Goal: Information Seeking & Learning: Learn about a topic

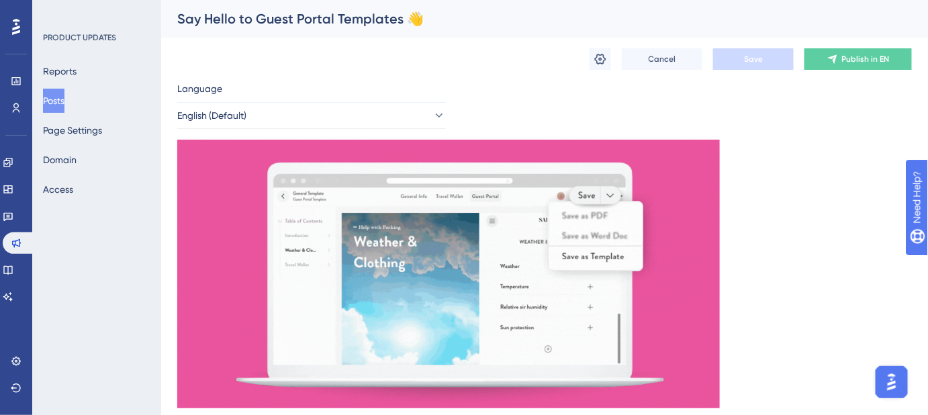
drag, startPoint x: 858, startPoint y: 1, endPoint x: 708, endPoint y: 13, distance: 150.3
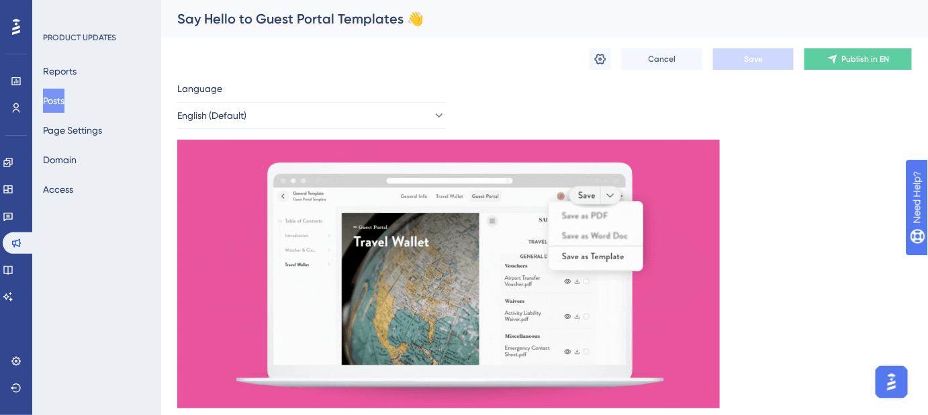
click at [699, 15] on div "Say Hello to Guest Portal Templates 👋" at bounding box center [527, 18] width 701 height 19
click at [752, 62] on span "Save" at bounding box center [753, 59] width 19 height 11
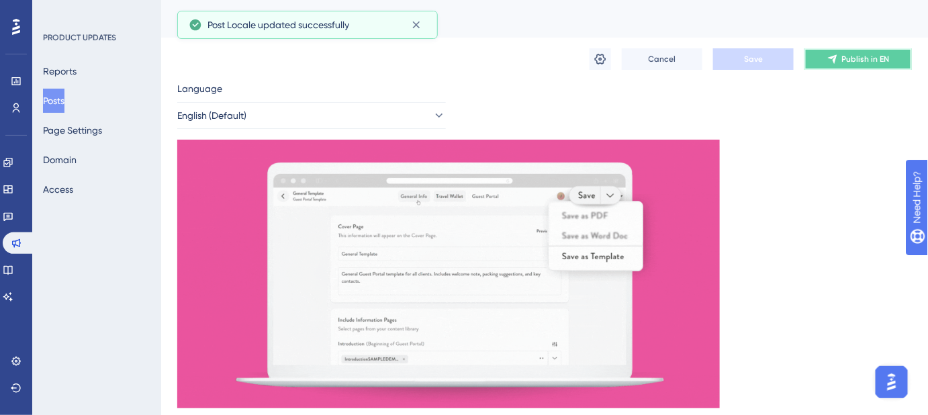
click at [844, 60] on span "Publish in EN" at bounding box center [866, 59] width 48 height 11
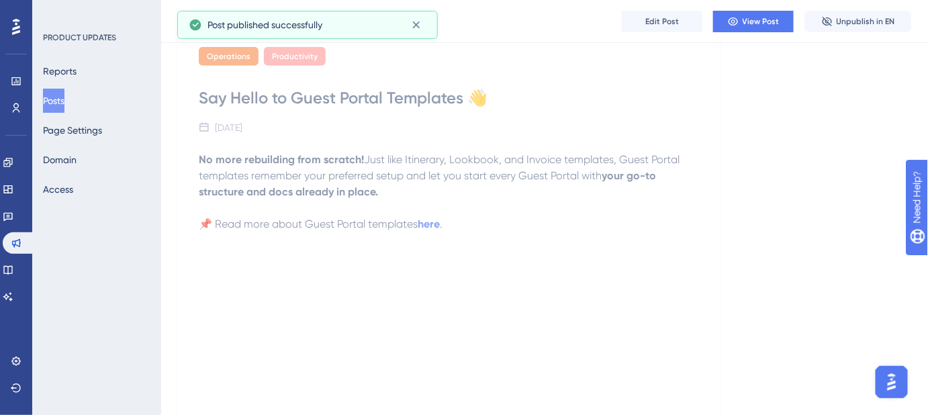
scroll to position [498, 0]
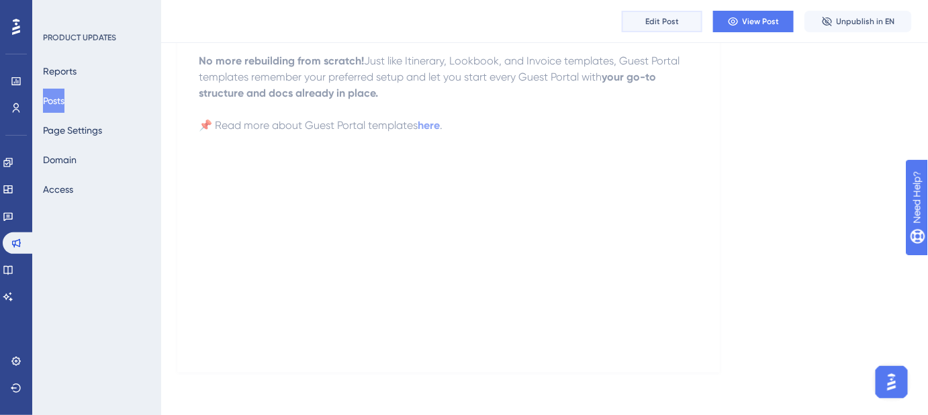
click at [657, 17] on span "Edit Post" at bounding box center [662, 21] width 34 height 11
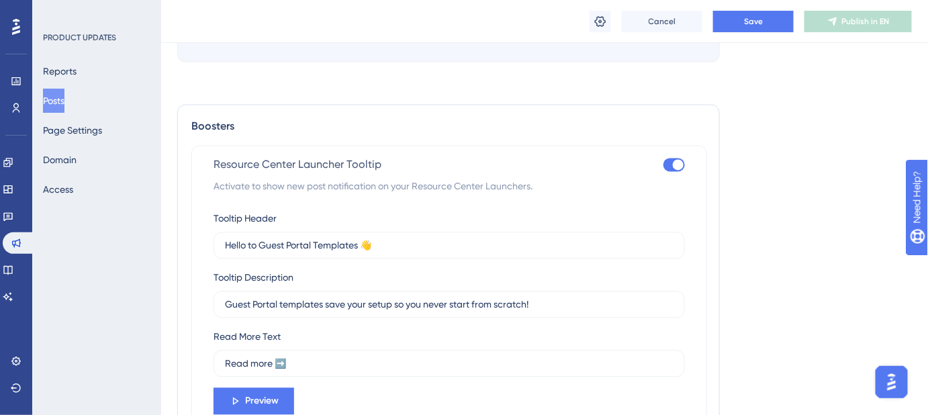
scroll to position [926, 0]
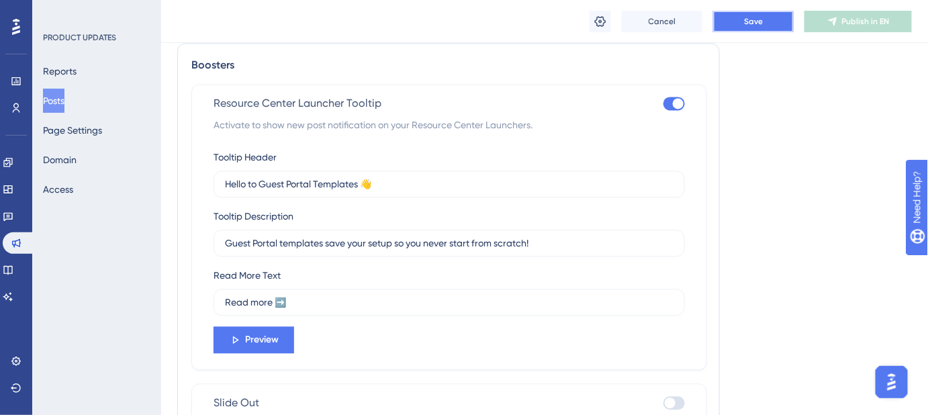
click at [783, 24] on button "Save" at bounding box center [753, 21] width 81 height 21
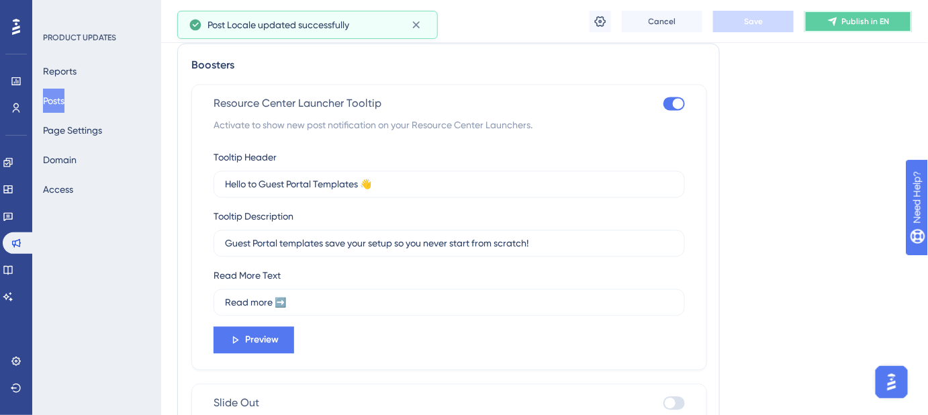
click at [864, 26] on span "Publish in EN" at bounding box center [866, 21] width 48 height 11
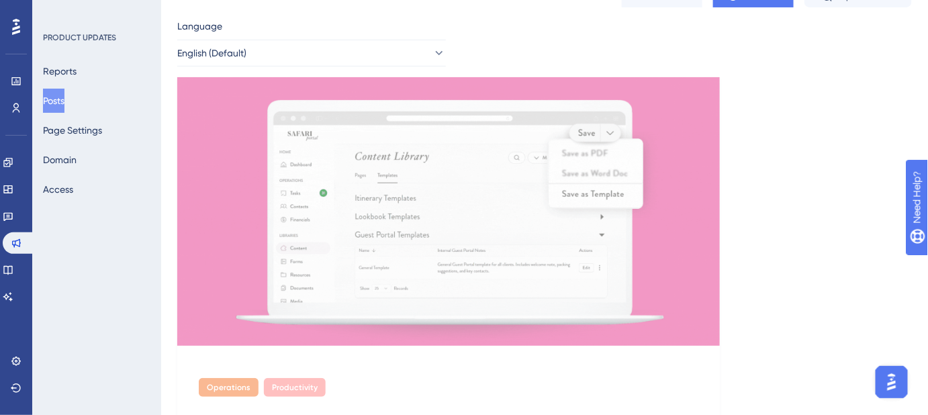
scroll to position [0, 0]
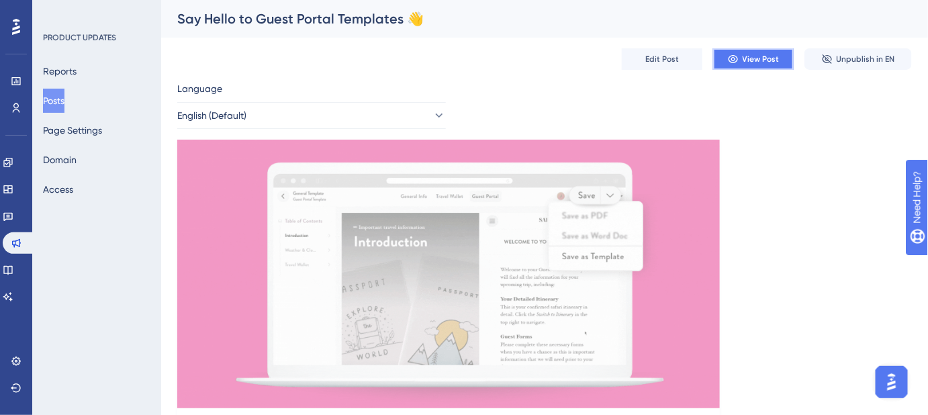
click at [750, 55] on span "View Post" at bounding box center [761, 59] width 37 height 11
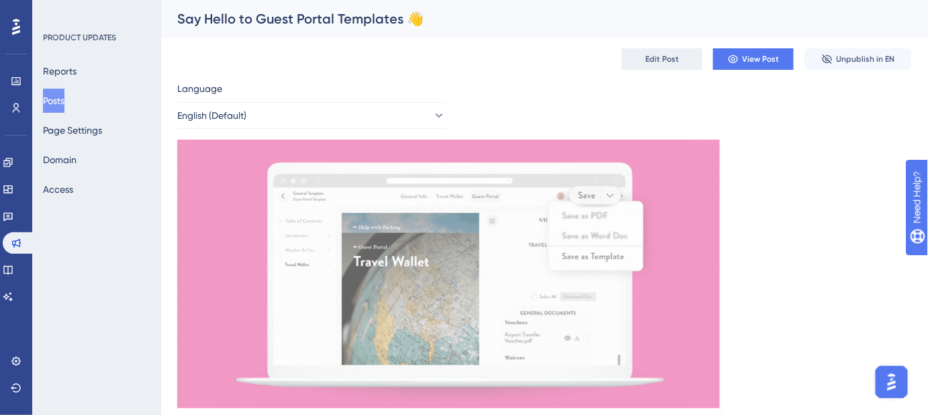
click at [673, 66] on button "Edit Post" at bounding box center [662, 58] width 81 height 21
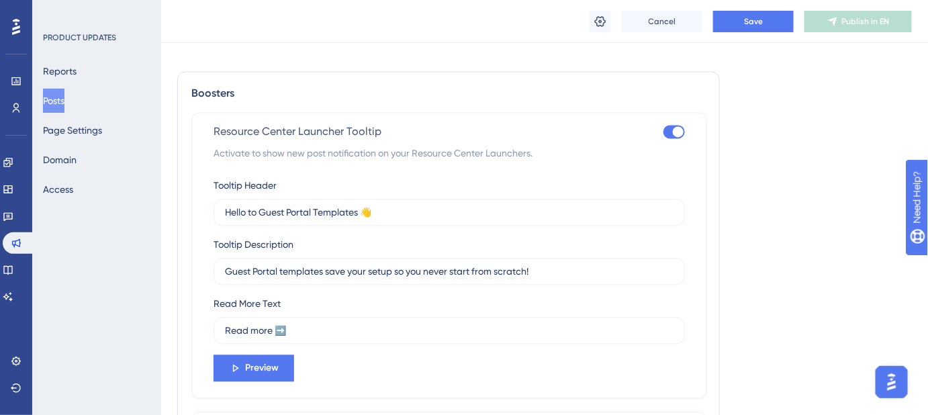
scroll to position [919, 0]
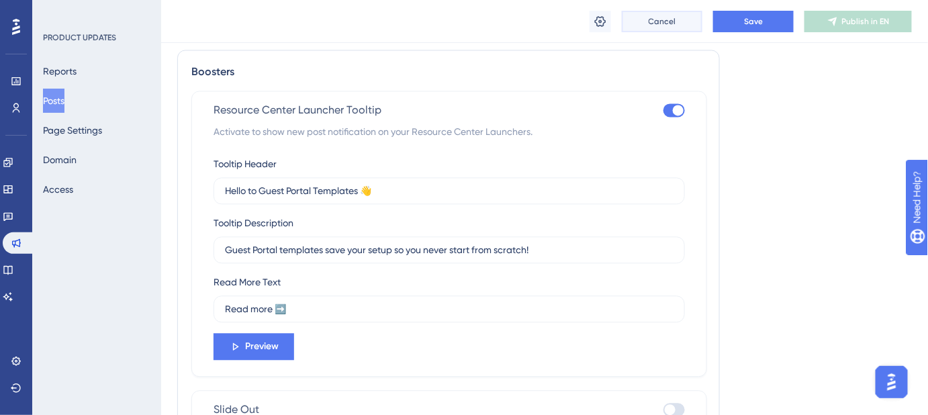
click at [666, 24] on span "Cancel" at bounding box center [663, 21] width 28 height 11
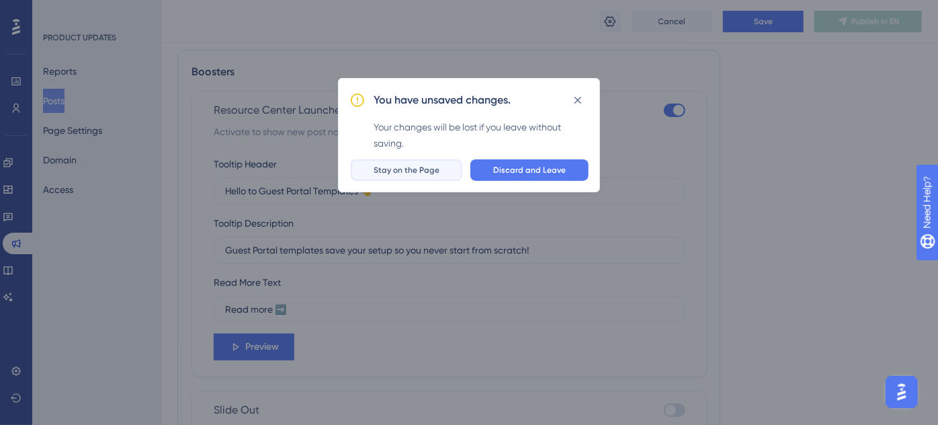
click at [439, 171] on span "Stay on the Page" at bounding box center [406, 170] width 66 height 11
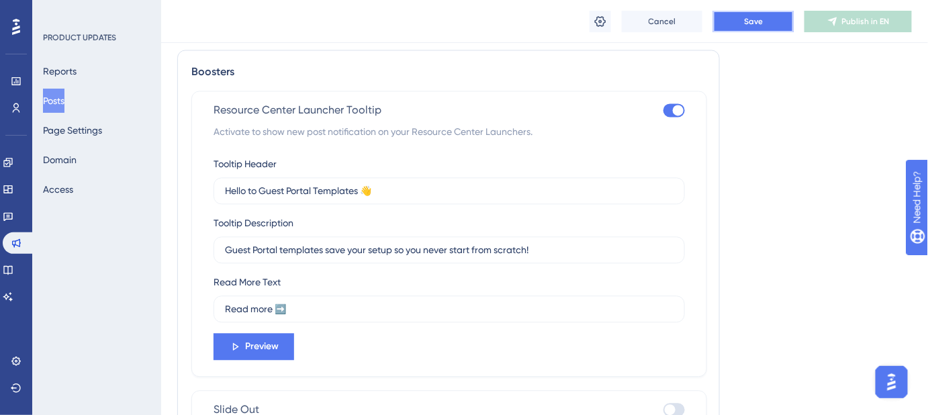
click at [751, 20] on span "Save" at bounding box center [753, 21] width 19 height 11
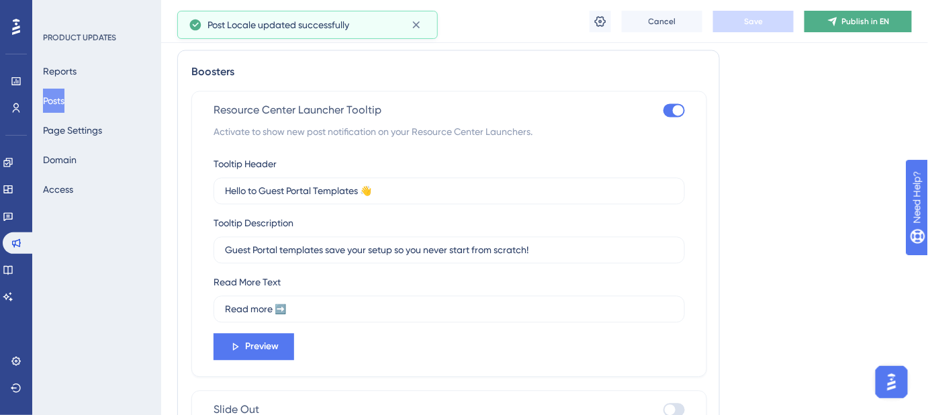
click at [848, 23] on span "Publish in EN" at bounding box center [866, 21] width 48 height 11
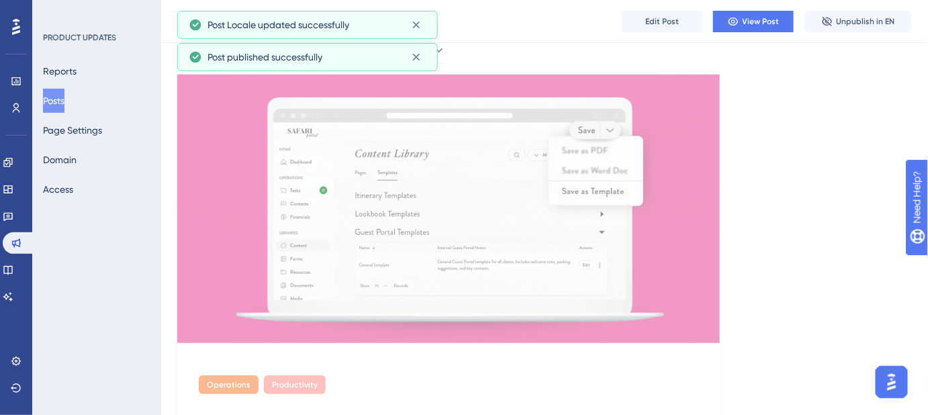
scroll to position [0, 0]
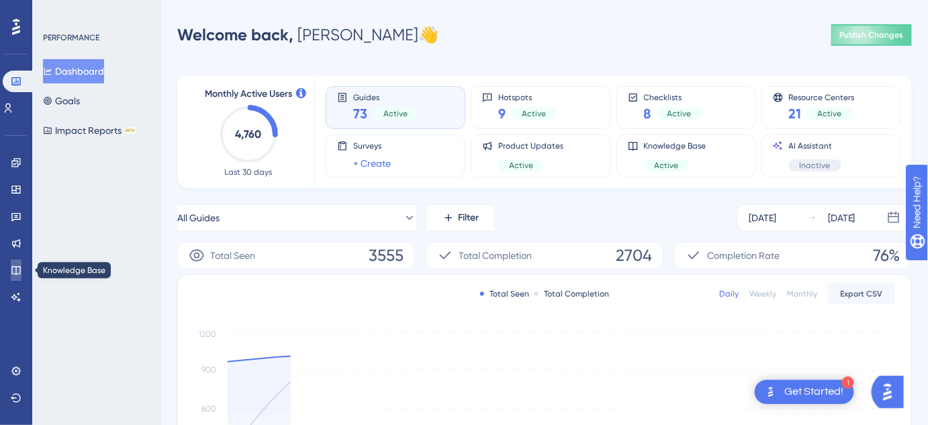
click at [21, 264] on link at bounding box center [16, 269] width 11 height 21
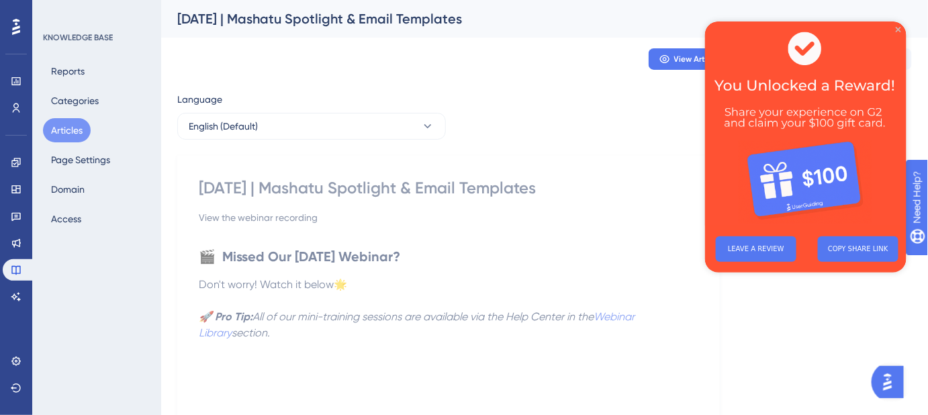
click at [901, 30] on icon "Close Preview" at bounding box center [897, 28] width 5 height 5
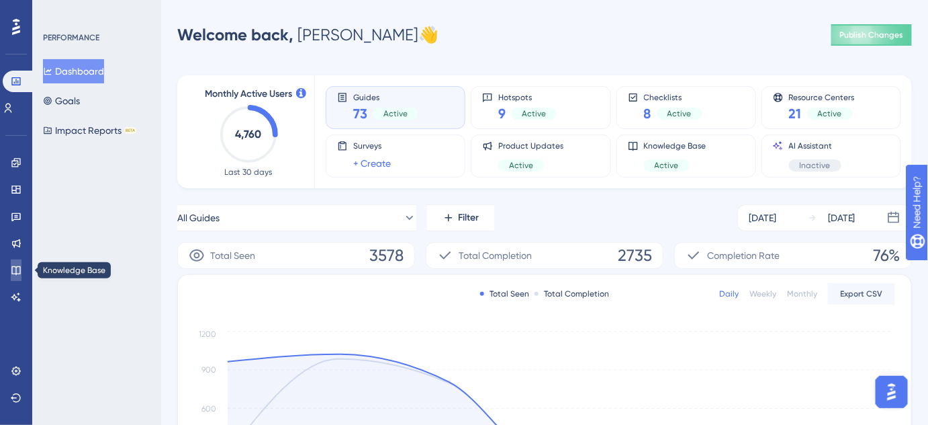
click at [19, 272] on icon at bounding box center [16, 270] width 11 height 11
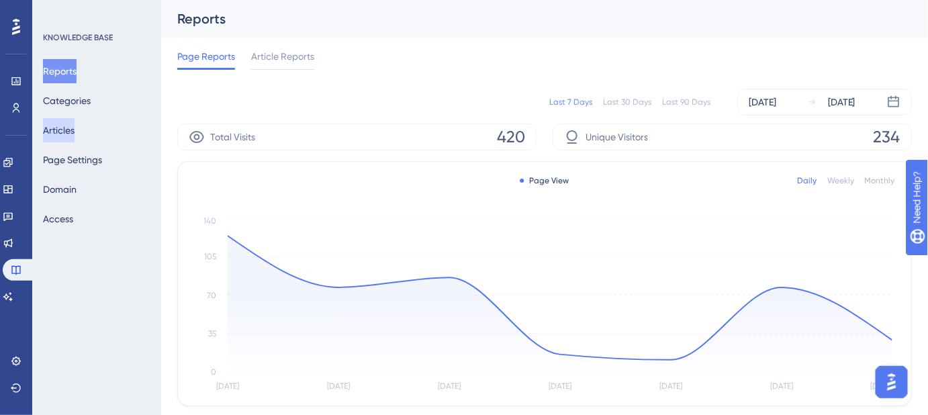
click at [72, 130] on button "Articles" at bounding box center [59, 130] width 32 height 24
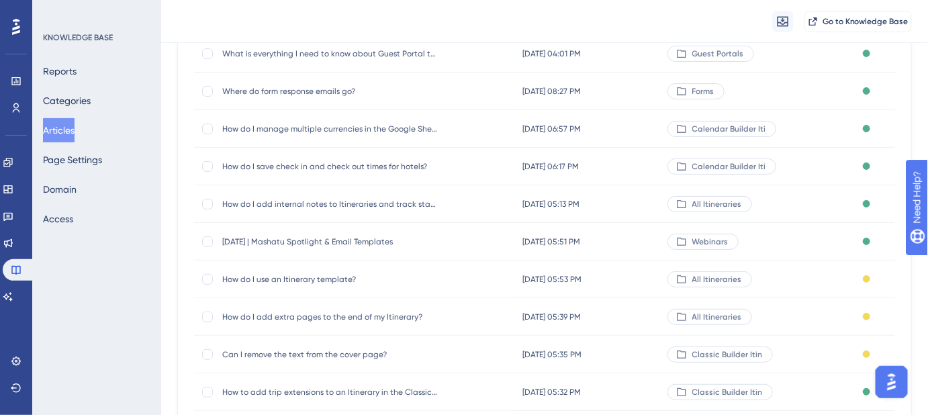
scroll to position [244, 0]
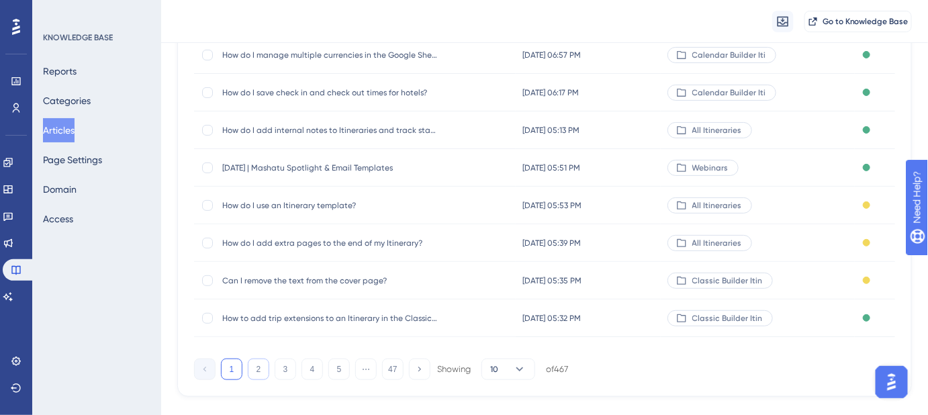
click at [258, 369] on button "2" at bounding box center [258, 369] width 21 height 21
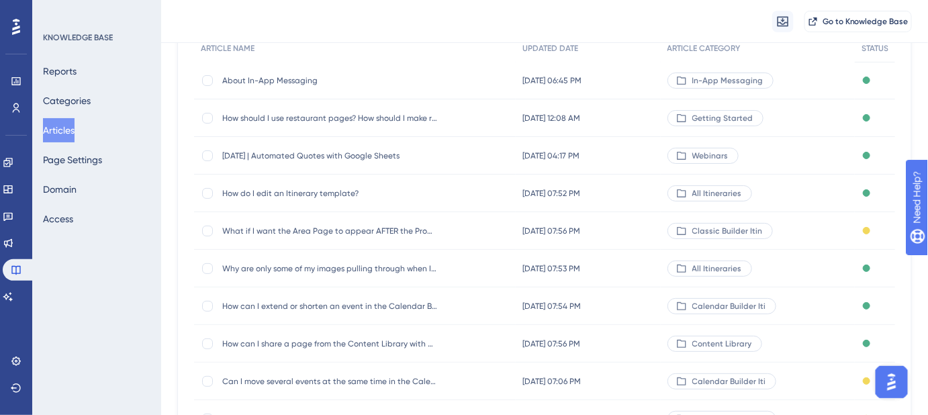
scroll to position [60, 0]
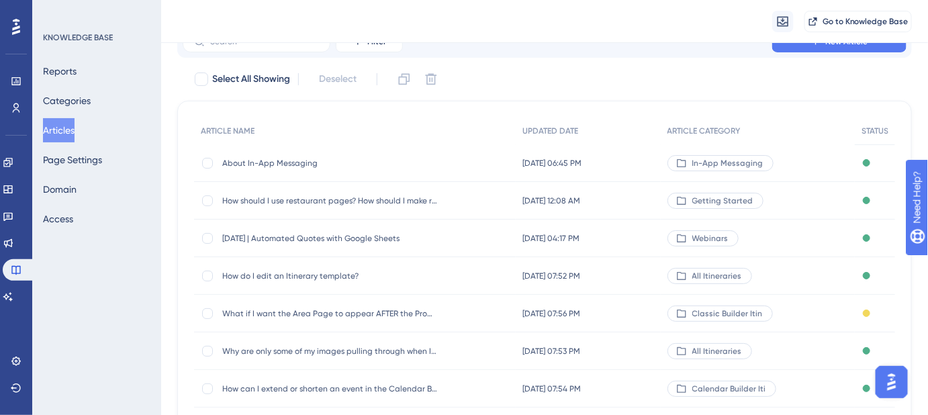
click at [390, 243] on div "August 21, 2025 | Automated Quotes with Google Sheets August 21, 2025 | Automat…" at bounding box center [329, 239] width 215 height 38
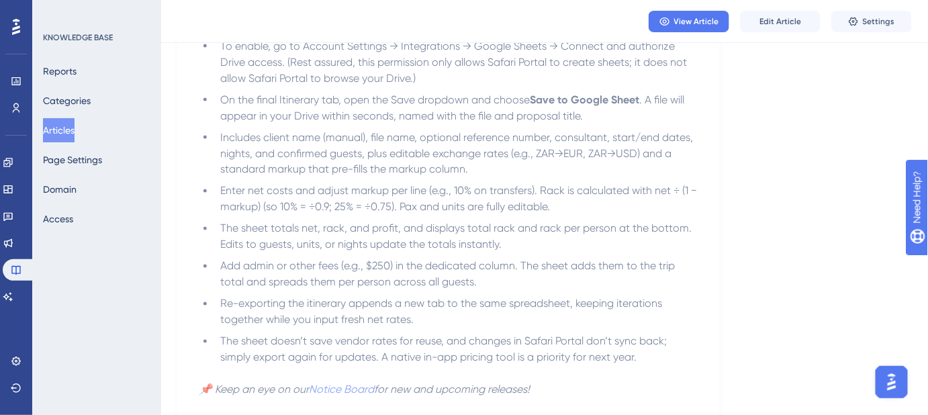
scroll to position [672, 0]
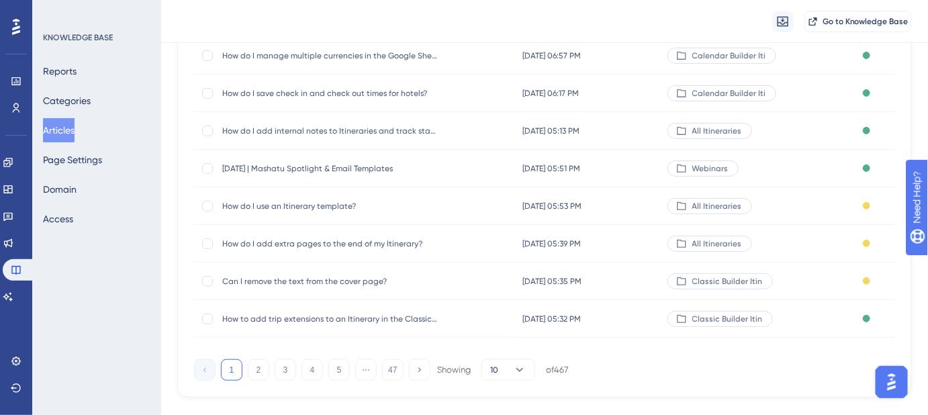
scroll to position [244, 0]
click at [259, 369] on button "2" at bounding box center [258, 369] width 21 height 21
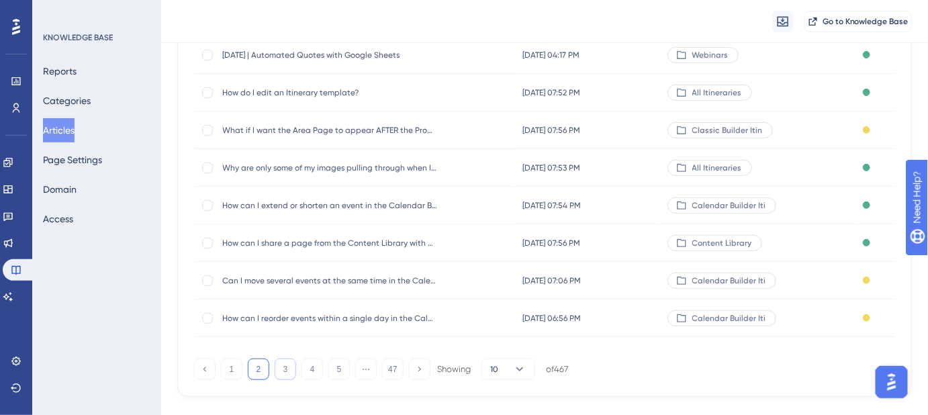
click at [292, 367] on button "3" at bounding box center [285, 369] width 21 height 21
click at [306, 368] on button "4" at bounding box center [312, 369] width 21 height 21
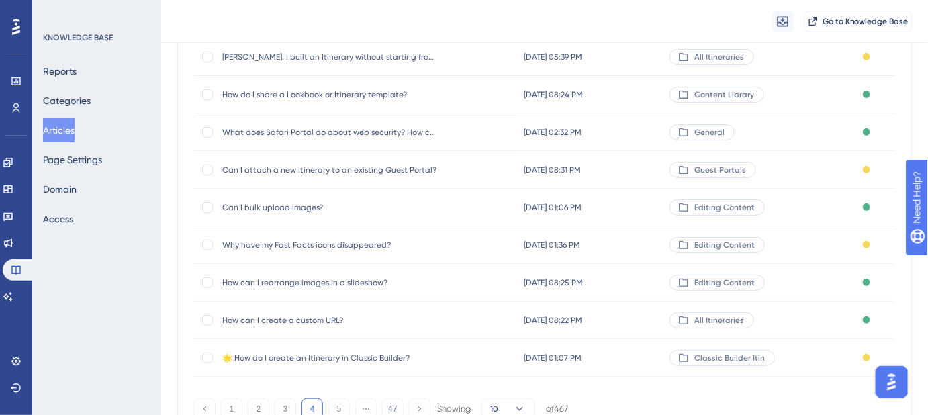
scroll to position [268, 0]
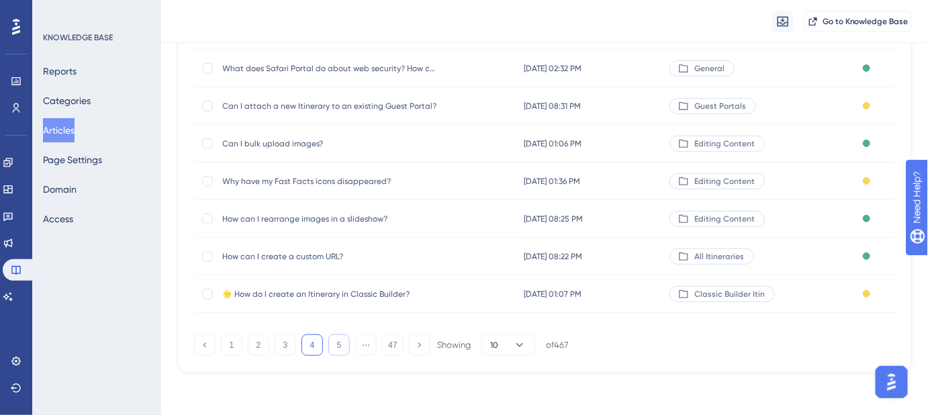
click at [333, 342] on button "5" at bounding box center [338, 345] width 21 height 21
click at [343, 345] on button "6" at bounding box center [338, 345] width 21 height 21
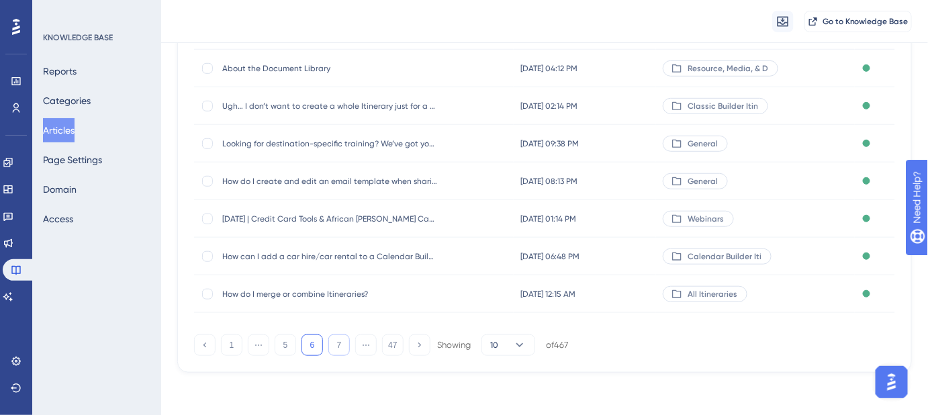
click at [345, 345] on button "7" at bounding box center [338, 345] width 21 height 21
click at [346, 71] on span "[DATE] | Desert & Delta Safaris Spotlight" at bounding box center [329, 68] width 215 height 11
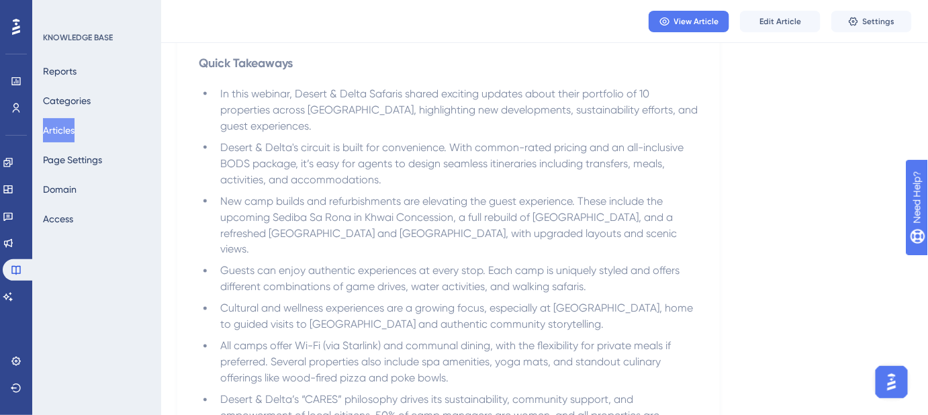
scroll to position [582, 0]
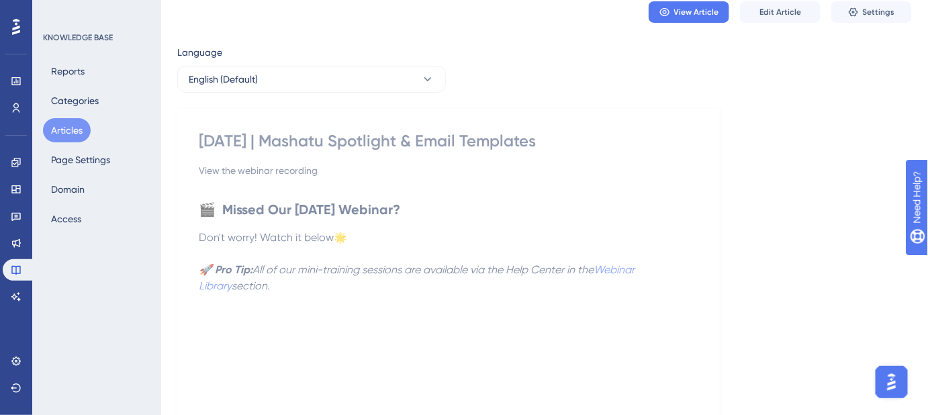
scroll to position [20, 0]
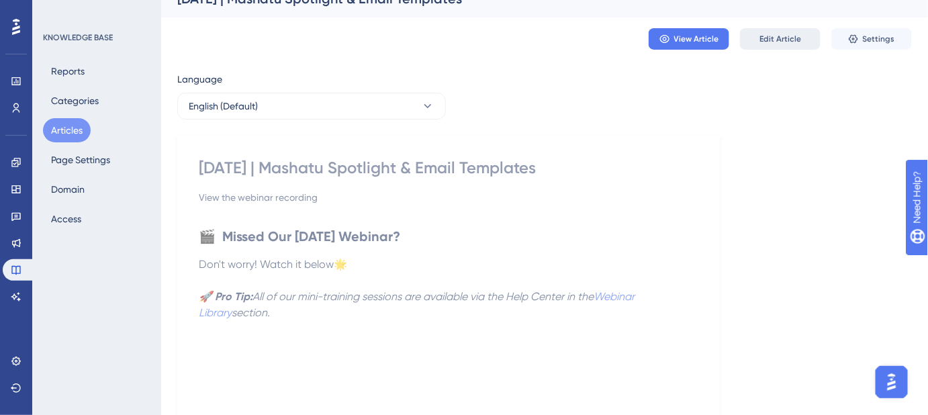
click at [775, 46] on button "Edit Article" at bounding box center [780, 38] width 81 height 21
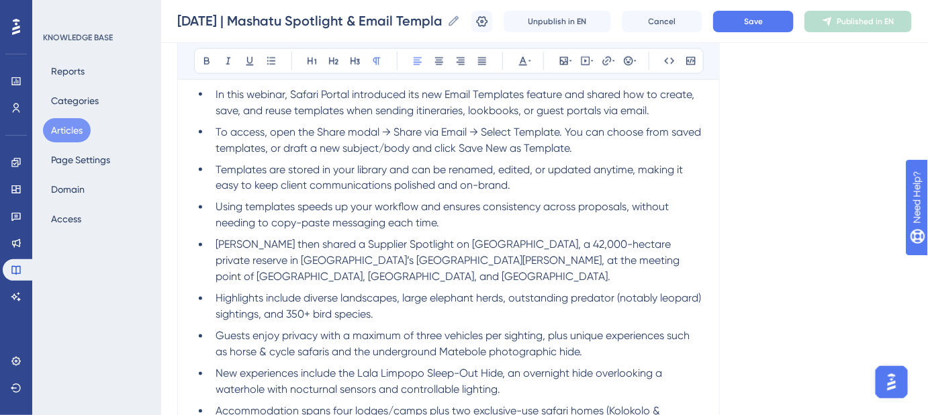
scroll to position [641, 0]
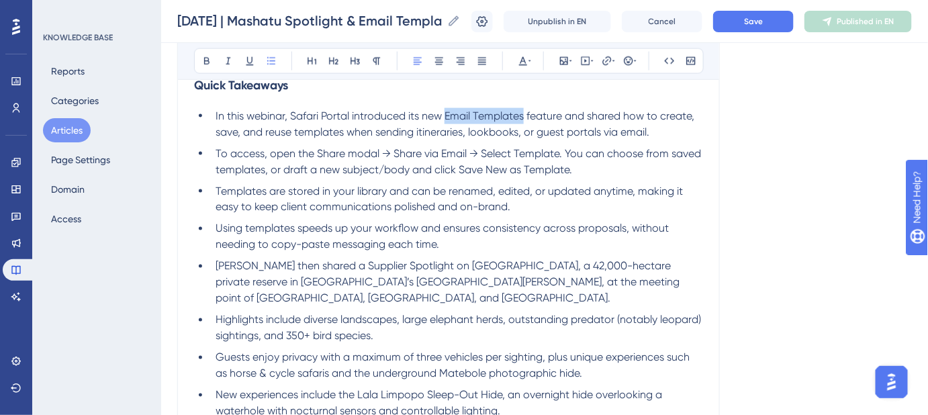
drag, startPoint x: 525, startPoint y: 118, endPoint x: 447, endPoint y: 119, distance: 78.6
click at [447, 119] on span "In this webinar, Safari Portal introduced its new Email Templates feature and s…" at bounding box center [457, 123] width 482 height 29
click at [610, 61] on icon at bounding box center [607, 60] width 9 height 9
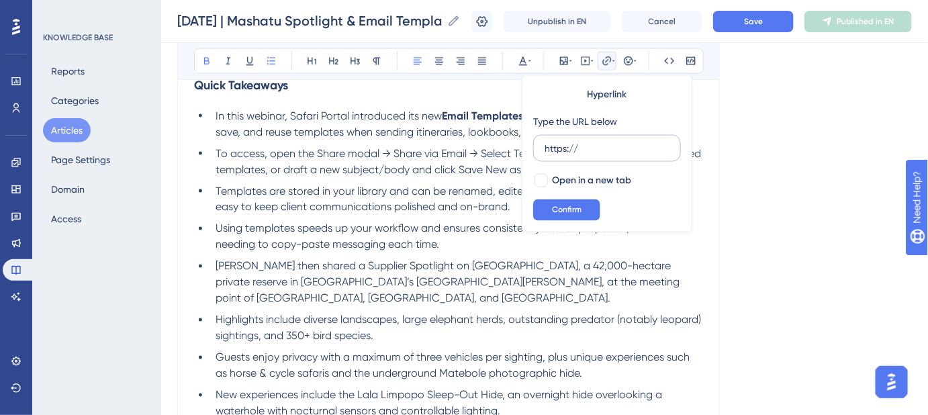
drag, startPoint x: 580, startPoint y: 148, endPoint x: 537, endPoint y: 151, distance: 43.8
click at [537, 151] on label "https://" at bounding box center [607, 148] width 148 height 27
click at [545, 151] on input "https://" at bounding box center [607, 148] width 125 height 15
type input "https://safariportal.help.userguiding.com/en/articles/7756-how-do-i-create-and-…"
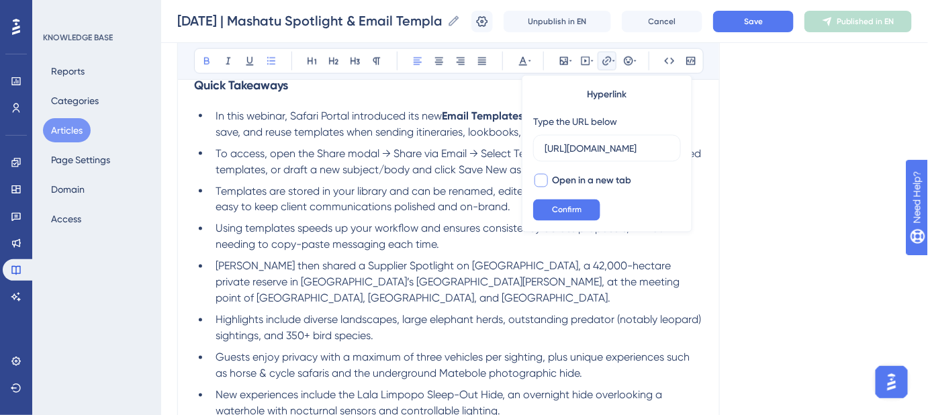
click at [541, 180] on div at bounding box center [541, 180] width 13 height 13
checkbox input "true"
click at [558, 209] on span "Confirm" at bounding box center [567, 210] width 30 height 11
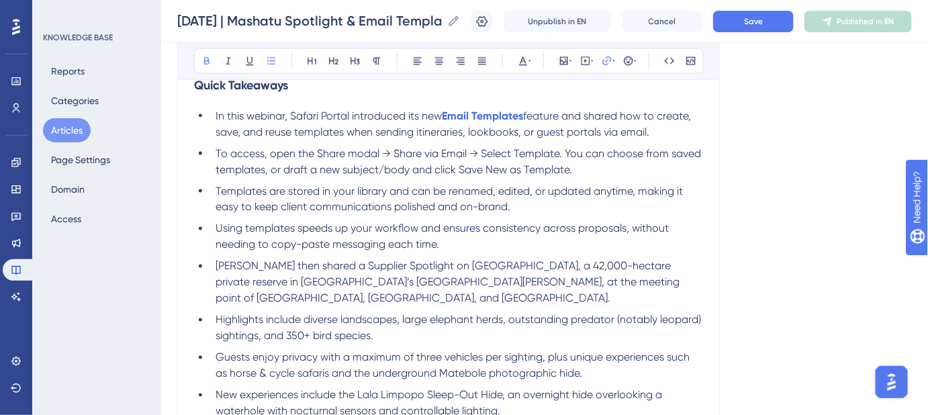
click at [715, 210] on div "August 28, 2025 | Mashatu Spotlight & Email Templates View the webinar recordin…" at bounding box center [448, 62] width 543 height 1104
click at [766, 31] on button "Save" at bounding box center [753, 21] width 81 height 21
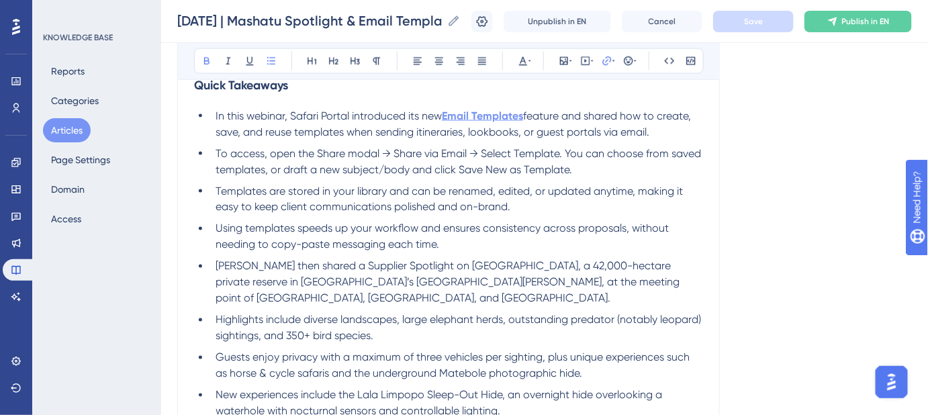
click at [509, 116] on strong "Email Templates" at bounding box center [482, 115] width 81 height 13
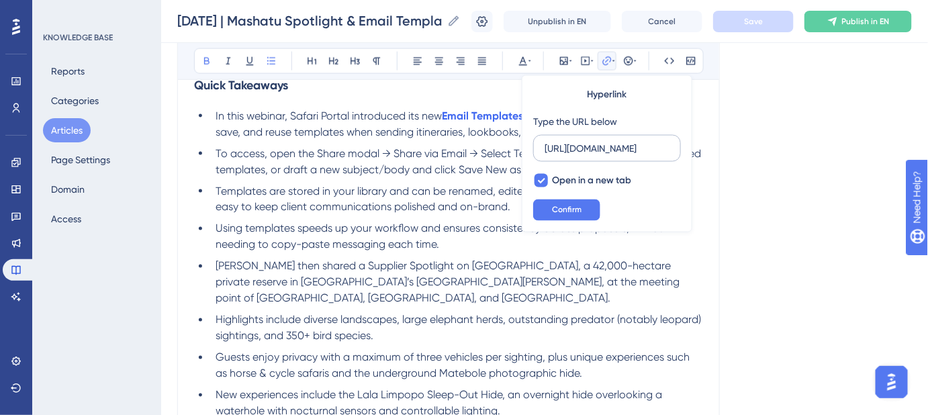
scroll to position [0, 369]
click at [587, 150] on input "https://safariportal.help.userguiding.com/en/articles/7756-how-do-i-create-and-…" at bounding box center [607, 148] width 125 height 15
type input "https://help.safariportal.app/en/articles/14982-how-do-i-set-a-default-email-te…"
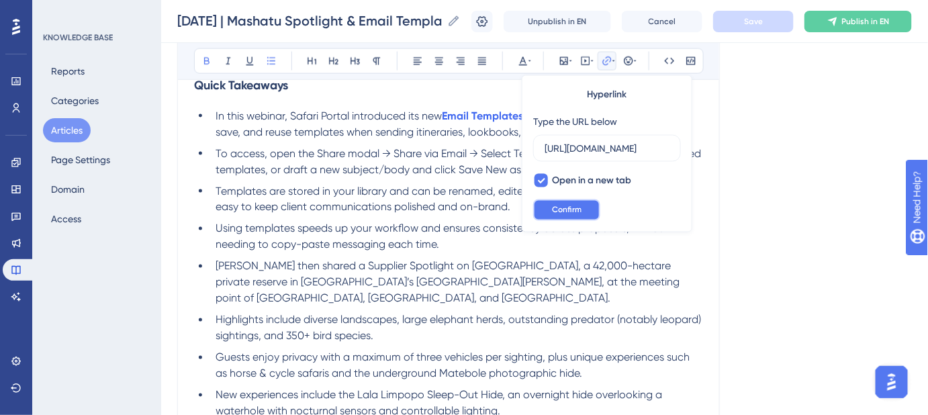
click at [574, 209] on span "Confirm" at bounding box center [567, 210] width 30 height 11
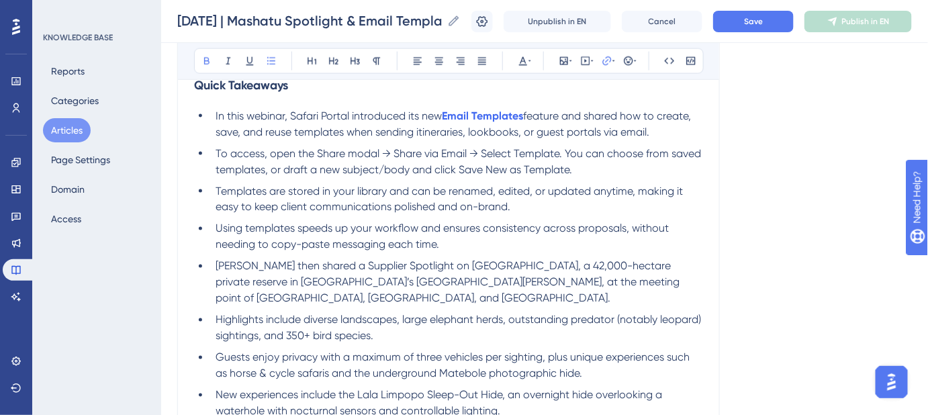
click at [777, 193] on div "Language English (Default) August 28, 2025 | Mashatu Spotlight & Email Template…" at bounding box center [544, 69] width 735 height 1249
click at [774, 24] on button "Save" at bounding box center [753, 21] width 81 height 21
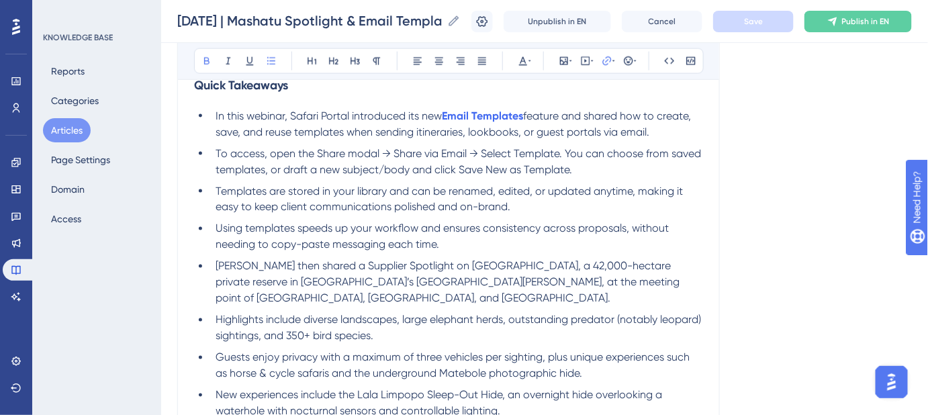
click at [419, 130] on span "feature and shared how to create, save, and reuse templates when sending itiner…" at bounding box center [455, 123] width 478 height 29
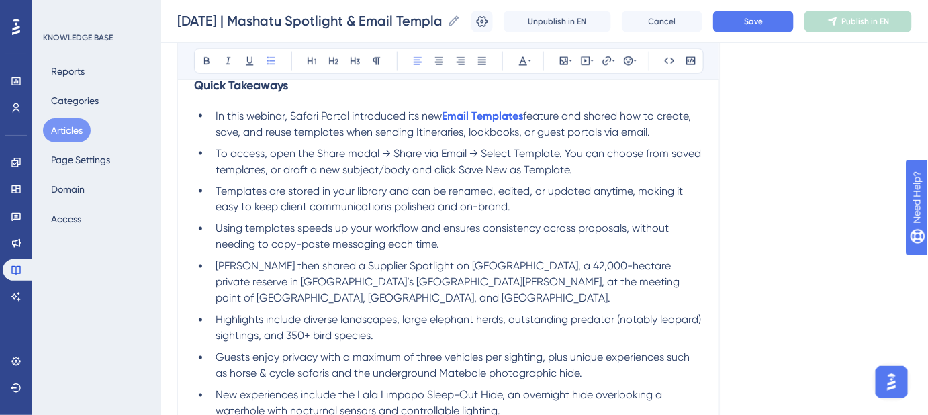
click at [473, 128] on span "feature and shared how to create, save, and reuse templates when sending Itiner…" at bounding box center [455, 123] width 478 height 29
click at [547, 135] on span "feature and shared how to create, save, and reuse templates when sending Itiner…" at bounding box center [455, 123] width 478 height 29
click at [576, 132] on span "feature and shared how to create, save, and reuse templates when sending Itiner…" at bounding box center [455, 123] width 478 height 29
click at [760, 19] on span "Save" at bounding box center [753, 21] width 19 height 11
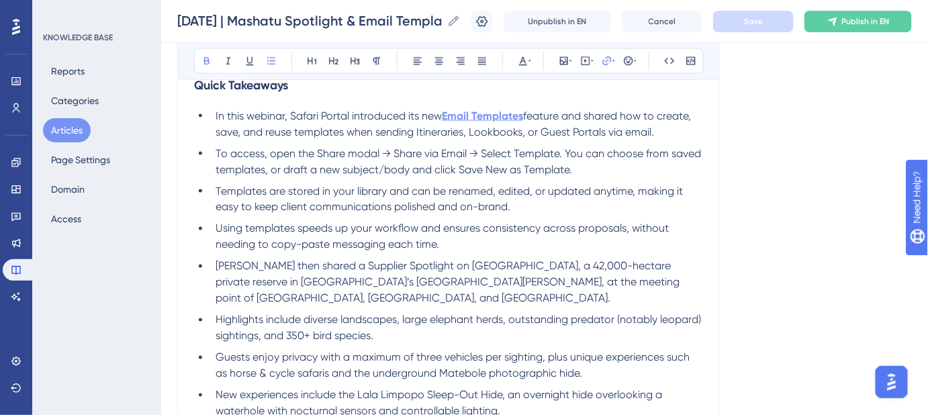
click at [486, 119] on strong "Email Templates" at bounding box center [482, 115] width 81 height 13
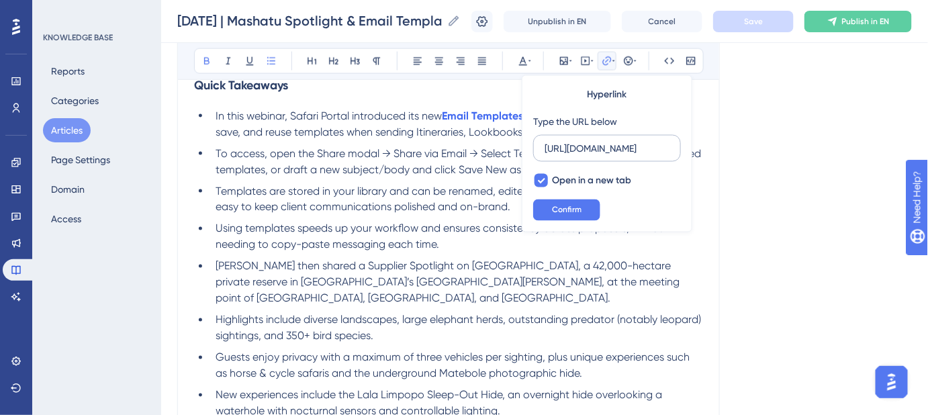
scroll to position [0, 322]
click at [589, 148] on input "https://help.safariportal.app/en/articles/14982-how-do-i-set-a-default-email-te…" at bounding box center [607, 148] width 125 height 15
type input "https://safariportal.help.userguiding.com/en/articles/7756-how-do-i-create-and-…"
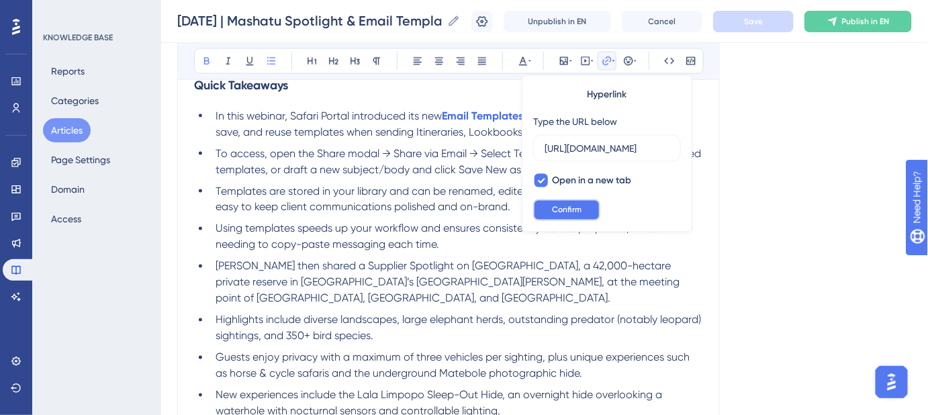
click at [561, 206] on span "Confirm" at bounding box center [567, 210] width 30 height 11
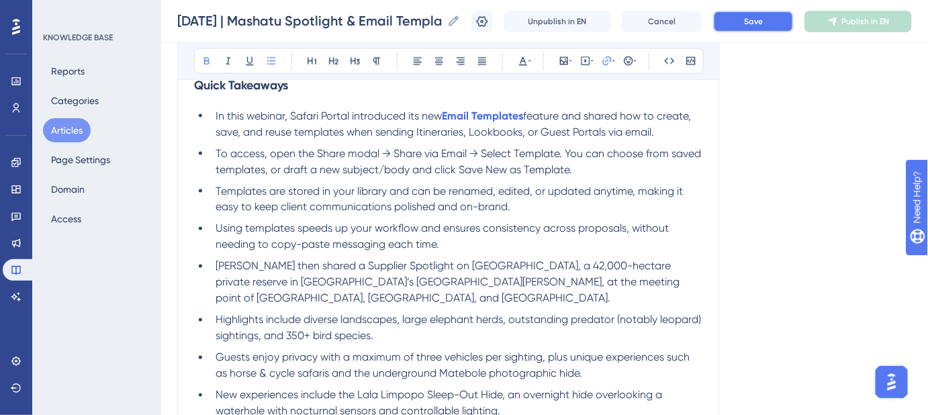
click at [775, 22] on button "Save" at bounding box center [753, 21] width 81 height 21
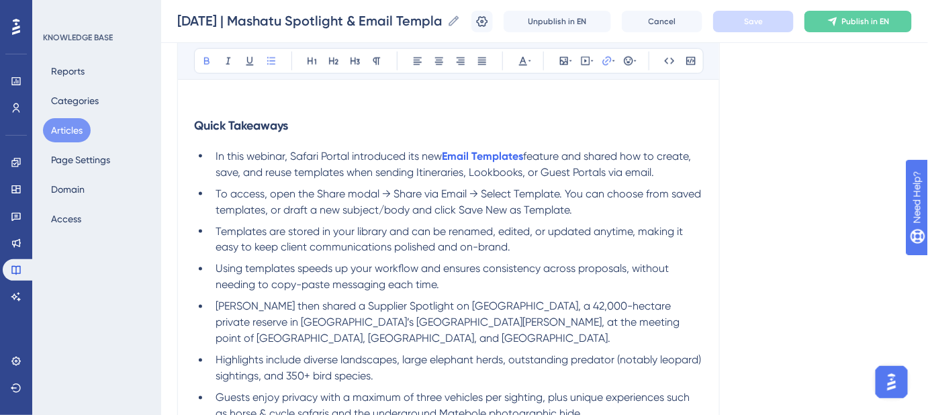
scroll to position [580, 0]
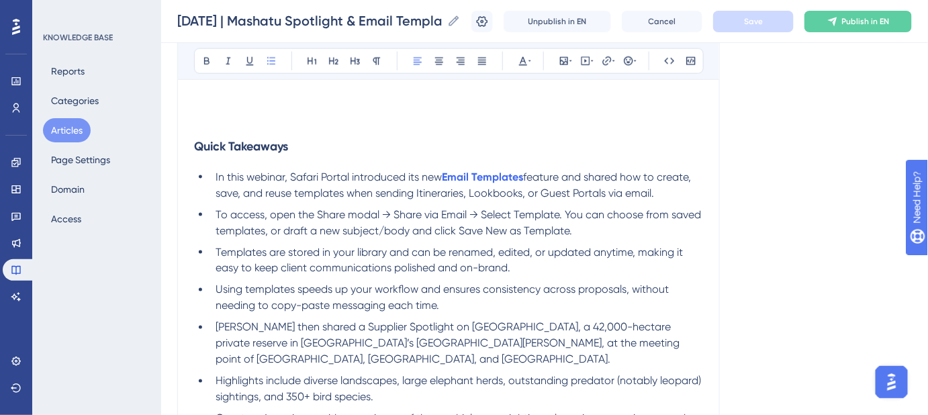
drag, startPoint x: 659, startPoint y: 191, endPoint x: 216, endPoint y: 179, distance: 442.8
click at [216, 179] on li "In this webinar, Safari Portal introduced its new Email Templates feature and s…" at bounding box center [456, 185] width 493 height 32
copy li "In this webinar, Safari Portal introduced its new Email Templates feature and s…"
click at [641, 186] on span "feature and shared how to create, save, and reuse templates when sending Itiner…" at bounding box center [455, 185] width 478 height 29
drag, startPoint x: 659, startPoint y: 191, endPoint x: 214, endPoint y: 180, distance: 444.8
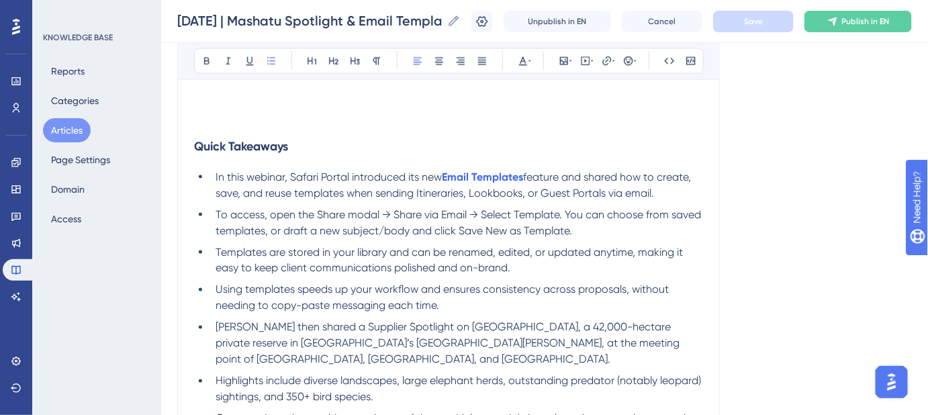
click at [214, 180] on li "In this webinar, Safari Portal introduced its new Email Templates feature and s…" at bounding box center [456, 185] width 493 height 32
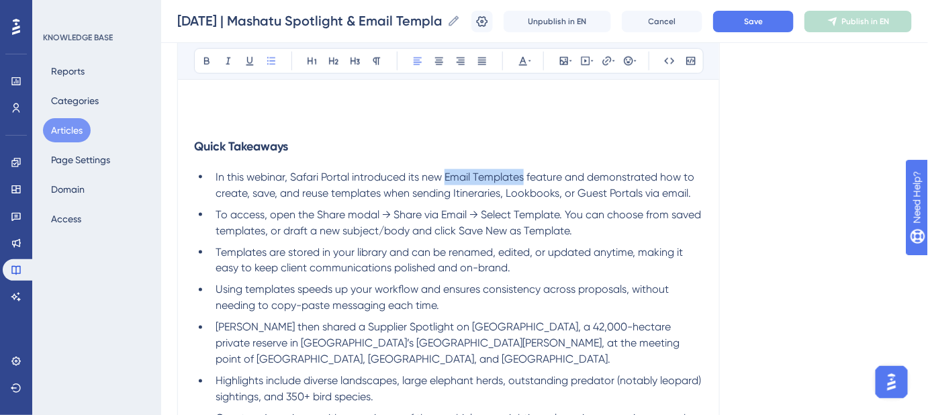
drag, startPoint x: 522, startPoint y: 175, endPoint x: 446, endPoint y: 175, distance: 75.9
click at [447, 175] on span "In this webinar, Safari Portal introduced its new Email Templates feature and d…" at bounding box center [457, 185] width 482 height 29
click at [605, 62] on icon at bounding box center [607, 61] width 11 height 11
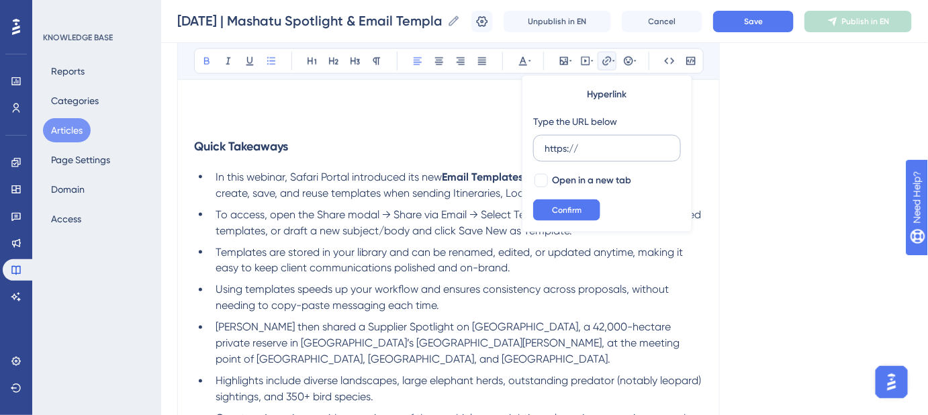
drag, startPoint x: 605, startPoint y: 152, endPoint x: 539, endPoint y: 148, distance: 66.6
click at [539, 148] on label "https://" at bounding box center [607, 148] width 148 height 27
click at [545, 148] on input "https://" at bounding box center [607, 148] width 125 height 15
type input "https://safariportal.help.userguiding.com/en/articles/7756-how-do-i-create-and-…"
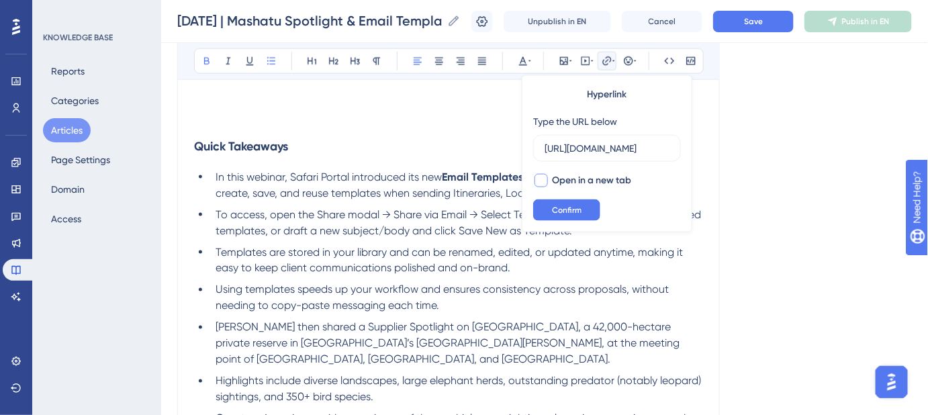
click at [541, 182] on div at bounding box center [541, 180] width 13 height 13
checkbox input "true"
click at [561, 208] on span "Confirm" at bounding box center [567, 210] width 30 height 11
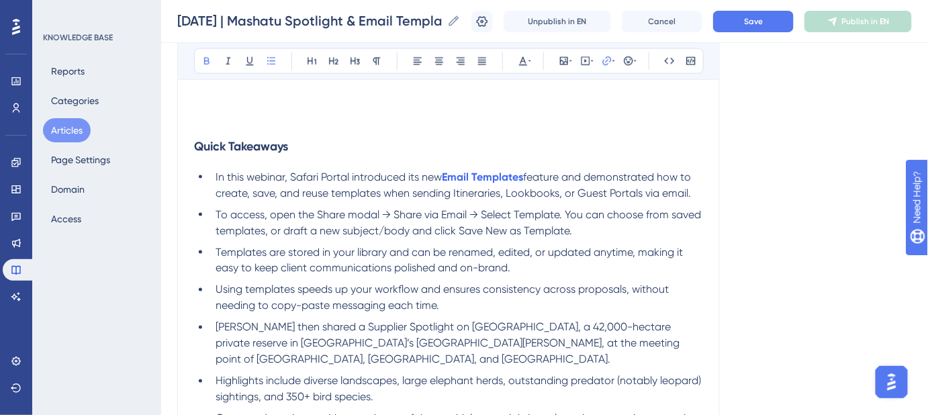
click at [795, 163] on div "Language English (Default) August 28, 2025 | Mashatu Spotlight & Email Template…" at bounding box center [544, 130] width 735 height 1249
click at [758, 28] on button "Save" at bounding box center [753, 21] width 81 height 21
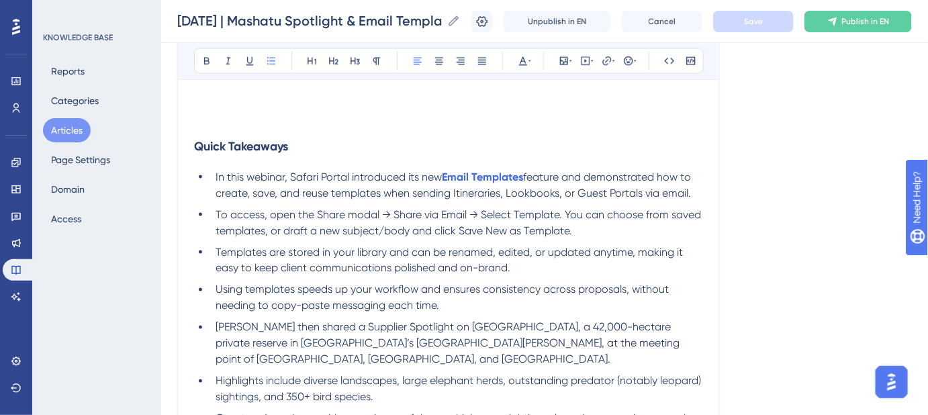
click at [519, 266] on li "Templates are stored in your library and can be renamed, edited, or updated any…" at bounding box center [456, 260] width 493 height 32
drag, startPoint x: 580, startPoint y: 229, endPoint x: 373, endPoint y: 223, distance: 207.0
click at [373, 223] on li "To access, open the Share modal → Share via Email → Select Template. You can ch…" at bounding box center [456, 223] width 493 height 32
click at [482, 276] on ul "In this webinar, Safari Portal introduced its new Email Templates feature and d…" at bounding box center [448, 389] width 509 height 441
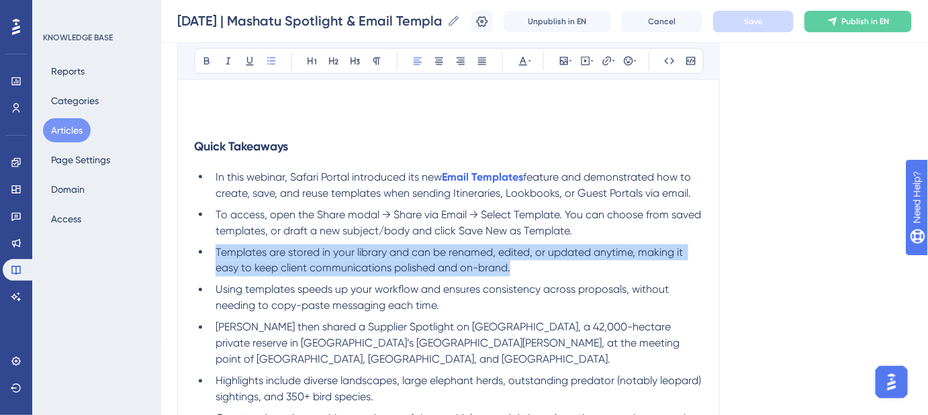
drag, startPoint x: 518, startPoint y: 265, endPoint x: 216, endPoint y: 255, distance: 301.8
click at [216, 255] on li "Templates are stored in your library and can be renamed, edited, or updated any…" at bounding box center [456, 260] width 493 height 32
copy span "Templates are stored in your library and can be renamed, edited, or updated any…"
click at [528, 269] on li "Templates are stored in your library and can be renamed, edited, or updated any…" at bounding box center [456, 260] width 493 height 32
drag, startPoint x: 516, startPoint y: 268, endPoint x: 216, endPoint y: 251, distance: 300.1
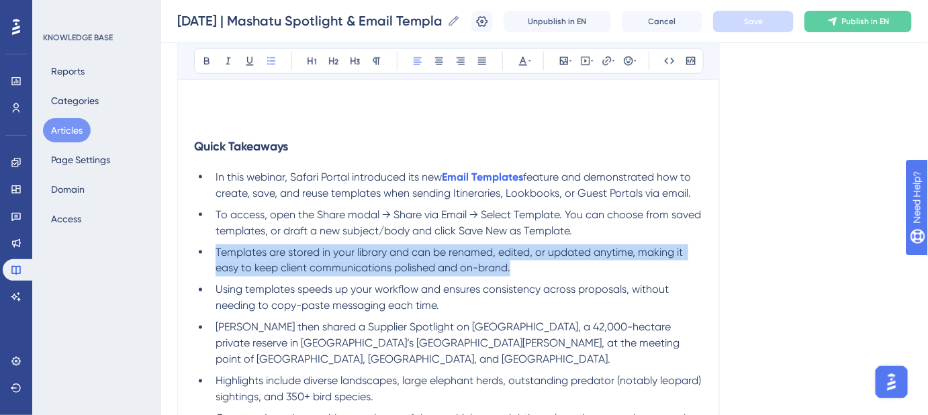
click at [216, 251] on li "Templates are stored in your library and can be renamed, edited, or updated any…" at bounding box center [456, 260] width 493 height 32
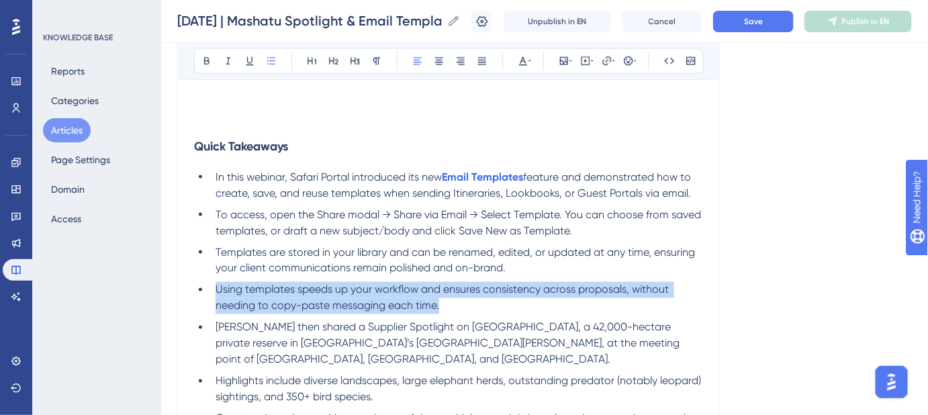
drag, startPoint x: 450, startPoint y: 304, endPoint x: 218, endPoint y: 292, distance: 232.1
click at [218, 292] on li "Using templates speeds up your workflow and ensures consistency across proposal…" at bounding box center [456, 298] width 493 height 32
copy span "Using templates speeds up your workflow and ensures consistency across proposal…"
click at [463, 307] on li "Using templates speeds up your workflow and ensures consistency across proposal…" at bounding box center [456, 298] width 493 height 32
drag, startPoint x: 445, startPoint y: 306, endPoint x: 218, endPoint y: 297, distance: 227.2
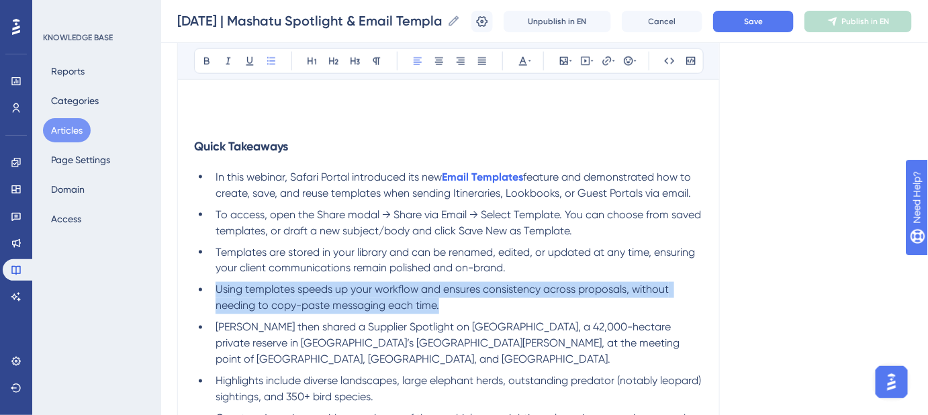
click at [218, 297] on li "Using templates speeds up your workflow and ensures consistency across proposal…" at bounding box center [456, 298] width 493 height 32
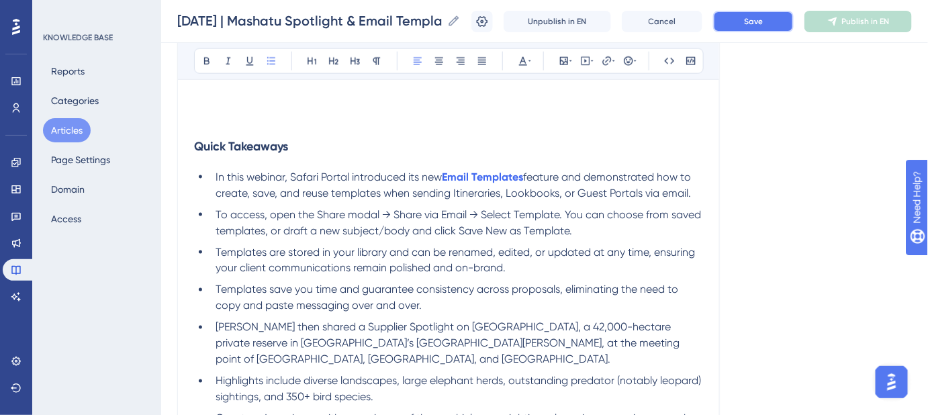
click at [744, 25] on button "Save" at bounding box center [753, 21] width 81 height 21
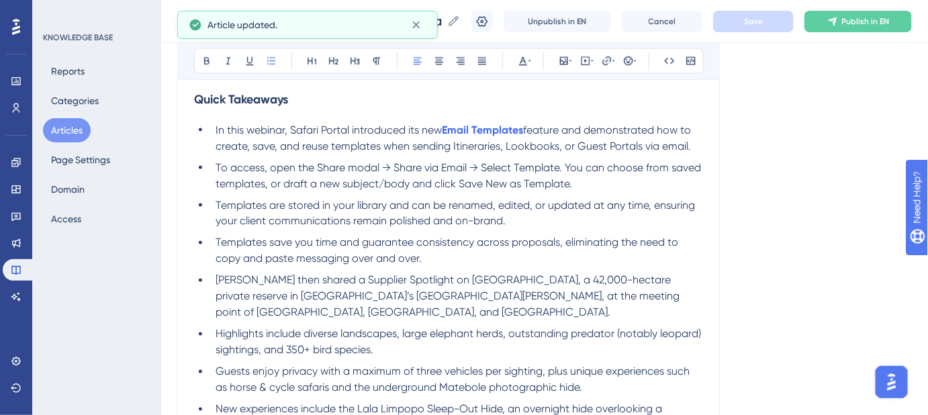
scroll to position [641, 0]
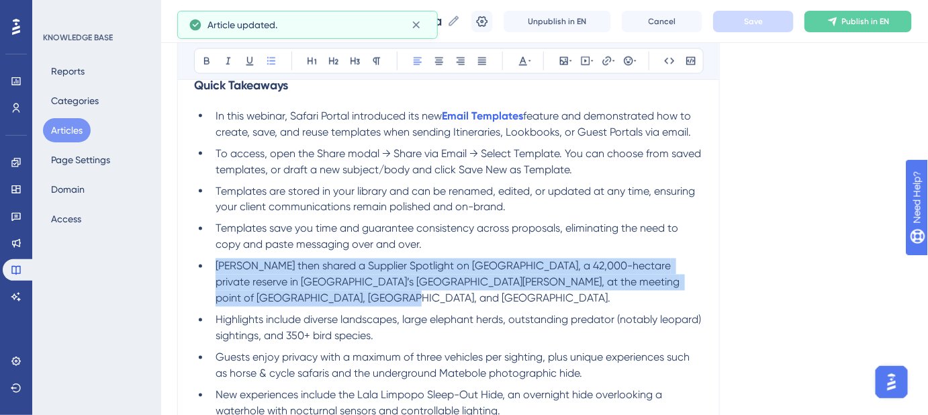
drag, startPoint x: 295, startPoint y: 290, endPoint x: 218, endPoint y: 270, distance: 79.8
click at [218, 270] on li "Robyn Dougans then shared a Supplier Spotlight on Mashatu Game Reserve, a 42,00…" at bounding box center [456, 283] width 493 height 48
copy span "Robyn Dougans then shared a Supplier Spotlight on Mashatu Game Reserve, a 42,00…"
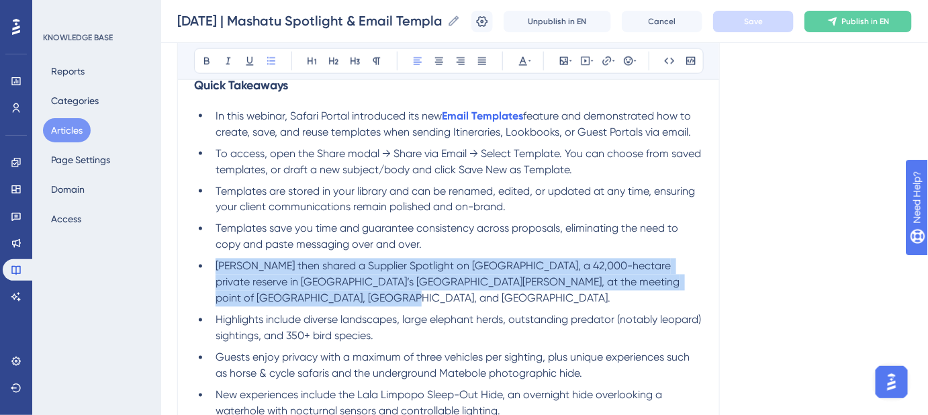
click at [368, 298] on li "Robyn Dougans then shared a Supplier Spotlight on Mashatu Game Reserve, a 42,00…" at bounding box center [456, 283] width 493 height 48
drag, startPoint x: 364, startPoint y: 299, endPoint x: 217, endPoint y: 269, distance: 150.2
click at [217, 269] on li "Robyn Dougans then shared a Supplier Spotlight on Mashatu Game Reserve, a 42,00…" at bounding box center [456, 283] width 493 height 48
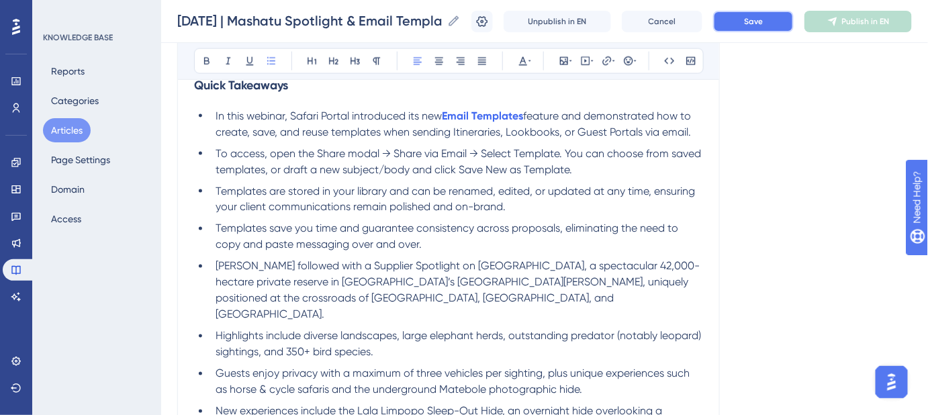
click at [765, 28] on button "Save" at bounding box center [753, 21] width 81 height 21
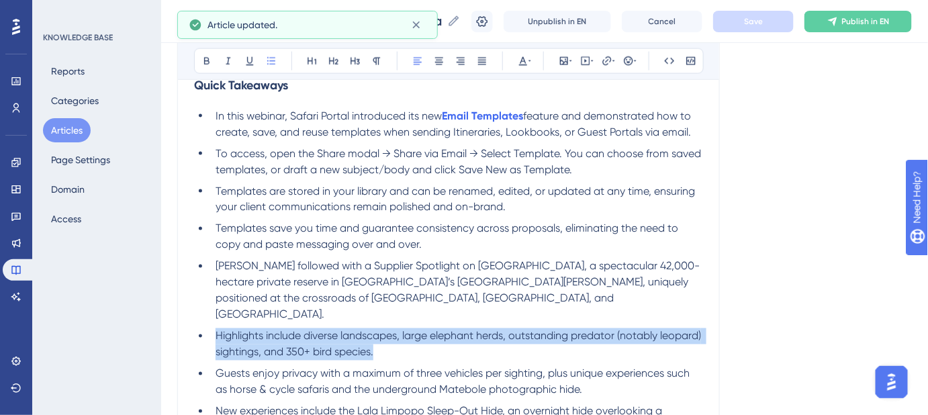
drag, startPoint x: 423, startPoint y: 338, endPoint x: 214, endPoint y: 326, distance: 209.2
click at [214, 328] on li "Highlights include diverse landscapes, large elephant herds, outstanding predat…" at bounding box center [456, 344] width 493 height 32
copy span "Highlights include diverse landscapes, large elephant herds, outstanding predat…"
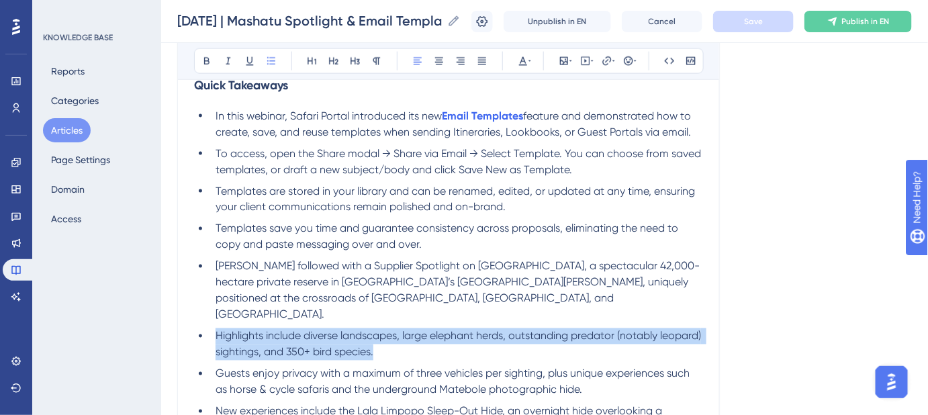
click at [440, 328] on li "Highlights include diverse landscapes, large elephant herds, outstanding predat…" at bounding box center [456, 344] width 493 height 32
drag, startPoint x: 437, startPoint y: 332, endPoint x: 215, endPoint y: 319, distance: 222.1
click at [215, 328] on li "Highlights include diverse landscapes, large elephant herds, outstanding predat…" at bounding box center [456, 344] width 493 height 32
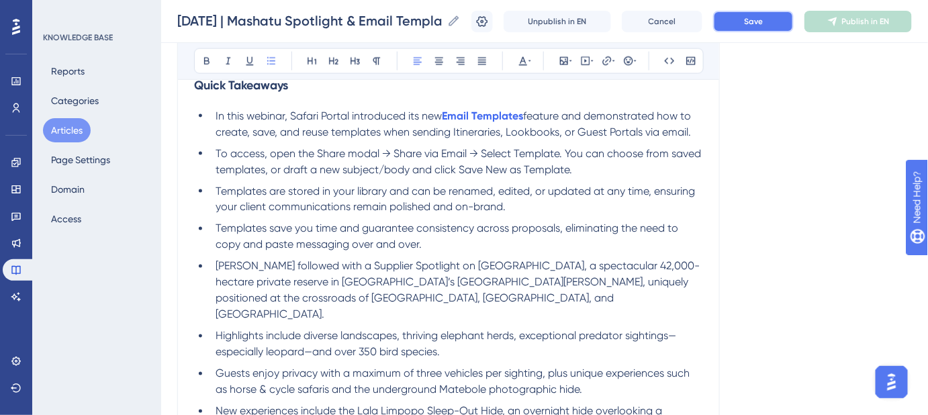
click at [750, 24] on button "Save" at bounding box center [753, 21] width 81 height 21
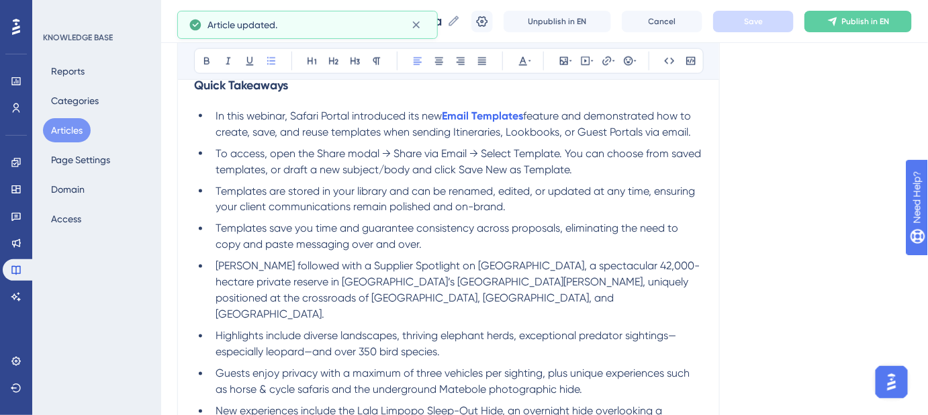
scroll to position [763, 0]
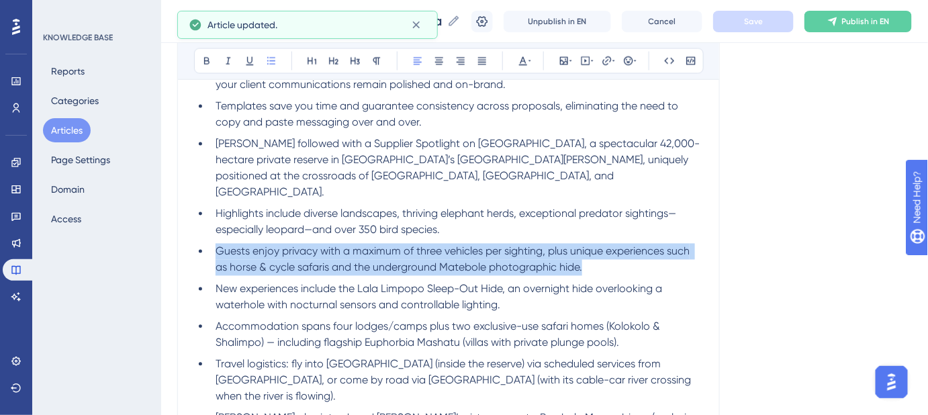
drag, startPoint x: 571, startPoint y: 252, endPoint x: 214, endPoint y: 234, distance: 357.8
click at [215, 244] on li "Guests enjoy privacy with a maximum of three vehicles per sighting, plus unique…" at bounding box center [456, 260] width 493 height 32
copy span "Guests enjoy privacy with a maximum of three vehicles per sighting, plus unique…"
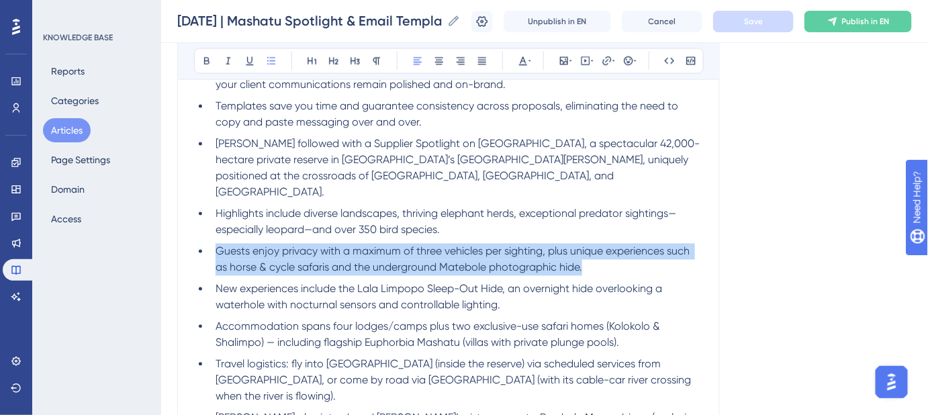
click at [615, 250] on li "Guests enjoy privacy with a maximum of three vehicles per sighting, plus unique…" at bounding box center [456, 260] width 493 height 32
drag, startPoint x: 606, startPoint y: 250, endPoint x: 215, endPoint y: 241, distance: 391.0
click at [215, 244] on li "Guests enjoy privacy with a maximum of three vehicles per sighting, plus unique…" at bounding box center [456, 260] width 493 height 32
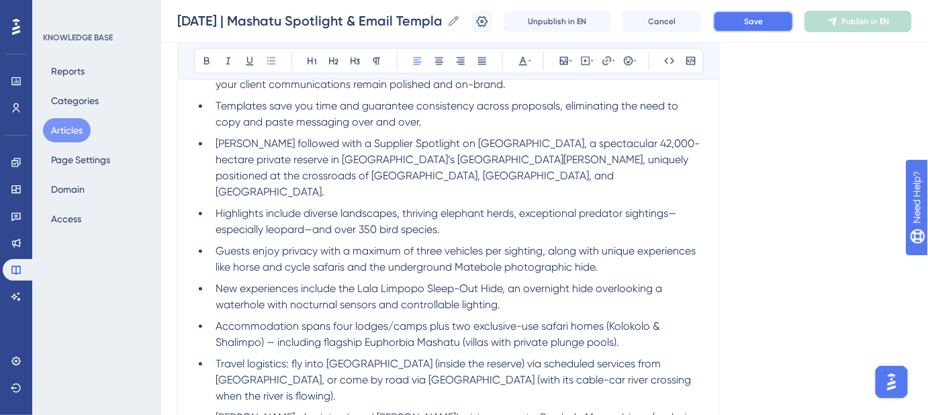
click at [750, 28] on button "Save" at bounding box center [753, 21] width 81 height 21
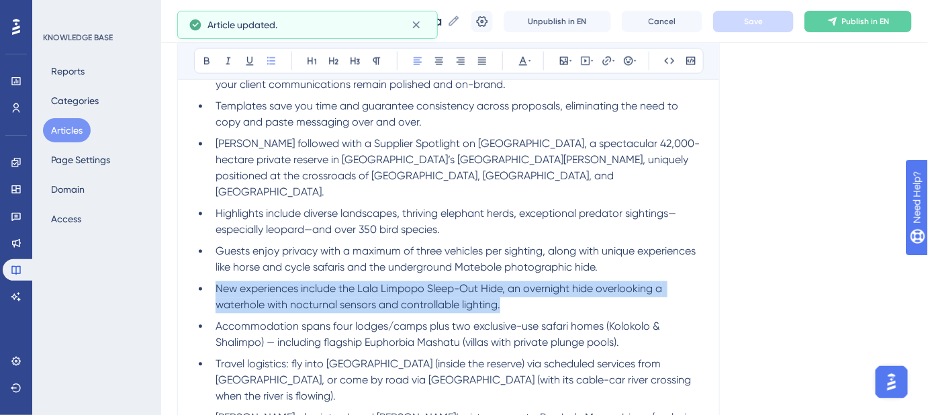
drag, startPoint x: 509, startPoint y: 290, endPoint x: 214, endPoint y: 277, distance: 295.8
click at [214, 281] on li "New experiences include the Lala Limpopo Sleep-Out Hide, an overnight hide over…" at bounding box center [456, 297] width 493 height 32
copy span "New experiences include the Lala Limpopo Sleep-Out Hide, an overnight hide over…"
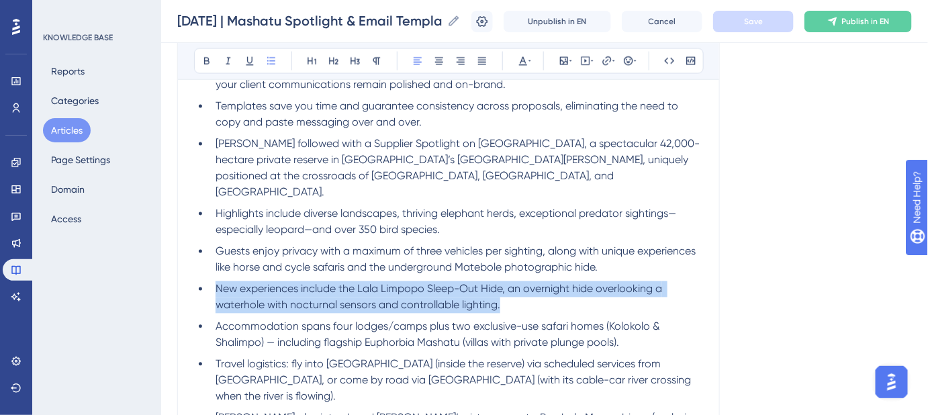
click at [513, 290] on li "New experiences include the Lala Limpopo Sleep-Out Hide, an overnight hide over…" at bounding box center [456, 297] width 493 height 32
drag, startPoint x: 510, startPoint y: 290, endPoint x: 215, endPoint y: 273, distance: 295.4
click at [215, 281] on li "New experiences include the Lala Limpopo Sleep-Out Hide, an overnight hide over…" at bounding box center [456, 297] width 493 height 32
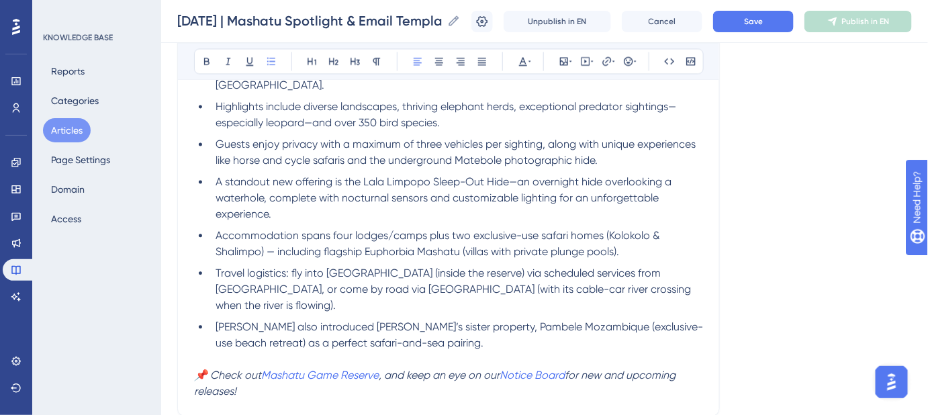
scroll to position [885, 0]
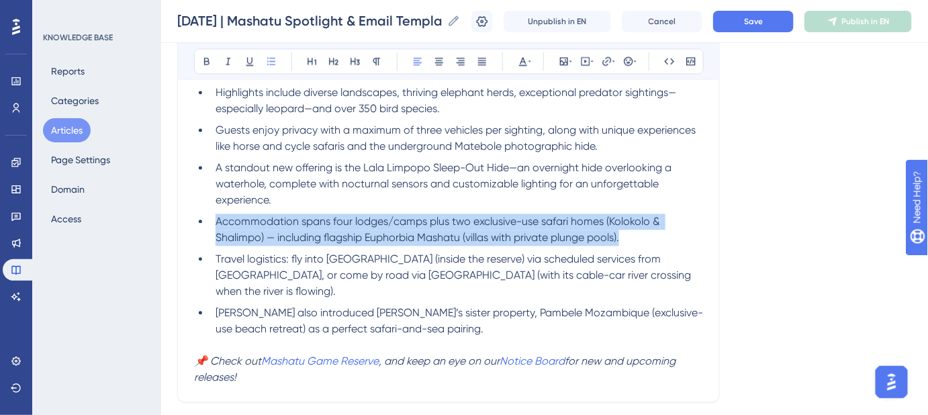
drag, startPoint x: 627, startPoint y: 222, endPoint x: 216, endPoint y: 211, distance: 410.6
click at [216, 214] on li "Accommodation spans four lodges/camps plus two exclusive-use safari homes (Kolo…" at bounding box center [456, 230] width 493 height 32
copy span "Accommodation spans four lodges/camps plus two exclusive-use safari homes (Kolo…"
click at [650, 222] on li "Accommodation spans four lodges/camps plus two exclusive-use safari homes (Kolo…" at bounding box center [456, 230] width 493 height 32
drag, startPoint x: 615, startPoint y: 222, endPoint x: 216, endPoint y: 209, distance: 399.2
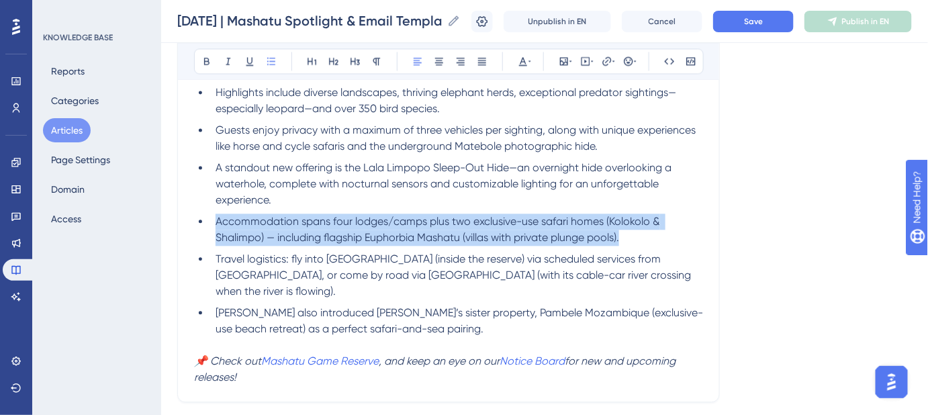
click at [216, 214] on li "Accommodation spans four lodges/camps plus two exclusive-use safari homes (Kolo…" at bounding box center [456, 230] width 493 height 32
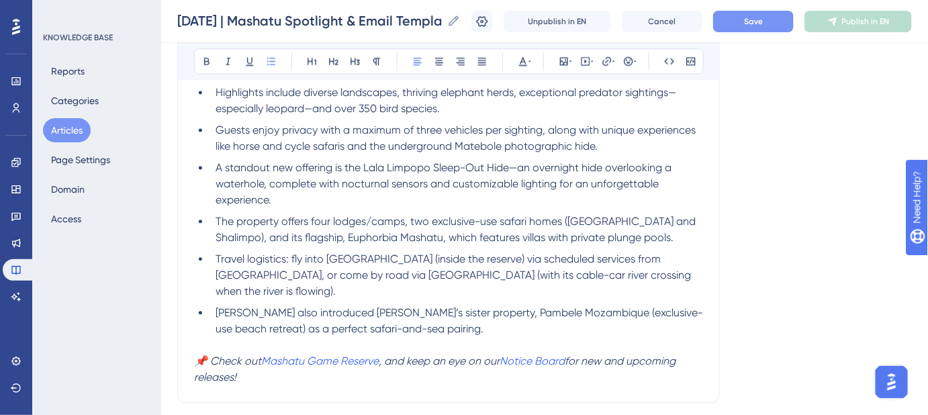
click at [761, 24] on span "Save" at bounding box center [753, 21] width 19 height 11
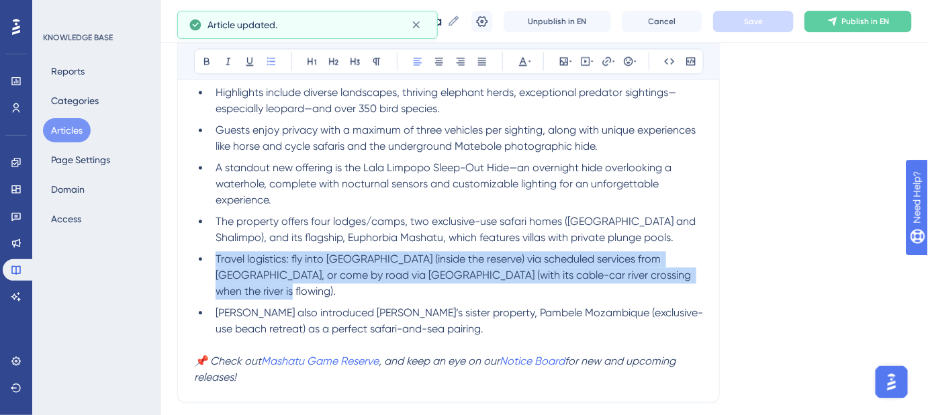
drag, startPoint x: 693, startPoint y: 257, endPoint x: 216, endPoint y: 249, distance: 477.7
click at [216, 251] on li "Travel logistics: fly into Limpopo Valley Airfield (inside the reserve) via sch…" at bounding box center [456, 275] width 493 height 48
copy span "Travel logistics: fly into Limpopo Valley Airfield (inside the reserve) via sch…"
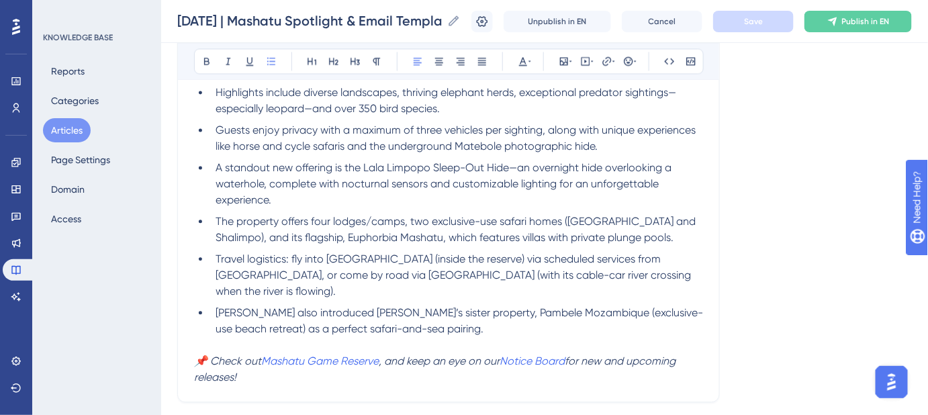
click at [662, 305] on li "Robyn also introduced Mashatu’s sister property, Pambele Mozambique (exclusive-…" at bounding box center [456, 321] width 493 height 32
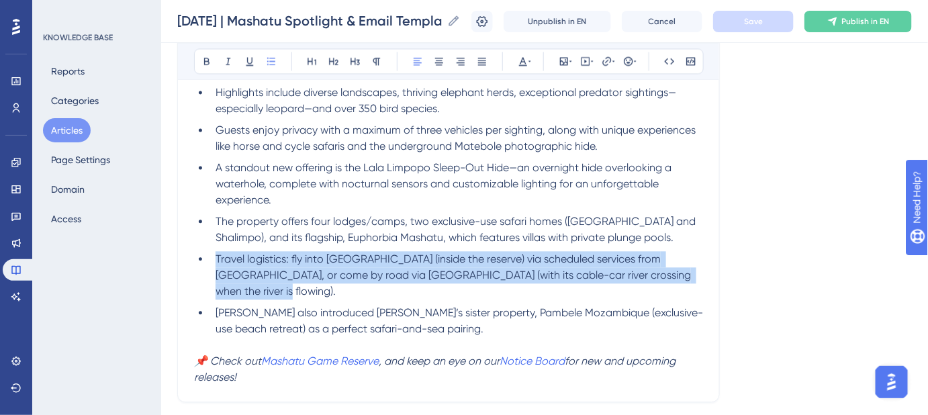
drag, startPoint x: 695, startPoint y: 258, endPoint x: 215, endPoint y: 240, distance: 479.9
click at [216, 251] on li "Travel logistics: fly into Limpopo Valley Airfield (inside the reserve) via sch…" at bounding box center [456, 275] width 493 height 48
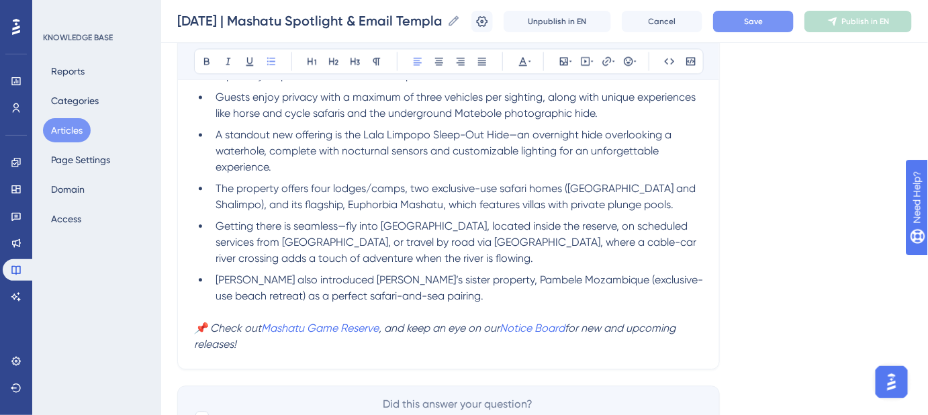
scroll to position [946, 0]
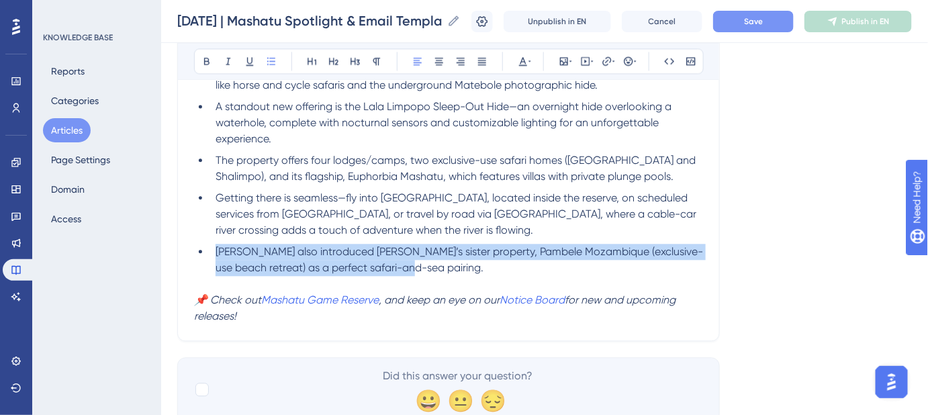
drag, startPoint x: 434, startPoint y: 253, endPoint x: 215, endPoint y: 238, distance: 219.4
click at [215, 244] on li "Robyn also introduced Mashatu’s sister property, Pambele Mozambique (exclusive-…" at bounding box center [456, 260] width 493 height 32
copy span "Robyn also introduced Mashatu’s sister property, Pambele Mozambique (exclusive-…"
click at [453, 250] on li "Robyn also introduced Mashatu’s sister property, Pambele Mozambique (exclusive-…" at bounding box center [456, 260] width 493 height 32
drag, startPoint x: 447, startPoint y: 251, endPoint x: 217, endPoint y: 238, distance: 230.7
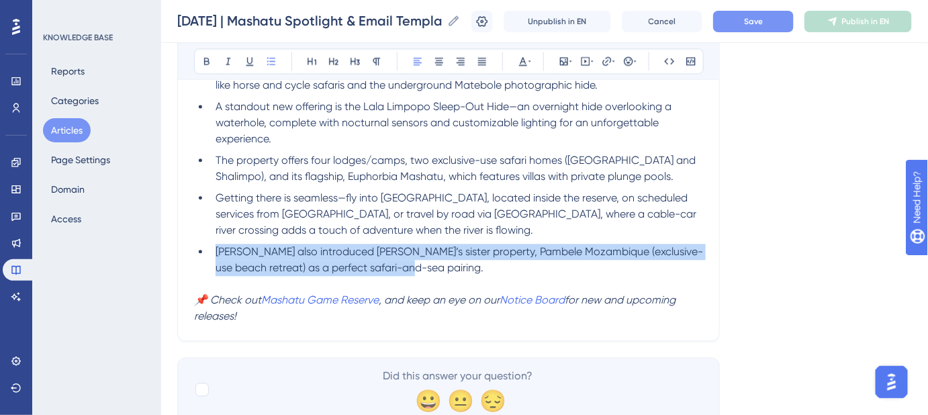
click at [217, 244] on li "Robyn also introduced Mashatu’s sister property, Pambele Mozambique (exclusive-…" at bounding box center [456, 260] width 493 height 32
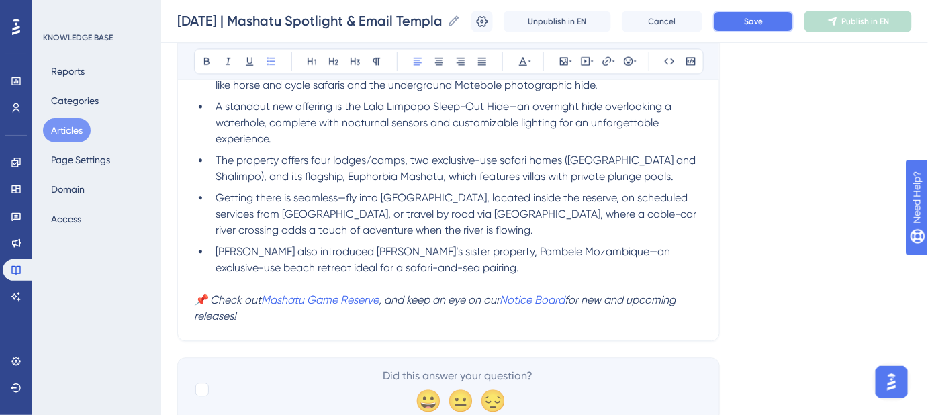
click at [763, 24] on span "Save" at bounding box center [753, 21] width 19 height 11
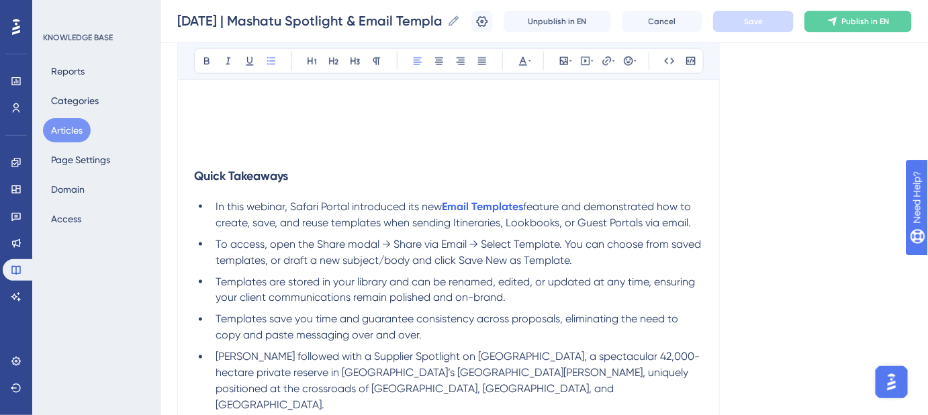
scroll to position [580, 0]
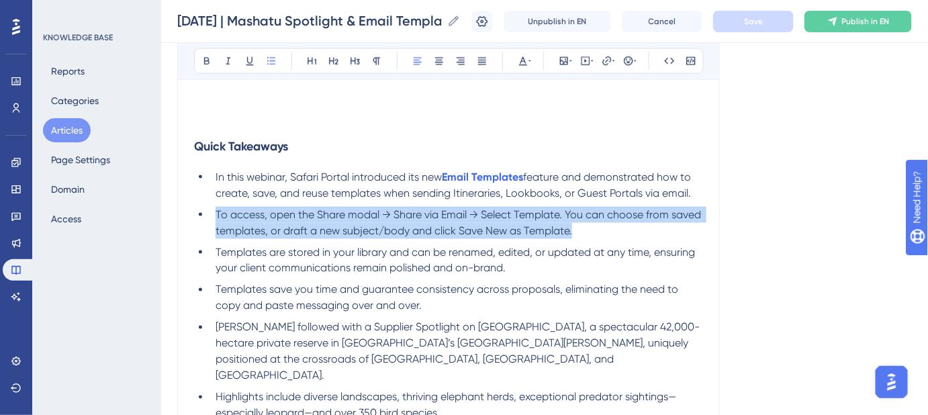
drag, startPoint x: 576, startPoint y: 228, endPoint x: 217, endPoint y: 214, distance: 359.6
click at [217, 214] on li "To access, open the Share modal → Share via Email → Select Template. You can ch…" at bounding box center [456, 223] width 493 height 32
click at [578, 229] on li "To access, open the Share modal → Share via Email → Select Template. You can ch…" at bounding box center [456, 223] width 493 height 32
drag, startPoint x: 578, startPoint y: 229, endPoint x: 212, endPoint y: 218, distance: 365.6
click at [212, 218] on li "To access, open the Share modal → Share via Email → Select Template. You can ch…" at bounding box center [456, 223] width 493 height 32
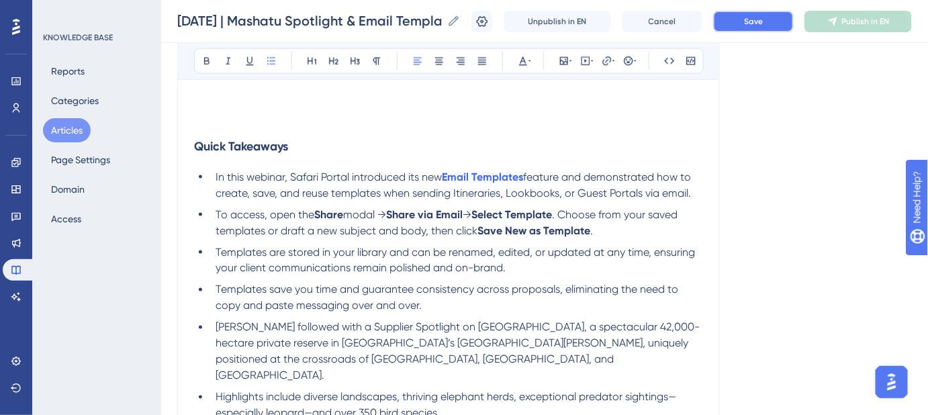
click at [763, 26] on span "Save" at bounding box center [753, 21] width 19 height 11
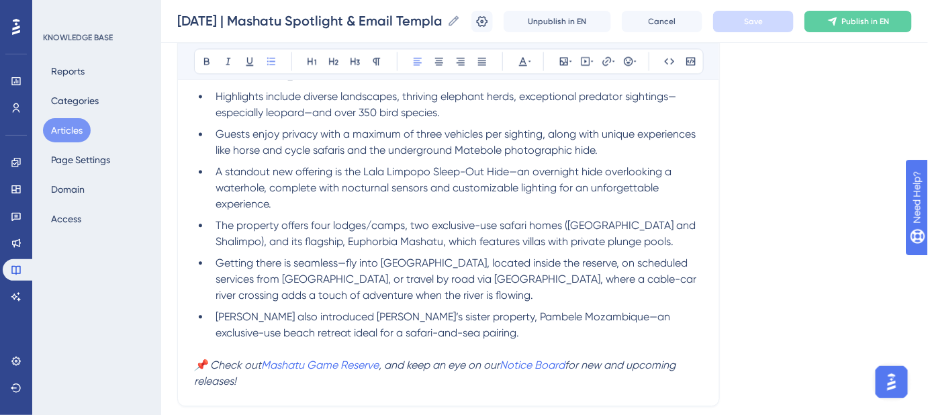
scroll to position [885, 0]
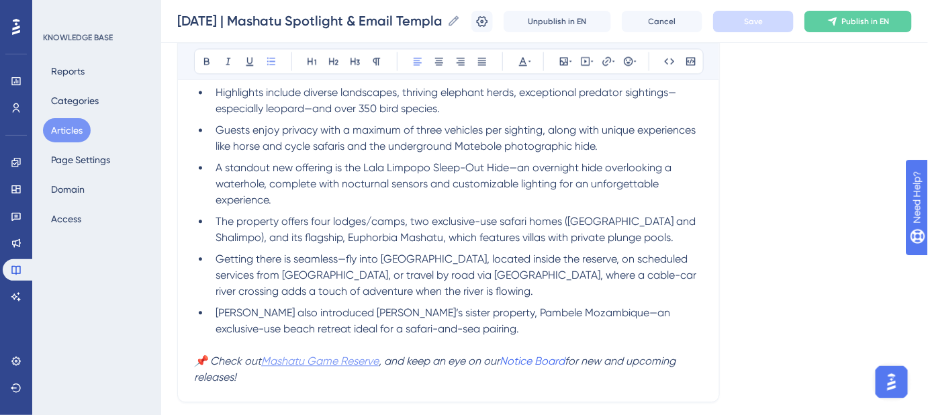
click at [361, 355] on em "Mashatu Game Reserve" at bounding box center [320, 361] width 118 height 13
click at [360, 355] on em "Mashatu Game Reserve" at bounding box center [320, 361] width 118 height 13
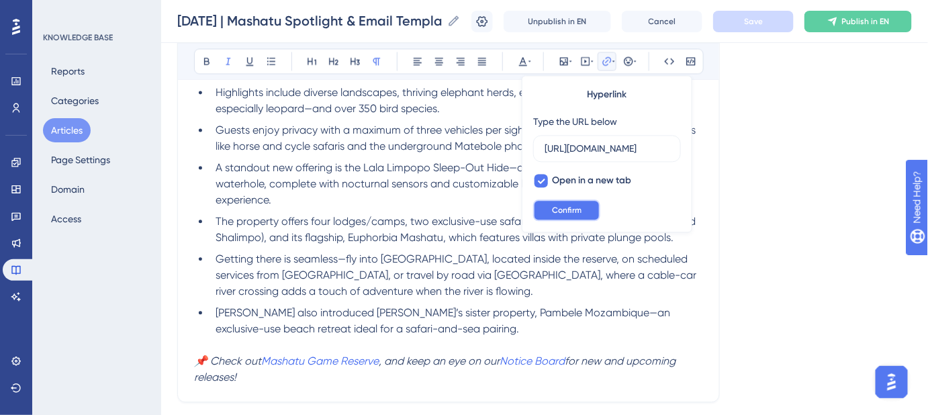
click at [575, 206] on span "Confirm" at bounding box center [567, 210] width 30 height 11
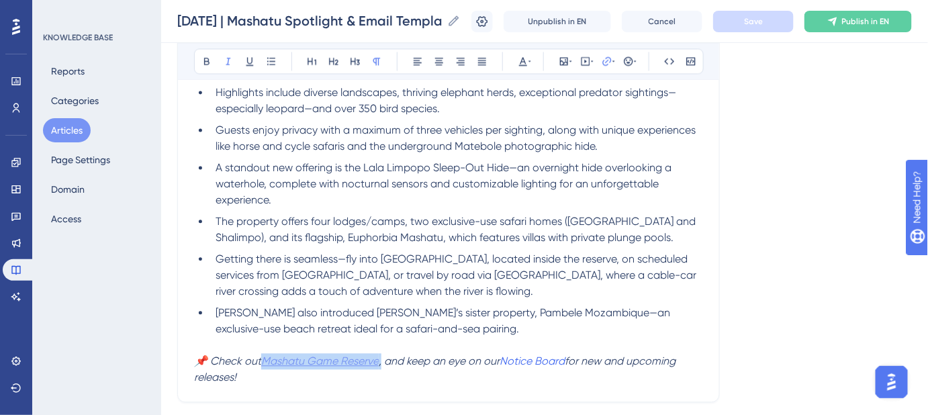
drag, startPoint x: 384, startPoint y: 344, endPoint x: 267, endPoint y: 341, distance: 116.2
click at [267, 353] on p "📌 Check out Mashatu Game Reserve , and keep an eye on our Notice Board for new …" at bounding box center [448, 369] width 509 height 32
drag, startPoint x: 261, startPoint y: 341, endPoint x: 382, endPoint y: 343, distance: 120.3
click at [382, 353] on p "📌 Check out Mashatu Game Reserve , and keep an eye on our Notice Board for new …" at bounding box center [448, 369] width 509 height 32
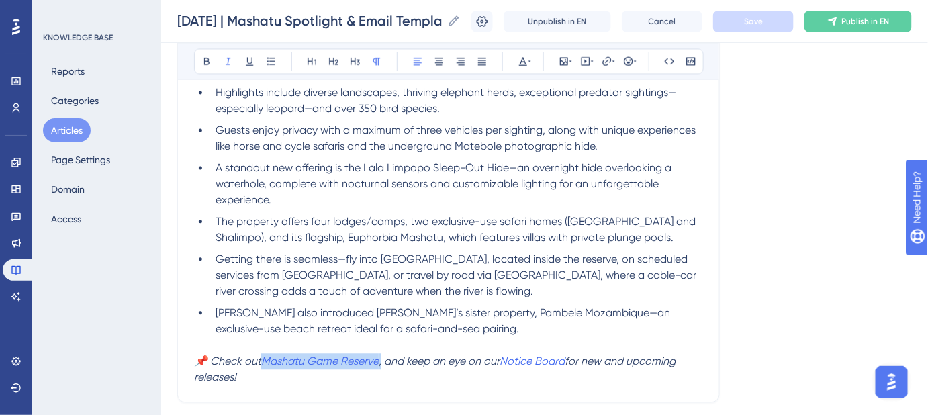
drag, startPoint x: 261, startPoint y: 343, endPoint x: 386, endPoint y: 348, distance: 124.4
click at [386, 353] on p "📌 Check out Mashatu Game Reserve , and keep an eye on our Notice Board for new …" at bounding box center [448, 369] width 509 height 32
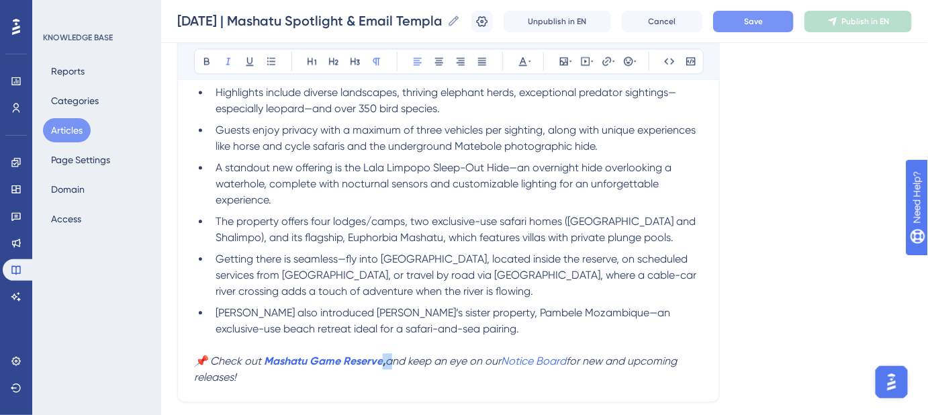
click at [383, 353] on p "📌 Check out Mashatu Game Reserve , and keep an eye on our Notice Board for new …" at bounding box center [448, 369] width 509 height 32
drag, startPoint x: 576, startPoint y: 345, endPoint x: 504, endPoint y: 350, distance: 72.0
click at [504, 353] on p "📌 Check out Mashatu Game Reserve , and keep an eye on our Notice Board for new …" at bounding box center [448, 369] width 509 height 32
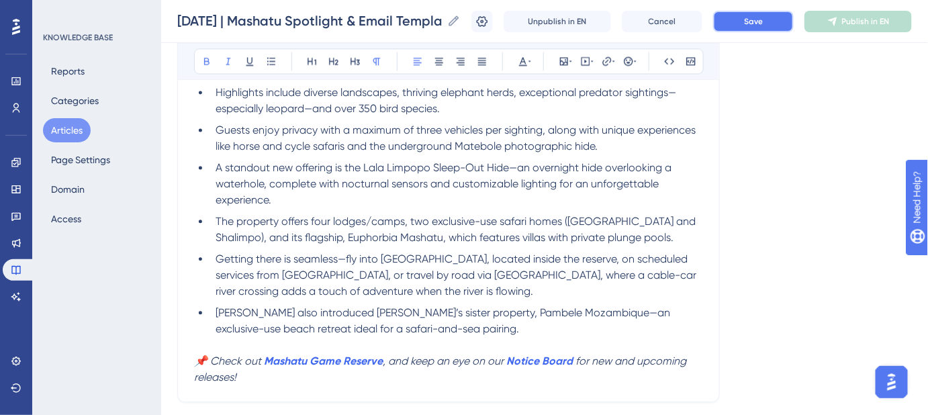
click at [763, 20] on span "Save" at bounding box center [753, 21] width 19 height 11
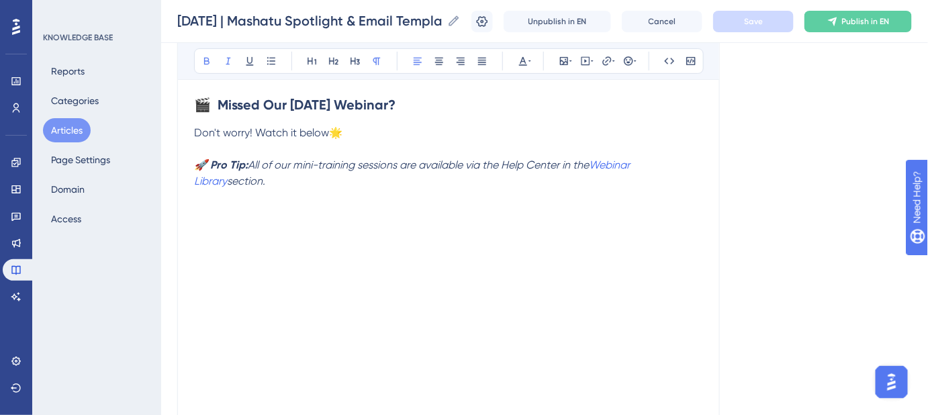
scroll to position [152, 0]
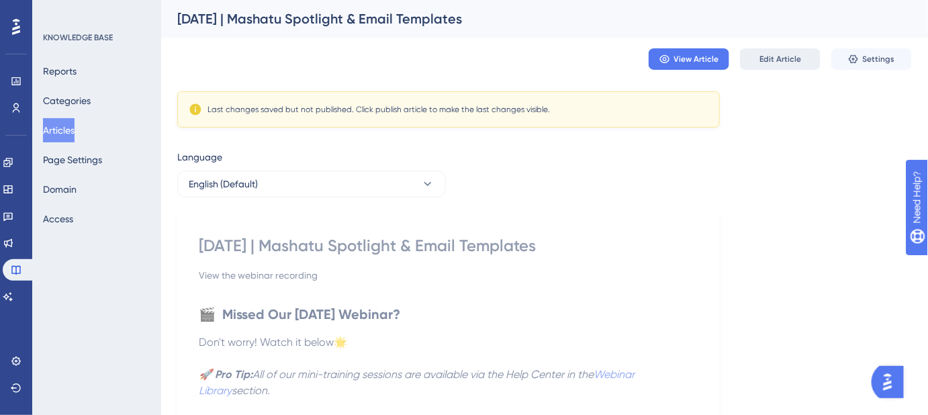
click at [789, 63] on span "Edit Article" at bounding box center [781, 59] width 42 height 11
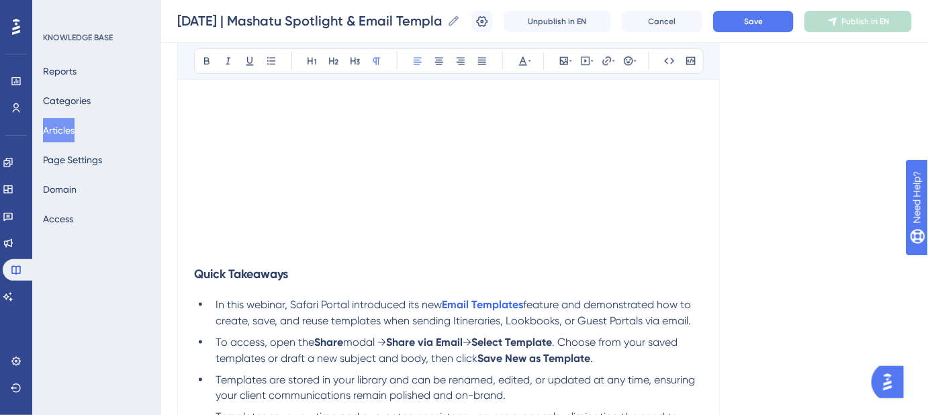
scroll to position [465, 0]
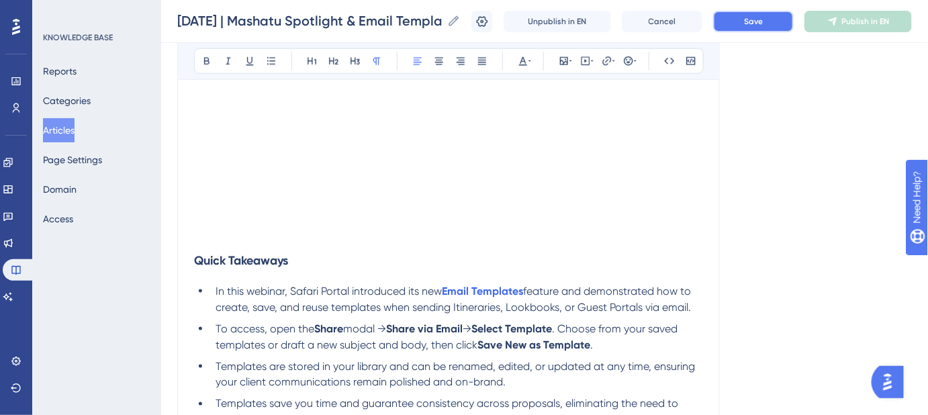
click at [759, 25] on span "Save" at bounding box center [753, 21] width 19 height 11
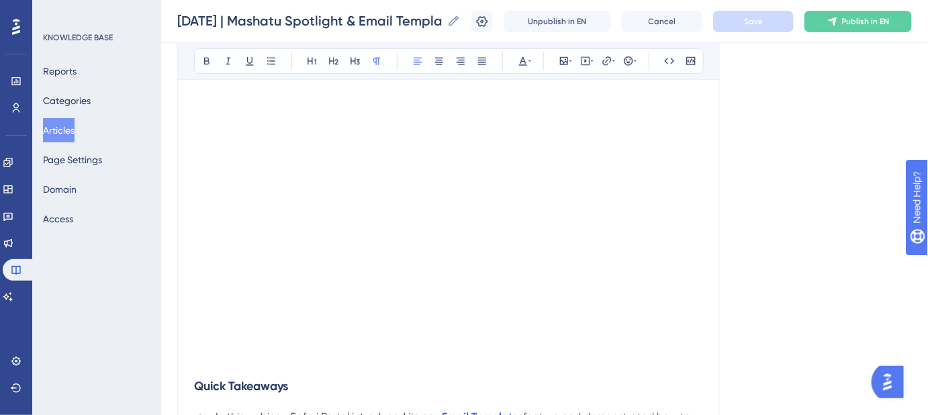
scroll to position [184, 0]
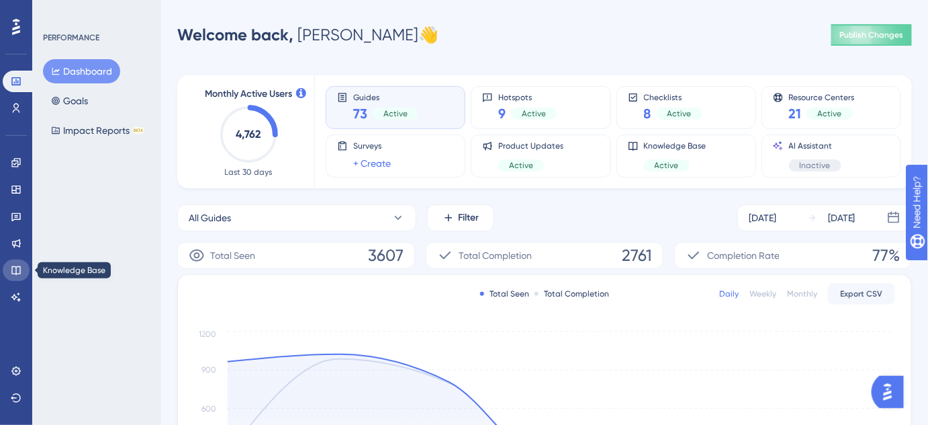
click at [17, 270] on icon at bounding box center [16, 270] width 11 height 11
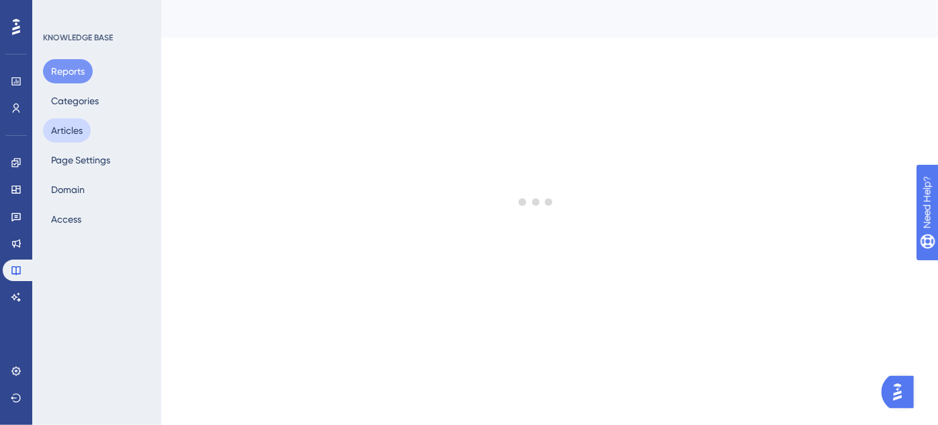
click at [66, 132] on button "Articles" at bounding box center [67, 130] width 48 height 24
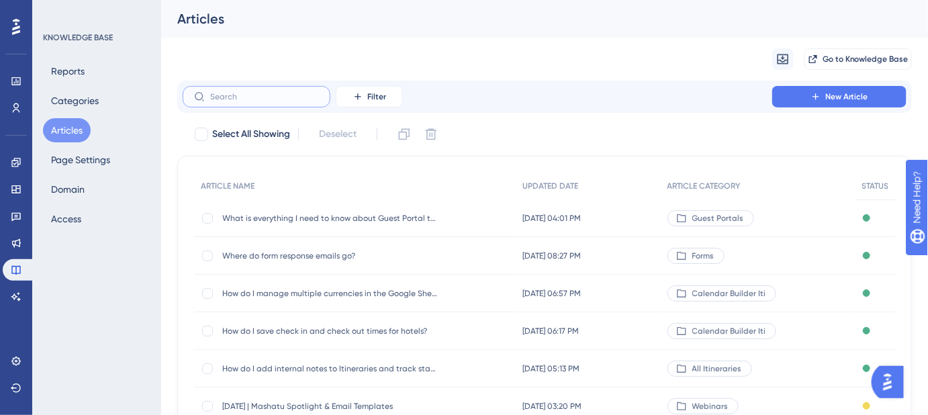
click at [270, 97] on input "text" at bounding box center [264, 96] width 109 height 9
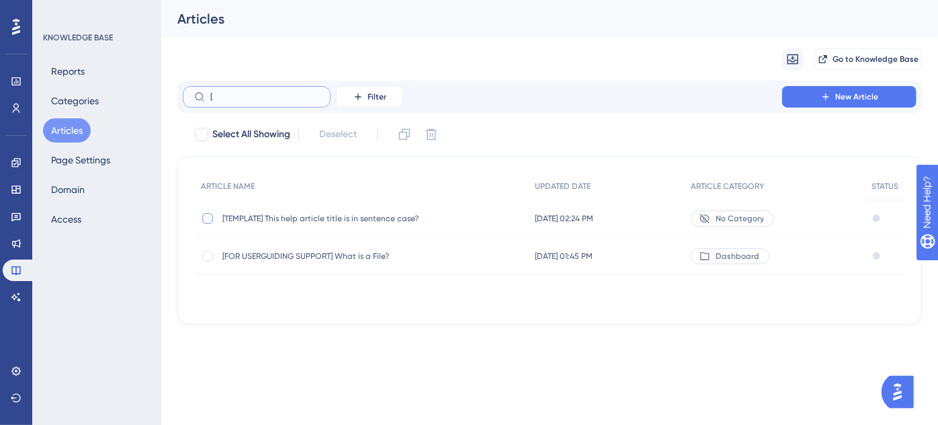
type input "["
click at [207, 218] on div at bounding box center [207, 218] width 11 height 11
click at [409, 141] on button at bounding box center [404, 134] width 21 height 21
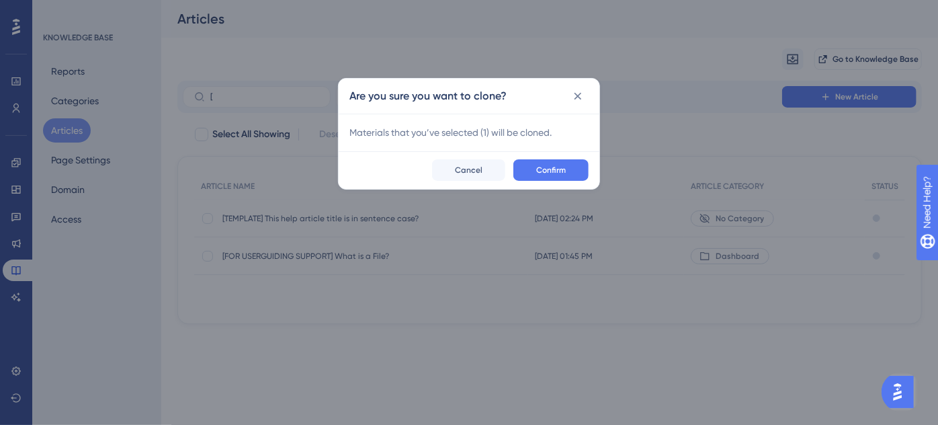
checkbox input "false"
click at [549, 161] on button "Confirm" at bounding box center [550, 169] width 75 height 21
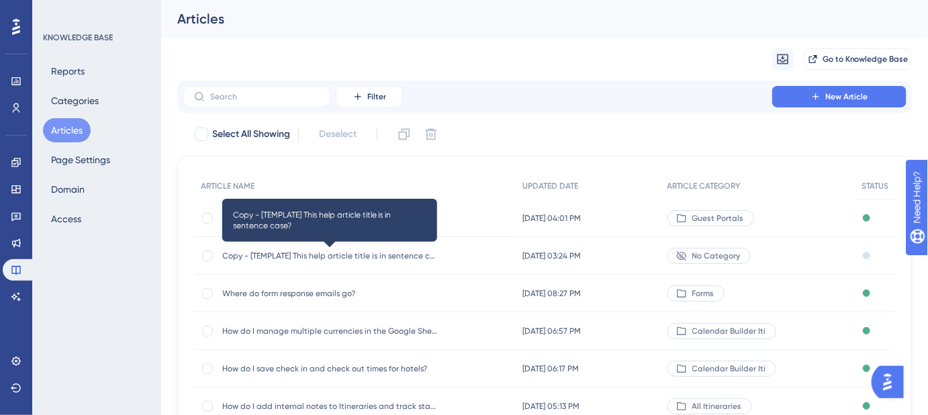
click at [290, 253] on span "Copy - [TEMPLATE] This help article title is in sentence case?" at bounding box center [329, 256] width 215 height 11
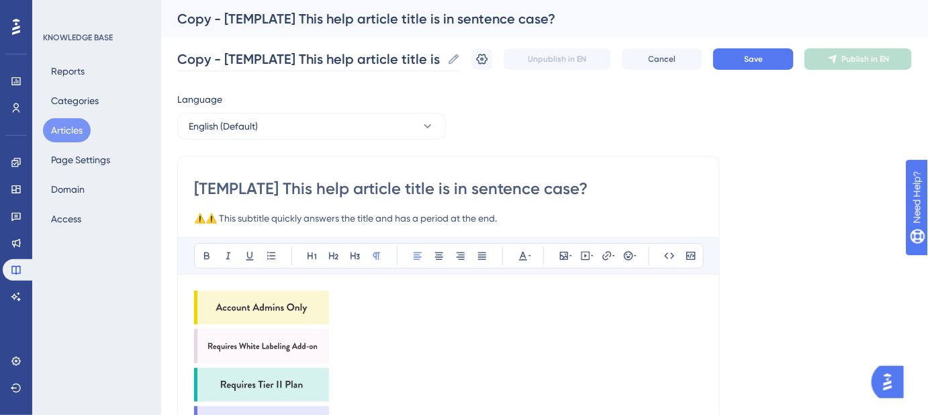
click at [461, 58] on icon at bounding box center [453, 58] width 13 height 13
click at [442, 58] on input "Copy - [TEMPLATE] This help article title is in sentence case?" at bounding box center [309, 59] width 265 height 19
click at [437, 57] on input "Copy - [TEMPLATE] This help article title is in sentence case?" at bounding box center [309, 59] width 265 height 19
paste input "How can I use one Guest Portal without clients seeing each other’s info"
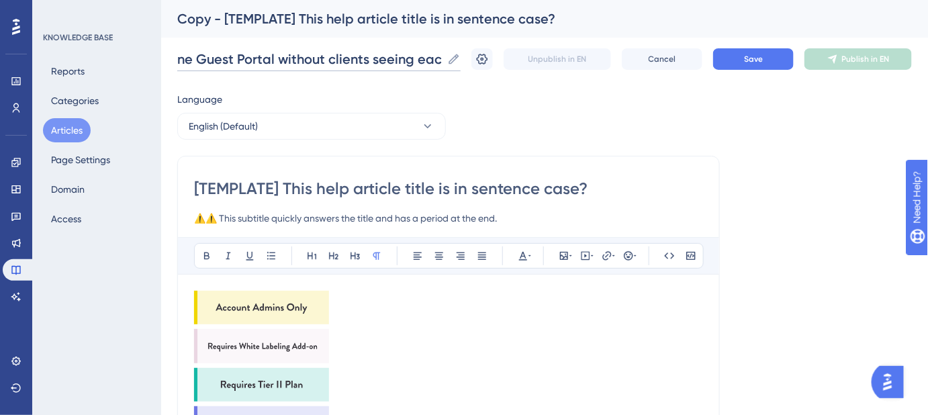
scroll to position [0, 168]
type input "How can I use one Guest Portal without clients seeing each other’s info?"
drag, startPoint x: 476, startPoint y: 185, endPoint x: 186, endPoint y: 184, distance: 290.2
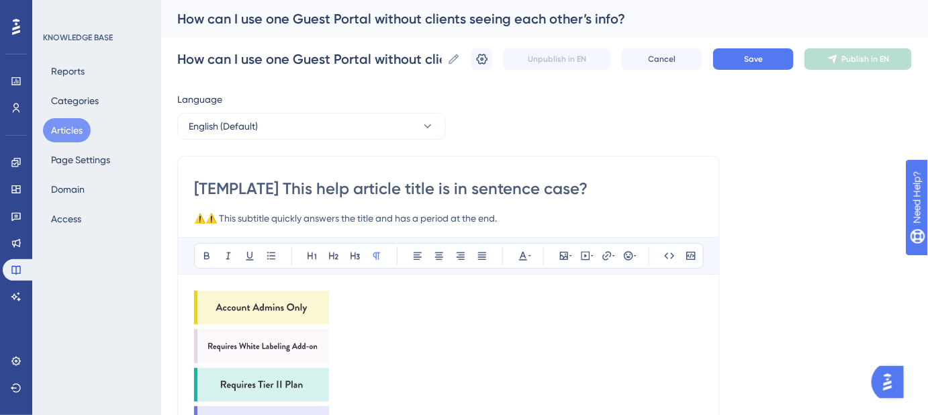
paste input "How can I use one Guest Portal without clients seeing each other’s info"
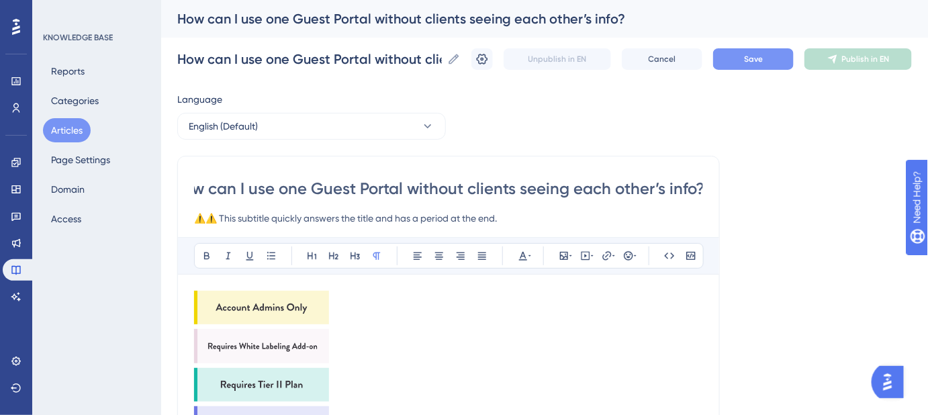
type input "How can I use one Guest Portal without clients seeing each other’s info?"
click at [745, 62] on button "Save" at bounding box center [753, 58] width 81 height 21
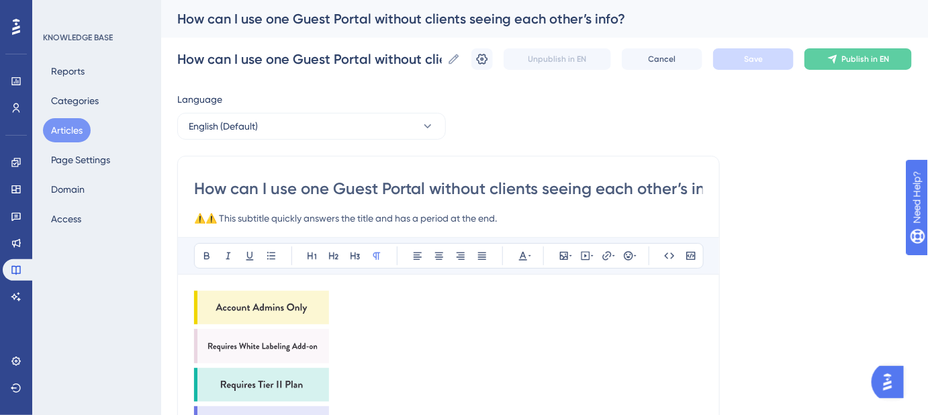
click at [295, 302] on img at bounding box center [261, 308] width 135 height 34
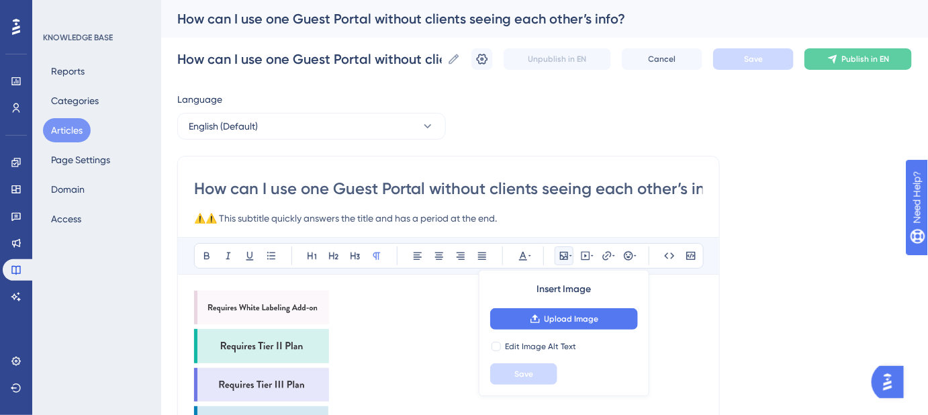
click at [295, 300] on img at bounding box center [261, 308] width 135 height 34
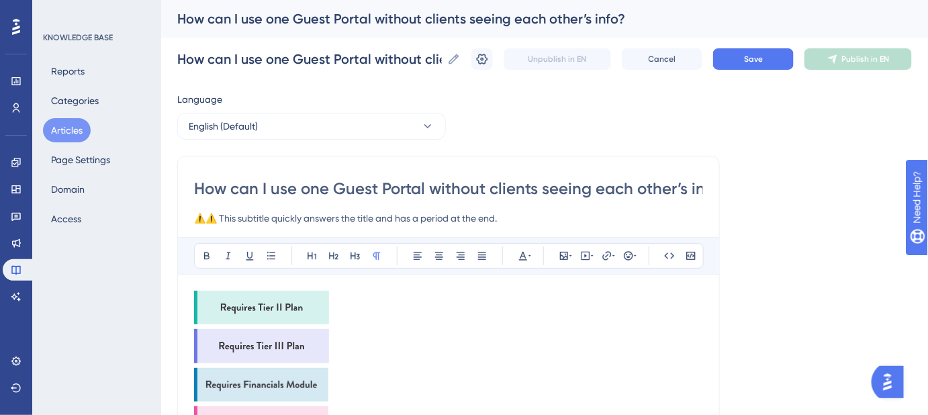
click at [295, 300] on img at bounding box center [261, 308] width 135 height 34
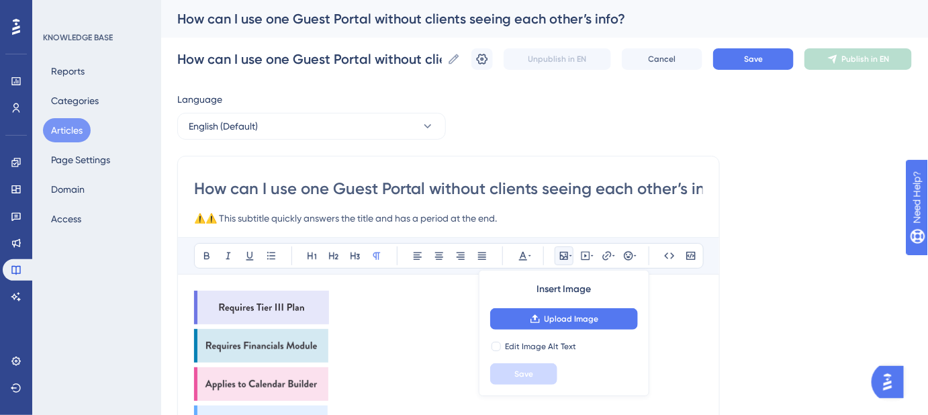
click at [295, 300] on img at bounding box center [261, 308] width 135 height 34
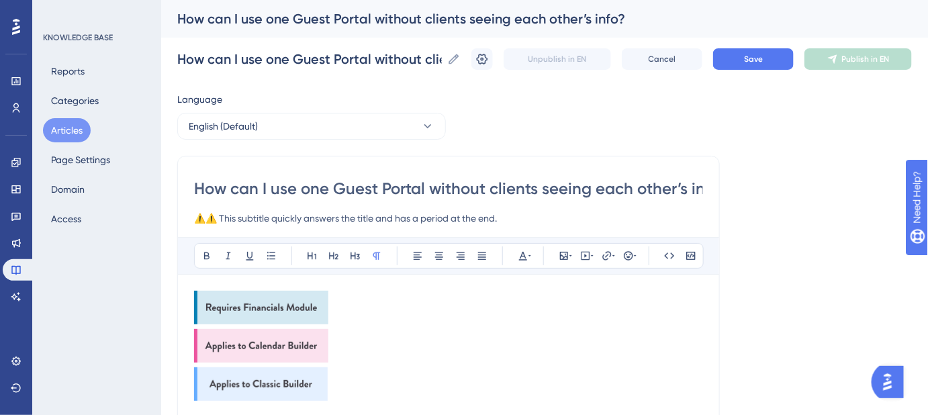
click at [295, 300] on img at bounding box center [261, 308] width 134 height 34
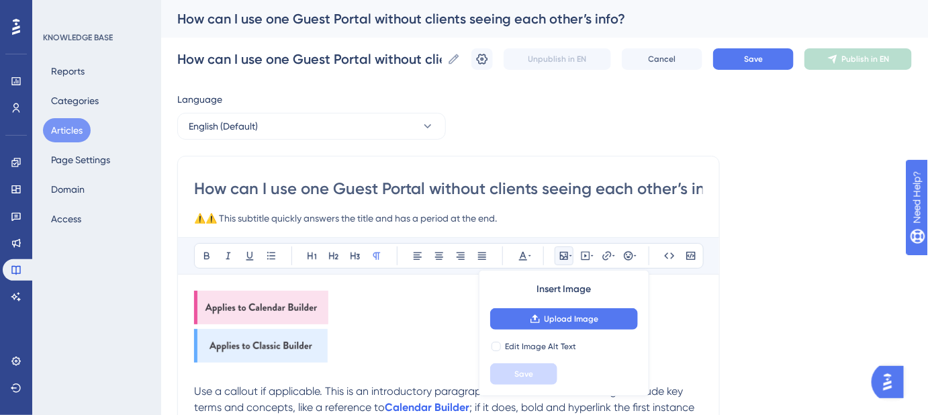
click at [295, 300] on img at bounding box center [261, 308] width 134 height 34
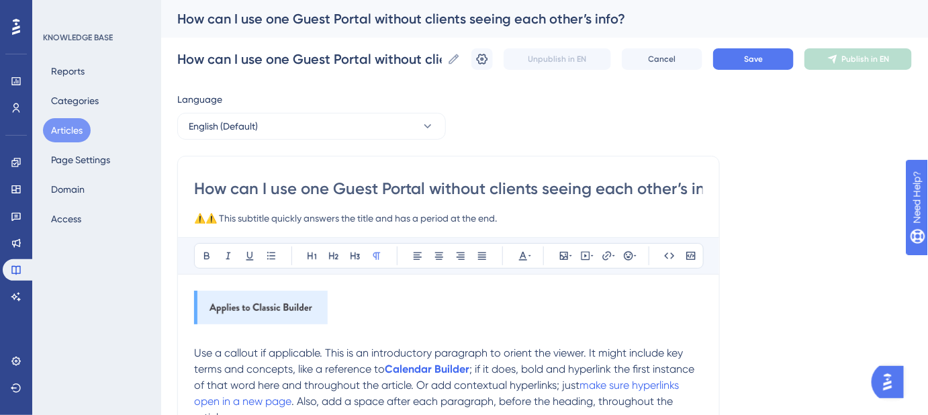
click at [295, 300] on img at bounding box center [261, 308] width 134 height 34
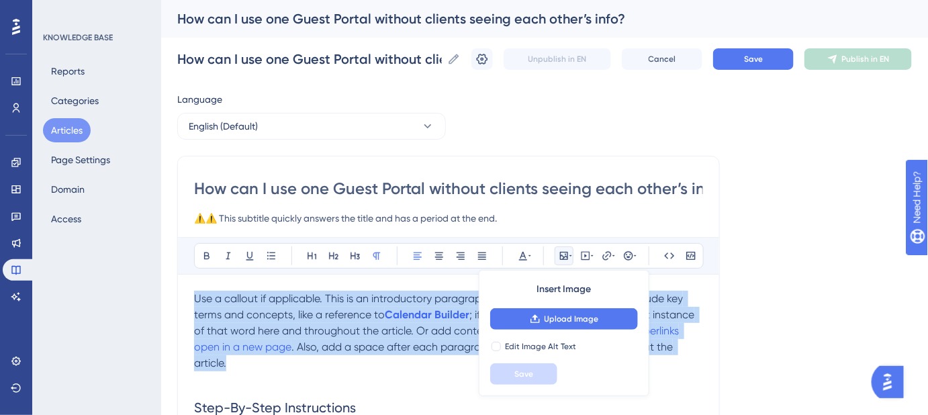
drag, startPoint x: 231, startPoint y: 359, endPoint x: 184, endPoint y: 304, distance: 72.4
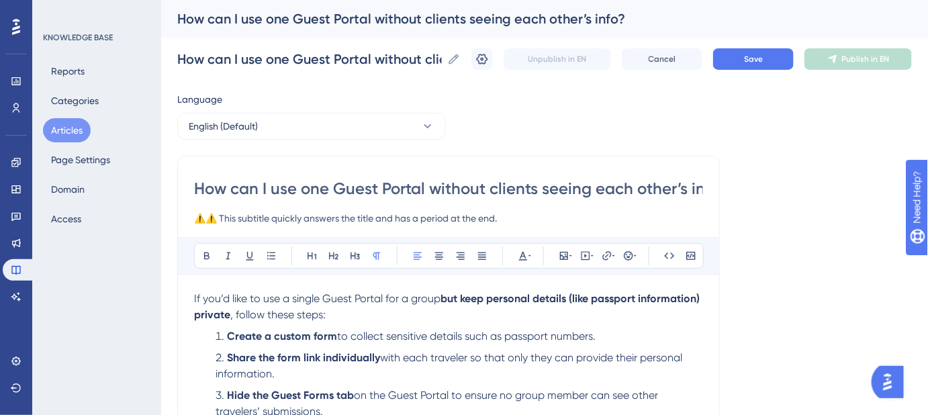
scroll to position [25, 0]
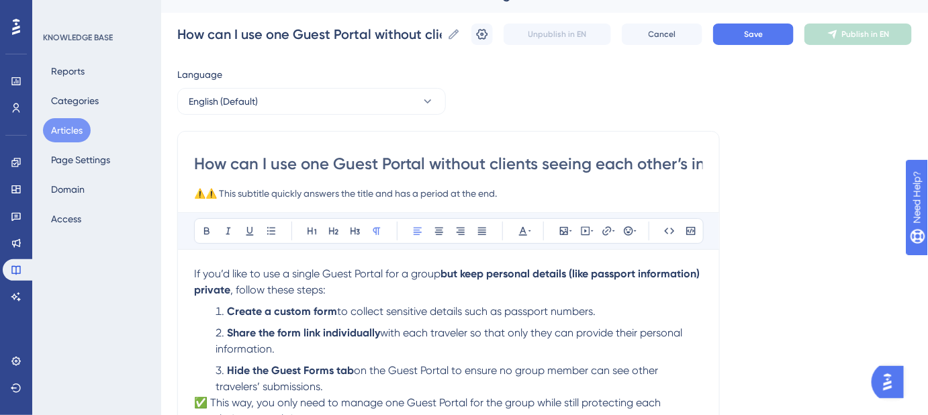
click at [348, 285] on p "If you’d like to use a single Guest Portal for a group but keep personal detail…" at bounding box center [448, 282] width 509 height 32
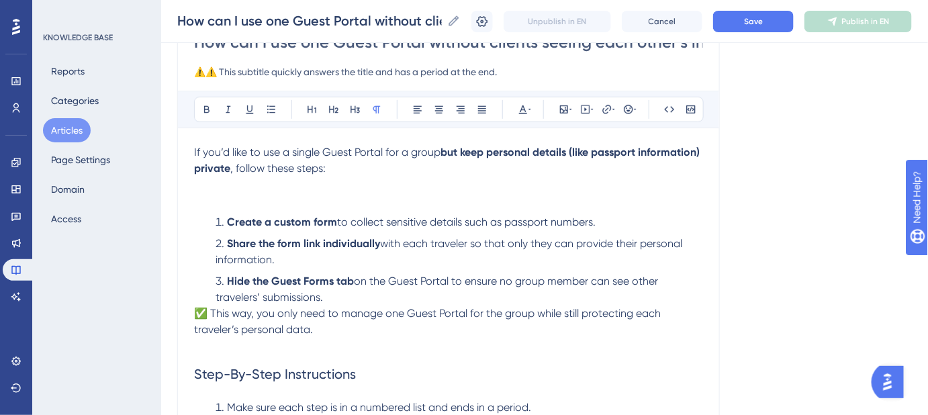
scroll to position [146, 0]
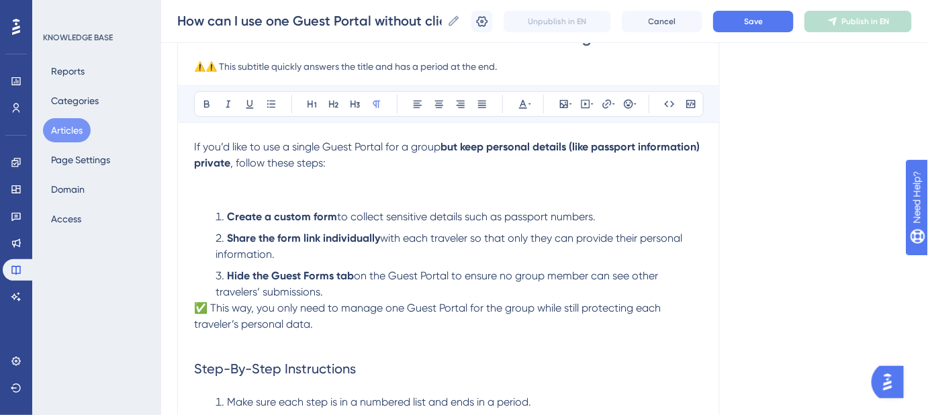
click at [325, 290] on li "Hide the Guest Forms tab on the Guest Portal to ensure no group member can see …" at bounding box center [456, 284] width 493 height 32
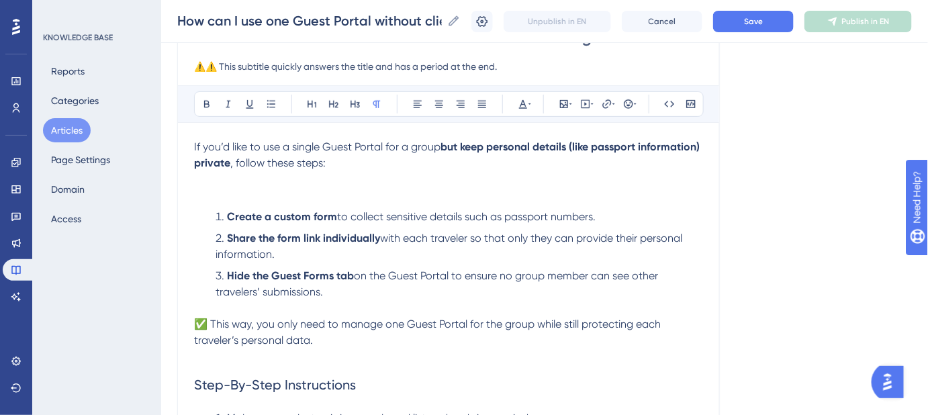
scroll to position [269, 0]
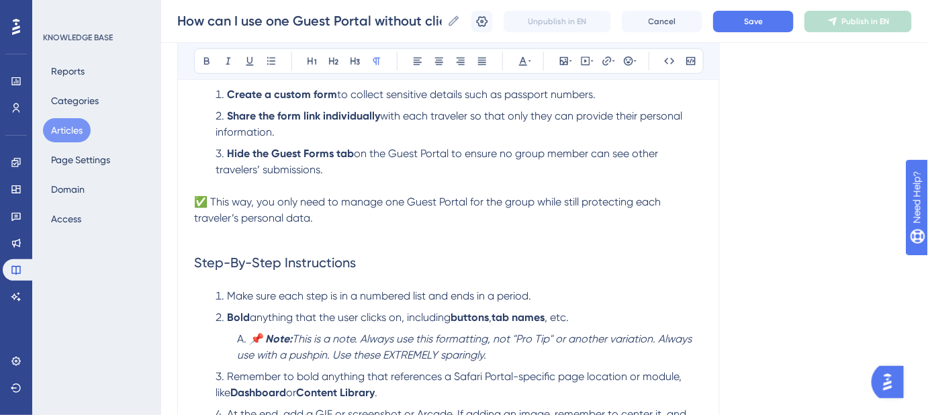
drag, startPoint x: 193, startPoint y: 264, endPoint x: 439, endPoint y: 330, distance: 254.7
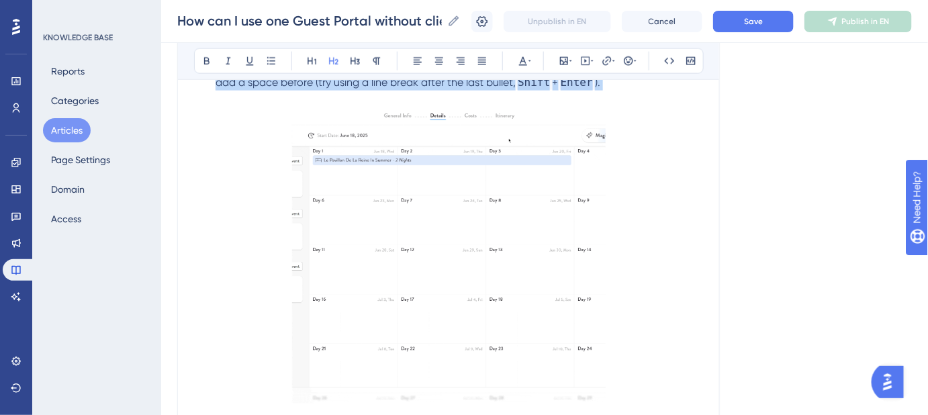
scroll to position [697, 0]
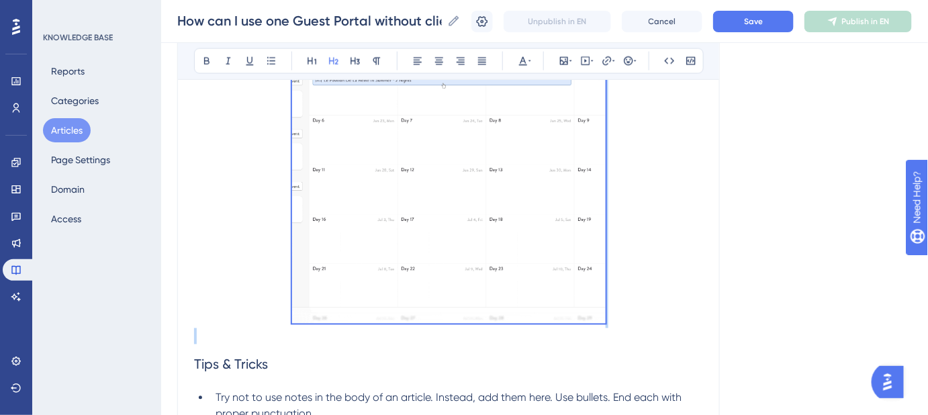
drag, startPoint x: 197, startPoint y: 256, endPoint x: 527, endPoint y: 328, distance: 337.7
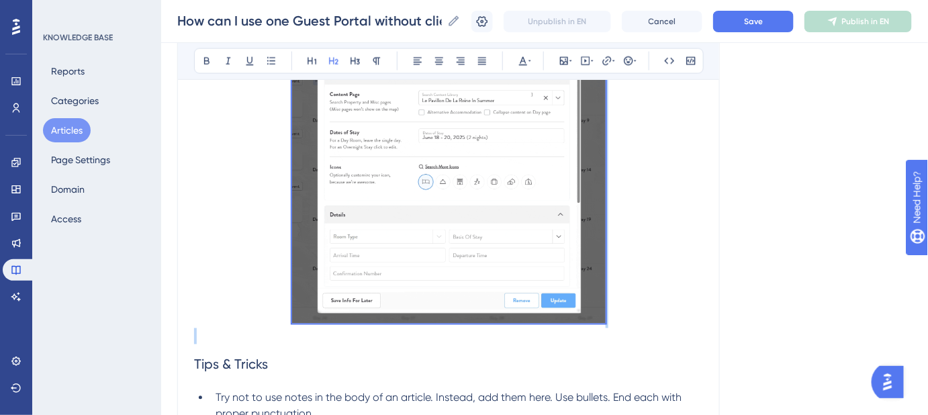
click at [527, 328] on div "If you’d like to use a single Guest Portal for a group but keep personal detail…" at bounding box center [448, 78] width 509 height 979
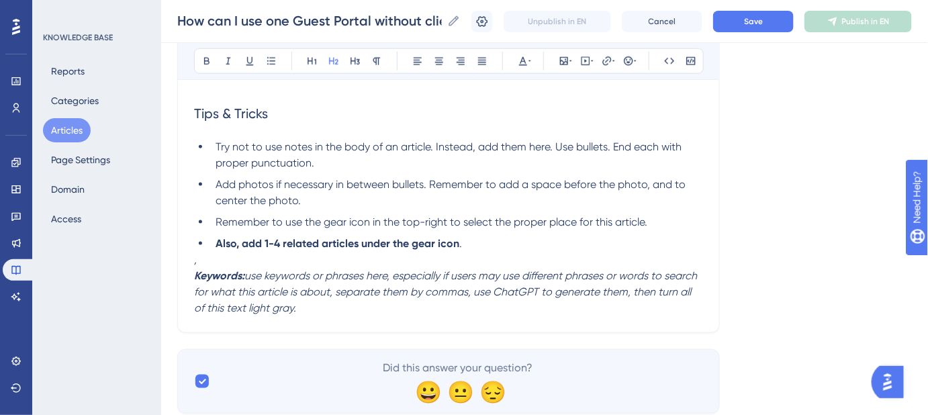
scroll to position [437, 0]
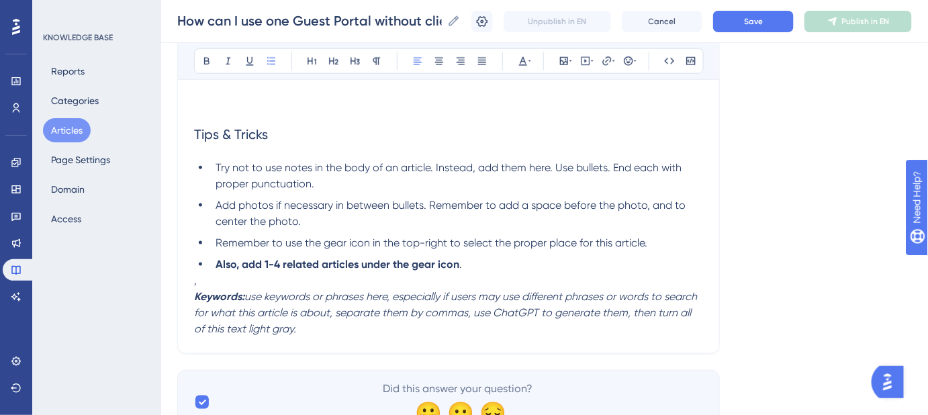
drag, startPoint x: 485, startPoint y: 263, endPoint x: 169, endPoint y: 130, distance: 342.6
click at [169, 130] on div "Performance Users Engagement Widgets Feedback Product Updates Knowledge Base AI…" at bounding box center [544, 9] width 767 height 893
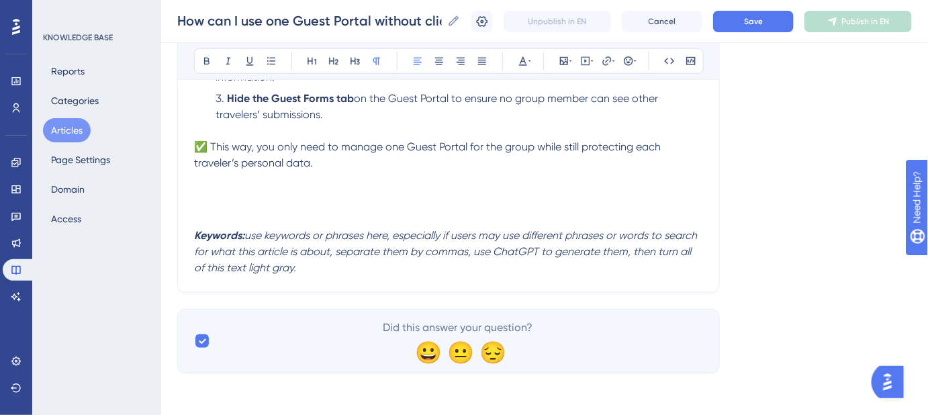
scroll to position [313, 0]
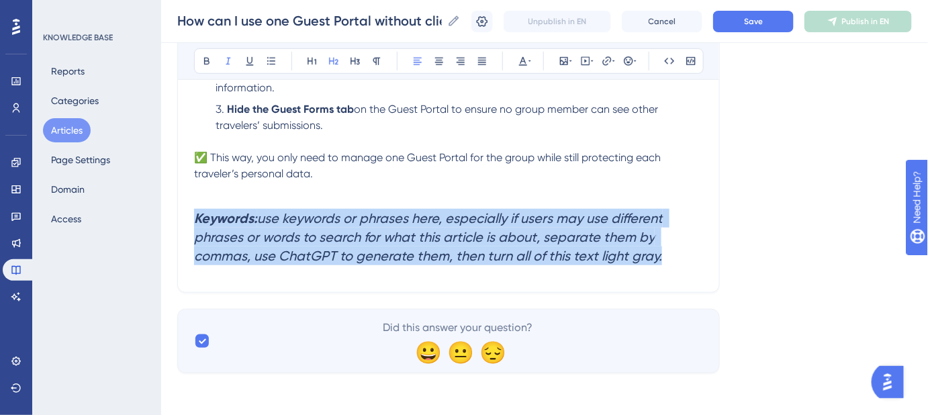
drag, startPoint x: 670, startPoint y: 256, endPoint x: 193, endPoint y: 218, distance: 479.1
click at [193, 218] on div "How can I use one Guest Portal without clients seeing each other’s info? ⚠️⚠️ T…" at bounding box center [448, 64] width 543 height 455
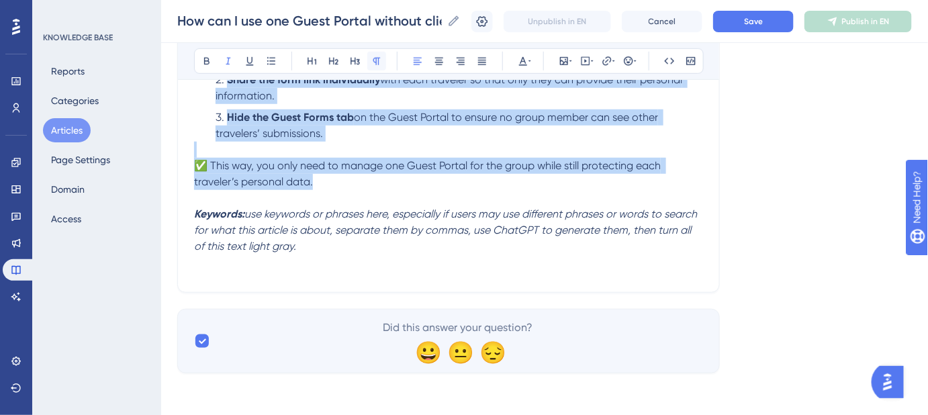
click at [375, 64] on icon at bounding box center [376, 61] width 11 height 11
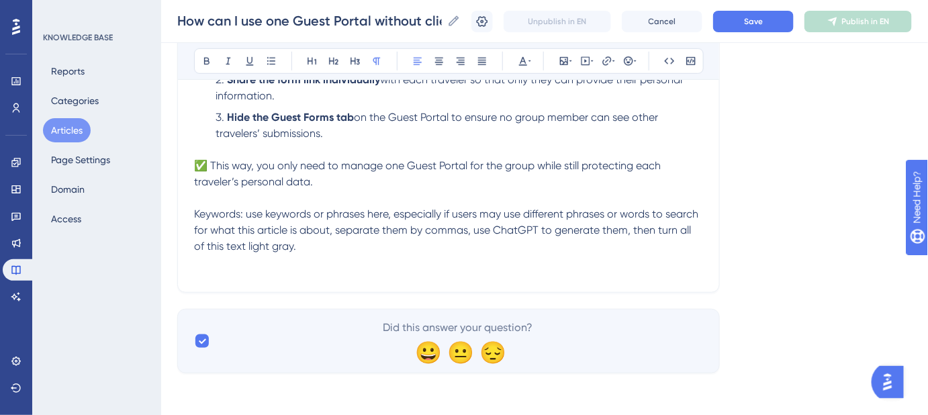
click at [308, 250] on p "Keywords: use keywords or phrases here, especially if users may use different p…" at bounding box center [448, 230] width 509 height 48
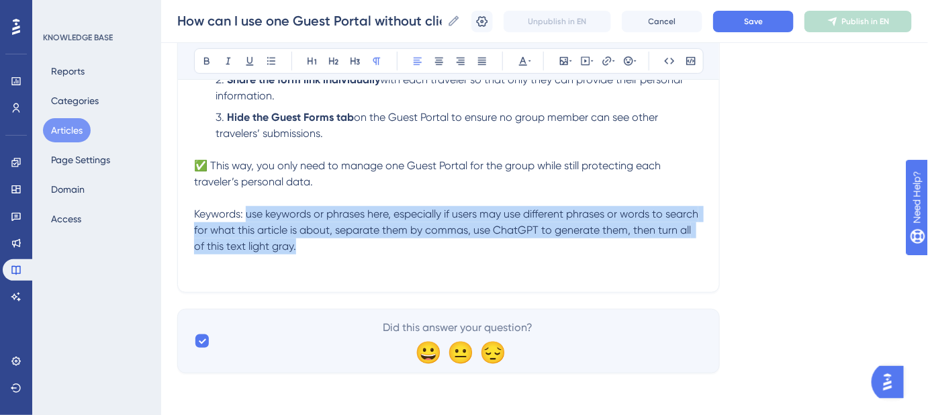
drag, startPoint x: 279, startPoint y: 236, endPoint x: 247, endPoint y: 218, distance: 37.0
click at [247, 218] on p "Keywords: use keywords or phrases here, especially if users may use different p…" at bounding box center [448, 230] width 509 height 48
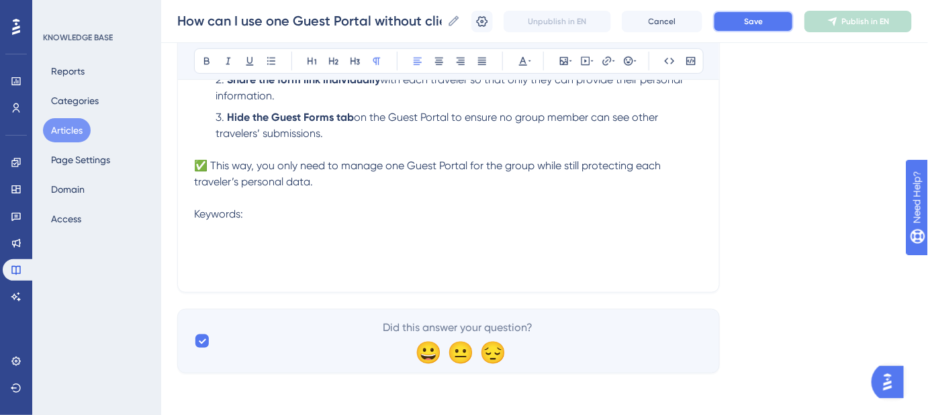
click at [748, 22] on button "Save" at bounding box center [753, 21] width 81 height 21
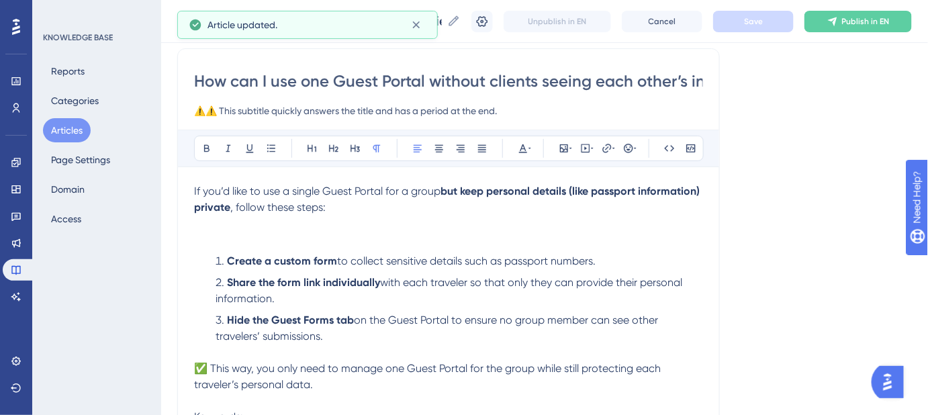
scroll to position [122, 0]
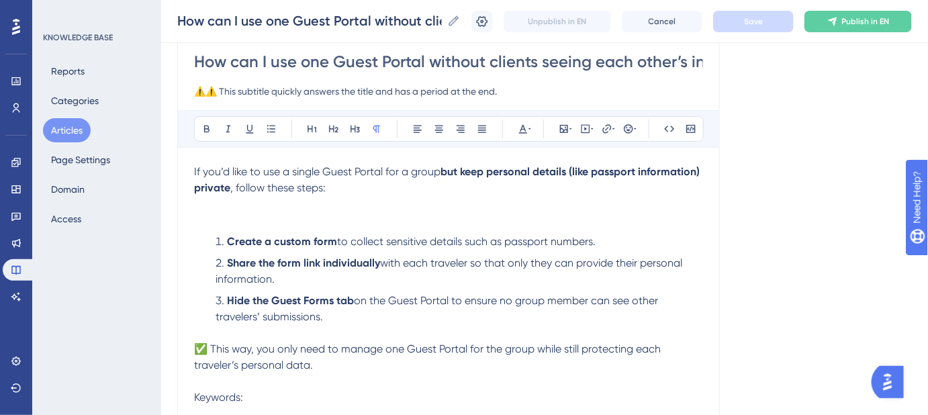
drag, startPoint x: 211, startPoint y: 212, endPoint x: 226, endPoint y: 208, distance: 15.2
click at [211, 212] on p at bounding box center [448, 220] width 509 height 16
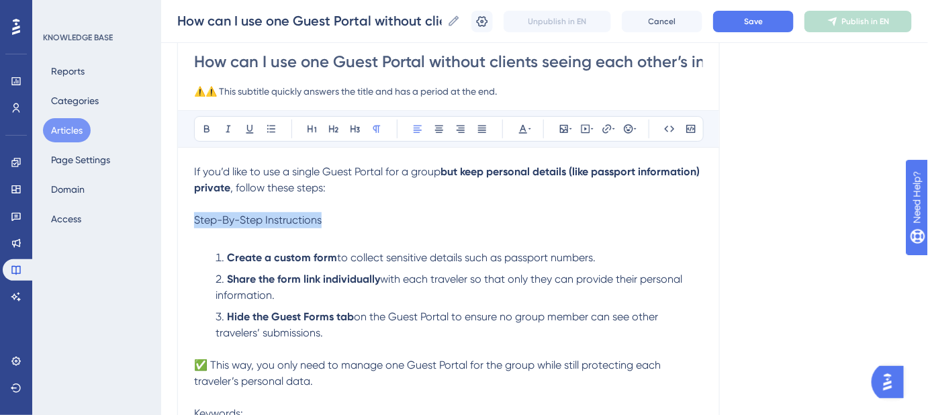
drag, startPoint x: 337, startPoint y: 216, endPoint x: 187, endPoint y: 223, distance: 149.3
click at [187, 223] on div "How can I use one Guest Portal without clients seeing each other’s info? ⚠️⚠️ T…" at bounding box center [448, 252] width 543 height 447
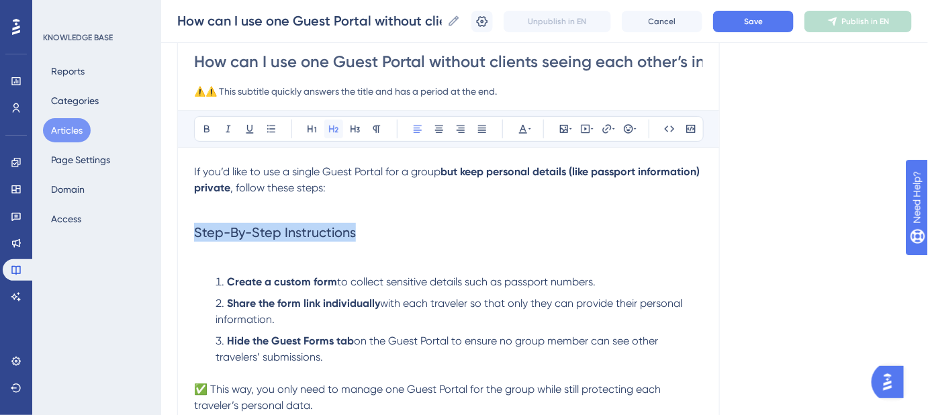
click at [332, 129] on icon at bounding box center [333, 129] width 11 height 11
click at [388, 224] on h2 "Step-By-Step Instructions" at bounding box center [448, 232] width 509 height 40
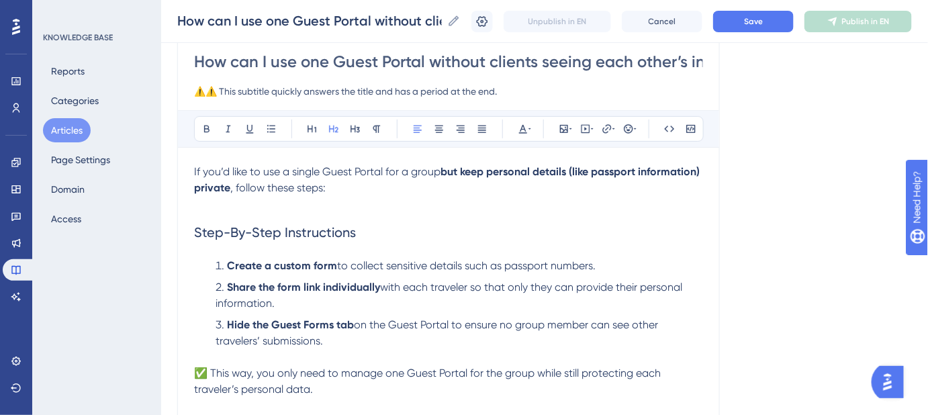
click at [563, 60] on input "How can I use one Guest Portal without clients seeing each other’s info?" at bounding box center [448, 61] width 509 height 21
drag, startPoint x: 546, startPoint y: 98, endPoint x: 122, endPoint y: 97, distance: 423.8
click at [161, 97] on div "Performance Users Engagement Widgets Feedback Product Updates Knowledge Base AI…" at bounding box center [544, 228] width 767 height 700
paste input "Steps to manage one Guest Portal while keeping traveler details private"
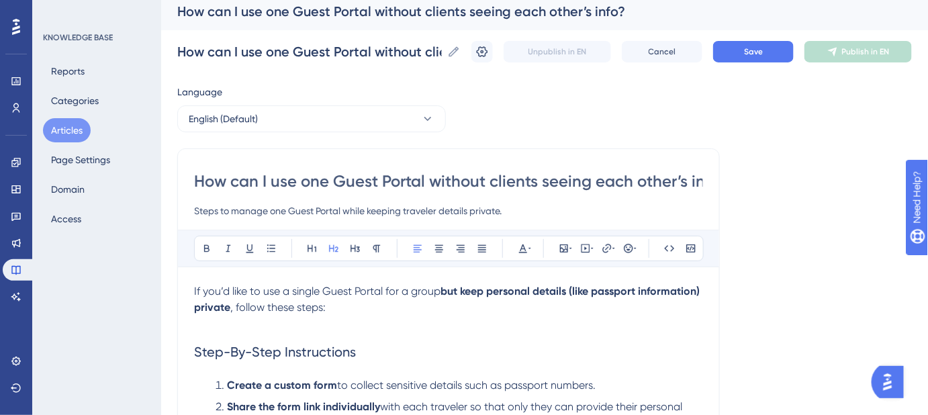
scroll to position [0, 0]
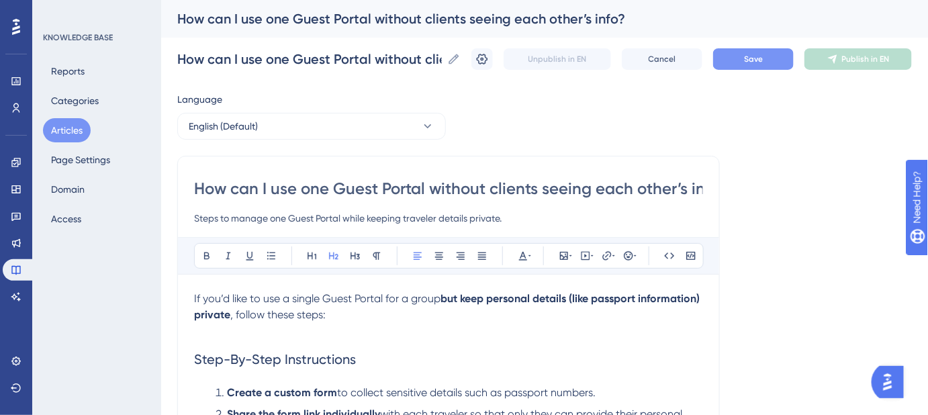
type input "Steps to manage one Guest Portal while keeping traveler details private."
click at [748, 59] on button "Save" at bounding box center [753, 58] width 81 height 21
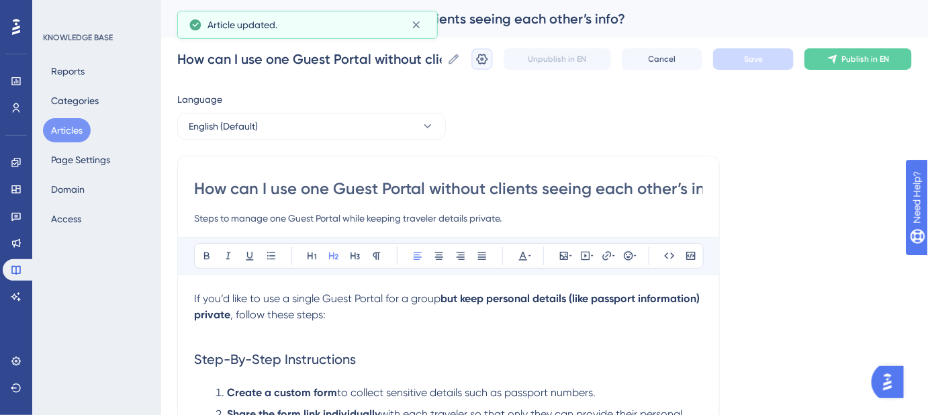
click at [488, 64] on icon at bounding box center [482, 59] width 11 height 11
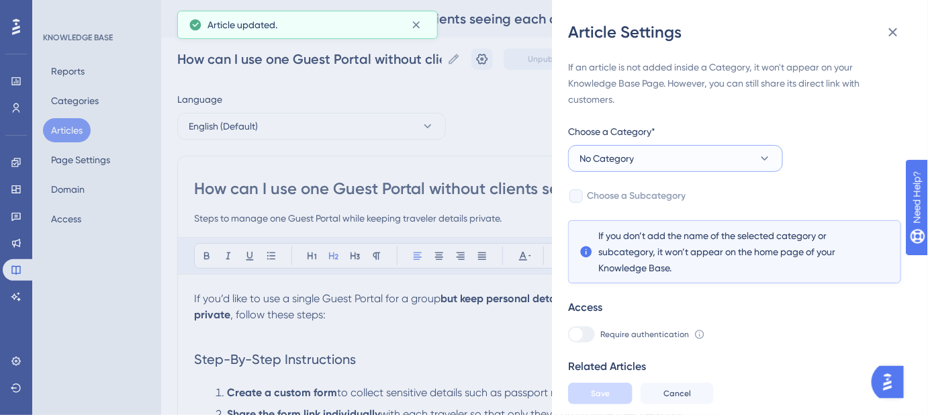
click at [697, 150] on button "No Category" at bounding box center [675, 158] width 215 height 27
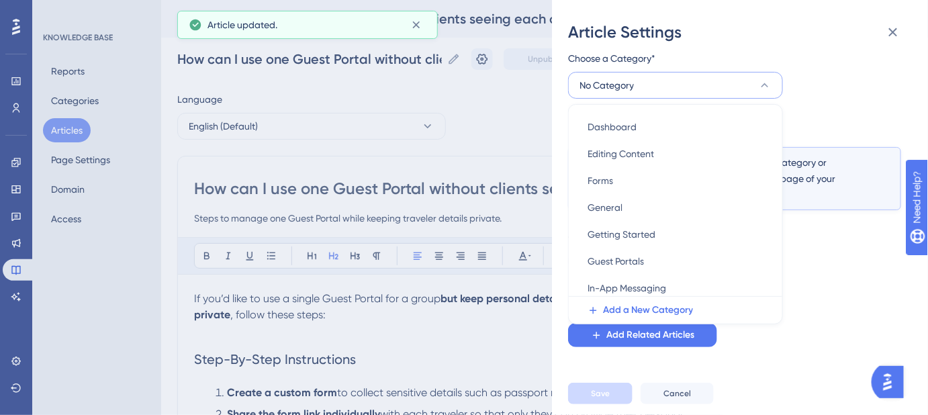
scroll to position [244, 0]
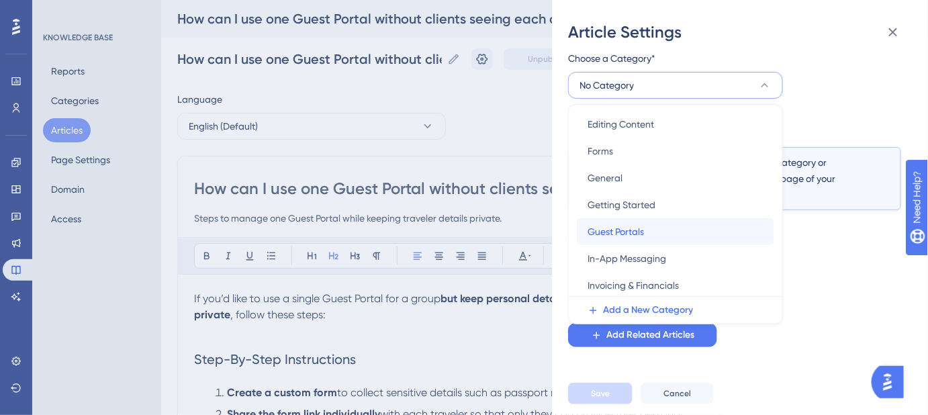
click at [627, 231] on span "Guest Portals" at bounding box center [616, 232] width 56 height 16
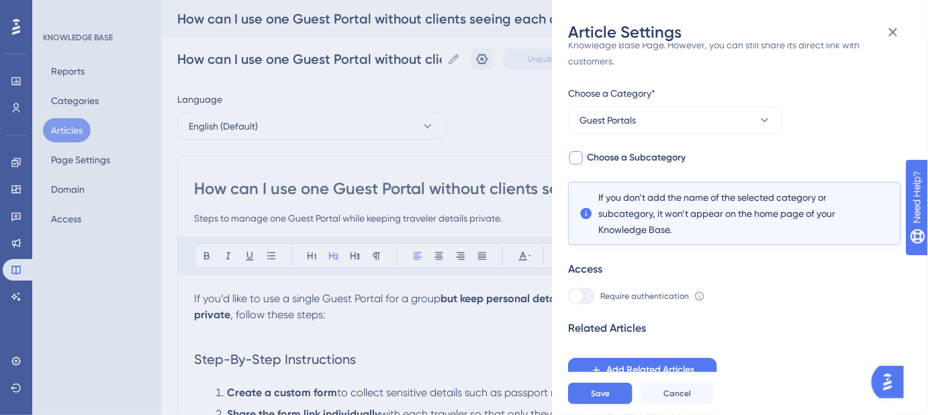
click at [656, 161] on span "Choose a Subcategory" at bounding box center [636, 158] width 99 height 16
checkbox input "true"
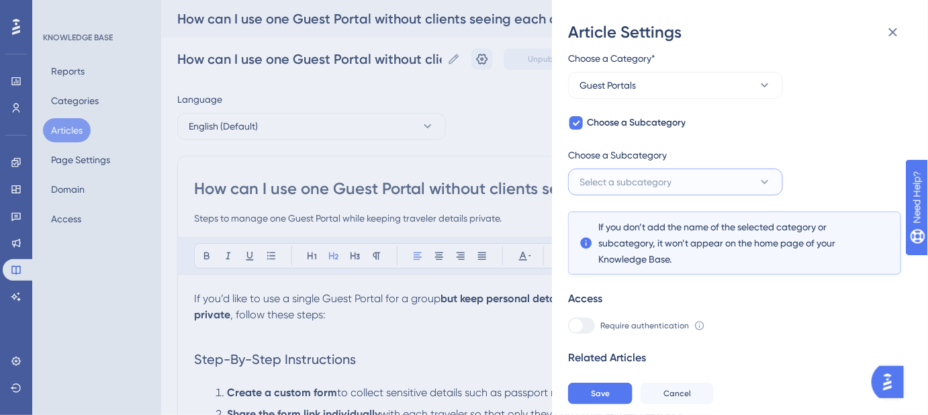
click at [671, 182] on span "Select a subcategory" at bounding box center [626, 182] width 92 height 16
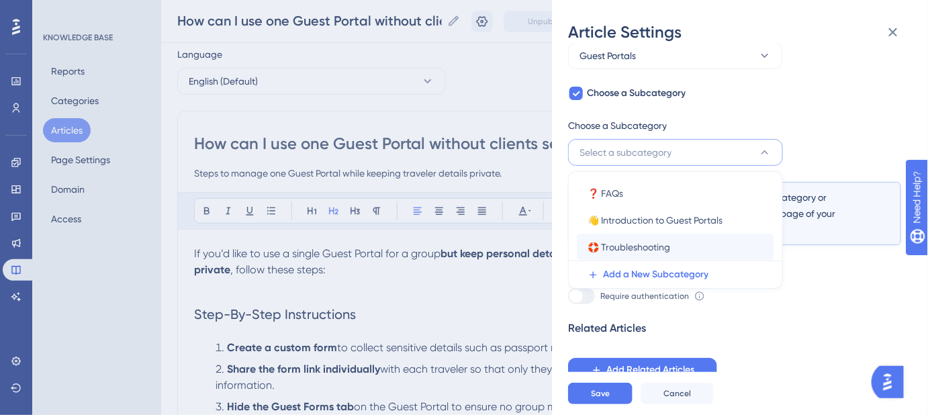
scroll to position [60, 0]
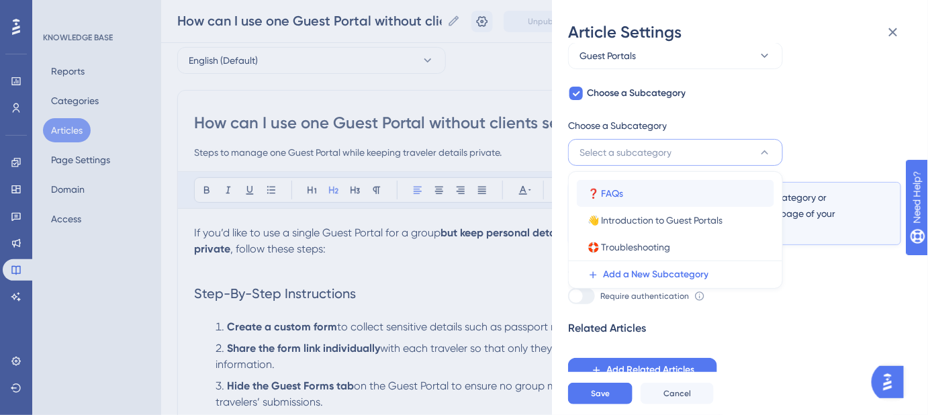
click at [613, 190] on span "❓ FAQs" at bounding box center [606, 193] width 36 height 16
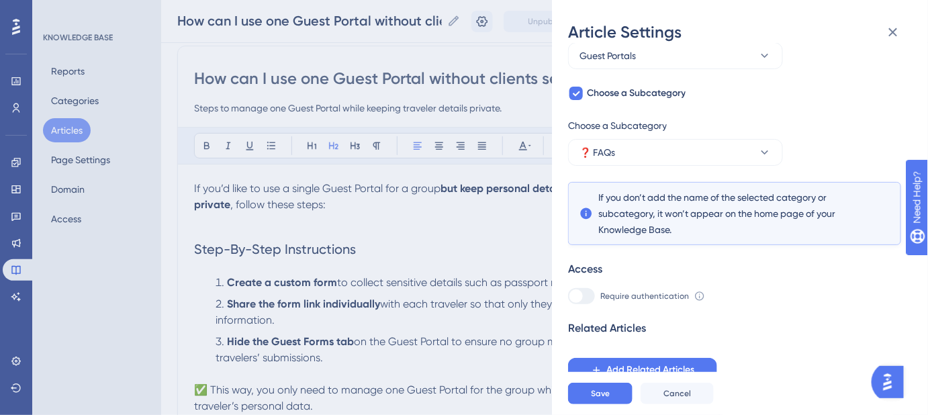
scroll to position [305, 0]
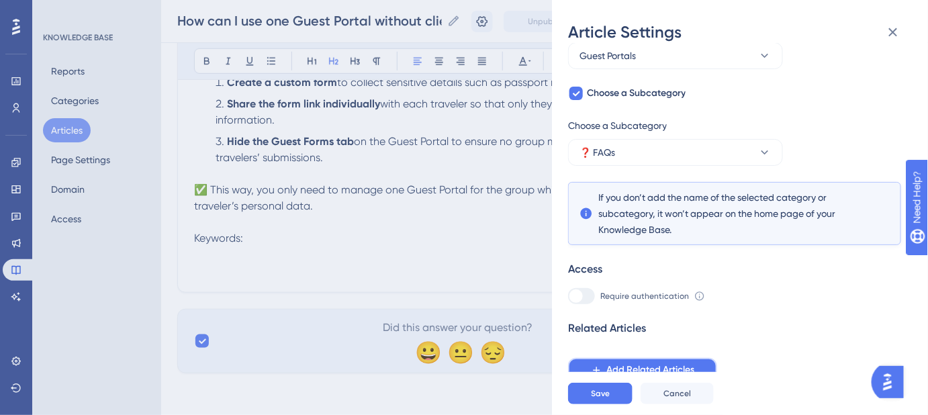
click at [665, 359] on button "Add Related Articles" at bounding box center [642, 370] width 149 height 24
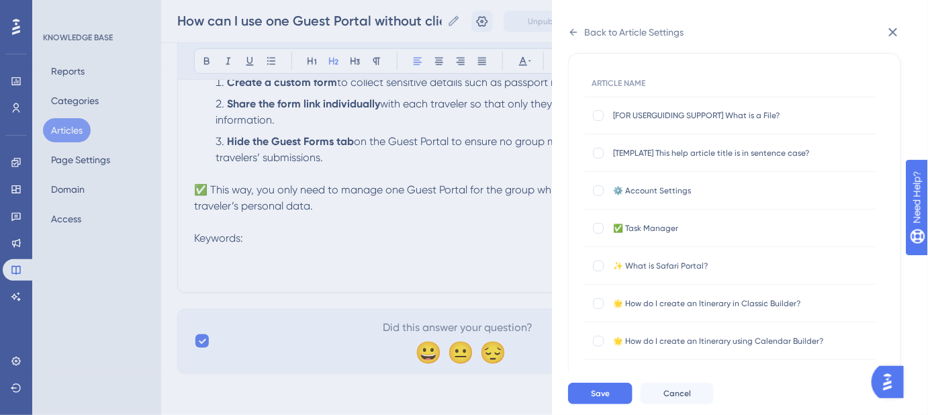
scroll to position [0, 0]
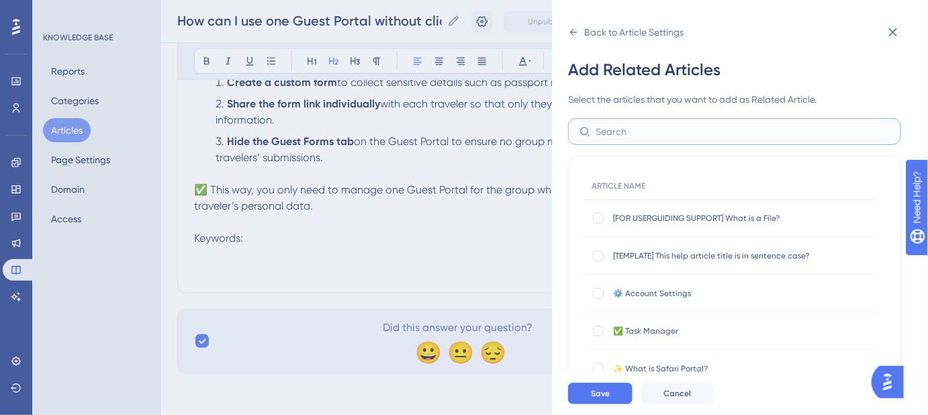
click at [656, 132] on input "text" at bounding box center [743, 131] width 294 height 15
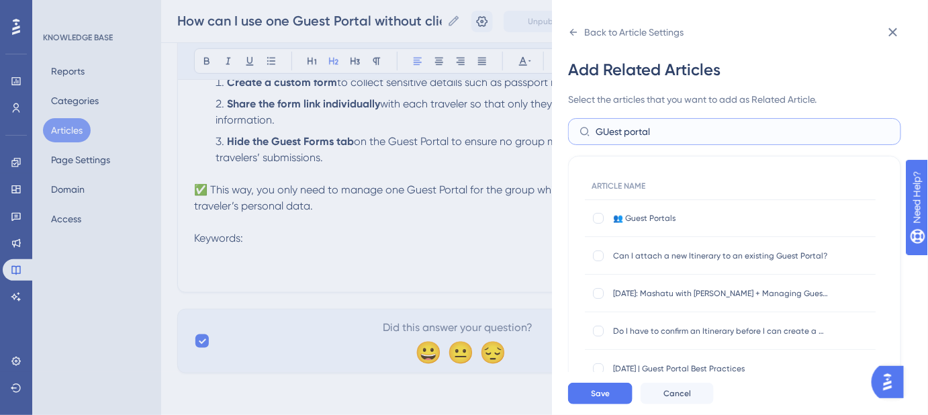
scroll to position [60, 0]
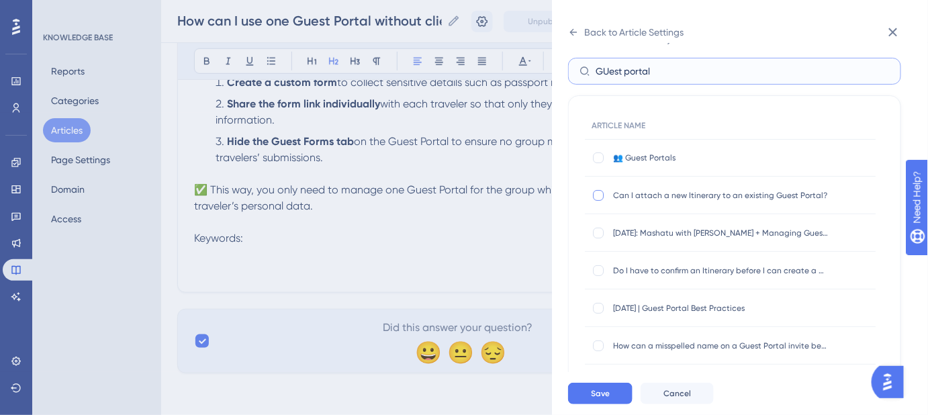
type input "GUest portal"
click at [598, 197] on div at bounding box center [598, 195] width 11 height 11
checkbox input "true"
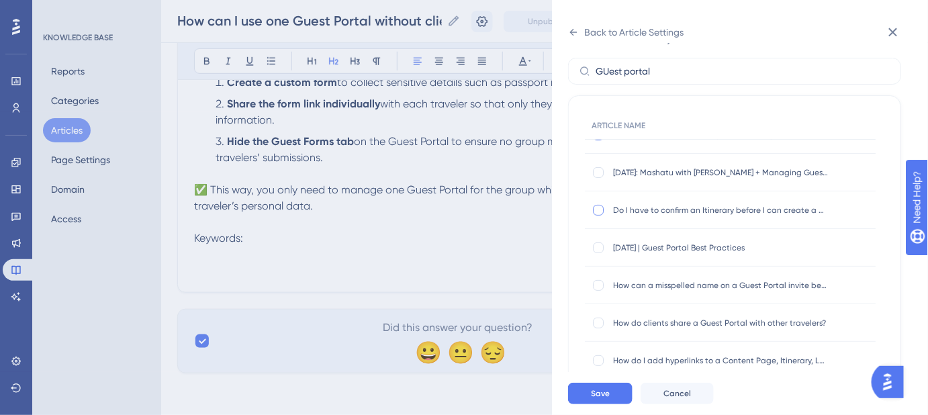
click at [599, 212] on div at bounding box center [598, 210] width 11 height 11
checkbox input "true"
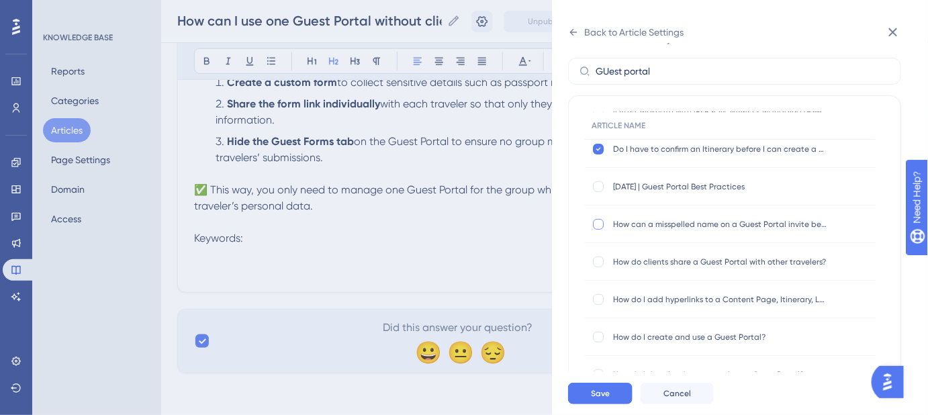
click at [597, 225] on div at bounding box center [598, 224] width 11 height 11
checkbox input "true"
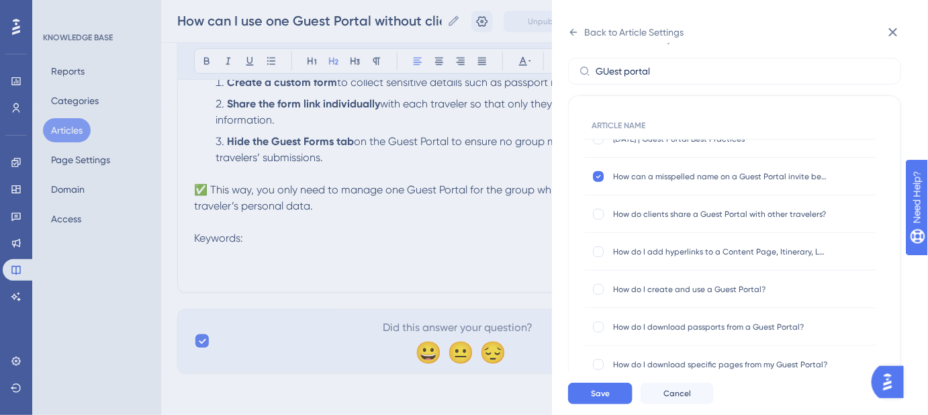
scroll to position [183, 0]
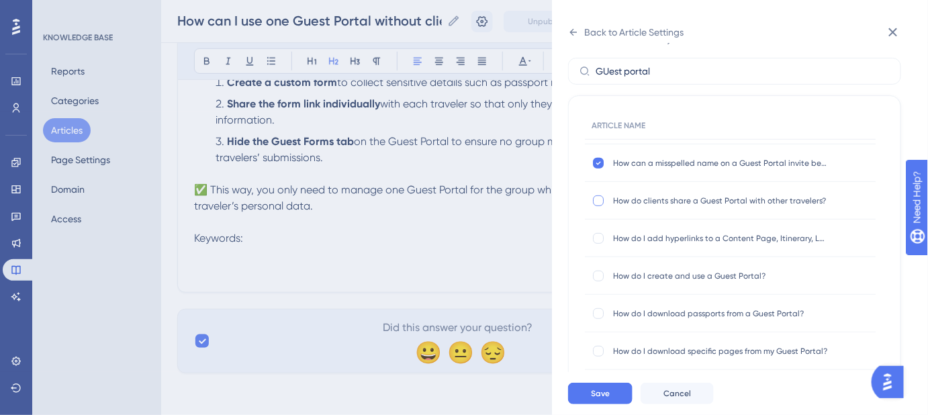
click at [599, 200] on div at bounding box center [598, 200] width 11 height 11
checkbox input "true"
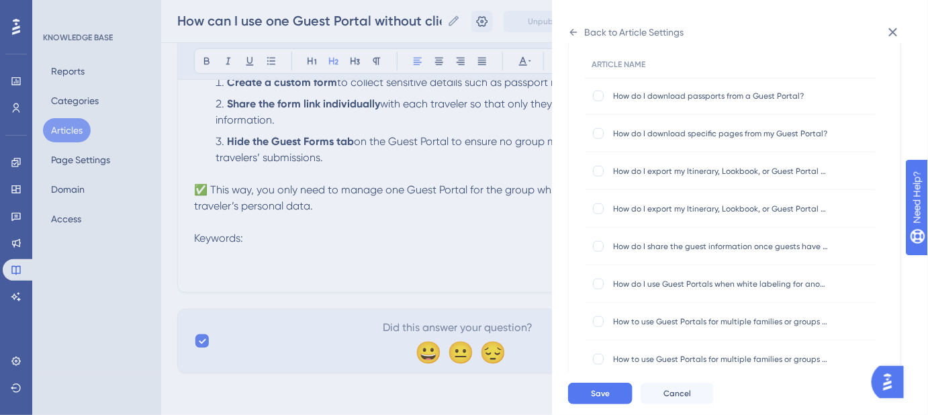
scroll to position [366, 0]
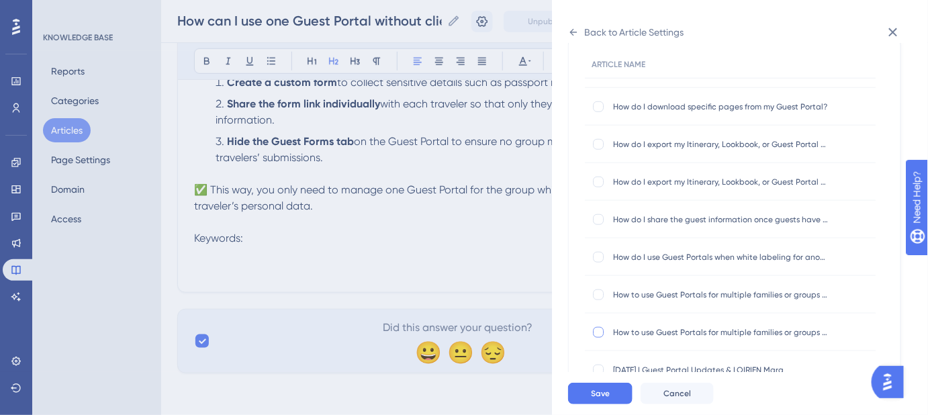
click at [595, 329] on div at bounding box center [598, 332] width 11 height 11
checkbox input "true"
click at [598, 294] on div at bounding box center [598, 295] width 11 height 11
checkbox input "true"
click at [598, 399] on span "Save" at bounding box center [600, 393] width 19 height 11
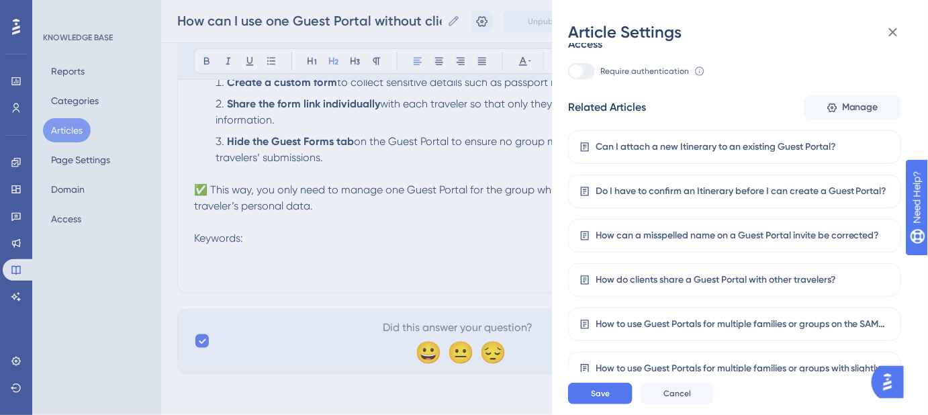
scroll to position [329, 0]
click at [856, 110] on span "Manage" at bounding box center [860, 106] width 36 height 16
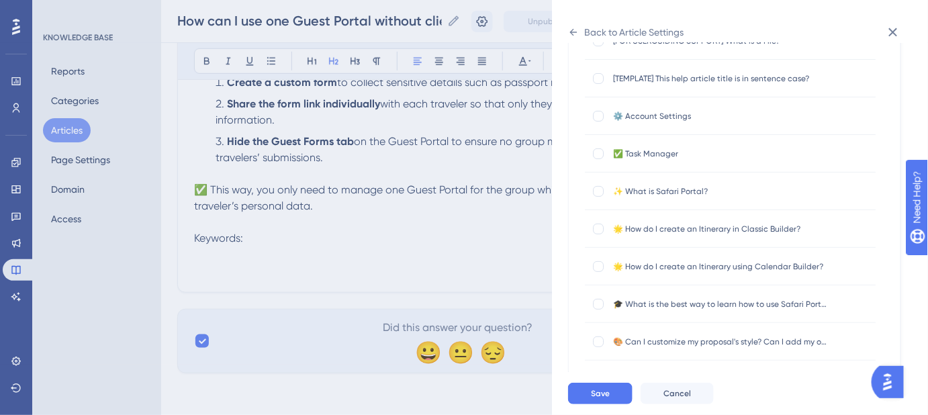
scroll to position [0, 0]
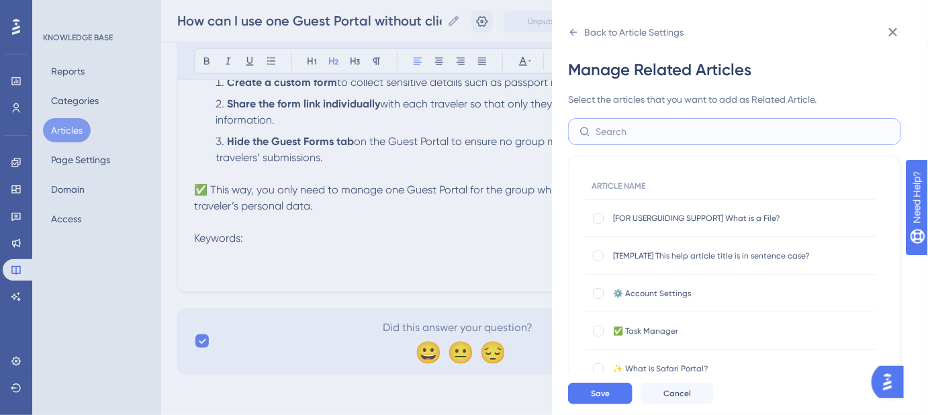
click at [662, 132] on input "text" at bounding box center [743, 131] width 294 height 15
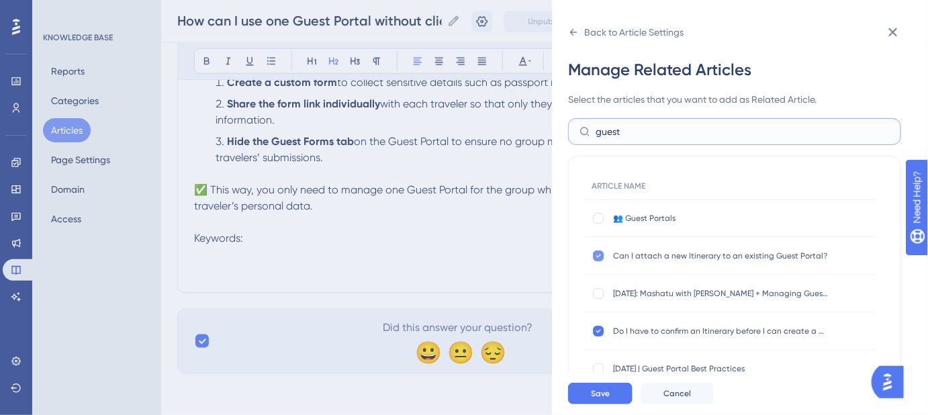
type input "guest"
click at [598, 253] on icon at bounding box center [598, 256] width 5 height 11
checkbox input "false"
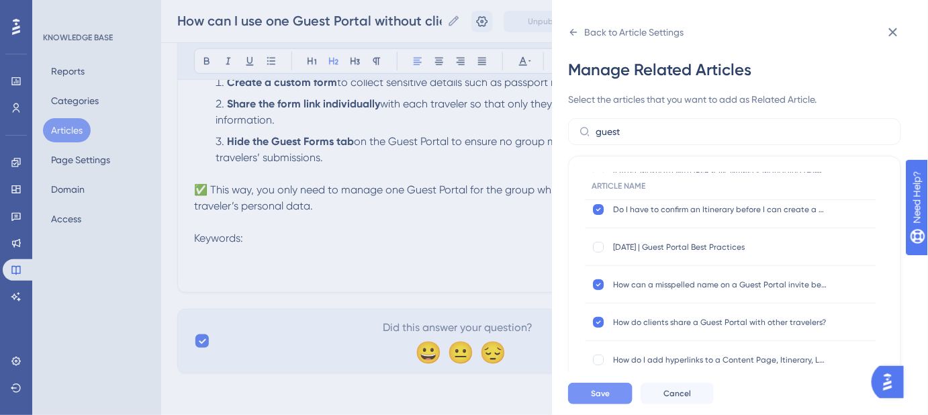
click at [615, 400] on button "Save" at bounding box center [600, 393] width 64 height 21
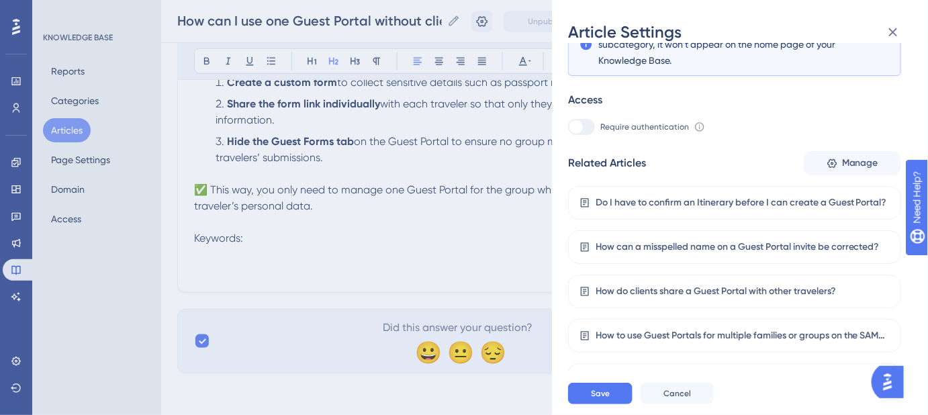
scroll to position [285, 0]
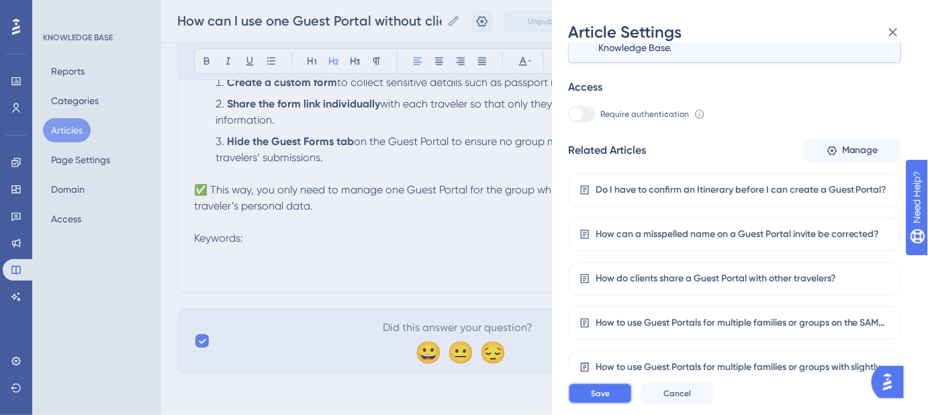
click at [611, 404] on button "Save" at bounding box center [600, 393] width 64 height 21
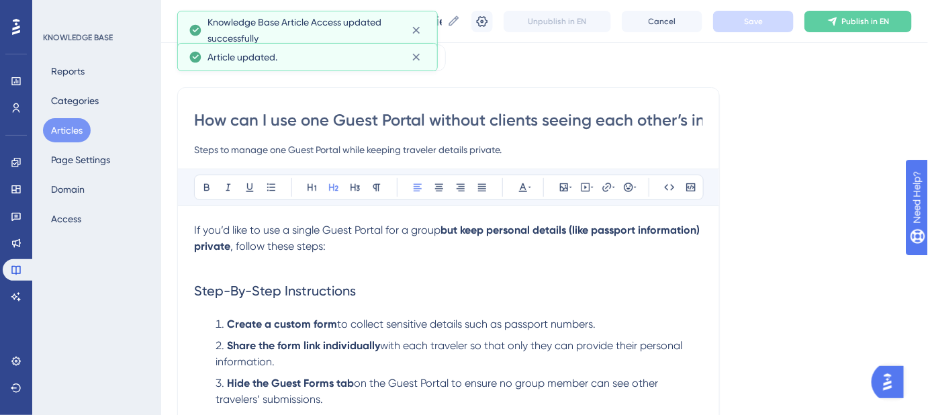
scroll to position [60, 0]
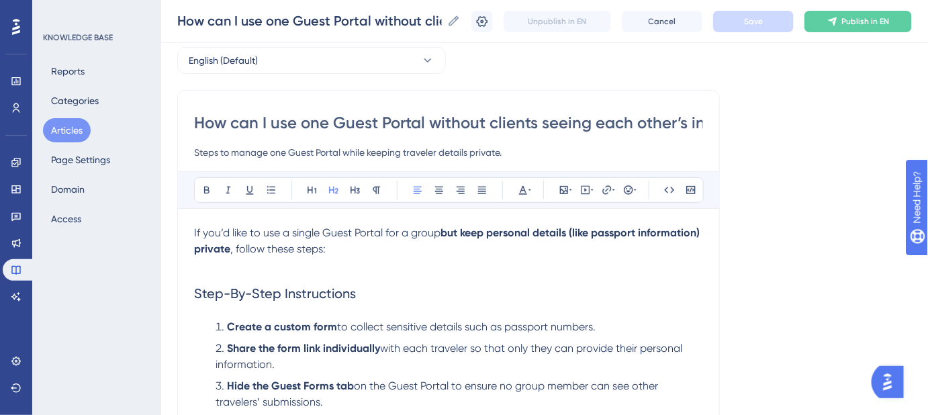
drag, startPoint x: 710, startPoint y: 228, endPoint x: 582, endPoint y: 230, distance: 128.3
click at [582, 230] on div "How can I use one Guest Portal without clients seeing each other’s info? Steps …" at bounding box center [448, 313] width 543 height 447
drag, startPoint x: 571, startPoint y: 230, endPoint x: 705, endPoint y: 232, distance: 134.4
click at [703, 232] on strong "but keep personal details (like passport information) private" at bounding box center [448, 240] width 508 height 29
copy strong "(like passport information)"
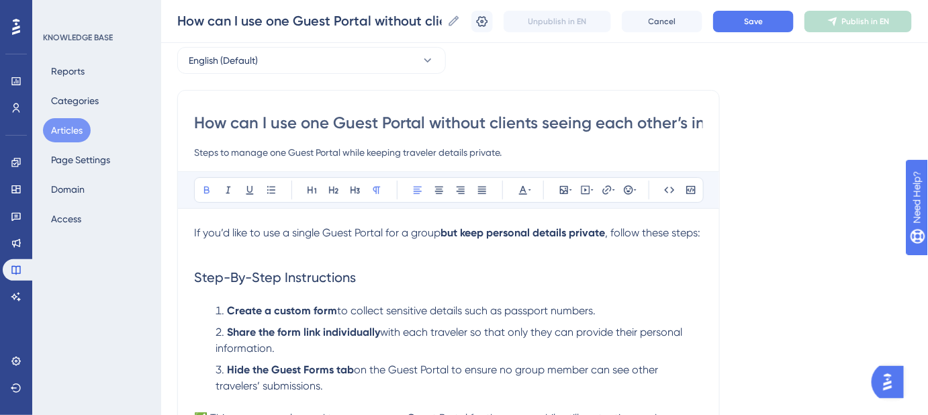
click at [613, 232] on span ", follow these steps:" at bounding box center [652, 232] width 95 height 13
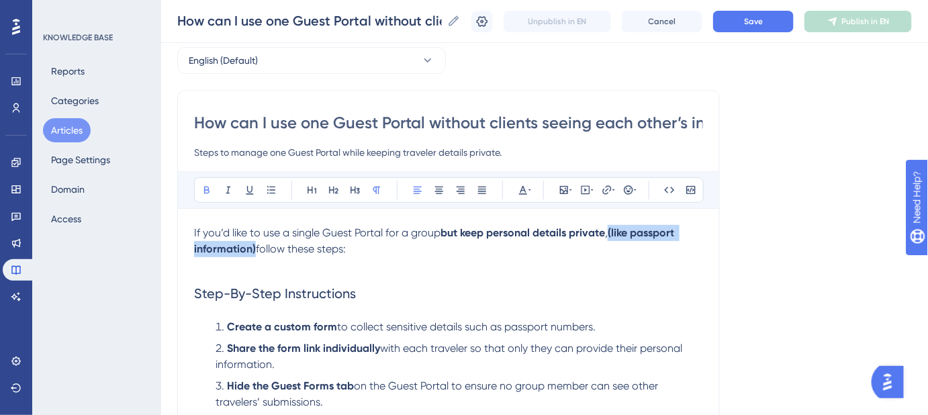
drag, startPoint x: 613, startPoint y: 230, endPoint x: 254, endPoint y: 247, distance: 359.0
click at [254, 247] on p "If you’d like to use a single Guest Portal for a group but keep personal detail…" at bounding box center [448, 241] width 509 height 32
click at [365, 254] on p "If you’d like to use a single Guest Portal for a group but keep personal detail…" at bounding box center [448, 241] width 509 height 32
click at [787, 28] on button "Save" at bounding box center [753, 21] width 81 height 21
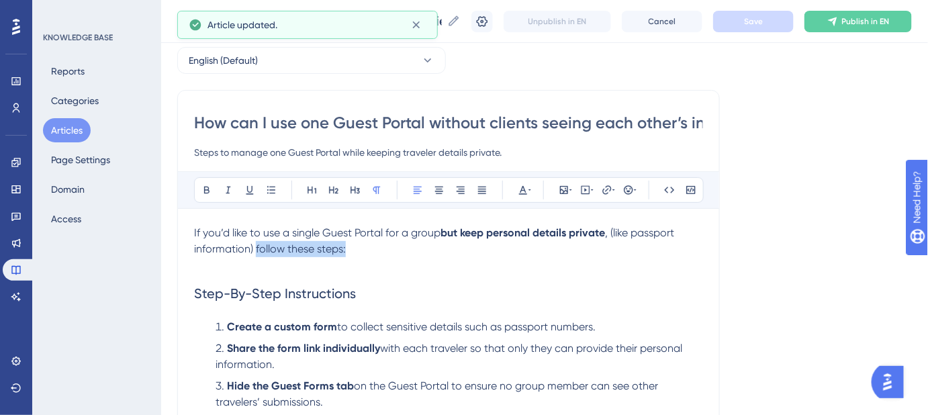
drag, startPoint x: 343, startPoint y: 247, endPoint x: 257, endPoint y: 249, distance: 86.0
click at [257, 249] on p "If you’d like to use a single Guest Portal for a group but keep personal detail…" at bounding box center [448, 241] width 509 height 32
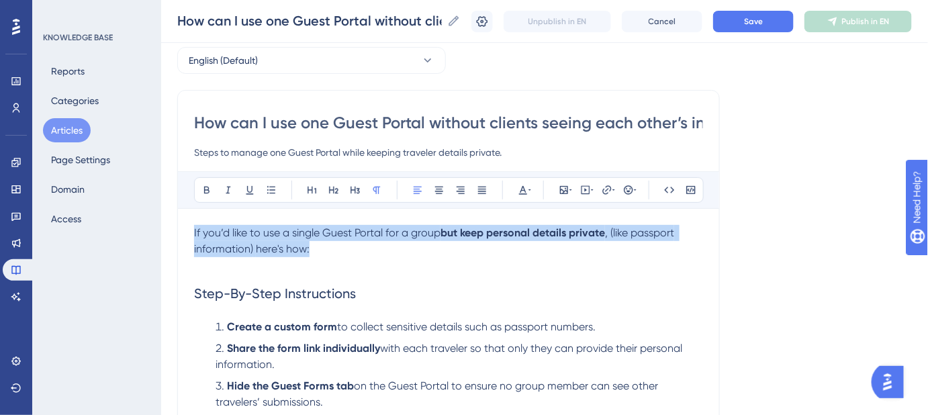
drag, startPoint x: 318, startPoint y: 250, endPoint x: 186, endPoint y: 239, distance: 132.1
click at [186, 239] on div "How can I use one Guest Portal without clients seeing each other’s info? Steps …" at bounding box center [448, 313] width 543 height 447
copy p "If you’d like to use a single Guest Portal for a group but keep personal detail…"
drag, startPoint x: 340, startPoint y: 254, endPoint x: 326, endPoint y: 250, distance: 14.7
click at [340, 254] on p "If you’d like to use a single Guest Portal for a group but keep personal detail…" at bounding box center [448, 241] width 509 height 32
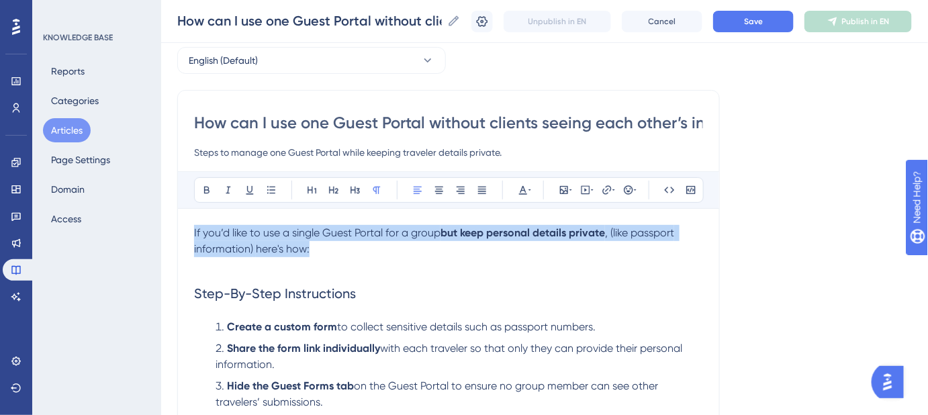
drag, startPoint x: 312, startPoint y: 247, endPoint x: 183, endPoint y: 232, distance: 130.4
click at [183, 232] on div "How can I use one Guest Portal without clients seeing each other’s info? Steps …" at bounding box center [448, 313] width 543 height 447
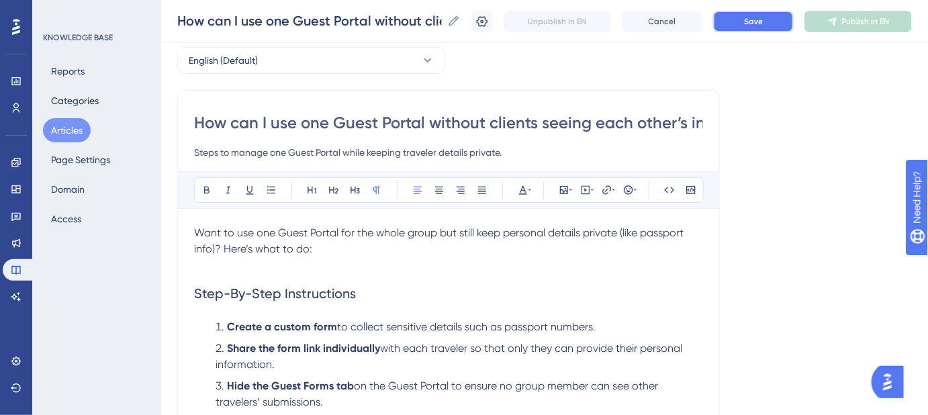
click at [783, 27] on button "Save" at bounding box center [753, 21] width 81 height 21
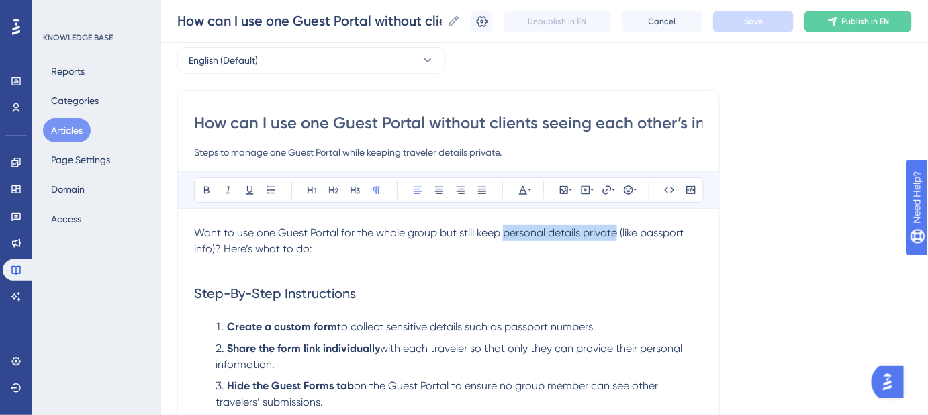
drag, startPoint x: 503, startPoint y: 231, endPoint x: 616, endPoint y: 238, distance: 113.0
click at [616, 238] on p "Want to use one Guest Portal for the whole group but still keep personal detail…" at bounding box center [448, 241] width 509 height 32
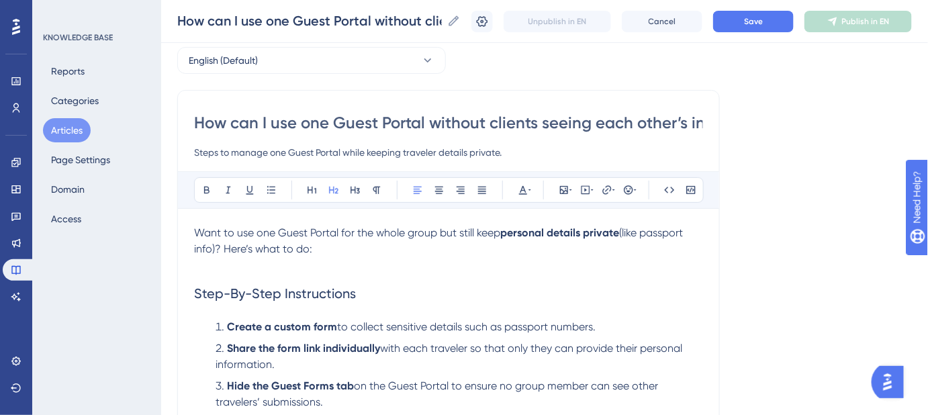
click at [616, 292] on h2 "Step-By-Step Instructions" at bounding box center [448, 293] width 509 height 40
drag, startPoint x: 341, startPoint y: 232, endPoint x: 279, endPoint y: 230, distance: 61.1
click at [279, 230] on span "Want to use one Guest Portal for the whole group but still keep" at bounding box center [347, 232] width 306 height 13
click at [606, 191] on icon at bounding box center [607, 190] width 11 height 11
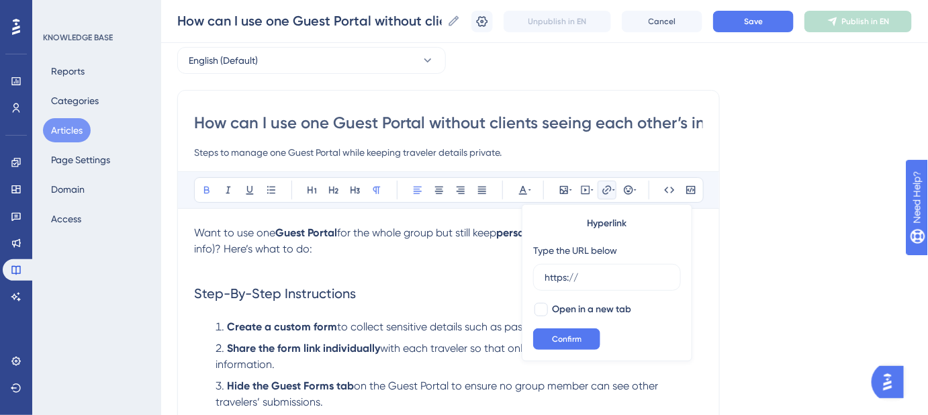
drag, startPoint x: 582, startPoint y: 275, endPoint x: 513, endPoint y: 279, distance: 69.3
click at [514, 279] on div "Bold Italic Underline Bullet Point Heading 1 Heading 2 Heading 3 Normal Align L…" at bounding box center [448, 345] width 509 height 349
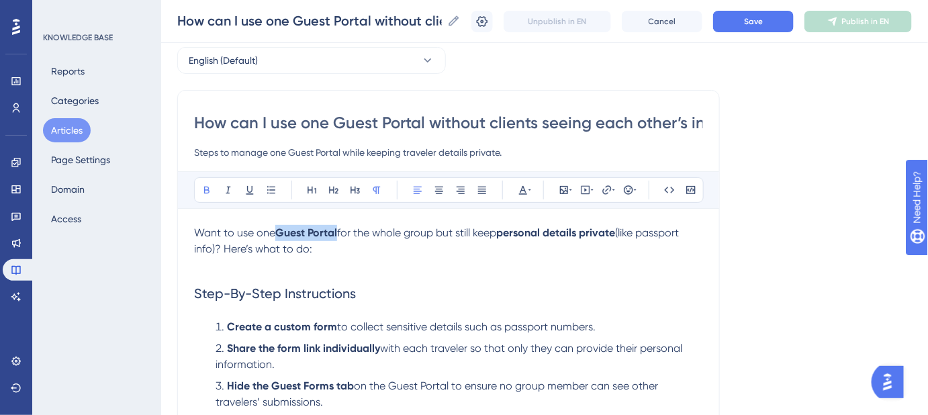
drag, startPoint x: 340, startPoint y: 234, endPoint x: 279, endPoint y: 232, distance: 61.2
click at [279, 232] on strong "Guest Portal" at bounding box center [306, 232] width 62 height 13
click at [607, 191] on icon at bounding box center [607, 190] width 11 height 11
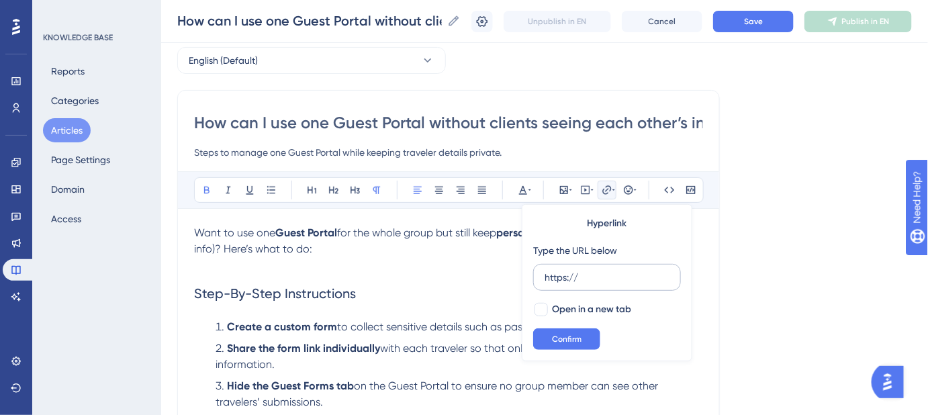
drag, startPoint x: 594, startPoint y: 276, endPoint x: 537, endPoint y: 273, distance: 57.2
click at [539, 276] on label "https://" at bounding box center [607, 277] width 148 height 27
click at [545, 276] on input "https://" at bounding box center [607, 277] width 125 height 15
type input "https://help.safariportal.app/en/articles/5621-how-do-i-create-and-use-a-guest-…"
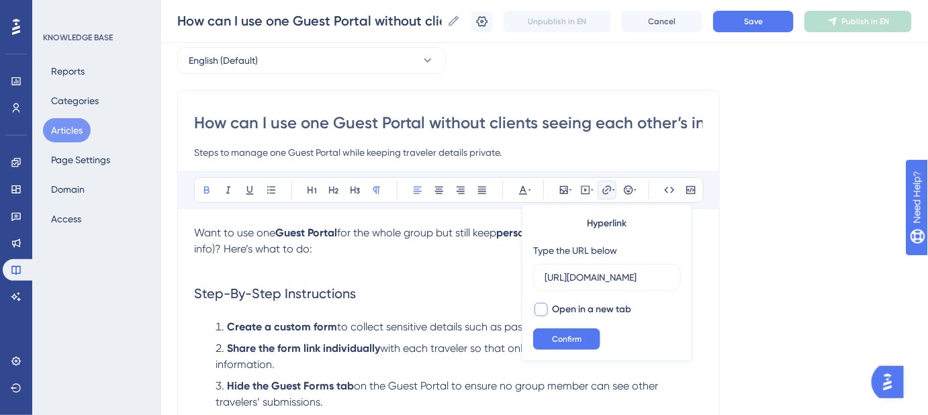
click at [541, 313] on div at bounding box center [541, 309] width 13 height 13
checkbox input "true"
click at [559, 340] on span "Confirm" at bounding box center [567, 339] width 30 height 11
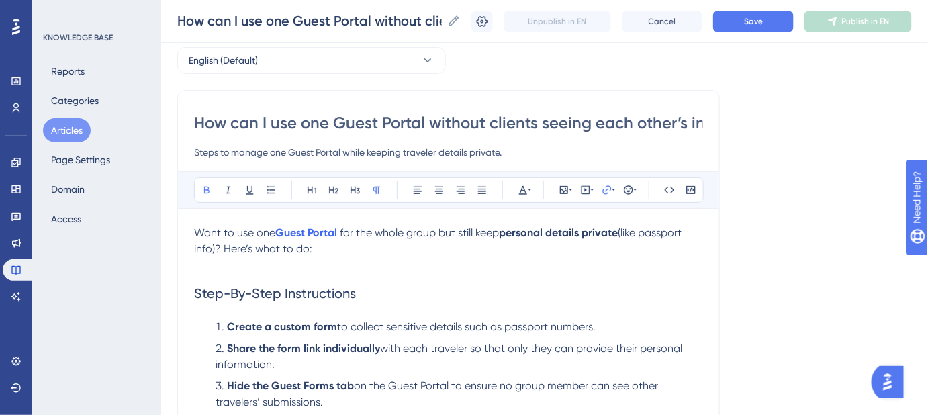
click at [662, 292] on h2 "Step-By-Step Instructions" at bounding box center [448, 293] width 509 height 40
click at [781, 21] on button "Save" at bounding box center [753, 21] width 81 height 21
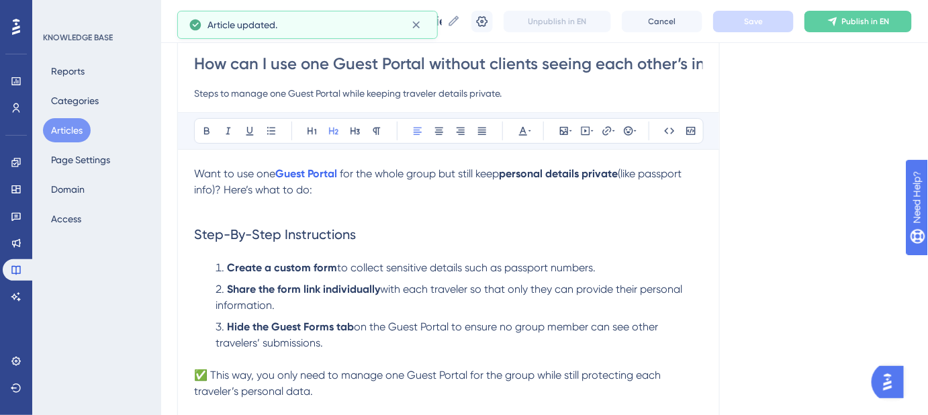
scroll to position [122, 0]
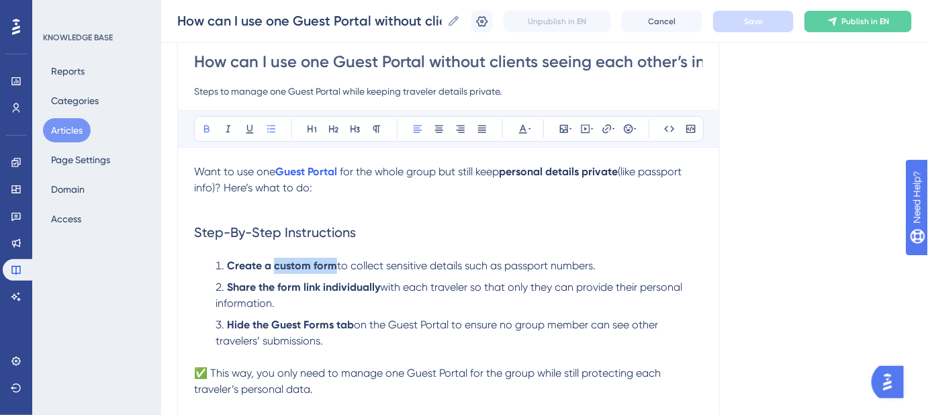
drag, startPoint x: 333, startPoint y: 266, endPoint x: 275, endPoint y: 264, distance: 58.5
click at [275, 264] on strong "Create a custom form" at bounding box center [282, 265] width 110 height 13
click at [605, 128] on icon at bounding box center [607, 128] width 9 height 9
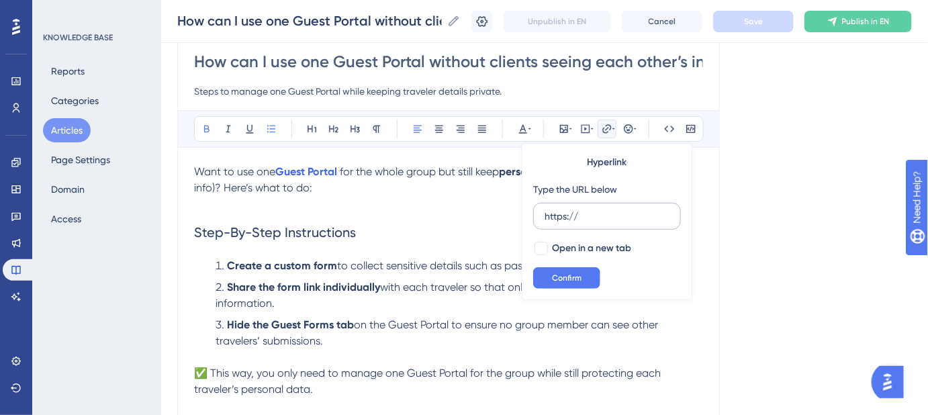
drag, startPoint x: 588, startPoint y: 216, endPoint x: 539, endPoint y: 216, distance: 49.7
click at [540, 216] on label "https://" at bounding box center [607, 216] width 148 height 27
click at [545, 216] on input "https://" at bounding box center [607, 216] width 125 height 15
type input "https://help.safariportal.app/en/articles/15082-custom-forms-in-safari-portal"
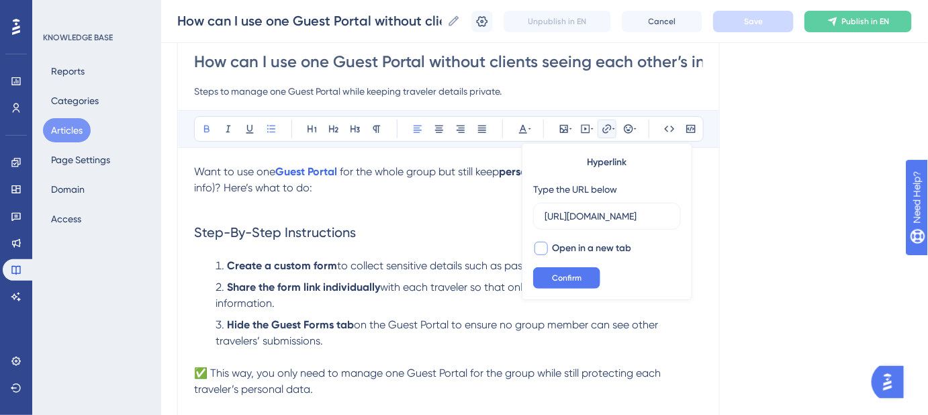
click at [540, 249] on div at bounding box center [541, 248] width 13 height 13
checkbox input "true"
click at [555, 276] on span "Confirm" at bounding box center [567, 278] width 30 height 11
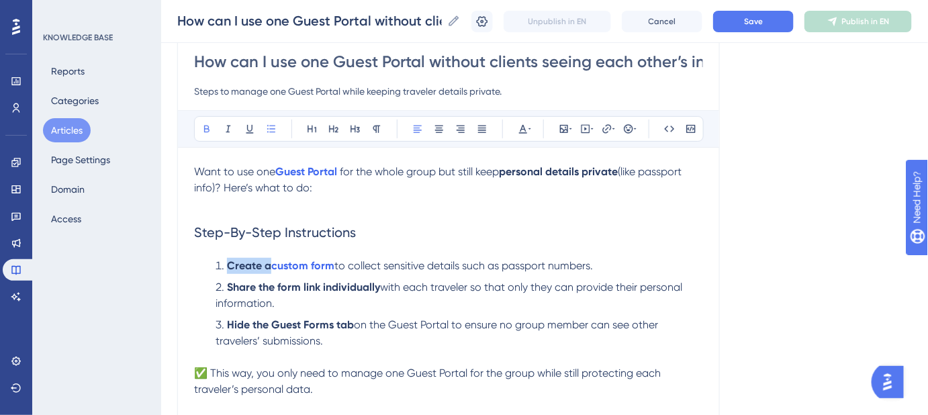
drag, startPoint x: 269, startPoint y: 263, endPoint x: 228, endPoint y: 264, distance: 41.0
click at [228, 264] on strong "Create a" at bounding box center [249, 265] width 44 height 13
click at [589, 279] on li "Share the form link individually with each traveler so that only they can provi…" at bounding box center [456, 295] width 493 height 32
click at [762, 19] on span "Save" at bounding box center [753, 21] width 19 height 11
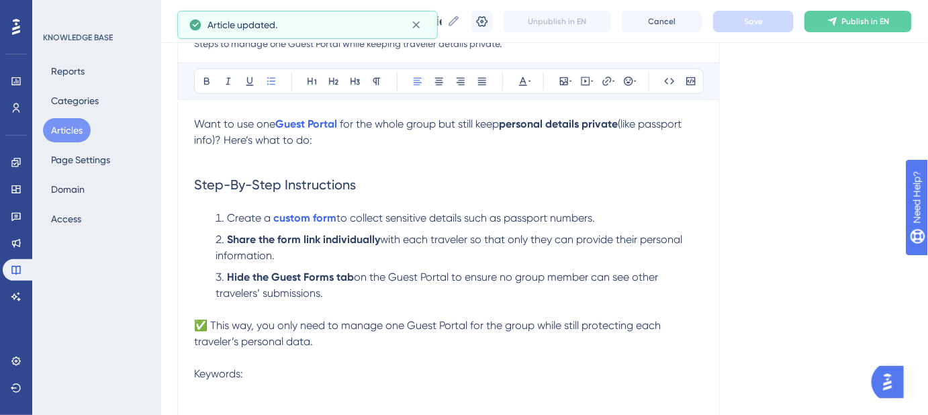
scroll to position [183, 0]
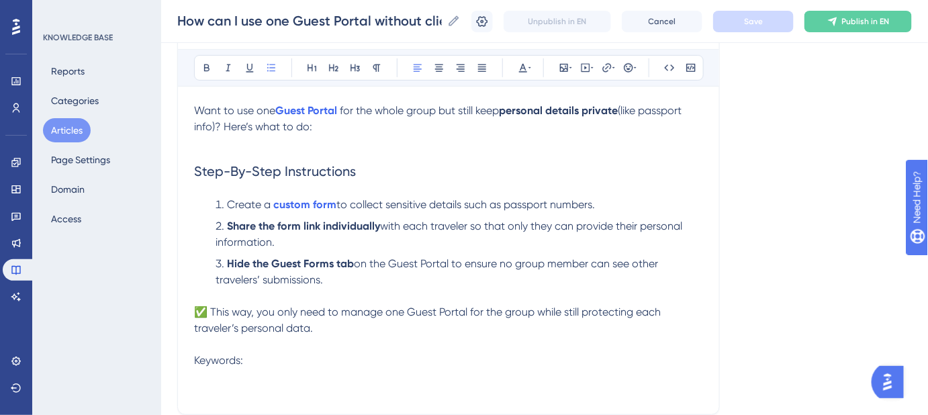
click at [551, 275] on li "Hide the Guest Forms tab on the Guest Portal to ensure no group member can see …" at bounding box center [456, 272] width 493 height 32
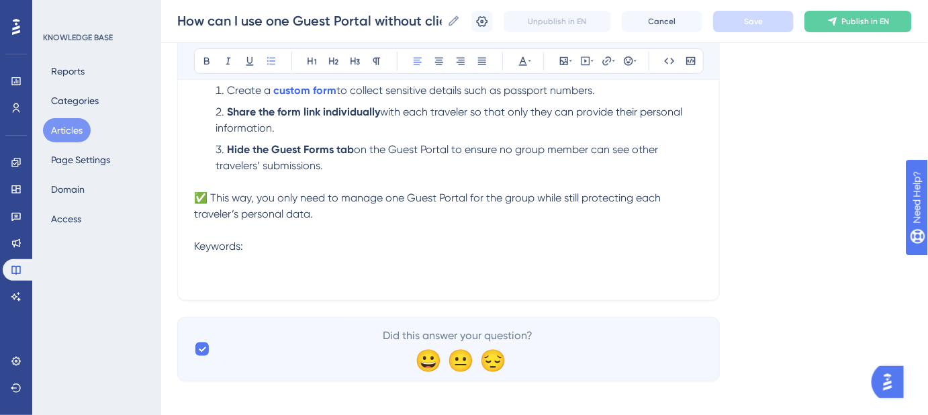
scroll to position [305, 0]
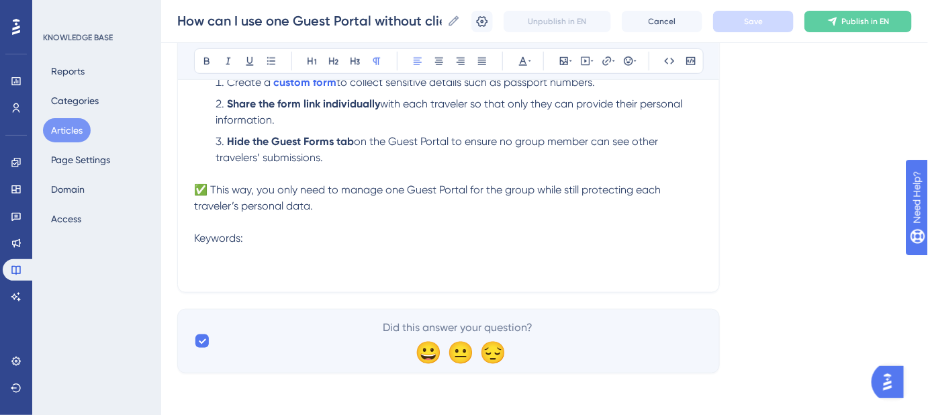
click at [211, 182] on p "✅ This way, you only need to manage one Guest Portal for the group while still …" at bounding box center [448, 198] width 509 height 32
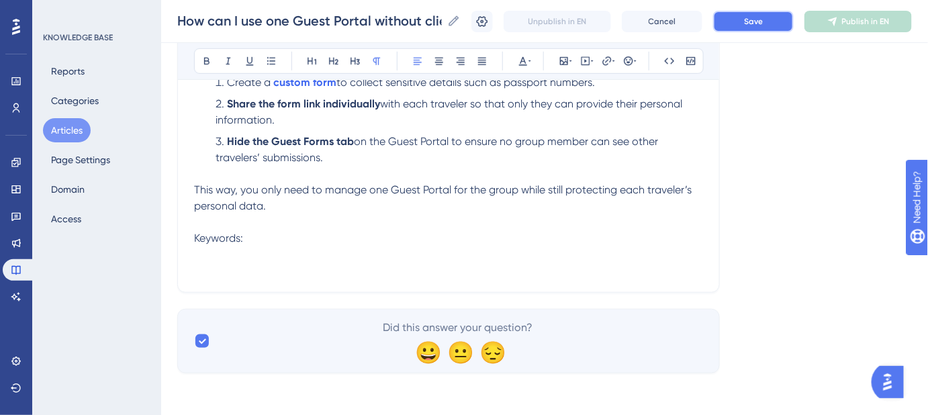
click at [754, 16] on span "Save" at bounding box center [753, 21] width 19 height 11
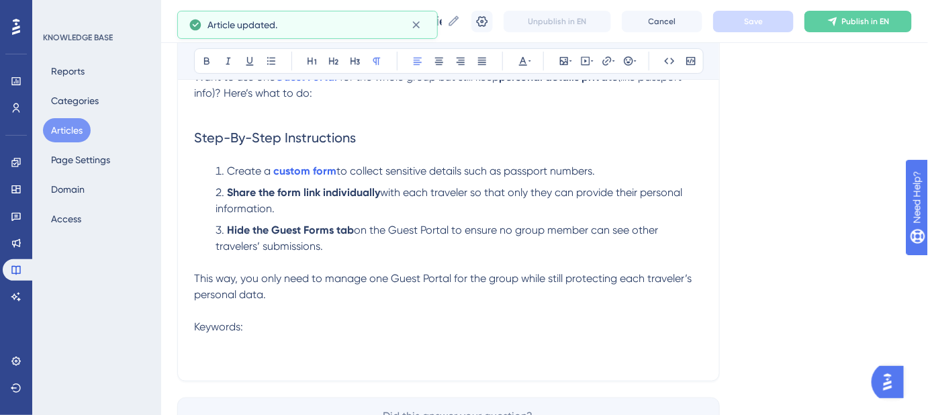
scroll to position [244, 0]
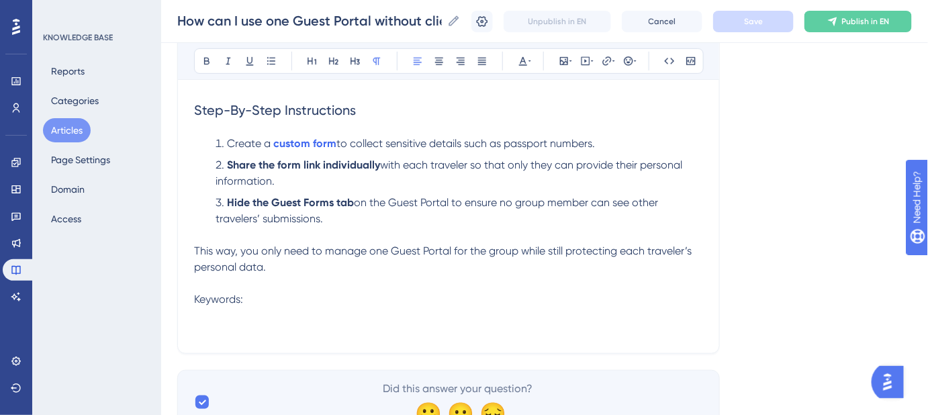
click at [264, 298] on p "Keywords:" at bounding box center [448, 300] width 509 height 16
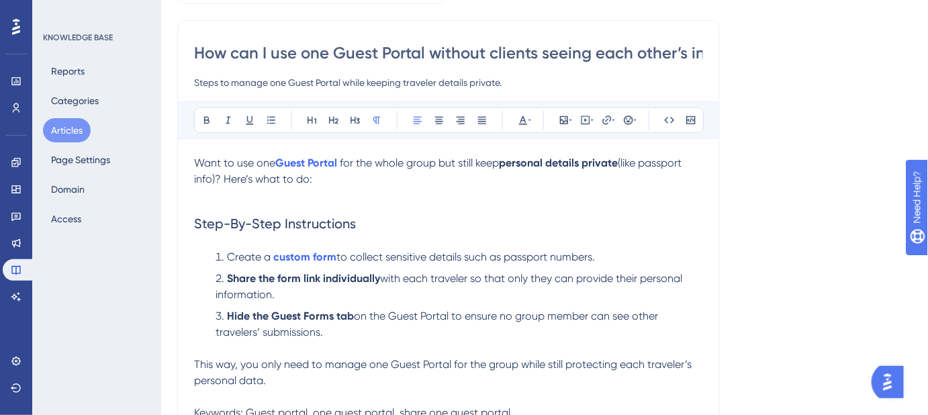
scroll to position [305, 0]
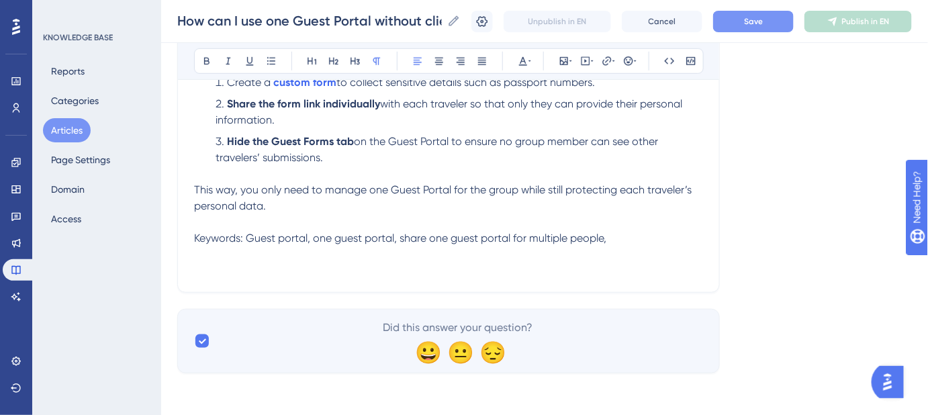
drag, startPoint x: 617, startPoint y: 238, endPoint x: 184, endPoint y: 240, distance: 432.6
click at [184, 240] on div "How can I use one Guest Portal without clients seeing each other’s info? Steps …" at bounding box center [448, 69] width 543 height 447
click at [523, 67] on button at bounding box center [523, 61] width 19 height 19
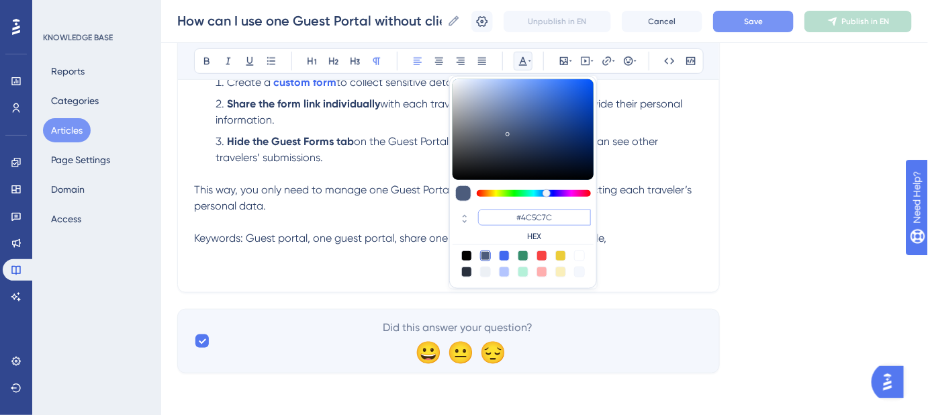
drag, startPoint x: 532, startPoint y: 224, endPoint x: 510, endPoint y: 234, distance: 23.5
click at [510, 234] on div "#4C5C7C HEX" at bounding box center [534, 226] width 113 height 32
click at [559, 218] on input "#4C5C7C" at bounding box center [534, 218] width 113 height 16
drag, startPoint x: 553, startPoint y: 218, endPoint x: 527, endPoint y: 218, distance: 26.2
click at [527, 218] on input "#4C5C7C" at bounding box center [534, 218] width 113 height 16
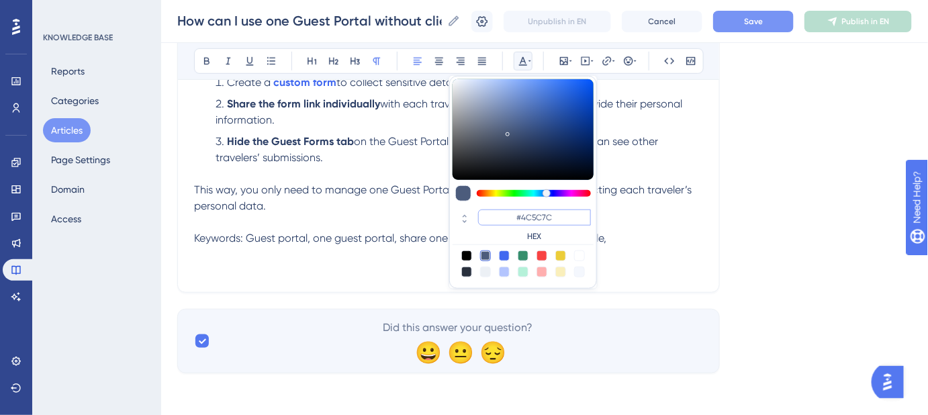
click at [560, 218] on input "#4C5C7C" at bounding box center [534, 218] width 113 height 16
type input "#44CC55"
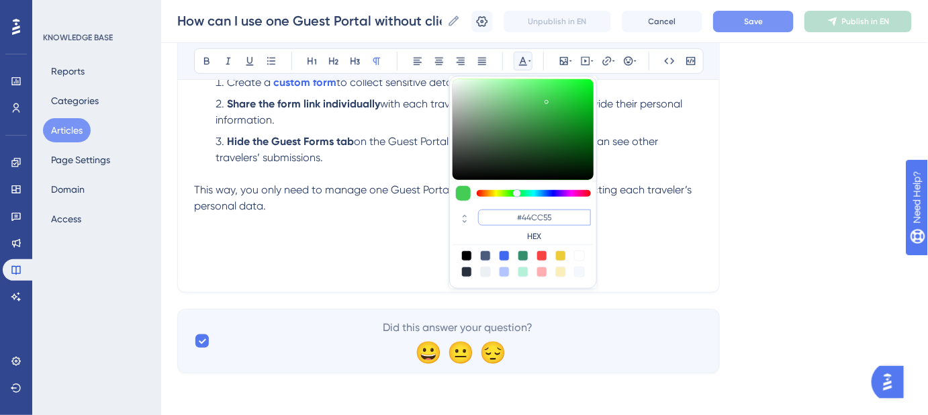
click at [559, 211] on input "#44CC55" at bounding box center [534, 218] width 113 height 16
click at [383, 235] on p at bounding box center [448, 238] width 509 height 16
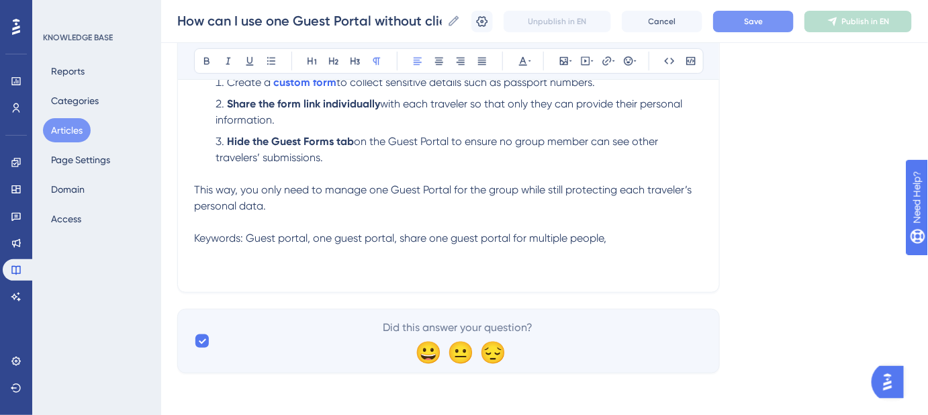
click at [663, 247] on div "Want to use one Guest Portal for the whole group but still keep personal detail…" at bounding box center [448, 129] width 509 height 296
drag, startPoint x: 635, startPoint y: 233, endPoint x: 179, endPoint y: 240, distance: 455.5
click at [179, 240] on div "How can I use one Guest Portal without clients seeing each other’s info? Steps …" at bounding box center [448, 69] width 543 height 447
click at [519, 60] on icon at bounding box center [523, 61] width 11 height 11
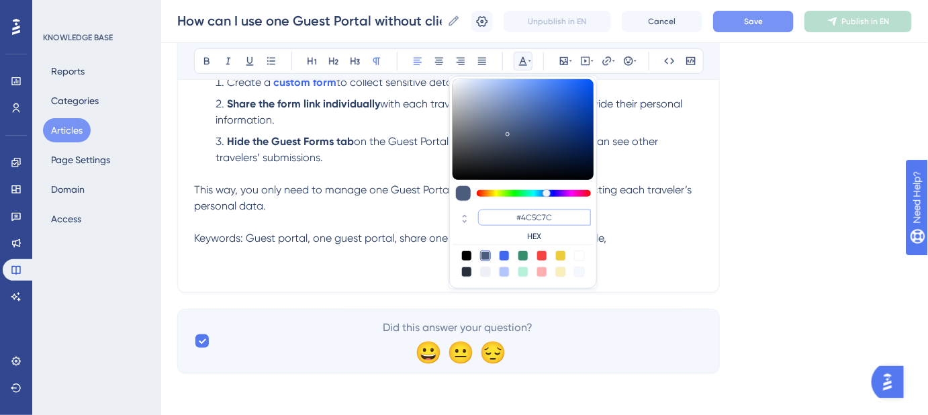
drag, startPoint x: 553, startPoint y: 216, endPoint x: 523, endPoint y: 218, distance: 30.3
click at [523, 218] on input "#4C5C7C" at bounding box center [534, 218] width 113 height 16
type input "#FFFFFF"
click at [751, 222] on div "Language English (Default) How can I use one Guest Portal without clients seein…" at bounding box center [544, 77] width 735 height 592
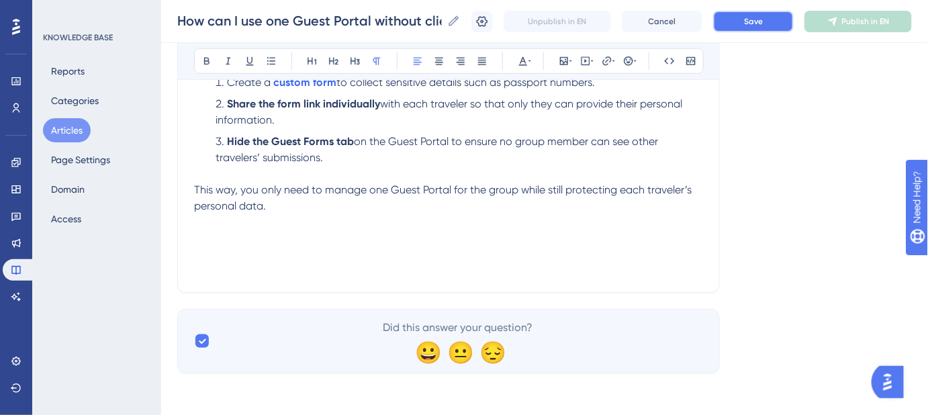
click at [750, 23] on button "Save" at bounding box center [753, 21] width 81 height 21
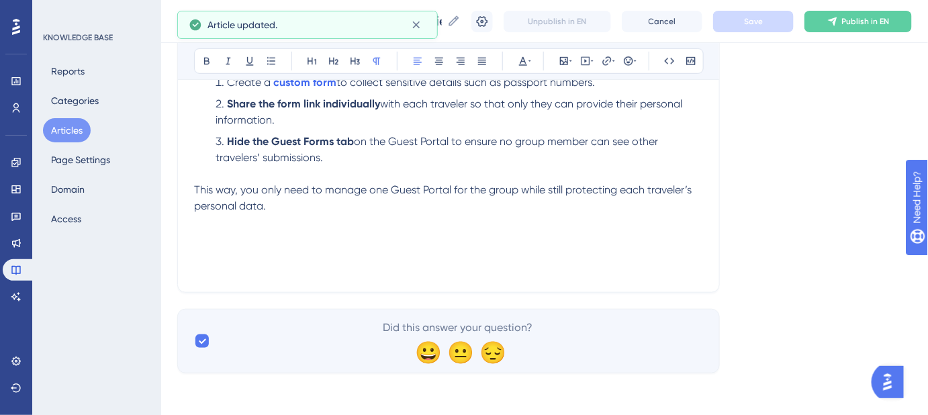
drag, startPoint x: 195, startPoint y: 190, endPoint x: 666, endPoint y: 310, distance: 486.0
click at [664, 313] on div "Language English (Default) How can I use one Guest Portal without clients seein…" at bounding box center [544, 77] width 735 height 592
click at [618, 240] on p "Keywords: Guest portal, one guest portal, share one guest portal for multiple p…" at bounding box center [448, 238] width 509 height 16
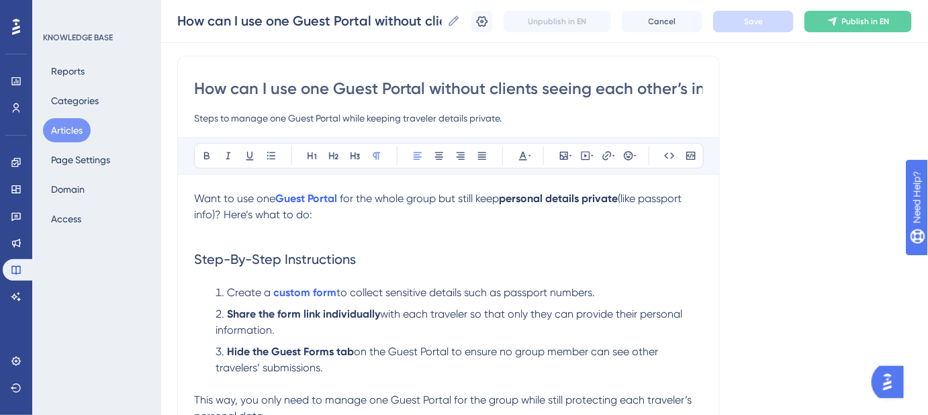
scroll to position [122, 0]
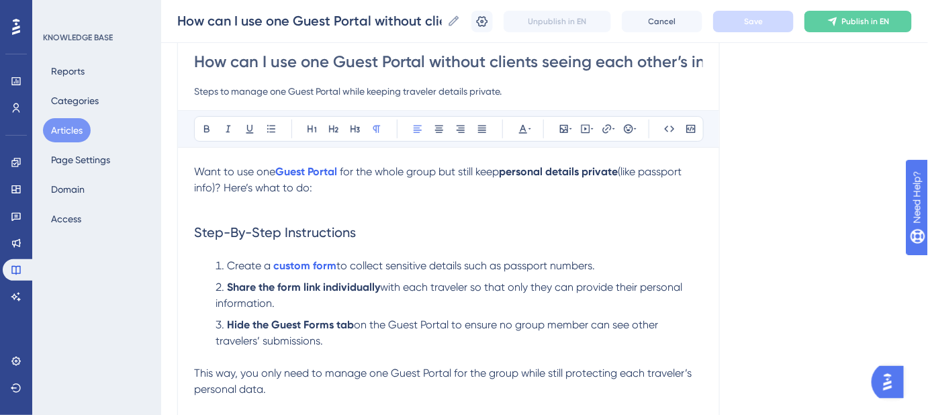
drag, startPoint x: 267, startPoint y: 188, endPoint x: 191, endPoint y: 174, distance: 76.5
click at [191, 174] on div "How can I use one Guest Portal without clients seeing each other’s info? Steps …" at bounding box center [448, 252] width 543 height 447
copy p "Want to use one Guest Portal for the whole group but still keep personal detail…"
click at [353, 185] on p "Want to use one Guest Portal for the whole group but still keep personal detail…" at bounding box center [448, 180] width 509 height 32
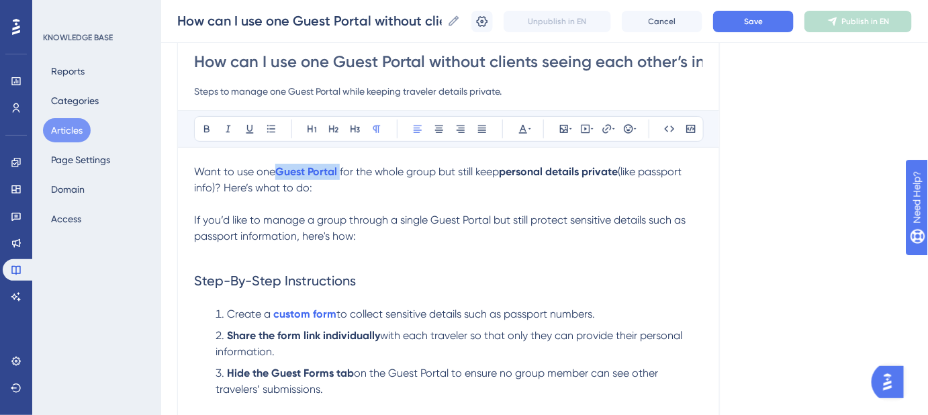
drag, startPoint x: 343, startPoint y: 171, endPoint x: 272, endPoint y: 170, distance: 71.2
click at [272, 170] on p "Want to use one Guest Portal for the whole group but still keep personal detail…" at bounding box center [448, 180] width 509 height 32
copy p "Guest Portal"
drag, startPoint x: 490, startPoint y: 218, endPoint x: 431, endPoint y: 216, distance: 59.1
click at [431, 216] on span "If you’d like to manage a group through a single Guest Portal but still protect…" at bounding box center [441, 228] width 494 height 29
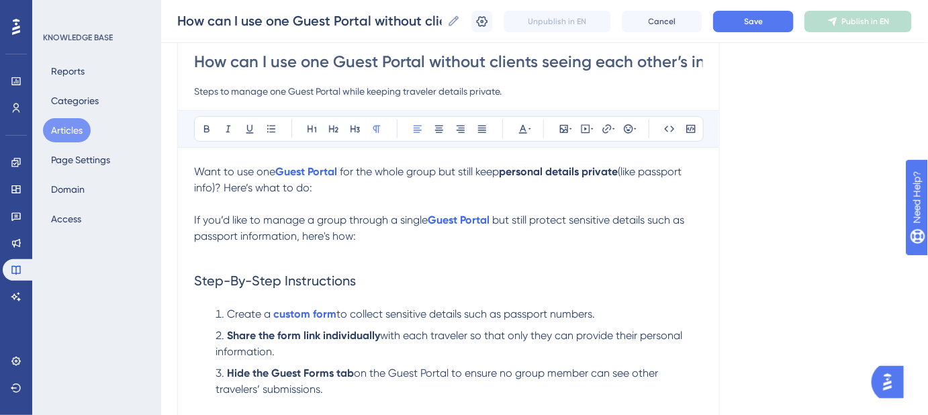
drag, startPoint x: 326, startPoint y: 193, endPoint x: 179, endPoint y: 163, distance: 150.3
click at [179, 163] on div "How can I use one Guest Portal without clients seeing each other’s info? Steps …" at bounding box center [448, 262] width 543 height 466
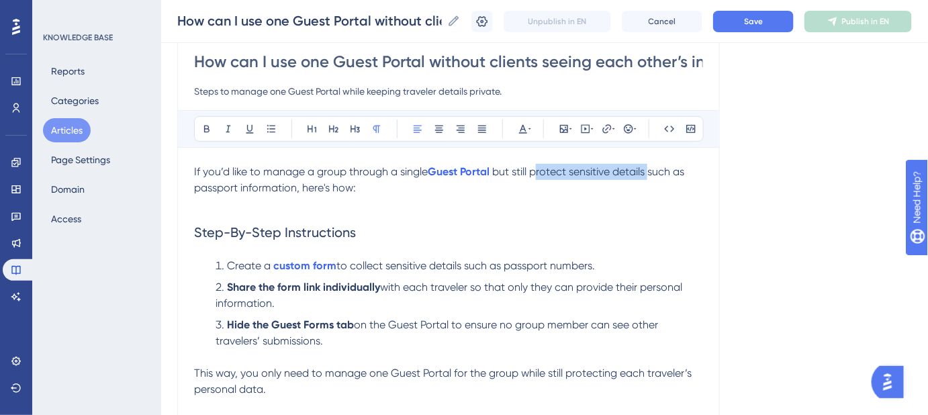
drag, startPoint x: 541, startPoint y: 171, endPoint x: 654, endPoint y: 174, distance: 113.5
click at [654, 174] on span "but still protect sensitive details such as passport information, here's how:" at bounding box center [440, 179] width 493 height 29
click at [765, 214] on div "Language English (Default) How can I use one Guest Portal without clients seein…" at bounding box center [544, 260] width 735 height 592
click at [763, 16] on span "Save" at bounding box center [753, 21] width 19 height 11
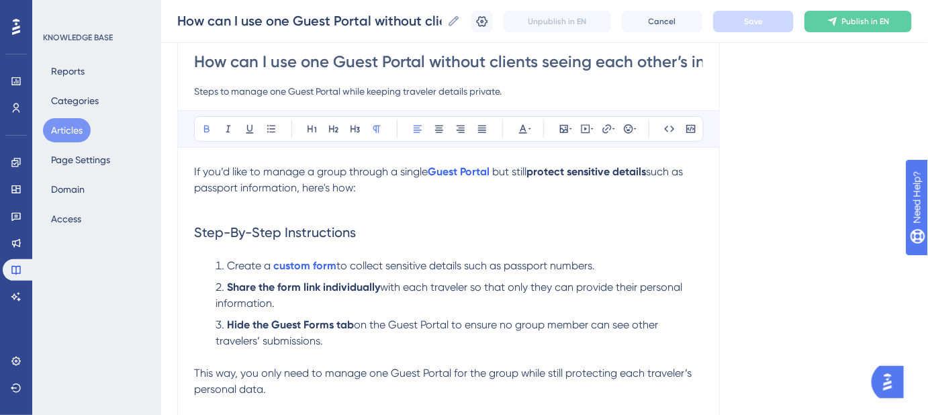
click at [500, 172] on span "but still" at bounding box center [509, 171] width 34 height 13
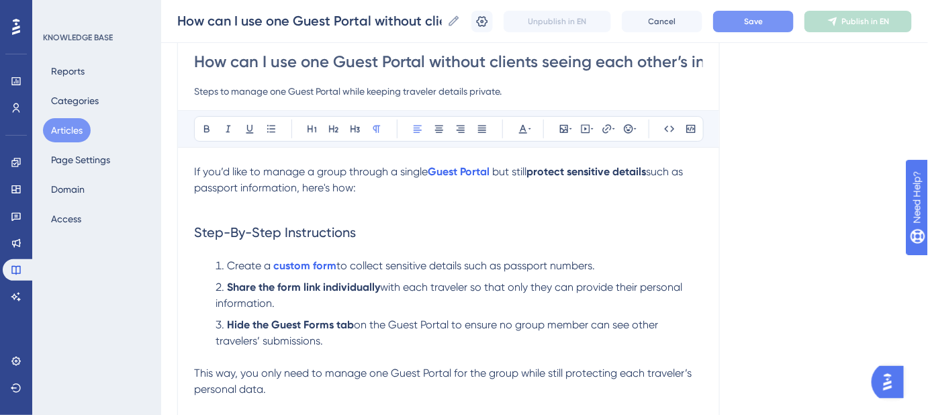
click at [428, 169] on span "If you’d like to manage a group through a single" at bounding box center [311, 171] width 234 height 13
click at [725, 218] on div "Language English (Default) How can I use one Guest Portal without clients seein…" at bounding box center [544, 260] width 735 height 592
drag, startPoint x: 374, startPoint y: 193, endPoint x: 192, endPoint y: 163, distance: 184.5
click at [192, 163] on div "How can I use one Guest Portal without clients seeing each other’s info? Steps …" at bounding box center [448, 252] width 543 height 447
copy p "If you’d like to manage a group through a single Guest Portal but still protect…"
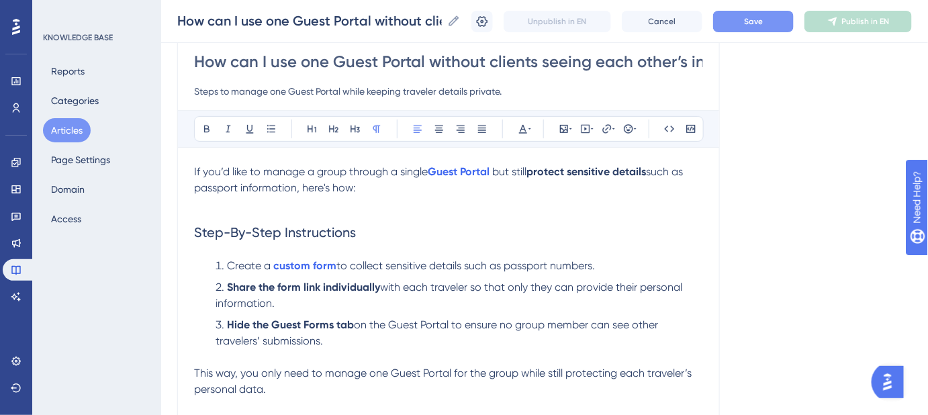
click at [416, 207] on p at bounding box center [448, 204] width 509 height 16
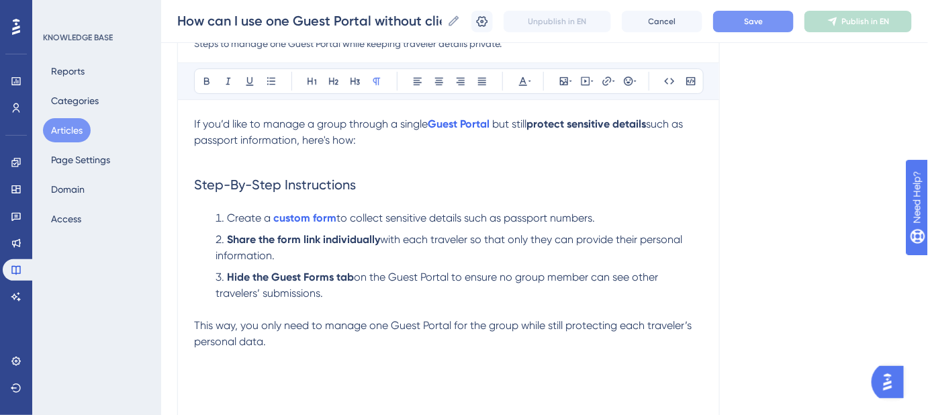
scroll to position [183, 0]
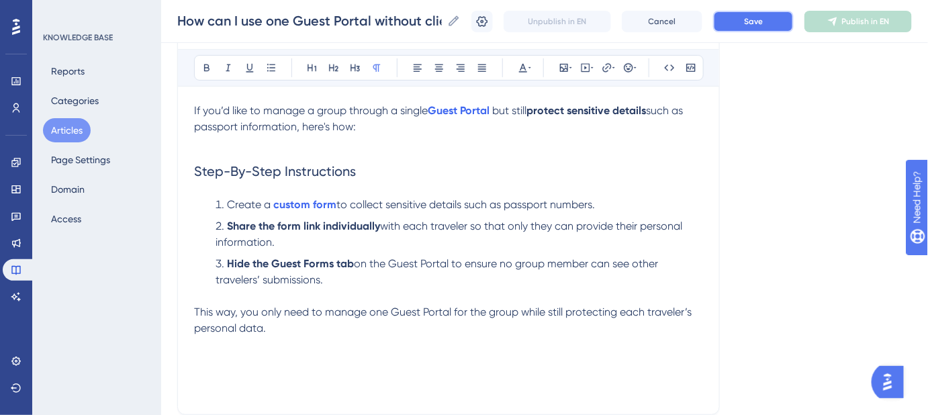
click at [779, 24] on button "Save" at bounding box center [753, 21] width 81 height 21
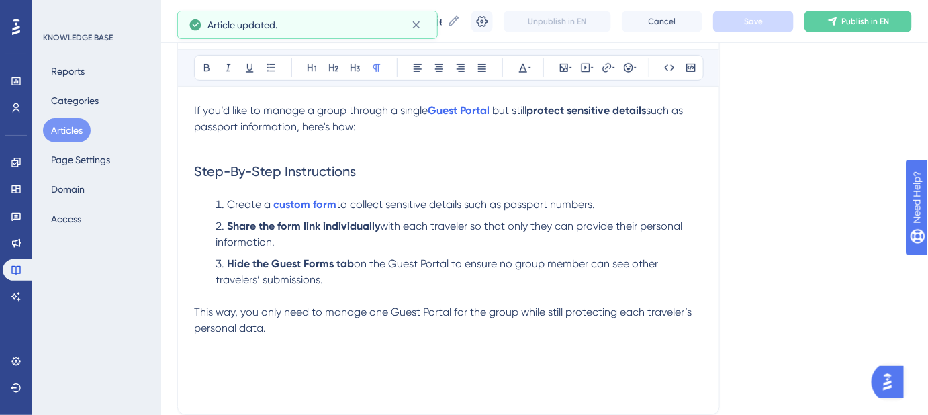
scroll to position [244, 0]
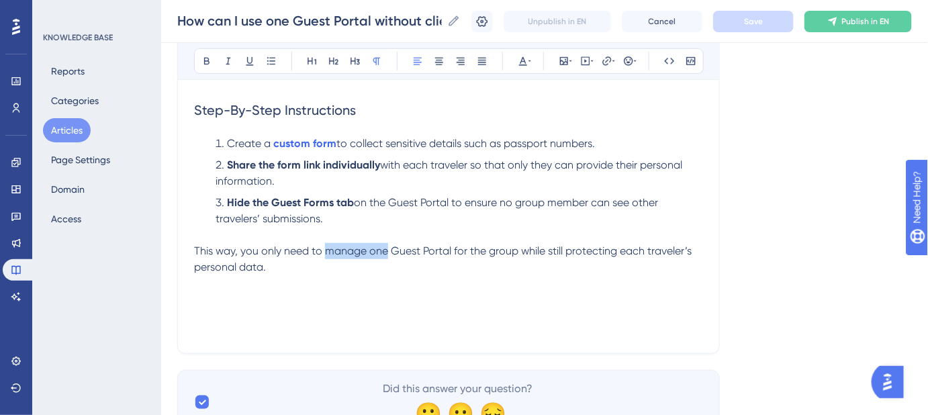
drag, startPoint x: 326, startPoint y: 250, endPoint x: 385, endPoint y: 249, distance: 58.5
click at [385, 249] on span "This way, you only need to manage one Guest Portal for the group while still pr…" at bounding box center [444, 258] width 500 height 29
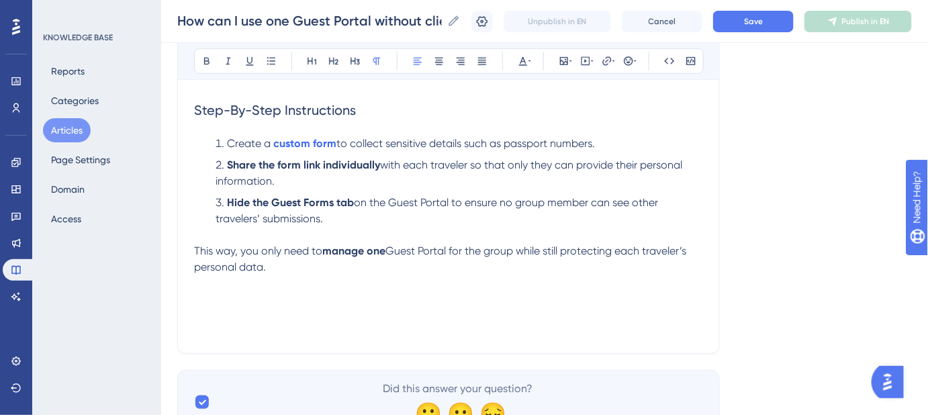
click at [535, 271] on p "This way, you only need to manage one Guest Portal for the group while still pr…" at bounding box center [448, 259] width 509 height 32
click at [763, 21] on span "Save" at bounding box center [753, 21] width 19 height 11
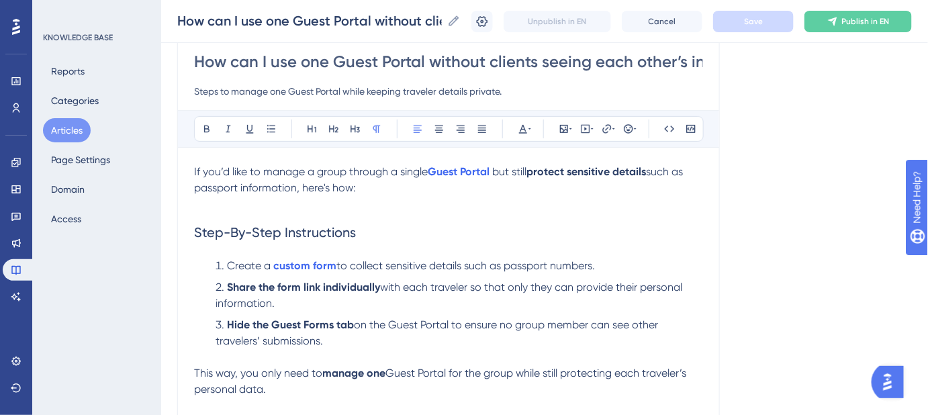
scroll to position [0, 0]
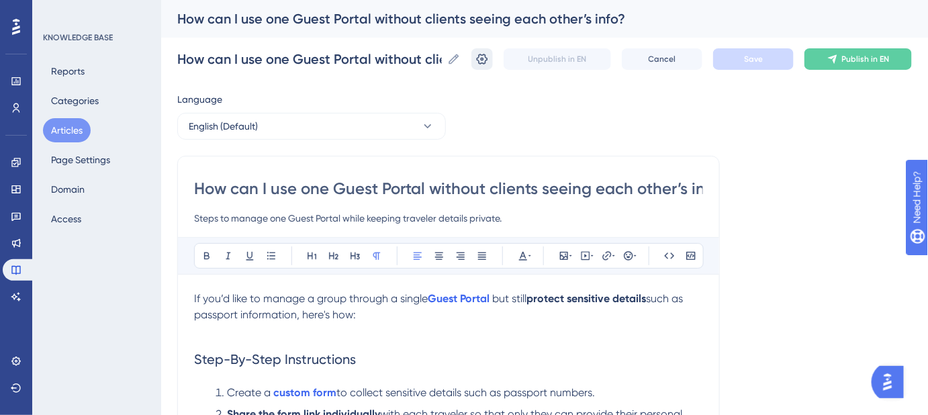
click at [487, 56] on icon at bounding box center [482, 58] width 13 height 13
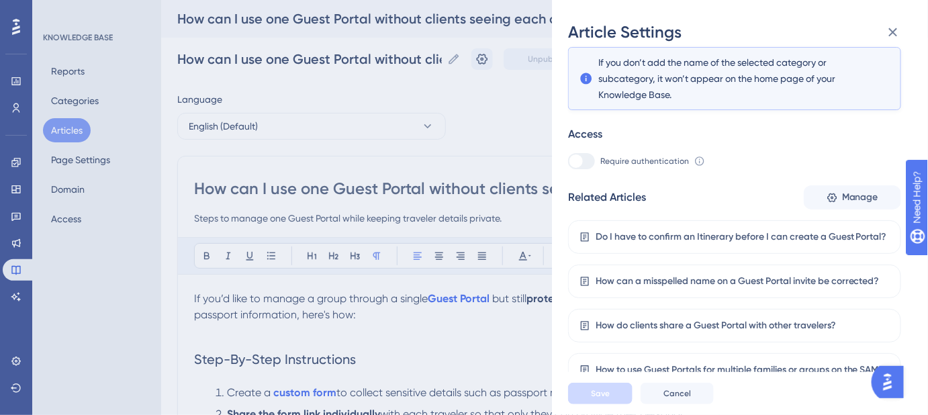
scroll to position [285, 0]
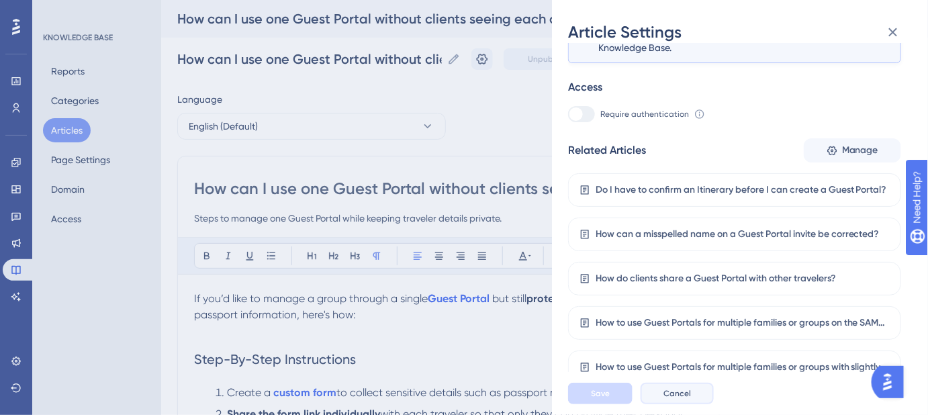
click at [681, 398] on span "Cancel" at bounding box center [678, 393] width 28 height 11
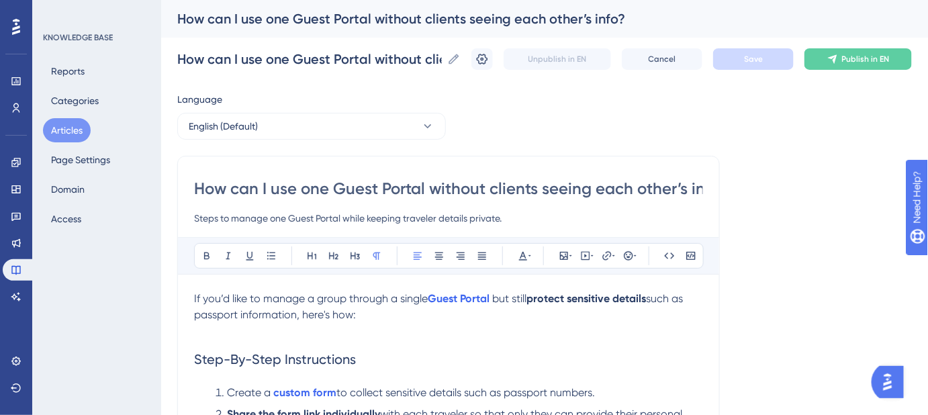
click at [553, 198] on input "How can I use one Guest Portal without clients seeing each other’s info?" at bounding box center [448, 188] width 509 height 21
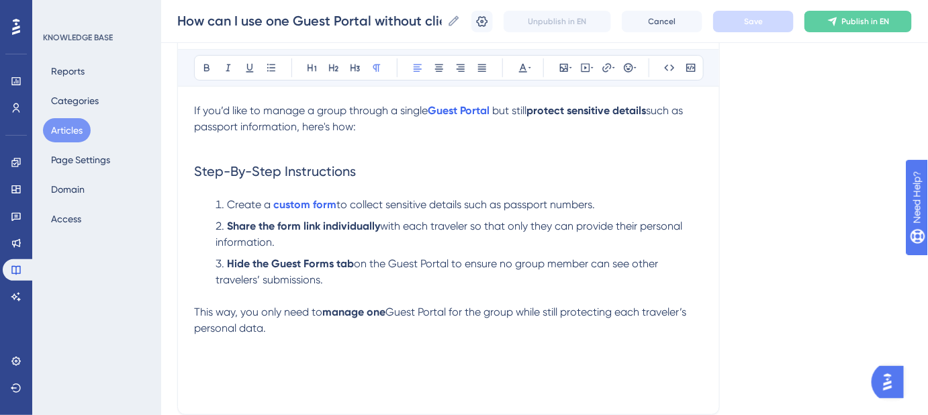
scroll to position [244, 0]
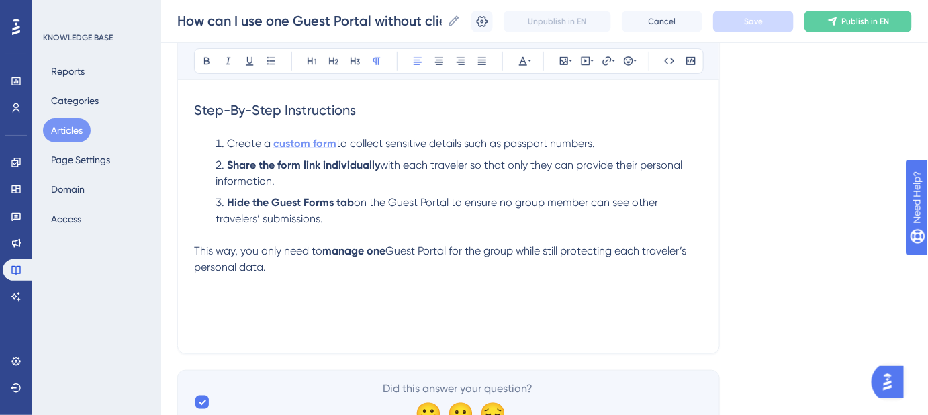
click at [308, 138] on strong "custom form" at bounding box center [304, 143] width 63 height 13
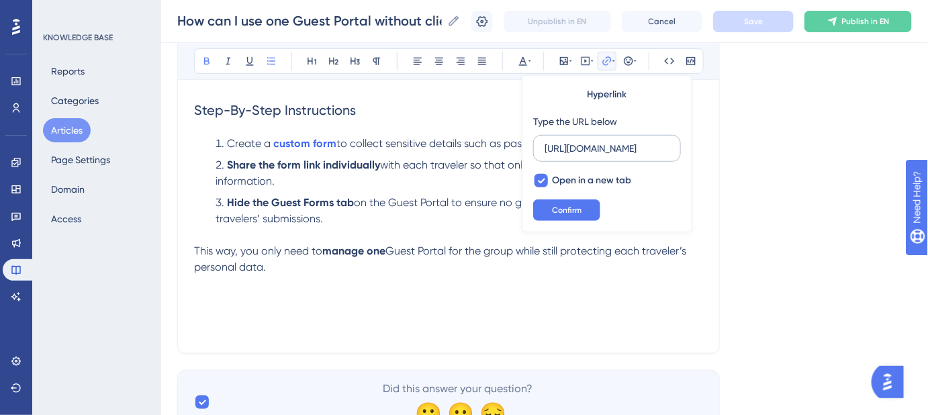
scroll to position [0, 15]
drag, startPoint x: 584, startPoint y: 148, endPoint x: 545, endPoint y: 152, distance: 39.1
click at [545, 152] on input "https://help.safariportal.app/en/articles/15082-custom-forms-in-safari-portal" at bounding box center [607, 148] width 125 height 15
click at [569, 209] on span "Confirm" at bounding box center [567, 210] width 30 height 11
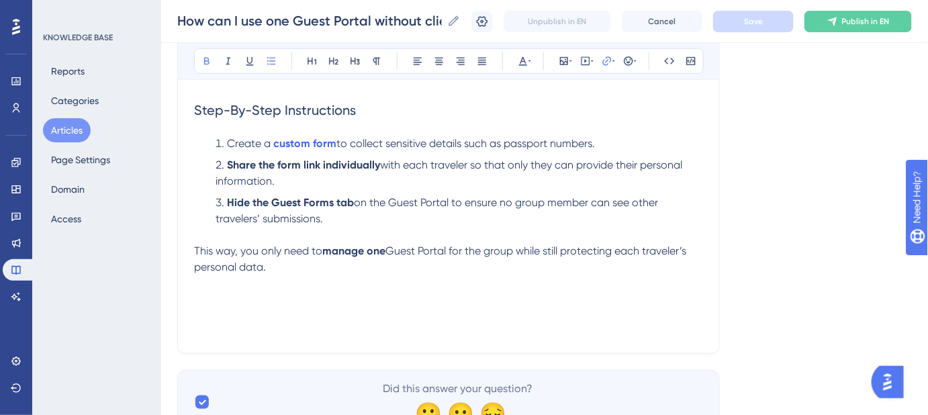
click at [791, 242] on div "Language English (Default) How can I use one Guest Portal without clients seein…" at bounding box center [544, 138] width 735 height 592
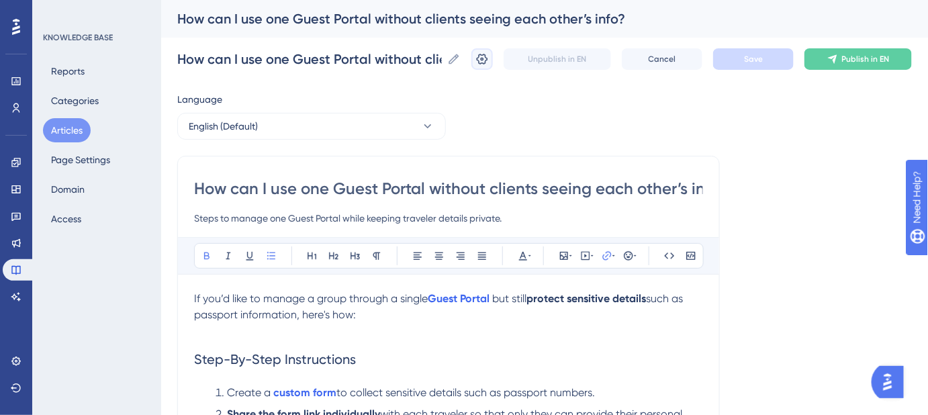
click at [490, 66] on button at bounding box center [482, 58] width 21 height 21
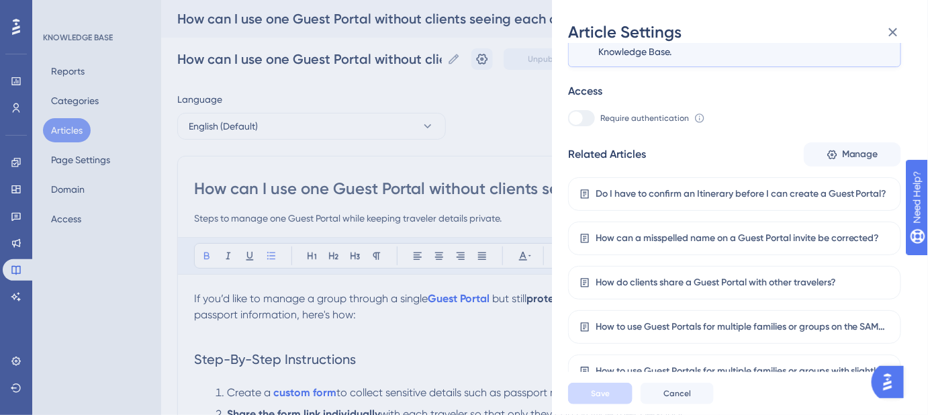
scroll to position [285, 0]
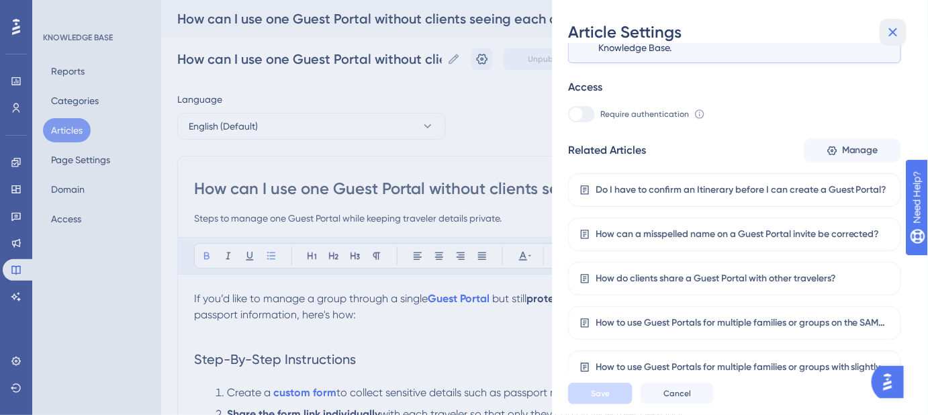
click at [891, 26] on icon at bounding box center [893, 32] width 16 height 16
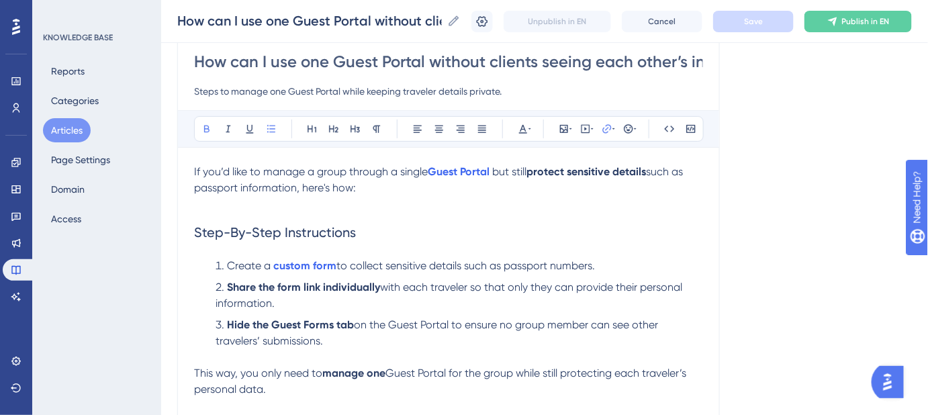
scroll to position [183, 0]
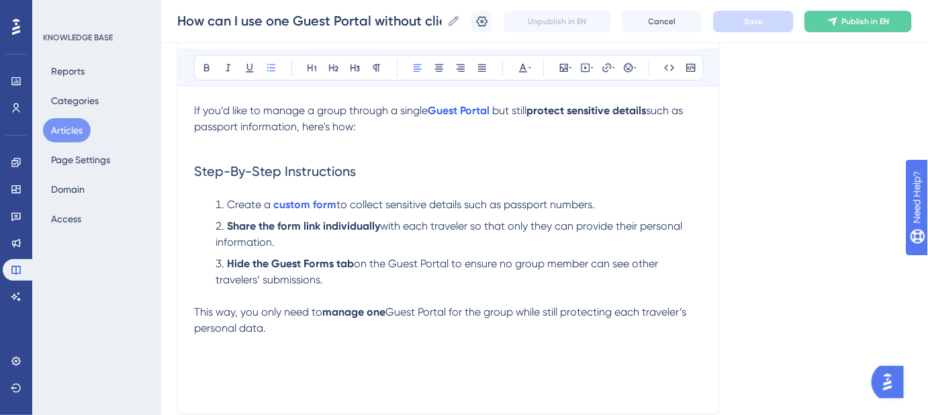
drag, startPoint x: 286, startPoint y: 247, endPoint x: 229, endPoint y: 230, distance: 59.5
click at [229, 230] on li "Share the form link individually with each traveler so that only they can provi…" at bounding box center [456, 234] width 493 height 32
copy li "Share the form link individually with each traveler so that only they can provi…"
drag, startPoint x: 295, startPoint y: 247, endPoint x: 288, endPoint y: 243, distance: 7.5
click at [295, 247] on li "Share the form link individually with each traveler so that only they can provi…" at bounding box center [456, 234] width 493 height 32
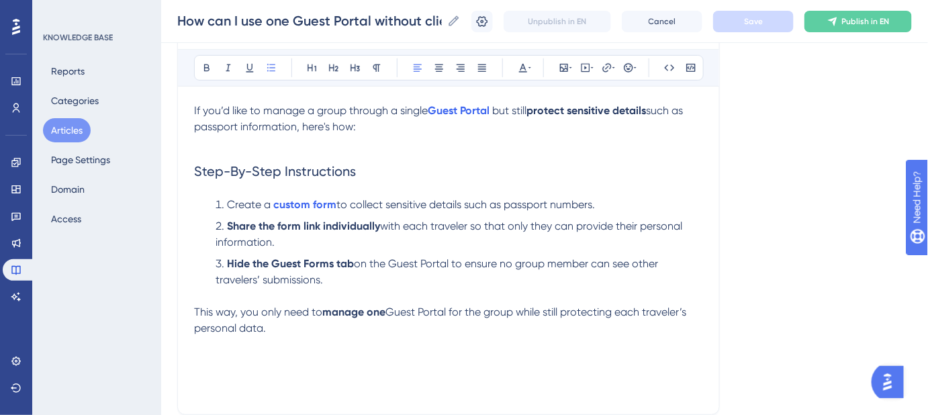
drag, startPoint x: 285, startPoint y: 243, endPoint x: 228, endPoint y: 230, distance: 58.7
click at [228, 230] on li "Share the form link individually with each traveler so that only they can provi…" at bounding box center [456, 234] width 493 height 32
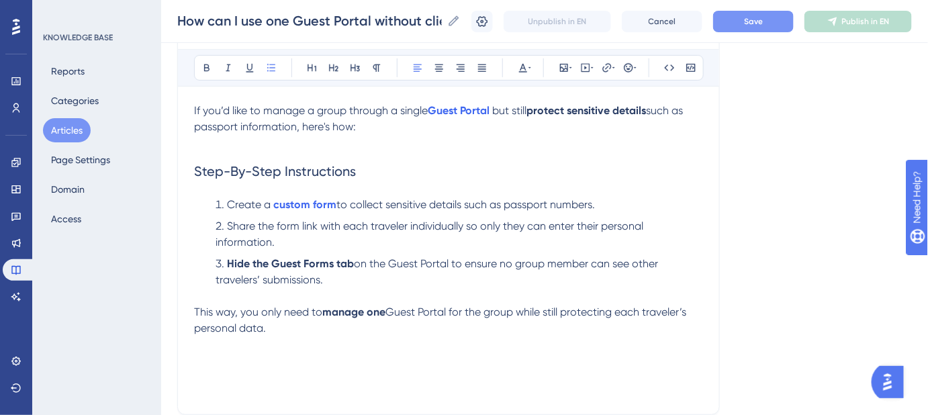
click at [440, 228] on span "Share the form link with each traveler individually so only they can enter thei…" at bounding box center [431, 234] width 431 height 29
click at [756, 236] on div "Language English (Default) How can I use one Guest Portal without clients seein…" at bounding box center [544, 199] width 735 height 592
click at [778, 22] on button "Save" at bounding box center [753, 21] width 81 height 21
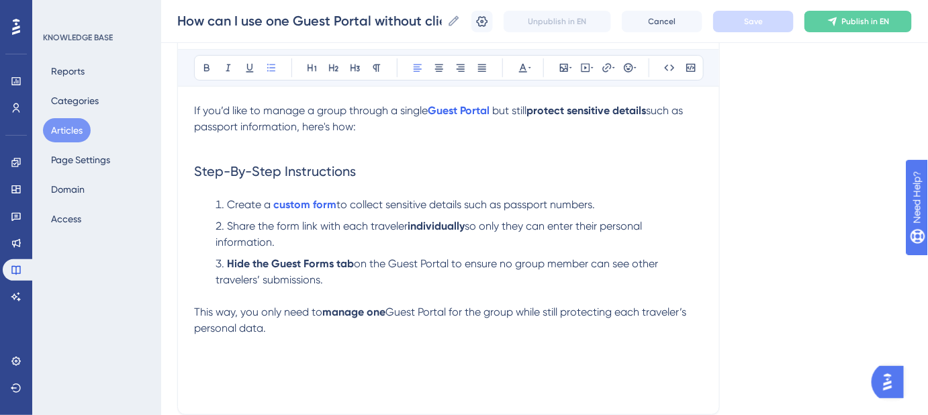
drag, startPoint x: 337, startPoint y: 281, endPoint x: 227, endPoint y: 266, distance: 111.2
click at [227, 266] on li "Hide the Guest Forms tab on the Guest Portal to ensure no group member can see …" at bounding box center [456, 272] width 493 height 32
copy li "Hide the Guest Forms tab on the Guest Portal to ensure no group member can see …"
click at [339, 281] on li "Hide the Guest Forms tab on the Guest Portal to ensure no group member can see …" at bounding box center [456, 272] width 493 height 32
drag, startPoint x: 337, startPoint y: 282, endPoint x: 224, endPoint y: 265, distance: 114.2
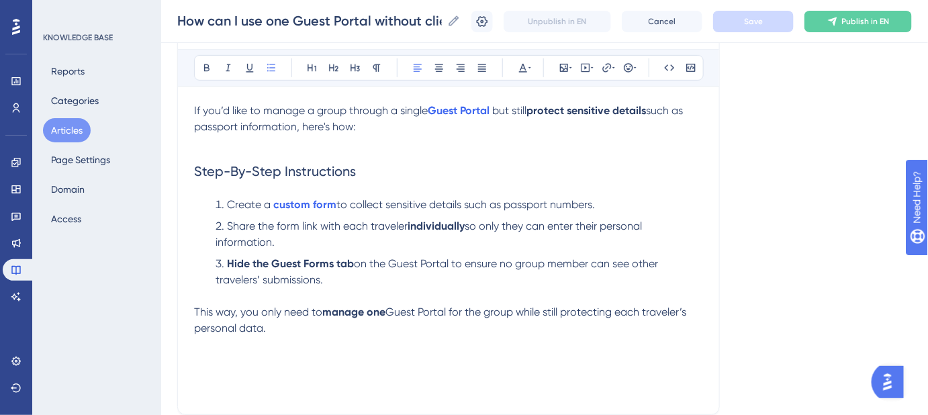
click at [224, 265] on li "Hide the Guest Forms tab on the Guest Portal to ensure no group member can see …" at bounding box center [456, 272] width 493 height 32
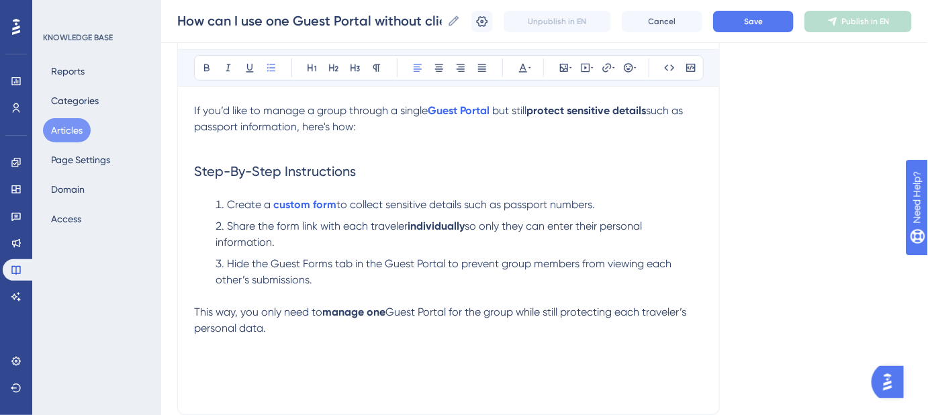
click at [234, 262] on span "Hide the Guest Forms tab in the Guest Portal to prevent group members from view…" at bounding box center [445, 271] width 459 height 29
click at [304, 270] on li "Hide the Guest Forms tab in the Guest Portal to prevent group members from view…" at bounding box center [456, 272] width 493 height 32
drag, startPoint x: 272, startPoint y: 263, endPoint x: 349, endPoint y: 269, distance: 77.5
click at [349, 269] on li "Hide the Guest Forms tab in the Guest Portal to prevent group members from view…" at bounding box center [456, 272] width 493 height 32
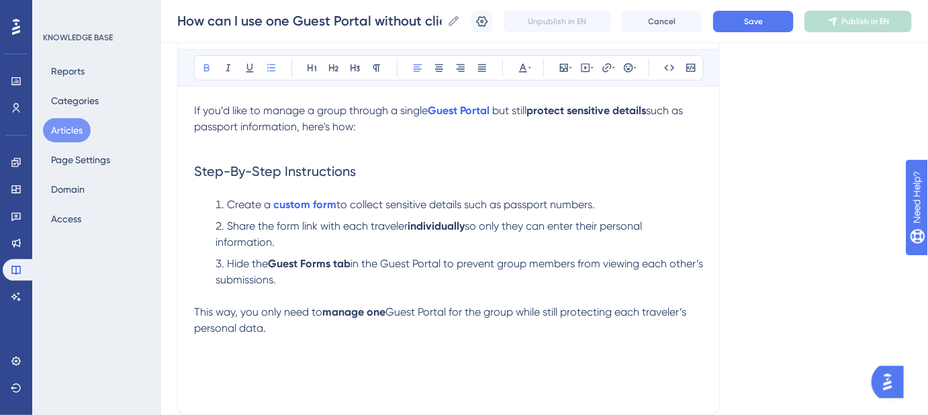
click at [700, 281] on li "Hide the Guest Forms tab in the Guest Portal to prevent group members from view…" at bounding box center [456, 272] width 493 height 32
click at [745, 19] on button "Save" at bounding box center [753, 21] width 81 height 21
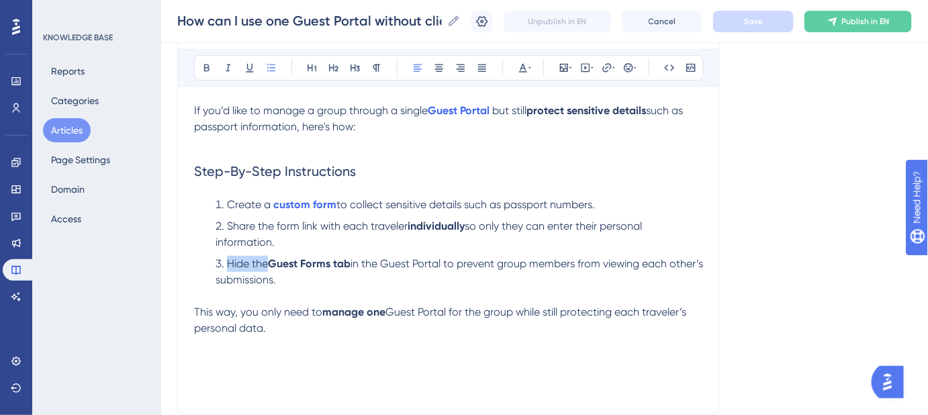
drag, startPoint x: 269, startPoint y: 261, endPoint x: 216, endPoint y: 265, distance: 52.5
click at [216, 265] on li "Hide the Guest Forms tab in the Guest Portal to prevent group members from view…" at bounding box center [456, 272] width 493 height 32
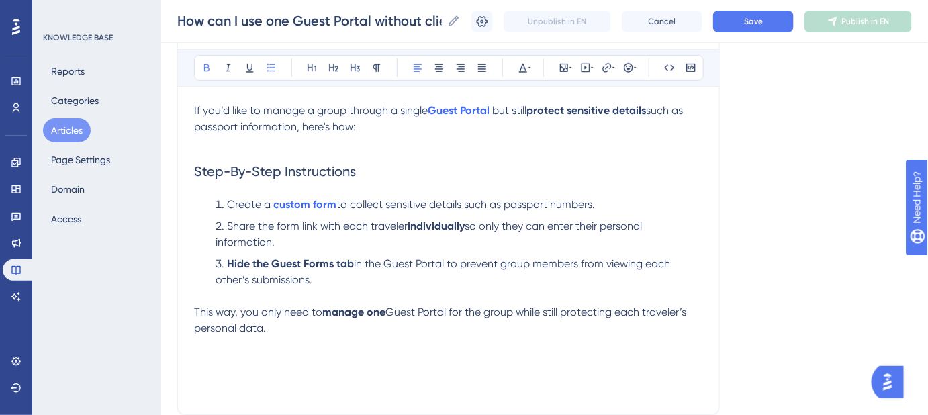
click at [798, 273] on div "Language English (Default) How can I use one Guest Portal without clients seein…" at bounding box center [544, 199] width 735 height 592
click at [763, 15] on button "Save" at bounding box center [753, 21] width 81 height 21
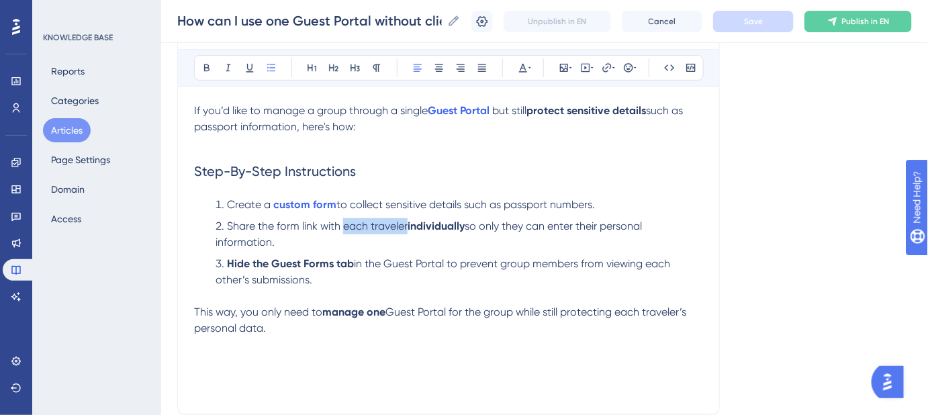
drag, startPoint x: 347, startPoint y: 226, endPoint x: 407, endPoint y: 227, distance: 59.8
click at [407, 227] on span "Share the form link with each traveler" at bounding box center [317, 226] width 181 height 13
click at [829, 283] on div "Language English (Default) How can I use one Guest Portal without clients seein…" at bounding box center [544, 199] width 735 height 592
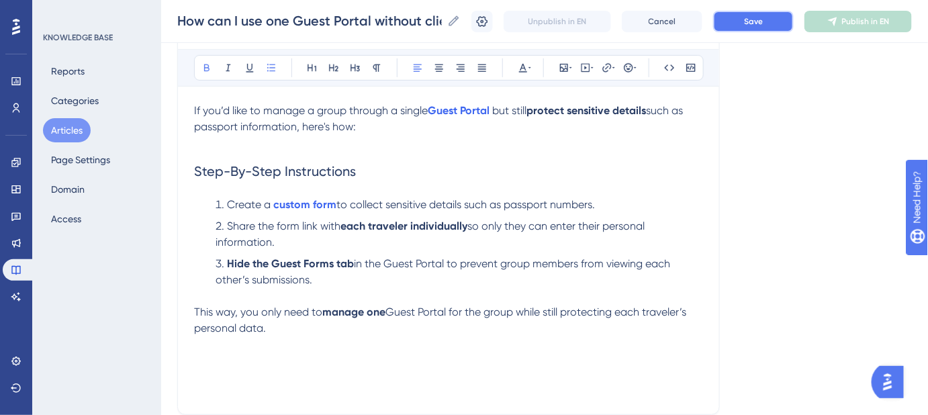
click at [767, 28] on button "Save" at bounding box center [753, 21] width 81 height 21
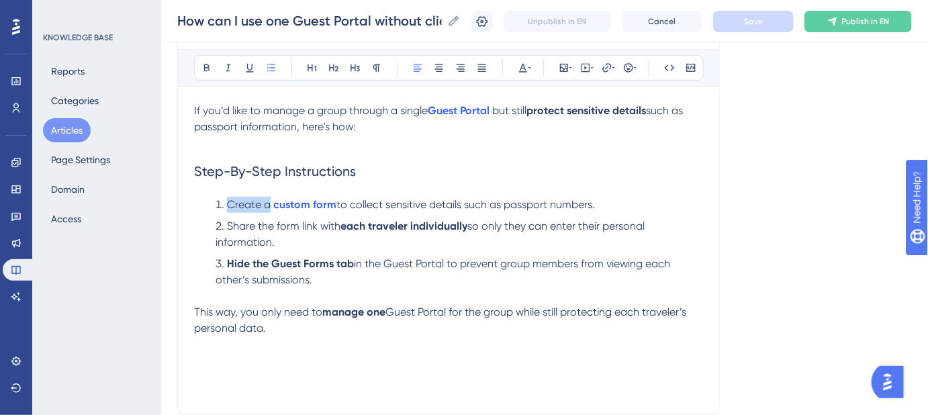
drag, startPoint x: 269, startPoint y: 200, endPoint x: 226, endPoint y: 201, distance: 43.7
click at [226, 201] on li "Create a custom form to collect sensitive details such as passport numbers." at bounding box center [456, 205] width 493 height 16
click at [648, 227] on span "so only they can enter their personal information." at bounding box center [432, 234] width 432 height 29
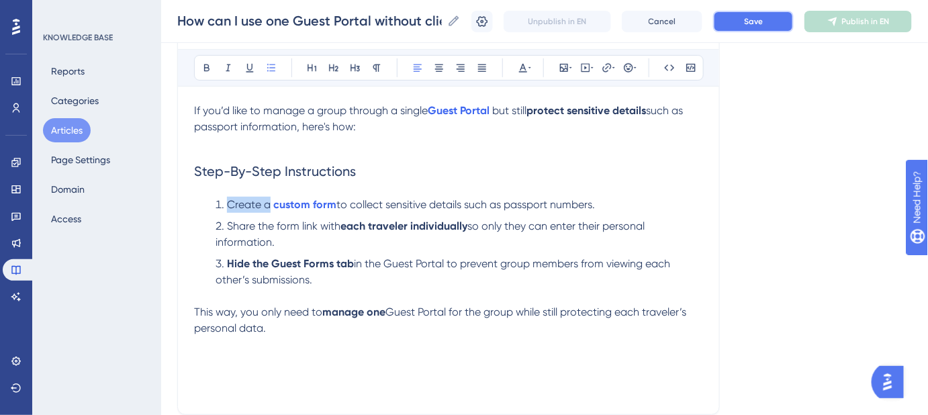
click at [753, 21] on button "Save" at bounding box center [753, 21] width 81 height 21
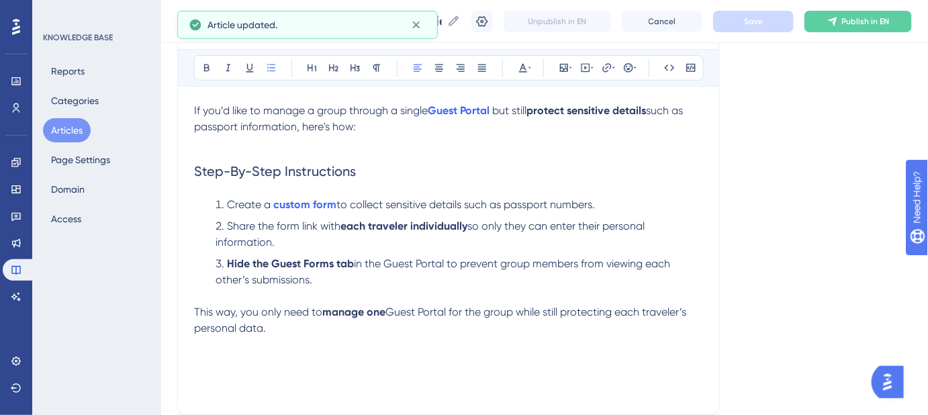
click at [678, 199] on li "Create a custom form to collect sensitive details such as passport numbers." at bounding box center [456, 205] width 493 height 16
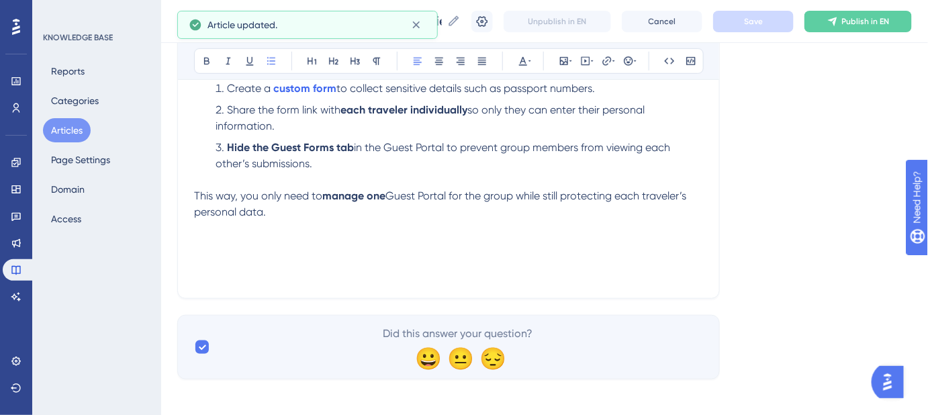
scroll to position [305, 0]
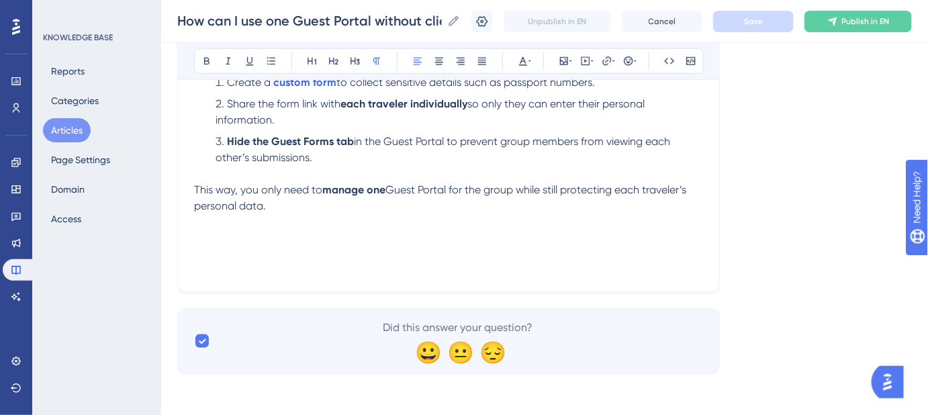
drag, startPoint x: 629, startPoint y: 257, endPoint x: 189, endPoint y: 252, distance: 439.3
click at [189, 252] on div "How can I use one Guest Portal without clients seeing each other’s info? Steps …" at bounding box center [448, 69] width 543 height 447
click at [736, 265] on div "Language English (Default) How can I use one Guest Portal without clients seein…" at bounding box center [544, 77] width 735 height 592
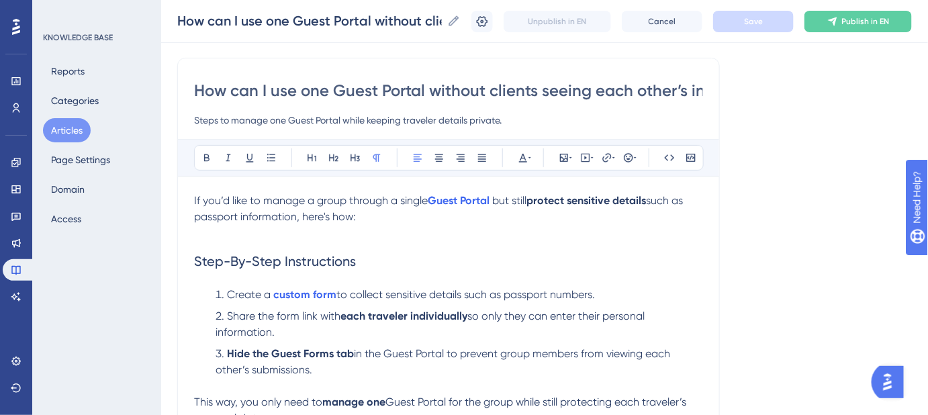
scroll to position [122, 0]
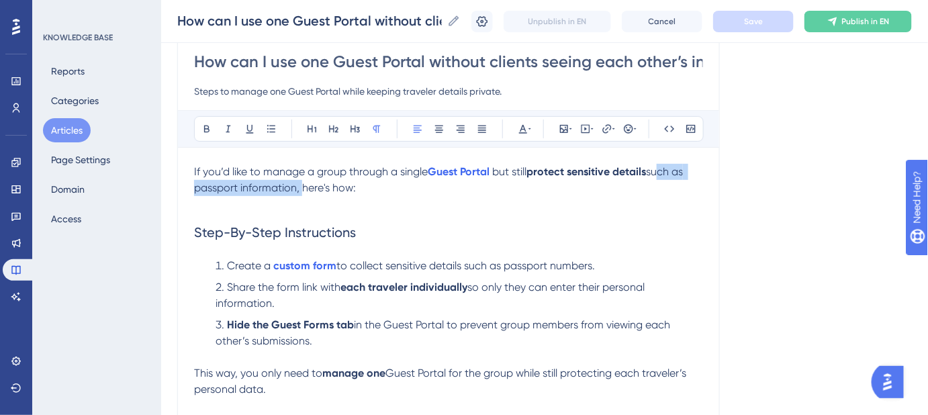
drag, startPoint x: 299, startPoint y: 185, endPoint x: 657, endPoint y: 160, distance: 358.9
click at [657, 160] on div "Bold Italic Underline Bullet Point Heading 1 Heading 2 Heading 3 Normal Align L…" at bounding box center [448, 284] width 509 height 349
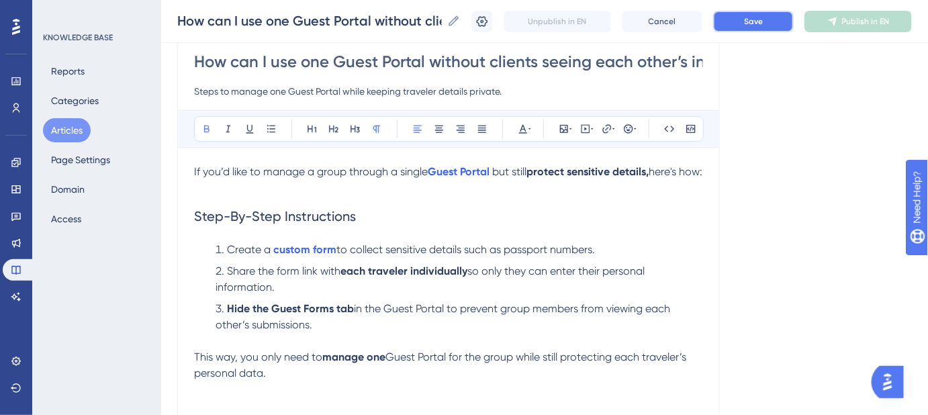
click at [757, 24] on span "Save" at bounding box center [753, 21] width 19 height 11
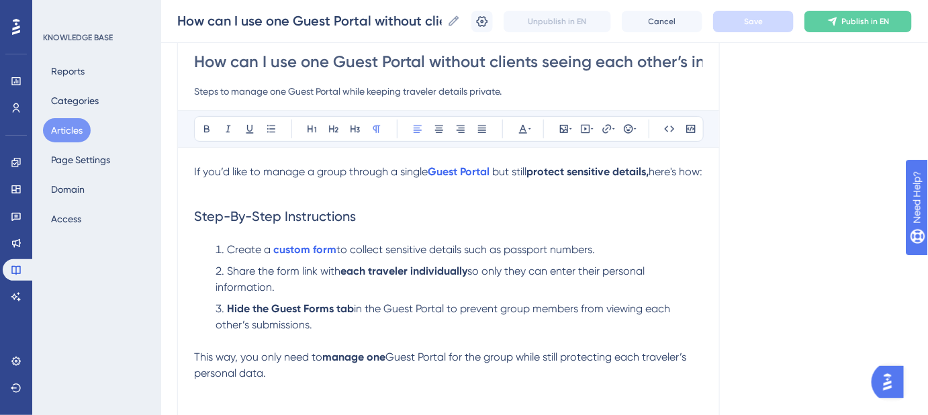
drag, startPoint x: 207, startPoint y: 186, endPoint x: 187, endPoint y: 175, distance: 22.2
click at [187, 175] on div "How can I use one Guest Portal without clients seeing each other’s info? Steps …" at bounding box center [448, 252] width 543 height 447
copy p "If you’d like to manage a group through a single Guest Portal but still protect…"
click at [474, 228] on h2 "Step-By-Step Instructions" at bounding box center [448, 216] width 509 height 40
click at [506, 171] on span "but still" at bounding box center [509, 171] width 34 height 13
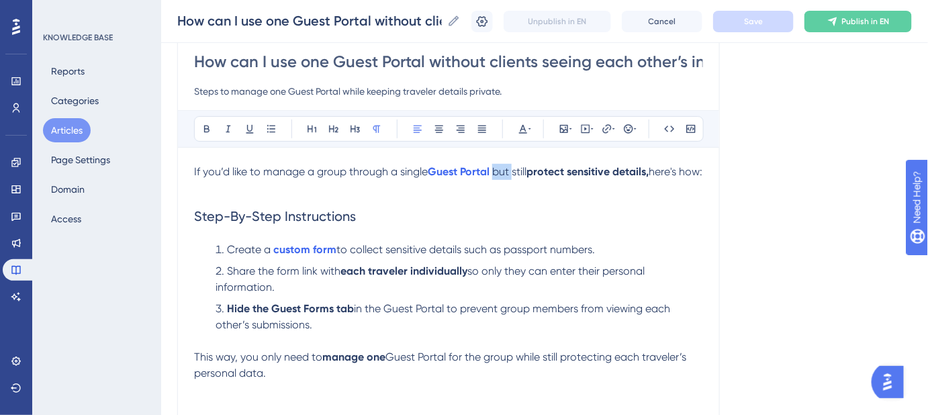
click at [506, 171] on span "but still" at bounding box center [509, 171] width 34 height 13
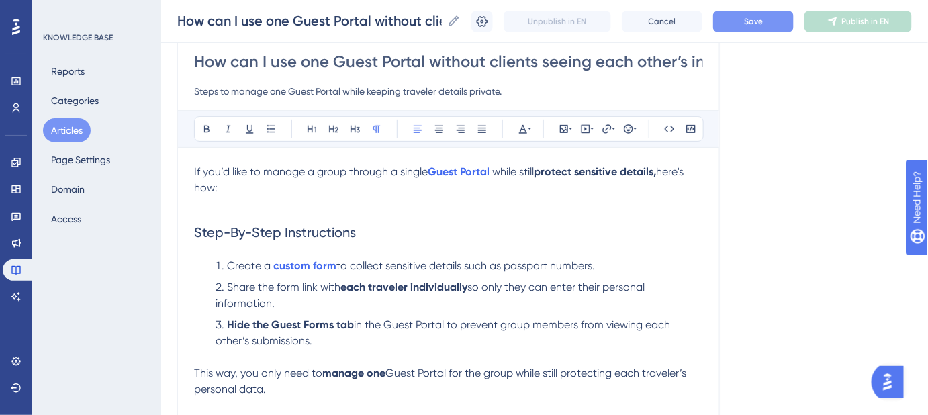
click at [208, 209] on p at bounding box center [448, 204] width 509 height 16
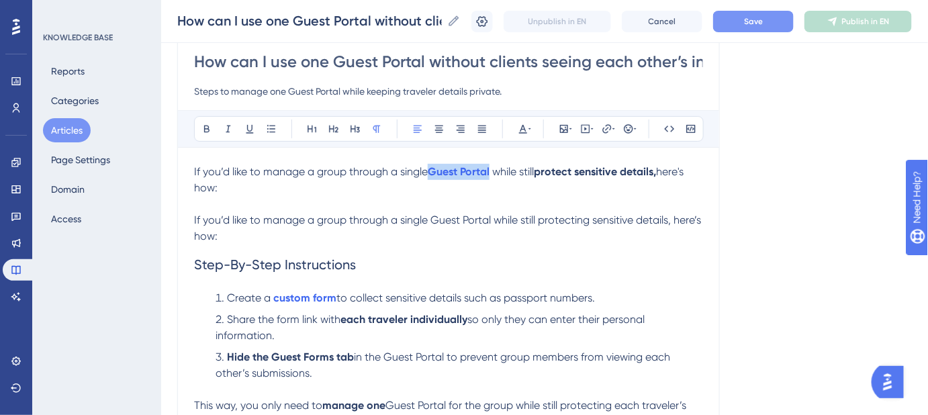
drag, startPoint x: 492, startPoint y: 169, endPoint x: 429, endPoint y: 173, distance: 63.9
click at [429, 173] on p "If you’d like to manage a group through a single Guest Portal while still prote…" at bounding box center [448, 180] width 509 height 32
copy p "Guest Portal"
drag, startPoint x: 492, startPoint y: 218, endPoint x: 430, endPoint y: 218, distance: 62.5
click at [430, 218] on span "If you’d like to manage a group through a single Guest Portal while still prote…" at bounding box center [449, 228] width 510 height 29
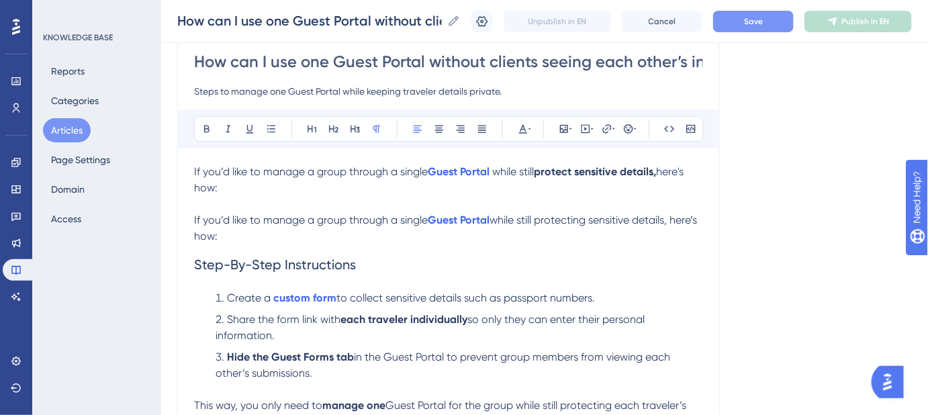
click at [428, 218] on span "If you’d like to manage a group through a single" at bounding box center [311, 220] width 234 height 13
drag, startPoint x: 541, startPoint y: 219, endPoint x: 671, endPoint y: 220, distance: 129.6
click at [671, 220] on span "while still protecting sensitive details, here’s how:" at bounding box center [447, 228] width 506 height 29
drag, startPoint x: 228, startPoint y: 189, endPoint x: 245, endPoint y: 115, distance: 76.6
click at [164, 155] on div "Performance Users Engagement Widgets Feedback Product Updates Knowledge Base AI…" at bounding box center [544, 229] width 767 height 703
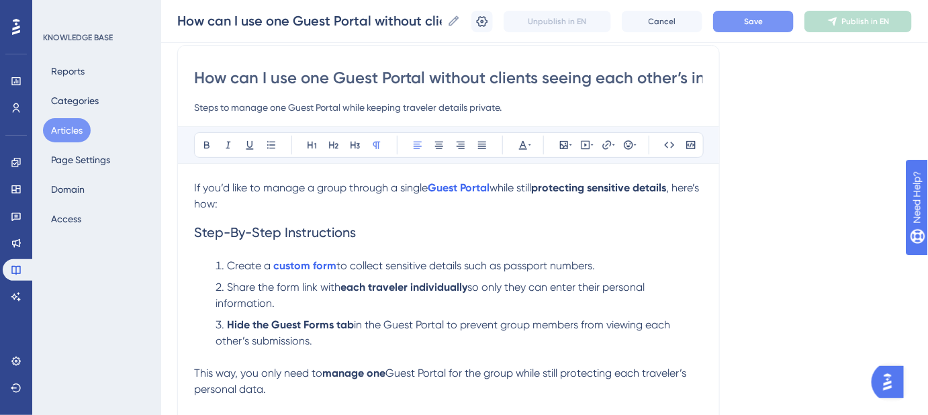
scroll to position [89, 0]
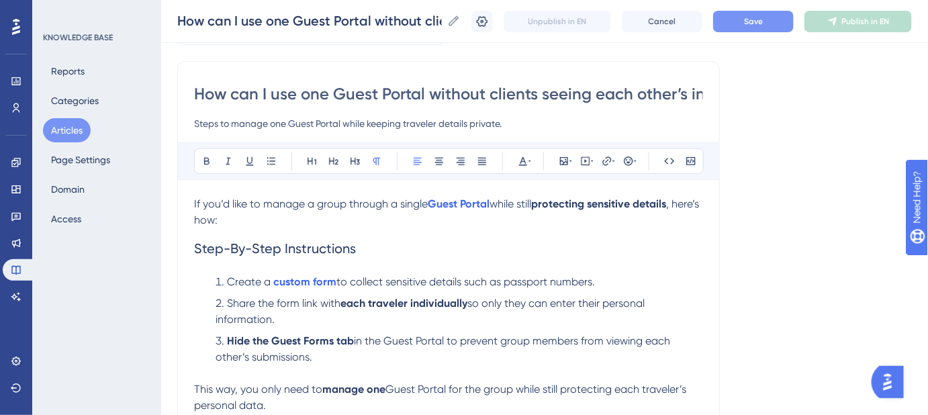
click at [287, 218] on p "If you’d like to manage a group through a single Guest Portal while still prote…" at bounding box center [448, 212] width 509 height 32
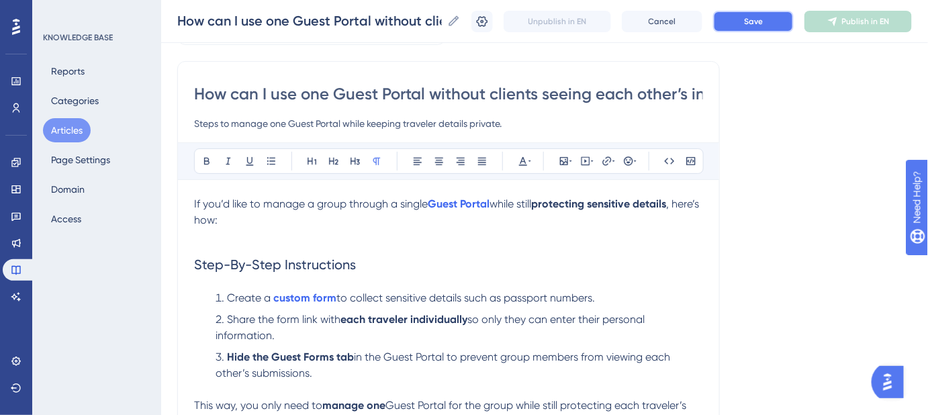
click at [774, 18] on button "Save" at bounding box center [753, 21] width 81 height 21
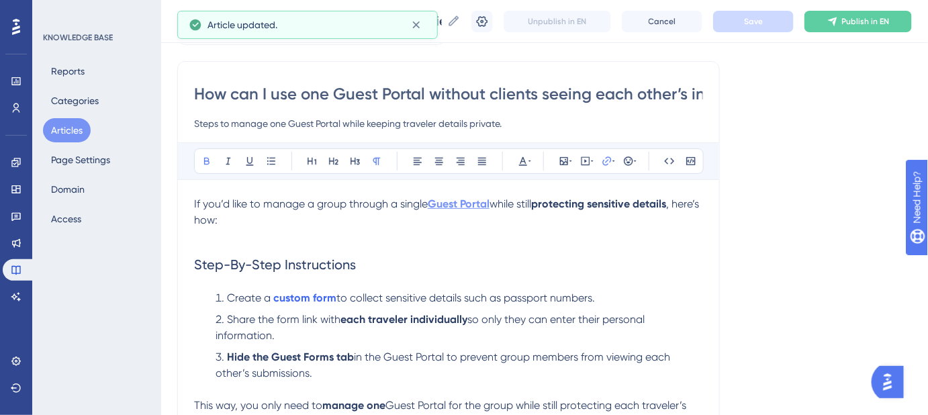
click at [457, 206] on strong "Guest Portal" at bounding box center [459, 203] width 62 height 13
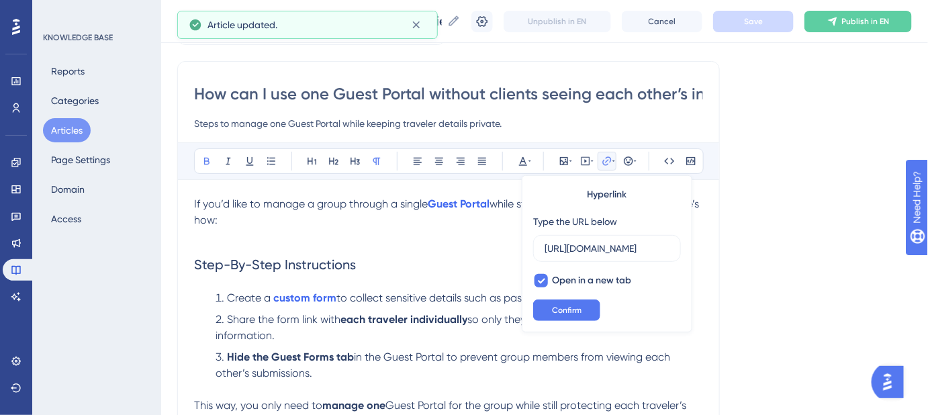
scroll to position [0, 267]
click at [568, 305] on span "Confirm" at bounding box center [567, 310] width 30 height 11
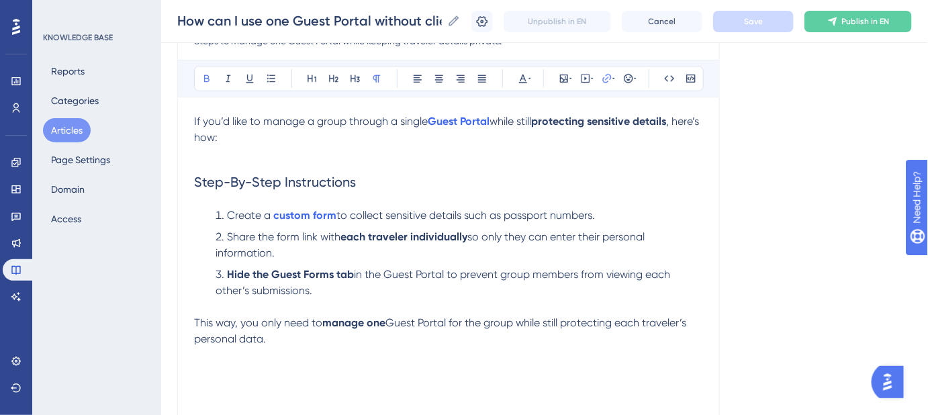
scroll to position [150, 0]
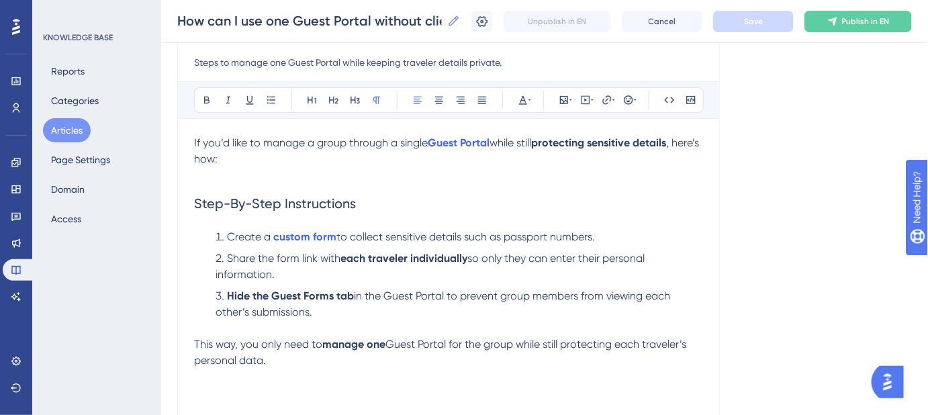
drag, startPoint x: 270, startPoint y: 361, endPoint x: 169, endPoint y: 332, distance: 105.5
click at [169, 339] on div "Performance Users Engagement Widgets Feedback Product Updates Knowledge Base AI…" at bounding box center [544, 200] width 767 height 700
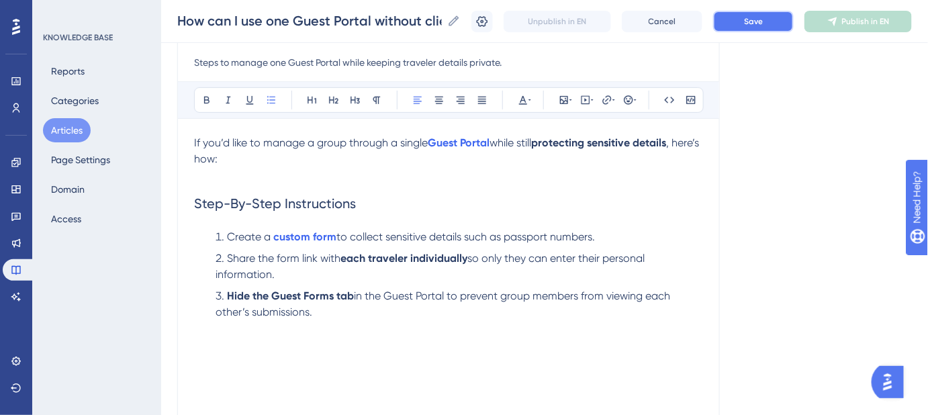
click at [773, 28] on button "Save" at bounding box center [753, 21] width 81 height 21
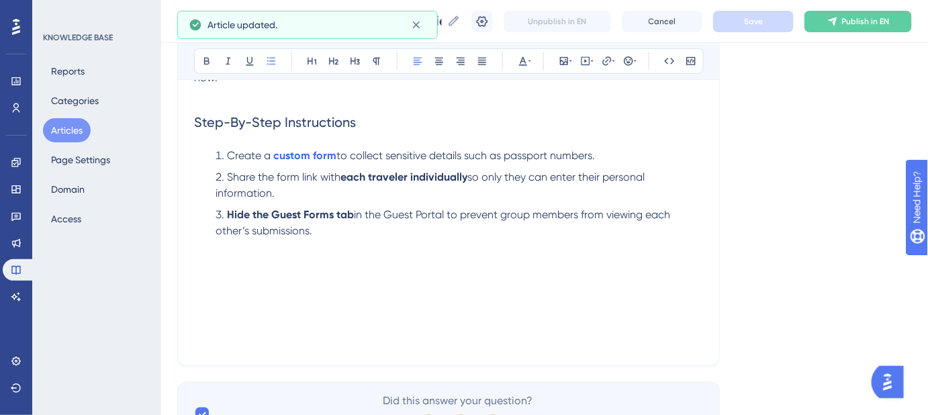
scroll to position [212, 0]
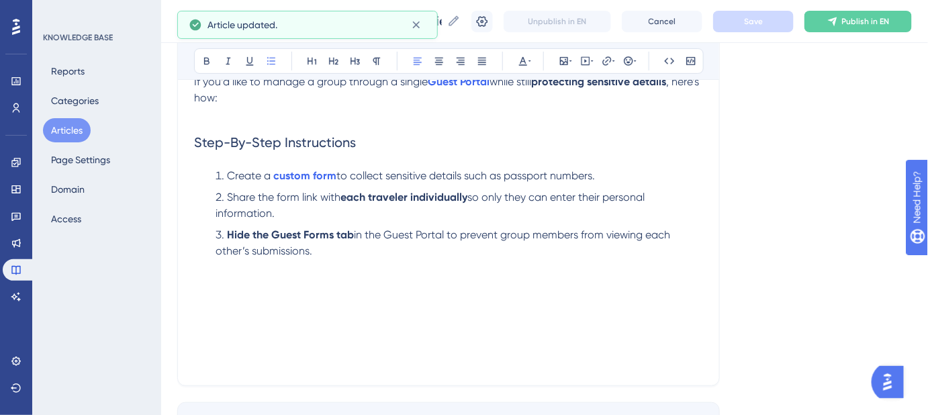
drag, startPoint x: 226, startPoint y: 238, endPoint x: 740, endPoint y: 335, distance: 522.9
click at [704, 366] on div "How can I use one Guest Portal without clients seeing each other’s info? Steps …" at bounding box center [448, 162] width 543 height 447
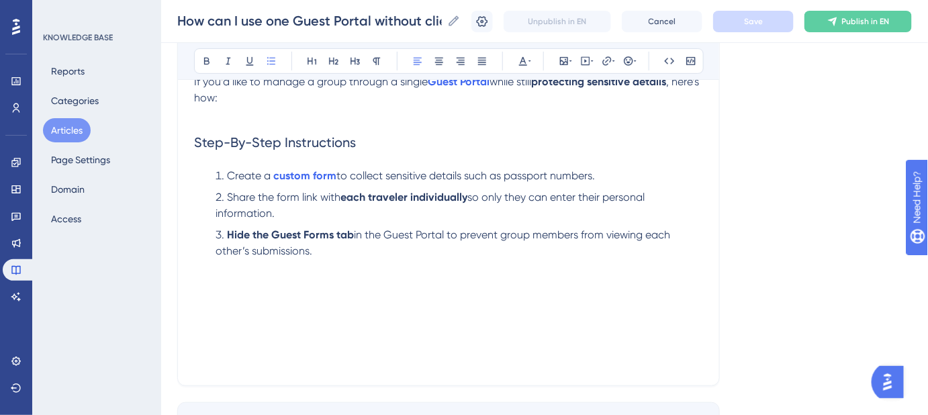
click at [785, 286] on div "Language English (Default) How can I use one Guest Portal without clients seein…" at bounding box center [544, 170] width 735 height 592
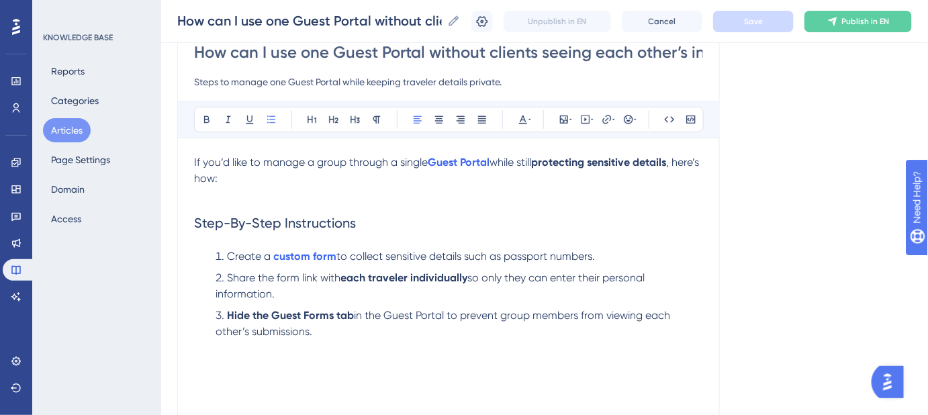
scroll to position [150, 0]
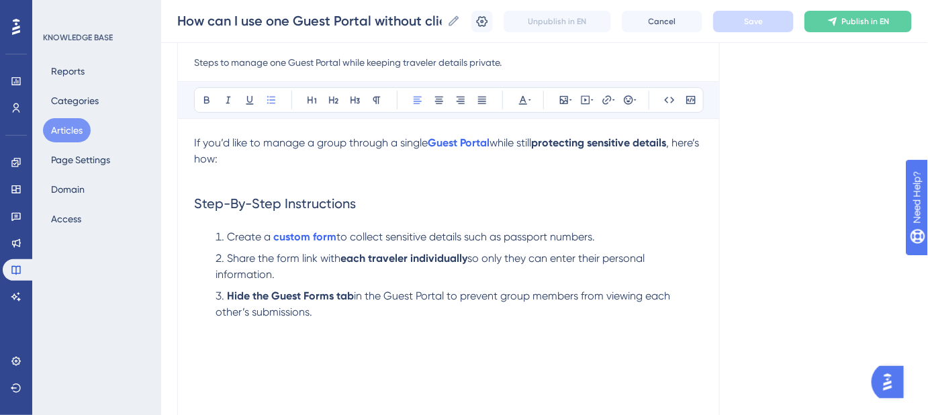
click at [733, 251] on div "Language English (Default) How can I use one Guest Portal without clients seein…" at bounding box center [544, 232] width 735 height 592
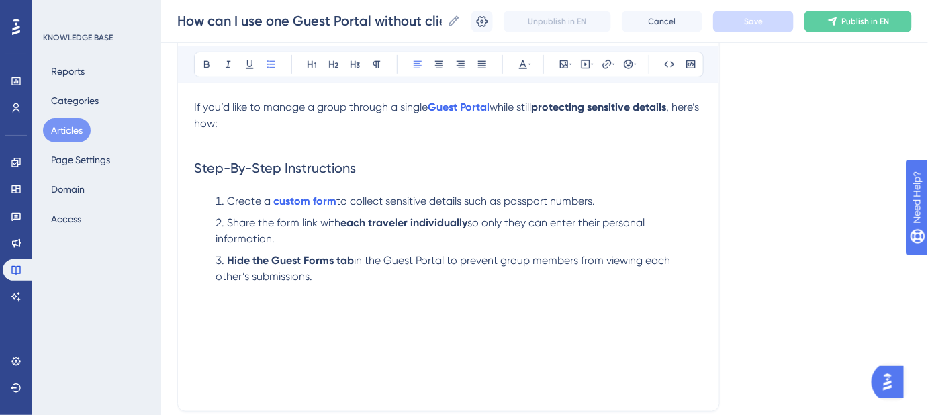
scroll to position [183, 0]
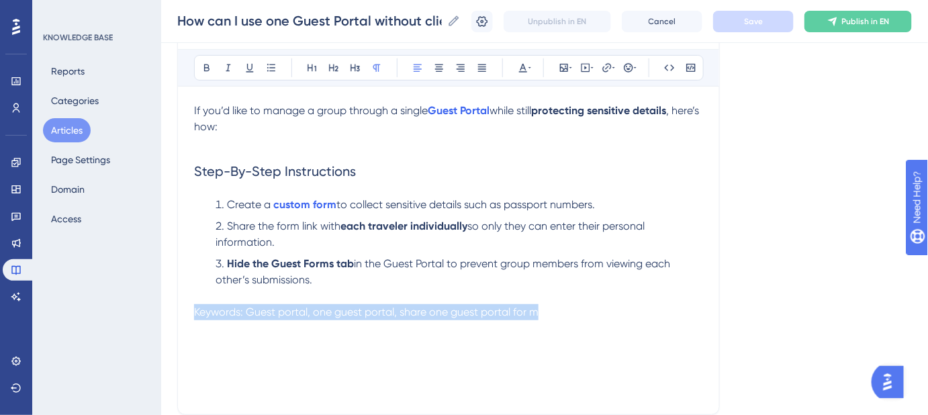
drag, startPoint x: 534, startPoint y: 363, endPoint x: 286, endPoint y: 260, distance: 268.6
click at [161, 315] on div "Performance Users Engagement Widgets Feedback Product Updates Knowledge Base AI…" at bounding box center [544, 167] width 767 height 700
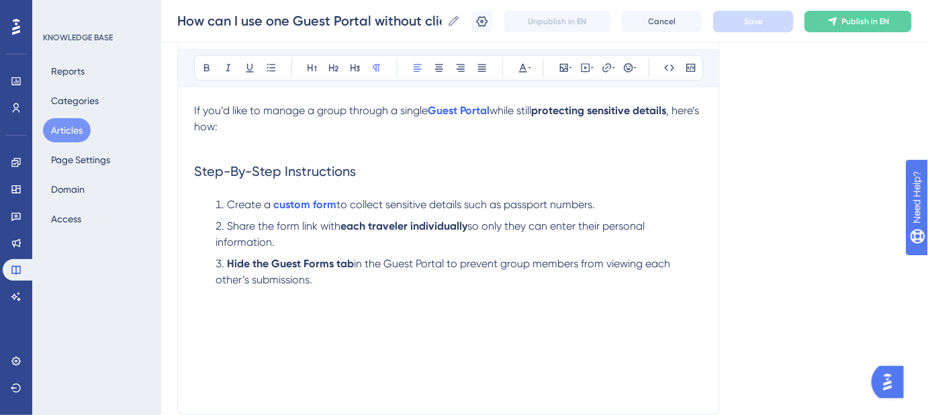
click at [833, 94] on div "Language English (Default) How can I use one Guest Portal without clients seein…" at bounding box center [544, 199] width 735 height 592
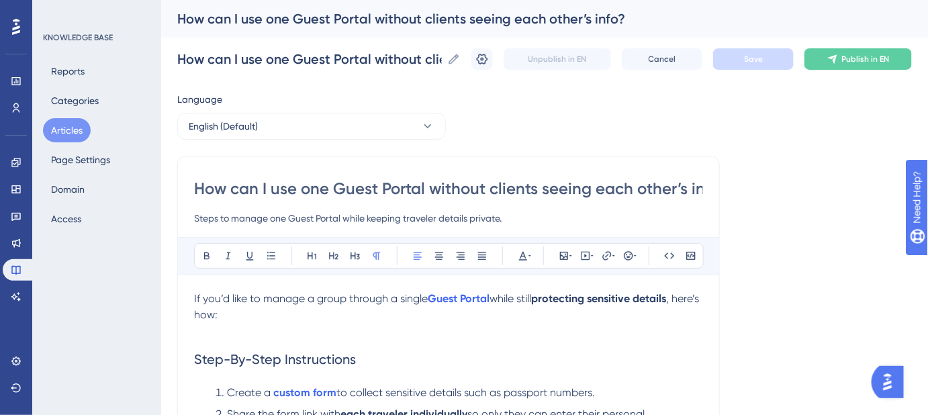
scroll to position [0, 0]
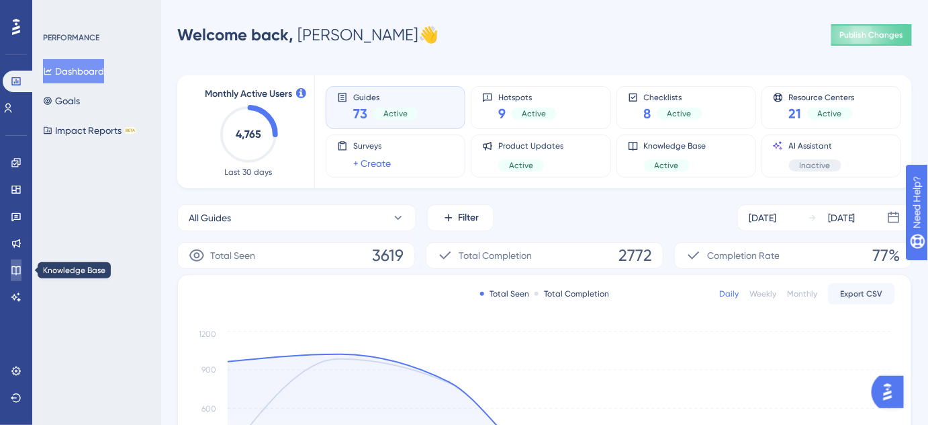
click at [15, 265] on icon at bounding box center [16, 270] width 11 height 11
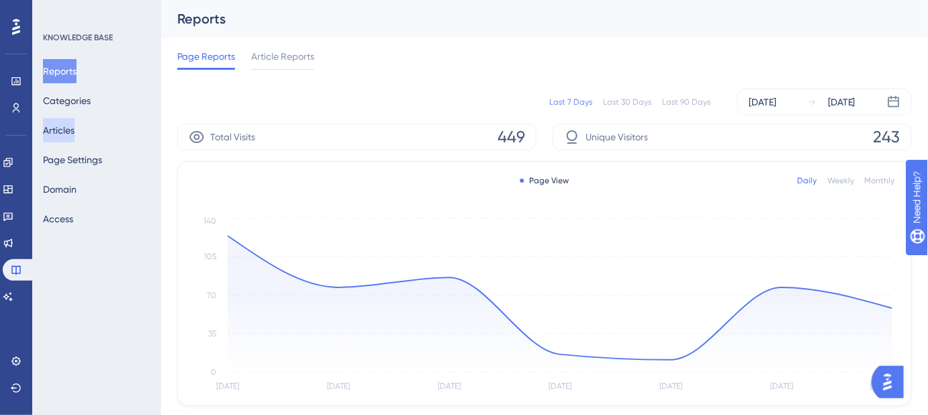
click at [65, 136] on button "Articles" at bounding box center [59, 130] width 32 height 24
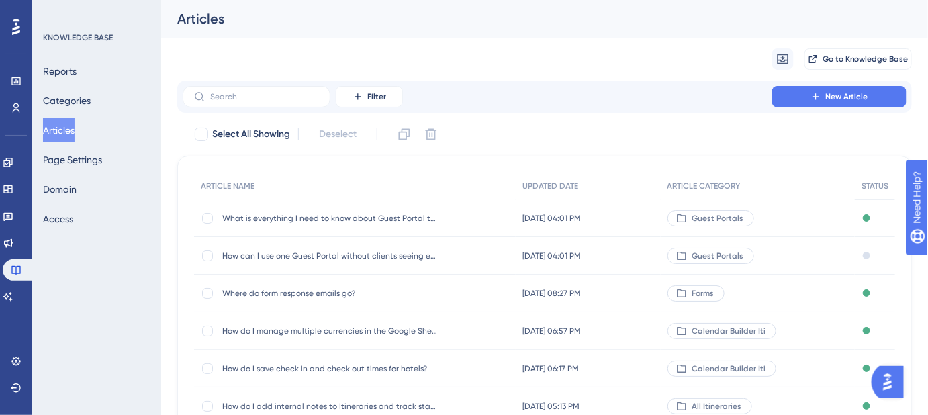
click at [693, 139] on div "Select All Showing Deselect" at bounding box center [552, 134] width 719 height 21
click at [531, 27] on div "Articles" at bounding box center [527, 18] width 701 height 19
click at [537, 94] on div "Filter New Article" at bounding box center [545, 96] width 724 height 21
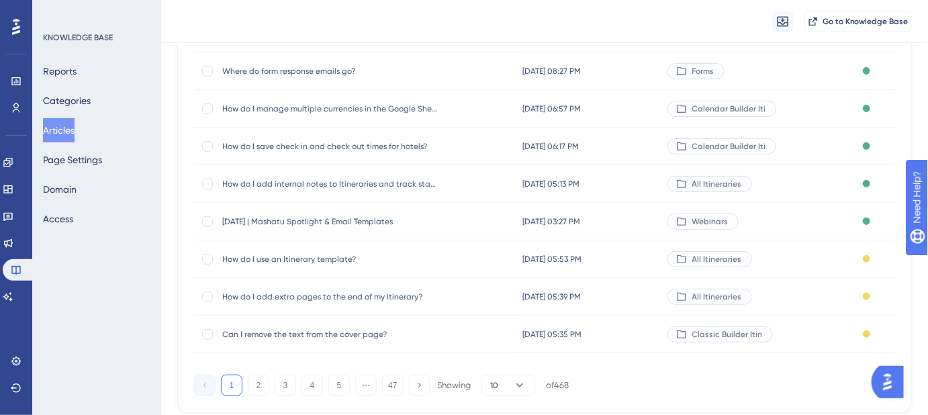
scroll to position [268, 0]
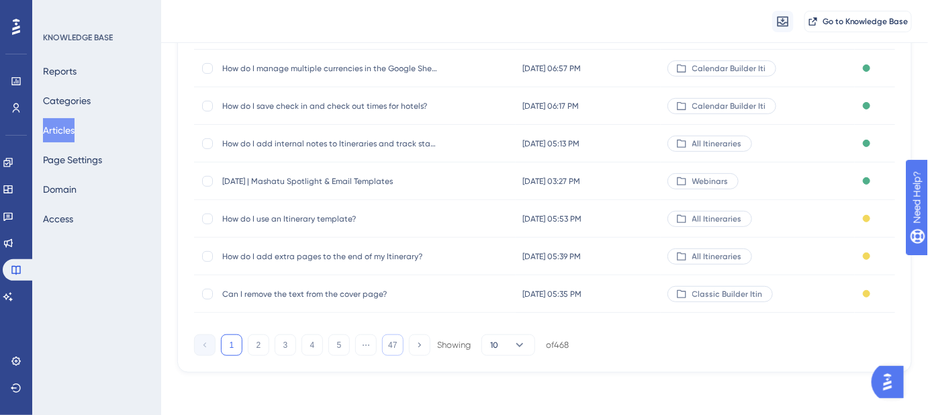
click at [386, 341] on button "47" at bounding box center [392, 345] width 21 height 21
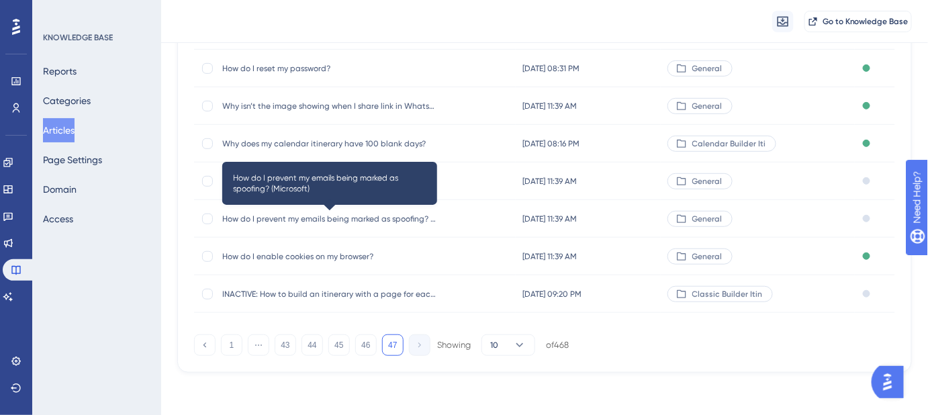
scroll to position [132, 0]
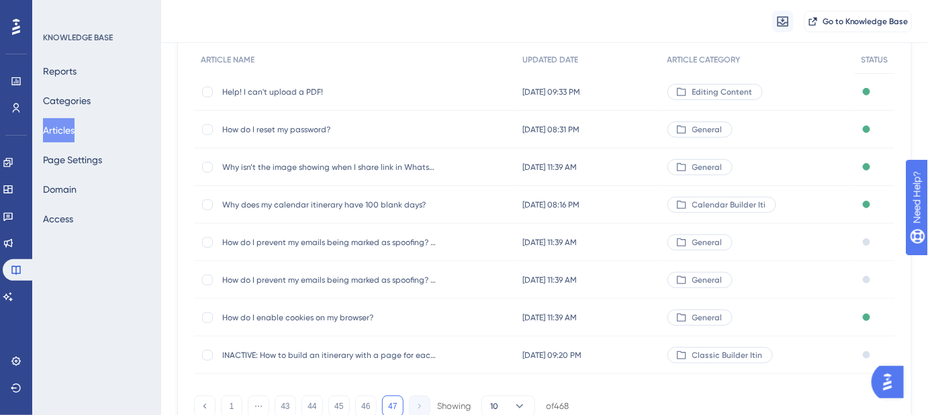
click at [306, 89] on span "Help! I can't upload a PDF!" at bounding box center [329, 92] width 215 height 11
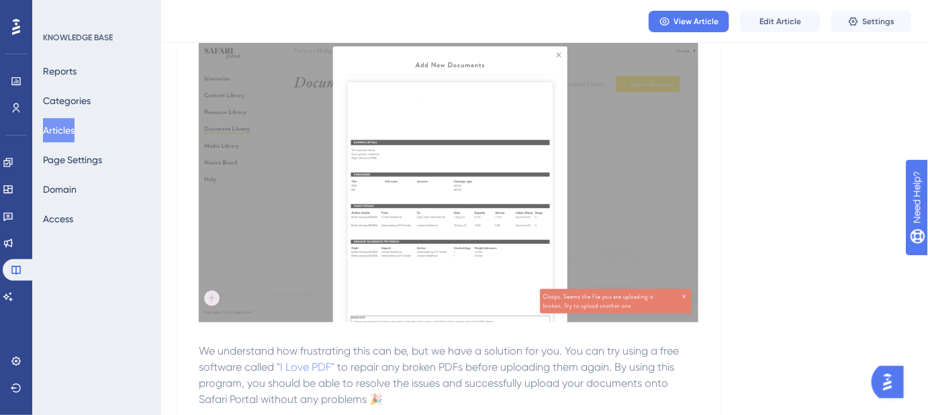
scroll to position [305, 0]
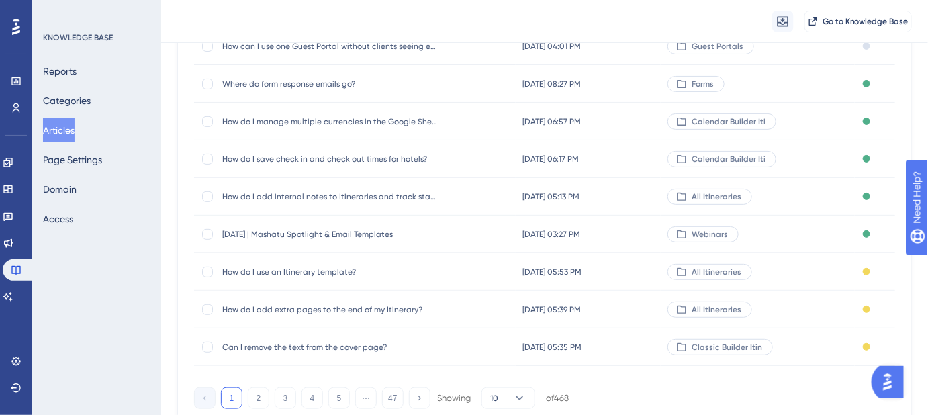
scroll to position [268, 0]
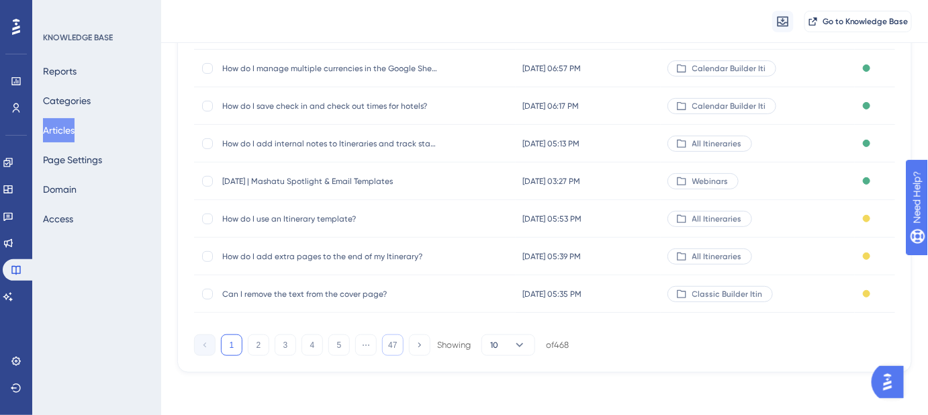
click at [386, 345] on button "47" at bounding box center [392, 345] width 21 height 21
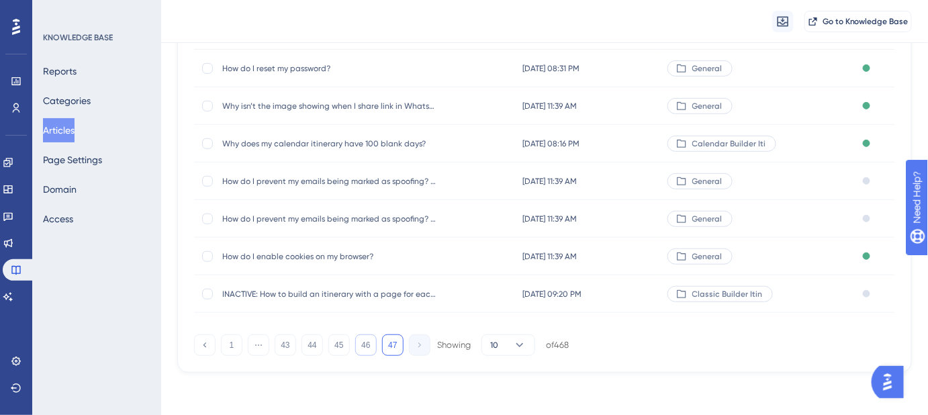
click at [358, 346] on button "46" at bounding box center [365, 345] width 21 height 21
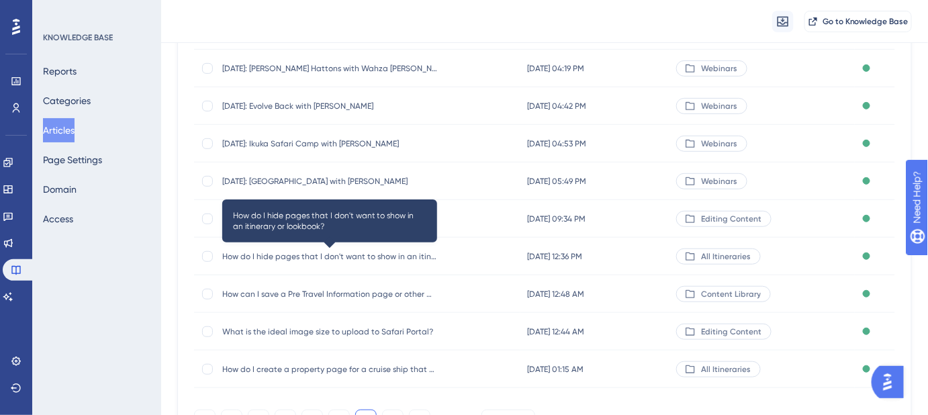
click at [402, 255] on span "How do I hide pages that I don't want to show in an itinerary or lookbook?" at bounding box center [329, 256] width 215 height 11
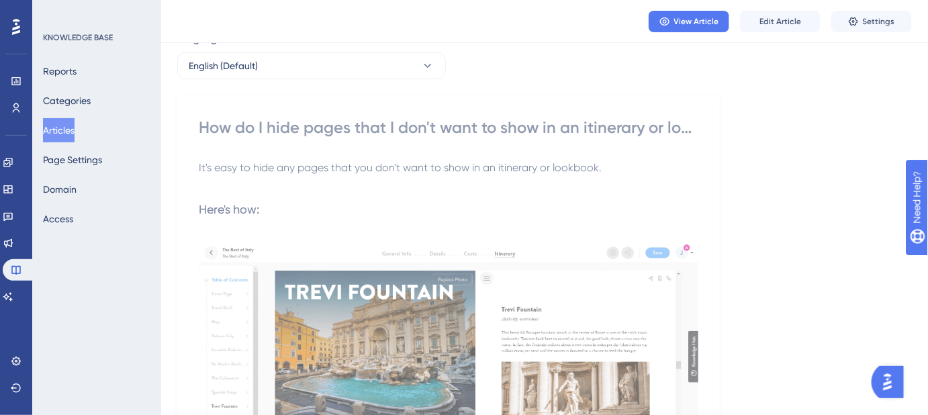
scroll to position [122, 0]
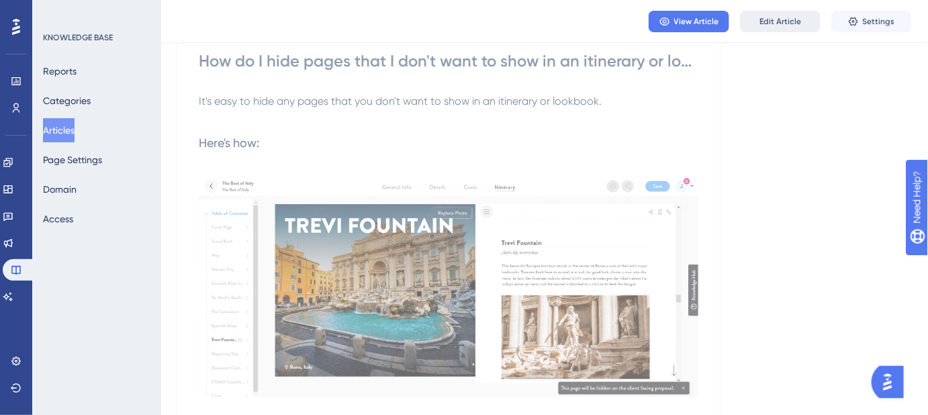
click at [781, 17] on span "Edit Article" at bounding box center [781, 21] width 42 height 11
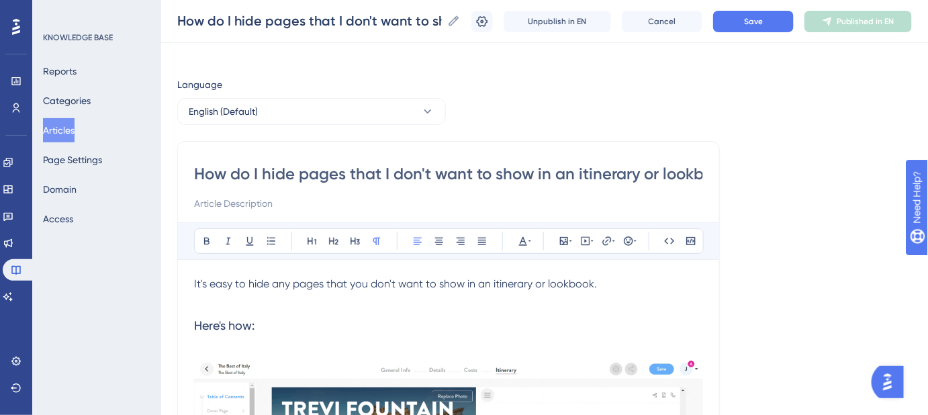
scroll to position [0, 0]
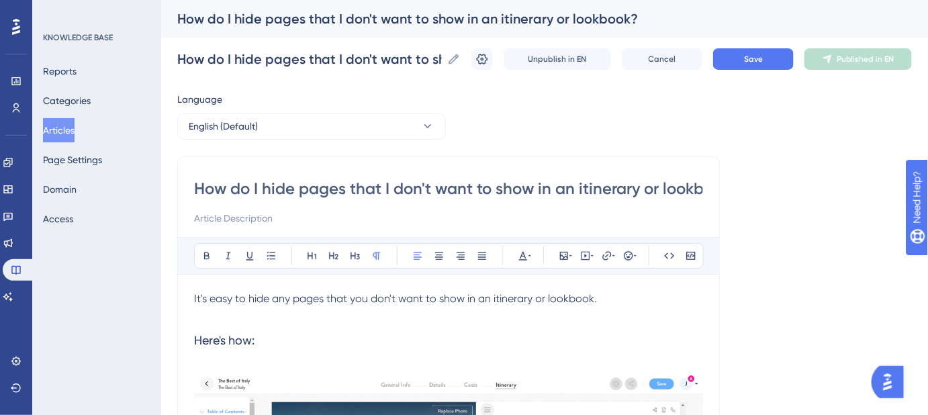
click at [583, 194] on input "How do I hide pages that I don't want to show in an itinerary or lookbook?" at bounding box center [448, 188] width 509 height 21
type input "How do I hide pages that I don't want to show in an Itinerary or lookbook?"
click at [670, 193] on input "How do I hide pages that I don't want to show in an Itinerary or lookbook?" at bounding box center [448, 188] width 509 height 21
type input "How do I hide pages that I don't want to show in an Itinerary or Lookbook?"
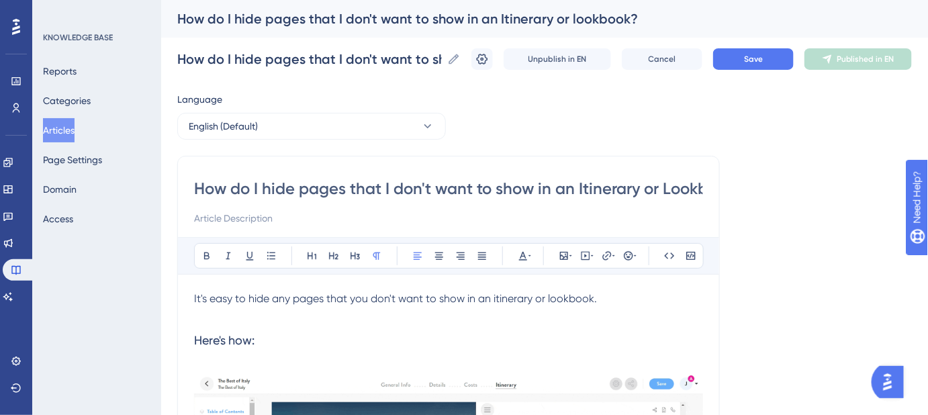
type input "How do I hide pages that I don't want to show in an Itinerary or Lookbook?"
drag, startPoint x: 621, startPoint y: 193, endPoint x: 762, endPoint y: 194, distance: 140.4
type input "How do I hide pages that I don't want to show in an Itinerary or Lookbook?"
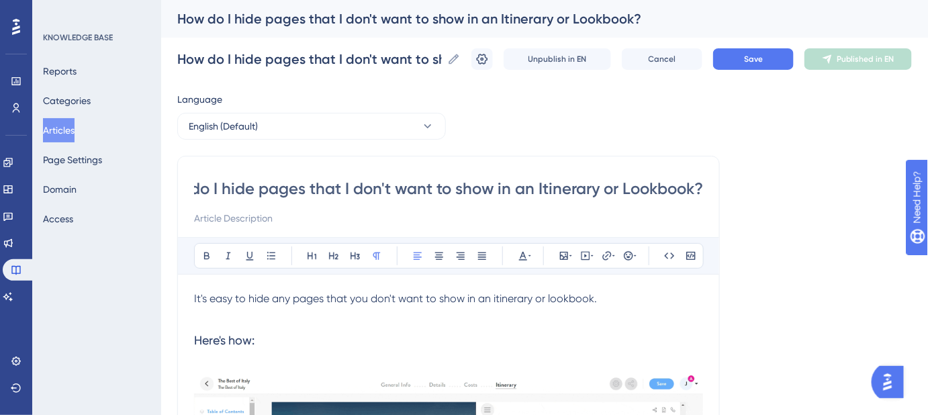
click at [768, 65] on button "Save" at bounding box center [753, 58] width 81 height 21
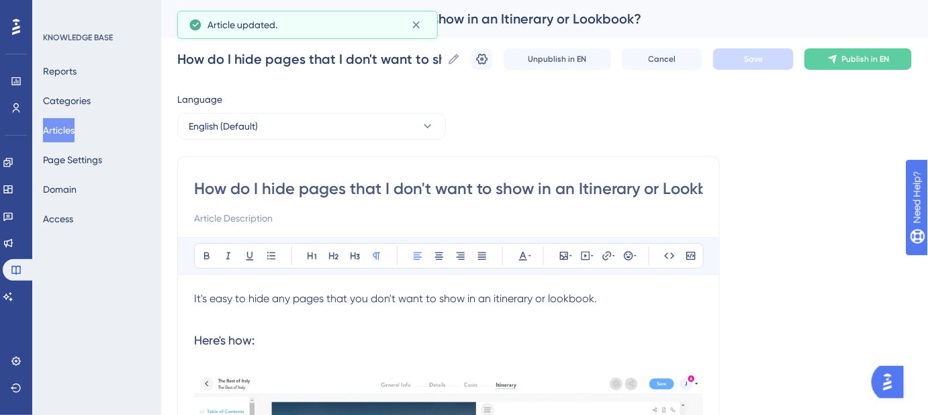
click at [433, 185] on input "How do I hide pages that I don't want to show in an Itinerary or Lookbook?" at bounding box center [448, 188] width 509 height 21
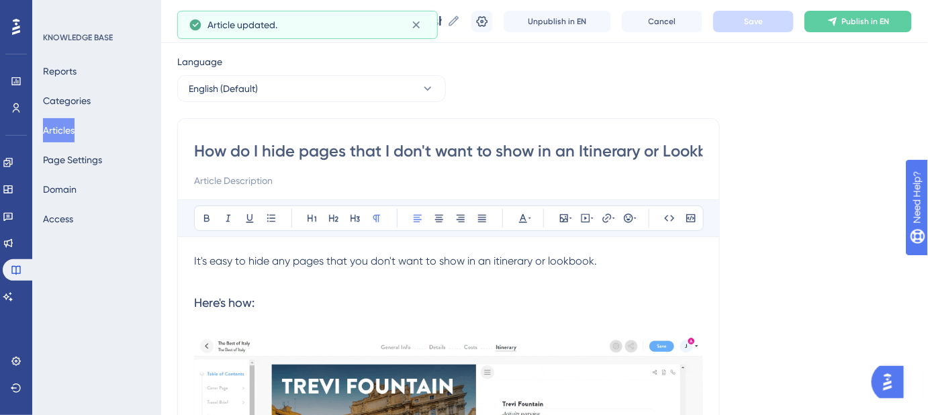
scroll to position [60, 0]
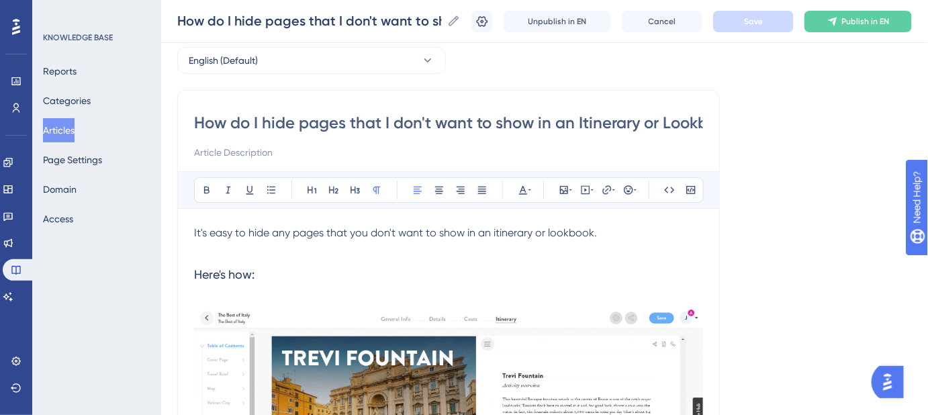
click at [496, 236] on span "It's easy to hide any pages that you don't want to show in an itinerary or look…" at bounding box center [395, 232] width 403 height 13
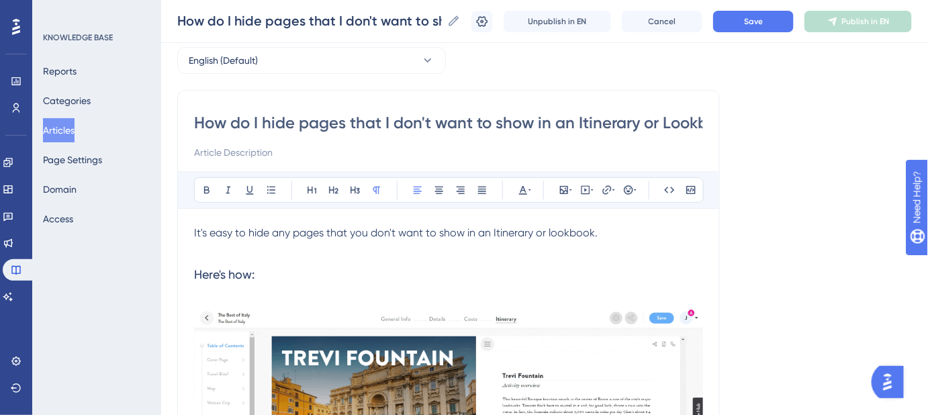
click at [548, 231] on span "It's easy to hide any pages that you don't want to show in an Itinerary or look…" at bounding box center [396, 232] width 404 height 13
click at [643, 234] on p "It's easy to hide any pages that you don't want to show in an Itinerary or Look…" at bounding box center [448, 233] width 509 height 16
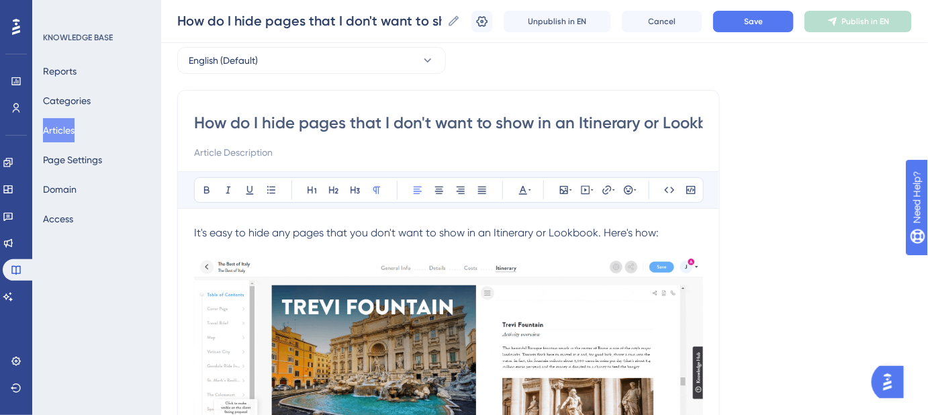
click at [667, 232] on p "It's easy to hide any pages that you don't want to show in an Itinerary or Look…" at bounding box center [448, 233] width 509 height 16
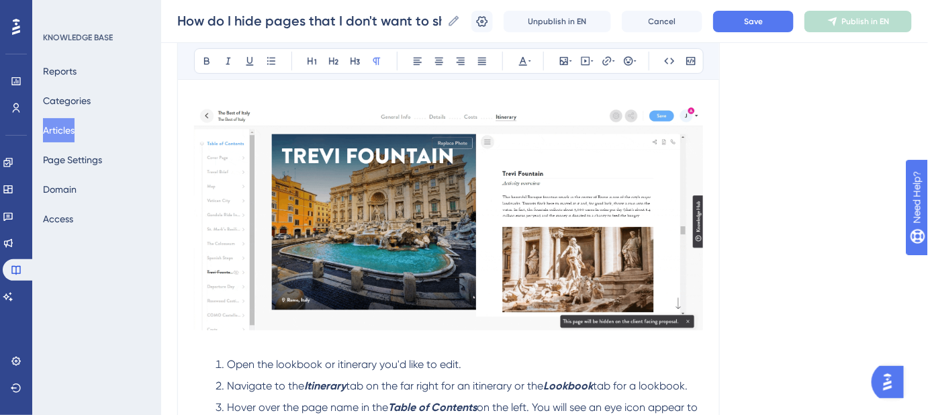
scroll to position [183, 0]
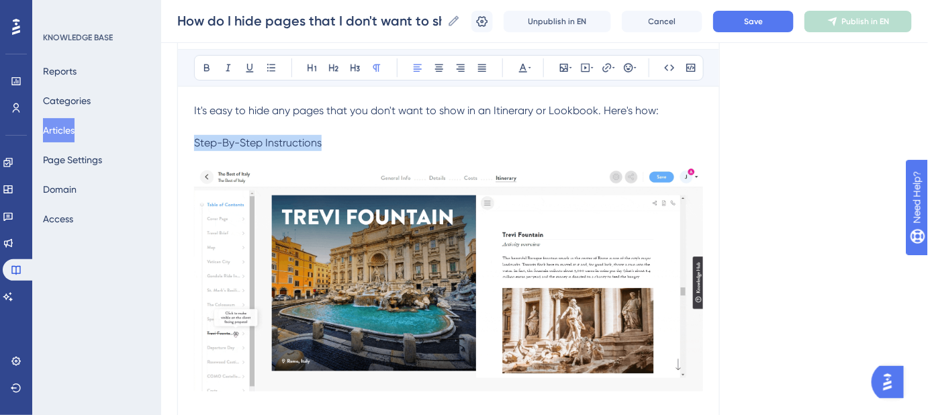
drag, startPoint x: 345, startPoint y: 140, endPoint x: 188, endPoint y: 141, distance: 156.5
click at [188, 141] on div "How do I hide pages that I don't want to show in an Itinerary or Lookbook? Bold…" at bounding box center [448, 301] width 543 height 666
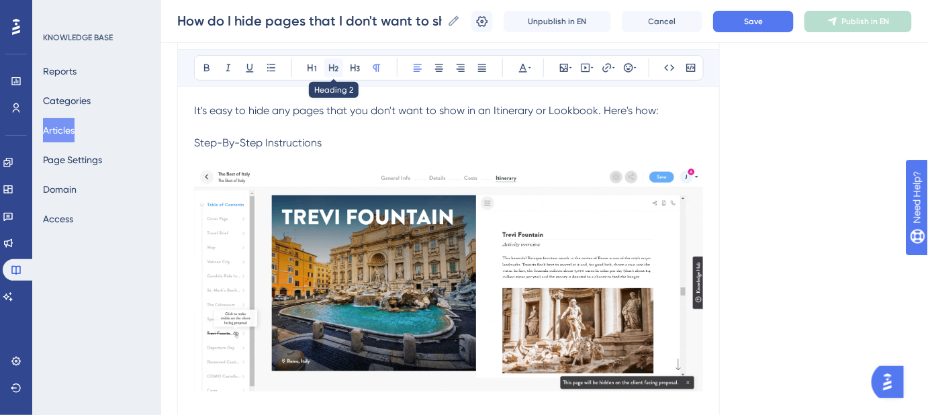
click at [337, 70] on icon at bounding box center [333, 67] width 9 height 7
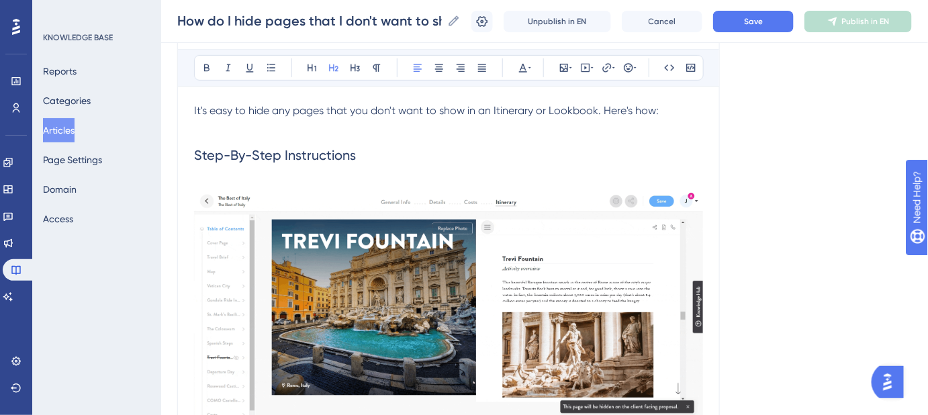
click at [392, 152] on h2 "Step-By-Step Instructions" at bounding box center [448, 155] width 509 height 40
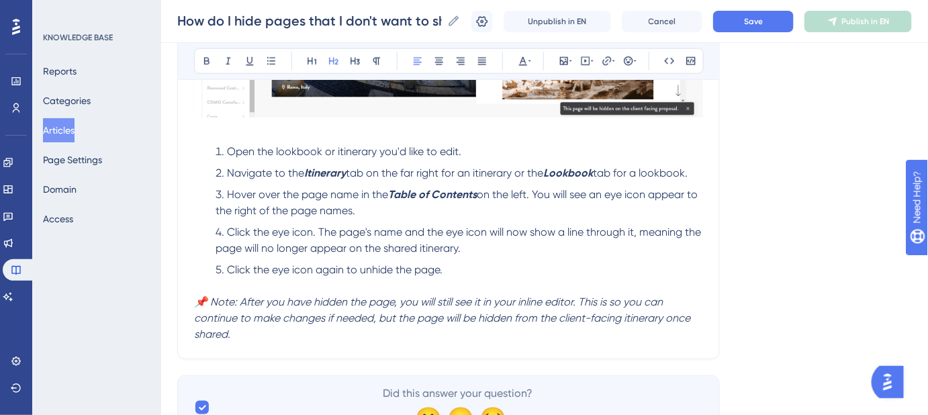
scroll to position [488, 0]
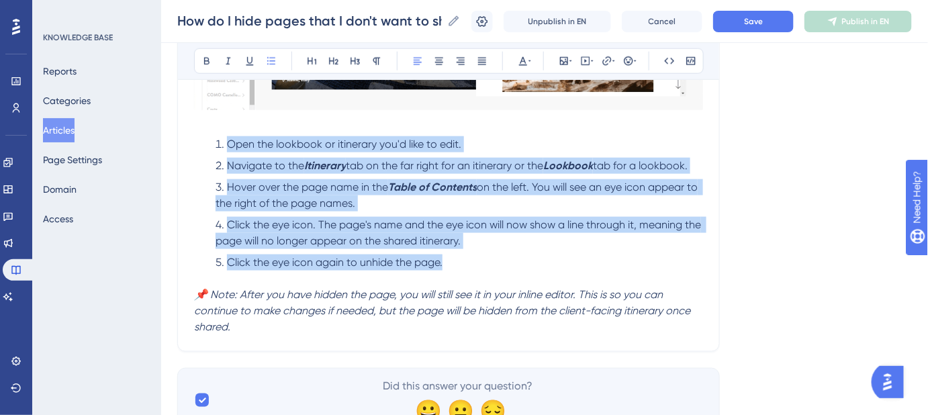
drag, startPoint x: 398, startPoint y: 262, endPoint x: 202, endPoint y: 139, distance: 231.5
click at [202, 139] on ol "Open the lookbook or itinerary you'd like to edit. Navigate to the Itinerary ta…" at bounding box center [448, 203] width 509 height 134
copy ol "Open the lookbook or itinerary you'd like to edit. Navigate to the Itinerary ta…"
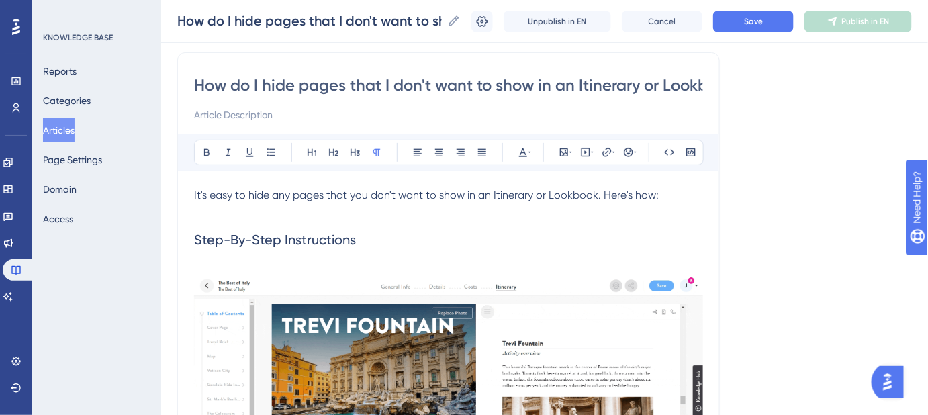
scroll to position [86, 0]
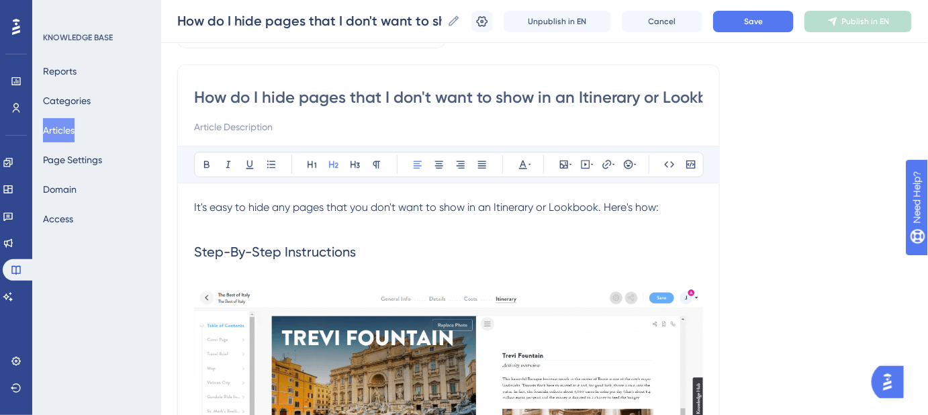
click at [380, 251] on h2 "Step-By-Step Instructions" at bounding box center [448, 252] width 509 height 40
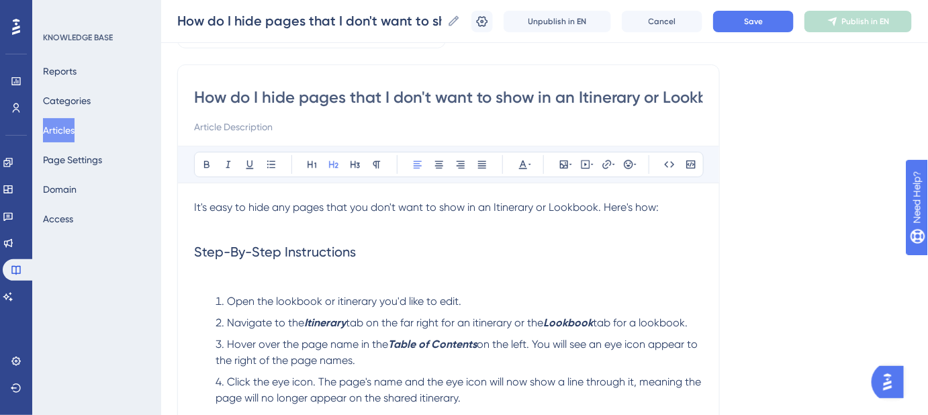
click at [381, 249] on h2 "Step-By-Step Instructions" at bounding box center [448, 252] width 509 height 40
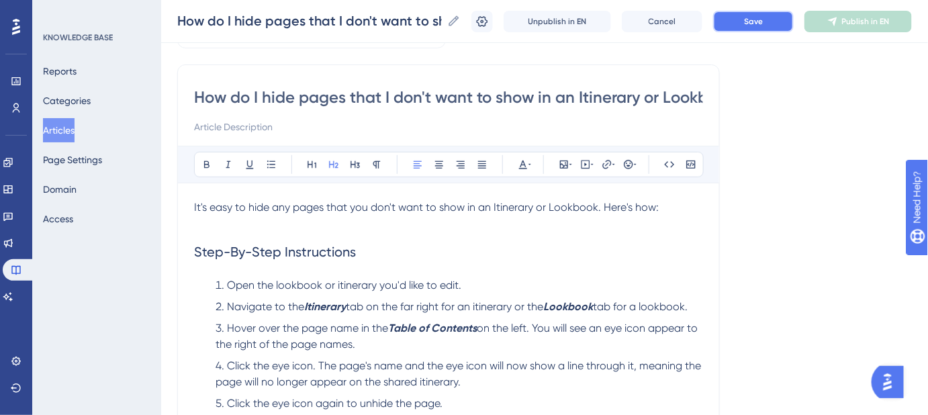
click at [749, 22] on button "Save" at bounding box center [753, 21] width 81 height 21
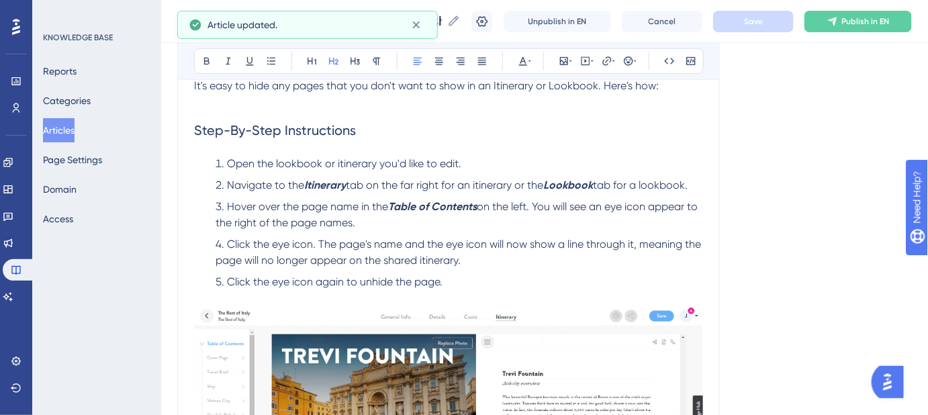
scroll to position [208, 0]
click at [453, 286] on li "Click the eye icon again to unhide the page." at bounding box center [456, 281] width 493 height 16
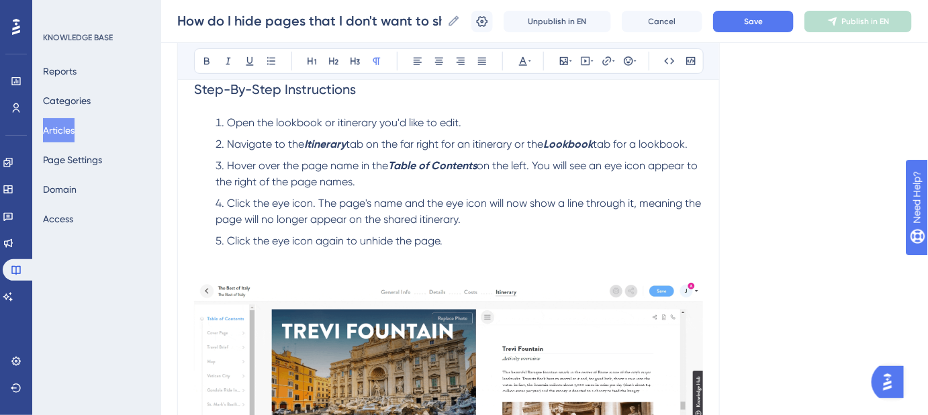
scroll to position [269, 0]
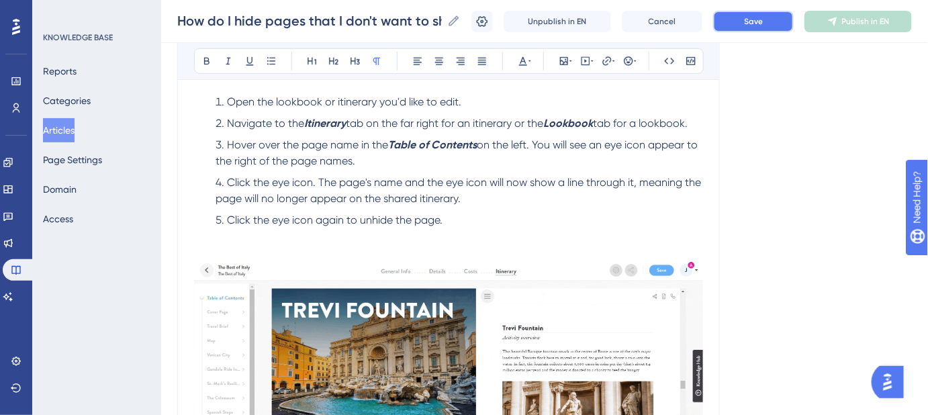
click at [770, 31] on button "Save" at bounding box center [753, 21] width 81 height 21
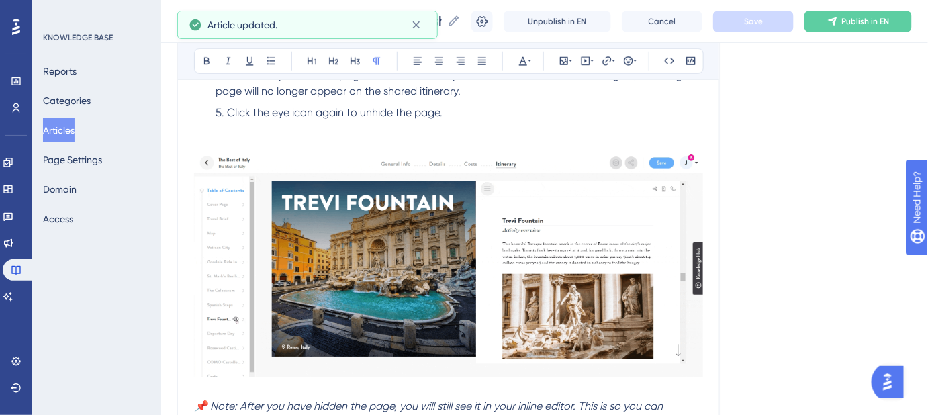
scroll to position [514, 0]
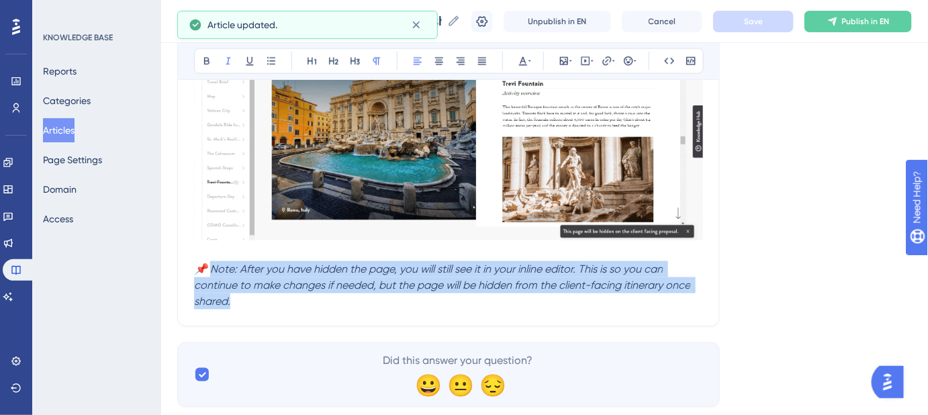
drag, startPoint x: 231, startPoint y: 300, endPoint x: 211, endPoint y: 271, distance: 34.7
click at [211, 271] on p "📌 Note: After you have hidden the page, you will still see it in your inline ed…" at bounding box center [448, 285] width 509 height 48
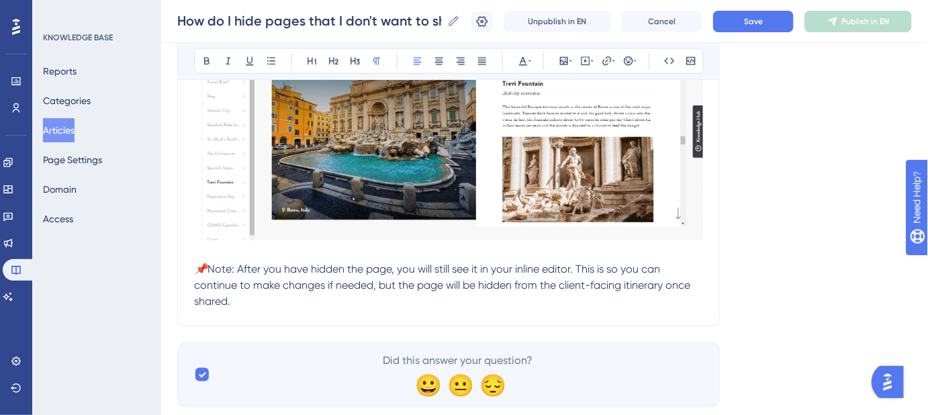
drag, startPoint x: 234, startPoint y: 310, endPoint x: 238, endPoint y: 293, distance: 17.3
drag, startPoint x: 235, startPoint y: 268, endPoint x: 213, endPoint y: 268, distance: 22.2
click at [213, 268] on span "Note: After you have hidden the page, you will still see it in your inline edit…" at bounding box center [443, 285] width 499 height 45
click at [317, 300] on p "📌 Note : After you have hidden the page, you will still see it in your inline e…" at bounding box center [448, 285] width 509 height 48
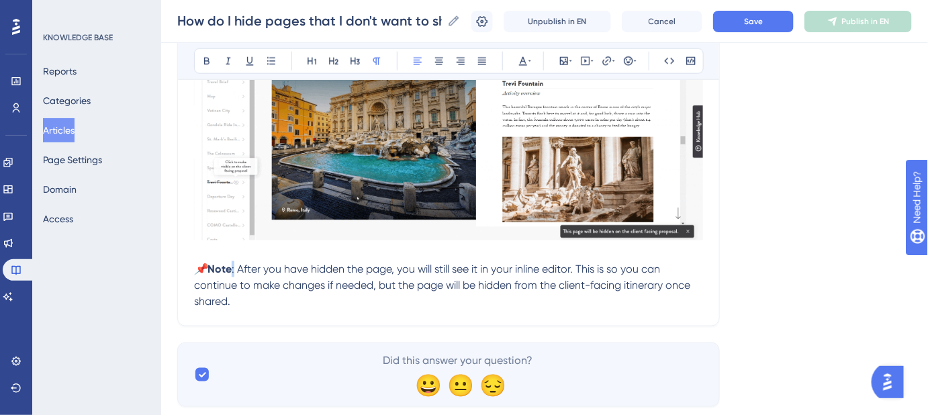
click at [234, 269] on span ": After you have hidden the page, you will still see it in your inline editor. …" at bounding box center [443, 285] width 499 height 45
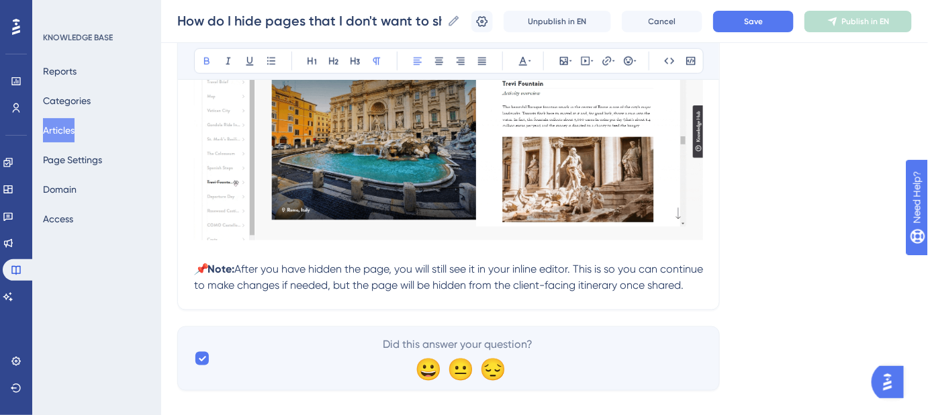
click at [748, 20] on button "Save" at bounding box center [753, 21] width 81 height 21
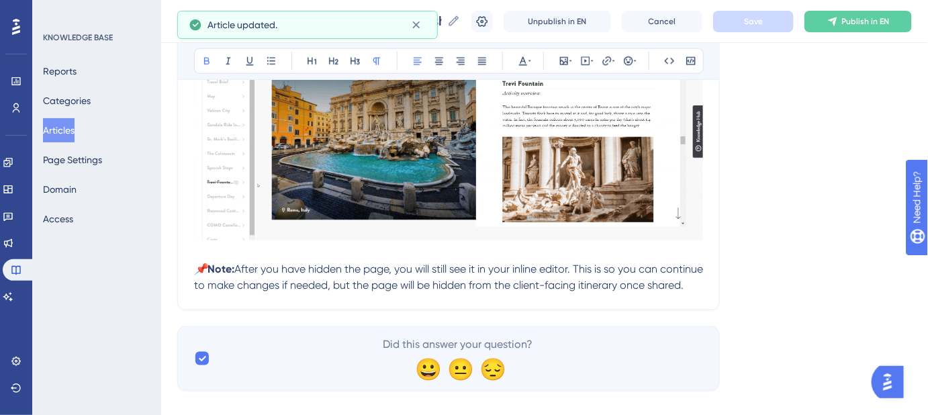
click at [233, 294] on p "📌 Note: After you have hidden the page, you will still see it in your inline ed…" at bounding box center [448, 277] width 509 height 32
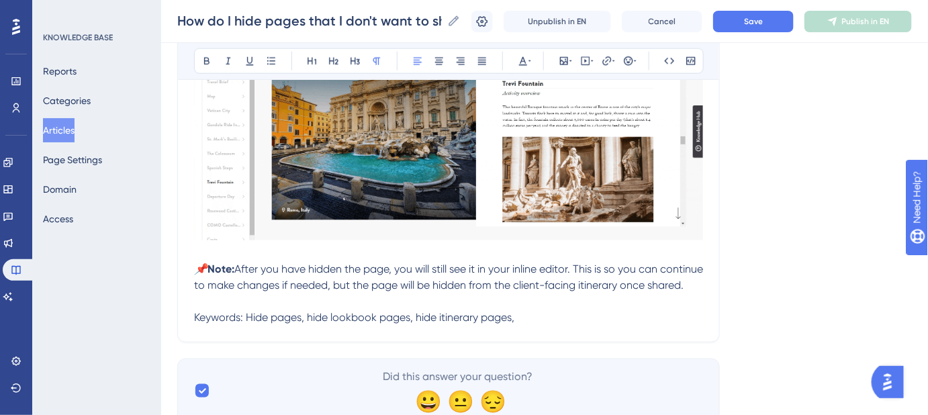
drag, startPoint x: 526, startPoint y: 333, endPoint x: 189, endPoint y: 335, distance: 336.5
click at [527, 61] on icon at bounding box center [523, 61] width 11 height 11
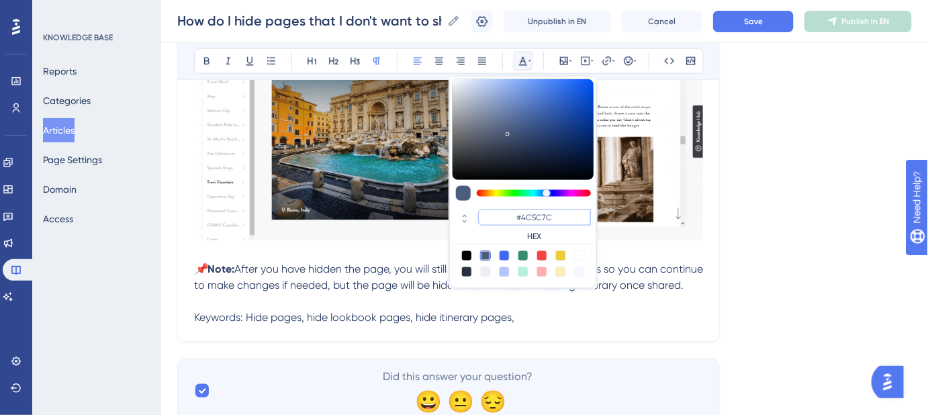
drag, startPoint x: 538, startPoint y: 217, endPoint x: 522, endPoint y: 216, distance: 16.1
click at [522, 216] on input "#4C5C7C" at bounding box center [534, 218] width 113 height 16
type input "#FFFFFF"
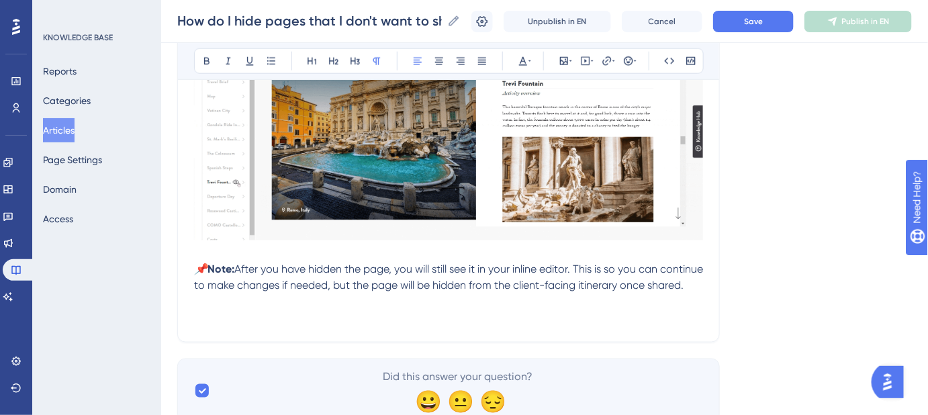
drag, startPoint x: 234, startPoint y: 281, endPoint x: 707, endPoint y: 370, distance: 481.9
click at [763, 20] on span "Save" at bounding box center [753, 21] width 19 height 11
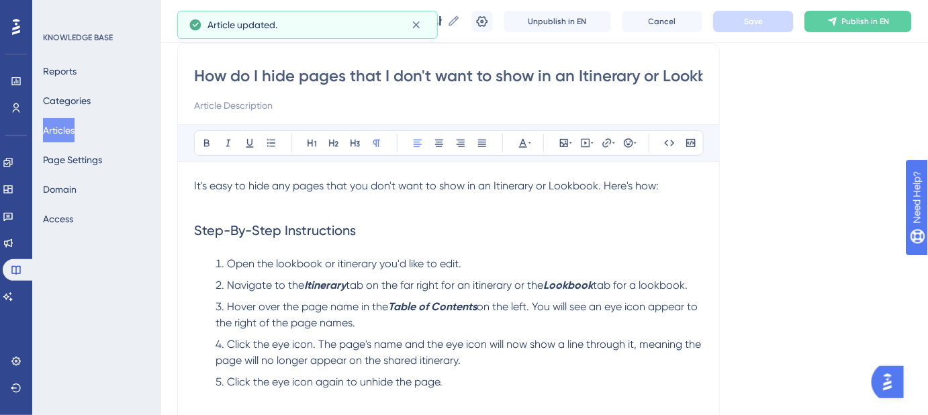
scroll to position [86, 0]
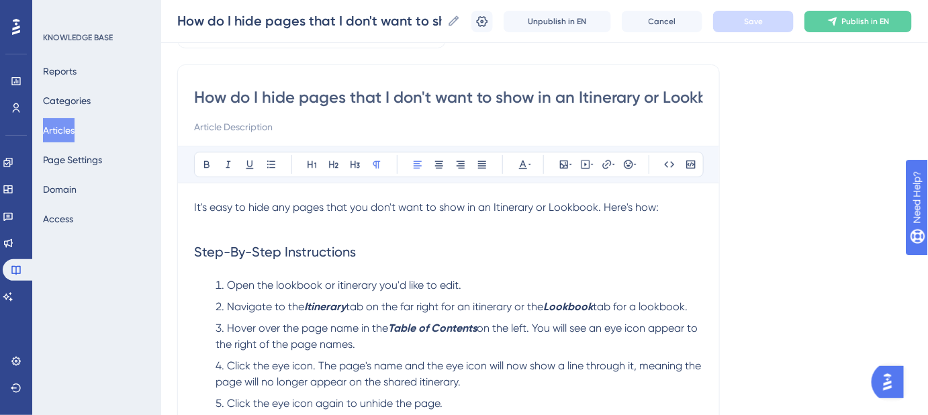
click at [501, 204] on span "It's easy to hide any pages that you don't want to show in an Itinerary or Look…" at bounding box center [426, 207] width 465 height 13
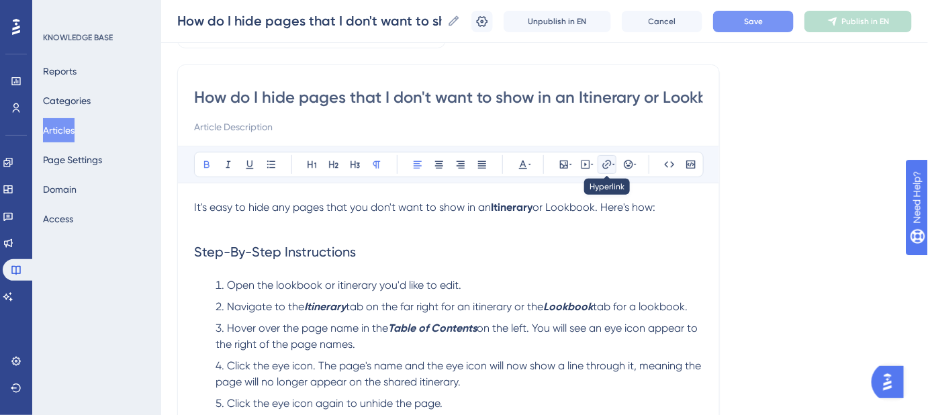
click at [603, 164] on icon at bounding box center [607, 164] width 11 height 11
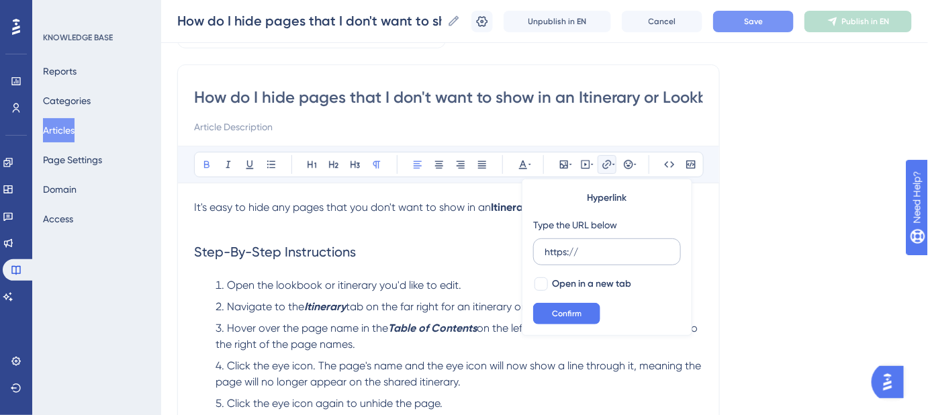
drag, startPoint x: 600, startPoint y: 242, endPoint x: 533, endPoint y: 257, distance: 68.1
click at [533, 257] on label "https://" at bounding box center [607, 251] width 148 height 27
click at [545, 257] on input "https://" at bounding box center [607, 251] width 125 height 15
drag, startPoint x: 598, startPoint y: 256, endPoint x: 527, endPoint y: 256, distance: 70.5
click at [527, 256] on div "Hyperlink Type the URL below https:// Open in a new tab Confirm" at bounding box center [607, 257] width 171 height 157
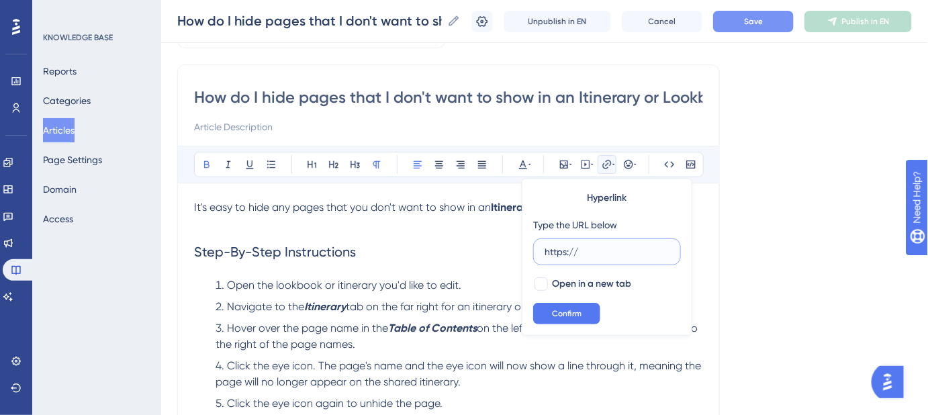
paste input "help.safariportal.app/en/articles/5662--itineraries"
type input "https://help.safariportal.app/en/articles/5662--itineraries"
click at [544, 283] on div at bounding box center [541, 283] width 13 height 13
checkbox input "true"
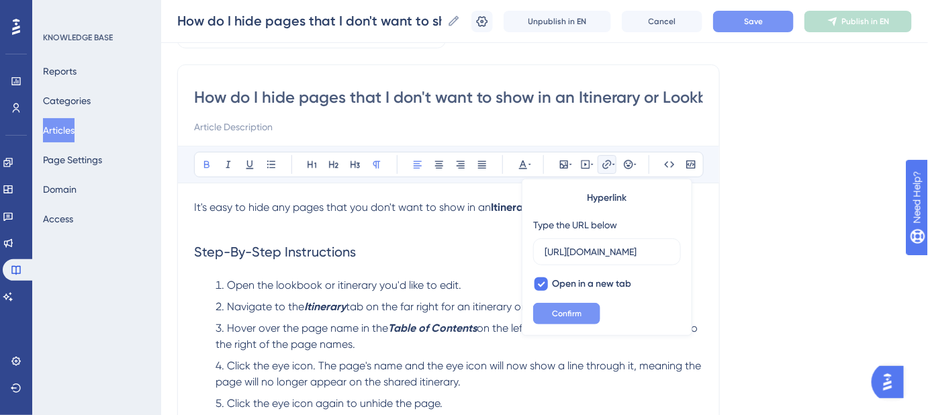
scroll to position [0, 0]
click at [559, 311] on span "Confirm" at bounding box center [567, 313] width 30 height 11
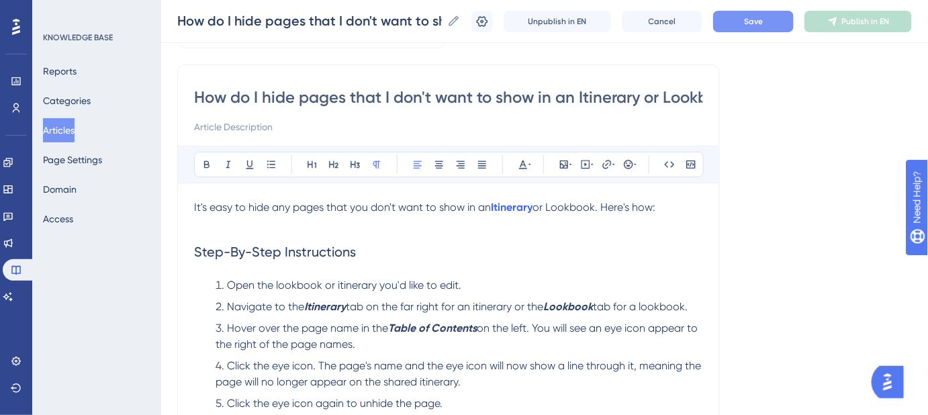
click at [584, 202] on span "or Lookbook. Here's how:" at bounding box center [594, 207] width 123 height 13
click at [605, 165] on icon at bounding box center [607, 164] width 9 height 9
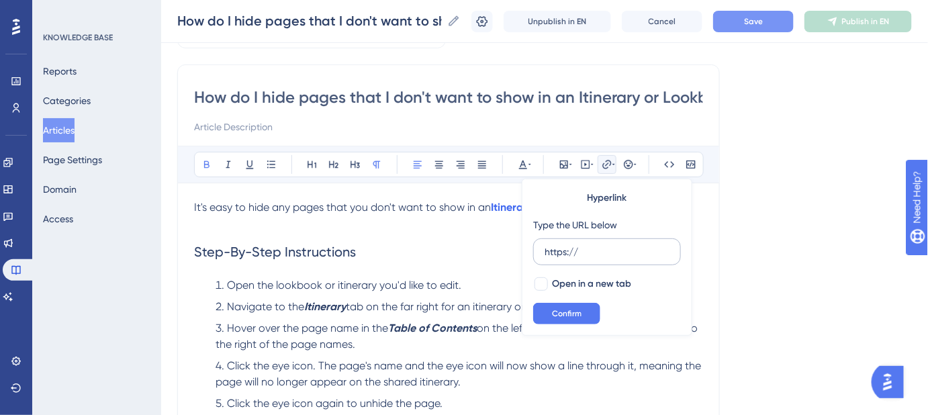
drag, startPoint x: 616, startPoint y: 249, endPoint x: 537, endPoint y: 259, distance: 79.2
click at [537, 259] on label "https://" at bounding box center [607, 251] width 148 height 27
click at [545, 259] on input "https://" at bounding box center [607, 251] width 125 height 15
type input "https://help.safariportal.app/en/articles/5647--lookbooks"
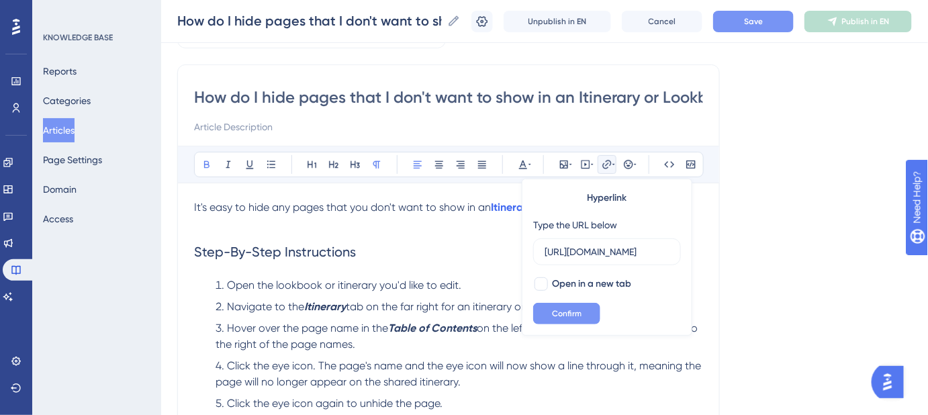
drag, startPoint x: 540, startPoint y: 286, endPoint x: 551, endPoint y: 307, distance: 23.4
click at [541, 286] on div at bounding box center [541, 283] width 13 height 13
checkbox input "true"
click at [555, 319] on button "Confirm" at bounding box center [566, 313] width 67 height 21
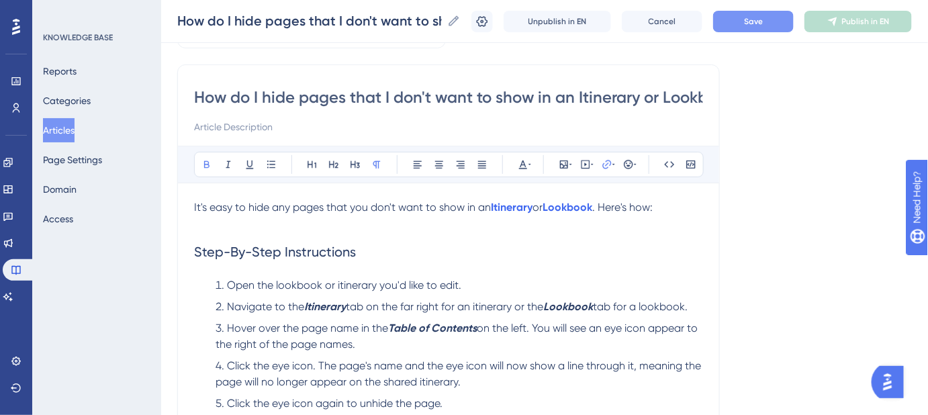
click at [765, 30] on button "Save" at bounding box center [753, 21] width 81 height 21
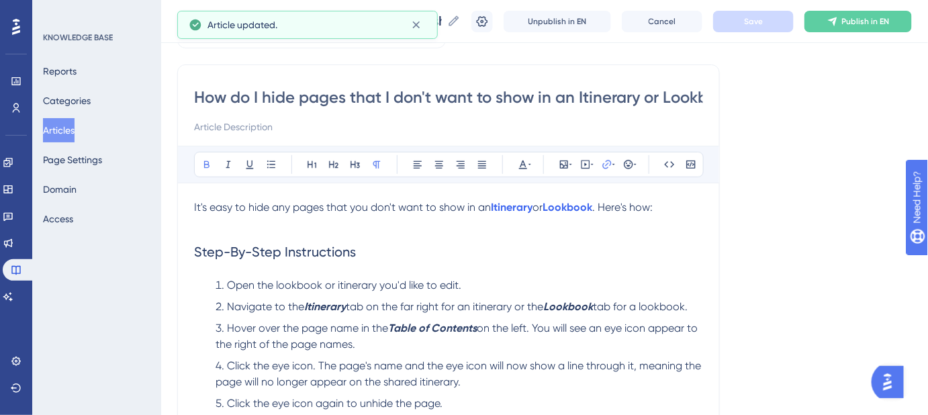
click at [278, 285] on span "Open the lookbook or itinerary you'd like to edit." at bounding box center [344, 285] width 234 height 13
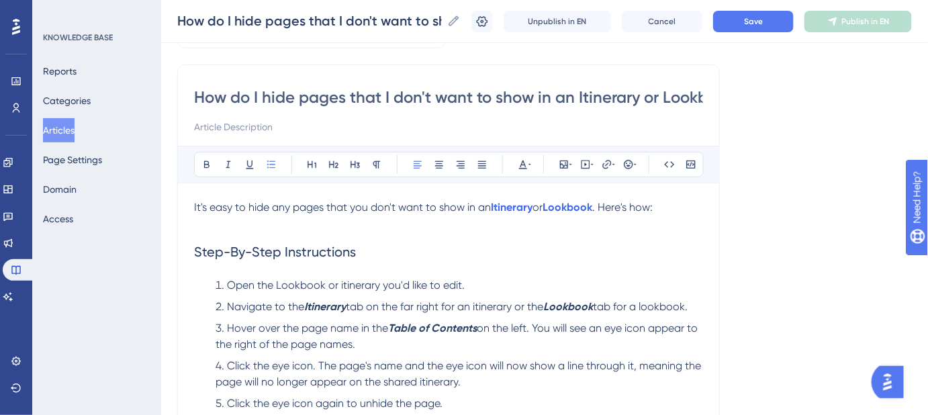
click at [343, 284] on span "Open the Lookbook or itinerary you'd like to edit." at bounding box center [346, 285] width 238 height 13
click at [761, 21] on span "Save" at bounding box center [753, 21] width 19 height 11
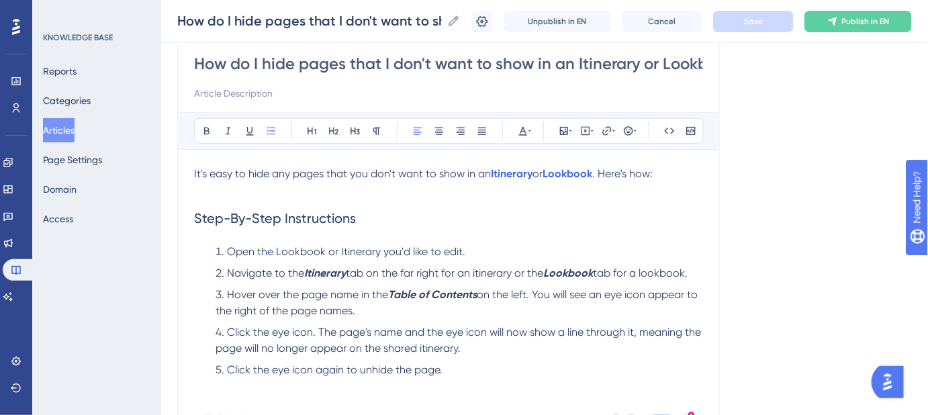
scroll to position [208, 0]
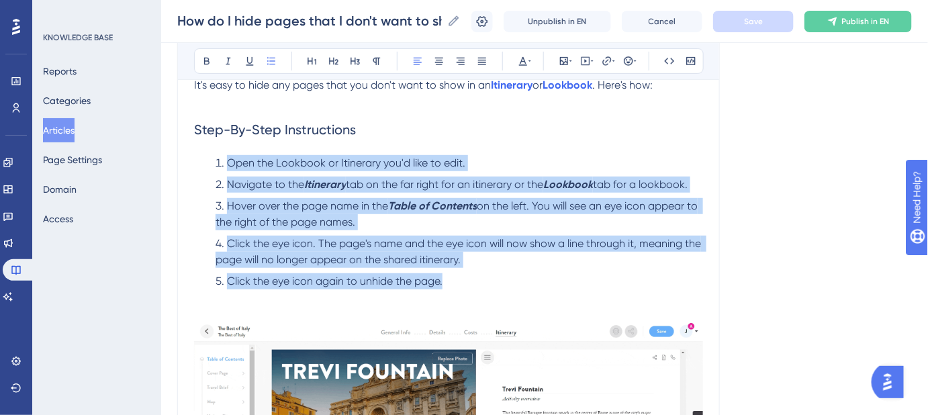
drag, startPoint x: 453, startPoint y: 281, endPoint x: 173, endPoint y: 169, distance: 301.1
click at [173, 169] on div "Performance Users Engagement Widgets Feedback Product Updates Knowledge Base AI…" at bounding box center [544, 271] width 767 height 959
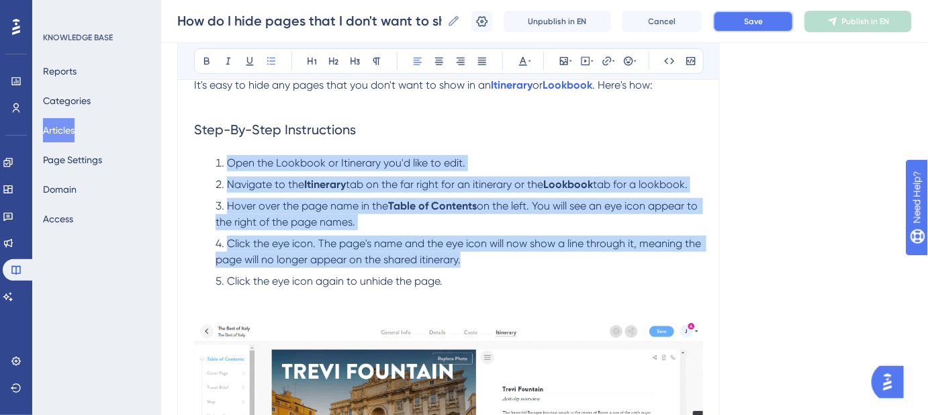
click at [763, 23] on span "Save" at bounding box center [753, 21] width 19 height 11
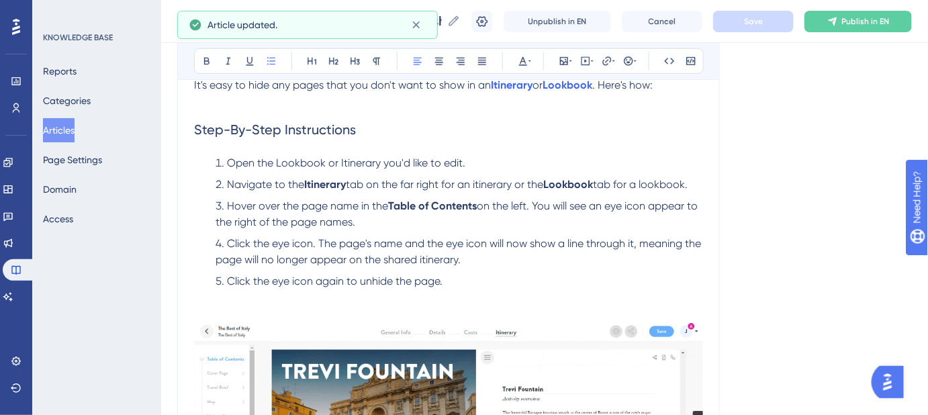
click at [820, 206] on div "Language English (Default) How do I hide pages that I don't want to show in an …" at bounding box center [544, 303] width 735 height 851
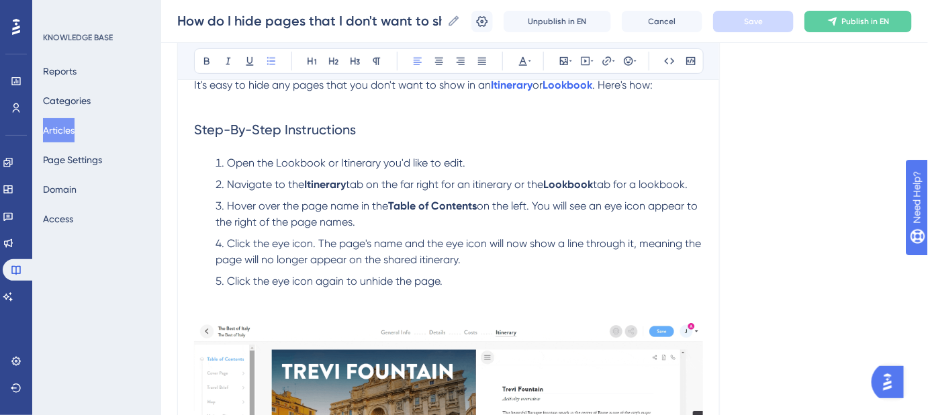
click at [794, 201] on div "Language English (Default) How do I hide pages that I don't want to show in an …" at bounding box center [544, 303] width 735 height 851
click at [776, 200] on div "Language English (Default) How do I hide pages that I don't want to show in an …" at bounding box center [544, 303] width 735 height 851
click at [804, 190] on div "Language English (Default) How do I hide pages that I don't want to show in an …" at bounding box center [544, 303] width 735 height 851
click at [773, 175] on div "Language English (Default) How do I hide pages that I don't want to show in an …" at bounding box center [544, 303] width 735 height 851
click at [768, 164] on div "Language English (Default) How do I hide pages that I don't want to show in an …" at bounding box center [544, 303] width 735 height 851
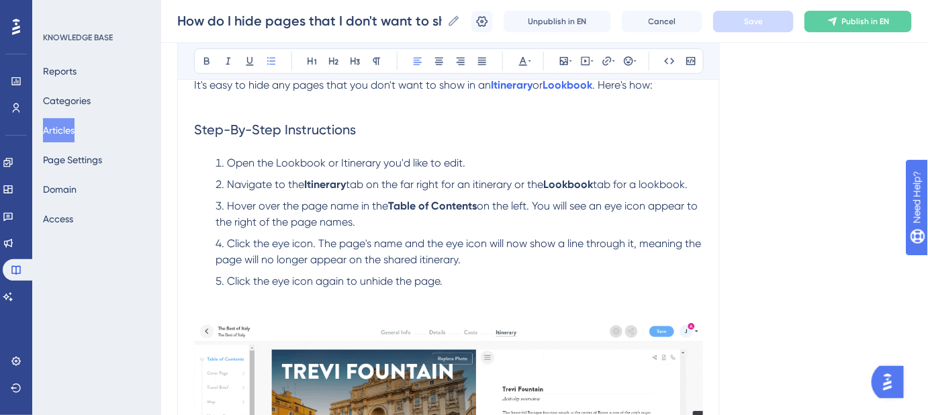
click at [795, 210] on div "Language English (Default) How do I hide pages that I don't want to show in an …" at bounding box center [544, 303] width 735 height 851
click at [652, 184] on span "tab for a lookbook." at bounding box center [640, 184] width 95 height 13
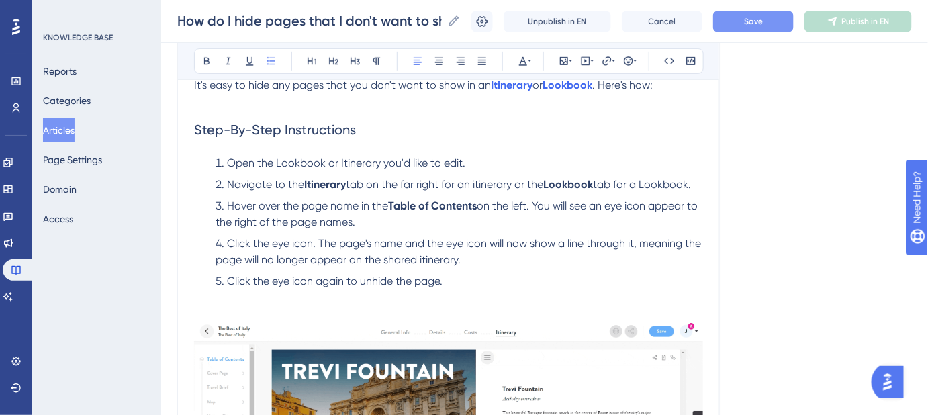
click at [757, 26] on span "Save" at bounding box center [753, 21] width 19 height 11
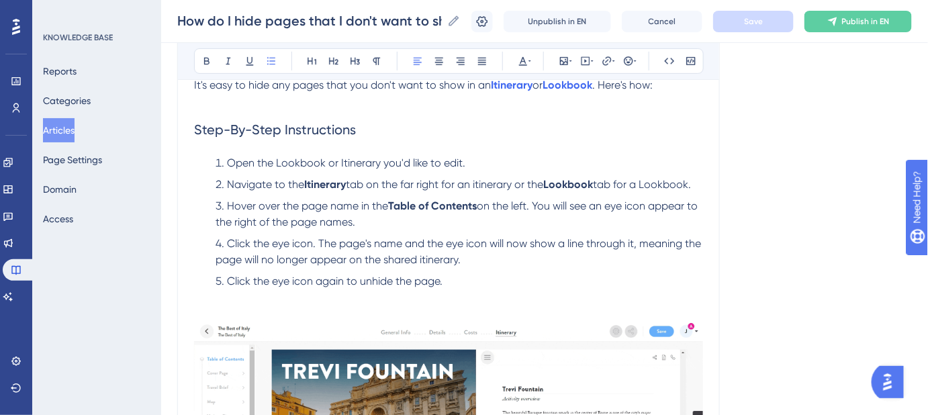
click at [540, 204] on span "on the left. You will see an eye icon appear to the right of the page names." at bounding box center [458, 213] width 485 height 29
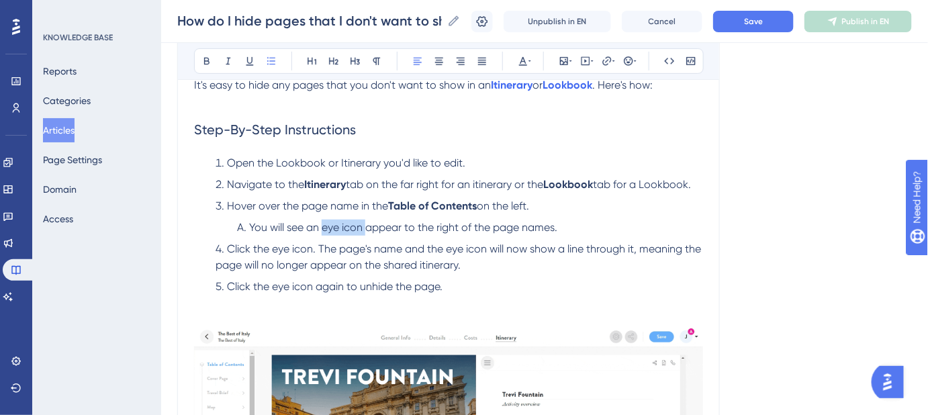
drag, startPoint x: 364, startPoint y: 226, endPoint x: 324, endPoint y: 225, distance: 40.3
click at [324, 225] on span "You will see an eye icon appear to the right of the page names." at bounding box center [403, 227] width 308 height 13
click at [802, 229] on div "Language English (Default) How do I hide pages that I don't want to show in an …" at bounding box center [544, 306] width 735 height 856
click at [753, 28] on button "Save" at bounding box center [753, 21] width 81 height 21
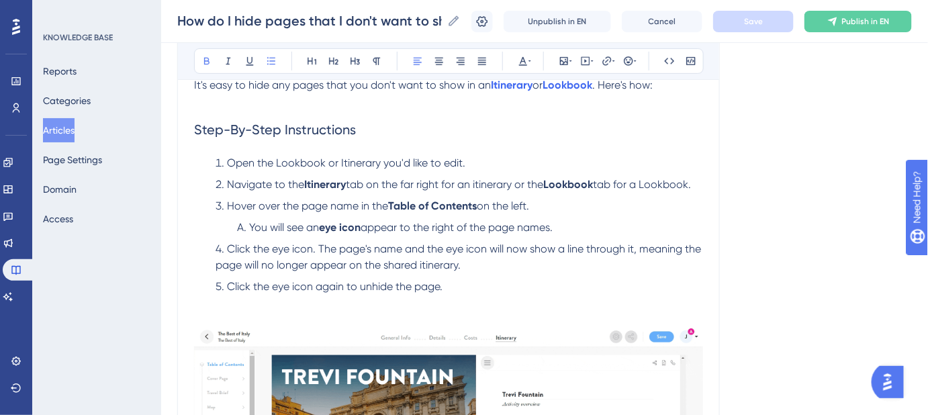
click at [319, 244] on span "Click the eye icon. The page's name and the eye icon will now show a line throu…" at bounding box center [460, 256] width 488 height 29
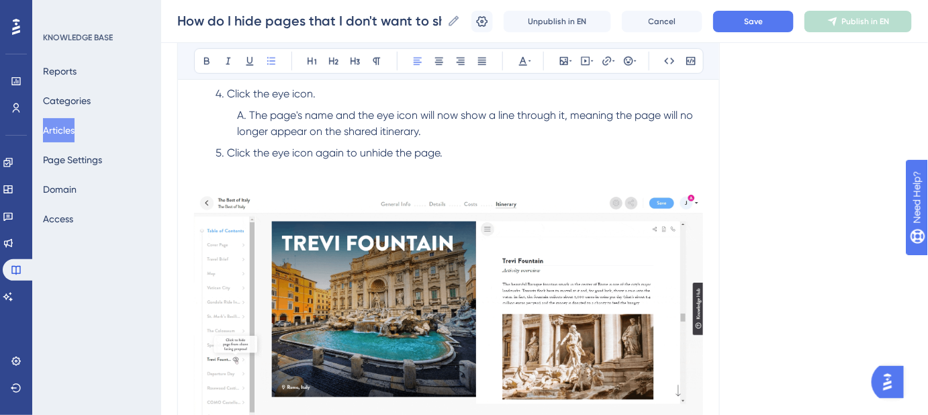
scroll to position [514, 0]
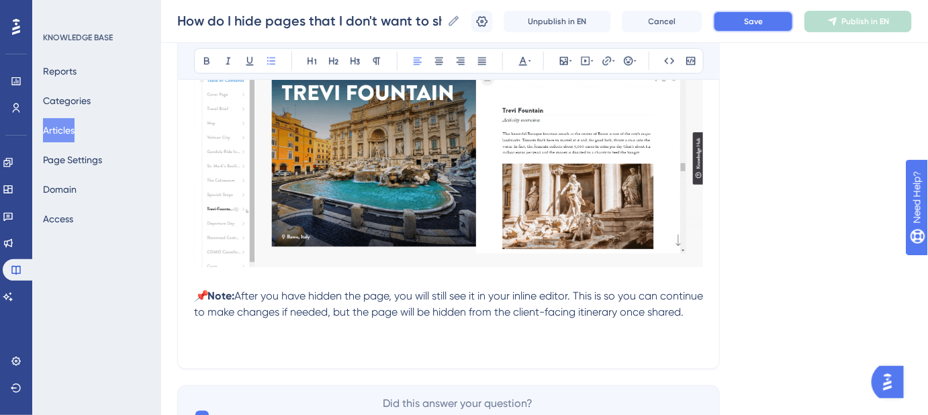
click at [750, 19] on button "Save" at bounding box center [753, 21] width 81 height 21
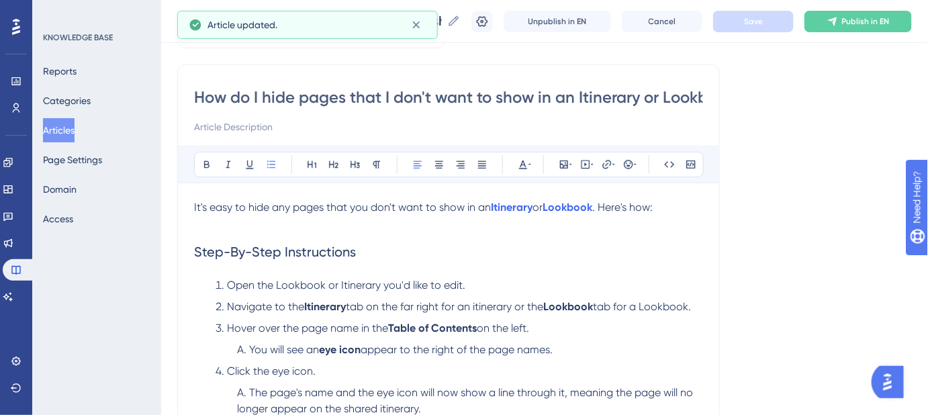
scroll to position [147, 0]
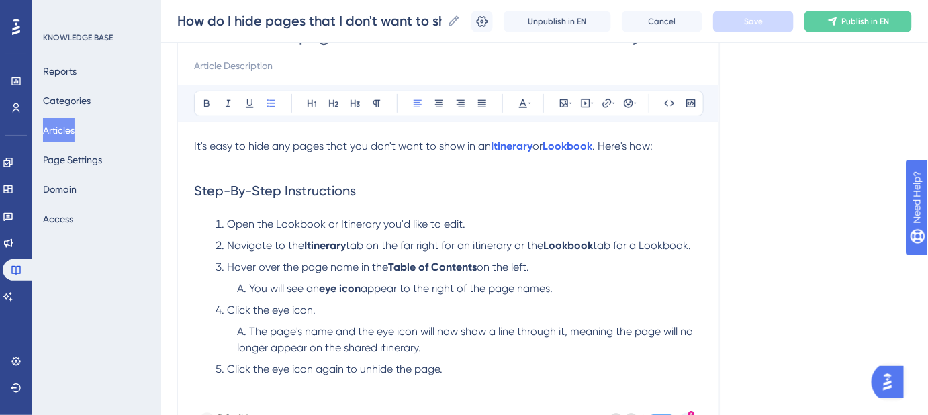
click at [838, 247] on div "Language English (Default) How do I hide pages that I don't want to show in an …" at bounding box center [544, 378] width 735 height 878
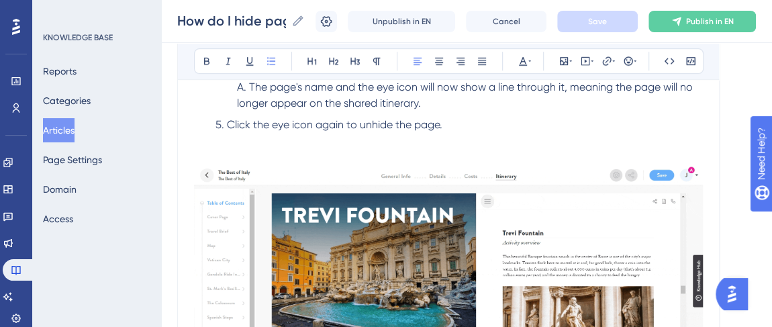
scroll to position [330, 0]
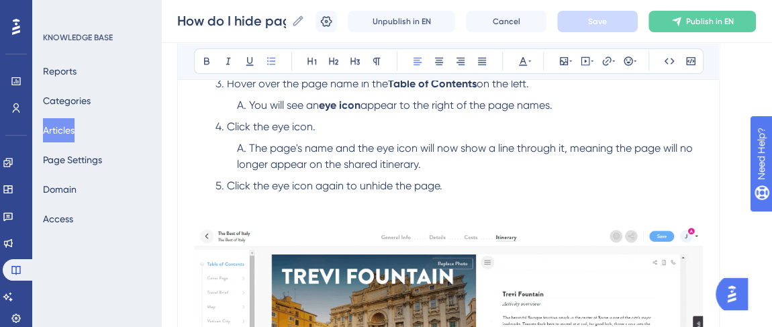
click at [227, 182] on span "Click the eye icon again to unhide the page." at bounding box center [335, 185] width 216 height 13
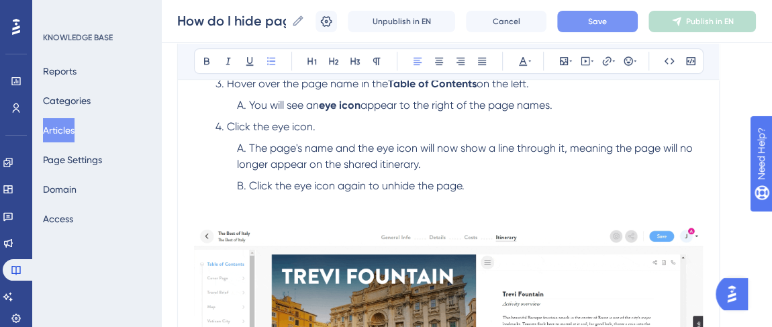
click at [582, 26] on button "Save" at bounding box center [598, 21] width 81 height 21
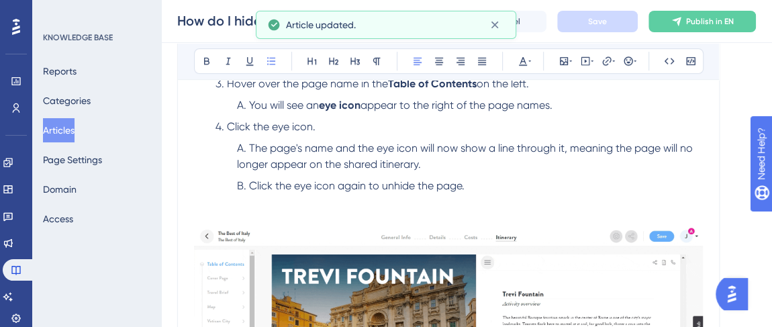
click at [400, 181] on span "Click the eye icon again to unhide the page." at bounding box center [357, 185] width 216 height 13
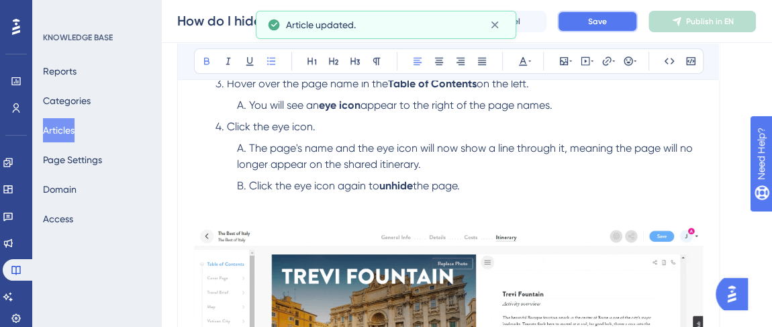
click at [600, 28] on button "Save" at bounding box center [598, 21] width 81 height 21
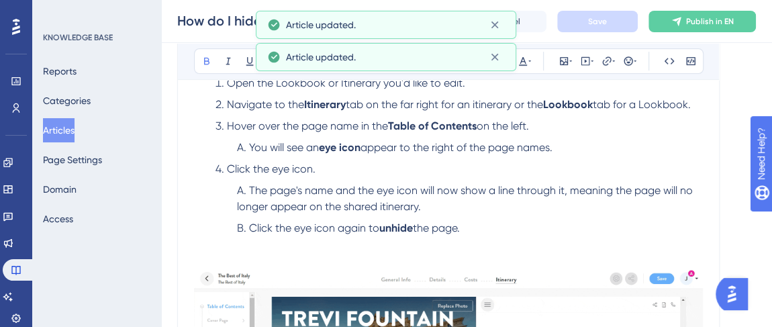
scroll to position [269, 0]
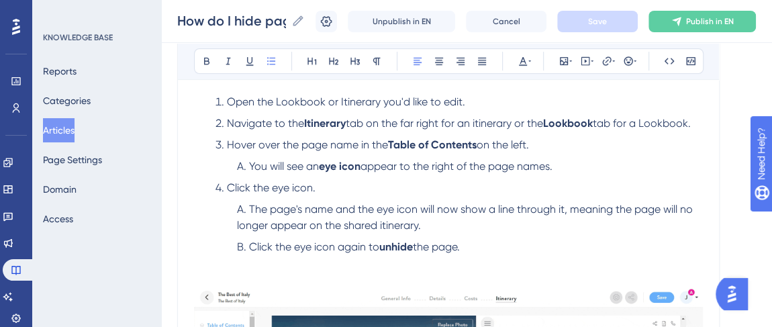
click at [481, 122] on span "tab on the far right for an itinerary or the" at bounding box center [444, 123] width 197 height 13
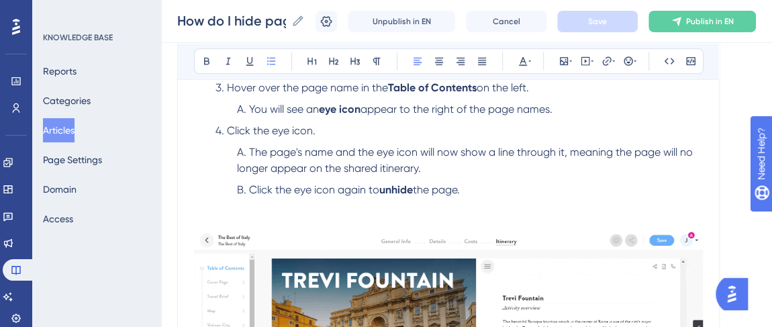
scroll to position [392, 0]
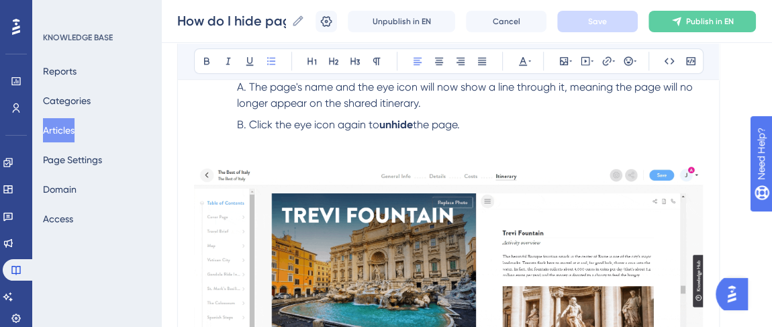
click at [501, 218] on img at bounding box center [448, 277] width 509 height 224
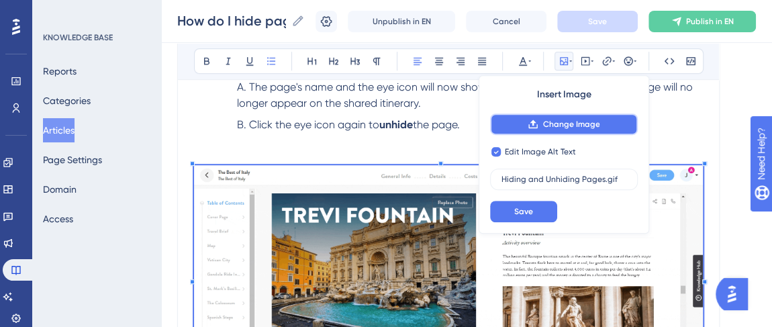
click at [554, 130] on button "Change Image" at bounding box center [564, 124] width 148 height 21
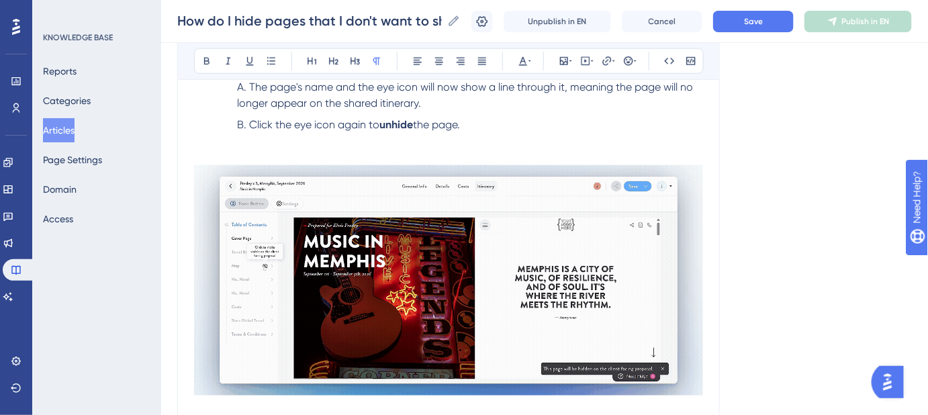
click at [478, 133] on p at bounding box center [448, 141] width 509 height 16
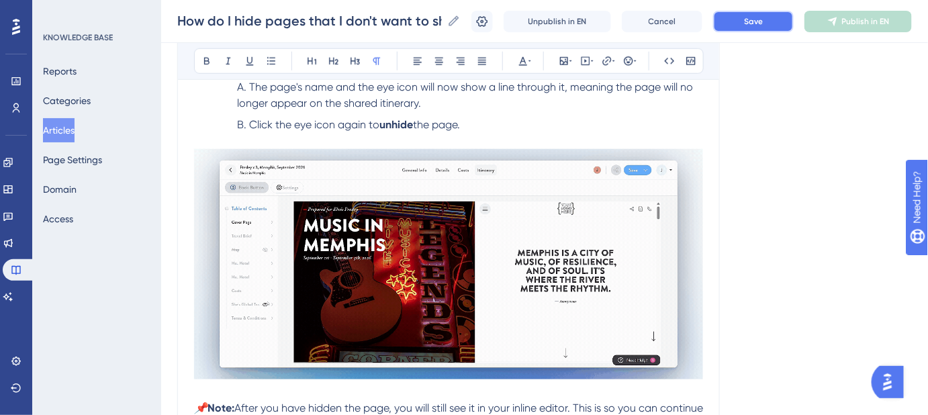
click at [754, 17] on span "Save" at bounding box center [753, 21] width 19 height 11
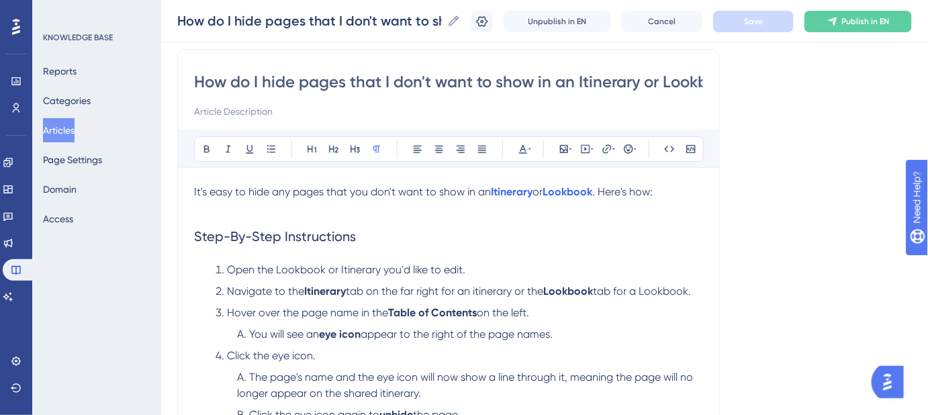
scroll to position [208, 0]
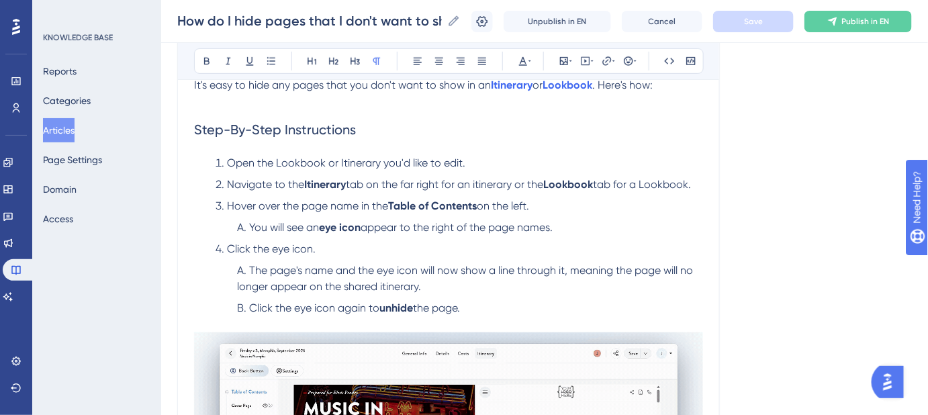
click at [819, 250] on div "Language English (Default) How do I hide pages that I don't want to show in an …" at bounding box center [544, 312] width 735 height 868
click at [795, 273] on div "Language English (Default) How do I hide pages that I don't want to show in an …" at bounding box center [544, 312] width 735 height 868
click at [799, 272] on div "Language English (Default) How do I hide pages that I don't want to show in an …" at bounding box center [544, 312] width 735 height 868
click at [817, 316] on div "Language English (Default) How do I hide pages that I don't want to show in an …" at bounding box center [544, 312] width 735 height 868
click at [768, 275] on div "Language English (Default) How do I hide pages that I don't want to show in an …" at bounding box center [544, 312] width 735 height 868
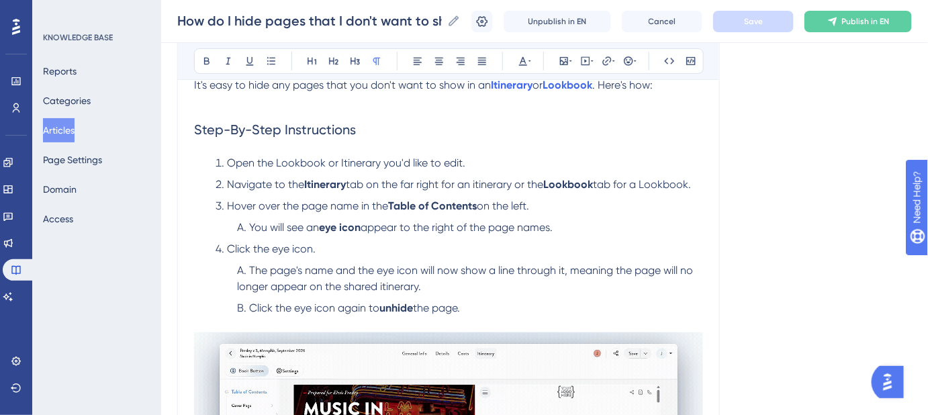
click at [783, 209] on div "Language English (Default) How do I hide pages that I don't want to show in an …" at bounding box center [544, 312] width 735 height 868
click at [782, 187] on div "Language English (Default) How do I hide pages that I don't want to show in an …" at bounding box center [544, 312] width 735 height 868
click at [852, 296] on div "Language English (Default) How do I hide pages that I don't want to show in an …" at bounding box center [544, 312] width 735 height 868
click at [741, 219] on div "Language English (Default) How do I hide pages that I don't want to show in an …" at bounding box center [544, 312] width 735 height 868
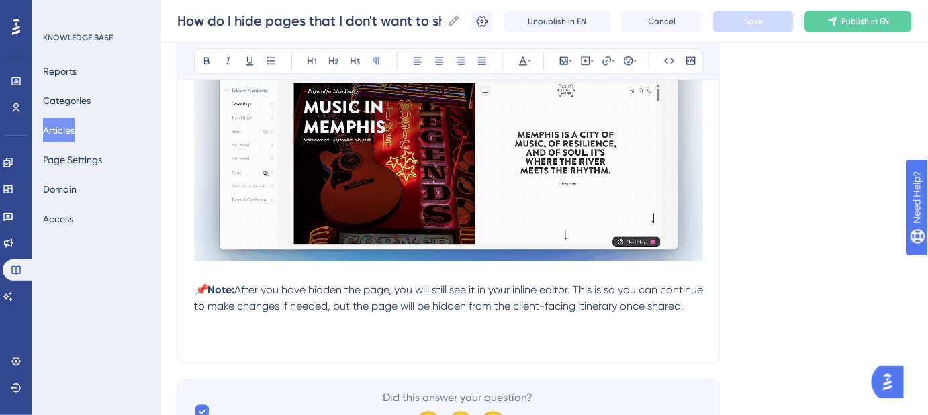
scroll to position [575, 0]
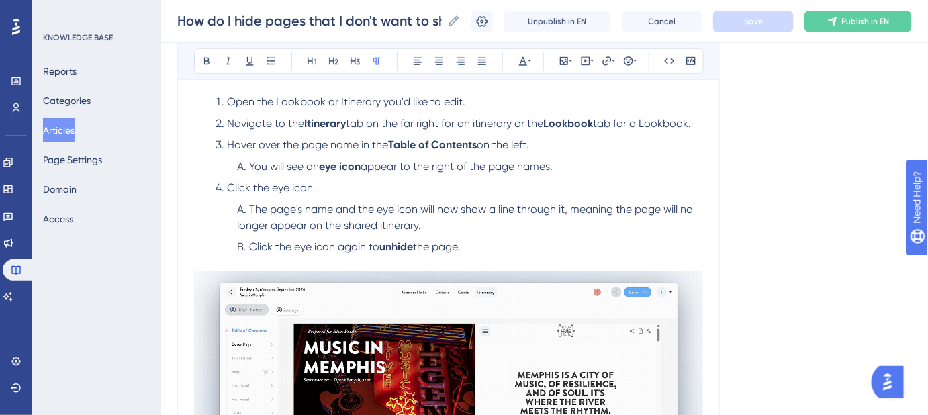
scroll to position [208, 0]
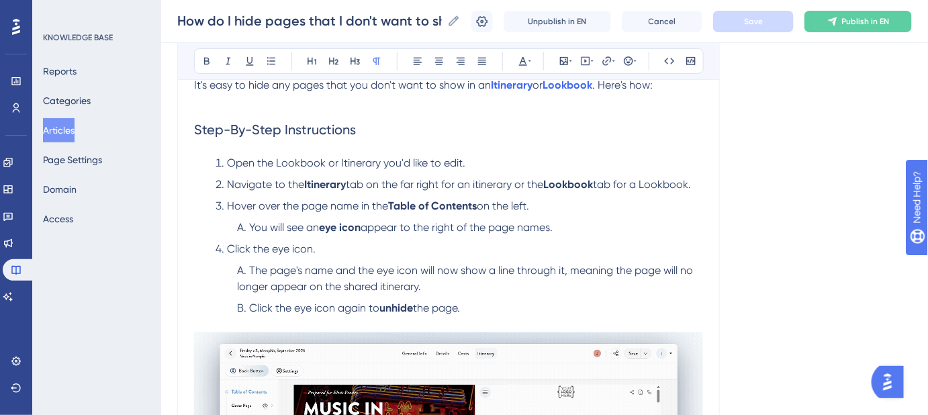
click at [801, 222] on div "Language English (Default) How do I hide pages that I don't want to show in an …" at bounding box center [544, 312] width 735 height 868
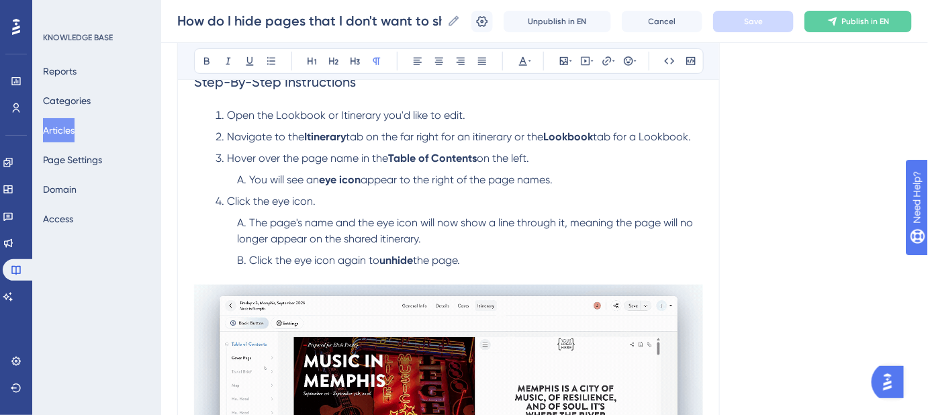
scroll to position [269, 0]
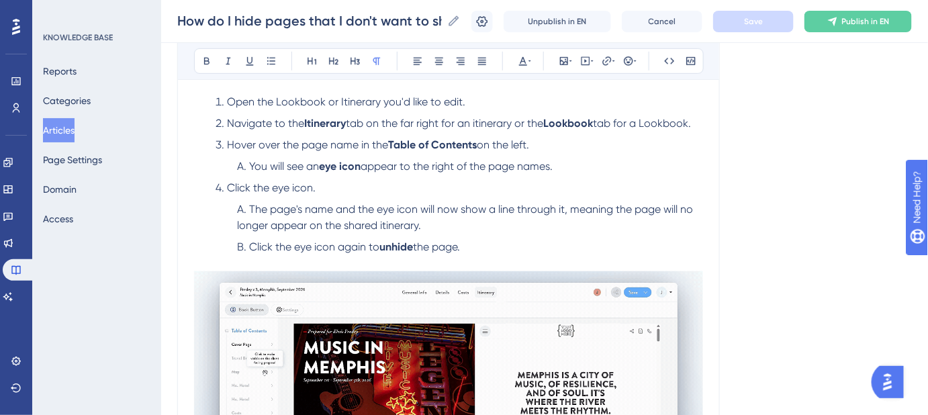
click at [715, 284] on div "How do I hide pages that I don't want to show in an Itinerary or Lookbook? Bold…" at bounding box center [448, 242] width 543 height 723
click at [761, 295] on div "Language English (Default) How do I hide pages that I don't want to show in an …" at bounding box center [544, 251] width 735 height 868
click at [849, 255] on div "Language English (Default) How do I hide pages that I don't want to show in an …" at bounding box center [544, 251] width 735 height 868
click at [797, 218] on div "Language English (Default) How do I hide pages that I don't want to show in an …" at bounding box center [544, 251] width 735 height 868
drag, startPoint x: 772, startPoint y: 228, endPoint x: 791, endPoint y: 238, distance: 21.6
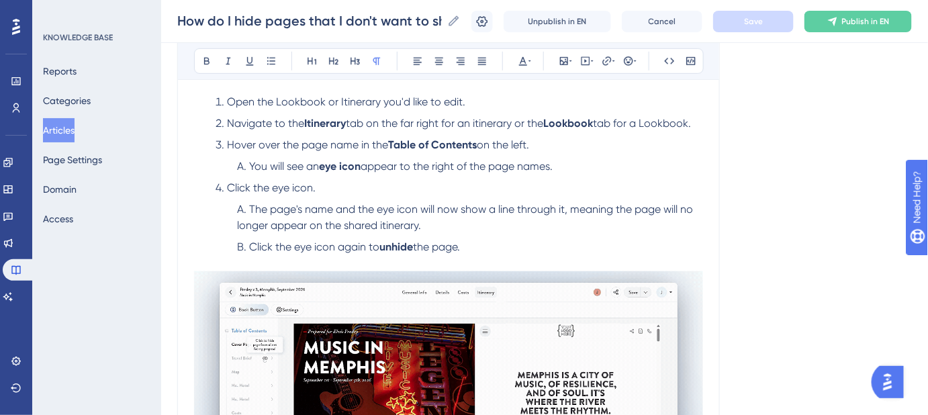
click at [772, 228] on div "Language English (Default) How do I hide pages that I don't want to show in an …" at bounding box center [544, 251] width 735 height 868
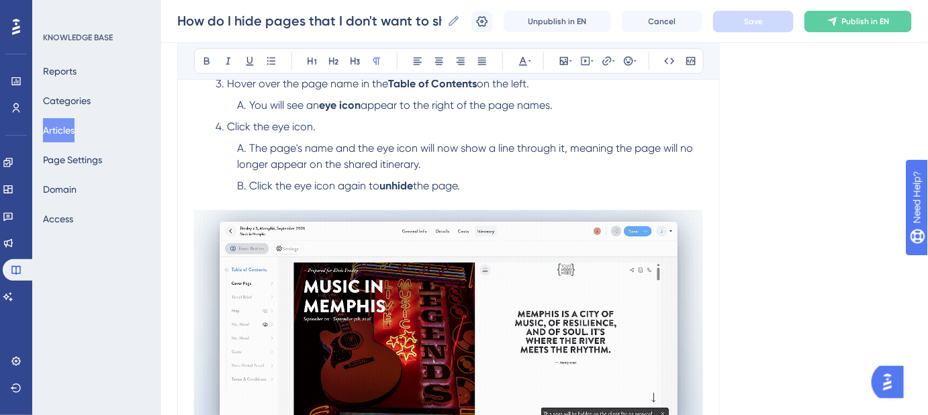
click at [238, 123] on span "Click the eye icon." at bounding box center [271, 126] width 89 height 13
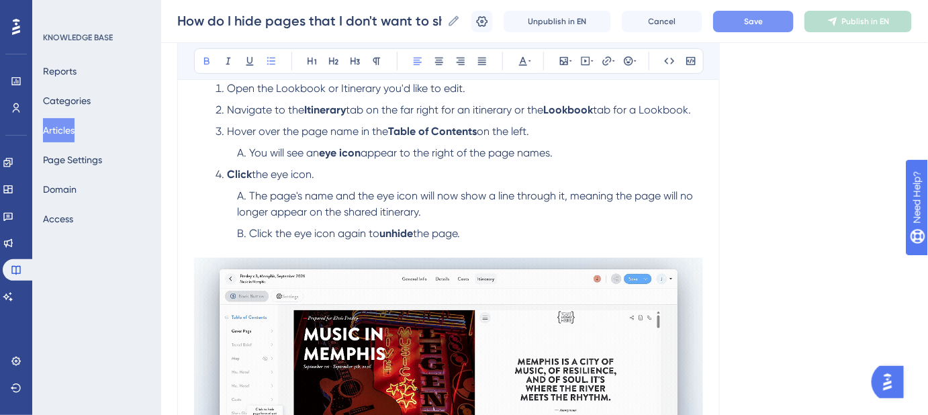
scroll to position [269, 0]
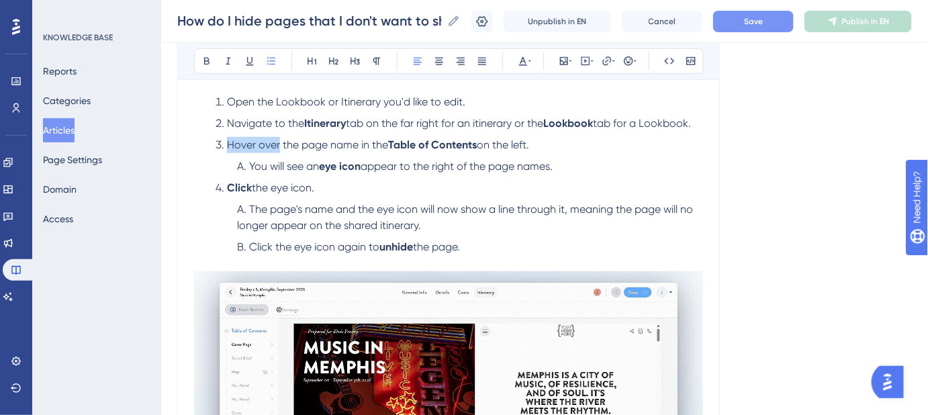
drag, startPoint x: 227, startPoint y: 141, endPoint x: 277, endPoint y: 146, distance: 50.7
click at [277, 146] on span "Hover over the page name in the" at bounding box center [307, 144] width 161 height 13
click at [488, 96] on li "Open the Lookbook or Itinerary you'd like to edit." at bounding box center [456, 102] width 493 height 16
click at [750, 30] on button "Save" at bounding box center [753, 21] width 81 height 21
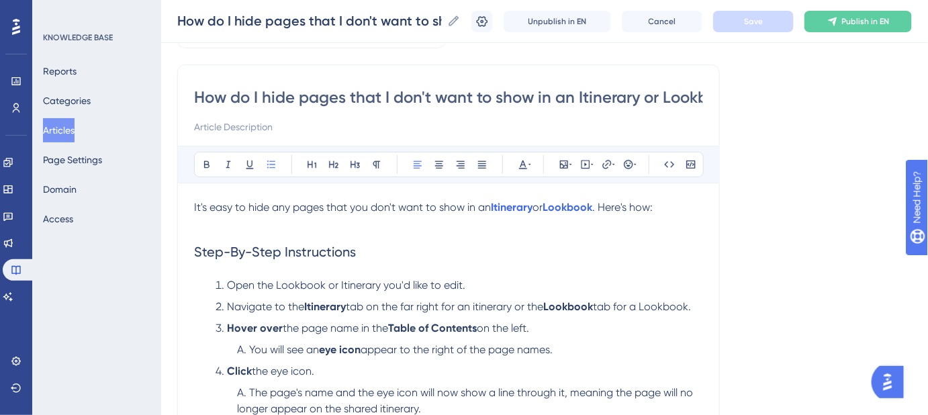
scroll to position [25, 0]
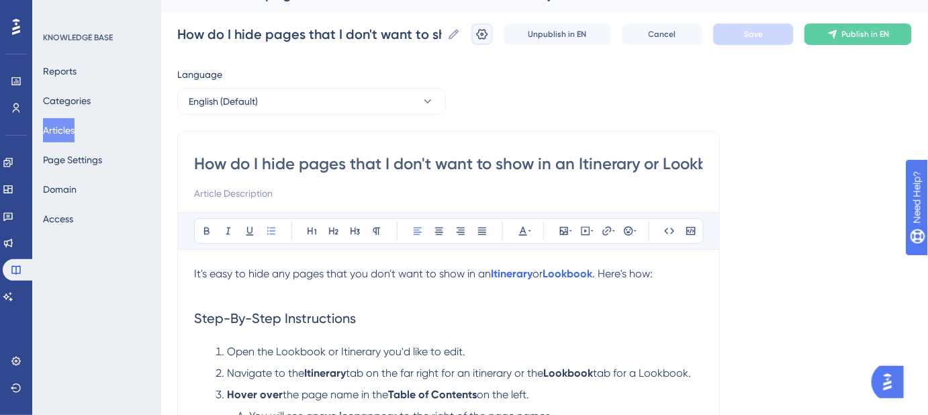
drag, startPoint x: 494, startPoint y: 32, endPoint x: 830, endPoint y: 204, distance: 377.0
click at [489, 32] on icon at bounding box center [482, 34] width 13 height 13
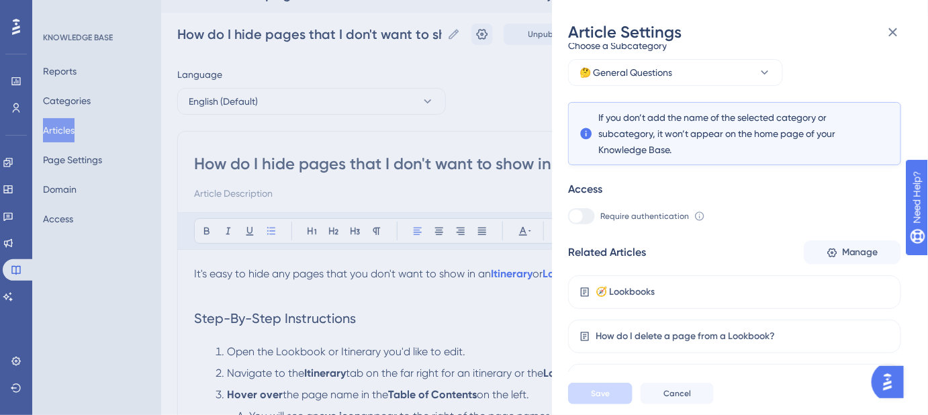
scroll to position [197, 0]
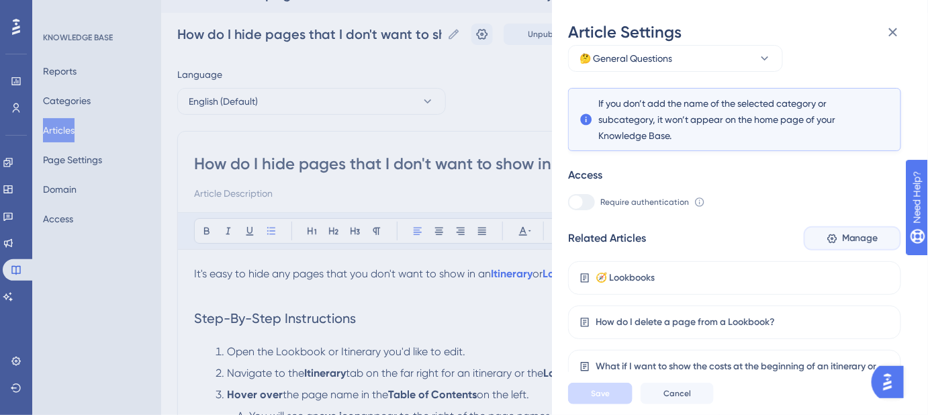
click at [848, 244] on span "Manage" at bounding box center [860, 238] width 36 height 16
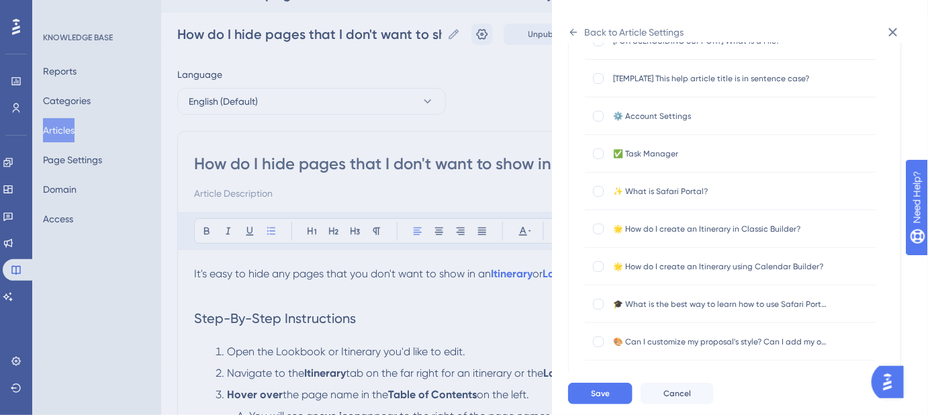
scroll to position [0, 0]
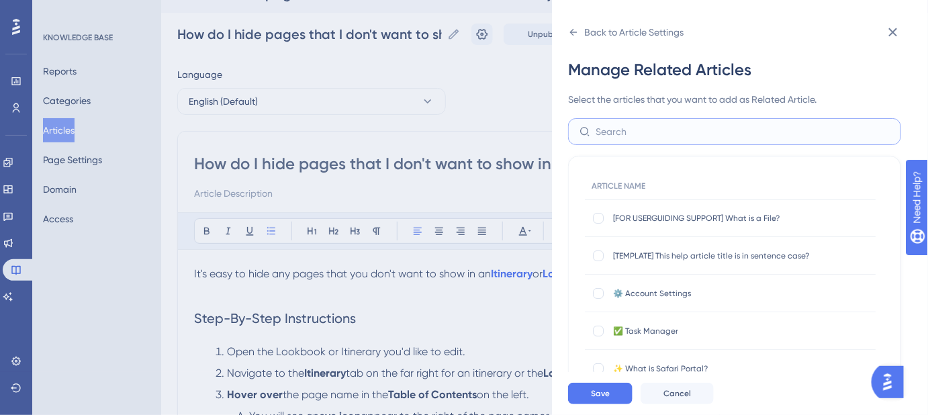
click at [695, 130] on input "text" at bounding box center [743, 131] width 294 height 15
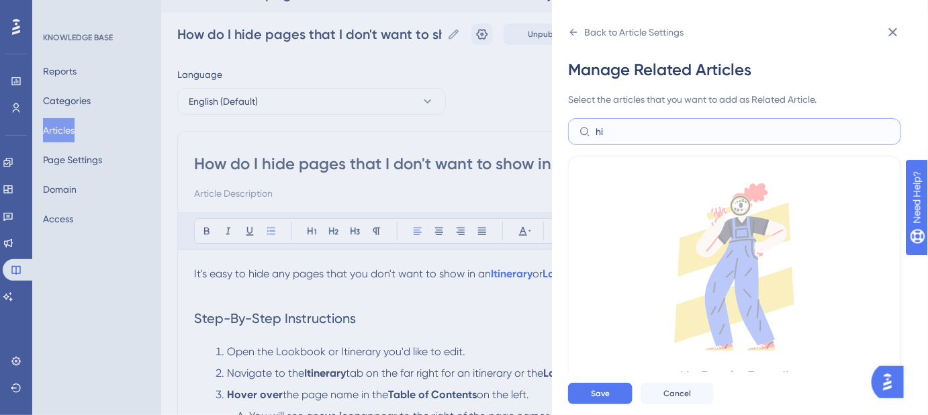
type input "h"
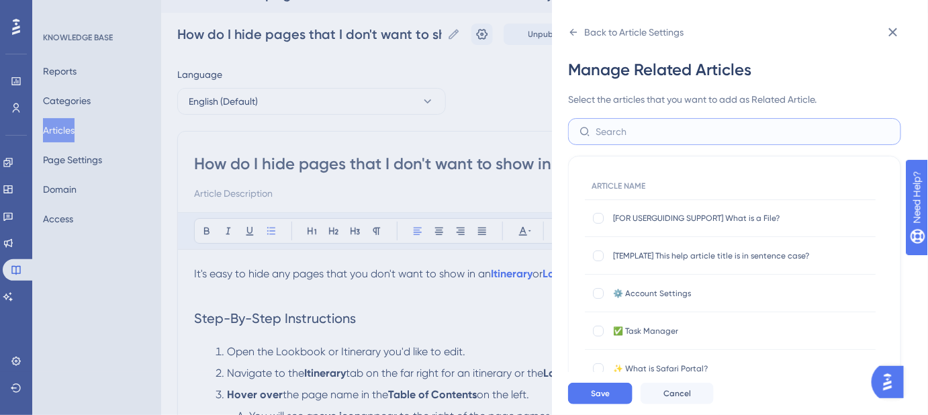
type input "s"
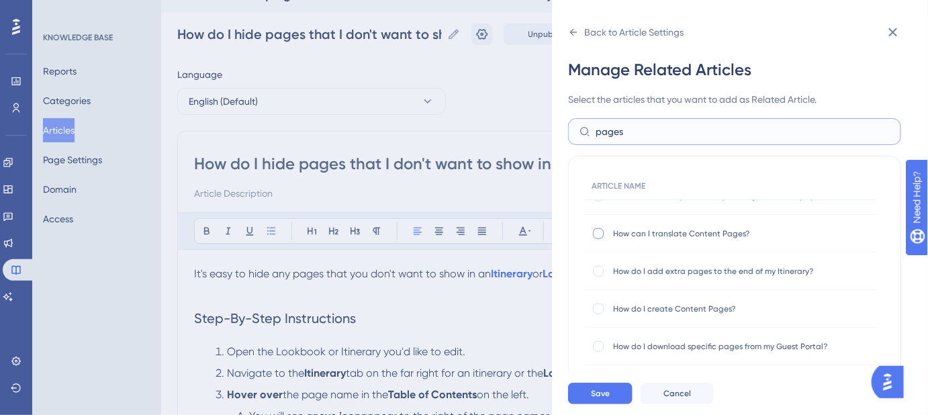
scroll to position [305, 0]
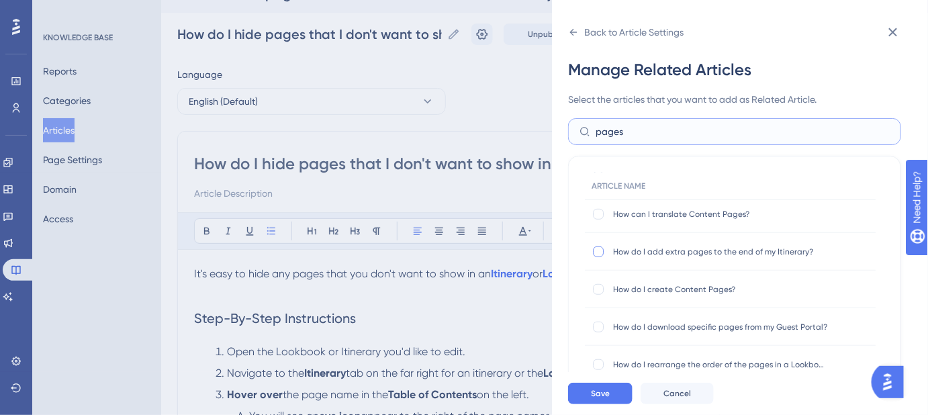
type input "pages"
click at [598, 252] on div at bounding box center [598, 252] width 11 height 11
checkbox input "true"
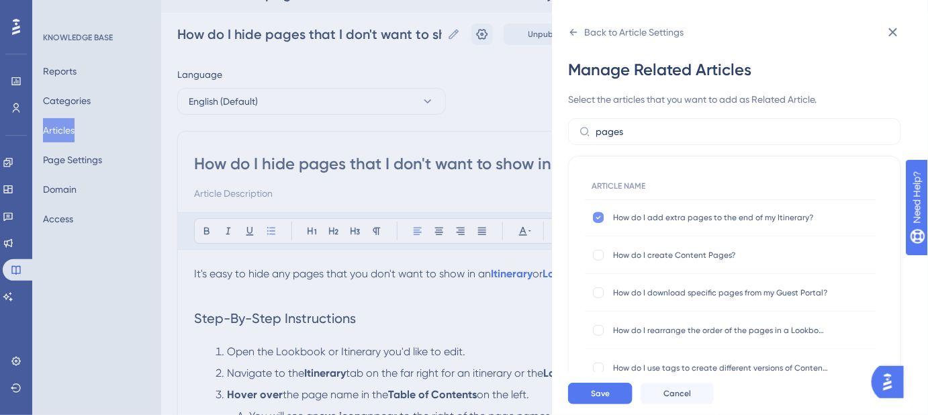
scroll to position [366, 0]
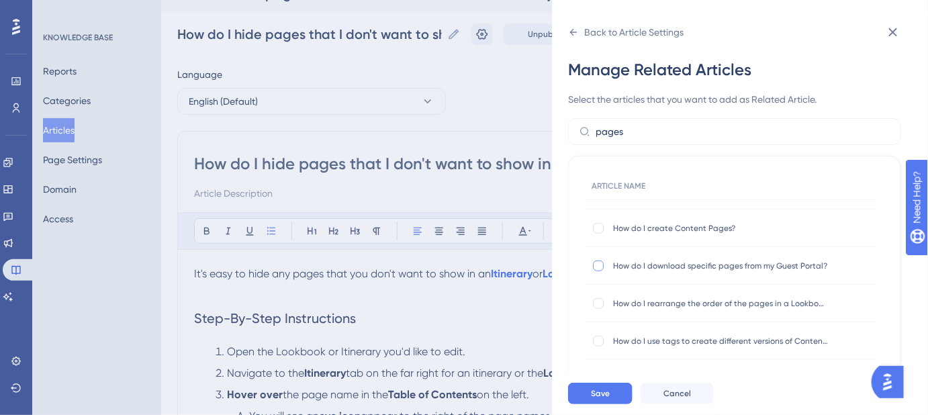
click at [601, 265] on div at bounding box center [598, 266] width 11 height 11
checkbox input "true"
click at [598, 399] on span "Save" at bounding box center [600, 393] width 19 height 11
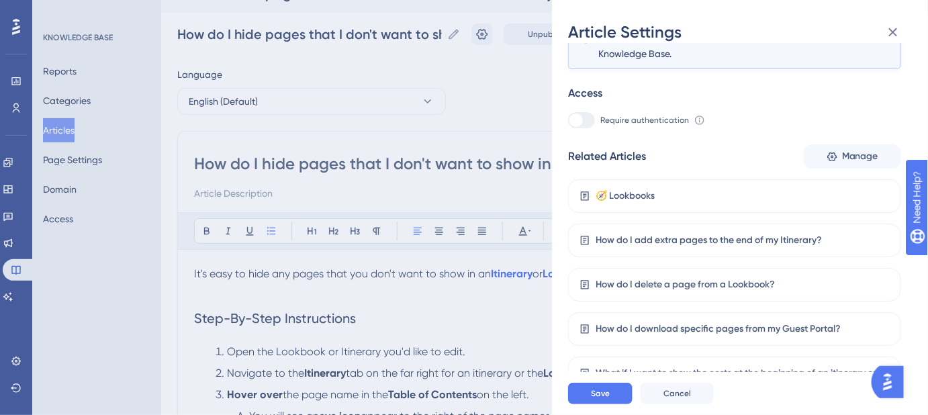
scroll to position [285, 0]
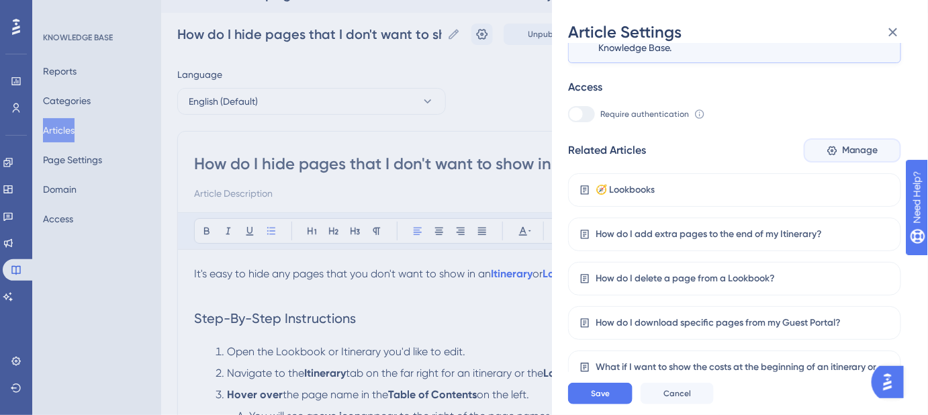
click at [856, 155] on span "Manage" at bounding box center [860, 150] width 36 height 16
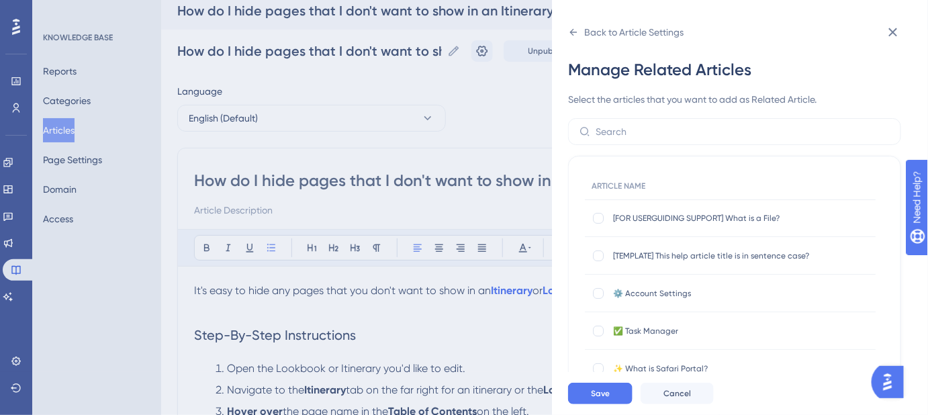
scroll to position [0, 0]
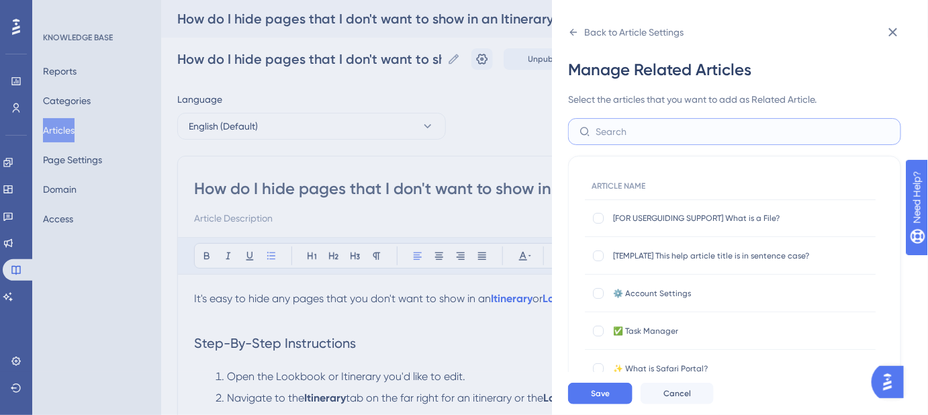
click at [668, 134] on input "text" at bounding box center [743, 131] width 294 height 15
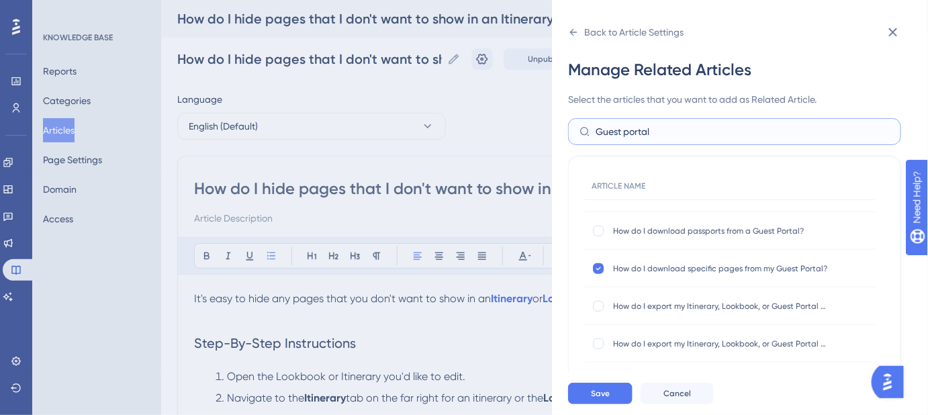
scroll to position [366, 0]
type input "Guest portal"
click at [597, 263] on icon at bounding box center [598, 266] width 5 height 11
checkbox input "false"
click at [596, 300] on div at bounding box center [598, 303] width 11 height 11
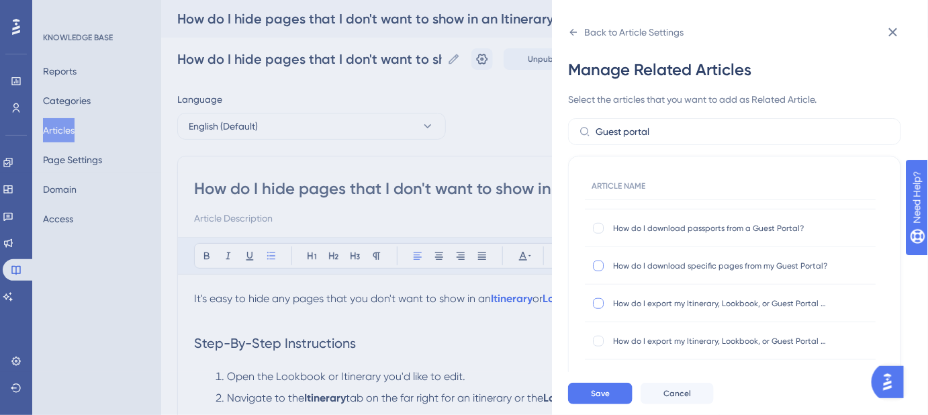
checkbox input "true"
click at [600, 341] on div at bounding box center [598, 341] width 11 height 11
checkbox input "true"
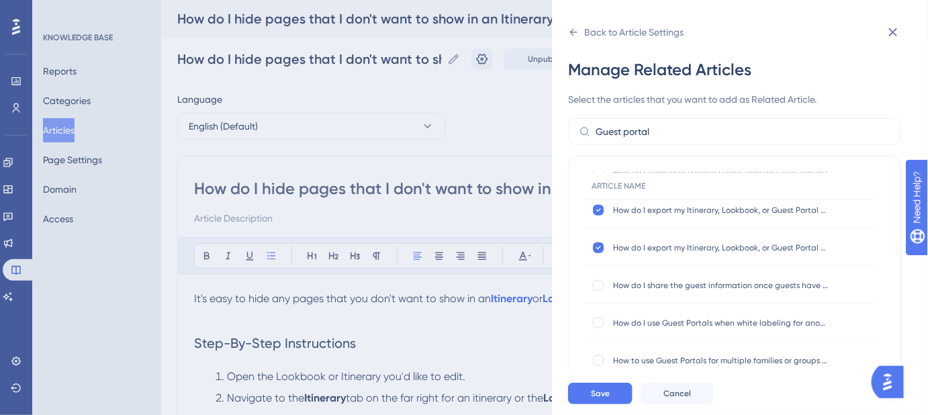
scroll to position [488, 0]
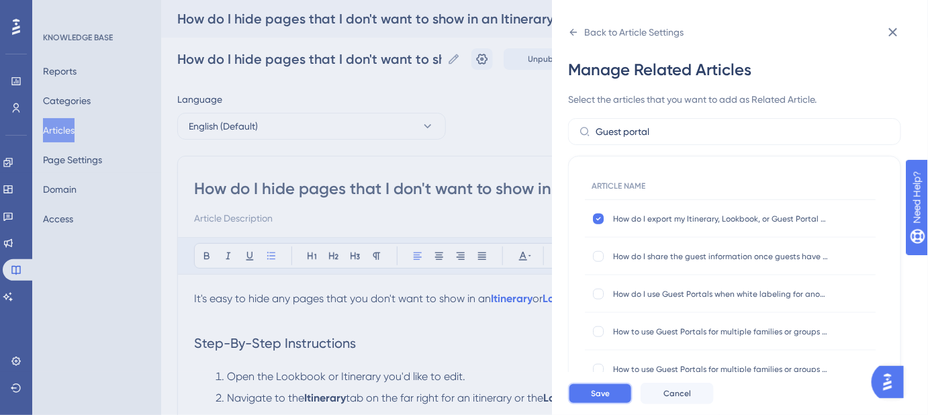
click at [609, 399] on span "Save" at bounding box center [600, 393] width 19 height 11
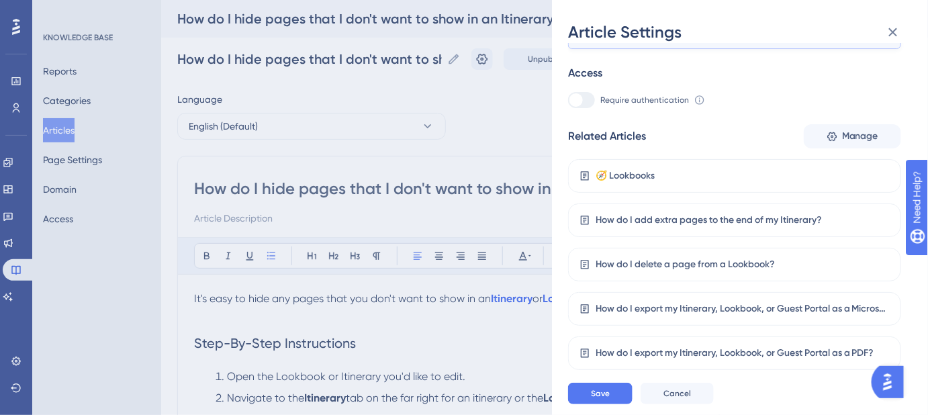
scroll to position [305, 0]
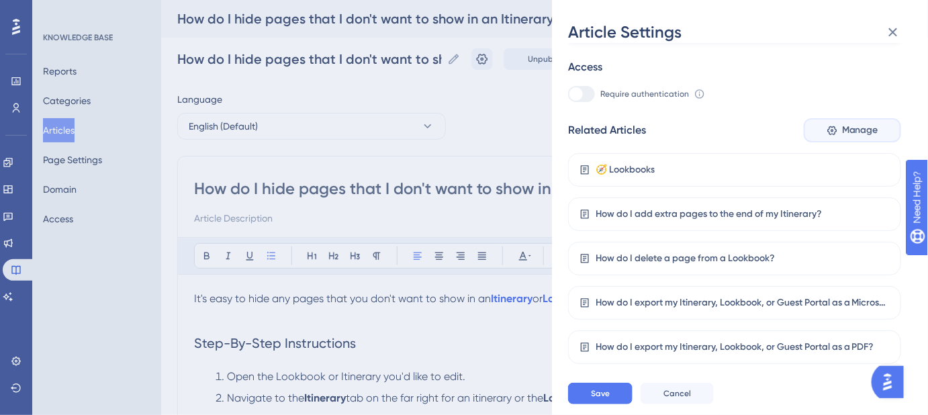
click at [845, 128] on span "Manage" at bounding box center [860, 130] width 36 height 16
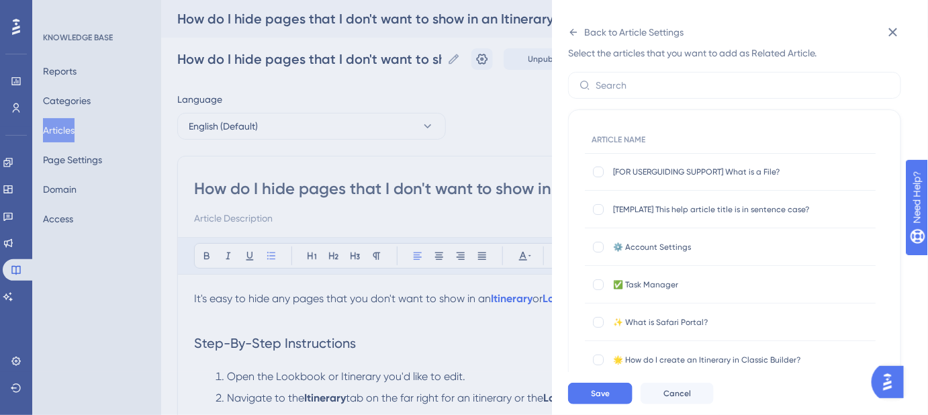
scroll to position [0, 0]
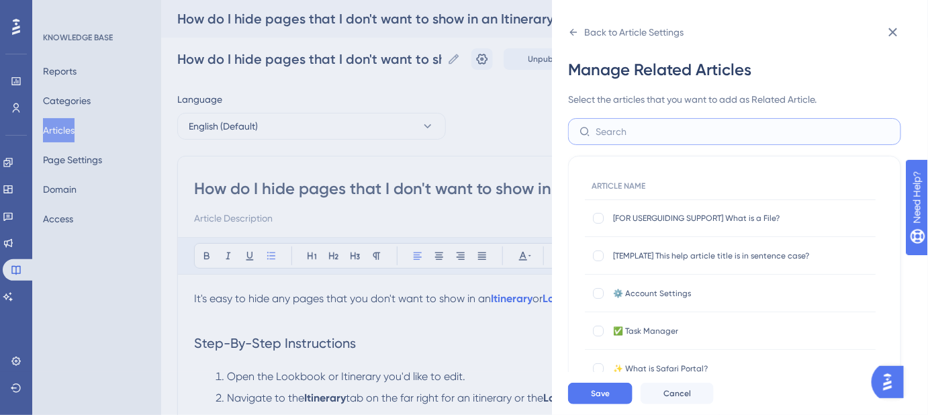
click at [698, 130] on input "text" at bounding box center [743, 131] width 294 height 15
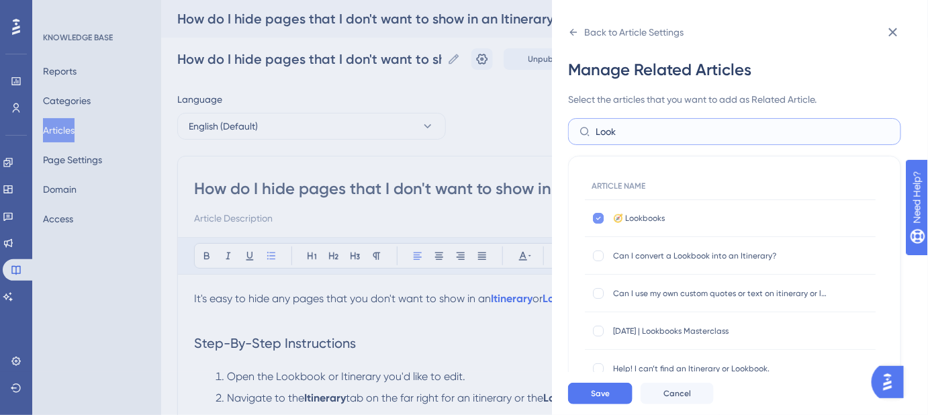
type input "Look"
click at [602, 216] on div at bounding box center [598, 218] width 11 height 11
checkbox input "false"
click at [593, 256] on div at bounding box center [598, 256] width 11 height 11
checkbox input "true"
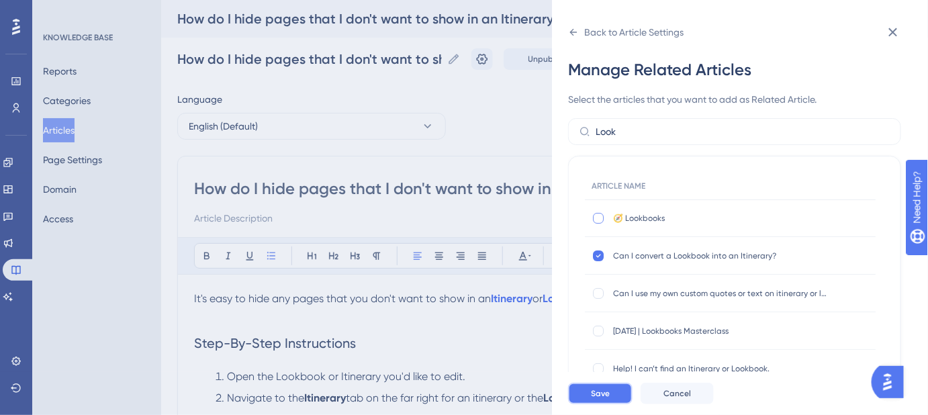
click at [596, 399] on span "Save" at bounding box center [600, 393] width 19 height 11
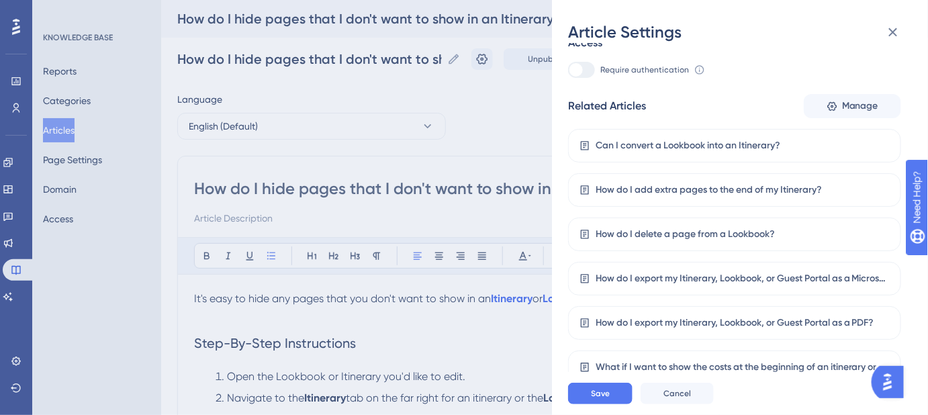
scroll to position [122, 0]
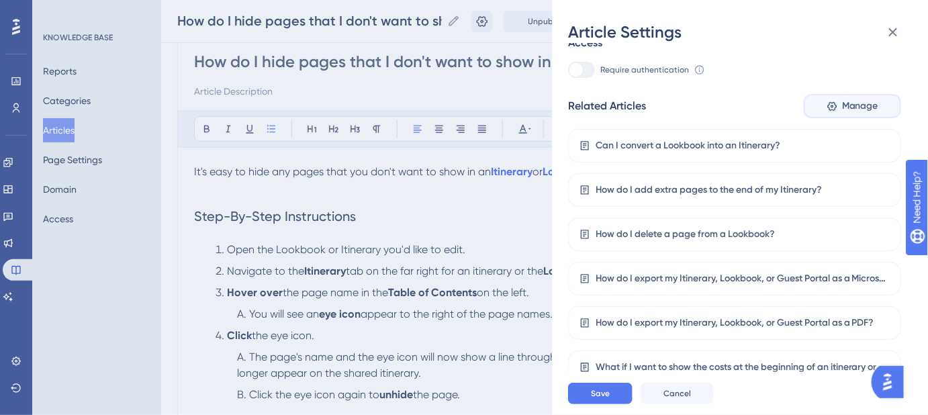
click at [851, 110] on span "Manage" at bounding box center [860, 106] width 36 height 16
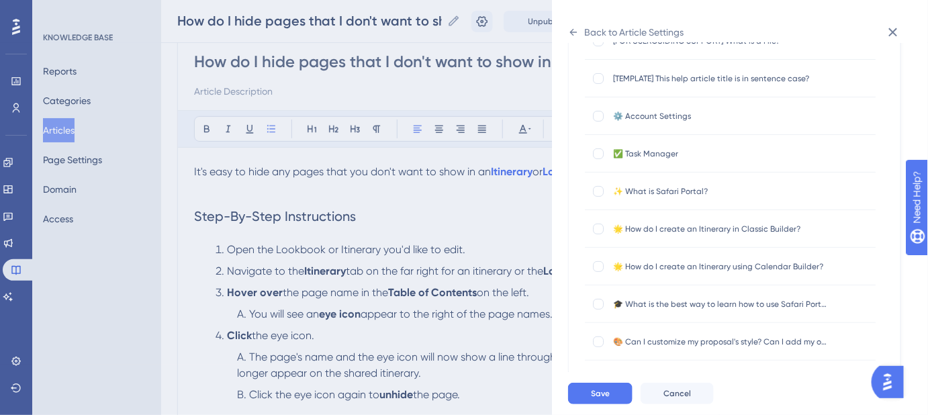
scroll to position [0, 0]
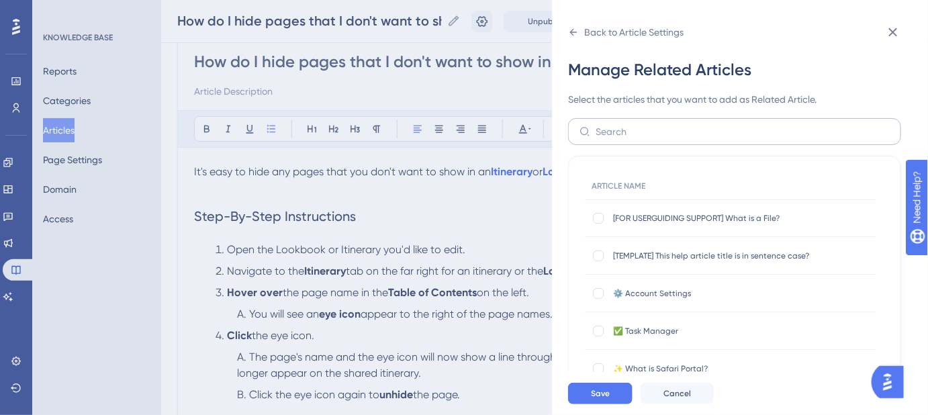
click at [668, 123] on label at bounding box center [734, 131] width 333 height 27
click at [668, 124] on input "text" at bounding box center [743, 131] width 294 height 15
type input "conv"
click at [598, 216] on icon at bounding box center [598, 218] width 5 height 11
checkbox input "false"
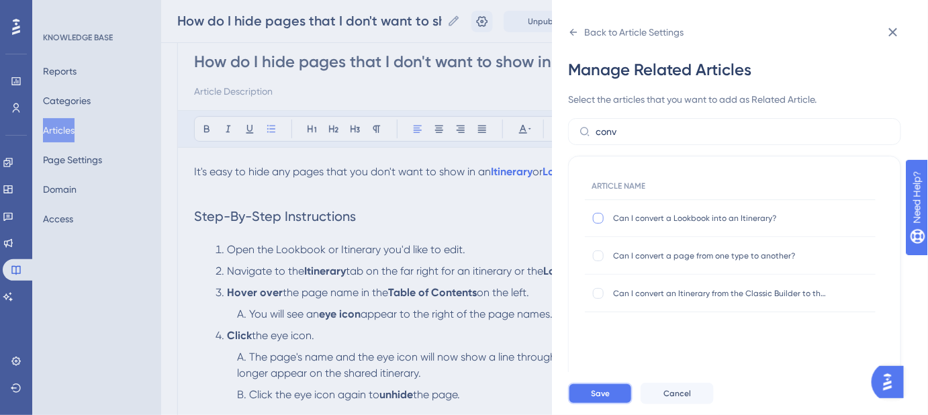
click at [607, 399] on span "Save" at bounding box center [600, 393] width 19 height 11
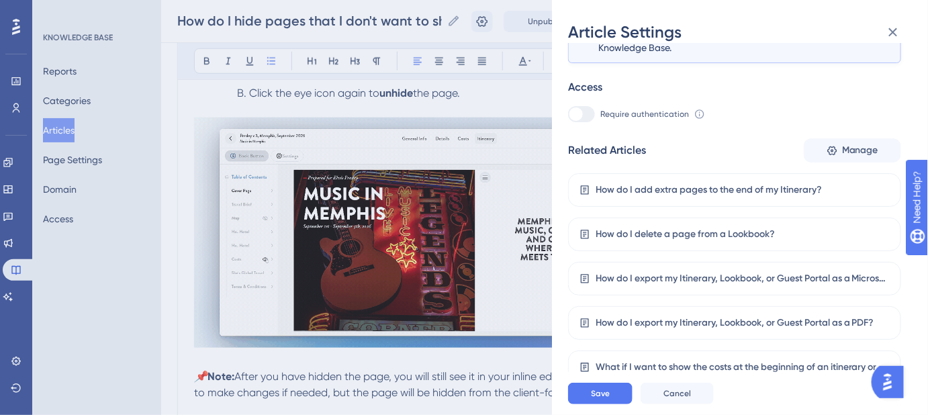
scroll to position [427, 0]
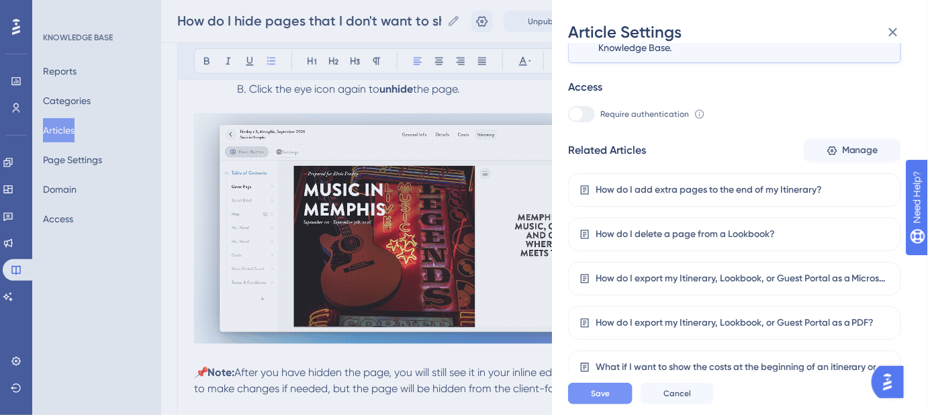
click at [619, 400] on button "Save" at bounding box center [600, 393] width 64 height 21
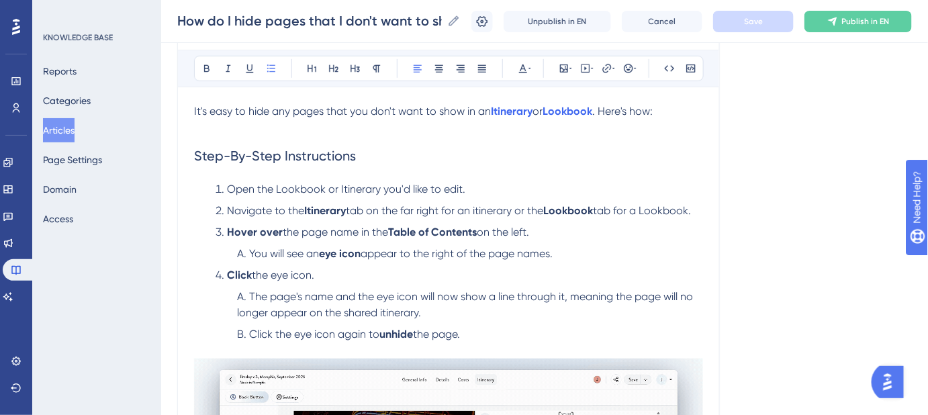
scroll to position [122, 0]
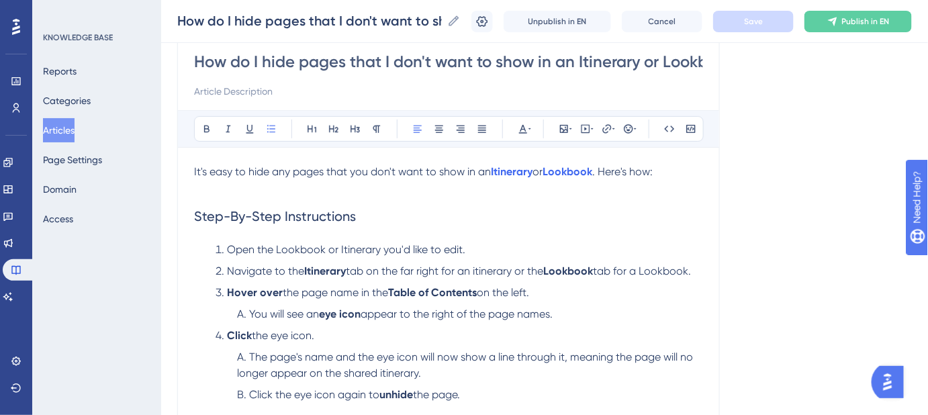
click at [758, 191] on div "Language English (Default) How do I hide pages that I don't want to show in an …" at bounding box center [544, 398] width 735 height 868
click at [758, 217] on div "Language English (Default) How do I hide pages that I don't want to show in an …" at bounding box center [544, 398] width 735 height 868
click at [770, 161] on div "Language English (Default) How do I hide pages that I don't want to show in an …" at bounding box center [544, 398] width 735 height 868
click at [824, 234] on div "Language English (Default) How do I hide pages that I don't want to show in an …" at bounding box center [544, 398] width 735 height 868
click at [822, 196] on div "Language English (Default) How do I hide pages that I don't want to show in an …" at bounding box center [544, 398] width 735 height 868
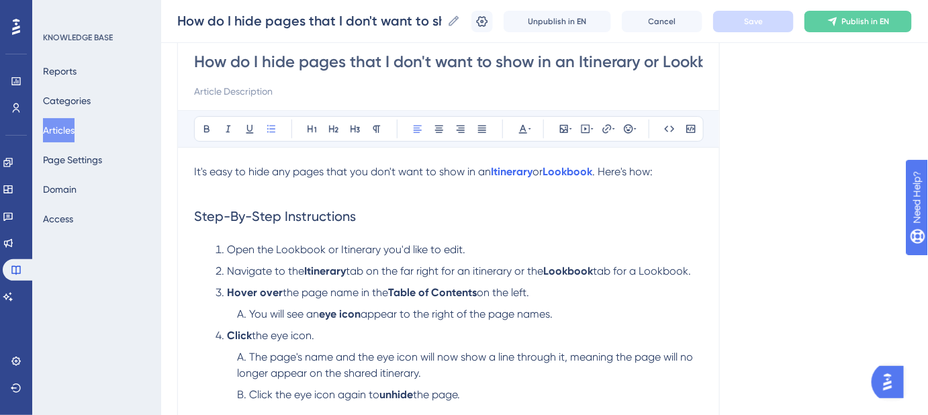
click at [793, 112] on div "Language English (Default) How do I hide pages that I don't want to show in an …" at bounding box center [544, 398] width 735 height 868
click at [778, 140] on div "Language English (Default) How do I hide pages that I don't want to show in an …" at bounding box center [544, 398] width 735 height 868
click at [842, 155] on div "Language English (Default) How do I hide pages that I don't want to show in an …" at bounding box center [544, 398] width 735 height 868
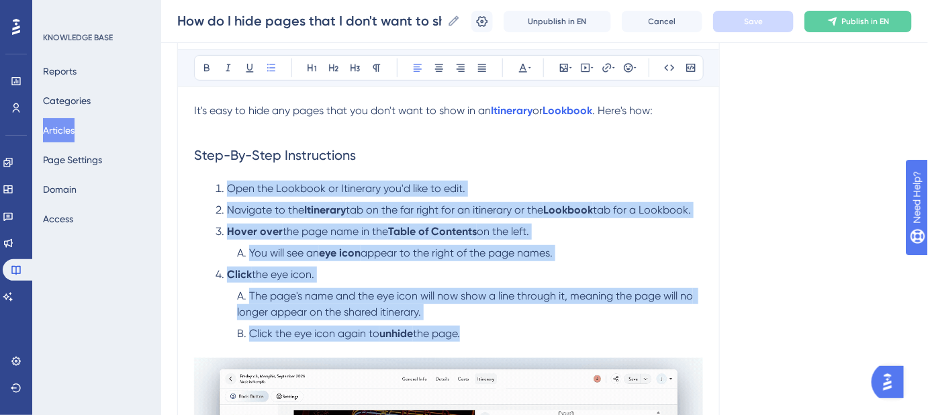
drag, startPoint x: 474, startPoint y: 337, endPoint x: 202, endPoint y: 179, distance: 314.9
click at [202, 179] on div "It's easy to hide any pages that you don't want to show in an Itinerary or Look…" at bounding box center [448, 388] width 509 height 571
copy ol "Open the Lookbook or Itinerary you'd like to edit. Navigate to the Itinerary ta…"
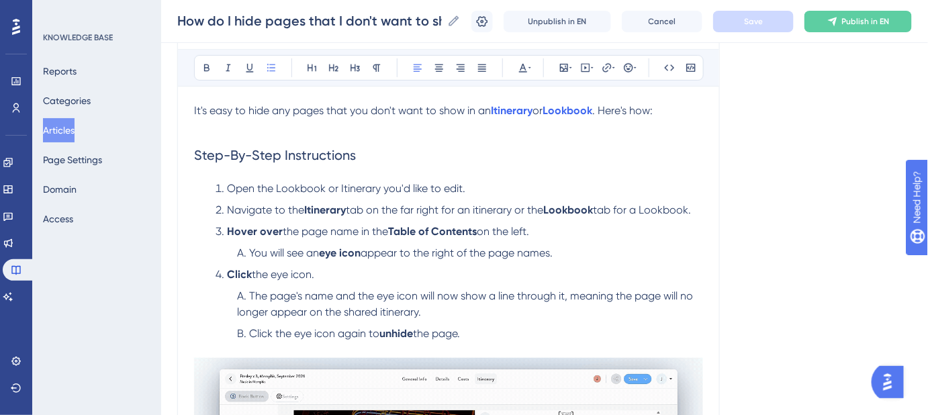
click at [723, 218] on div "Language English (Default) How do I hide pages that I don't want to show in an …" at bounding box center [544, 337] width 735 height 868
drag, startPoint x: 707, startPoint y: 206, endPoint x: 328, endPoint y: 203, distance: 378.8
click at [332, 204] on div "How do I hide pages that I don't want to show in an Itinerary or Lookbook? Bold…" at bounding box center [448, 329] width 543 height 723
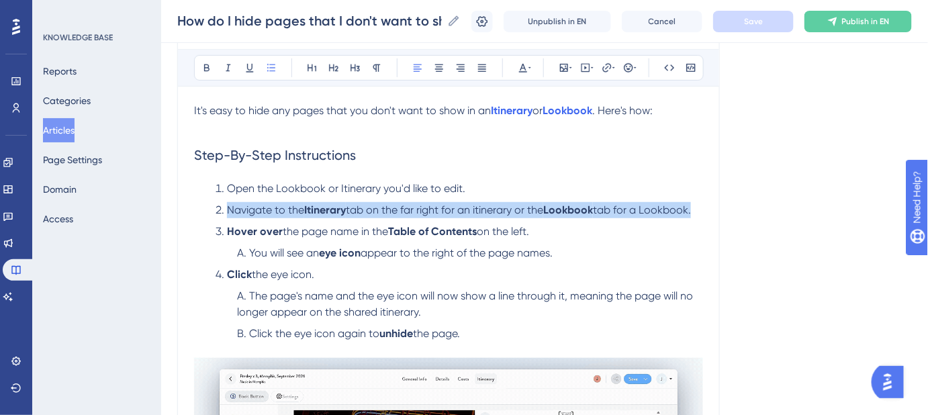
drag, startPoint x: 227, startPoint y: 209, endPoint x: 699, endPoint y: 211, distance: 472.2
click at [699, 211] on li "Navigate to the Itinerary tab on the far right for an itinerary or the Lookbook…" at bounding box center [456, 210] width 493 height 16
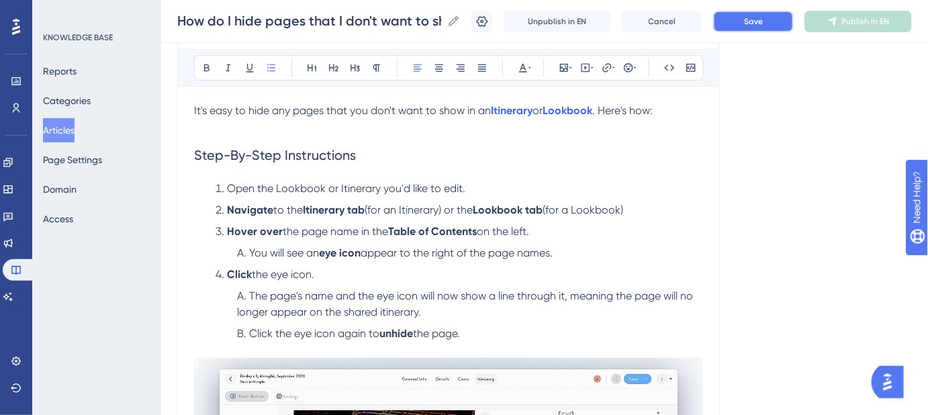
click at [749, 29] on button "Save" at bounding box center [753, 21] width 81 height 21
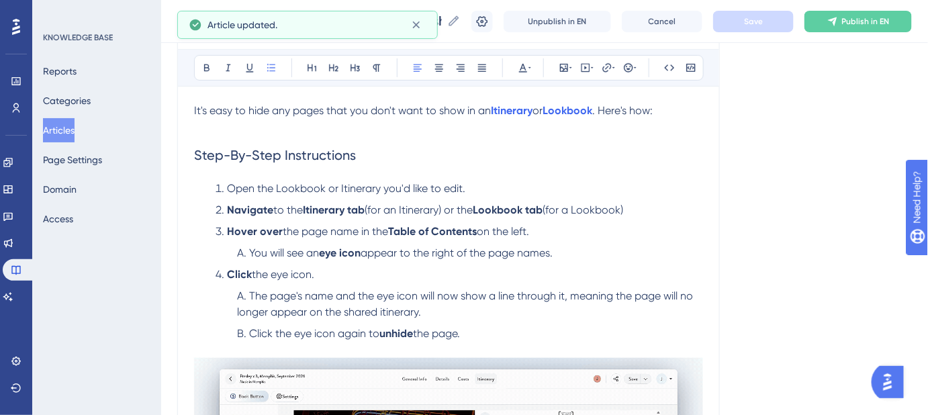
click at [637, 209] on li "Navigate to the Itinerary tab (for an Itinerary) or the Lookbook tab (for a Loo…" at bounding box center [456, 210] width 493 height 16
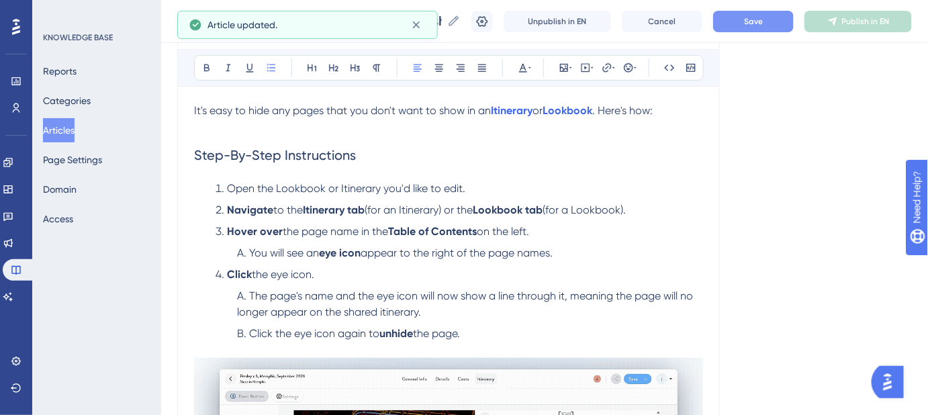
click at [748, 24] on button "Save" at bounding box center [753, 21] width 81 height 21
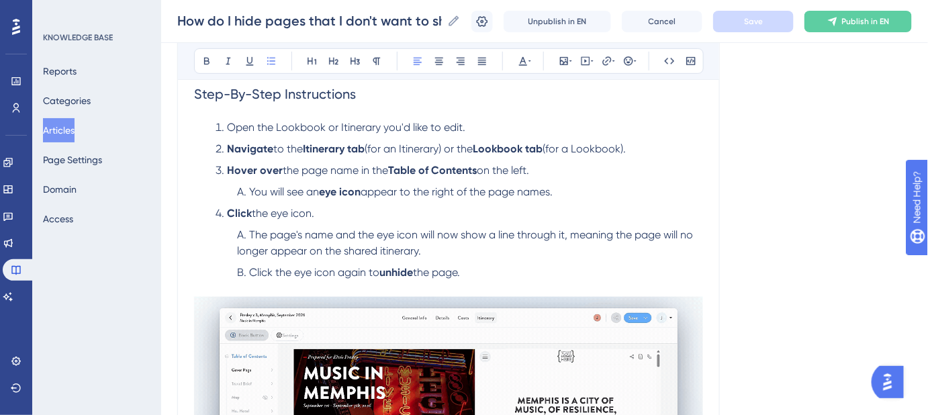
scroll to position [305, 0]
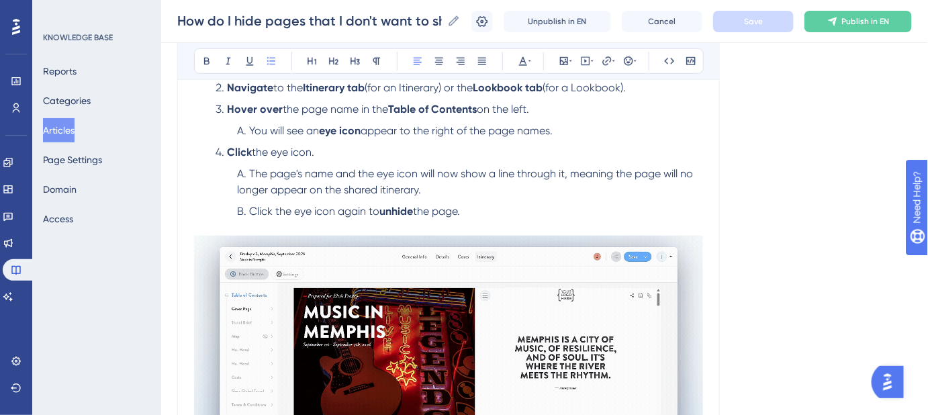
click at [445, 193] on li "The page's name and the eye icon will now show a line through it, meaning the p…" at bounding box center [468, 182] width 472 height 32
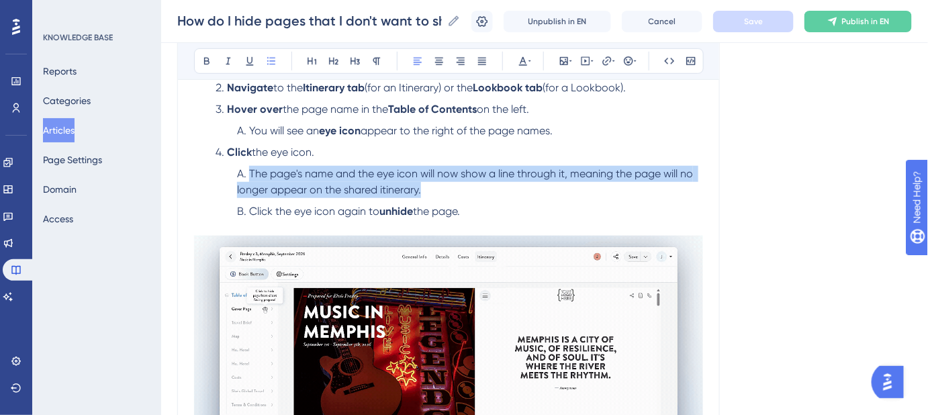
drag, startPoint x: 432, startPoint y: 189, endPoint x: 249, endPoint y: 173, distance: 183.4
click at [249, 173] on li "The page's name and the eye icon will now show a line through it, meaning the p…" at bounding box center [468, 182] width 472 height 32
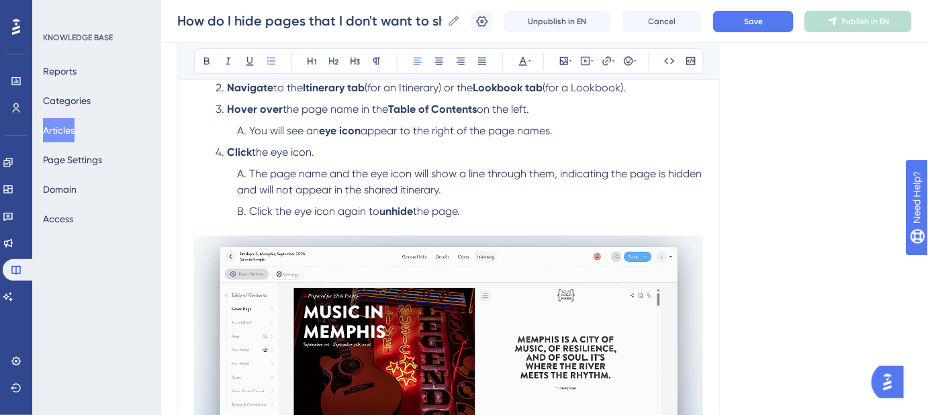
click at [748, 188] on div "Language English (Default) How do I hide pages that I don't want to show in an …" at bounding box center [544, 215] width 735 height 868
click at [443, 187] on span "The page name and the eye icon will show a line through them, indicating the pa…" at bounding box center [470, 181] width 467 height 29
click at [756, 16] on span "Save" at bounding box center [753, 21] width 19 height 11
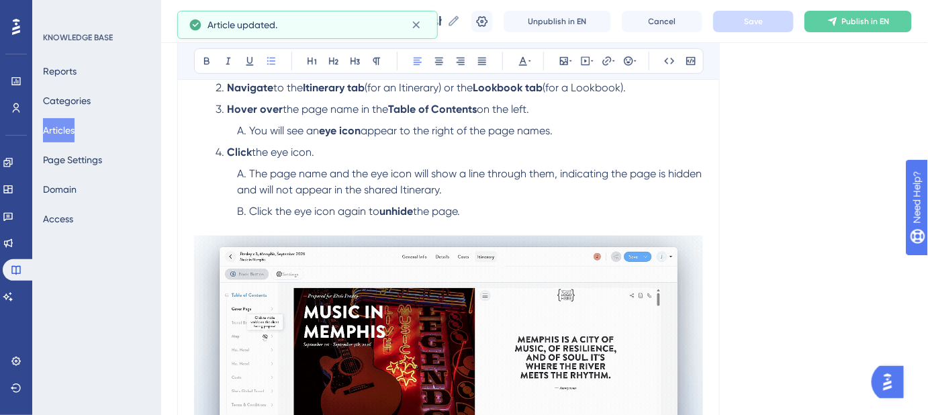
click at [758, 150] on div "Language English (Default) How do I hide pages that I don't want to show in an …" at bounding box center [544, 215] width 735 height 868
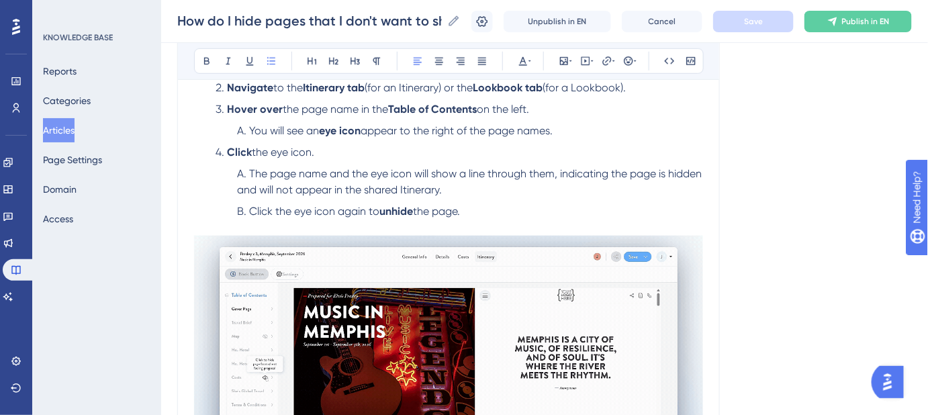
click at [758, 208] on div "Language English (Default) How do I hide pages that I don't want to show in an …" at bounding box center [544, 215] width 735 height 868
click at [834, 200] on div "Language English (Default) How do I hide pages that I don't want to show in an …" at bounding box center [544, 215] width 735 height 868
click at [852, 221] on div "Language English (Default) How do I hide pages that I don't want to show in an …" at bounding box center [544, 215] width 735 height 868
click at [830, 238] on div "Language English (Default) How do I hide pages that I don't want to show in an …" at bounding box center [544, 215] width 735 height 868
click at [822, 244] on div "Language English (Default) How do I hide pages that I don't want to show in an …" at bounding box center [544, 215] width 735 height 868
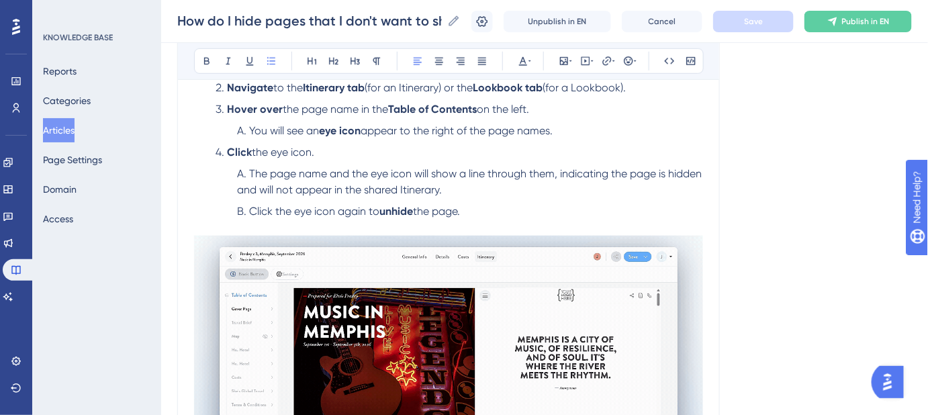
click at [797, 246] on div "Language English (Default) How do I hide pages that I don't want to show in an …" at bounding box center [544, 215] width 735 height 868
click at [796, 261] on div "Language English (Default) How do I hide pages that I don't want to show in an …" at bounding box center [544, 215] width 735 height 868
click at [785, 248] on div "Language English (Default) How do I hide pages that I don't want to show in an …" at bounding box center [544, 215] width 735 height 868
click at [821, 225] on div "Language English (Default) How do I hide pages that I don't want to show in an …" at bounding box center [544, 215] width 735 height 868
click at [789, 223] on div "Language English (Default) How do I hide pages that I don't want to show in an …" at bounding box center [544, 215] width 735 height 868
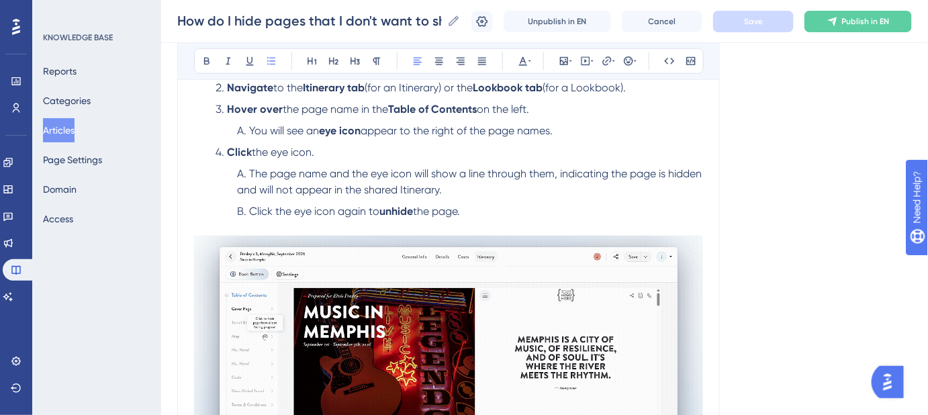
click at [817, 152] on div "Language English (Default) How do I hide pages that I don't want to show in an …" at bounding box center [544, 215] width 735 height 868
click at [785, 216] on div "Language English (Default) How do I hide pages that I don't want to show in an …" at bounding box center [544, 215] width 735 height 868
click at [832, 271] on div "Language English (Default) How do I hide pages that I don't want to show in an …" at bounding box center [544, 215] width 735 height 868
click at [796, 257] on div "Language English (Default) How do I hide pages that I don't want to show in an …" at bounding box center [544, 215] width 735 height 868
click at [829, 228] on div "Language English (Default) How do I hide pages that I don't want to show in an …" at bounding box center [544, 215] width 735 height 868
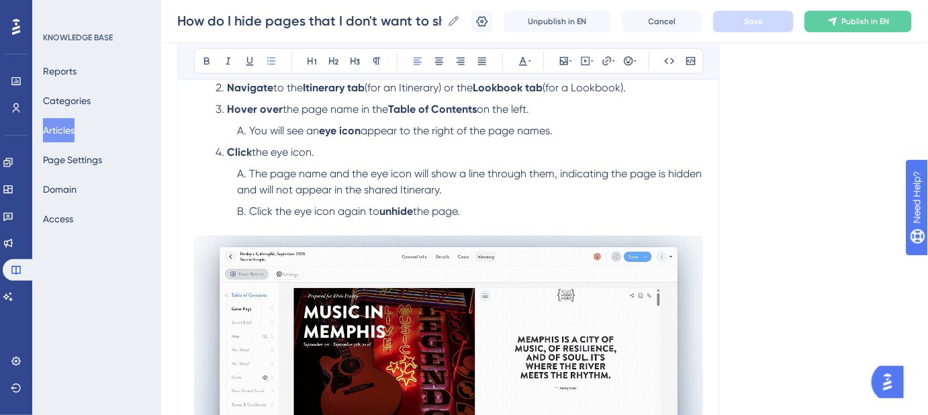
click at [805, 254] on div "Language English (Default) How do I hide pages that I don't want to show in an …" at bounding box center [544, 215] width 735 height 868
click at [799, 240] on div "Language English (Default) How do I hide pages that I don't want to show in an …" at bounding box center [544, 215] width 735 height 868
click at [778, 176] on div "Language English (Default) How do I hide pages that I don't want to show in an …" at bounding box center [544, 215] width 735 height 868
click at [806, 220] on div "Language English (Default) How do I hide pages that I don't want to show in an …" at bounding box center [544, 215] width 735 height 868
click at [811, 140] on div "Language English (Default) How do I hide pages that I don't want to show in an …" at bounding box center [544, 215] width 735 height 868
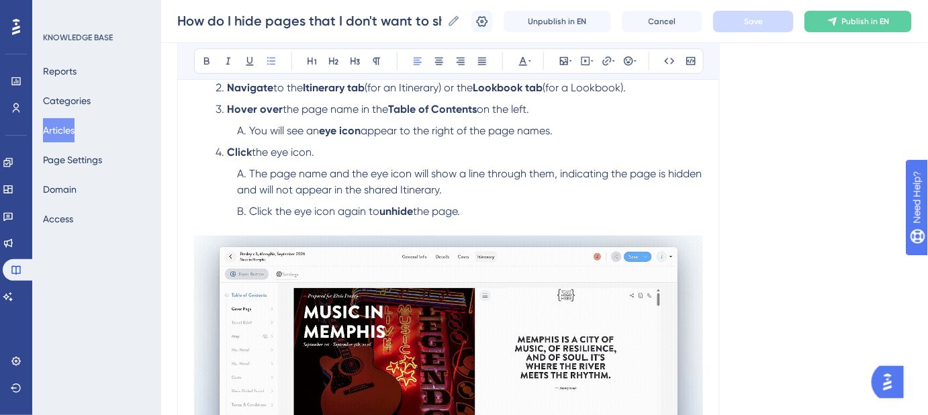
click at [831, 96] on div "Language English (Default) How do I hide pages that I don't want to show in an …" at bounding box center [544, 215] width 735 height 868
click at [815, 170] on div "Language English (Default) How do I hide pages that I don't want to show in an …" at bounding box center [544, 215] width 735 height 868
click at [840, 197] on div "Language English (Default) How do I hide pages that I don't want to show in an …" at bounding box center [544, 215] width 735 height 868
click at [807, 202] on div "Language English (Default) How do I hide pages that I don't want to show in an …" at bounding box center [544, 215] width 735 height 868
click at [821, 211] on div "Language English (Default) How do I hide pages that I don't want to show in an …" at bounding box center [544, 215] width 735 height 868
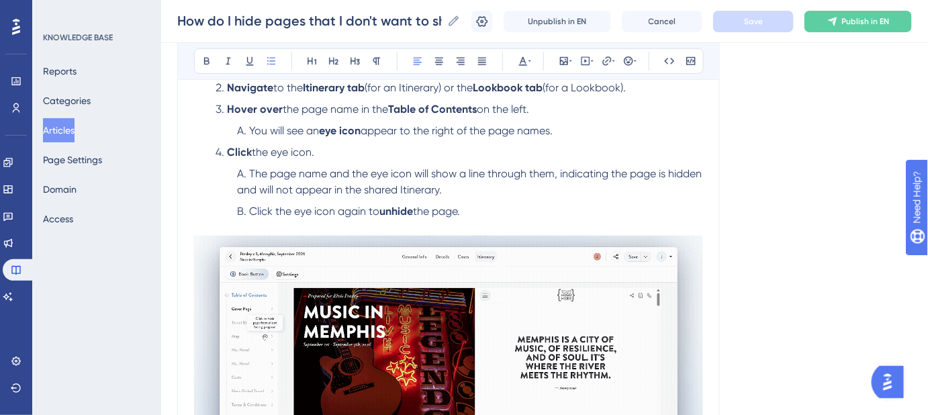
click at [834, 212] on div "Language English (Default) How do I hide pages that I don't want to show in an …" at bounding box center [544, 215] width 735 height 868
click at [838, 199] on div "Language English (Default) How do I hide pages that I don't want to show in an …" at bounding box center [544, 215] width 735 height 868
click at [781, 223] on div "Language English (Default) How do I hide pages that I don't want to show in an …" at bounding box center [544, 215] width 735 height 868
click at [809, 207] on div "Language English (Default) How do I hide pages that I don't want to show in an …" at bounding box center [544, 215] width 735 height 868
click at [777, 202] on div "Language English (Default) How do I hide pages that I don't want to show in an …" at bounding box center [544, 215] width 735 height 868
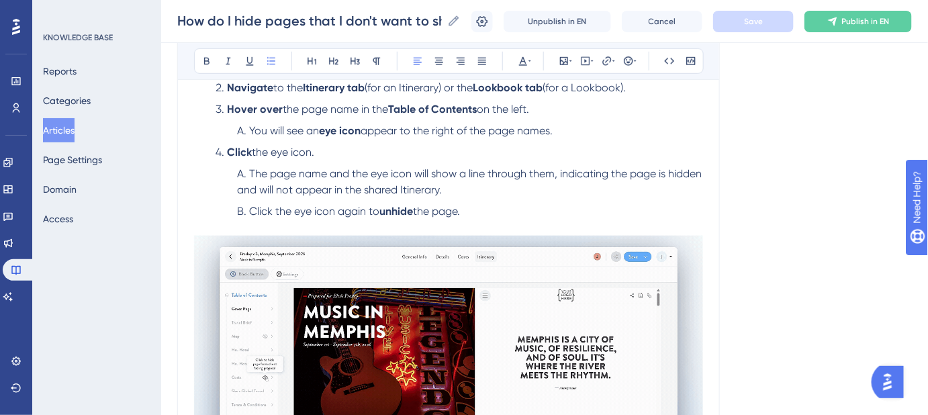
click at [793, 314] on div "Language English (Default) How do I hide pages that I don't want to show in an …" at bounding box center [544, 215] width 735 height 868
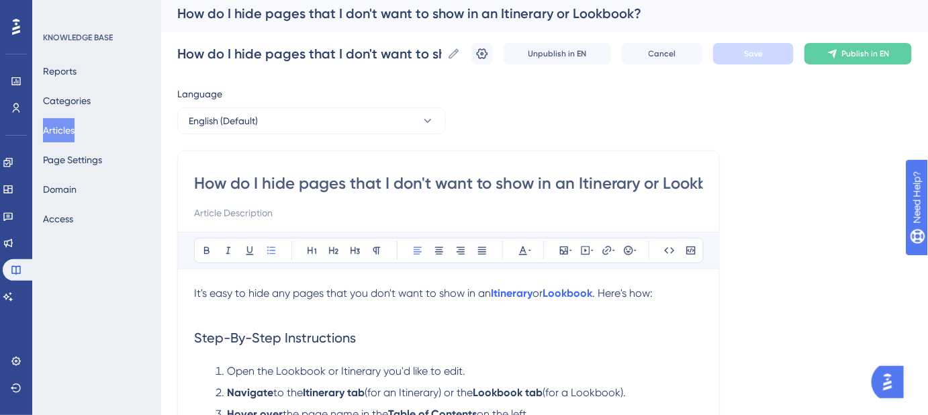
scroll to position [0, 0]
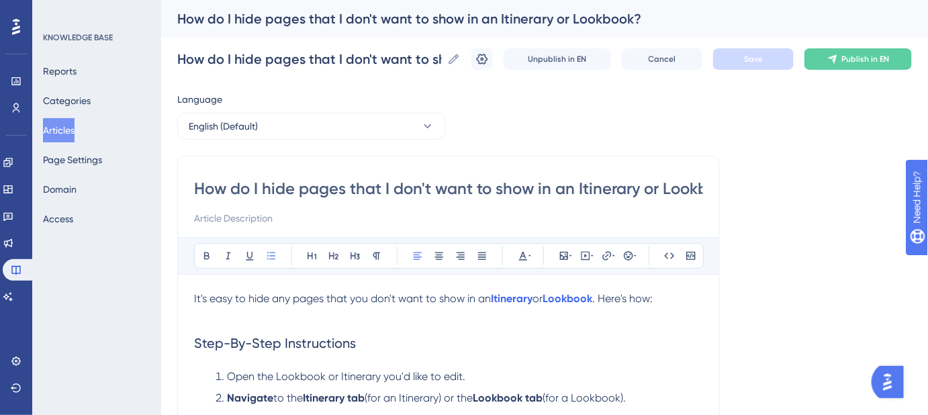
click at [568, 193] on input "How do I hide pages that I don't want to show in an Itinerary or Lookbook?" at bounding box center [448, 188] width 509 height 21
click at [286, 218] on input at bounding box center [448, 218] width 509 height 16
paste input "Hide or unhide pages with a single click."
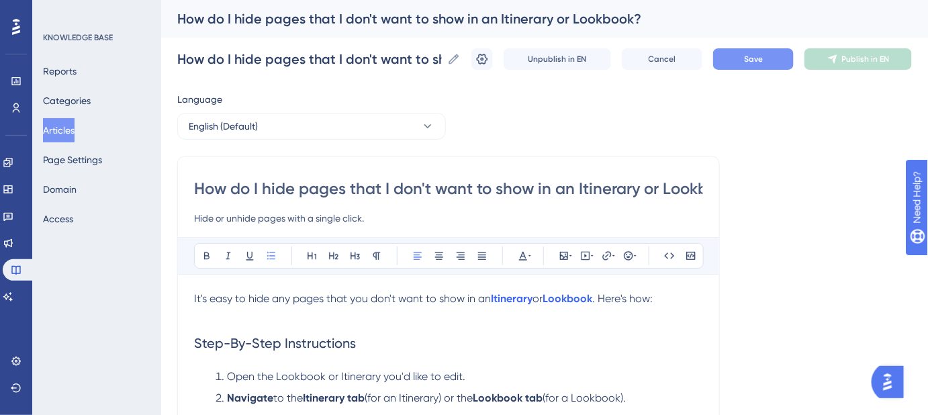
type input "Hide or unhide pages with a single click."
click at [752, 65] on button "Save" at bounding box center [753, 58] width 81 height 21
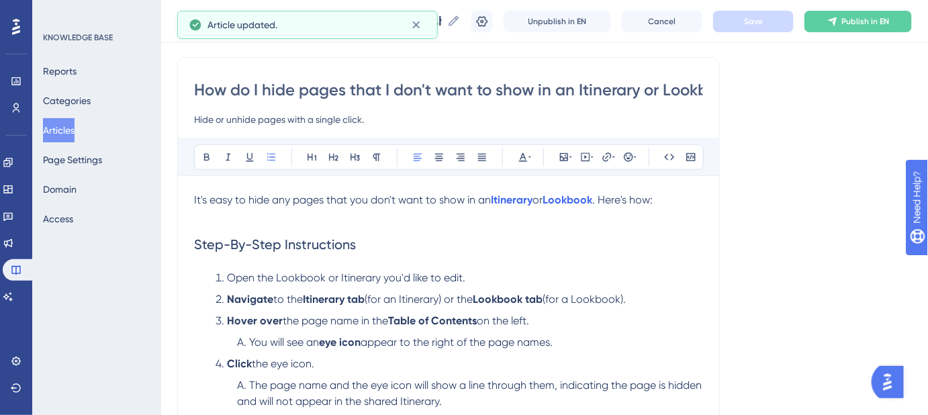
scroll to position [122, 0]
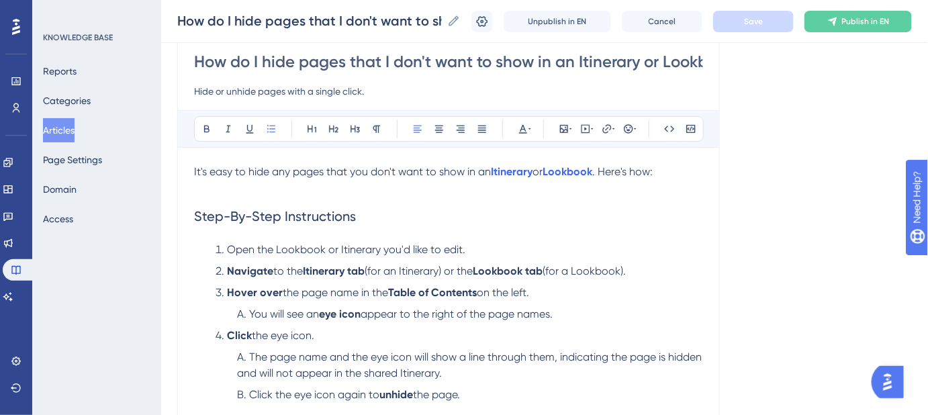
click at [376, 67] on input "How do I hide pages that I don't want to show in an Itinerary or Lookbook?" at bounding box center [448, 61] width 509 height 21
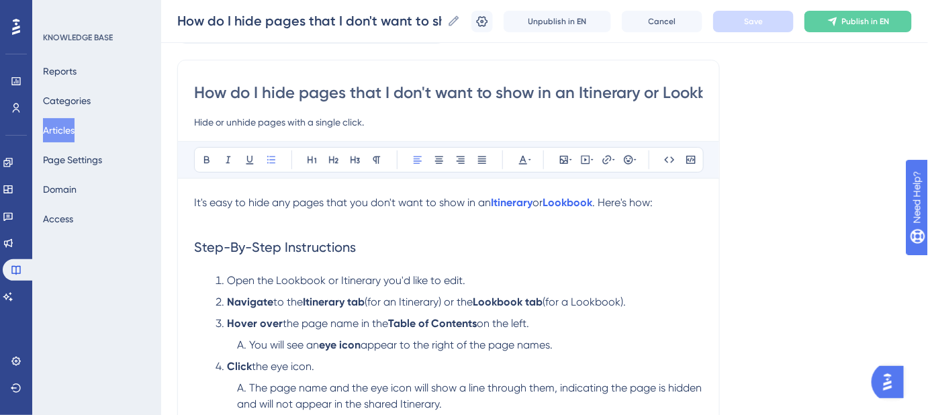
scroll to position [60, 0]
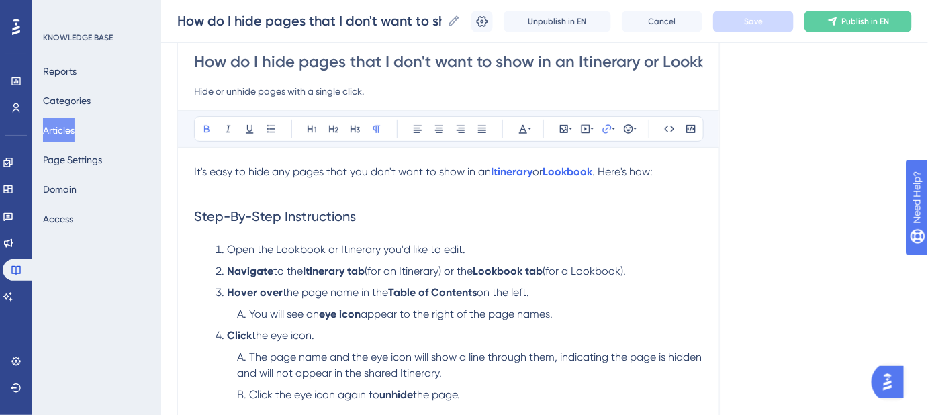
click at [513, 177] on p "It's easy to hide any pages that you don't want to show in an Itinerary or Look…" at bounding box center [448, 172] width 509 height 16
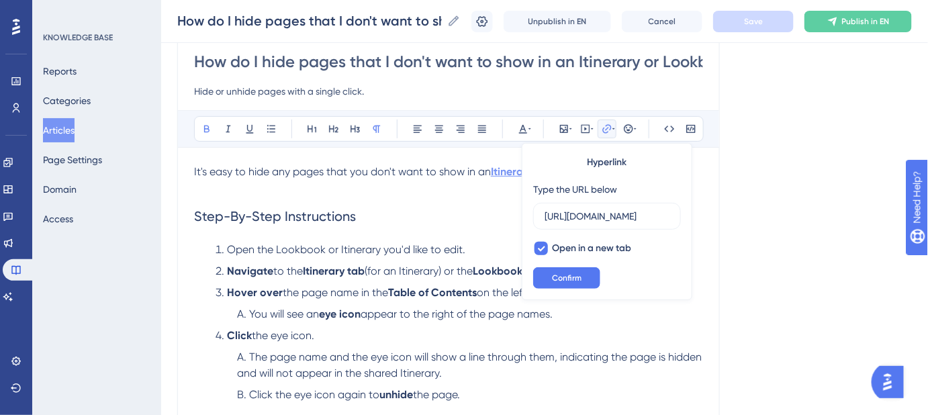
scroll to position [0, 128]
click at [580, 277] on span "Confirm" at bounding box center [567, 278] width 30 height 11
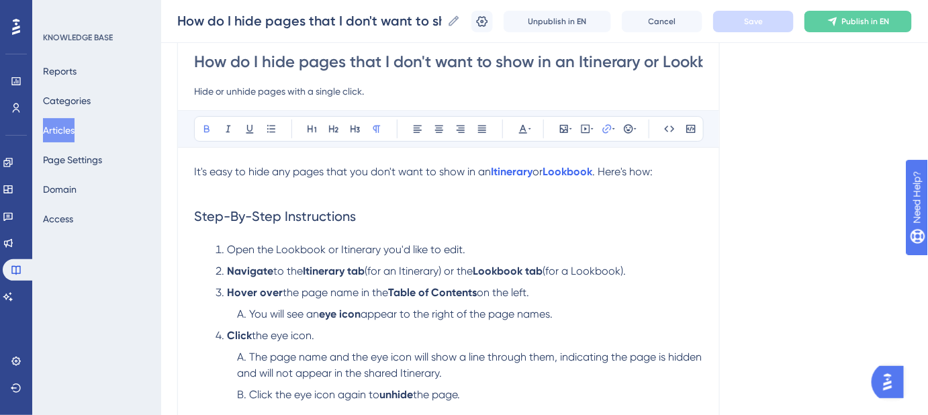
click at [580, 180] on p at bounding box center [448, 188] width 509 height 16
click at [580, 173] on strong "Lookbook" at bounding box center [568, 171] width 50 height 13
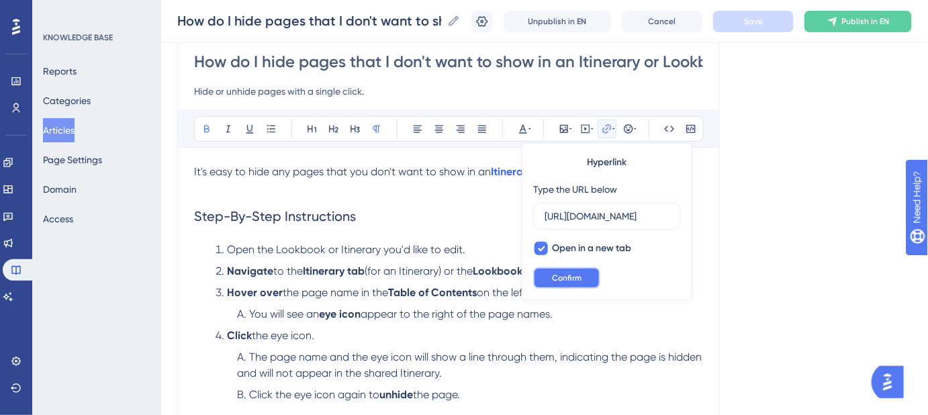
click at [582, 271] on button "Confirm" at bounding box center [566, 277] width 67 height 21
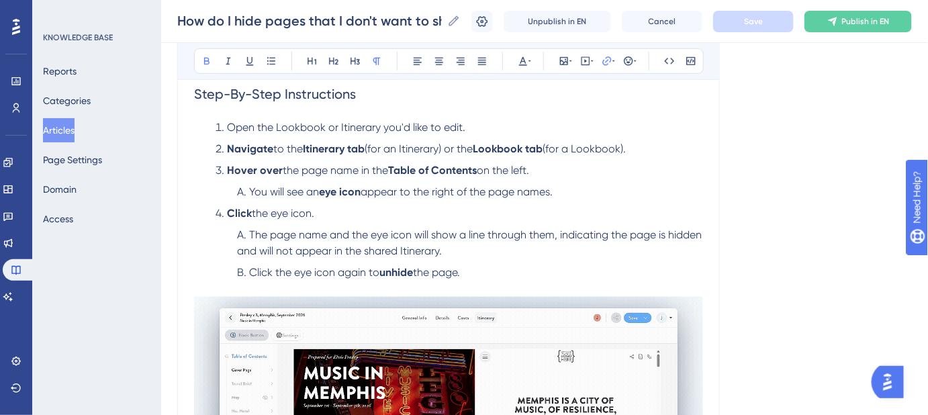
scroll to position [305, 0]
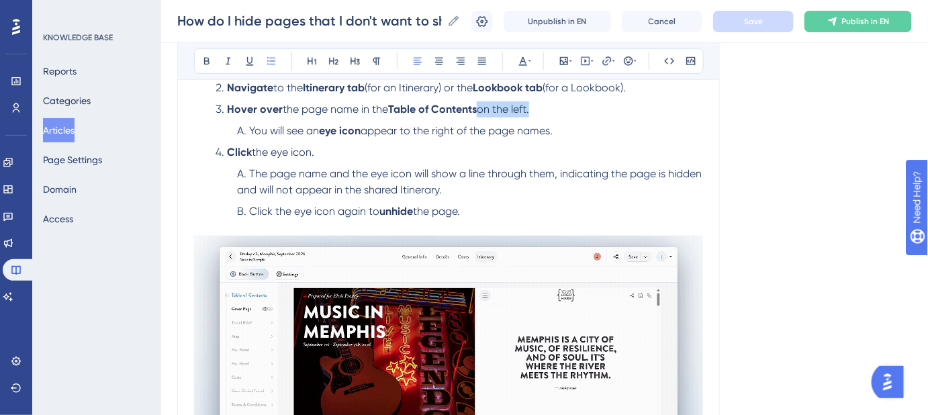
drag, startPoint x: 528, startPoint y: 108, endPoint x: 484, endPoint y: 108, distance: 44.3
click at [484, 108] on li "Hover over the page name in the Table of Contents on the left." at bounding box center [456, 109] width 493 height 16
click at [768, 185] on div "Language English (Default) How do I hide pages that I don't want to show in an …" at bounding box center [544, 215] width 735 height 868
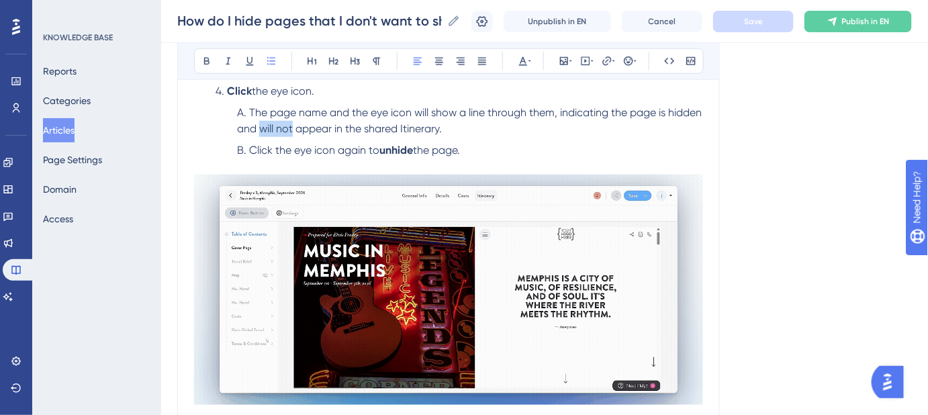
drag, startPoint x: 298, startPoint y: 131, endPoint x: 328, endPoint y: 132, distance: 29.6
click at [328, 132] on span "The page name and the eye icon will show a line through them, indicating the pa…" at bounding box center [470, 120] width 467 height 29
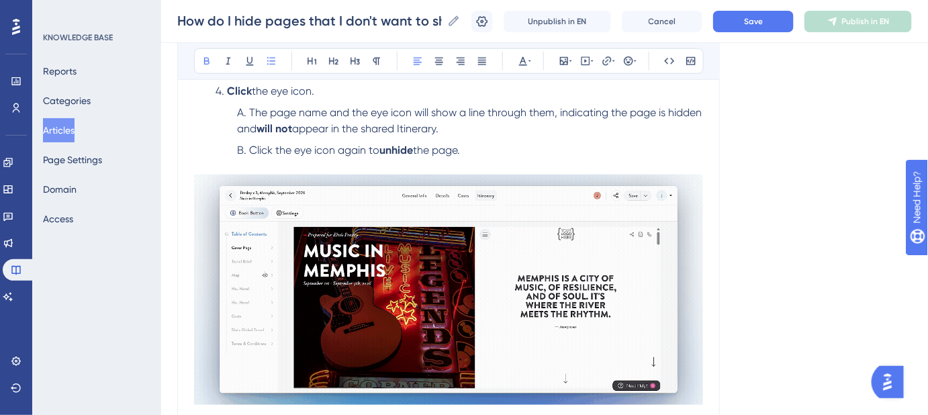
click at [764, 151] on div "Language English (Default) How do I hide pages that I don't want to show in an …" at bounding box center [544, 154] width 735 height 868
click at [750, 24] on button "Save" at bounding box center [753, 21] width 81 height 21
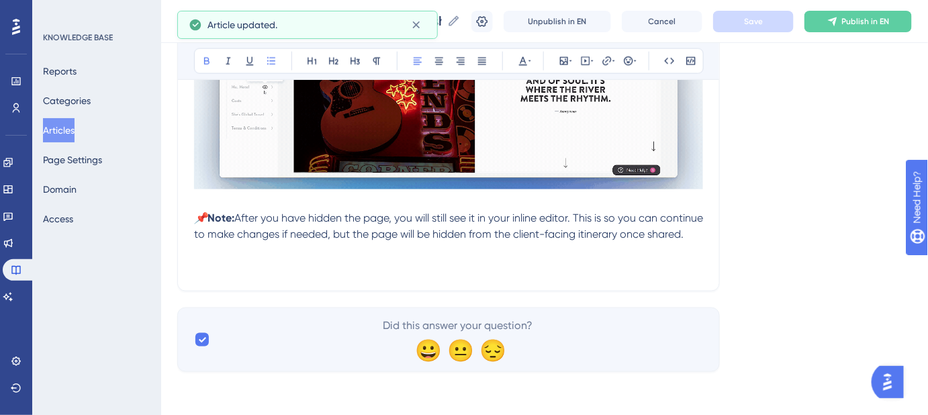
scroll to position [596, 0]
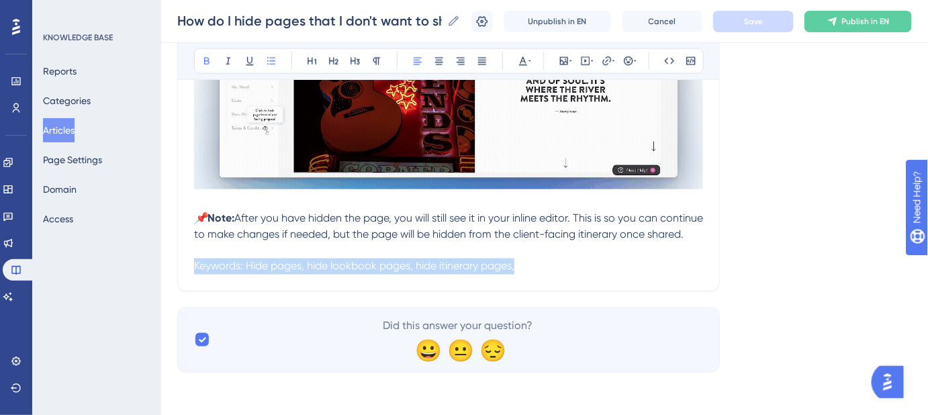
drag, startPoint x: 494, startPoint y: 277, endPoint x: 224, endPoint y: 271, distance: 270.8
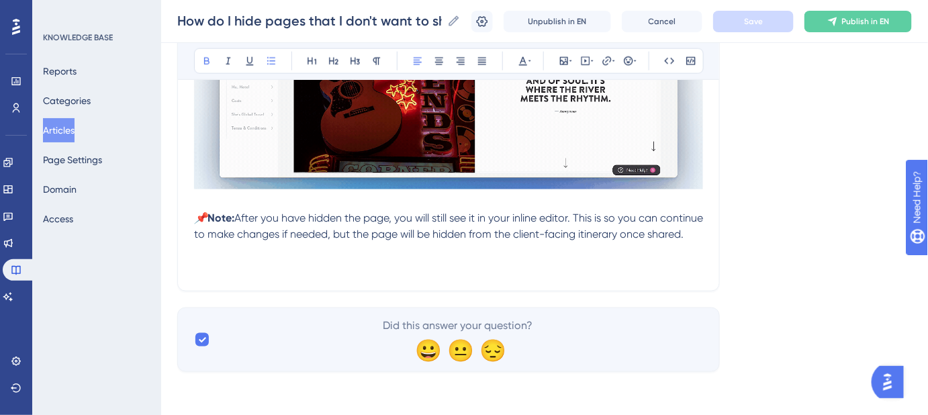
drag, startPoint x: 193, startPoint y: 268, endPoint x: 371, endPoint y: 268, distance: 177.3
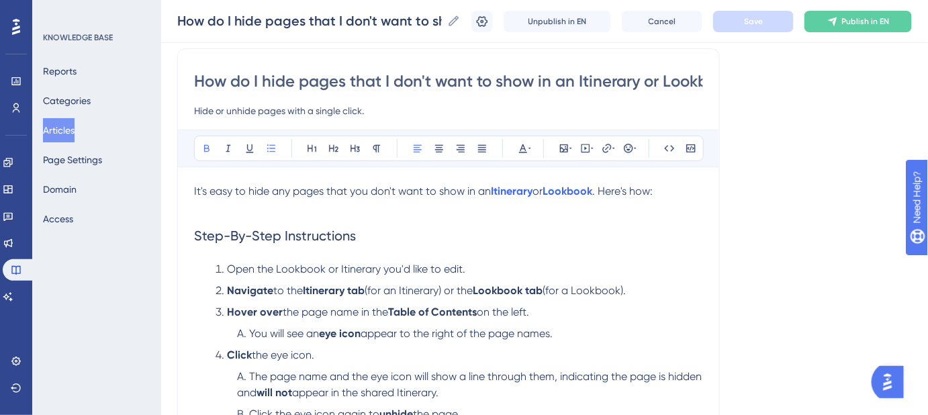
scroll to position [46, 0]
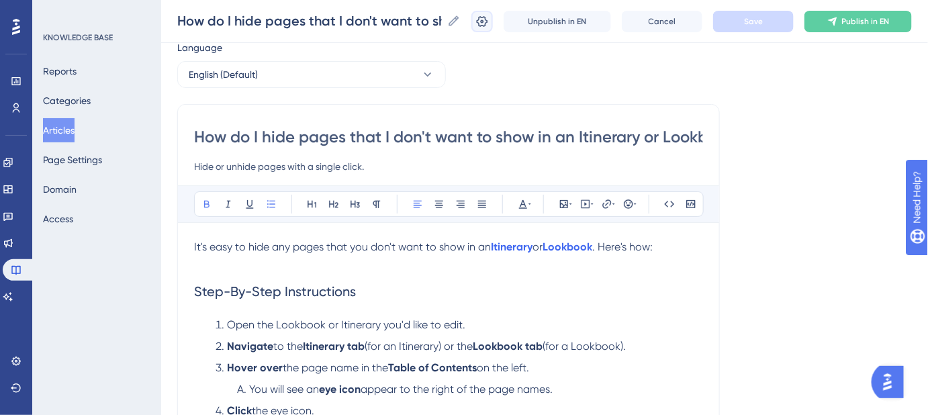
click at [489, 24] on icon at bounding box center [482, 21] width 13 height 13
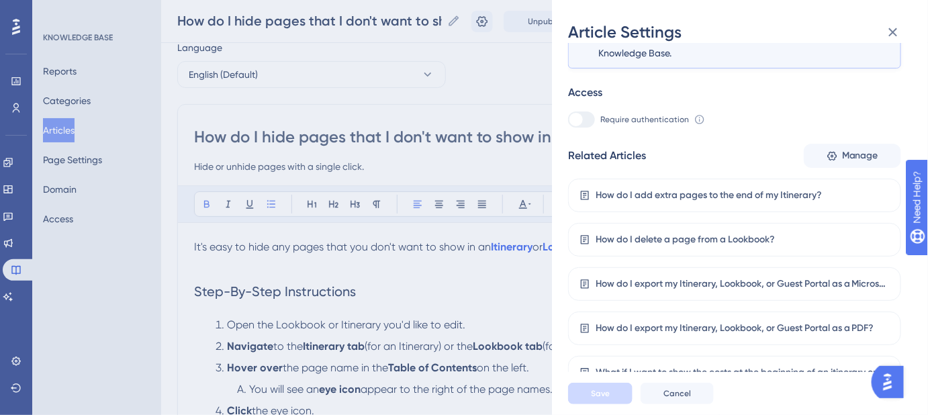
scroll to position [285, 0]
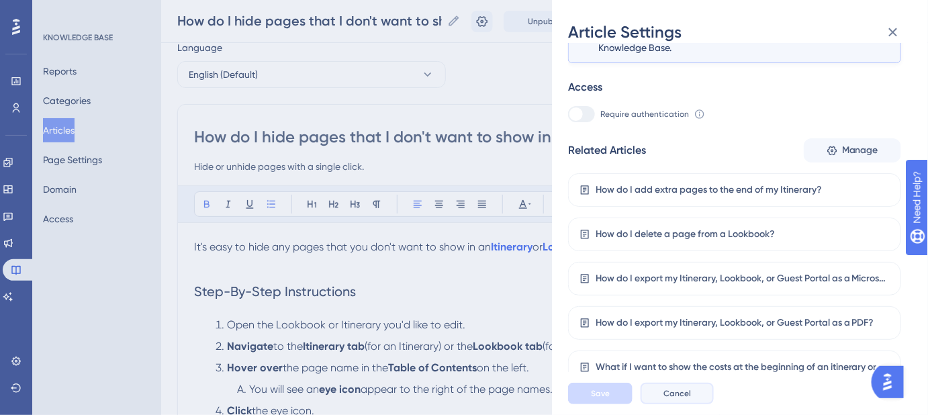
click at [685, 399] on span "Cancel" at bounding box center [678, 393] width 28 height 11
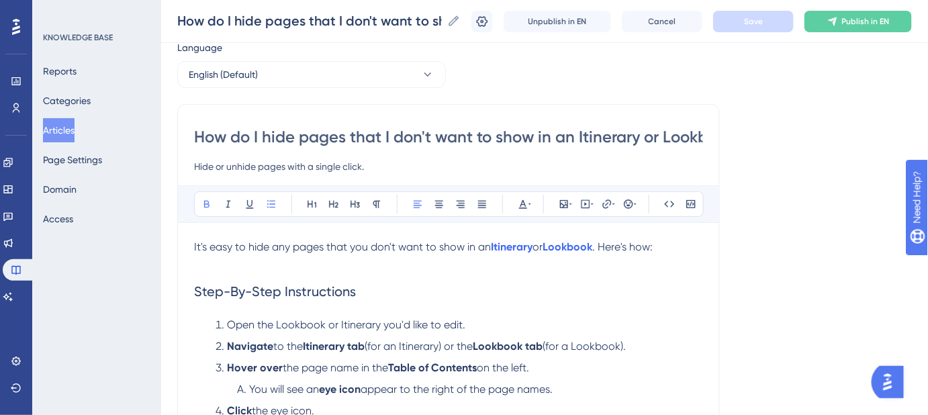
scroll to position [0, 0]
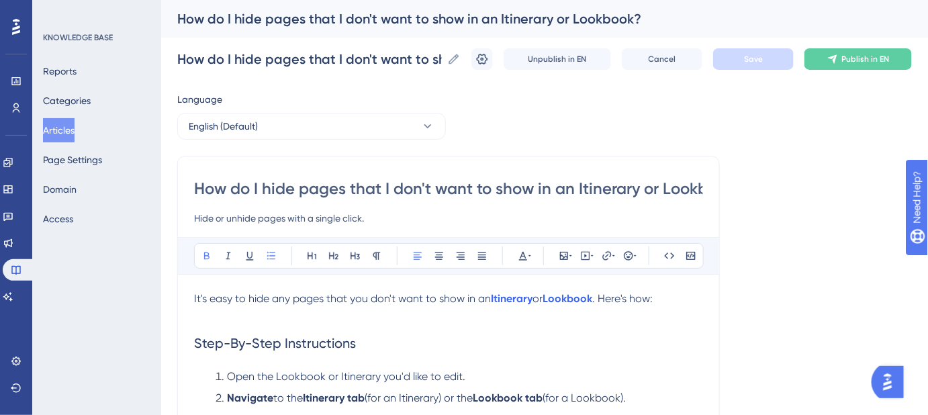
click at [75, 128] on button "Articles" at bounding box center [59, 130] width 32 height 24
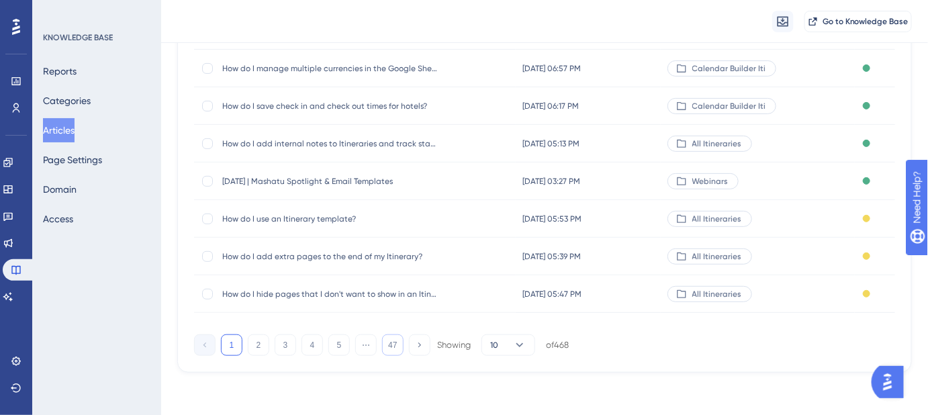
click at [392, 342] on button "47" at bounding box center [392, 345] width 21 height 21
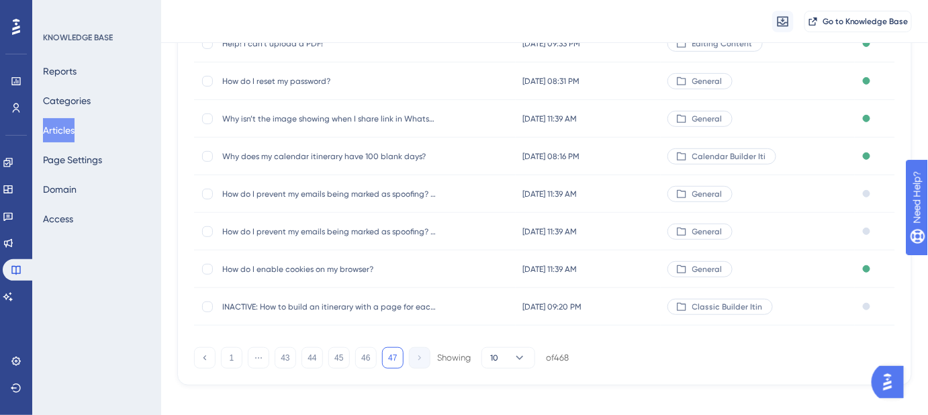
scroll to position [193, 0]
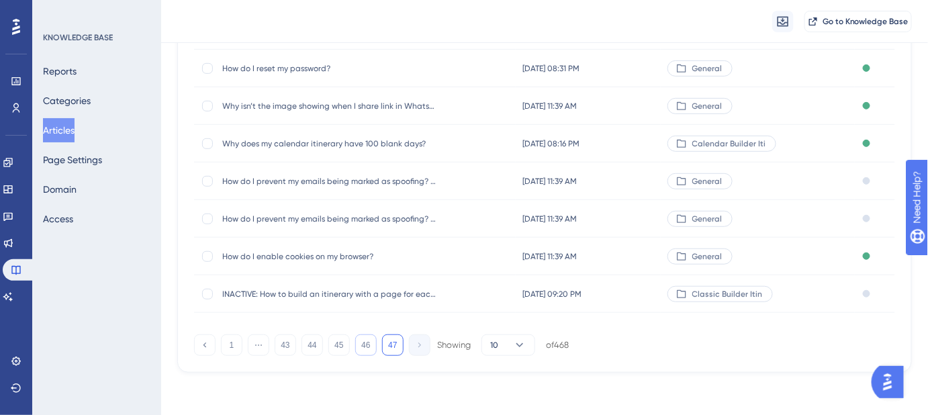
click at [363, 341] on button "46" at bounding box center [365, 345] width 21 height 21
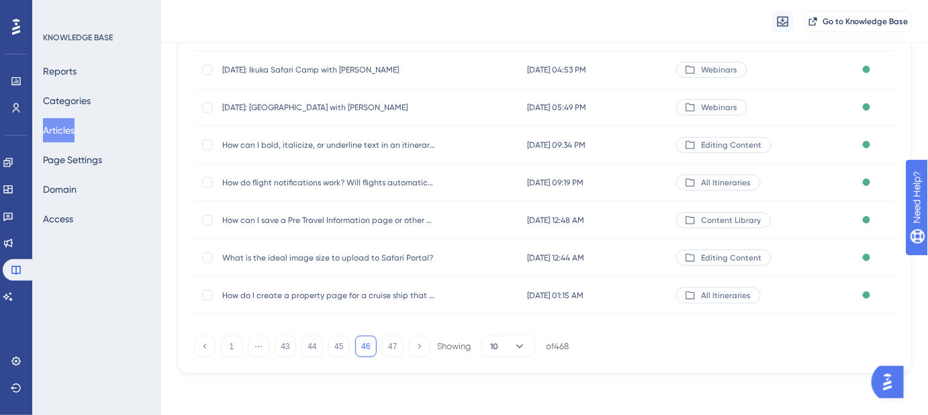
scroll to position [268, 0]
click at [335, 347] on button "45" at bounding box center [338, 345] width 21 height 21
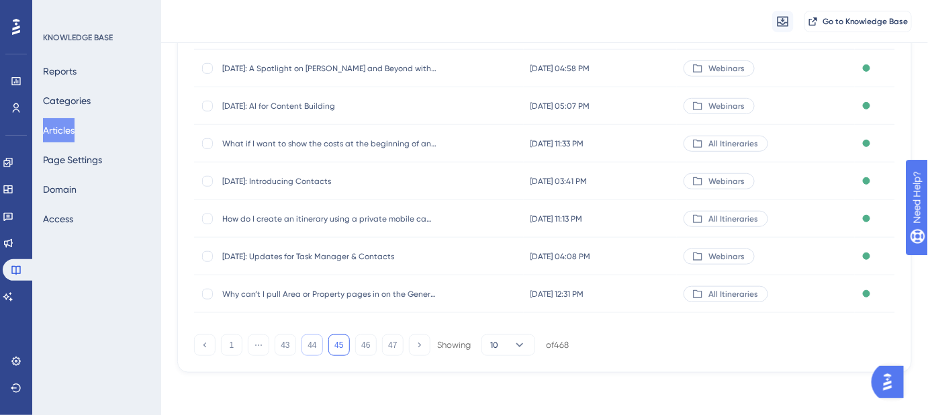
click at [318, 349] on button "44" at bounding box center [312, 345] width 21 height 21
click at [290, 343] on button "43" at bounding box center [285, 345] width 21 height 21
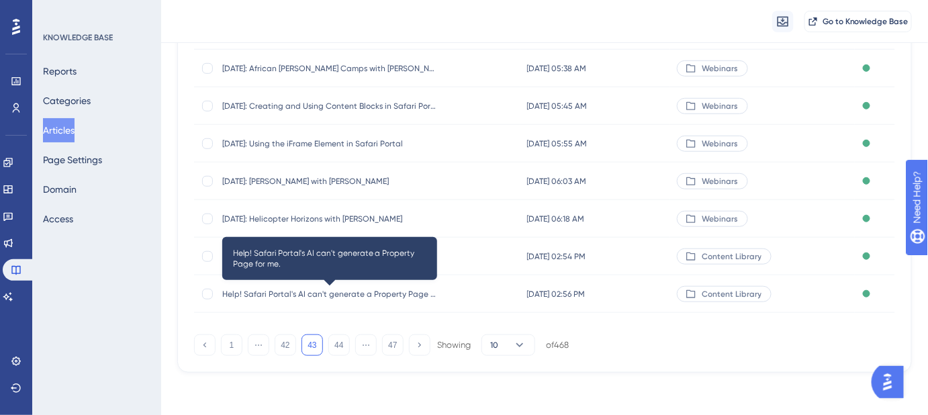
click at [324, 294] on span "Help! Safari Portal's AI can't generate a Property Page for me." at bounding box center [329, 294] width 215 height 11
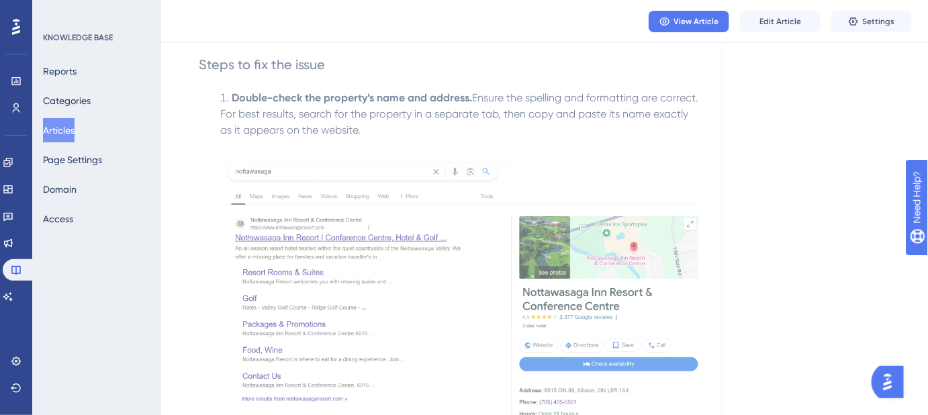
scroll to position [446, 0]
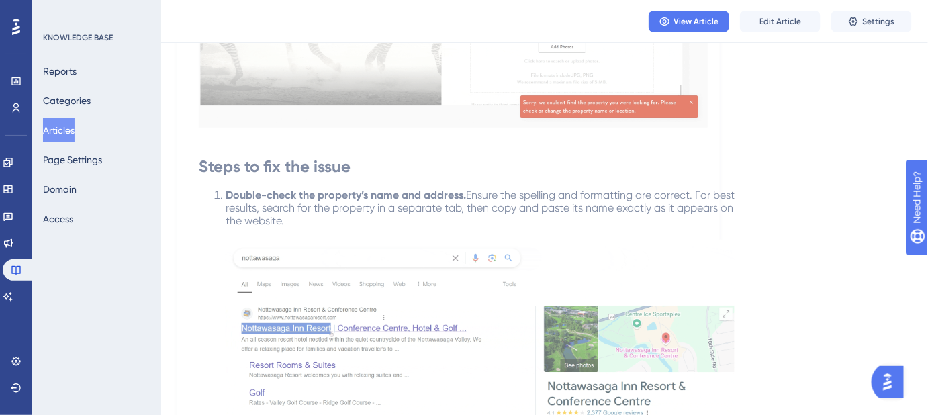
scroll to position [268, 0]
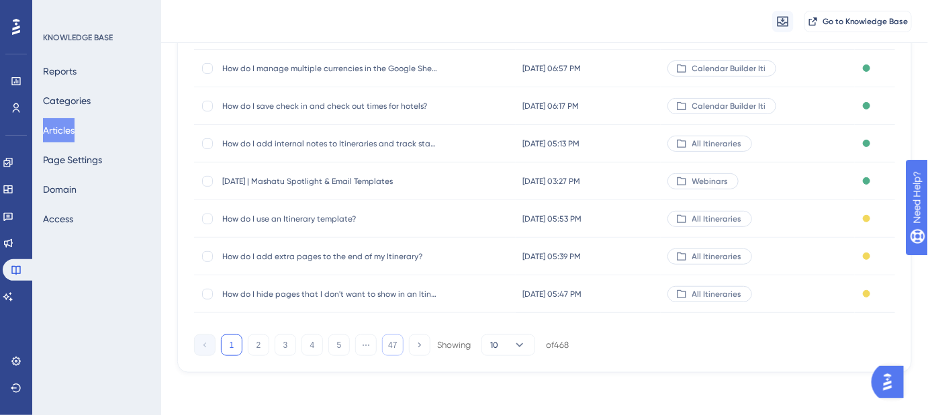
click at [388, 348] on button "47" at bounding box center [392, 345] width 21 height 21
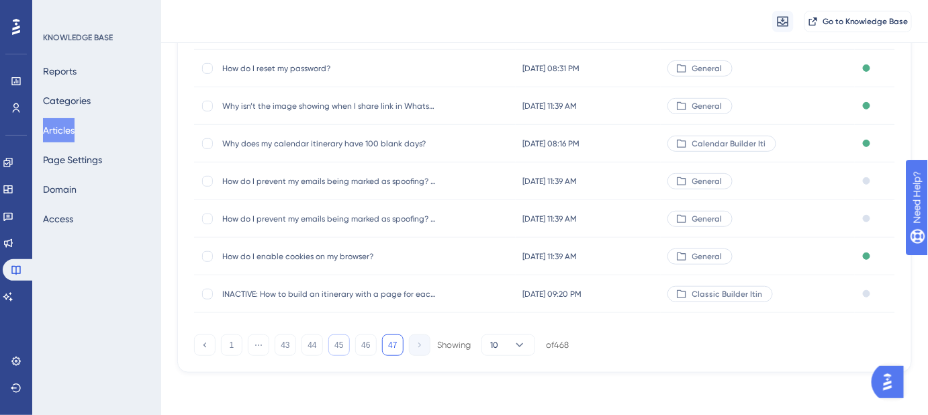
click at [335, 344] on button "45" at bounding box center [338, 345] width 21 height 21
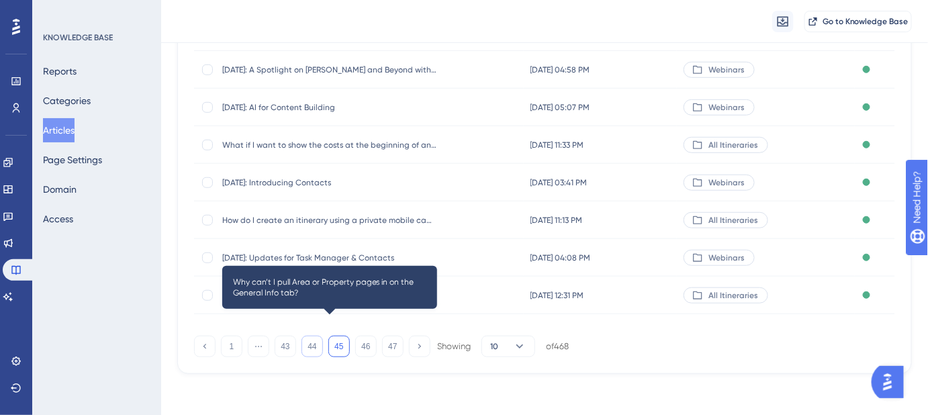
scroll to position [268, 0]
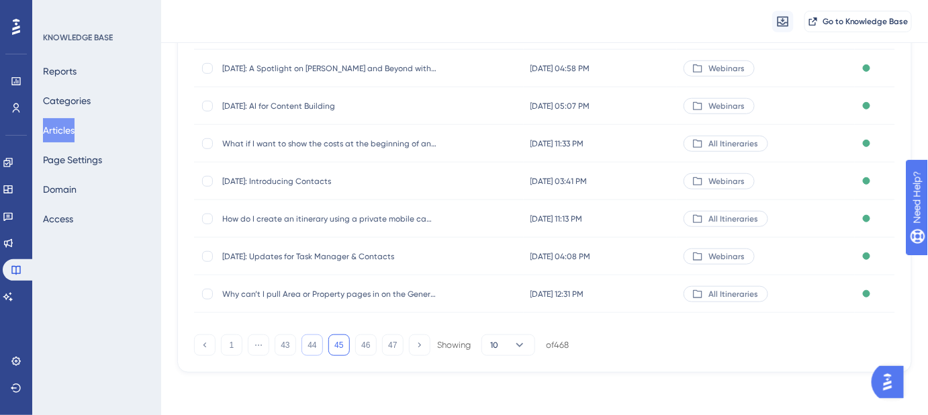
click at [310, 343] on button "44" at bounding box center [312, 345] width 21 height 21
click at [285, 345] on button "43" at bounding box center [285, 345] width 21 height 21
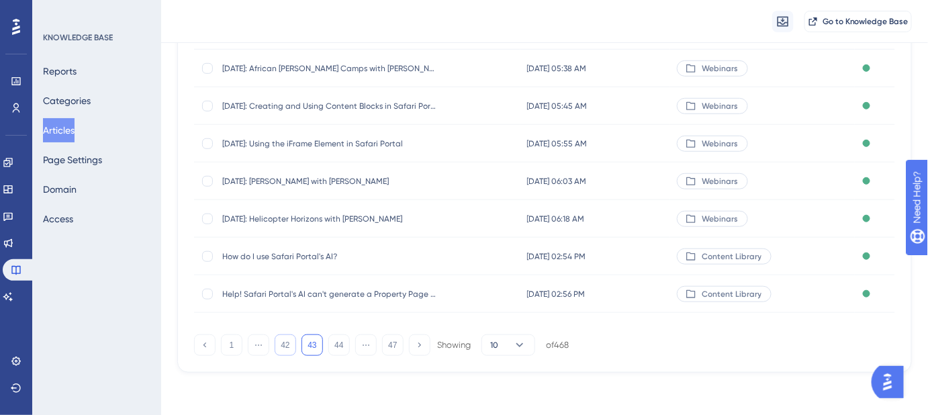
click at [286, 345] on button "42" at bounding box center [285, 345] width 21 height 21
click at [286, 341] on button "41" at bounding box center [285, 345] width 21 height 21
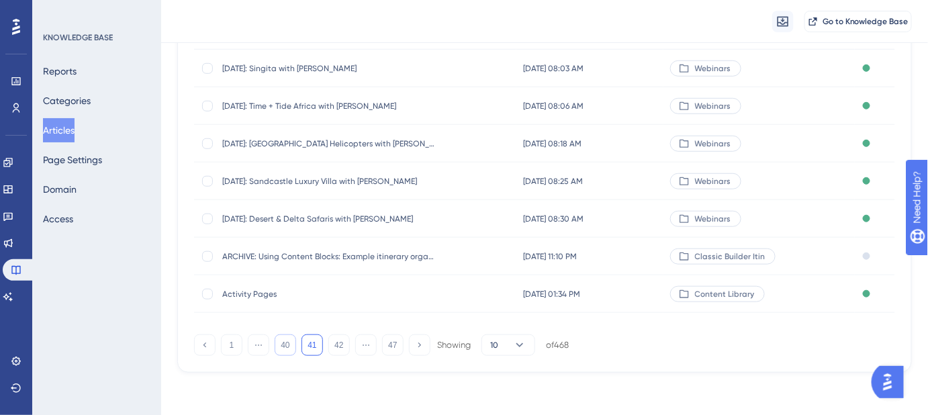
click at [281, 341] on button "40" at bounding box center [285, 345] width 21 height 21
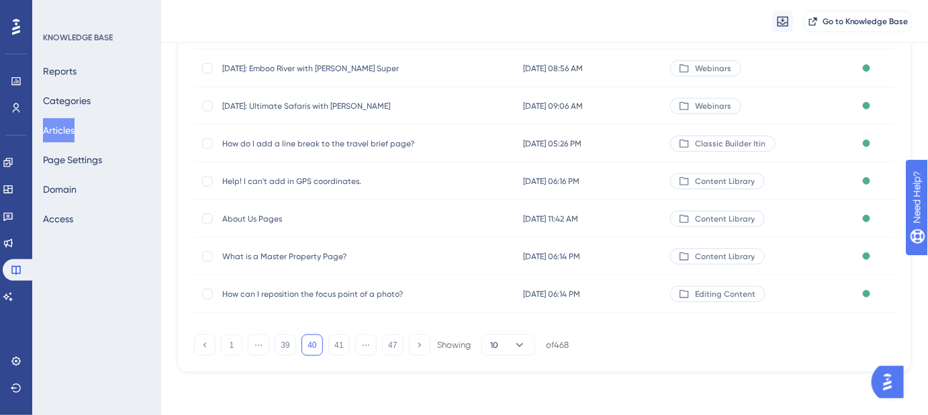
click at [329, 179] on span "Help! I can't add in GPS coordinates." at bounding box center [329, 181] width 215 height 11
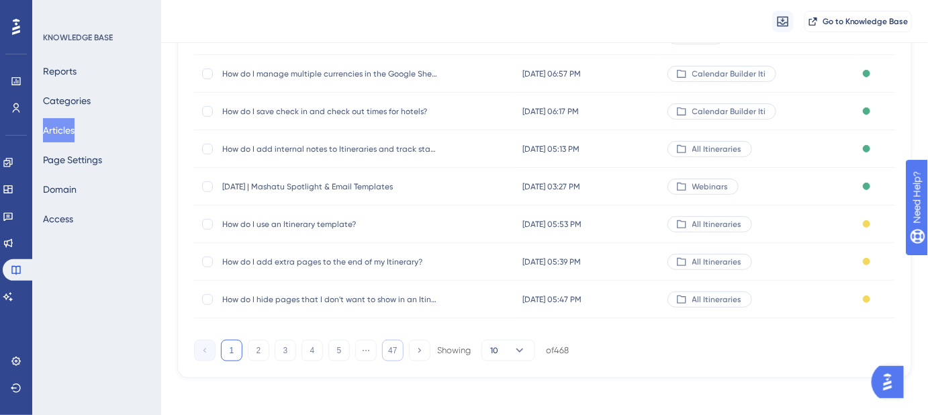
click at [388, 354] on button "47" at bounding box center [392, 350] width 21 height 21
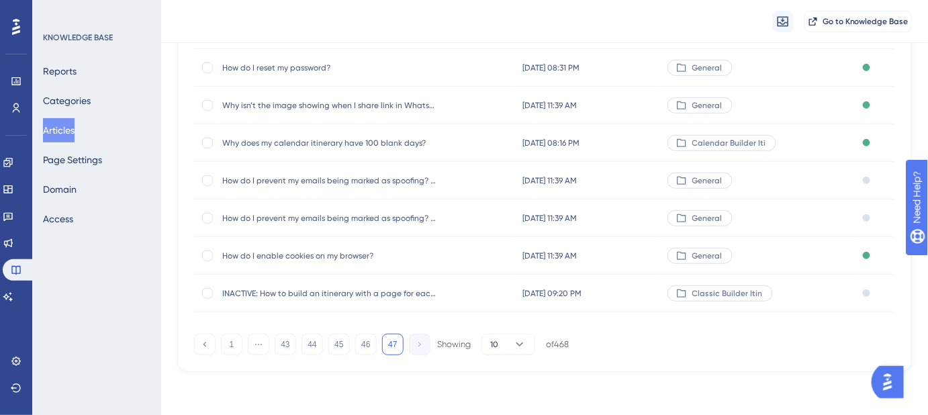
scroll to position [193, 0]
click at [288, 348] on button "43" at bounding box center [285, 345] width 21 height 21
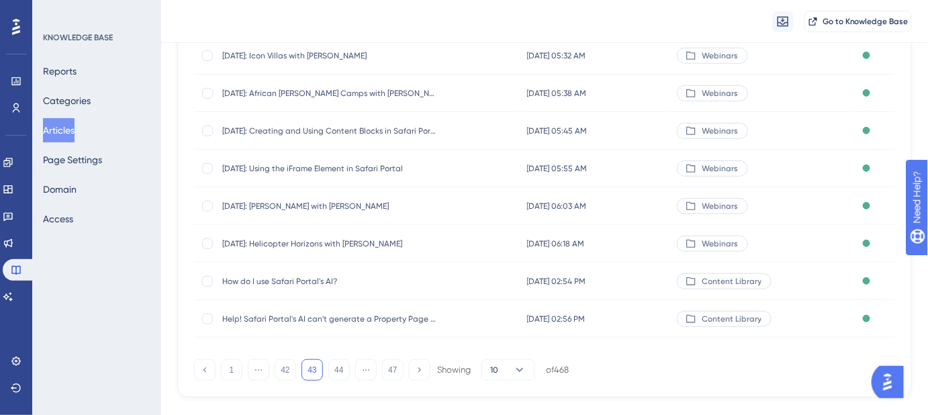
scroll to position [268, 0]
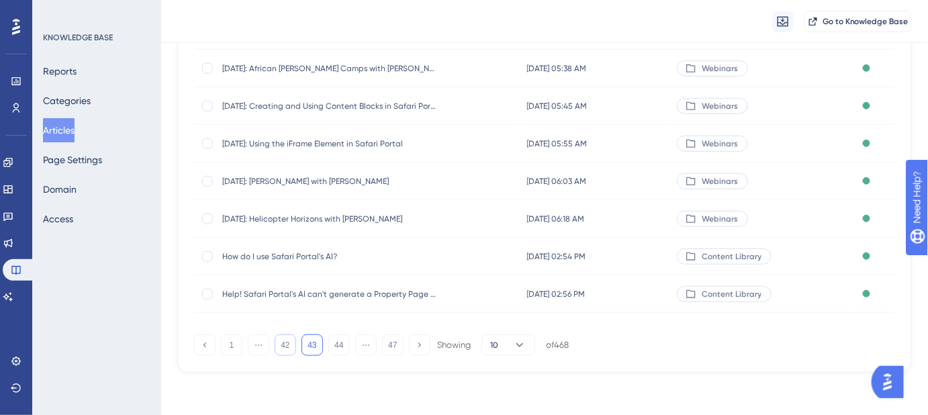
click at [287, 349] on button "42" at bounding box center [285, 345] width 21 height 21
click at [287, 347] on button "41" at bounding box center [285, 345] width 21 height 21
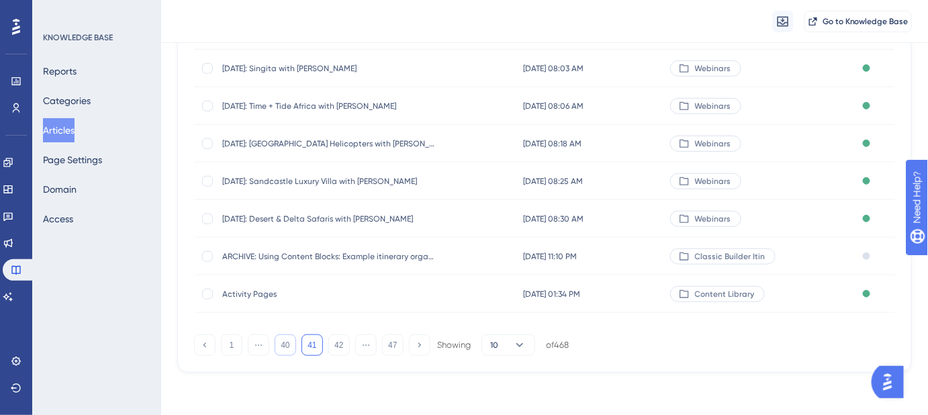
click at [287, 347] on button "40" at bounding box center [285, 345] width 21 height 21
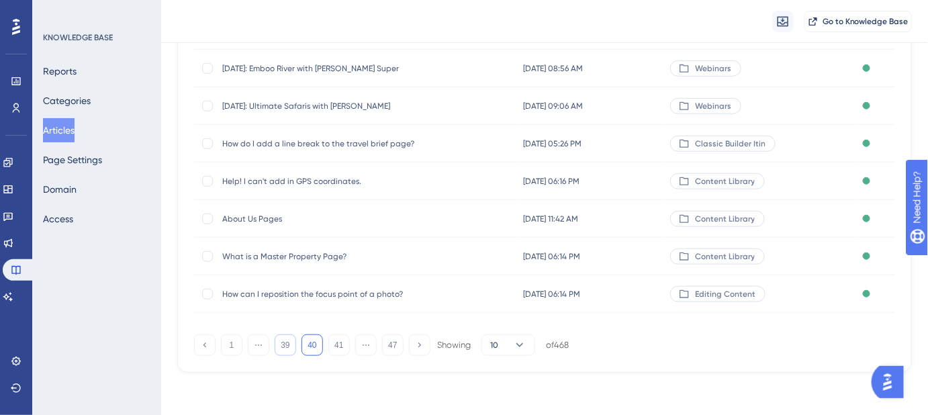
click at [279, 344] on button "39" at bounding box center [285, 345] width 21 height 21
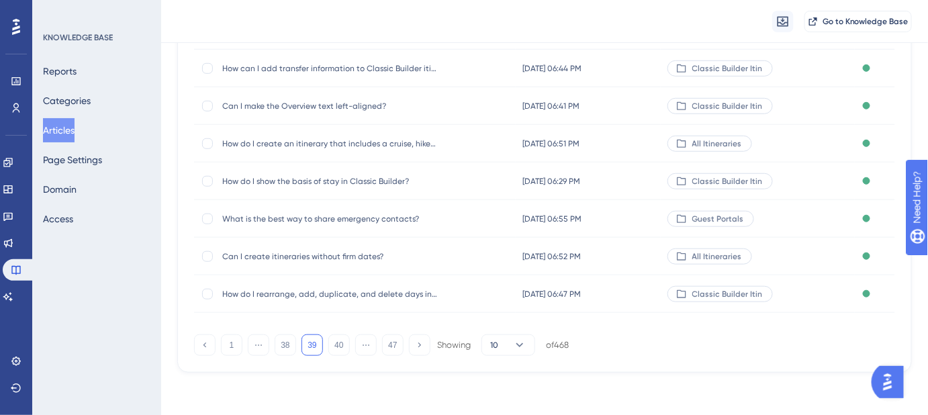
click at [365, 257] on span "Can I create itineraries without firm dates?" at bounding box center [329, 256] width 215 height 11
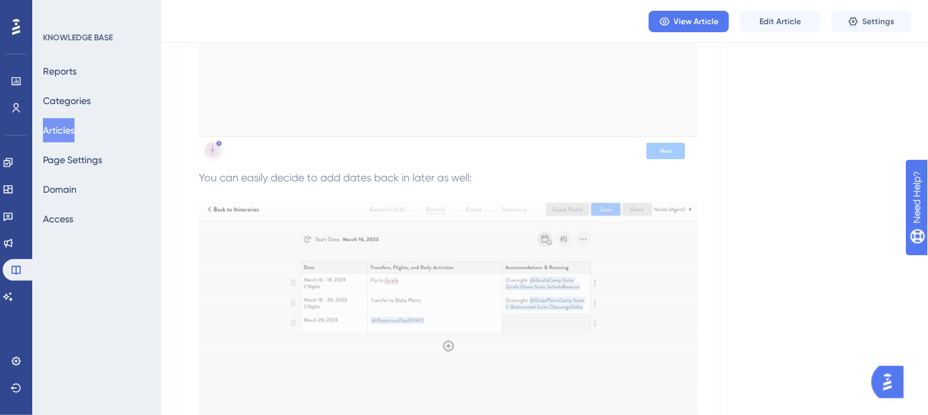
scroll to position [544, 0]
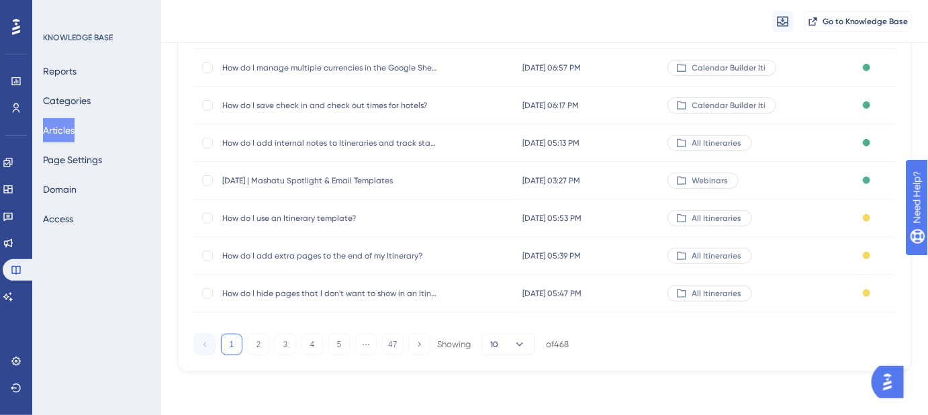
scroll to position [268, 0]
click at [392, 343] on button "47" at bounding box center [392, 345] width 21 height 21
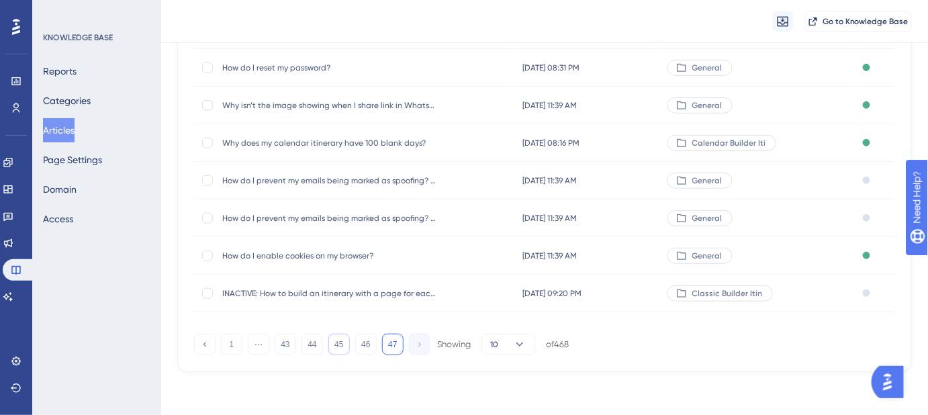
scroll to position [193, 0]
click at [285, 342] on button "43" at bounding box center [285, 345] width 21 height 21
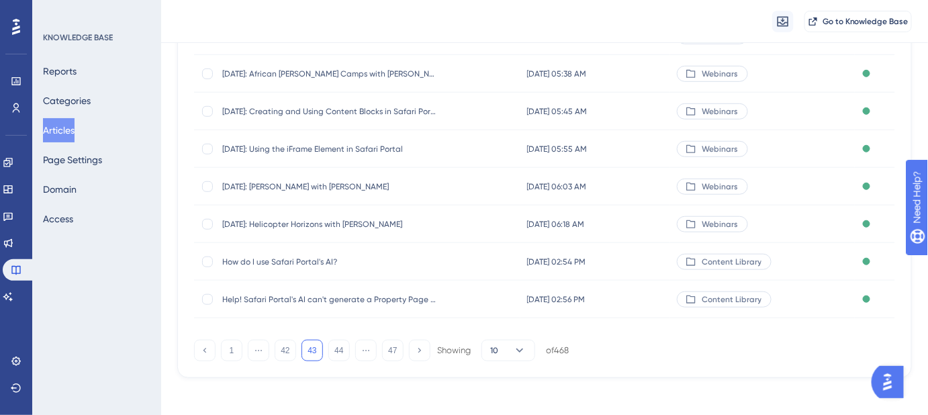
scroll to position [268, 0]
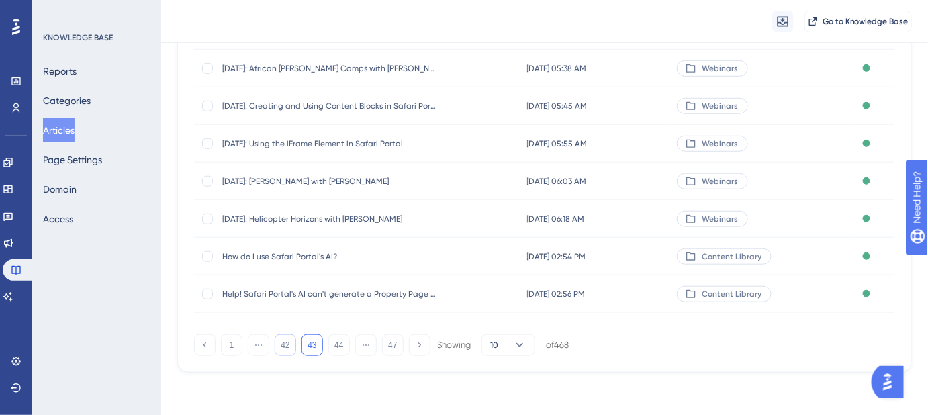
click at [279, 345] on button "42" at bounding box center [285, 345] width 21 height 21
click at [279, 345] on button "41" at bounding box center [285, 345] width 21 height 21
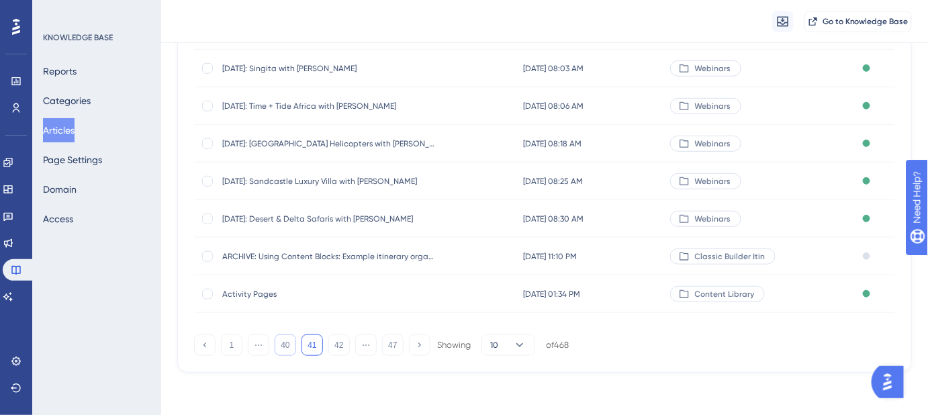
click at [279, 345] on button "40" at bounding box center [285, 345] width 21 height 21
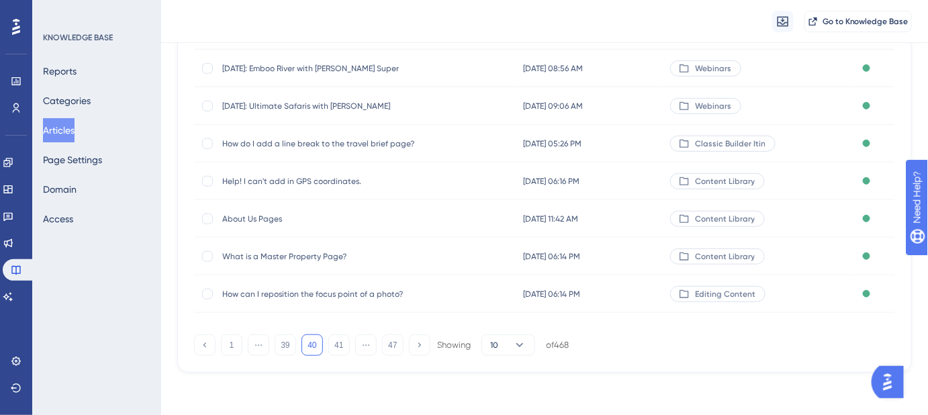
click at [279, 332] on div "1 ⋯ 39 40 41 ⋯ 47 Showing 10 of 468" at bounding box center [544, 342] width 701 height 27
click at [285, 332] on div "1 ⋯ 39 40 41 ⋯ 47 Showing 10 of 468" at bounding box center [544, 342] width 701 height 27
click at [286, 345] on button "39" at bounding box center [285, 345] width 21 height 21
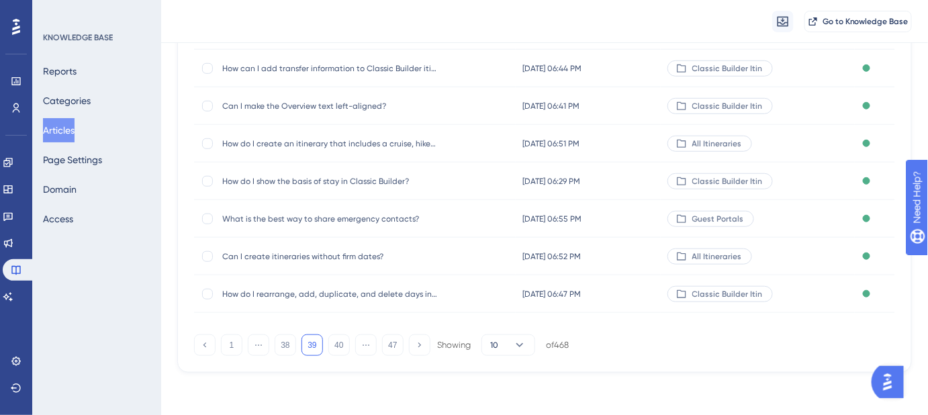
click at [324, 255] on span "Can I create itineraries without firm dates?" at bounding box center [329, 256] width 215 height 11
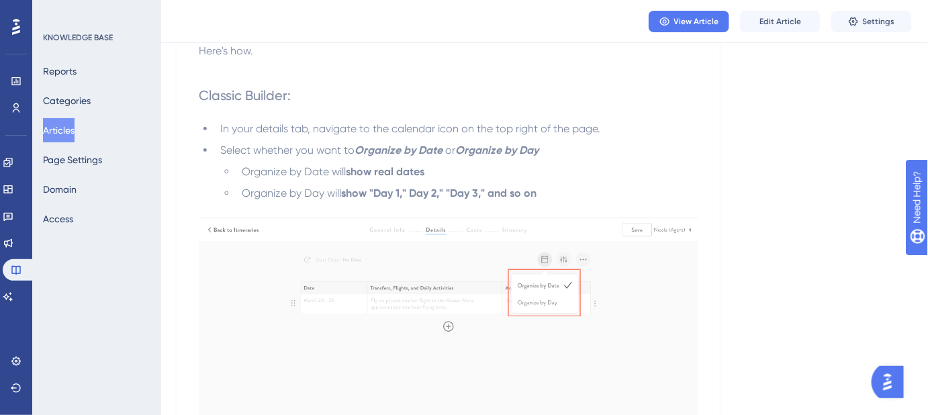
scroll to position [117, 0]
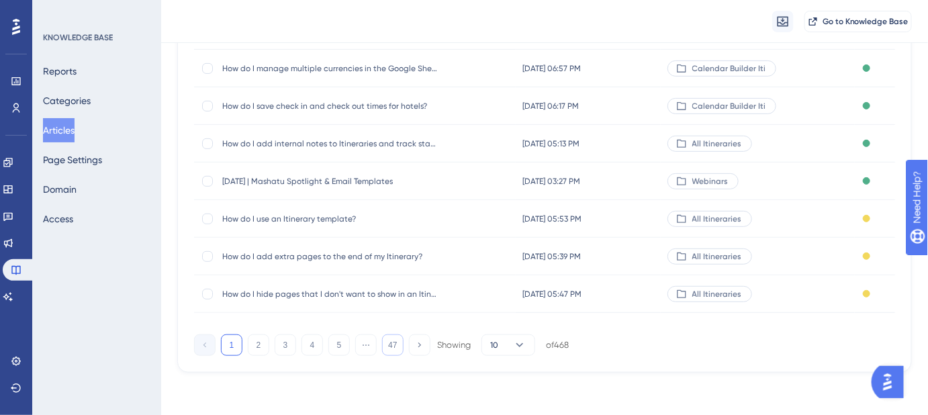
click at [394, 349] on button "47" at bounding box center [392, 345] width 21 height 21
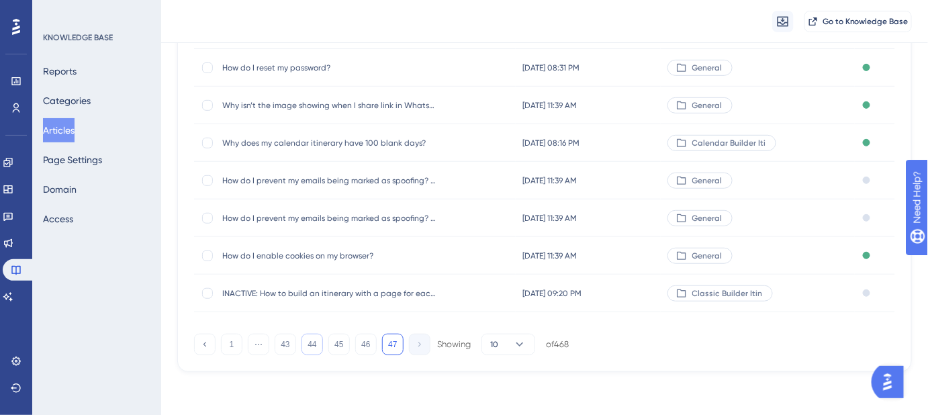
scroll to position [193, 0]
click at [288, 343] on button "43" at bounding box center [285, 345] width 21 height 21
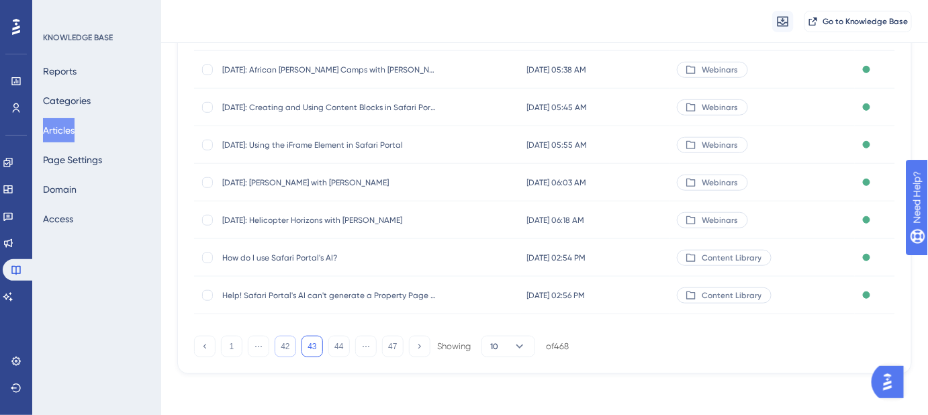
scroll to position [268, 0]
click at [291, 345] on button "42" at bounding box center [285, 345] width 21 height 21
click at [288, 343] on button "41" at bounding box center [285, 345] width 21 height 21
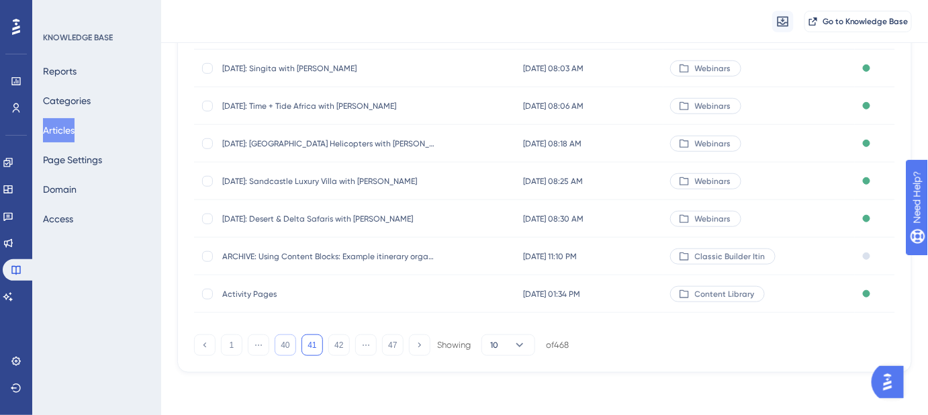
click at [287, 343] on button "40" at bounding box center [285, 345] width 21 height 21
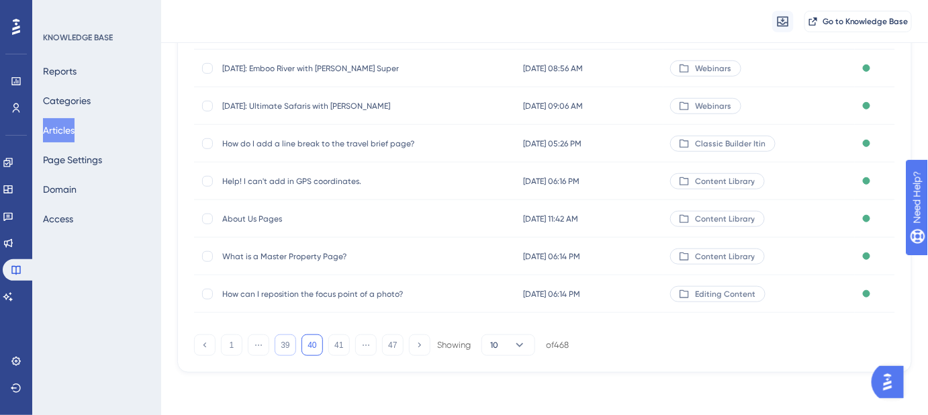
click at [287, 343] on button "39" at bounding box center [285, 345] width 21 height 21
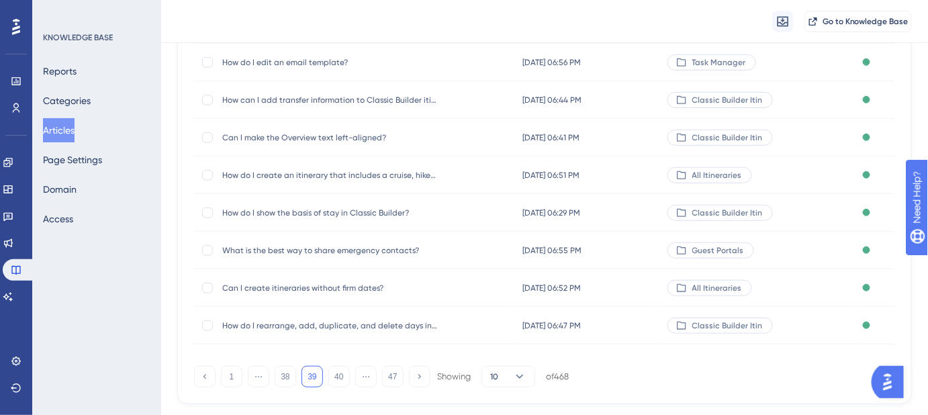
scroll to position [207, 0]
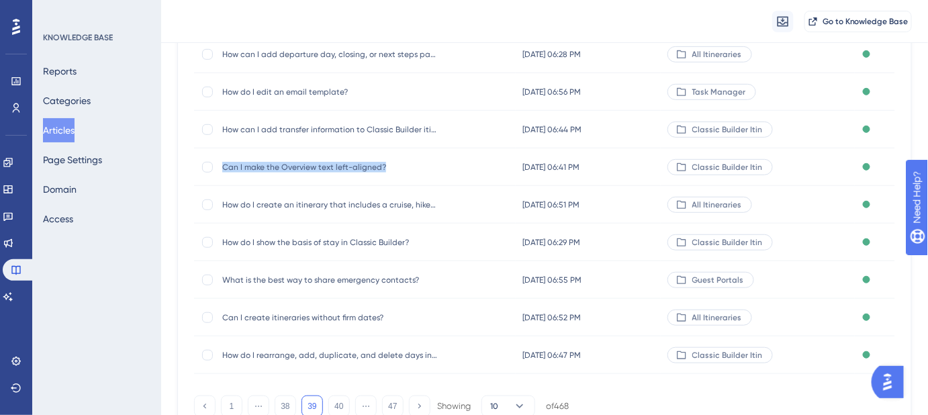
drag, startPoint x: 353, startPoint y: 166, endPoint x: 224, endPoint y: 166, distance: 128.3
click at [224, 166] on span "Can I make the Overview text left-aligned?" at bounding box center [329, 167] width 215 height 11
copy span "Can I make the Overview text left-aligned?"
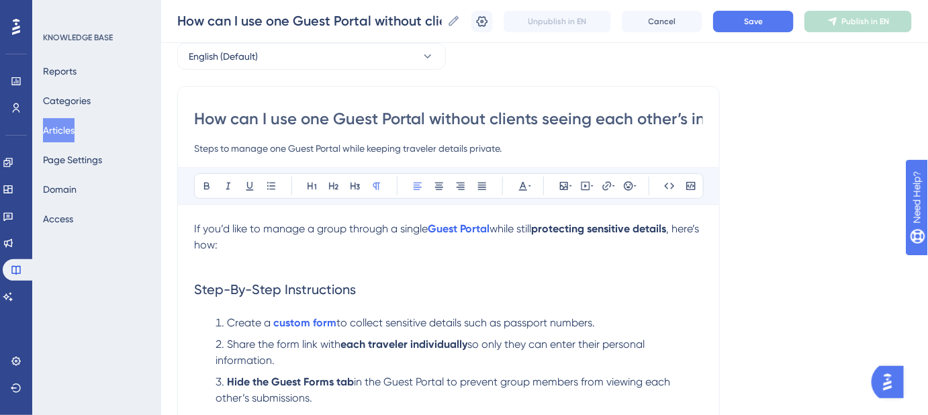
scroll to position [126, 0]
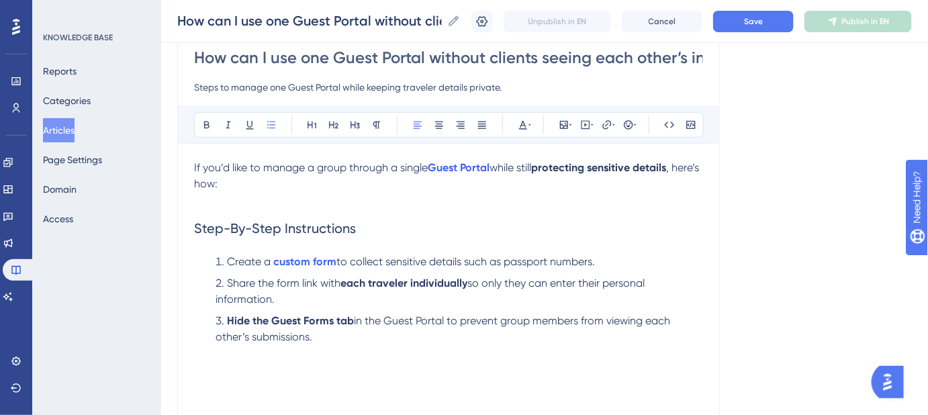
click at [611, 259] on li "Create a custom form to collect sensitive details such as passport numbers." at bounding box center [456, 262] width 493 height 16
click at [703, 236] on h2 "Step-By-Step Instructions" at bounding box center [448, 228] width 509 height 40
click at [605, 259] on li "Create a custom form to collect sensitive details such as passport numbers." at bounding box center [456, 262] width 493 height 16
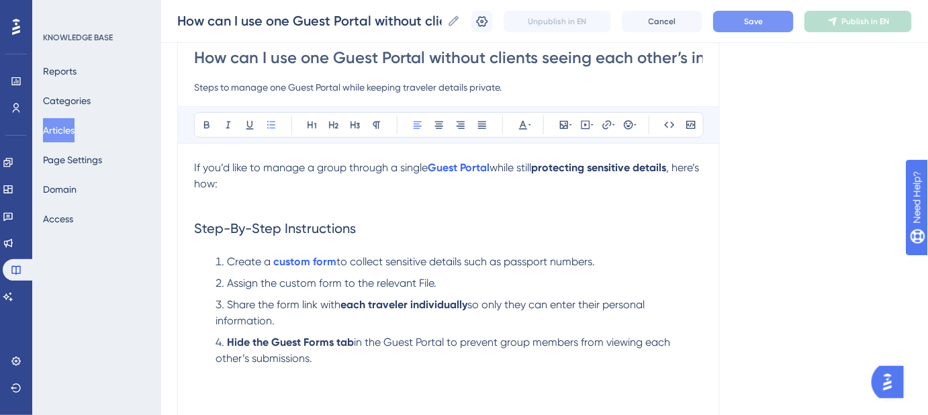
click at [763, 23] on span "Save" at bounding box center [753, 21] width 19 height 11
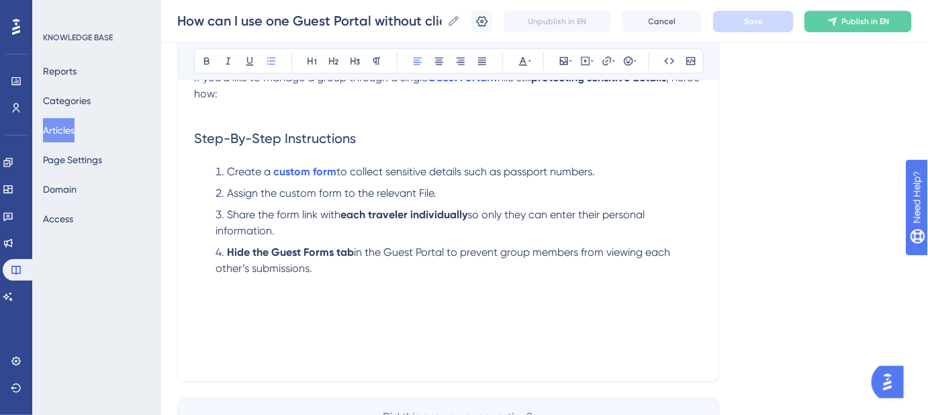
scroll to position [187, 0]
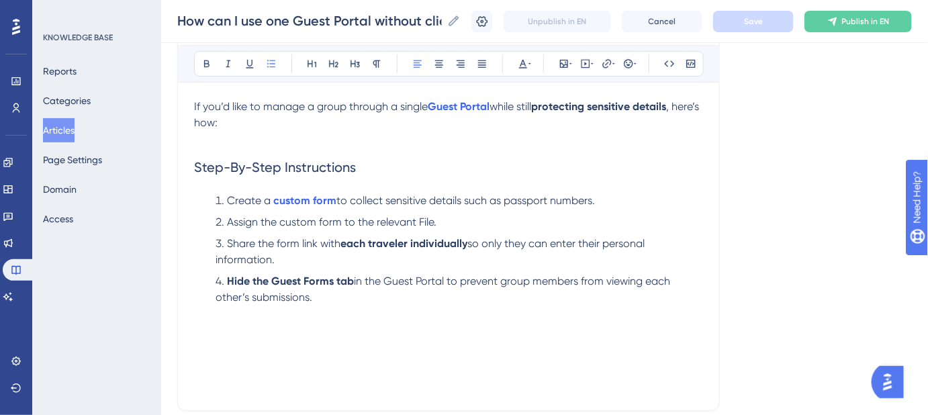
click at [422, 221] on span "Assign the custom form to the relevant File." at bounding box center [332, 222] width 210 height 13
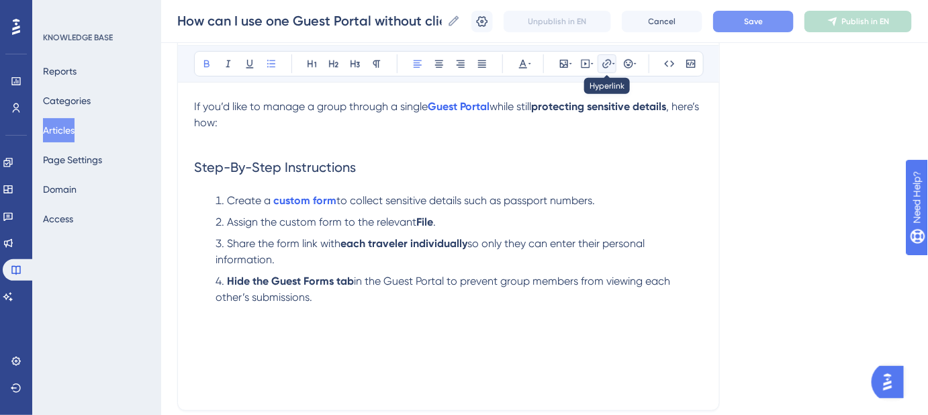
click at [603, 63] on icon at bounding box center [607, 63] width 9 height 9
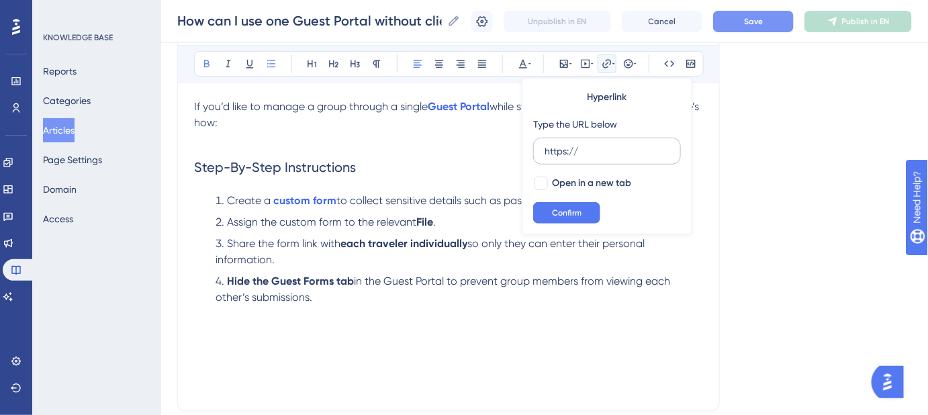
drag, startPoint x: 593, startPoint y: 153, endPoint x: 533, endPoint y: 153, distance: 59.8
click at [533, 153] on label "https://" at bounding box center [607, 151] width 148 height 27
click at [545, 153] on input "https://" at bounding box center [607, 151] width 125 height 15
type input "[URL][DOMAIN_NAME]"
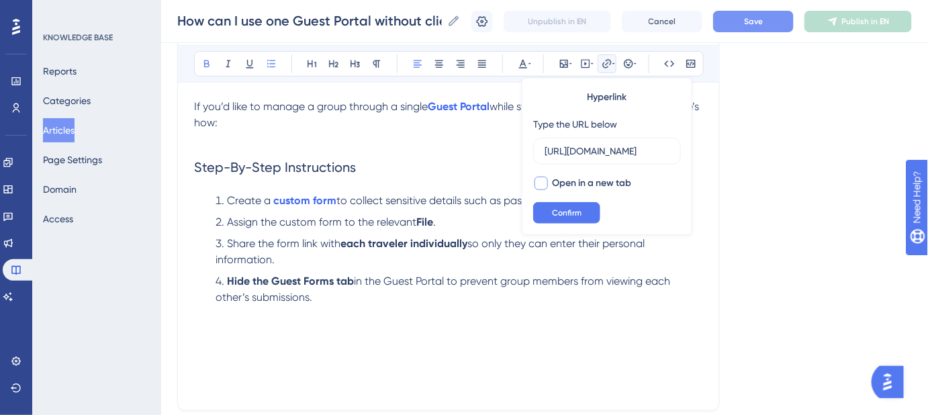
click at [539, 182] on div at bounding box center [541, 183] width 13 height 13
checkbox input "true"
click at [556, 210] on span "Confirm" at bounding box center [567, 213] width 30 height 11
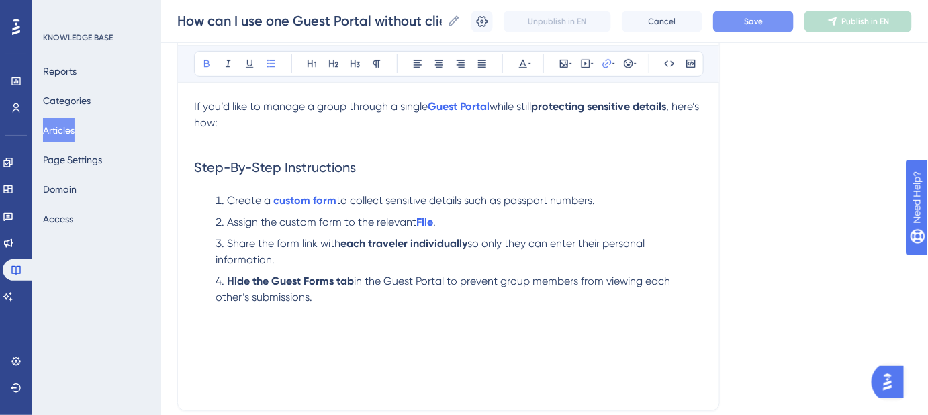
click at [684, 198] on li "Create a custom form to collect sensitive details such as passport numbers." at bounding box center [456, 201] width 493 height 16
click at [758, 23] on span "Save" at bounding box center [753, 21] width 19 height 11
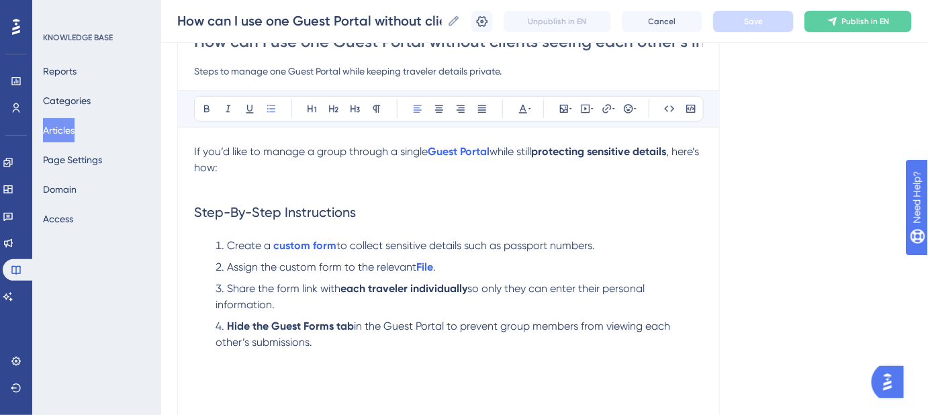
scroll to position [122, 0]
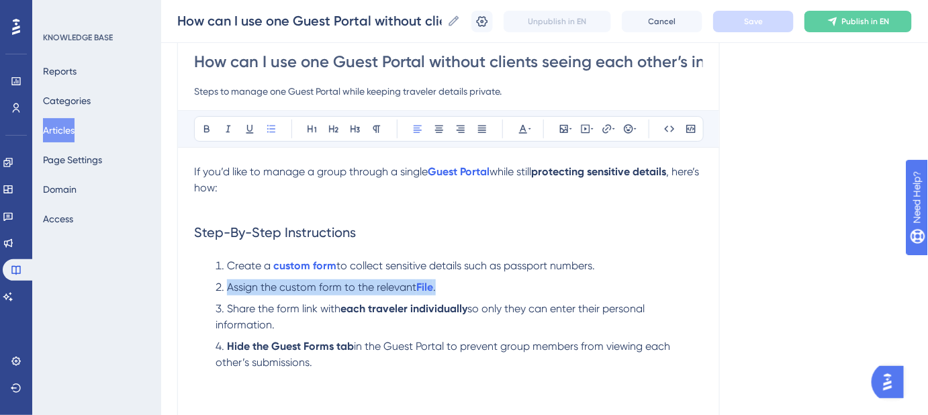
drag, startPoint x: 476, startPoint y: 283, endPoint x: 226, endPoint y: 285, distance: 250.5
click at [226, 285] on li "Assign the custom form to the relevant File ." at bounding box center [456, 287] width 493 height 16
copy li "Assign the custom form to the relevant File ."
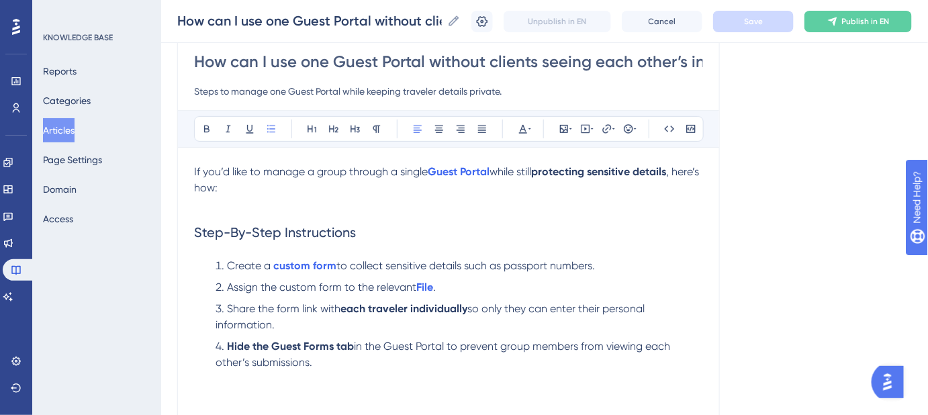
click at [723, 251] on div "Language English (Default) How can I use one Guest Portal without clients seein…" at bounding box center [544, 260] width 735 height 592
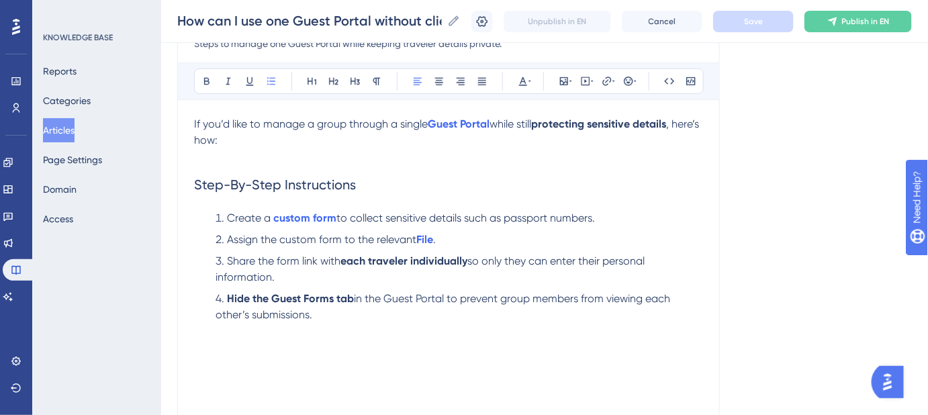
scroll to position [183, 0]
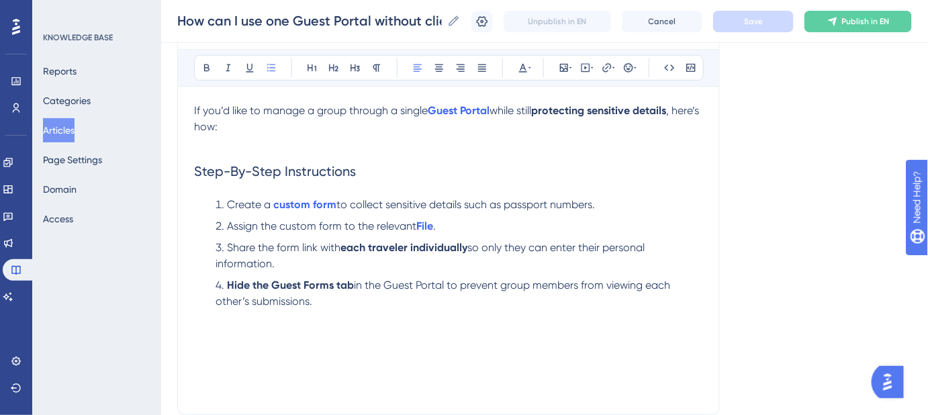
click at [452, 225] on li "Assign the custom form to the relevant File ." at bounding box center [456, 226] width 493 height 16
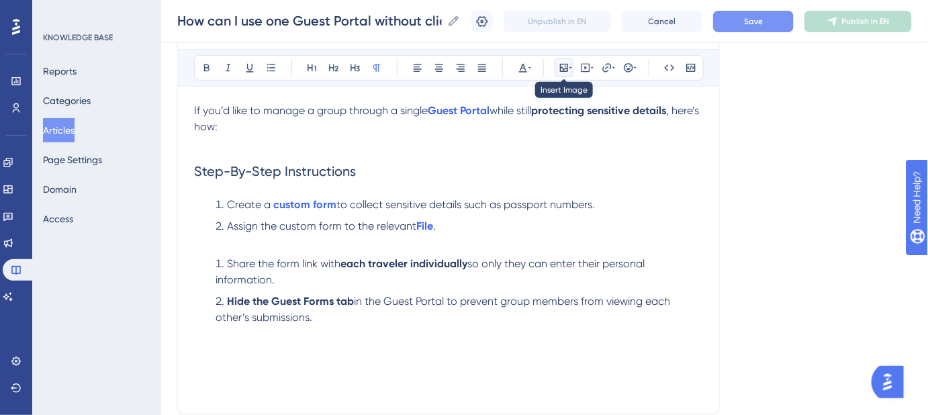
click at [564, 64] on icon at bounding box center [564, 67] width 11 height 11
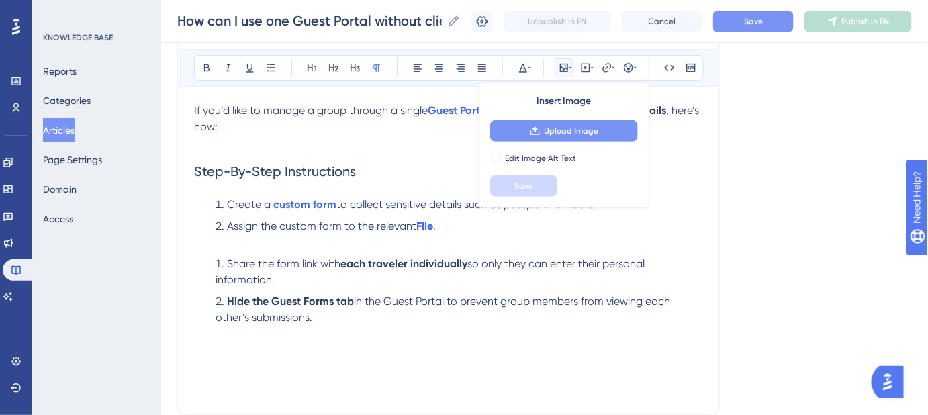
click at [553, 134] on span "Upload Image" at bounding box center [572, 131] width 54 height 11
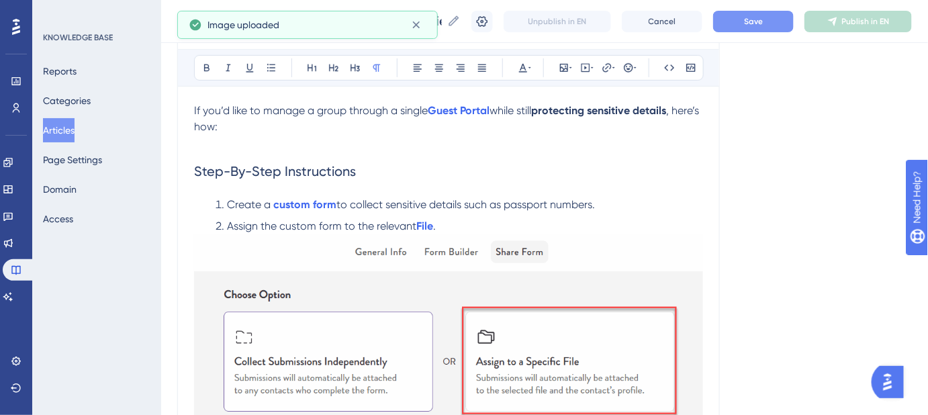
click at [285, 312] on img at bounding box center [448, 398] width 509 height 328
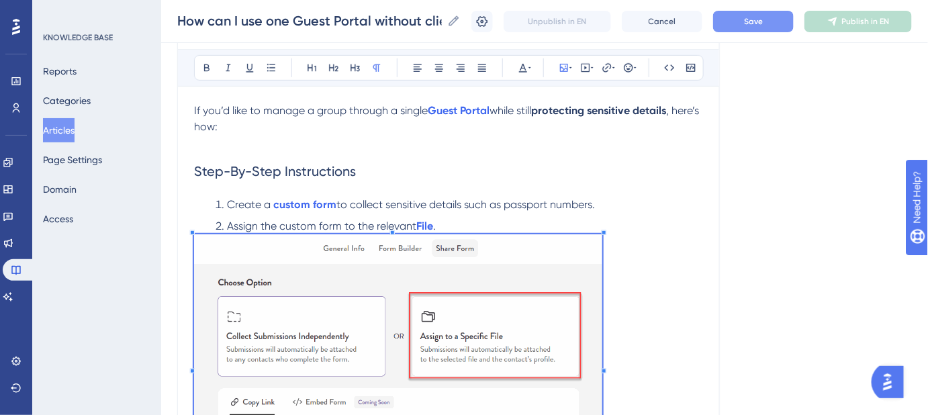
click at [292, 298] on span at bounding box center [398, 367] width 408 height 267
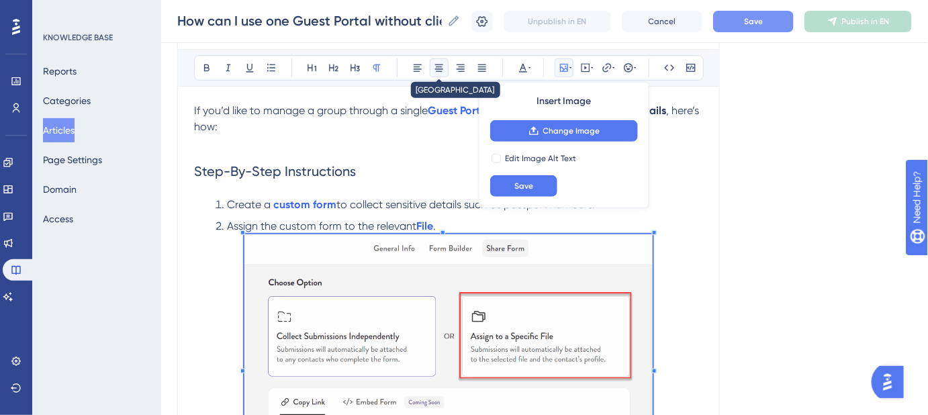
click at [444, 71] on icon at bounding box center [439, 67] width 11 height 11
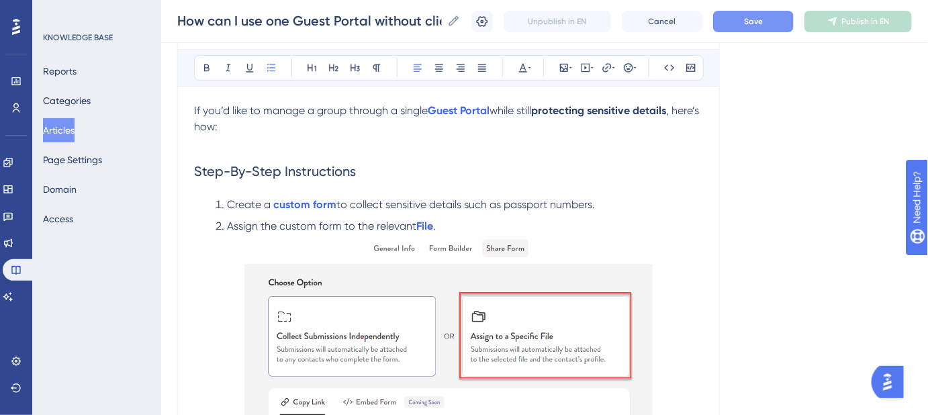
click at [473, 218] on li "Assign the custom form to the relevant File ." at bounding box center [456, 226] width 493 height 16
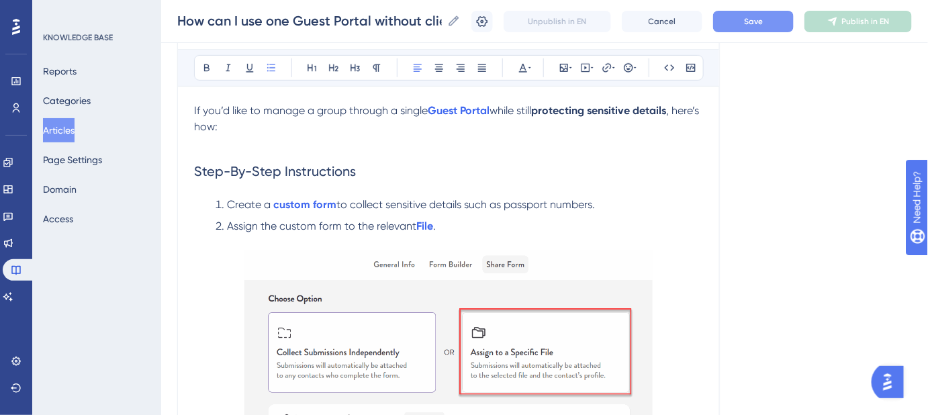
click at [228, 226] on span "Assign the custom form to the relevant" at bounding box center [321, 226] width 189 height 13
drag, startPoint x: 318, startPoint y: 227, endPoint x: 265, endPoint y: 227, distance: 53.1
click at [265, 227] on span "On the Share Form tab, assign the custom form to the relevant" at bounding box center [380, 226] width 306 height 13
click at [754, 240] on div "Language English (Default) How can I use one Guest Portal without clients seein…" at bounding box center [544, 312] width 735 height 819
click at [756, 26] on span "Save" at bounding box center [753, 21] width 19 height 11
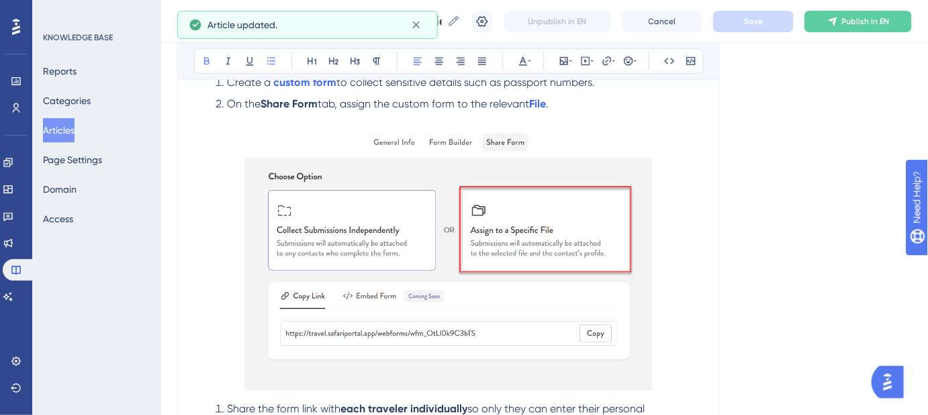
scroll to position [366, 0]
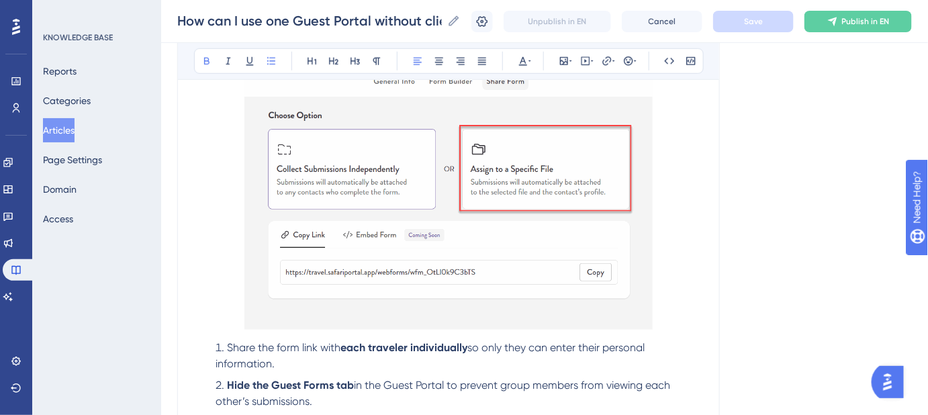
click at [224, 342] on li "Share the form link with each traveler individually so only they can enter thei…" at bounding box center [456, 356] width 493 height 32
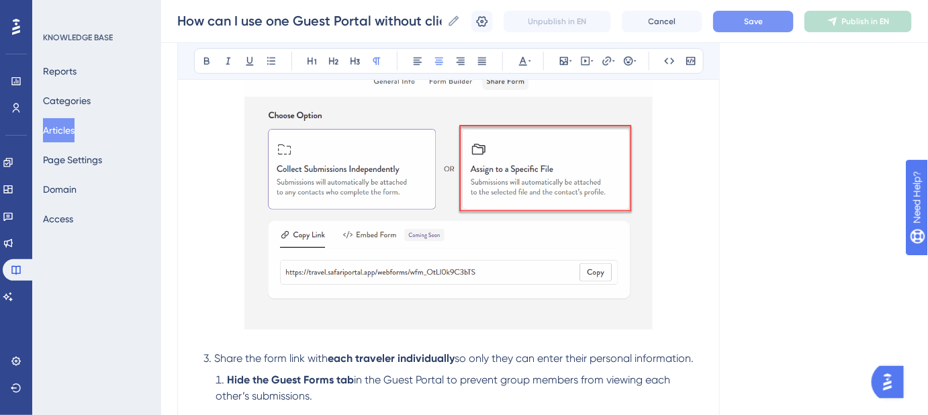
click at [228, 379] on strong "Hide the" at bounding box center [248, 379] width 42 height 13
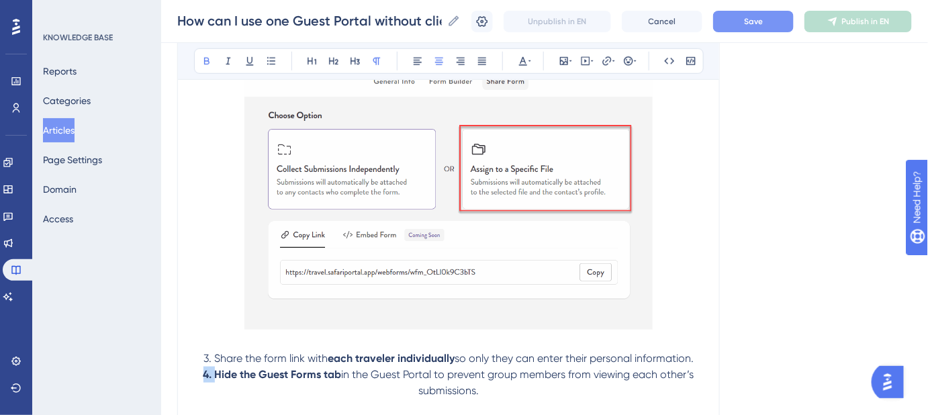
drag, startPoint x: 213, startPoint y: 373, endPoint x: 195, endPoint y: 371, distance: 18.2
click at [195, 371] on p "4. Hide the Guest Forms tab in the Guest Portal to prevent group members from v…" at bounding box center [448, 383] width 509 height 32
click at [195, 361] on p "3. Share the form link with each traveler individually so only they can enter t…" at bounding box center [448, 359] width 509 height 16
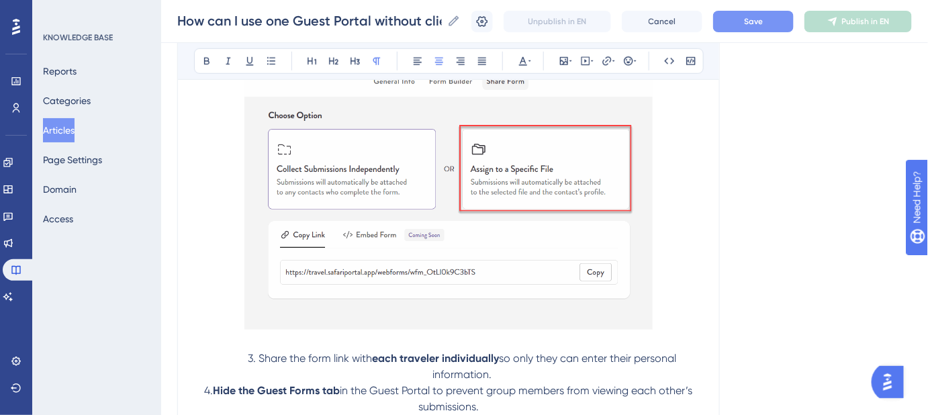
click at [199, 388] on p "4. Hide the Guest Forms tab in the Guest Portal to prevent group members from v…" at bounding box center [448, 399] width 509 height 32
click at [410, 59] on button at bounding box center [417, 61] width 19 height 19
click at [248, 353] on span "3. Share the form link with" at bounding box center [310, 358] width 124 height 13
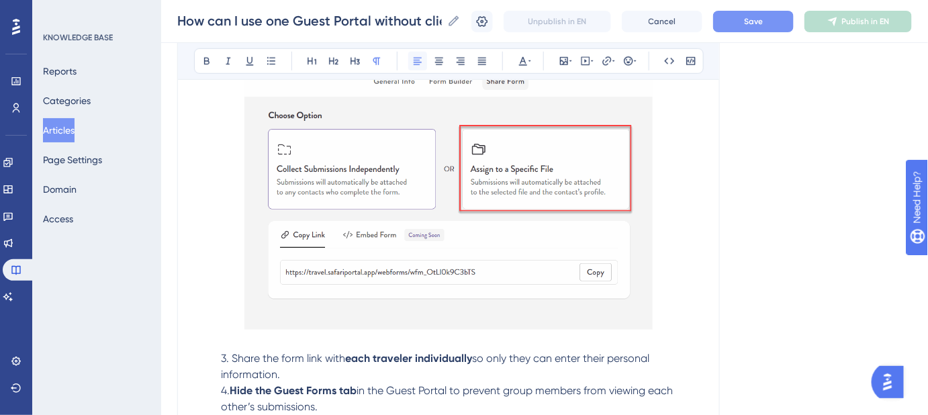
click at [422, 66] on icon at bounding box center [417, 61] width 11 height 11
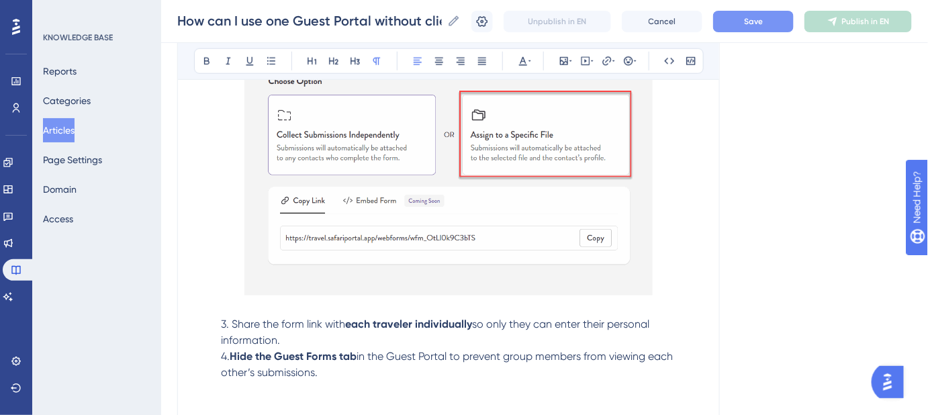
scroll to position [427, 0]
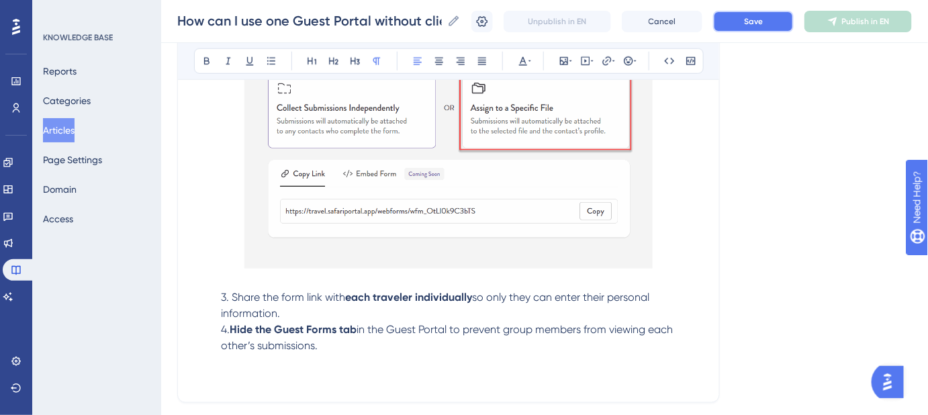
click at [757, 26] on span "Save" at bounding box center [753, 21] width 19 height 11
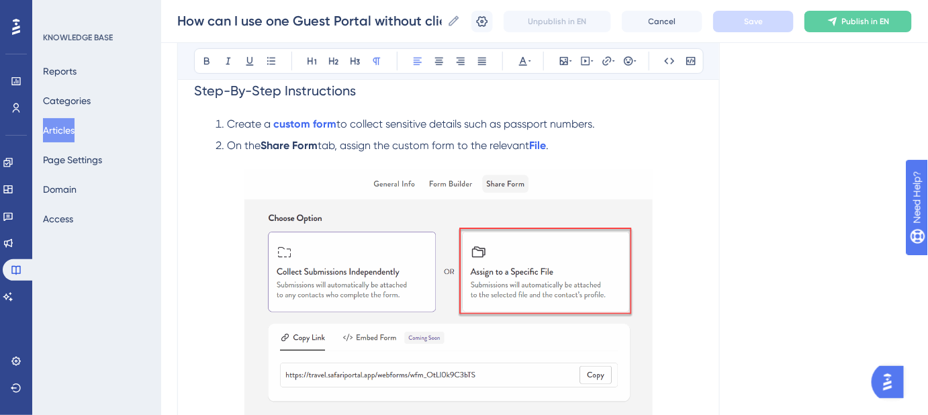
scroll to position [183, 0]
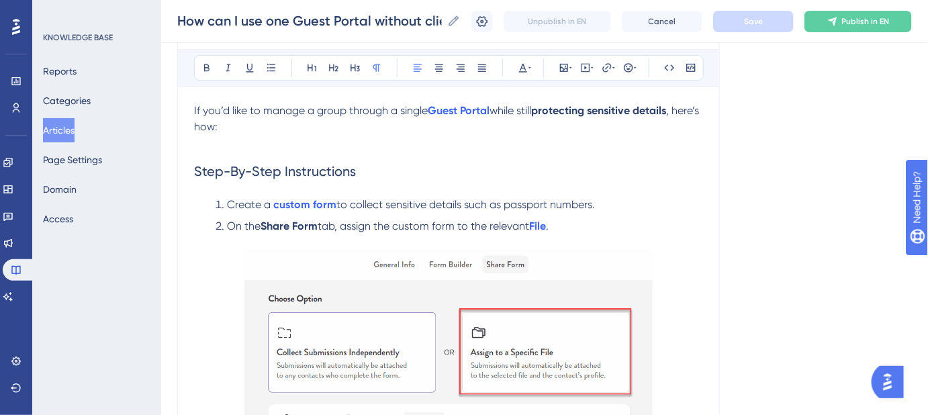
click at [482, 338] on img at bounding box center [448, 382] width 408 height 263
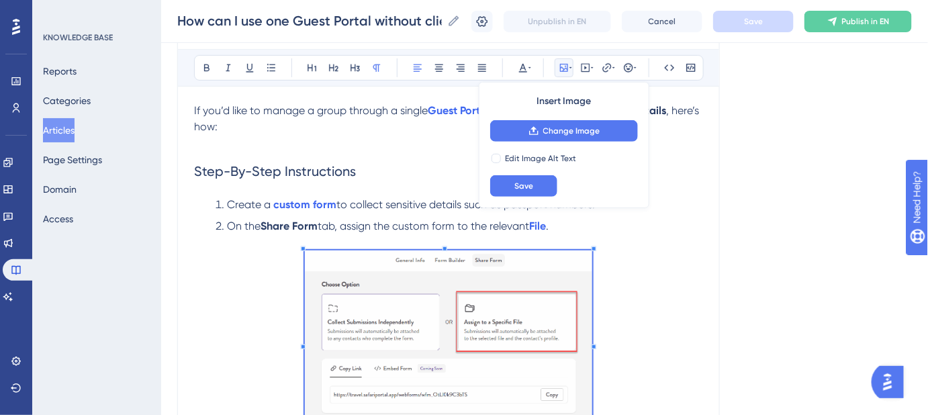
click at [364, 305] on span at bounding box center [448, 345] width 287 height 189
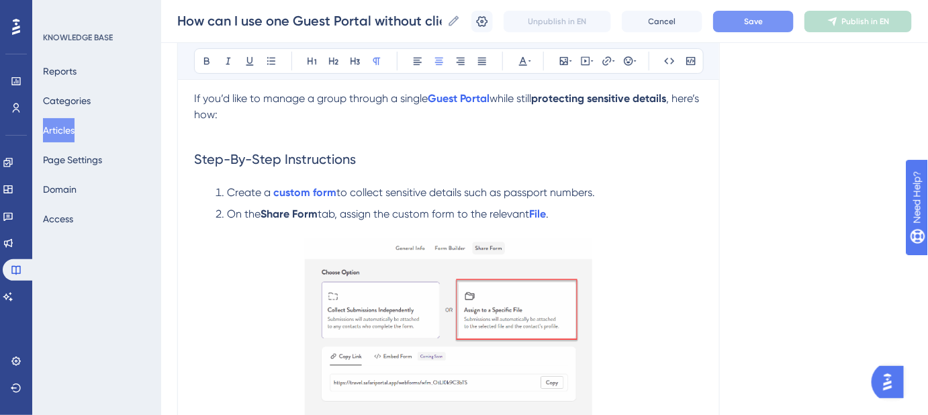
click at [701, 299] on p at bounding box center [448, 332] width 509 height 189
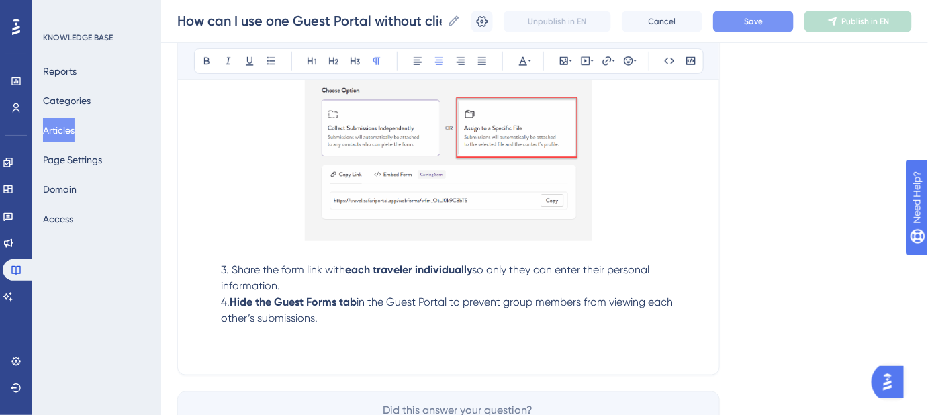
scroll to position [378, 0]
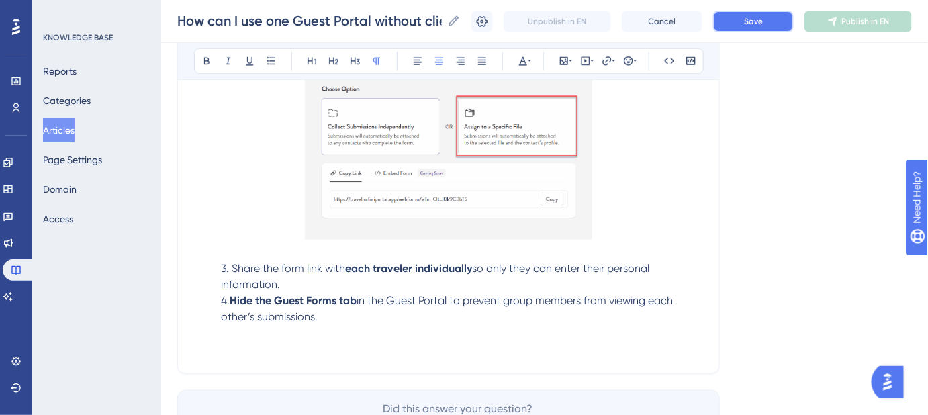
click at [790, 30] on button "Save" at bounding box center [753, 21] width 81 height 21
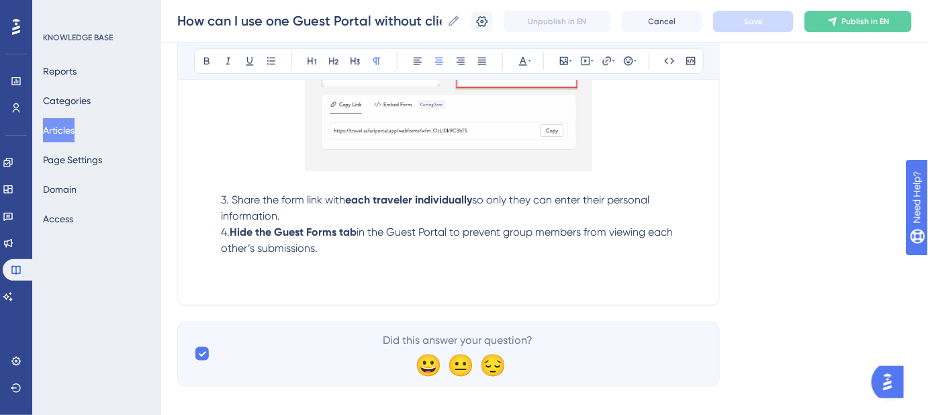
scroll to position [459, 0]
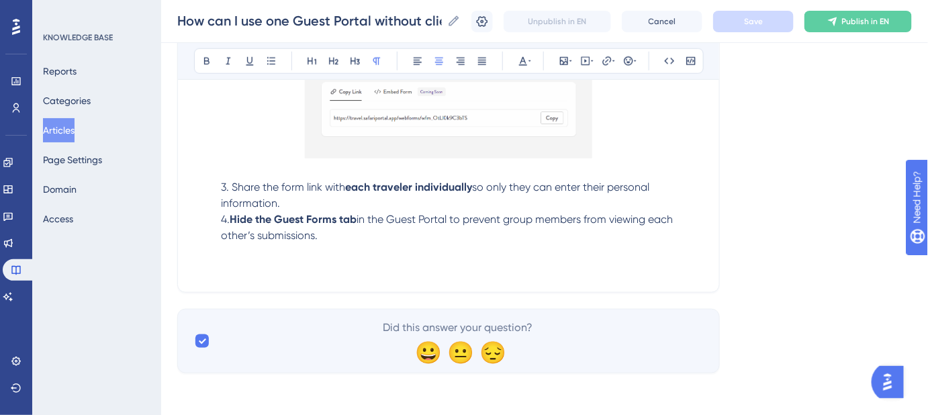
click at [236, 257] on p at bounding box center [448, 252] width 509 height 16
click at [563, 67] on button at bounding box center [564, 61] width 19 height 19
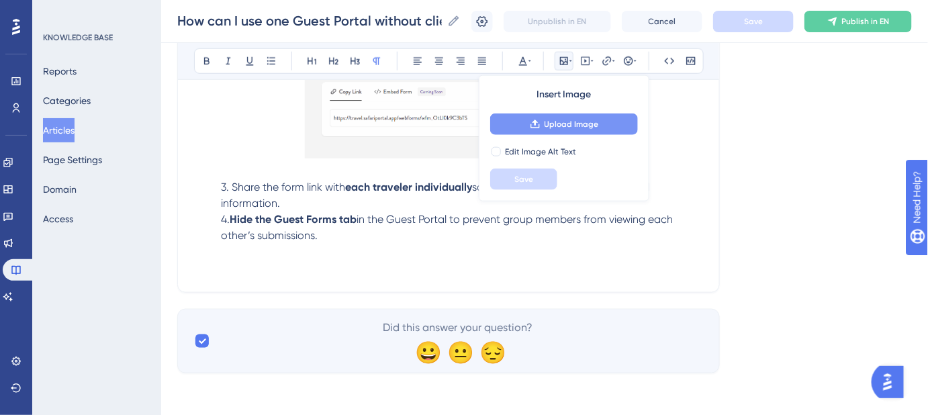
click at [564, 125] on span "Upload Image" at bounding box center [572, 124] width 54 height 11
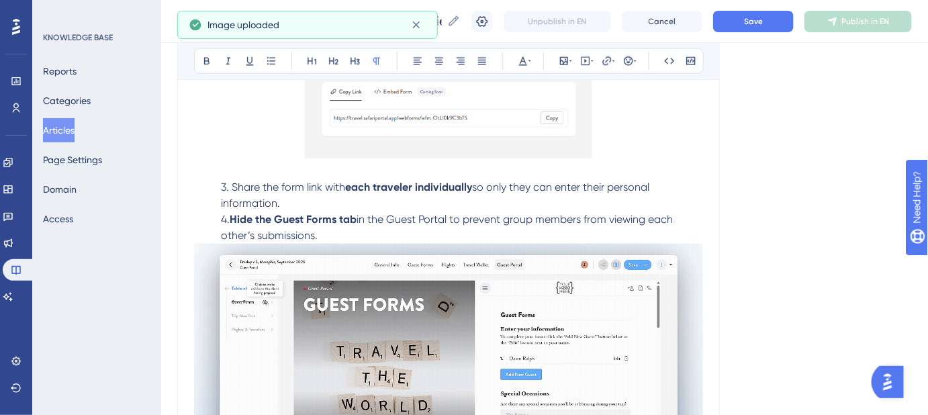
click at [391, 232] on p "4. Hide the Guest Forms tab in the Guest Portal to prevent group members from v…" at bounding box center [448, 228] width 509 height 32
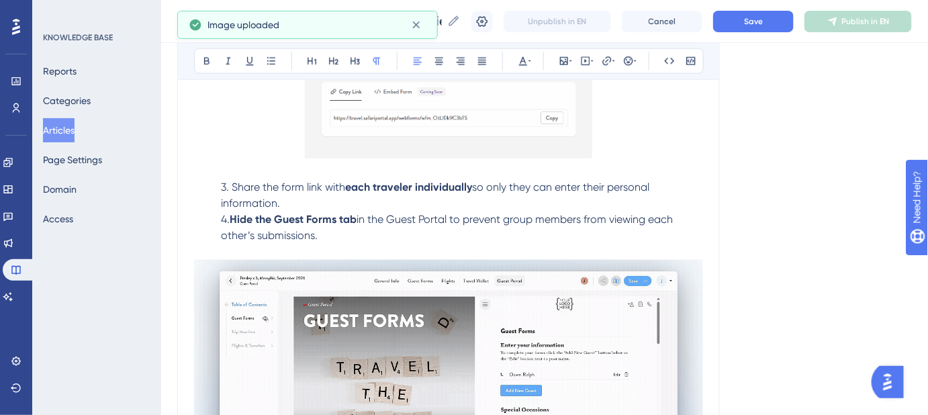
click at [778, 34] on div "How can I use one Guest Portal without clients seeing each other’s info? How ca…" at bounding box center [544, 21] width 767 height 43
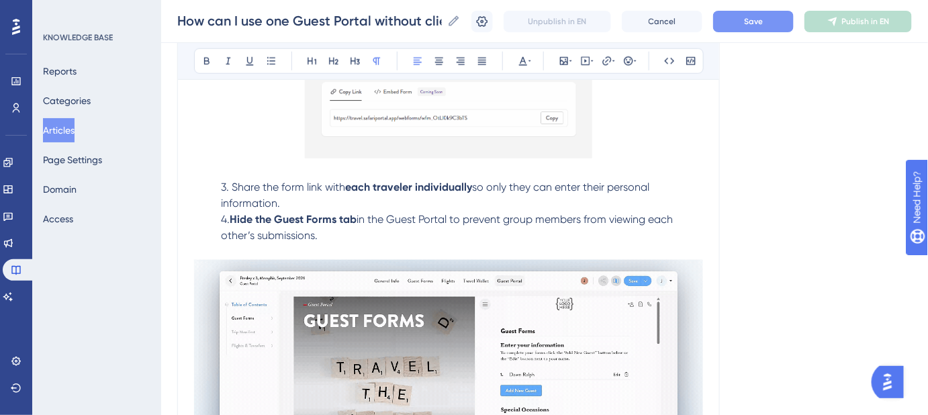
click at [777, 23] on button "Save" at bounding box center [753, 21] width 81 height 21
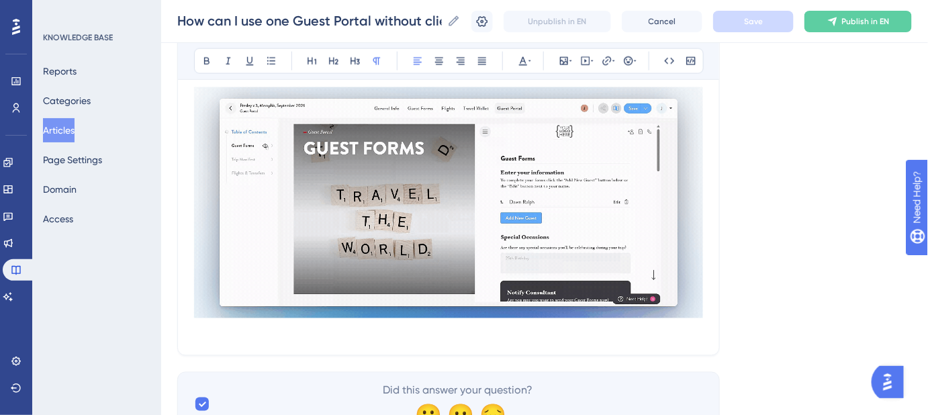
scroll to position [633, 0]
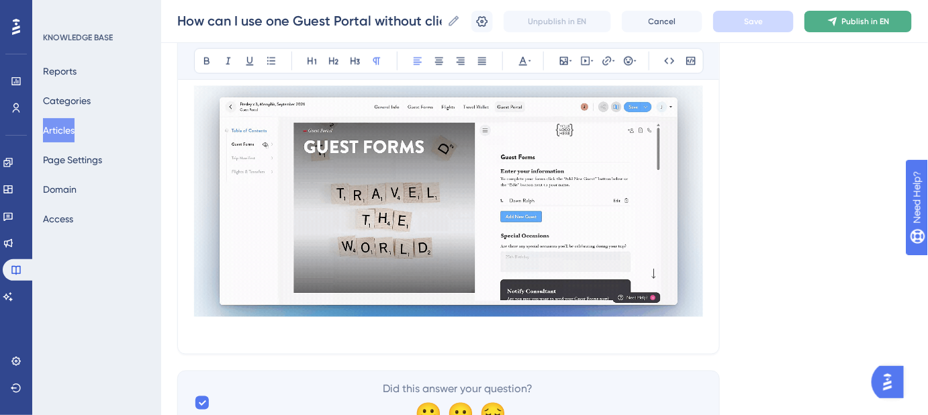
click at [874, 24] on span "Publish in EN" at bounding box center [866, 21] width 48 height 11
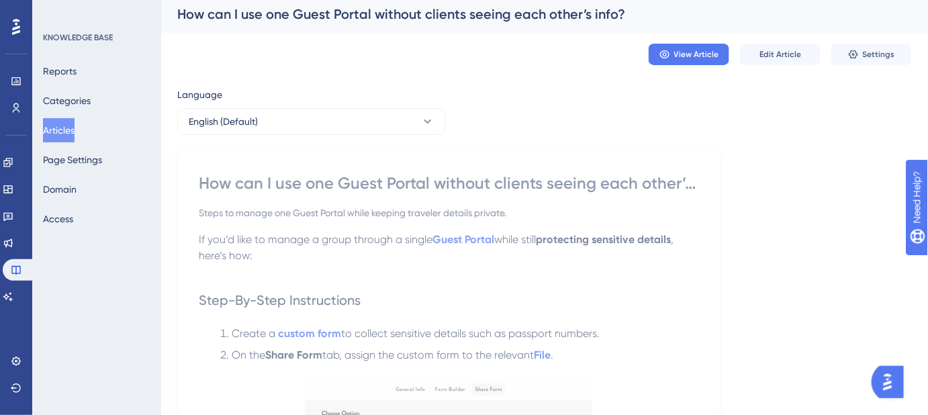
scroll to position [0, 0]
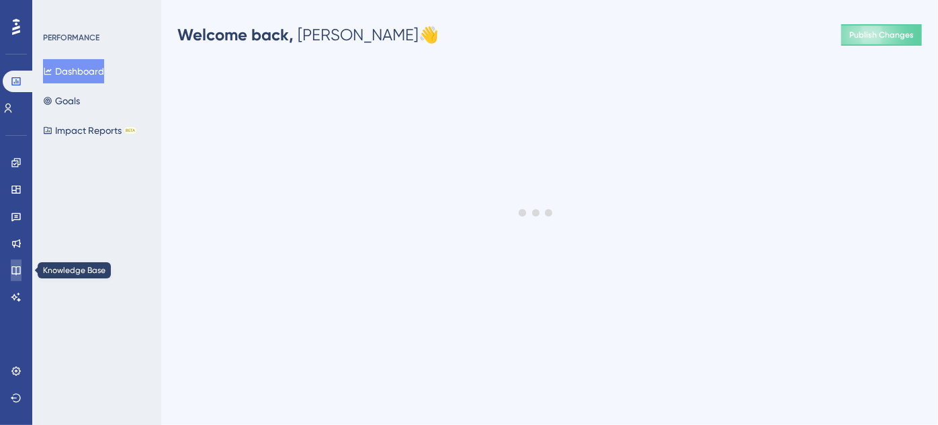
click at [15, 271] on icon at bounding box center [16, 270] width 11 height 11
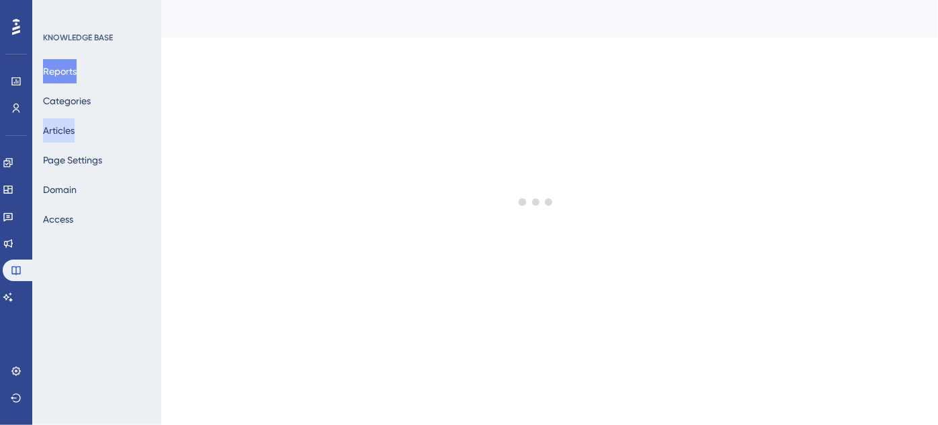
click at [75, 128] on button "Articles" at bounding box center [59, 130] width 32 height 24
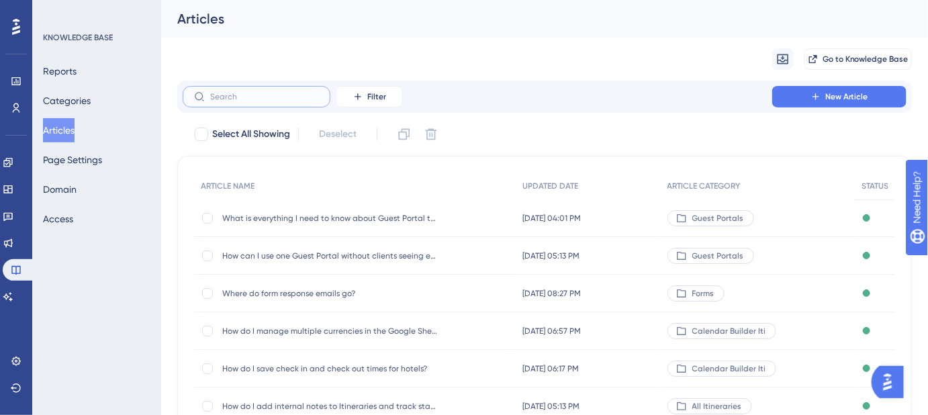
click at [279, 99] on input "text" at bounding box center [264, 96] width 109 height 9
paste input "Can I make the Overview text left-aligned?"
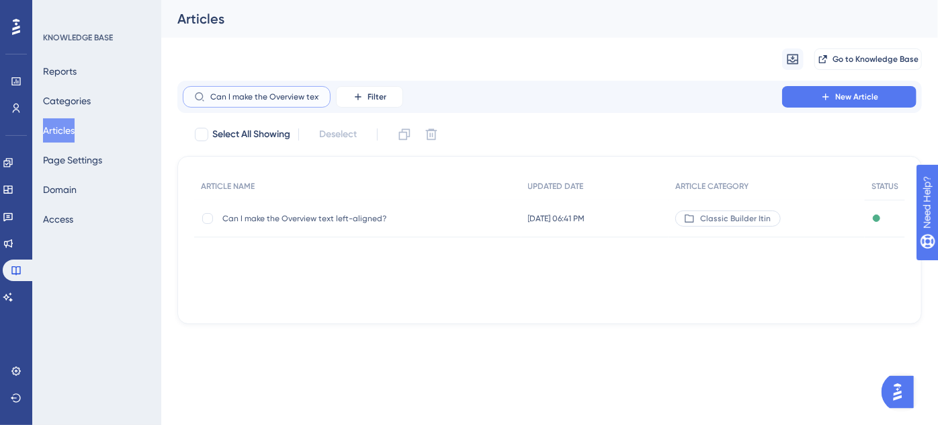
scroll to position [0, 50]
type input "Can I make the Overview text left-aligned?"
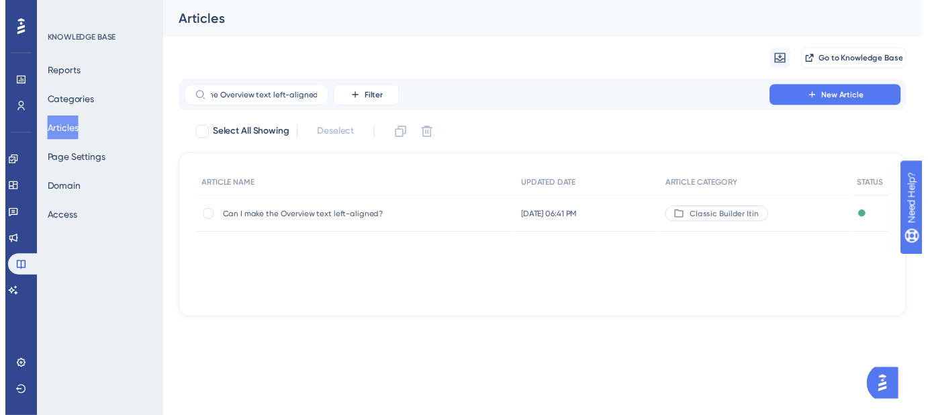
scroll to position [0, 0]
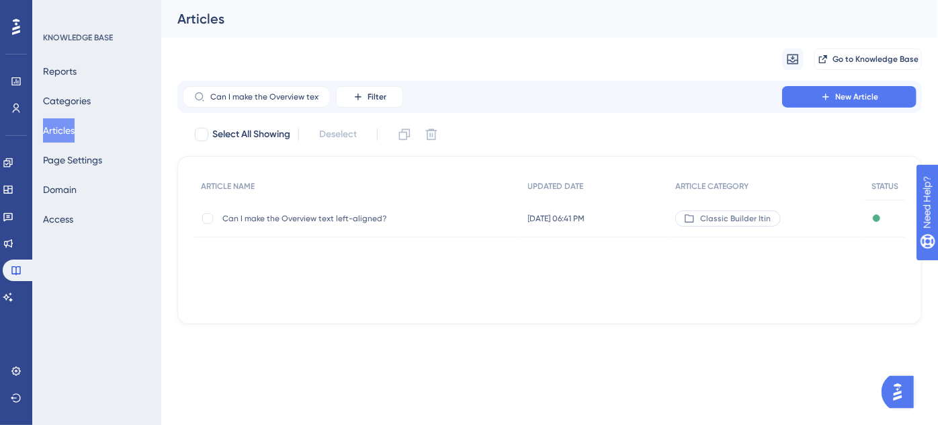
click at [306, 222] on span "Can I make the Overview text left-aligned?" at bounding box center [329, 218] width 215 height 11
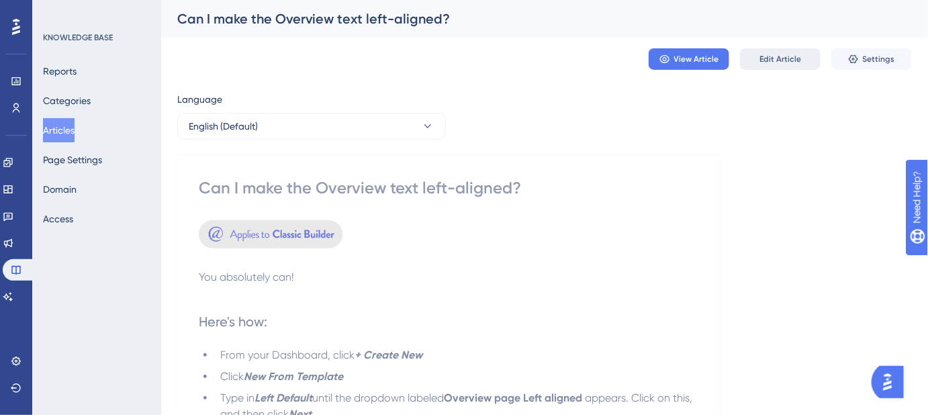
click at [777, 64] on button "Edit Article" at bounding box center [780, 58] width 81 height 21
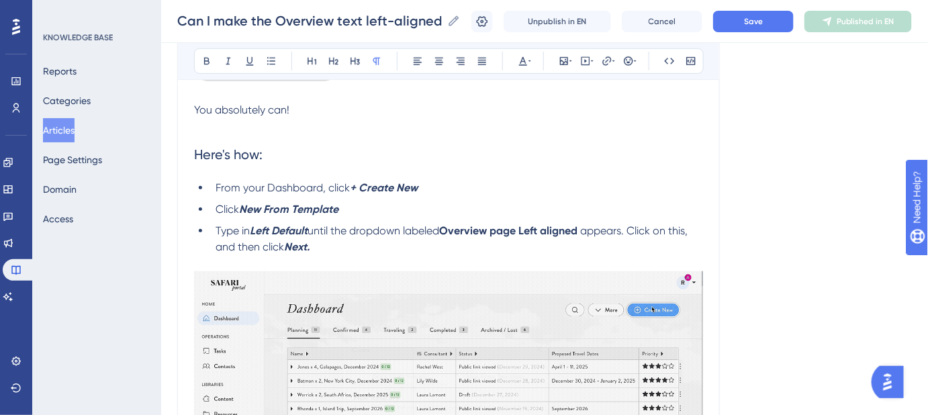
scroll to position [175, 0]
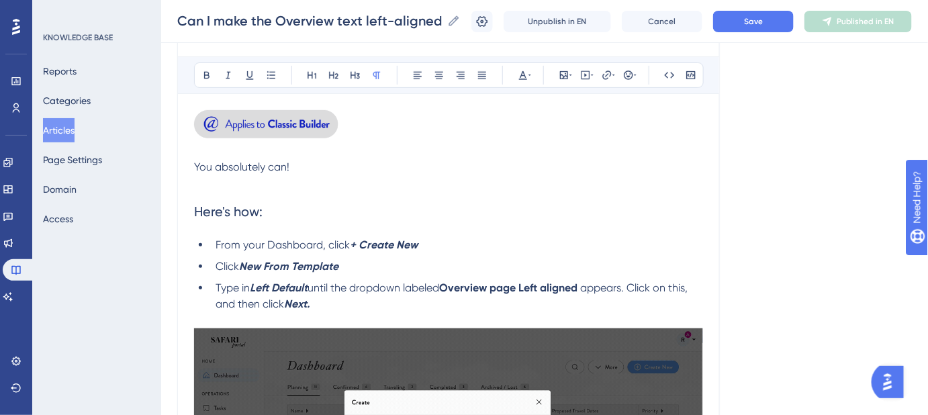
click at [294, 125] on img at bounding box center [266, 124] width 144 height 28
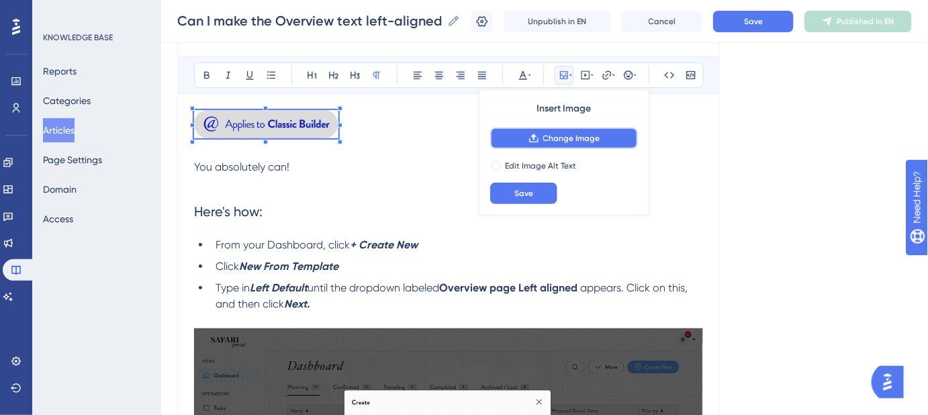
click at [541, 144] on button "Change Image" at bounding box center [564, 138] width 148 height 21
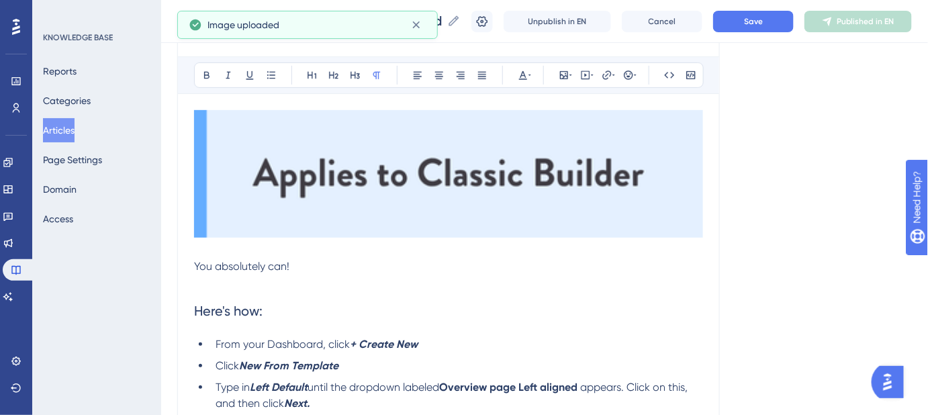
click at [535, 173] on img at bounding box center [448, 174] width 509 height 128
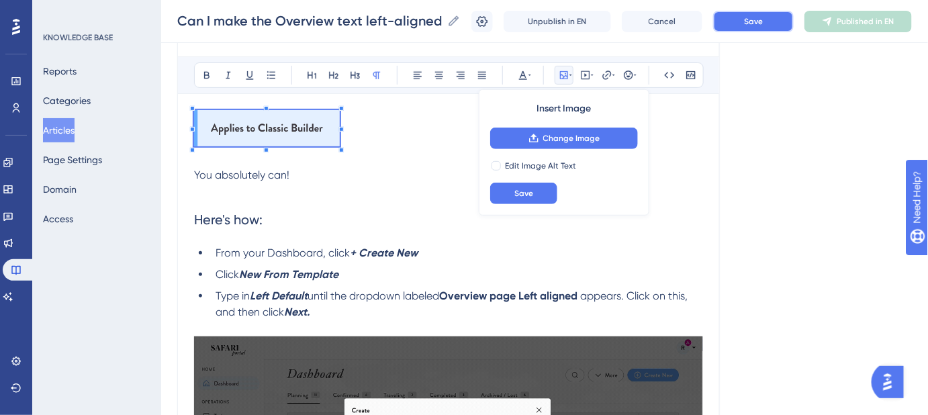
click at [754, 24] on span "Save" at bounding box center [753, 21] width 19 height 11
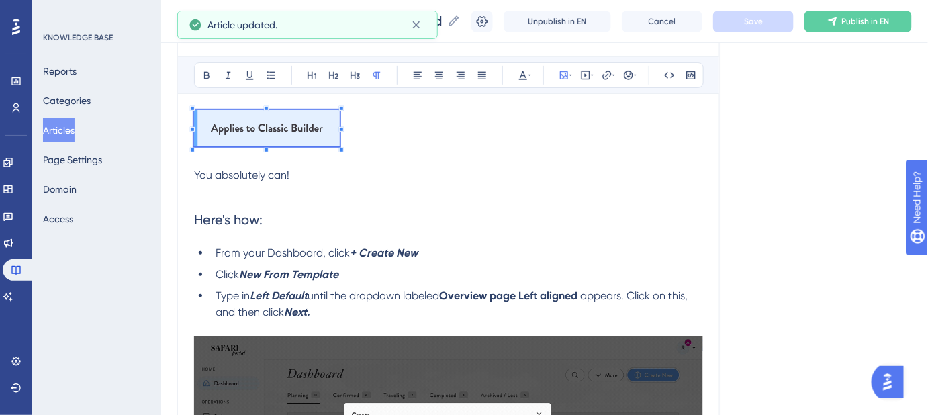
click at [415, 159] on p at bounding box center [448, 159] width 509 height 16
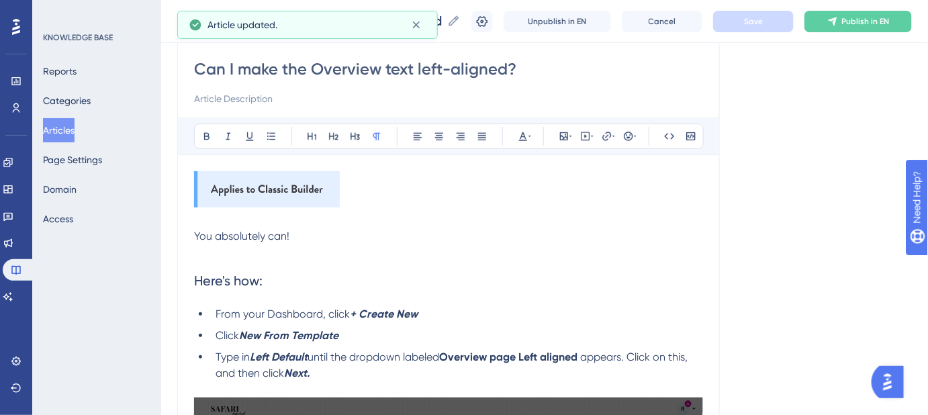
scroll to position [53, 0]
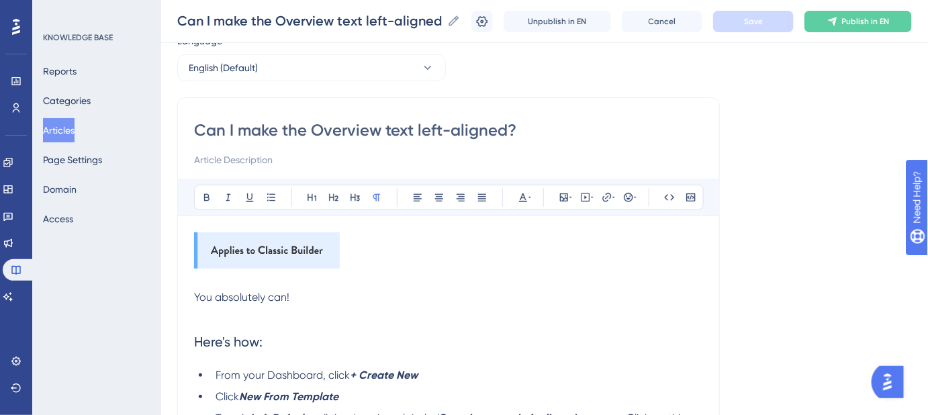
drag, startPoint x: 521, startPoint y: 128, endPoint x: 193, endPoint y: 135, distance: 328.5
click at [656, 293] on p "You absolutely can!" at bounding box center [448, 298] width 509 height 16
click at [197, 126] on input "Can I make the Overview text left-aligned?" at bounding box center [448, 130] width 509 height 21
type input "HCan I make the Overview text left-aligned?"
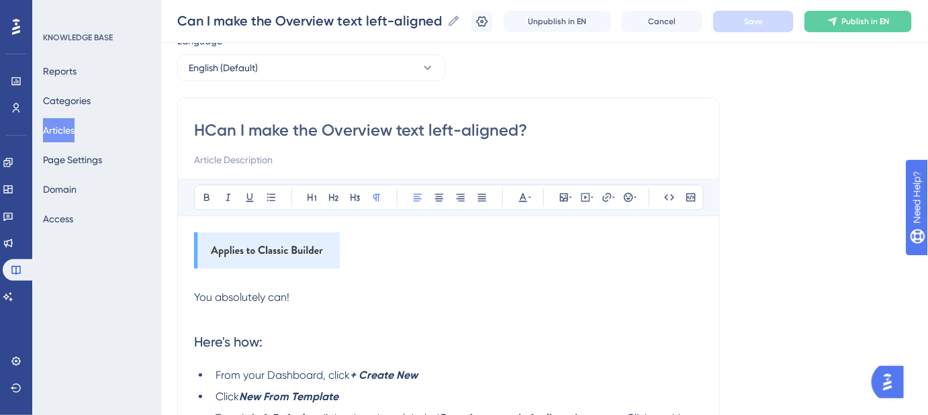
type input "HCan I make the Overview text left-aligned?"
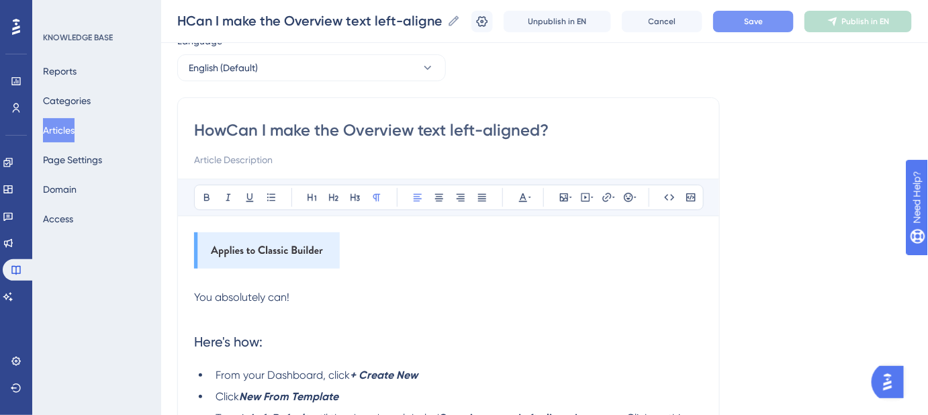
type input "How Can I make the Overview text left-aligned?"
type input "How an I make the Overview text left-aligned?"
type input "How can I make the Overview text left-aligned?"
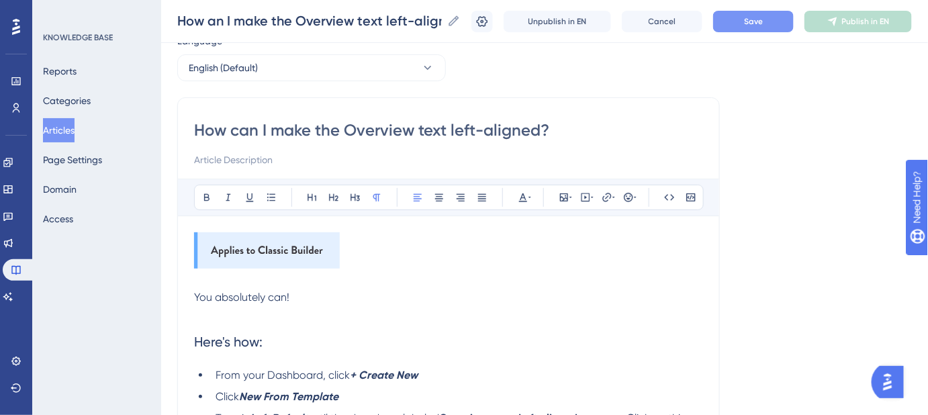
type input "How can I make the Overview text left-aligned?"
drag, startPoint x: 563, startPoint y: 134, endPoint x: 193, endPoint y: 130, distance: 369.4
type input "How can I make the Overview text left-aligned?"
click at [298, 156] on input at bounding box center [448, 160] width 509 height 16
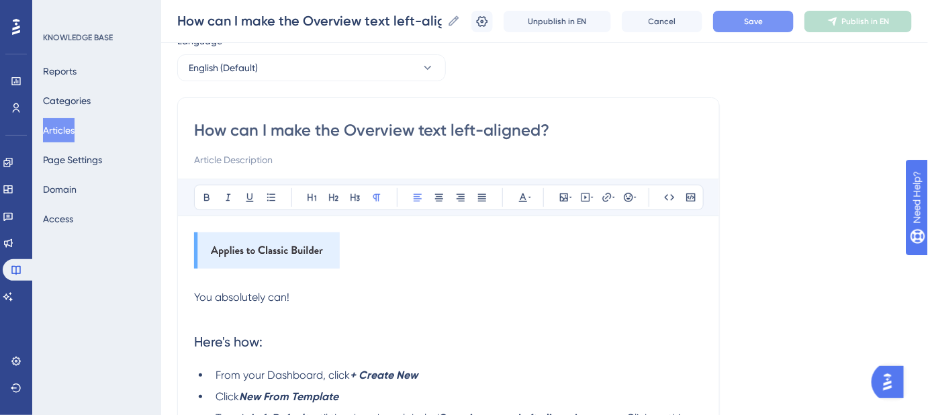
paste input "Steps to adjust the alignment of Overview text."
type input "Steps to adjust the alignment of Overview text."
click at [759, 26] on span "Save" at bounding box center [753, 21] width 19 height 11
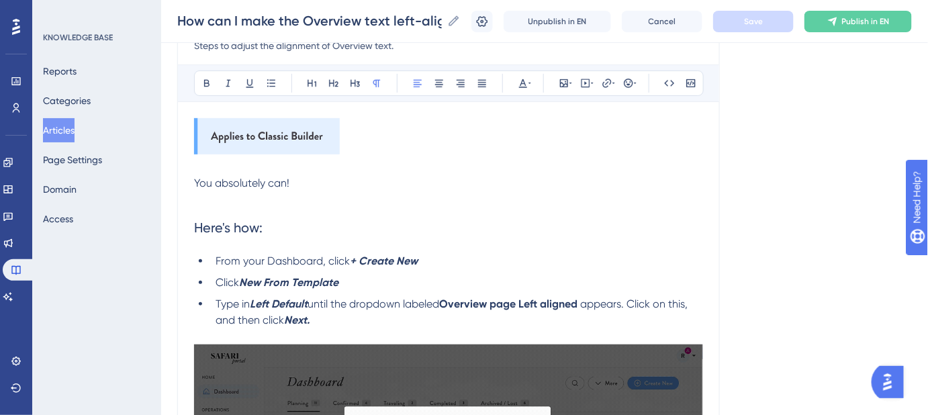
scroll to position [175, 0]
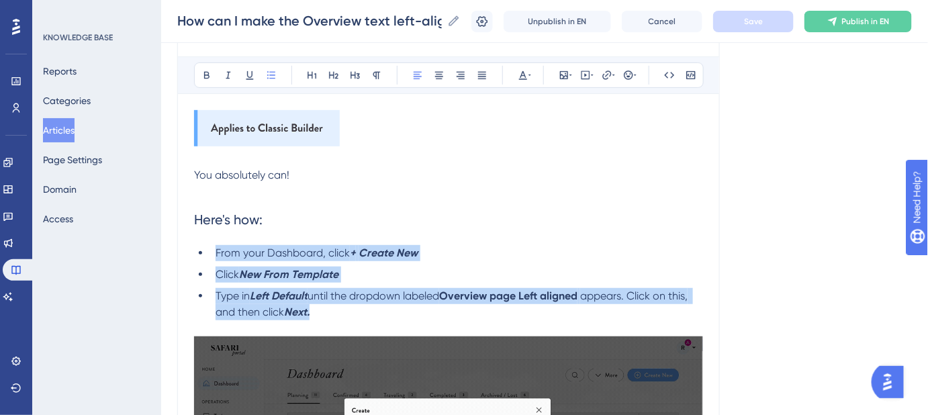
drag, startPoint x: 322, startPoint y: 313, endPoint x: 213, endPoint y: 257, distance: 122.9
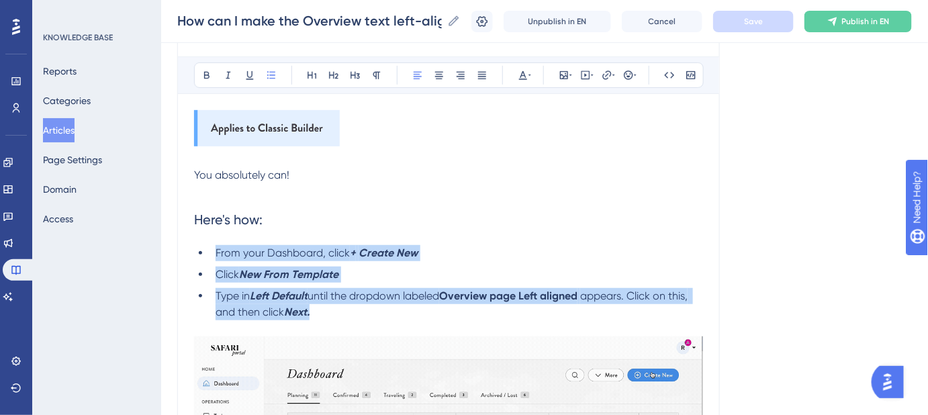
click at [213, 257] on ul "From your Dashboard, click + Create New Click New From Template Type in Left De…" at bounding box center [448, 282] width 509 height 75
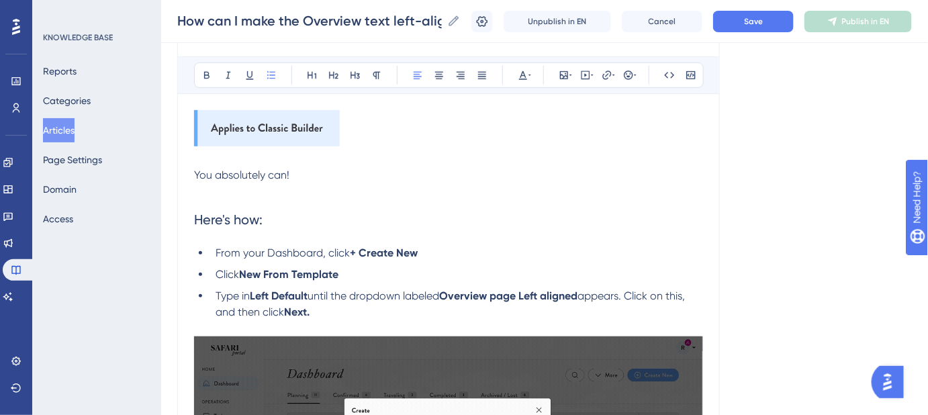
click at [574, 236] on h2 "Here's how:" at bounding box center [448, 219] width 509 height 40
click at [781, 14] on button "Save" at bounding box center [753, 21] width 81 height 21
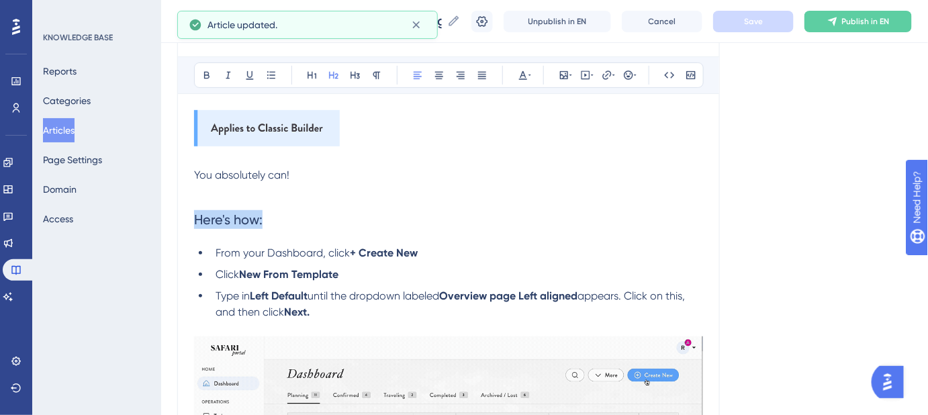
drag, startPoint x: 267, startPoint y: 219, endPoint x: 186, endPoint y: 217, distance: 81.3
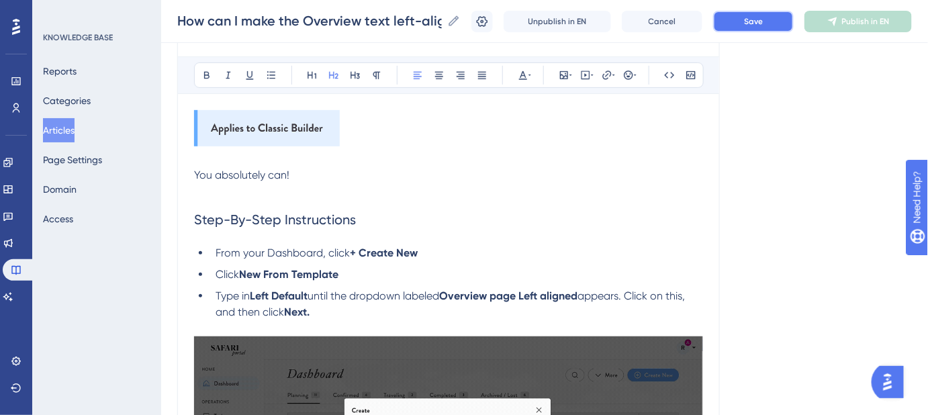
click at [752, 25] on button "Save" at bounding box center [753, 21] width 81 height 21
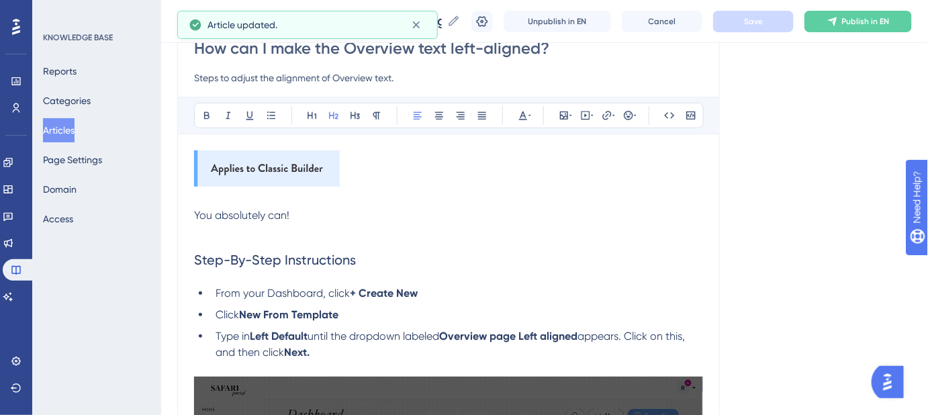
scroll to position [114, 0]
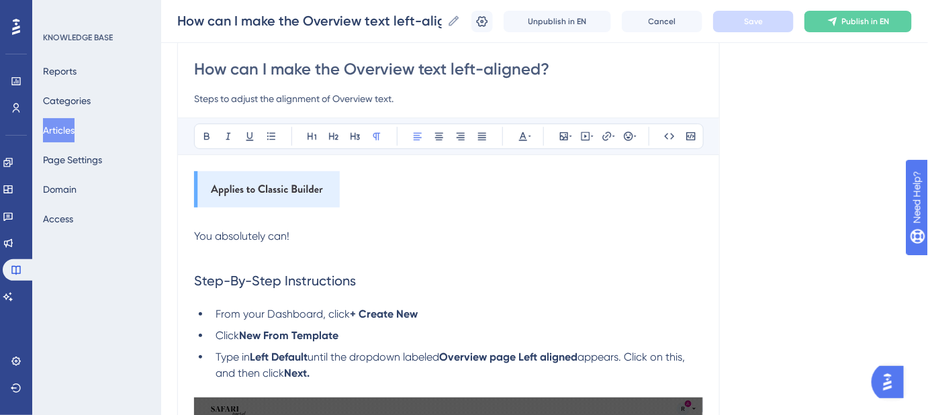
drag, startPoint x: 274, startPoint y: 235, endPoint x: 177, endPoint y: 236, distance: 96.7
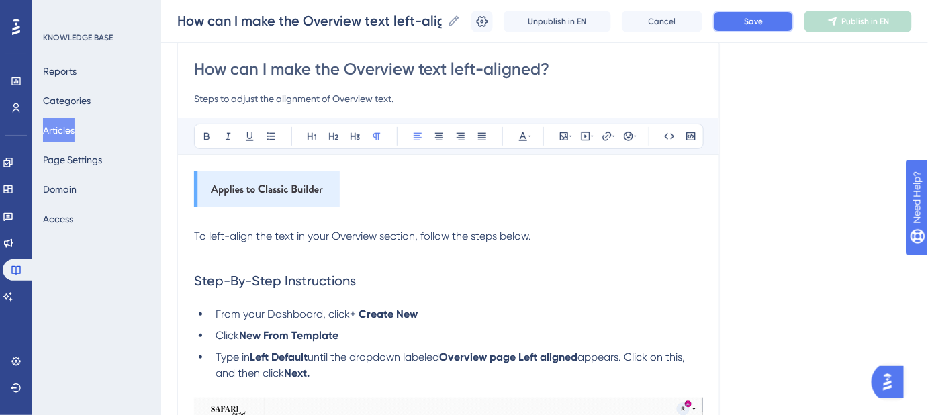
click at [732, 27] on button "Save" at bounding box center [753, 21] width 81 height 21
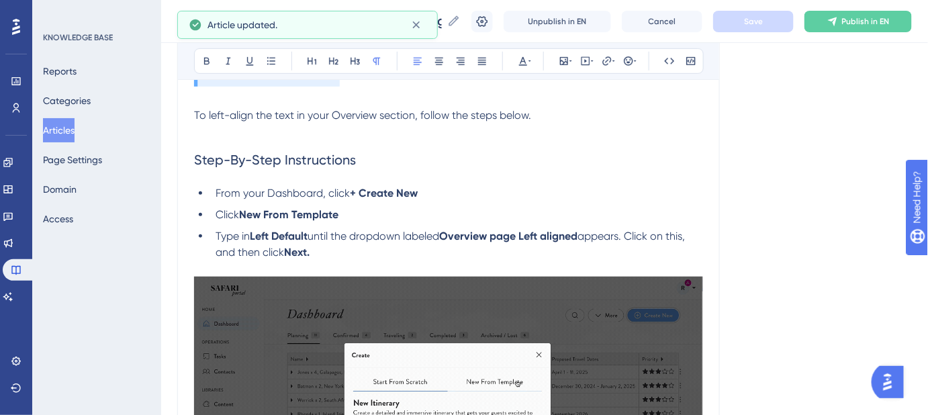
scroll to position [236, 0]
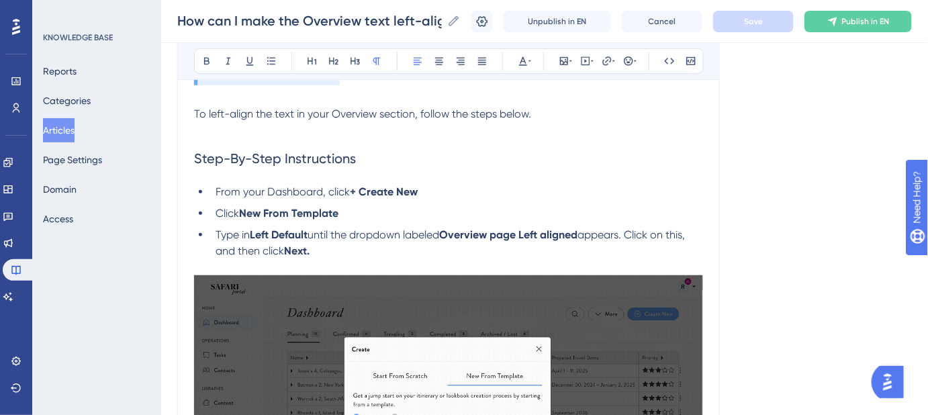
click at [221, 177] on h2 "Step-By-Step Instructions" at bounding box center [448, 158] width 509 height 40
click at [356, 166] on h2 "Step-By-Step Instructions" at bounding box center [448, 158] width 509 height 40
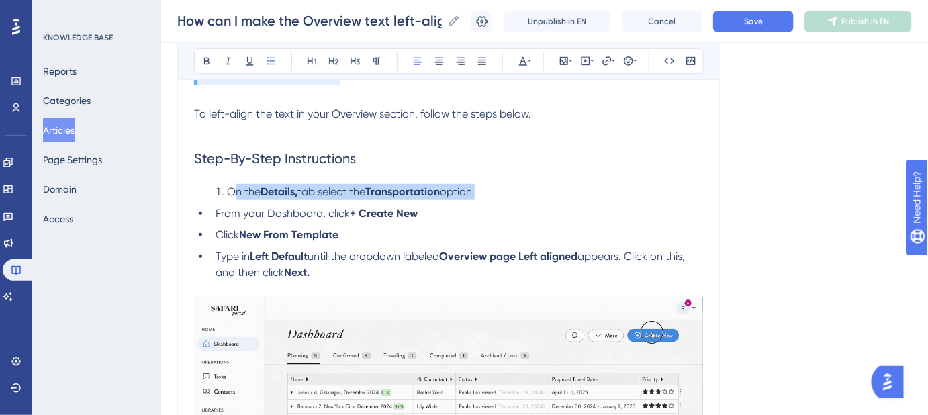
drag, startPoint x: 216, startPoint y: 210, endPoint x: 232, endPoint y: 191, distance: 25.3
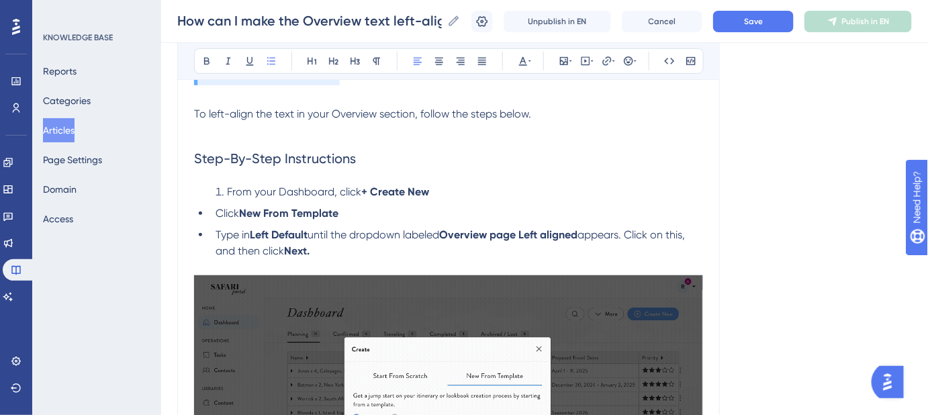
drag, startPoint x: 215, startPoint y: 212, endPoint x: 199, endPoint y: 206, distance: 17.0
click at [199, 206] on ul "Click New From Template Type in Left Default until the dropdown labeled Overvie…" at bounding box center [448, 233] width 509 height 54
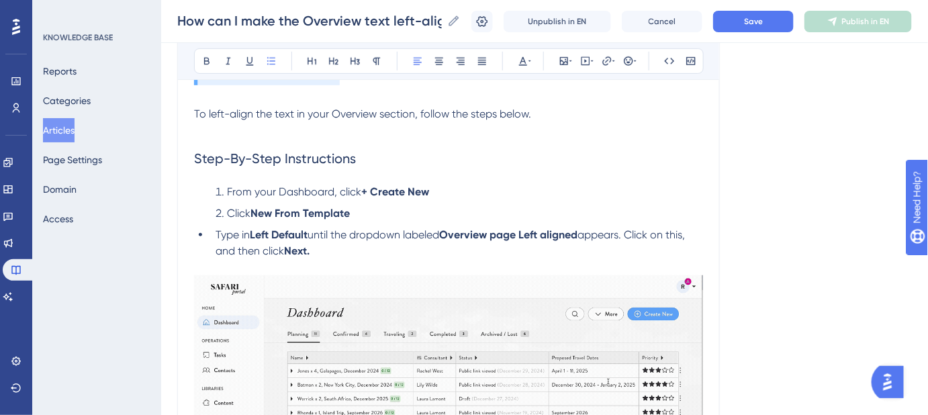
click at [214, 227] on li "Type in Left Default until the dropdown labeled Overview page Left aligned appe…" at bounding box center [456, 243] width 493 height 32
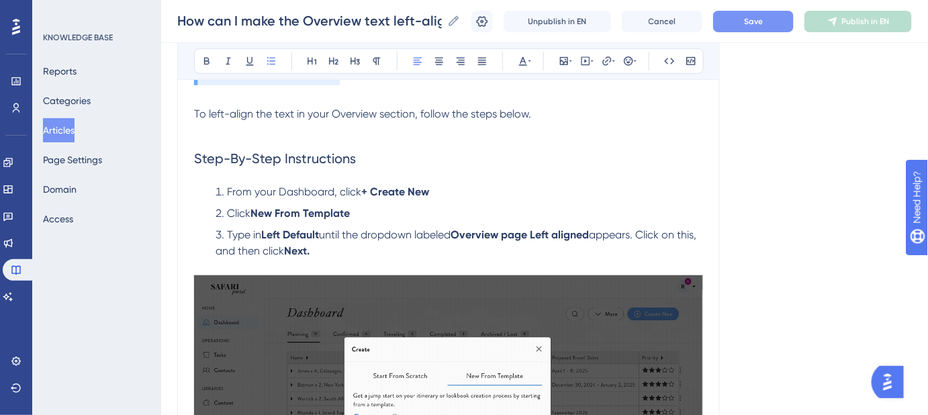
click at [763, 17] on span "Save" at bounding box center [753, 21] width 19 height 11
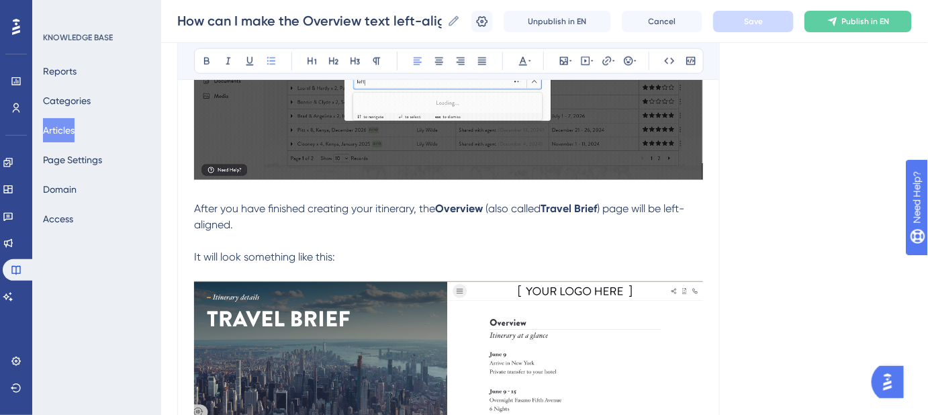
scroll to position [603, 0]
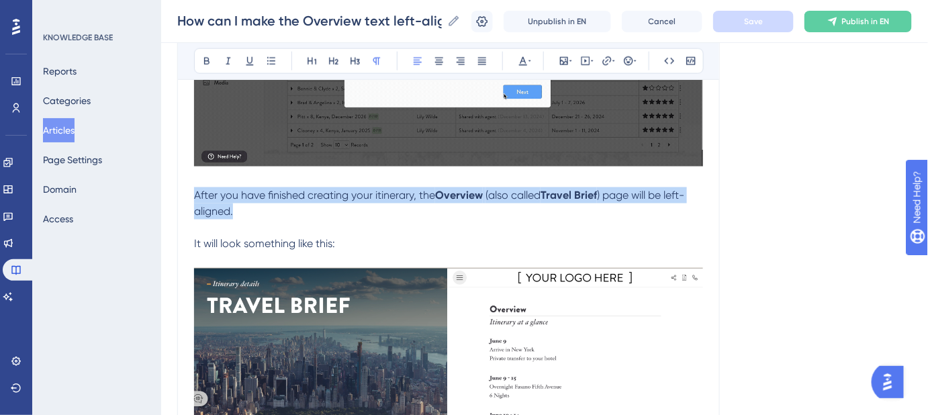
drag, startPoint x: 243, startPoint y: 214, endPoint x: 179, endPoint y: 200, distance: 66.0
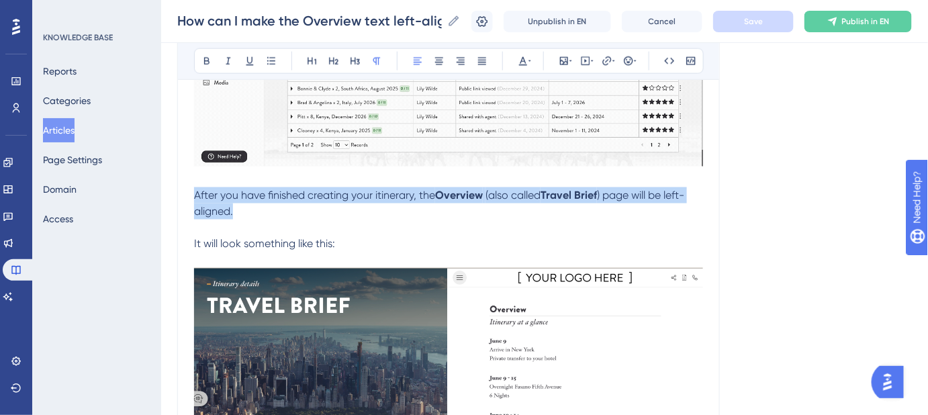
click at [179, 200] on div "How can I make the Overview text left-aligned? Steps to adjust the alignment of…" at bounding box center [448, 47] width 543 height 998
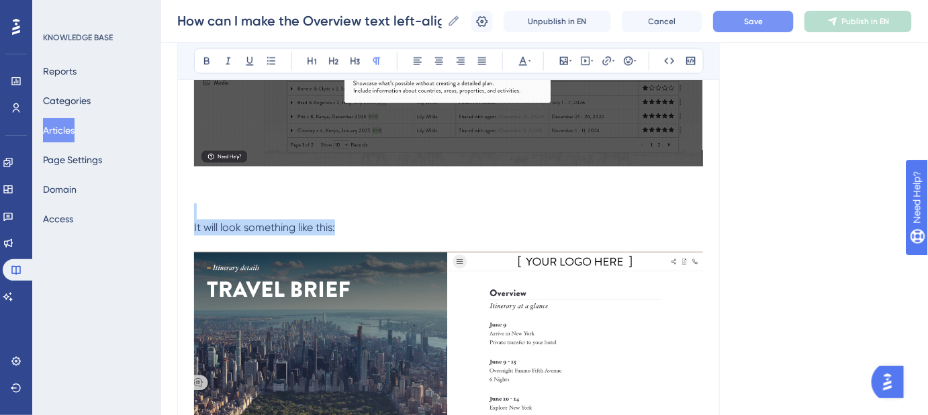
drag, startPoint x: 357, startPoint y: 216, endPoint x: 347, endPoint y: 228, distance: 15.7
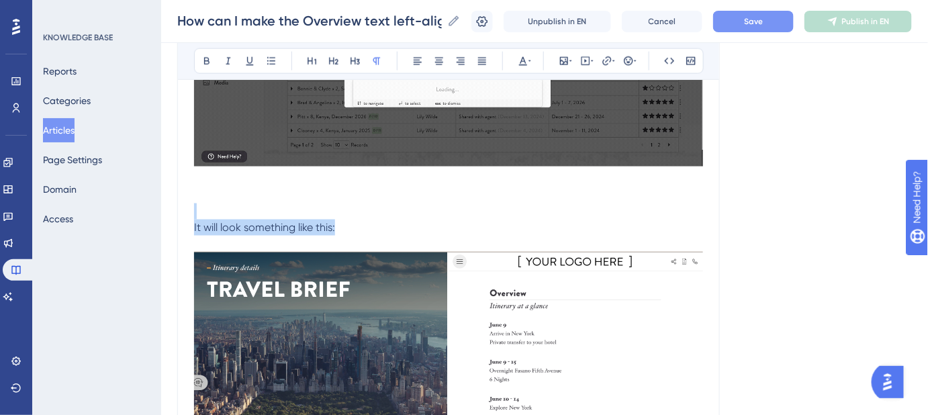
click at [347, 228] on div "To left-align the text in your Overview section, follow the steps below. Step-B…" at bounding box center [448, 98] width 509 height 830
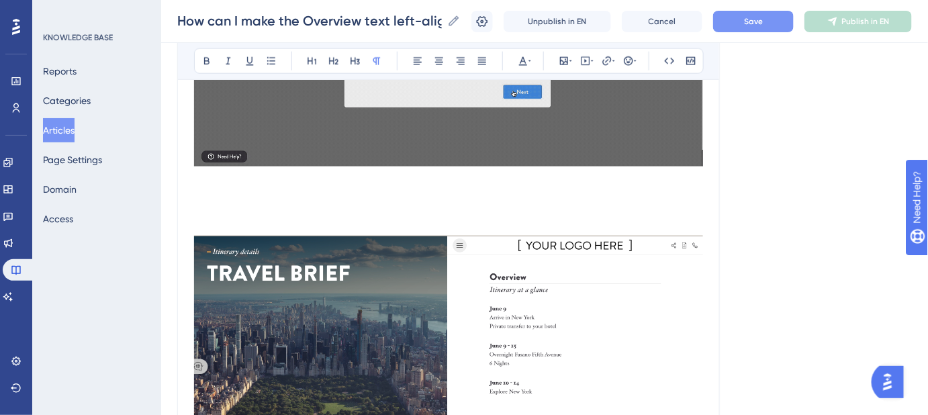
click at [782, 26] on button "Save" at bounding box center [753, 21] width 81 height 21
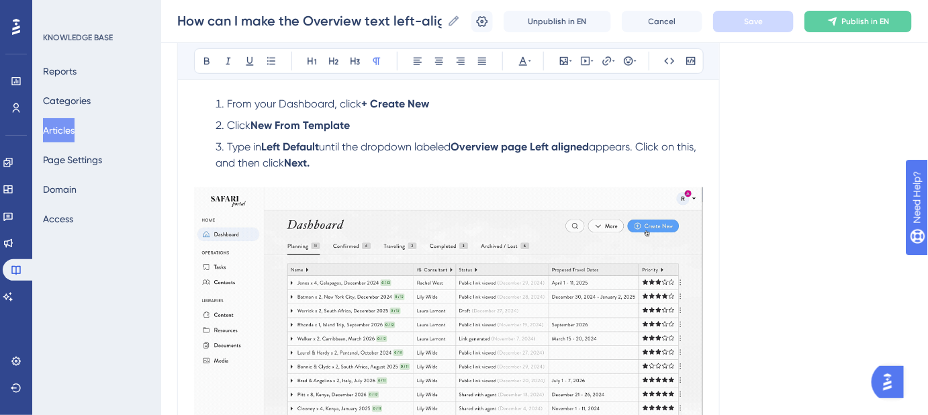
scroll to position [297, 0]
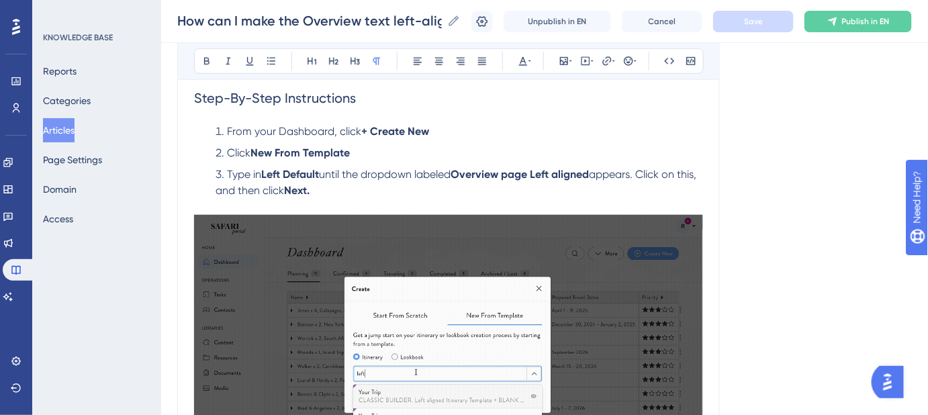
click at [645, 175] on span "appears. Click on this, and then click" at bounding box center [458, 182] width 484 height 29
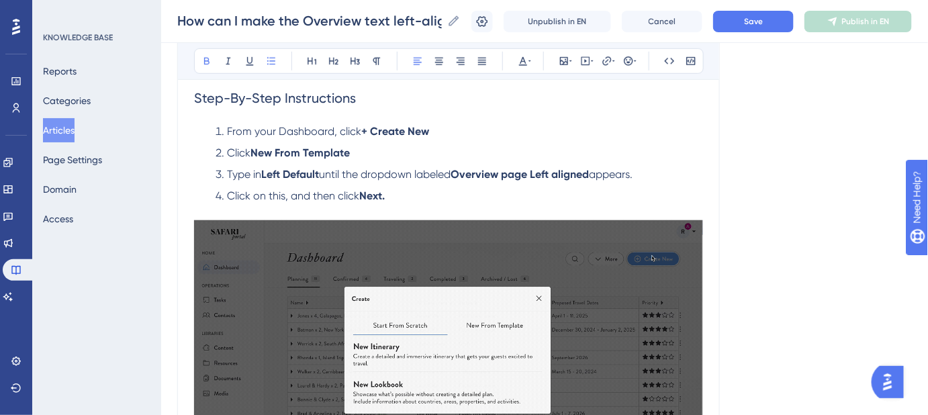
click at [300, 171] on strong "Left Default" at bounding box center [290, 174] width 58 height 13
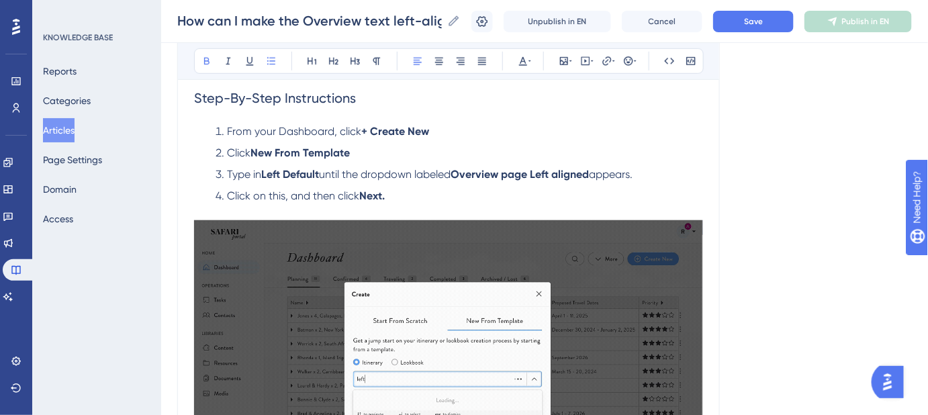
click at [300, 171] on strong "Left Default" at bounding box center [290, 174] width 58 height 13
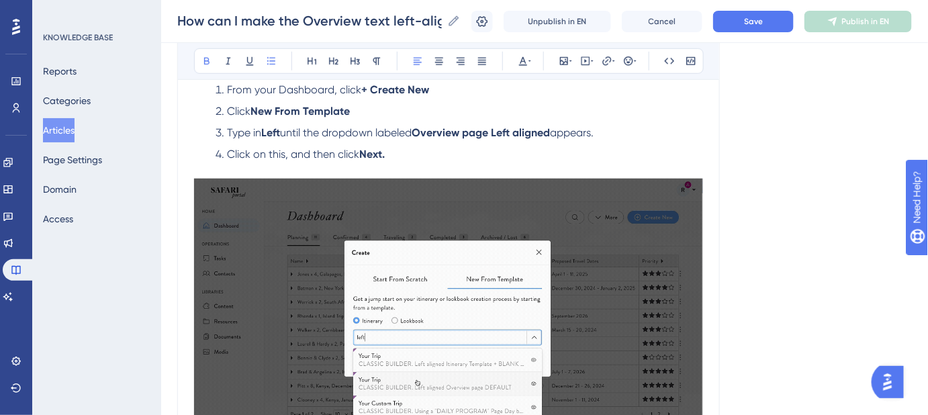
scroll to position [358, 0]
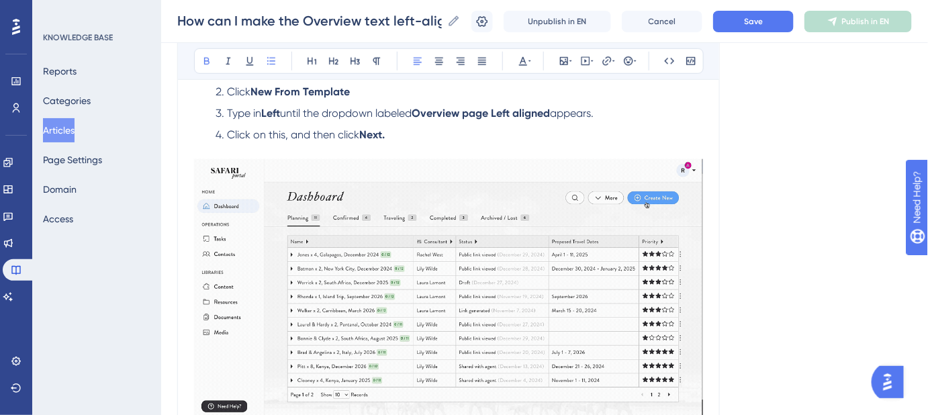
click at [611, 121] on ol "From your Dashboard, click + Create New Click New From Template Type in Left un…" at bounding box center [448, 102] width 509 height 81
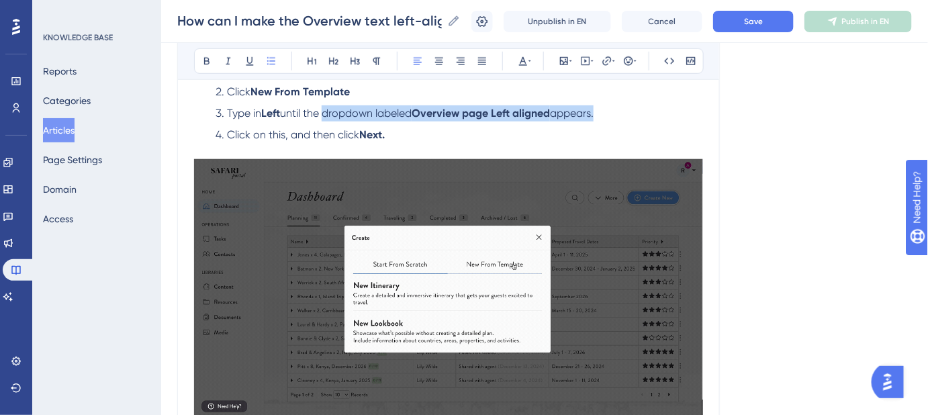
drag, startPoint x: 609, startPoint y: 113, endPoint x: 328, endPoint y: 111, distance: 280.8
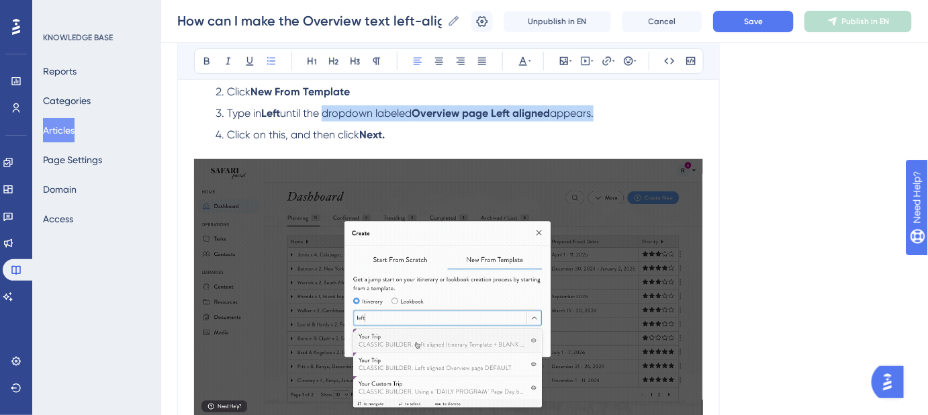
click at [328, 111] on li "Type in Left until the dropdown labeled Overview page Left aligned appears." at bounding box center [456, 113] width 493 height 16
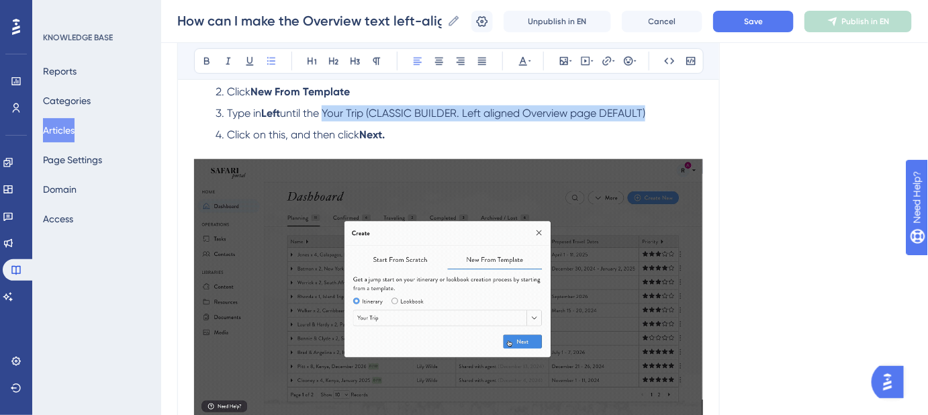
drag, startPoint x: 328, startPoint y: 111, endPoint x: 654, endPoint y: 116, distance: 325.8
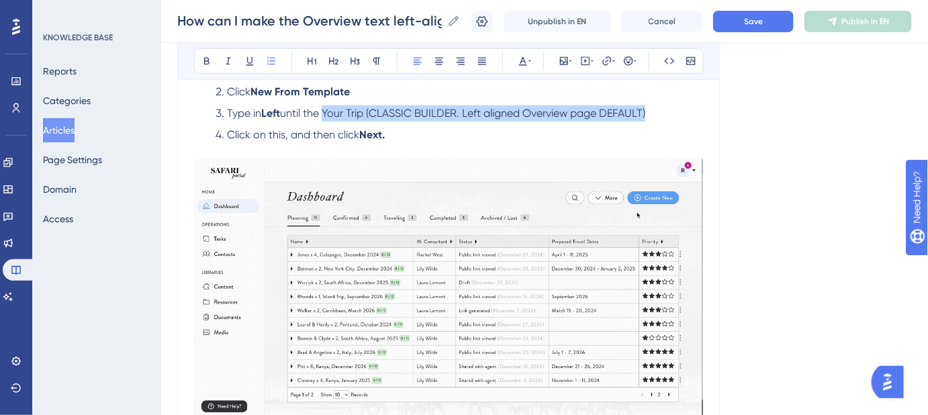
click at [654, 116] on li "Type in Left until the Your Trip (CLASSIC BUILDER. Left aligned Overview page D…" at bounding box center [456, 113] width 493 height 16
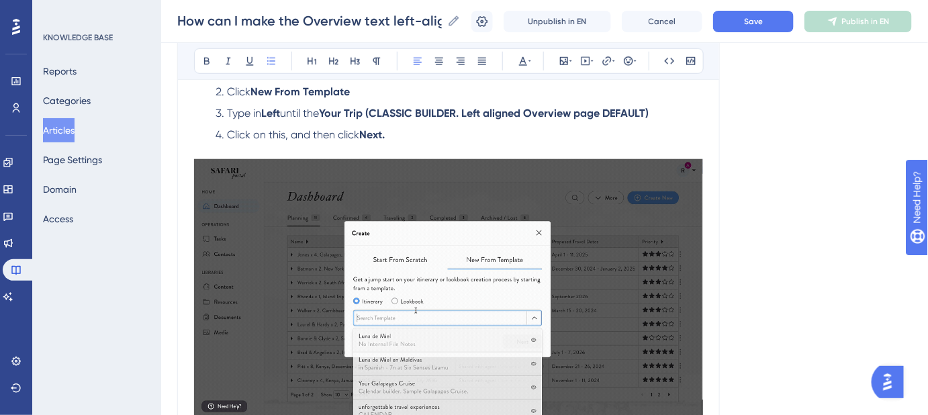
click at [319, 114] on span "until the" at bounding box center [299, 113] width 39 height 13
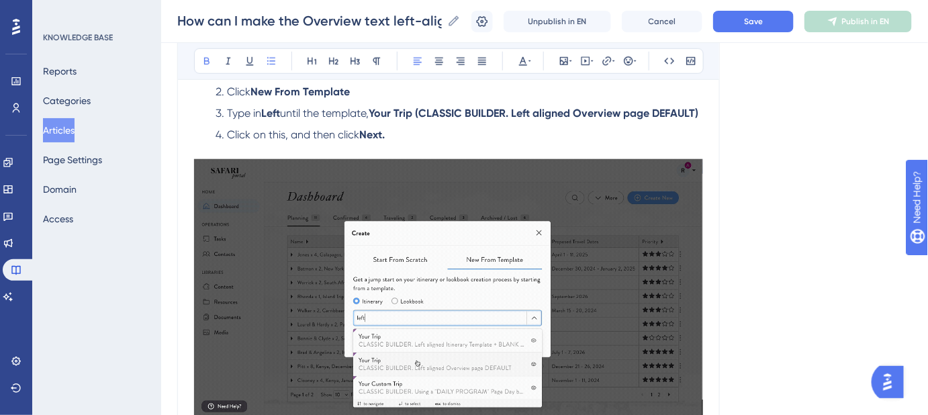
click at [312, 122] on li "Type in Left until the template, Your Trip (CLASSIC BUILDER. Left aligned Overv…" at bounding box center [456, 113] width 493 height 16
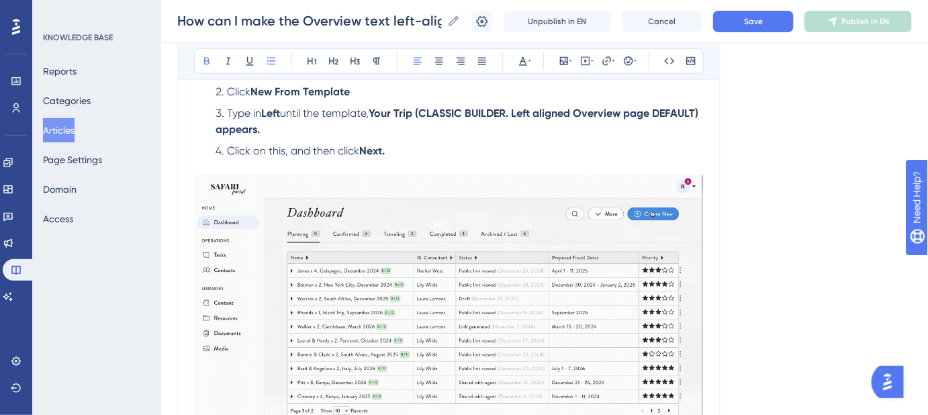
click at [292, 124] on strong "Your Trip (CLASSIC BUILDER. Left aligned Overview page DEFAULT) appears." at bounding box center [459, 121] width 486 height 29
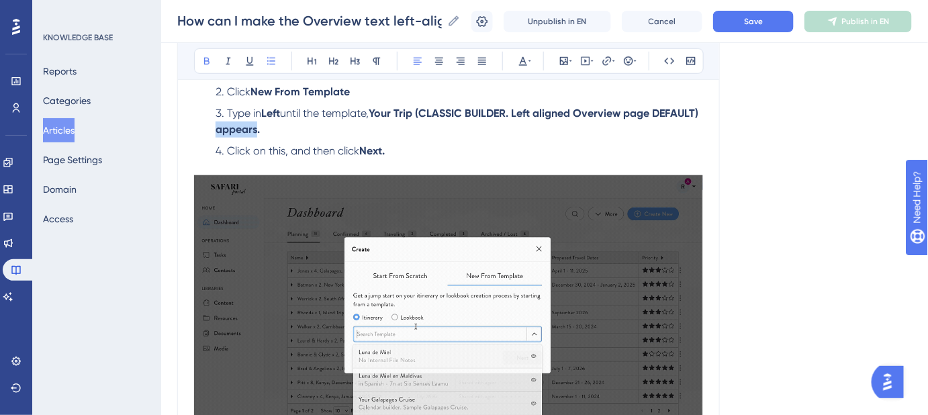
click at [292, 124] on strong "Your Trip (CLASSIC BUILDER. Left aligned Overview page DEFAULT) appears." at bounding box center [459, 121] width 486 height 29
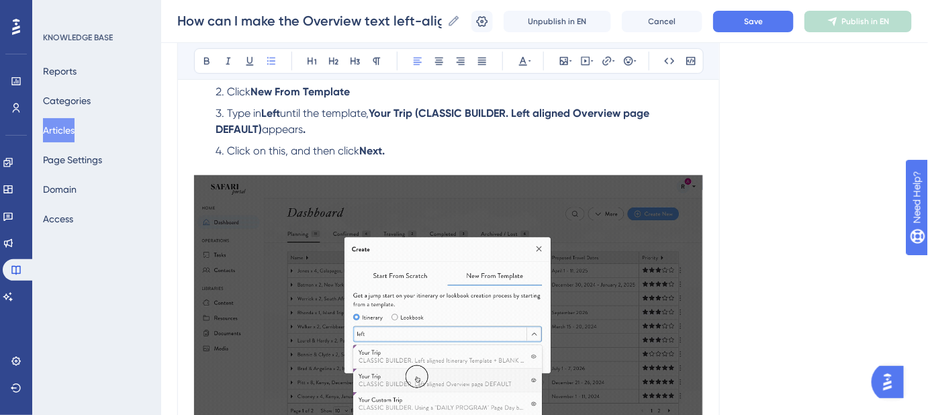
click at [325, 128] on li "Type in Left until the template, Your Trip (CLASSIC BUILDER. Left aligned Overv…" at bounding box center [456, 121] width 493 height 32
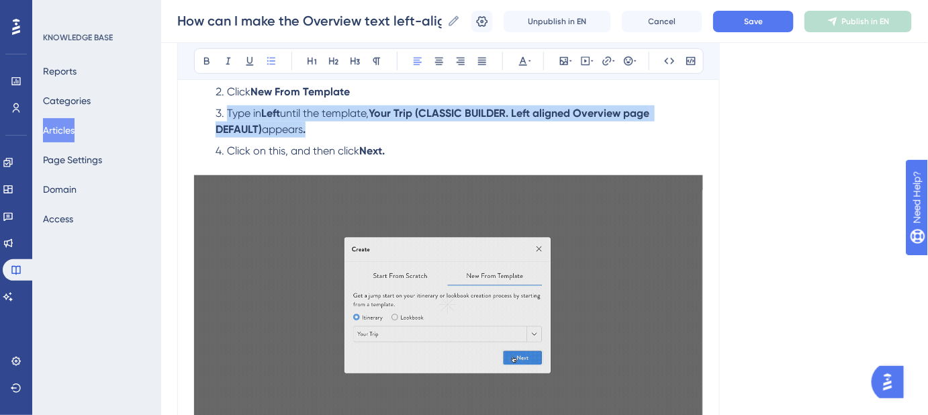
drag, startPoint x: 324, startPoint y: 128, endPoint x: 228, endPoint y: 118, distance: 96.6
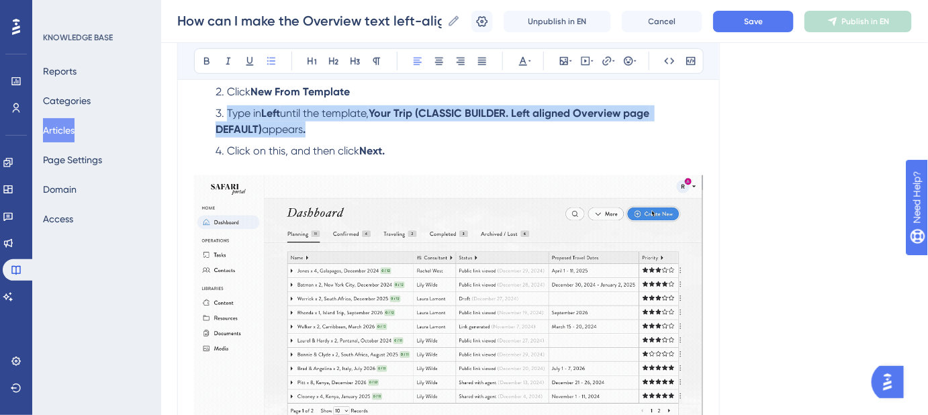
click at [228, 118] on li "Type in Left until the template, Your Trip (CLASSIC BUILDER. Left aligned Overv…" at bounding box center [456, 121] width 493 height 32
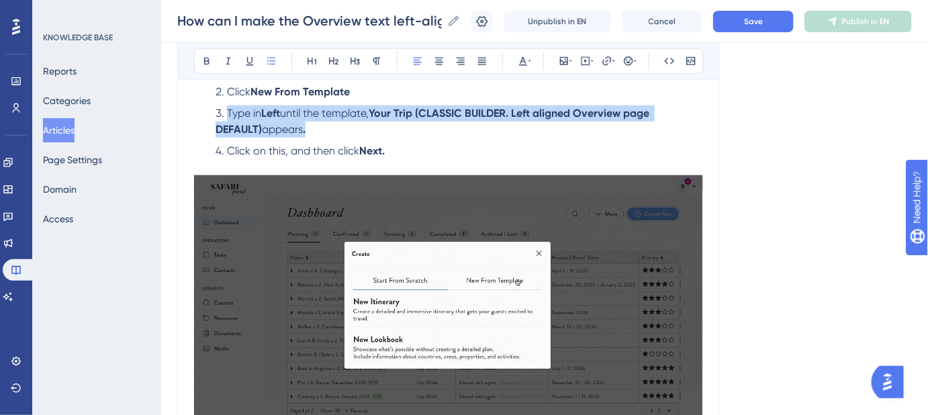
copy li "Type in Left until the template, Your Trip (CLASSIC BUILDER. Left aligned Overv…"
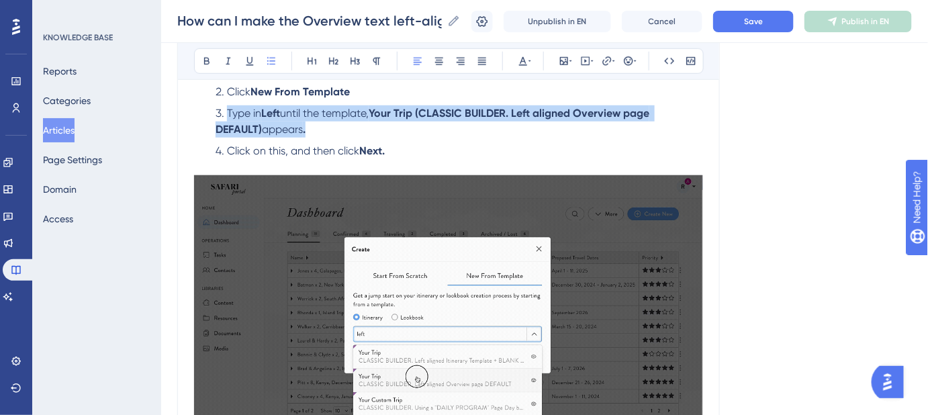
click at [324, 131] on li "Type in Left until the template, Your Trip (CLASSIC BUILDER. Left aligned Overv…" at bounding box center [456, 121] width 493 height 32
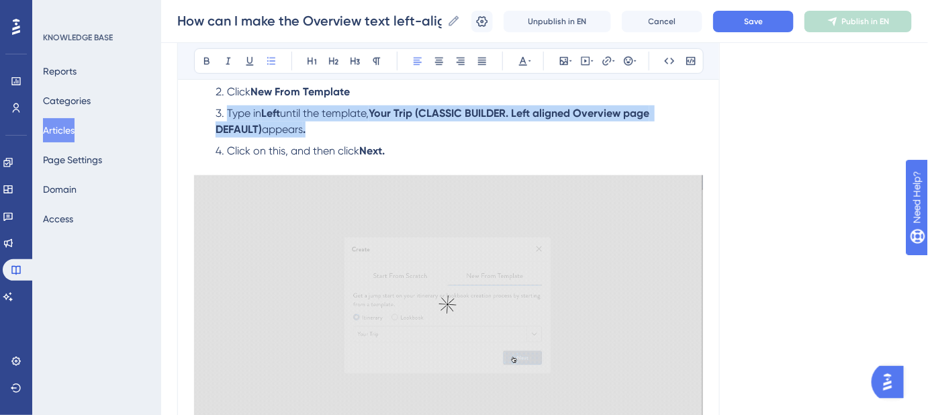
drag, startPoint x: 312, startPoint y: 130, endPoint x: 228, endPoint y: 110, distance: 85.5
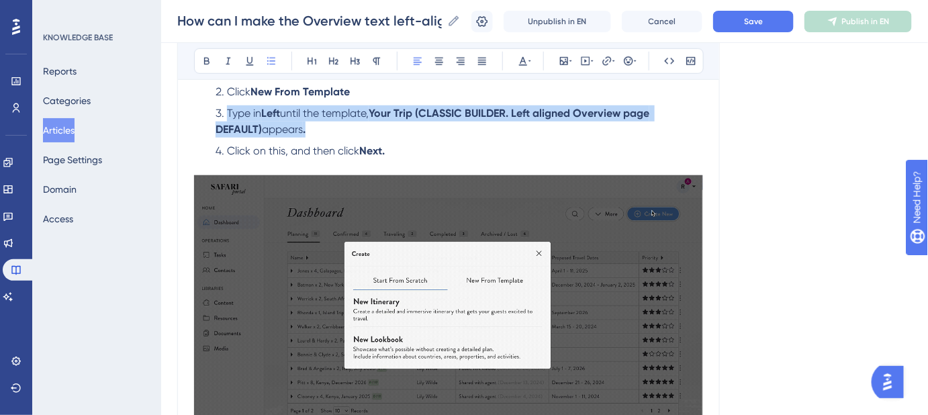
click at [228, 110] on li "Type in Left until the template, Your Trip (CLASSIC BUILDER. Left aligned Overv…" at bounding box center [456, 121] width 493 height 32
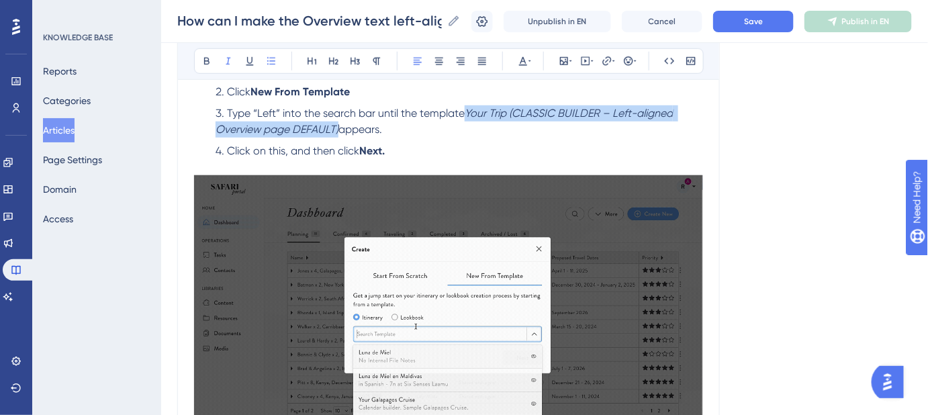
drag, startPoint x: 339, startPoint y: 126, endPoint x: 467, endPoint y: 116, distance: 129.4
click at [467, 116] on li "Type “Left” into the search bar until the template Your Trip (CLASSIC BUILDER –…" at bounding box center [456, 121] width 493 height 32
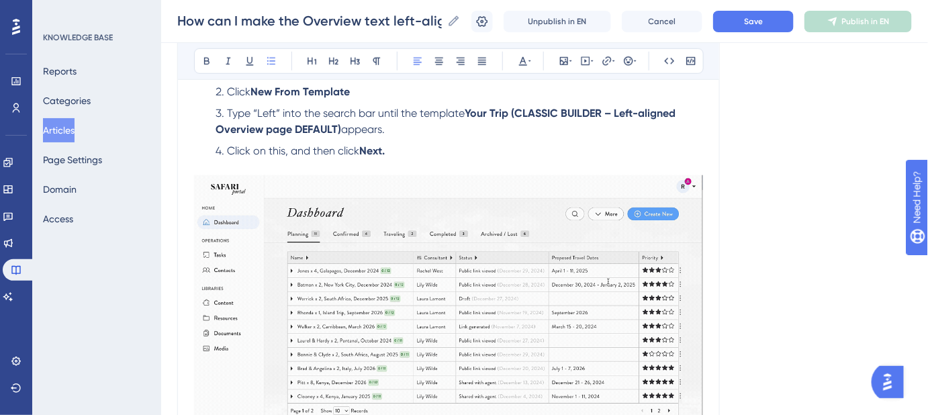
click at [441, 129] on li "Type “Left” into the search bar until the template Your Trip (CLASSIC BUILDER –…" at bounding box center [456, 121] width 493 height 32
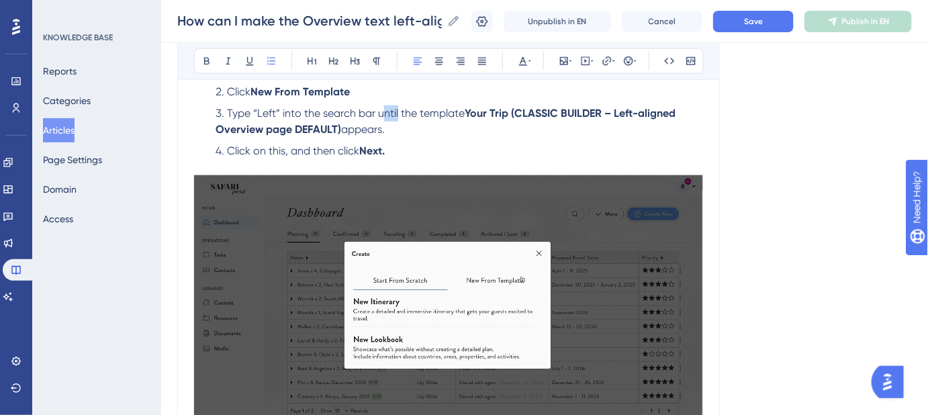
drag, startPoint x: 398, startPoint y: 110, endPoint x: 382, endPoint y: 116, distance: 17.6
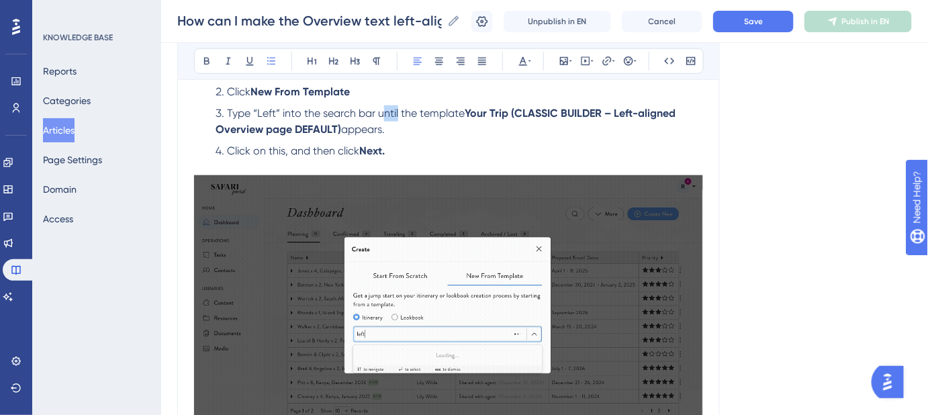
click at [382, 116] on span "Type “Left” into the search bar until the template" at bounding box center [346, 113] width 238 height 13
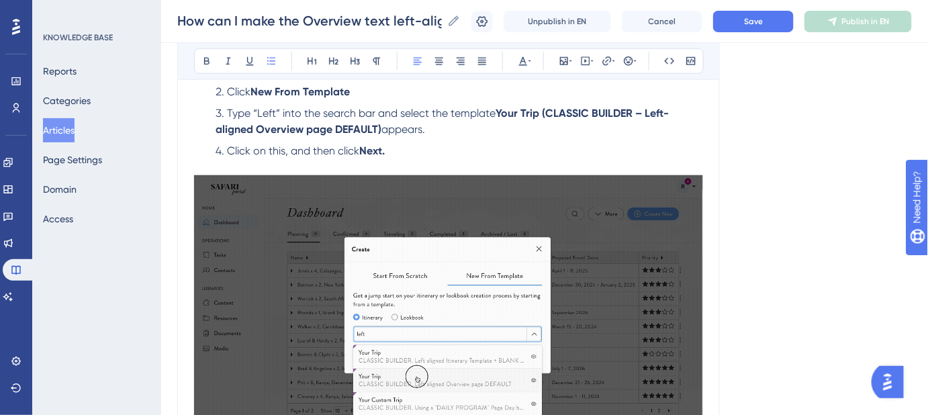
drag, startPoint x: 392, startPoint y: 129, endPoint x: 232, endPoint y: 113, distance: 160.7
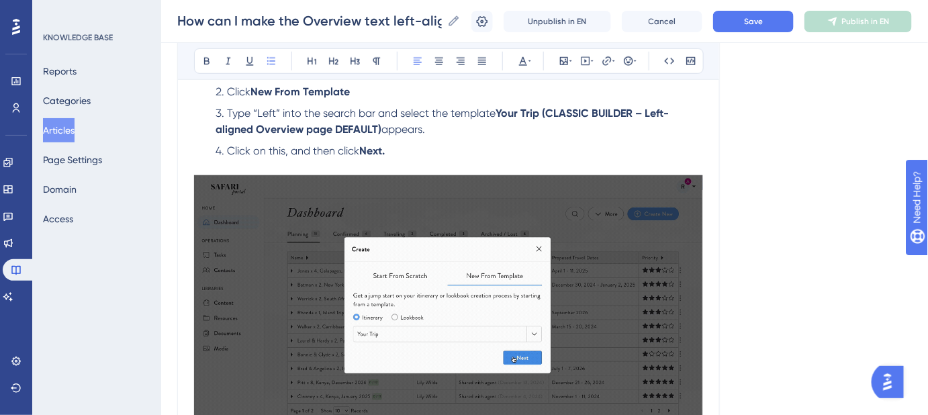
click at [232, 113] on li "Type “Left” into the search bar and select the template Your Trip (CLASSIC BUIL…" at bounding box center [456, 121] width 493 height 32
click at [267, 112] on span "Type “Left” into the search bar and select the template" at bounding box center [361, 113] width 269 height 13
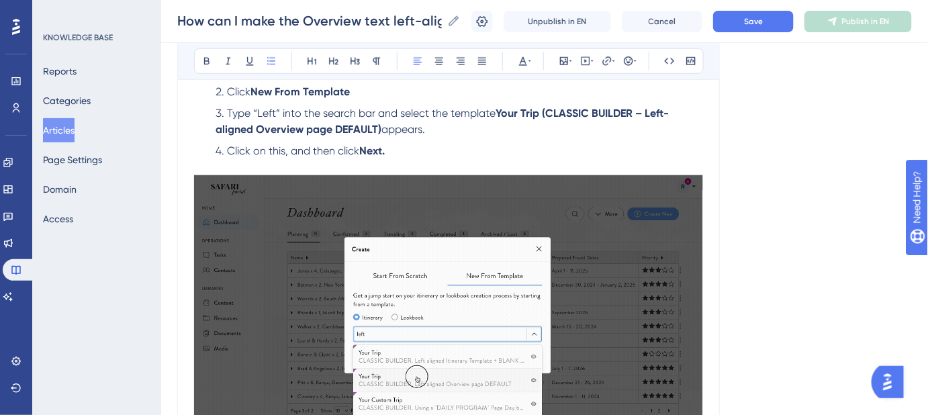
click at [257, 110] on span "Type “Left” into the search bar and select the template" at bounding box center [361, 113] width 269 height 13
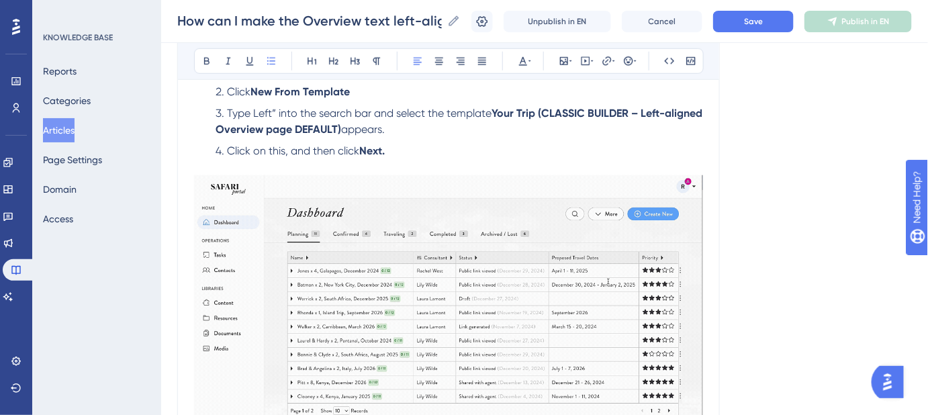
click at [277, 107] on span "Type Left” into the search bar and select the template" at bounding box center [359, 113] width 265 height 13
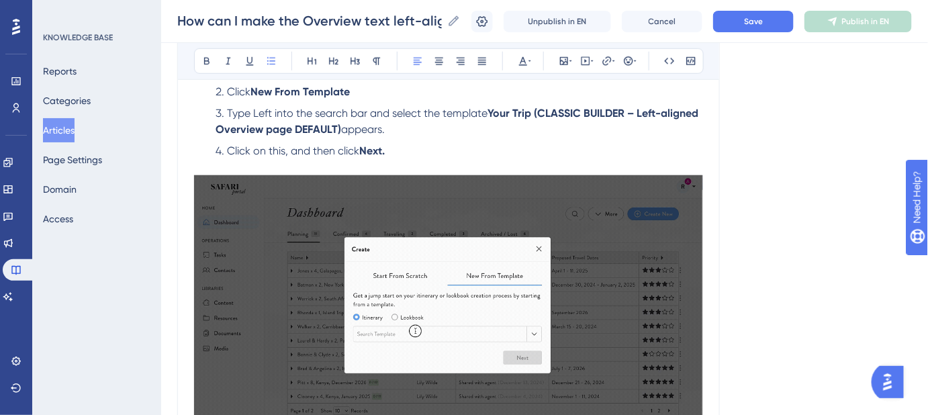
click at [259, 114] on span "Type Left into the search bar and select the template" at bounding box center [357, 113] width 261 height 13
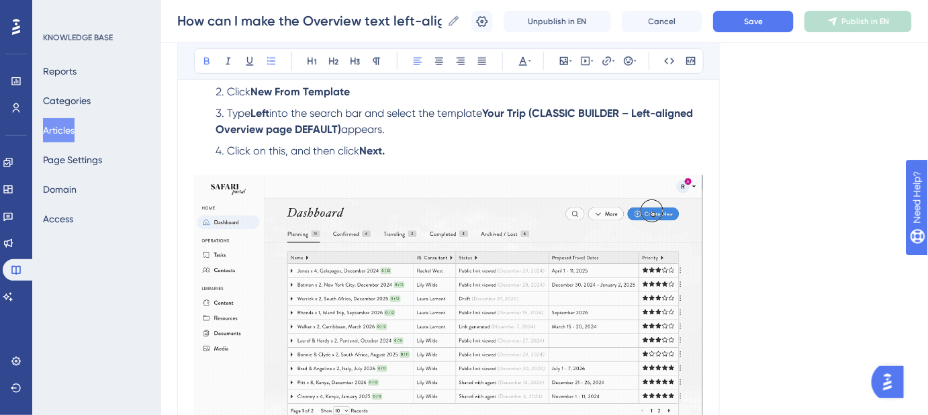
click at [401, 137] on ol "From your Dashboard, click + Create New Click New From Template Type Left into …" at bounding box center [448, 110] width 509 height 97
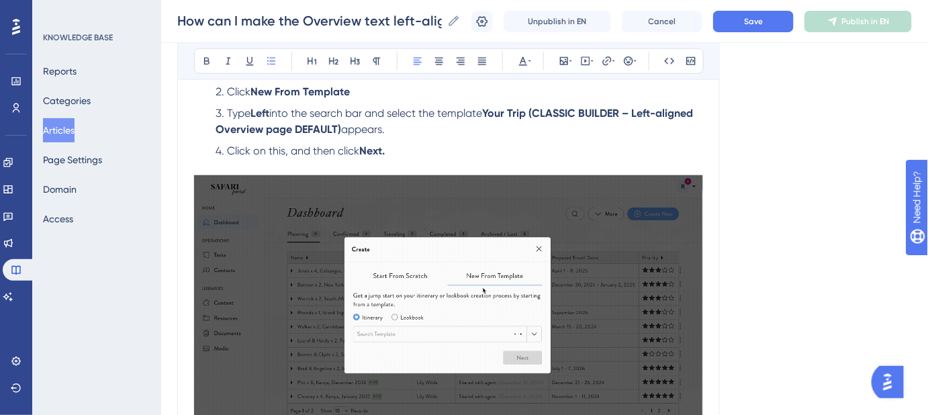
drag, startPoint x: 394, startPoint y: 130, endPoint x: 224, endPoint y: 118, distance: 171.0
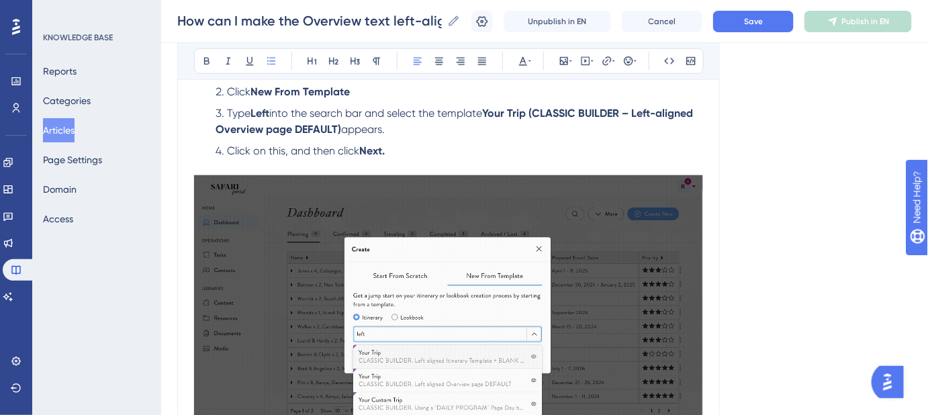
click at [224, 118] on li "Type Left into the search bar and select the template Your Trip (CLASSIC BUILDE…" at bounding box center [456, 121] width 493 height 32
copy li "Type Left into the search bar and select the template Your Trip (CLASSIC BUILDE…"
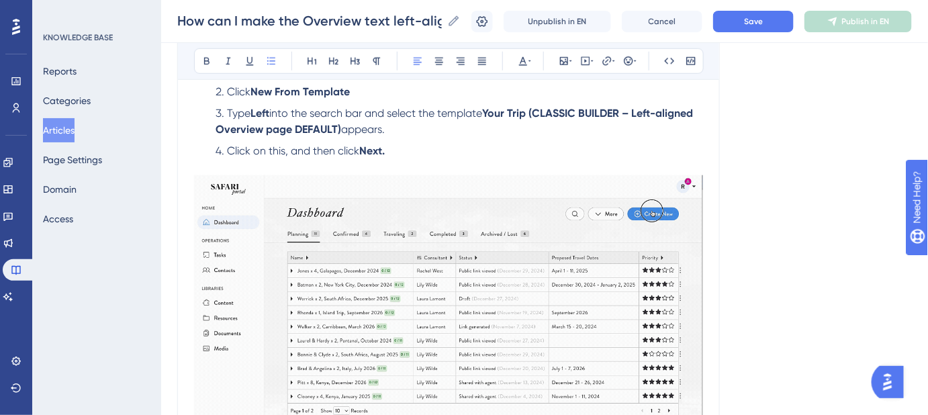
click at [811, 279] on div "Language English (Default) How can I make the Overview text left-aligned? Steps…" at bounding box center [544, 294] width 735 height 1132
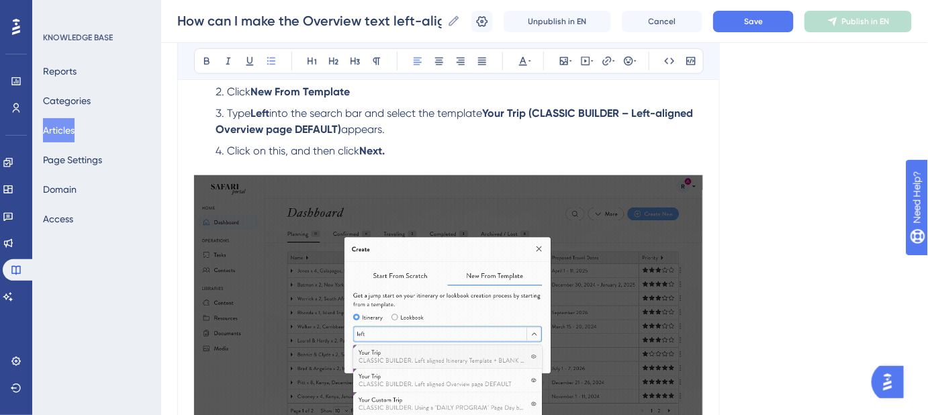
click at [412, 131] on li "Type Left into the search bar and select the template Your Trip (CLASSIC BUILDE…" at bounding box center [456, 121] width 493 height 32
drag, startPoint x: 404, startPoint y: 130, endPoint x: 228, endPoint y: 114, distance: 177.4
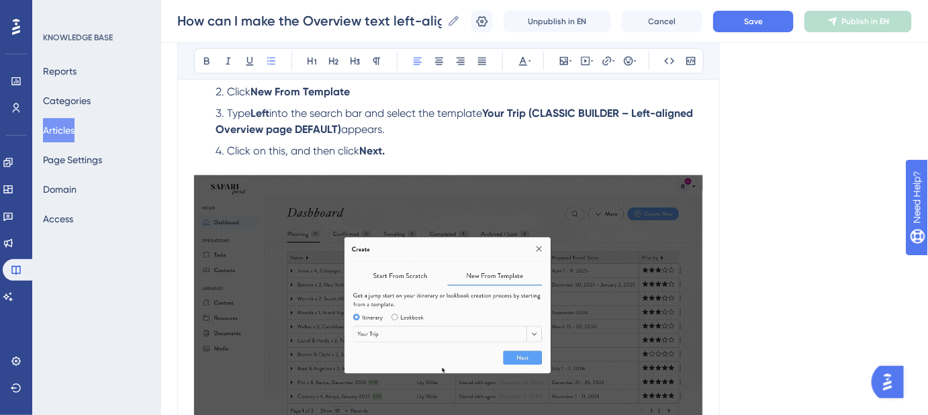
click at [228, 114] on li "Type Left into the search bar and select the template Your Trip (CLASSIC BUILDE…" at bounding box center [456, 121] width 493 height 32
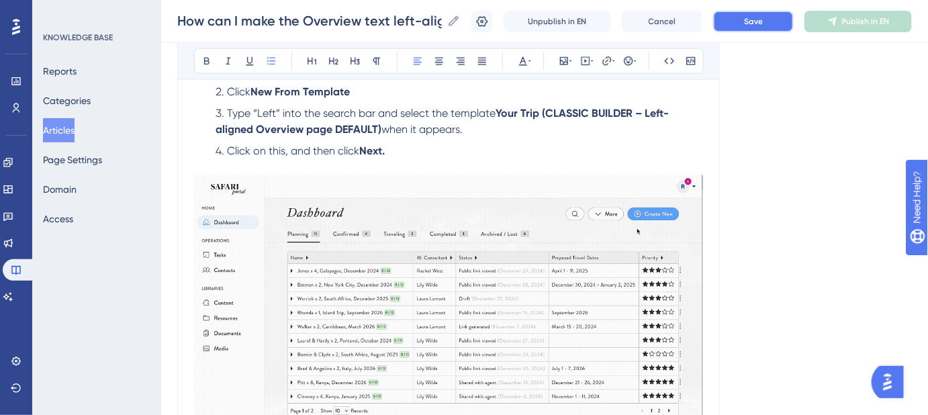
click at [762, 24] on span "Save" at bounding box center [753, 21] width 19 height 11
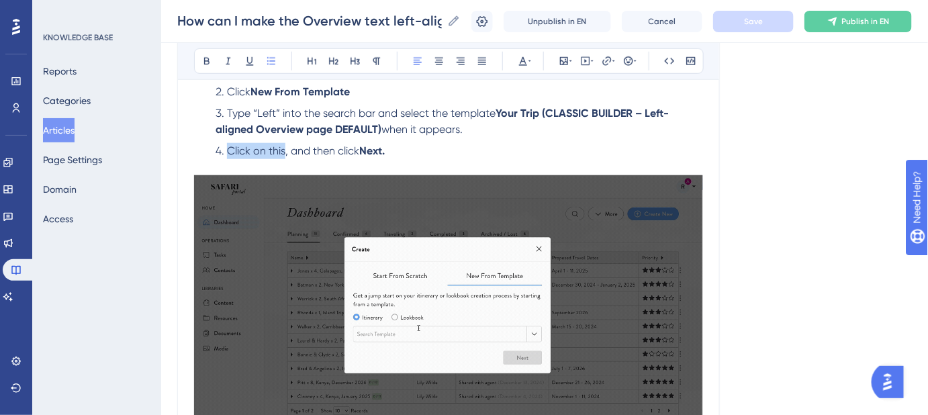
drag, startPoint x: 285, startPoint y: 150, endPoint x: 230, endPoint y: 150, distance: 55.1
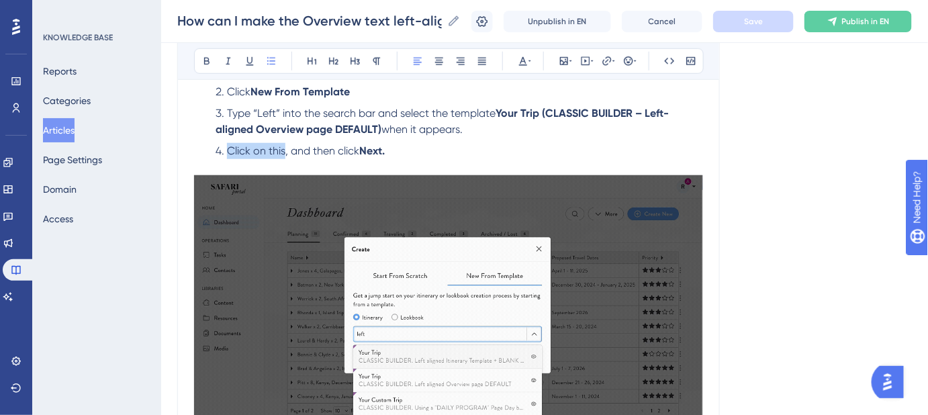
click at [230, 150] on span "Click on this, and then click" at bounding box center [293, 150] width 132 height 13
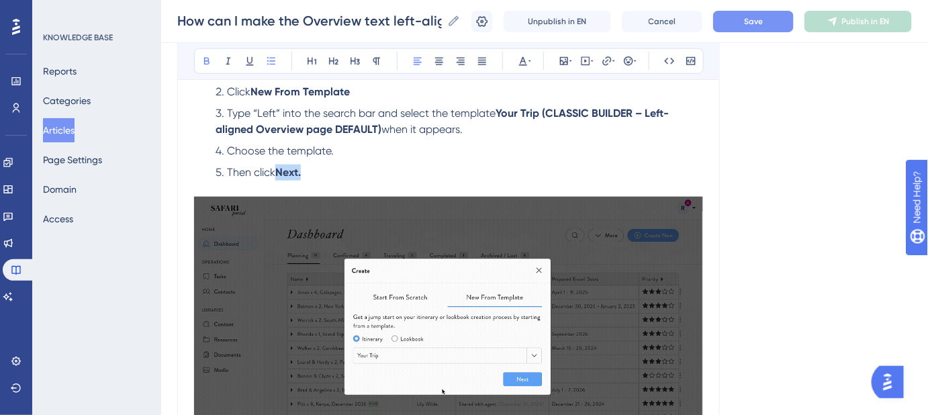
drag, startPoint x: 313, startPoint y: 170, endPoint x: 281, endPoint y: 170, distance: 32.2
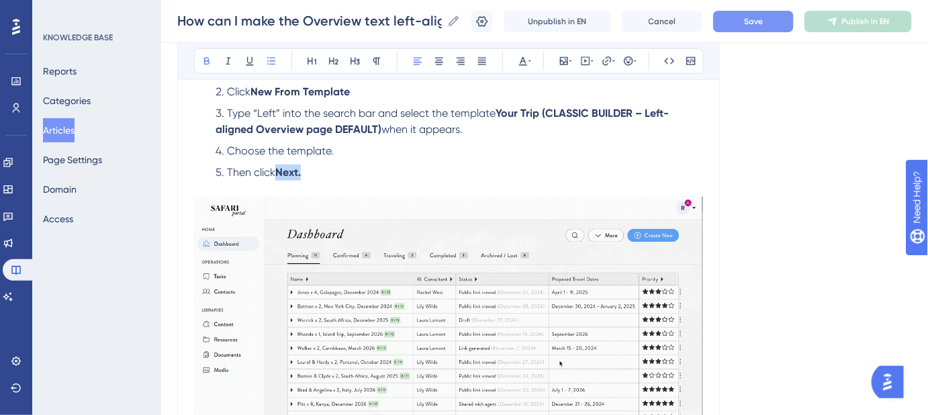
click at [281, 170] on li "Then click Next." at bounding box center [456, 173] width 493 height 16
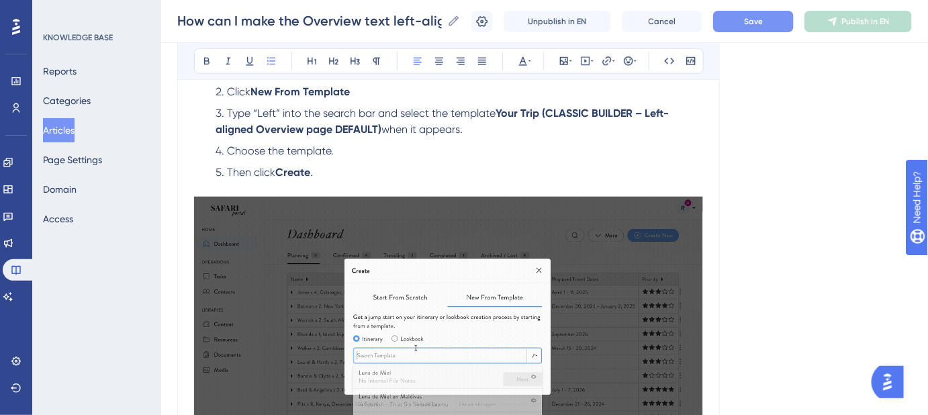
click at [747, 26] on button "Save" at bounding box center [753, 21] width 81 height 21
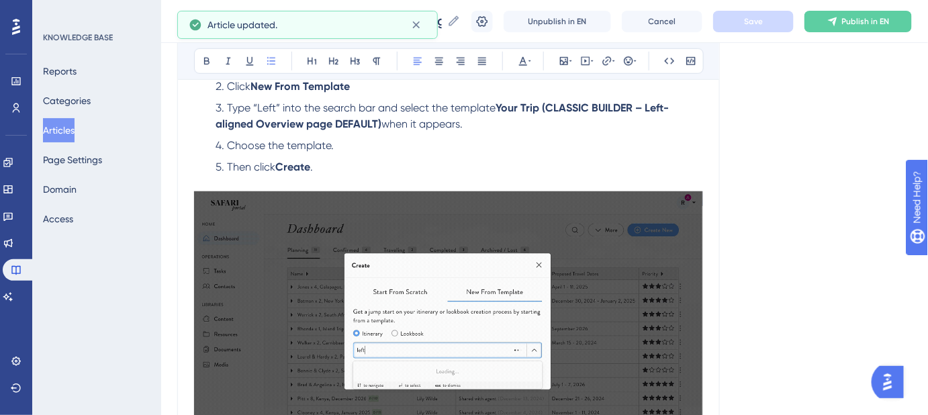
scroll to position [297, 0]
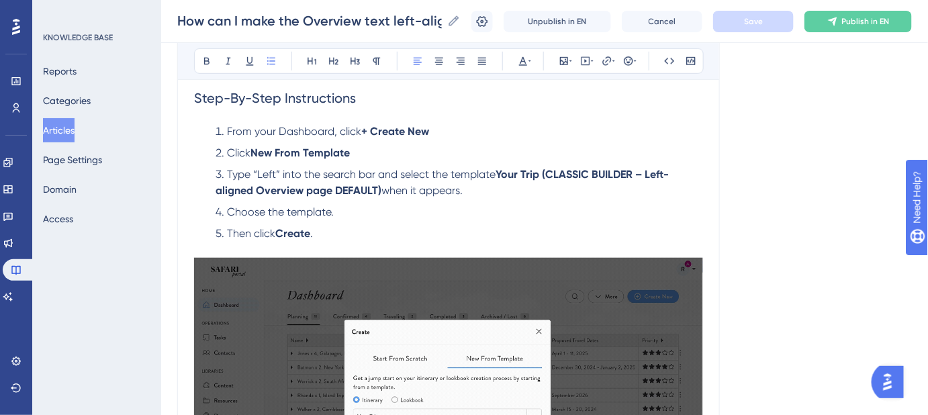
click at [232, 150] on span "Click" at bounding box center [239, 152] width 24 height 13
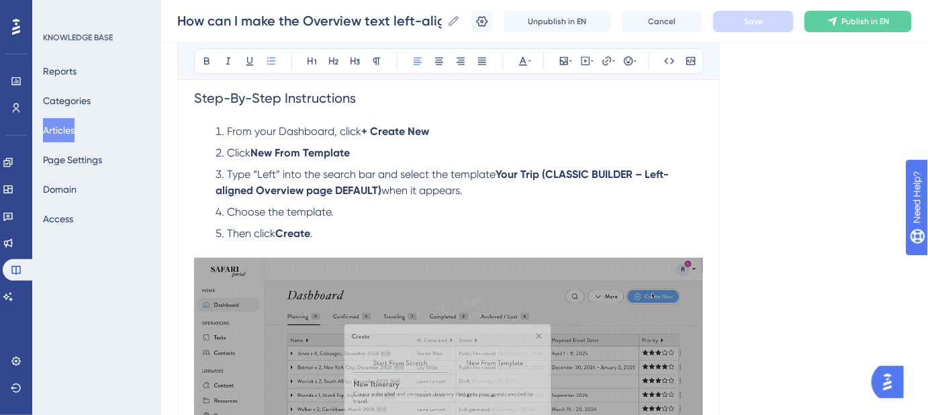
click at [232, 150] on span "Click" at bounding box center [239, 152] width 24 height 13
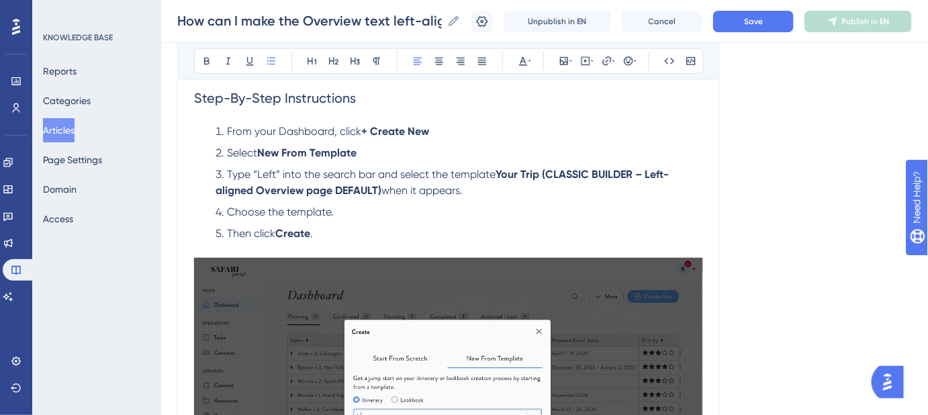
click at [443, 126] on li "From your Dashboard, click + Create New" at bounding box center [456, 132] width 493 height 16
click at [396, 152] on li "Select New From Template" at bounding box center [456, 153] width 493 height 16
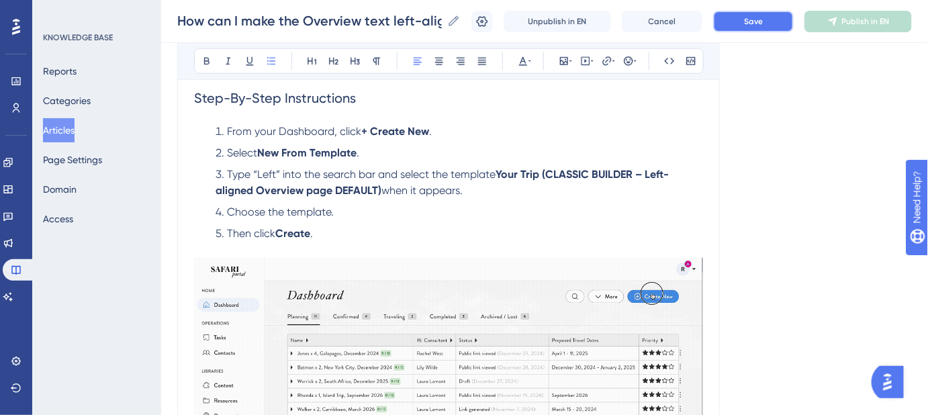
click at [766, 27] on button "Save" at bounding box center [753, 21] width 81 height 21
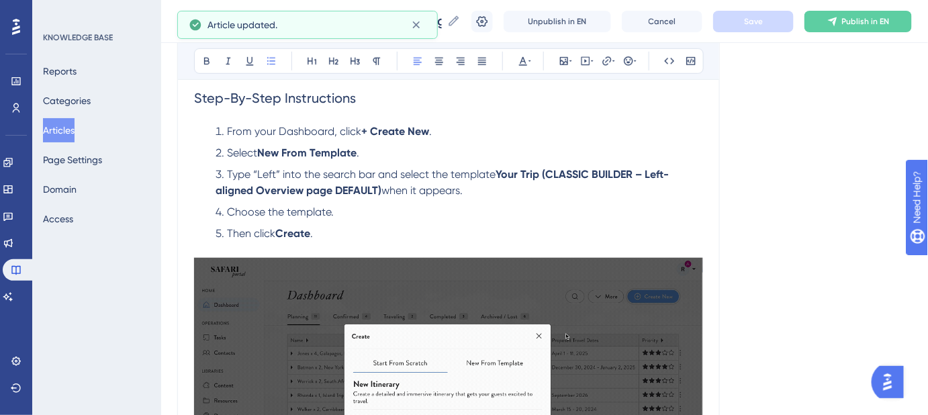
scroll to position [358, 0]
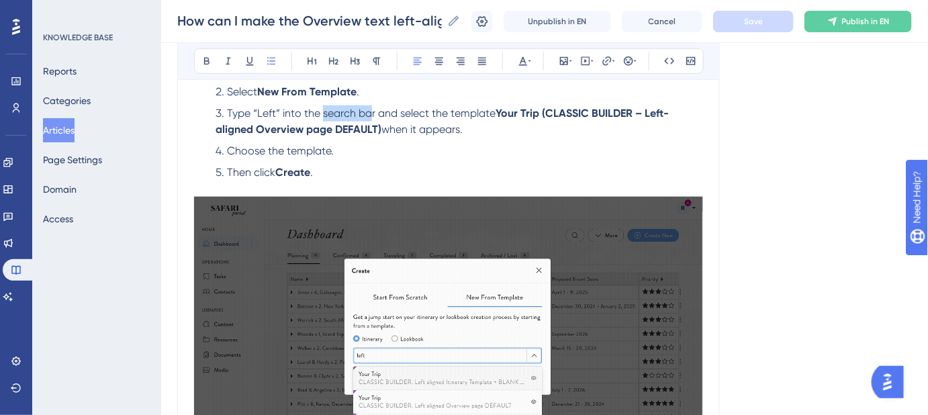
drag, startPoint x: 373, startPoint y: 113, endPoint x: 324, endPoint y: 116, distance: 49.1
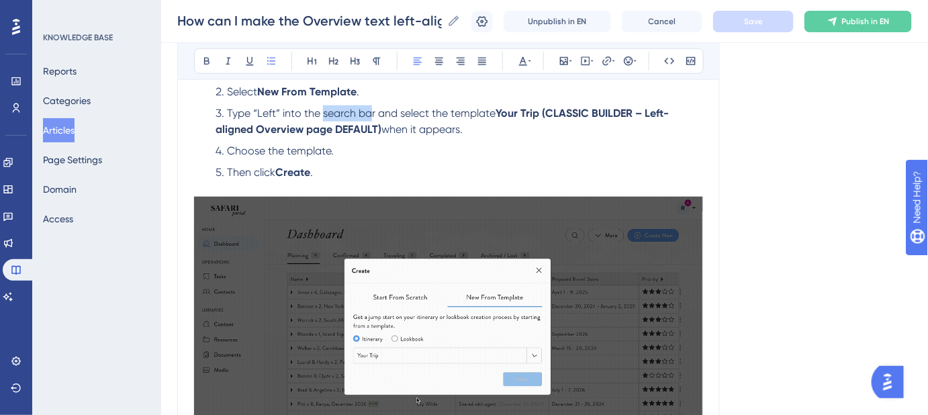
click at [324, 116] on span "Type “Left” into the search bar and select the template" at bounding box center [361, 113] width 269 height 13
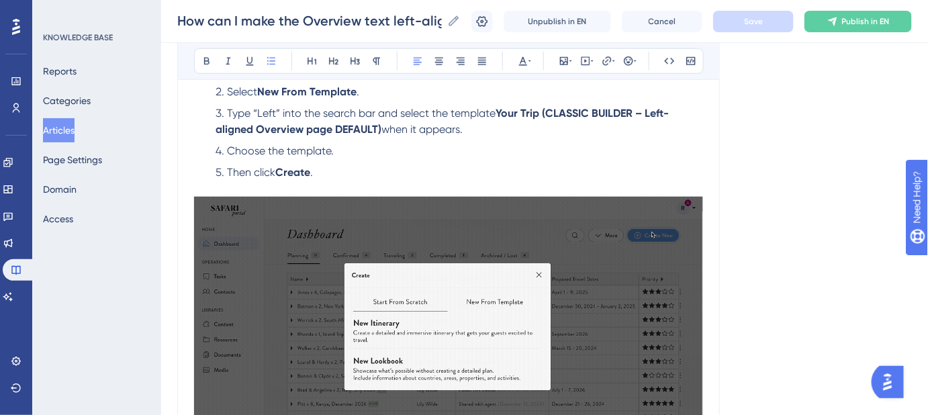
click at [500, 153] on li "Choose the template." at bounding box center [456, 151] width 493 height 16
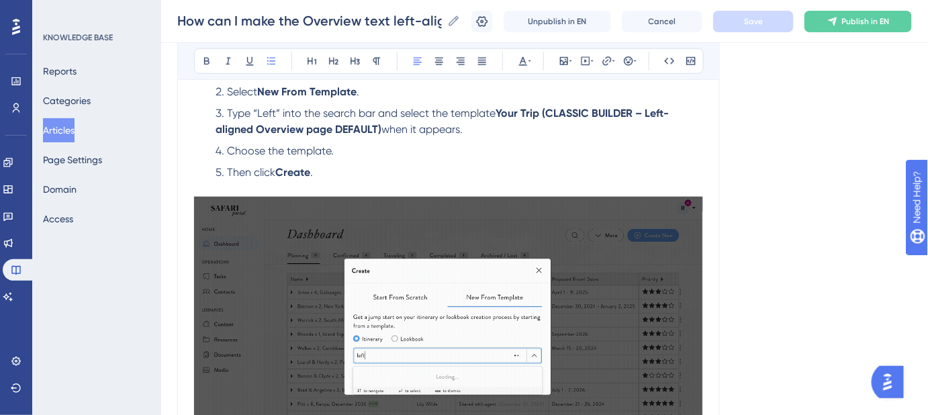
click at [216, 126] on strong "Your Trip (CLASSIC BUILDER – Left-aligned Overview page DEFAULT)" at bounding box center [442, 121] width 453 height 29
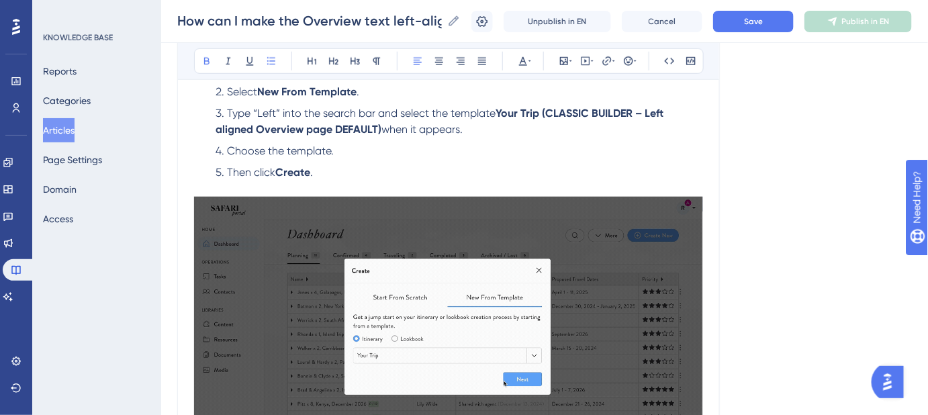
click at [648, 110] on strong "Your Trip (CLASSIC BUILDER – Left aligned Overview page DEFAULT)" at bounding box center [441, 121] width 451 height 29
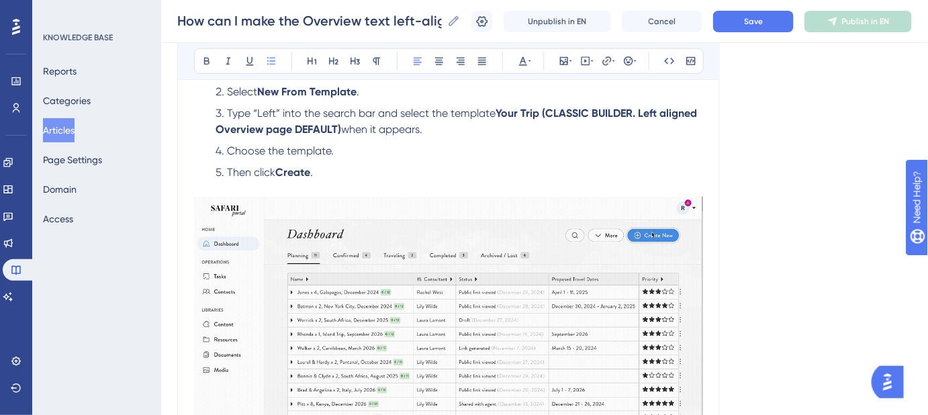
click at [234, 153] on span "Choose the template." at bounding box center [280, 150] width 107 height 13
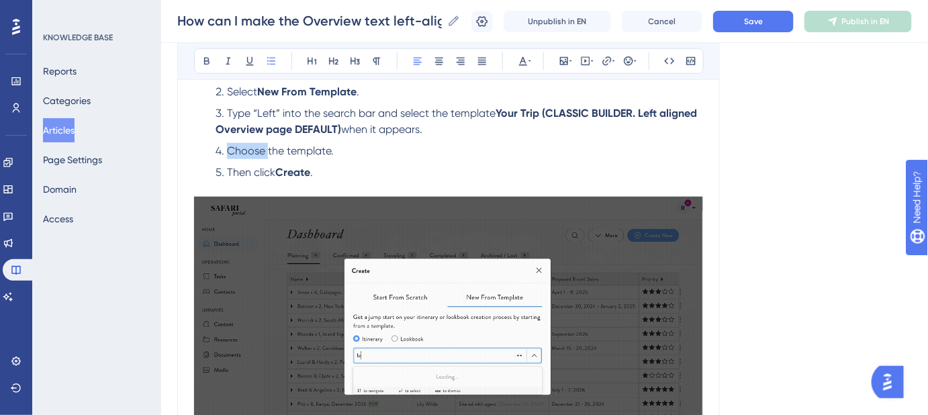
click at [234, 153] on span "Choose the template." at bounding box center [280, 150] width 107 height 13
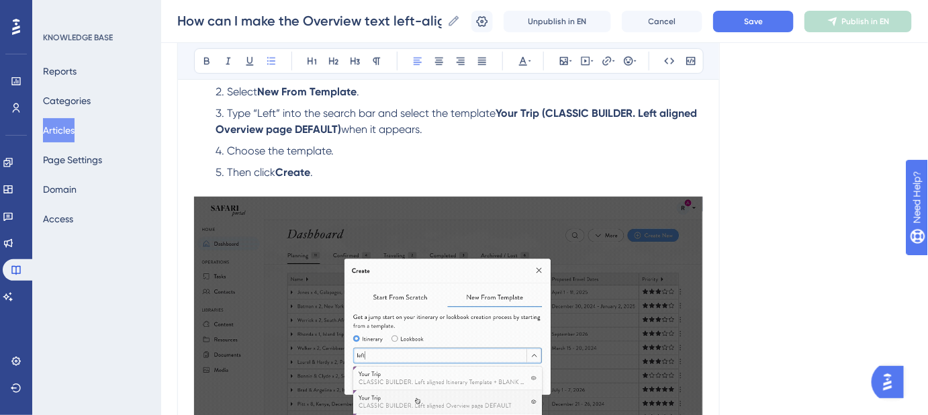
click at [326, 176] on li "Then click Create ." at bounding box center [456, 173] width 493 height 16
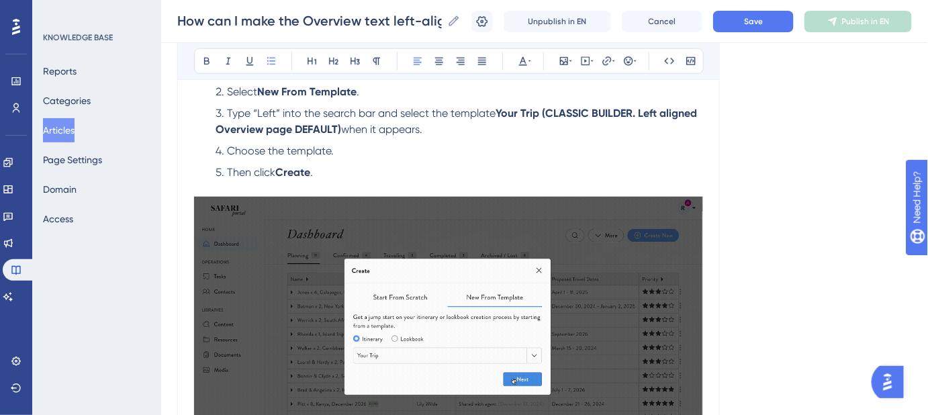
scroll to position [297, 0]
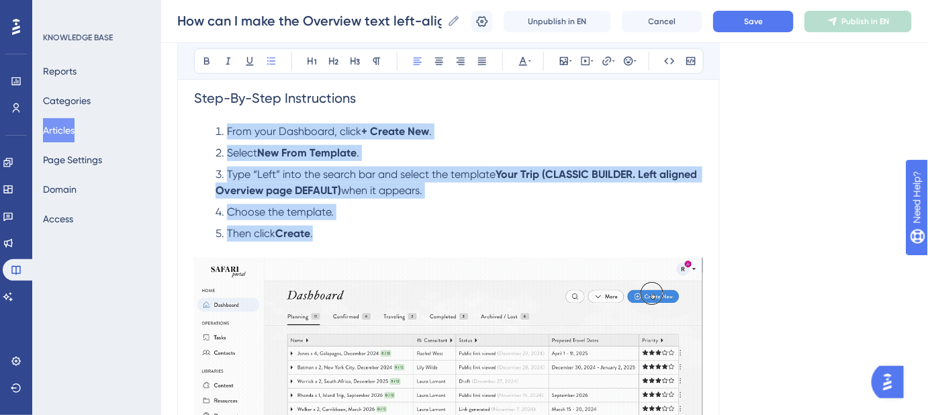
drag, startPoint x: 317, startPoint y: 228, endPoint x: 224, endPoint y: 133, distance: 133.0
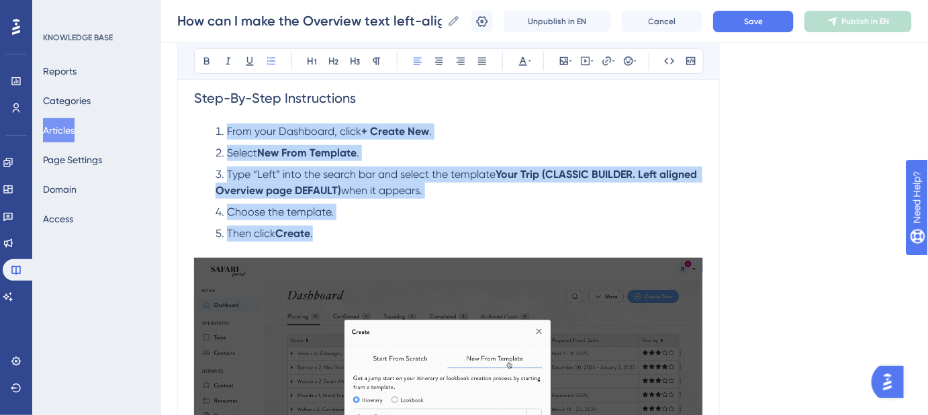
click at [224, 133] on ol "From your Dashboard, click + Create New . Select New From Template . Type “Left…" at bounding box center [448, 183] width 509 height 118
copy ol "From your Dashboard, click + Create New . Select New From Template . Type “Left…"
drag, startPoint x: 805, startPoint y: 244, endPoint x: 782, endPoint y: 92, distance: 153.6
click at [805, 244] on div "Language English (Default) How can I make the Overview text left-aligned? Steps…" at bounding box center [544, 366] width 735 height 1154
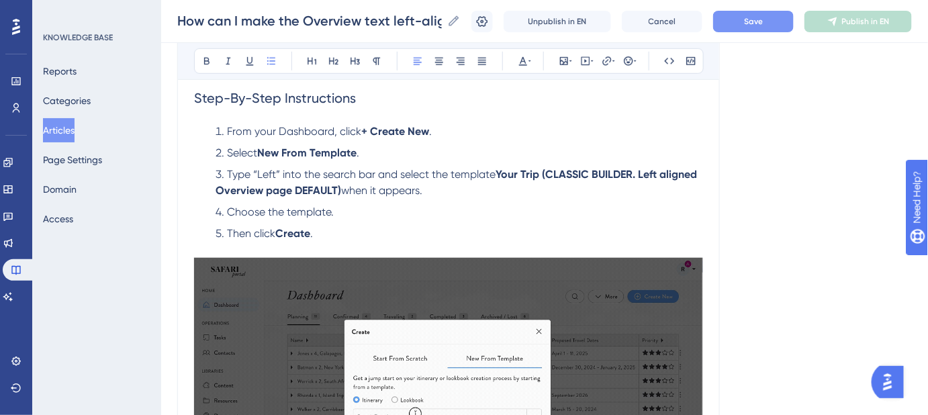
click at [774, 21] on button "Save" at bounding box center [753, 21] width 81 height 21
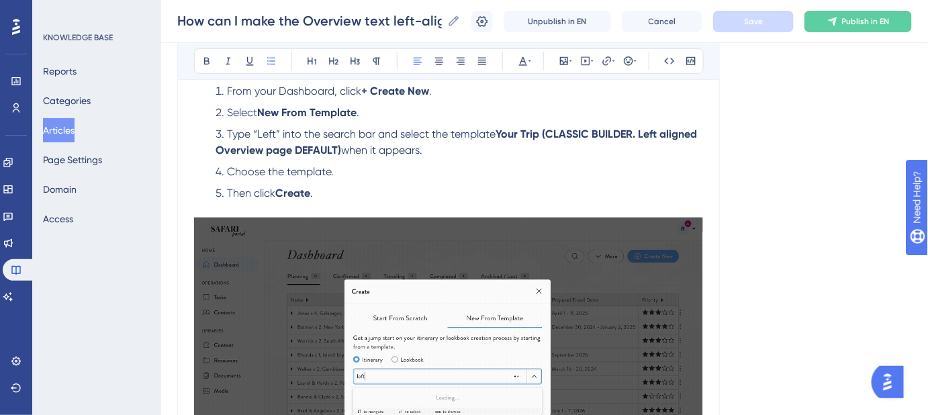
scroll to position [358, 0]
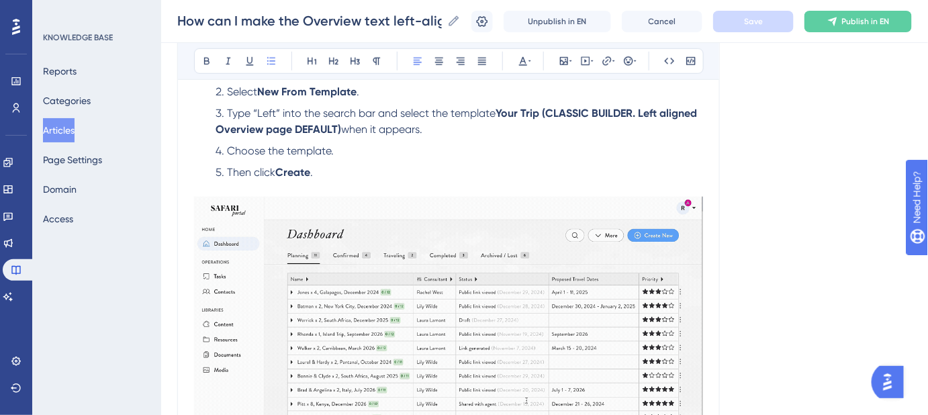
click at [227, 110] on span "Type “Left” into the search bar and select the template" at bounding box center [361, 113] width 269 height 13
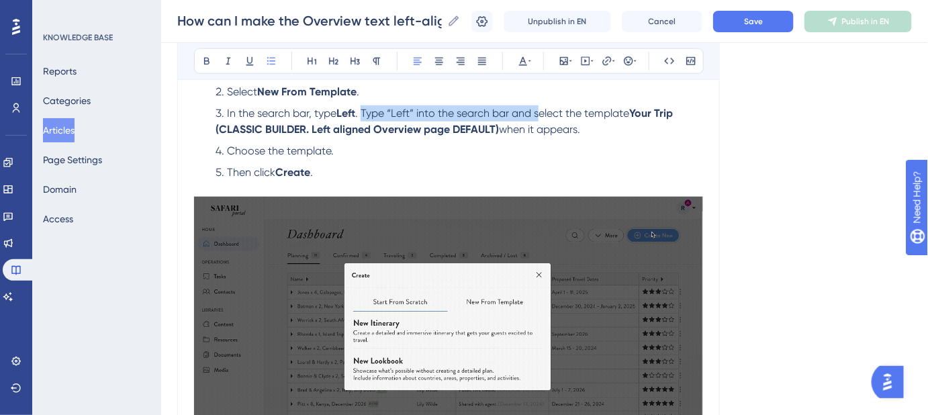
drag, startPoint x: 540, startPoint y: 112, endPoint x: 365, endPoint y: 112, distance: 174.6
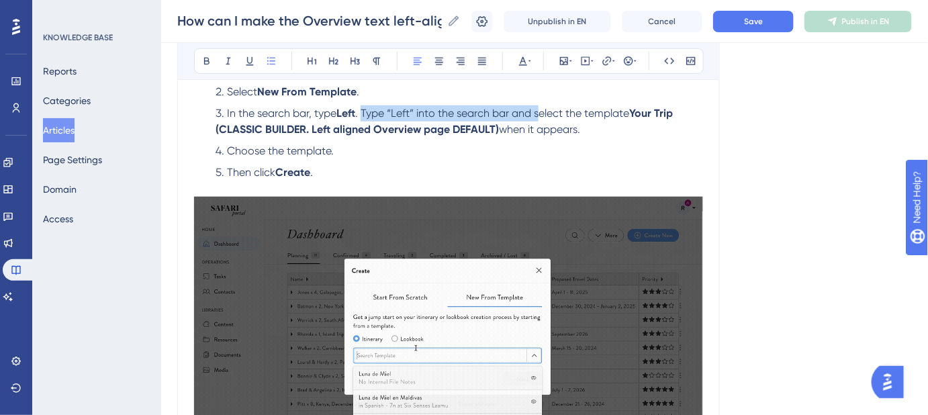
click at [365, 112] on span ". Type “Left” into the search bar and select the template" at bounding box center [492, 113] width 274 height 13
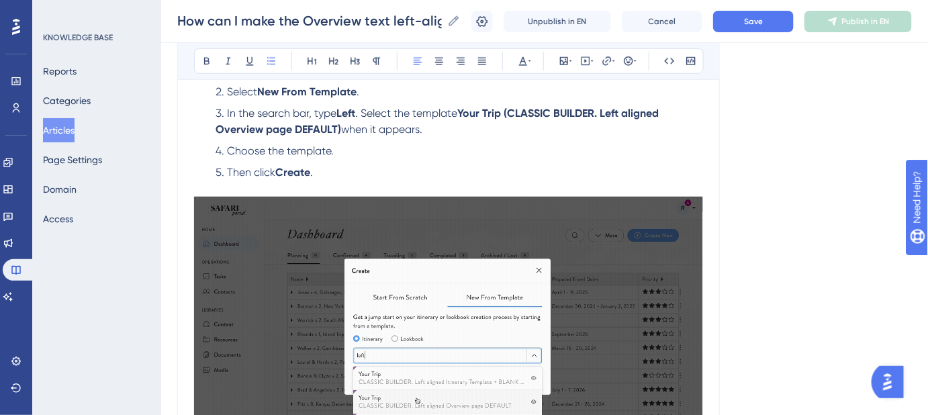
click at [362, 109] on span ". Select the template" at bounding box center [406, 113] width 102 height 13
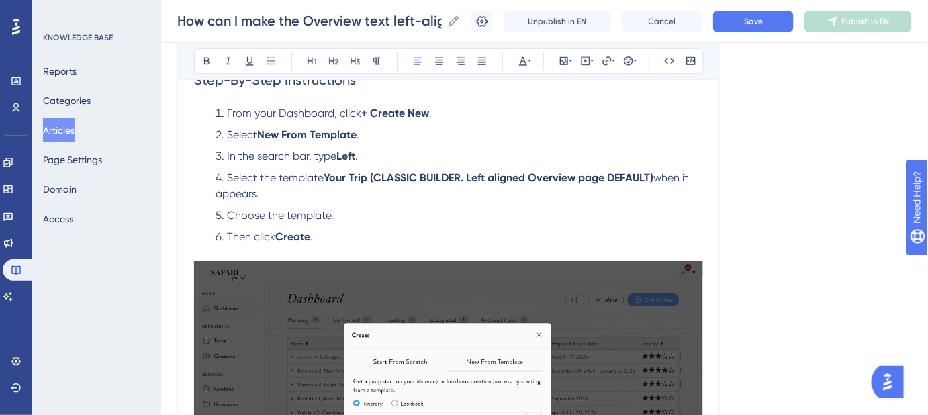
scroll to position [297, 0]
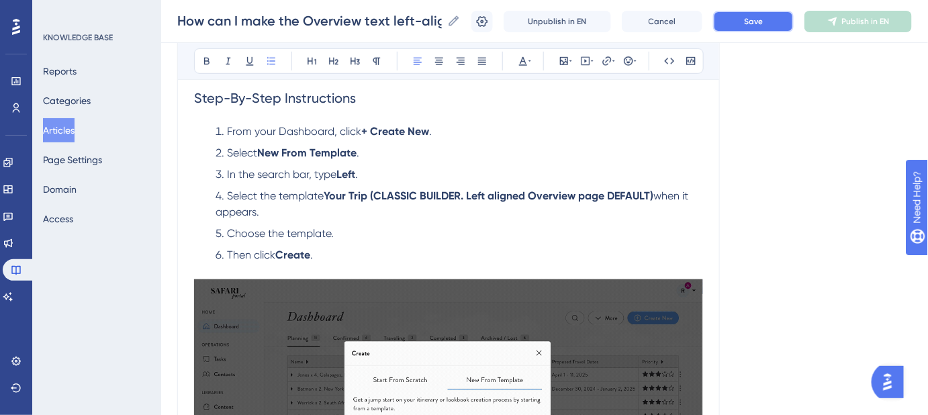
click at [754, 13] on button "Save" at bounding box center [753, 21] width 81 height 21
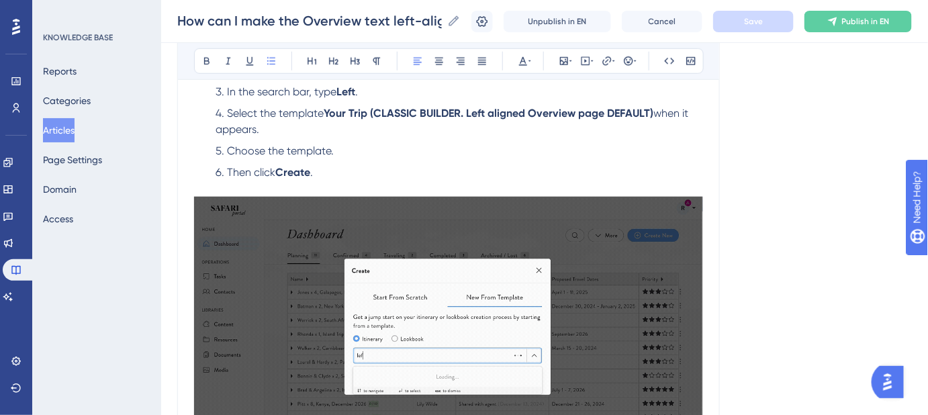
scroll to position [358, 0]
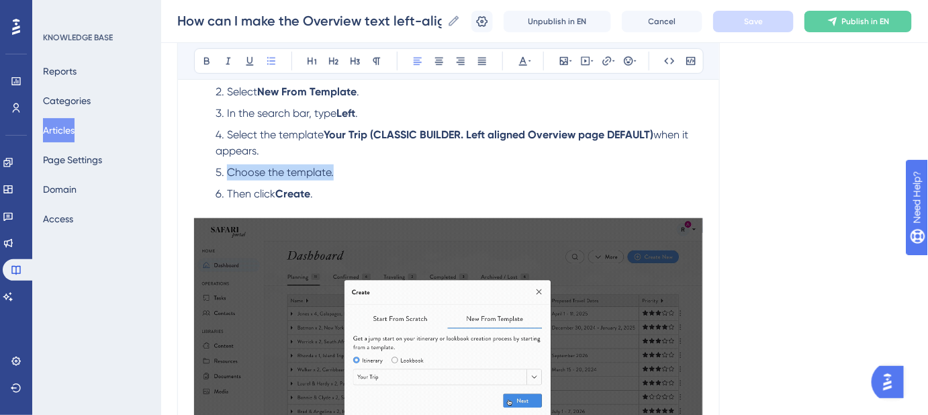
drag, startPoint x: 331, startPoint y: 170, endPoint x: 220, endPoint y: 173, distance: 111.6
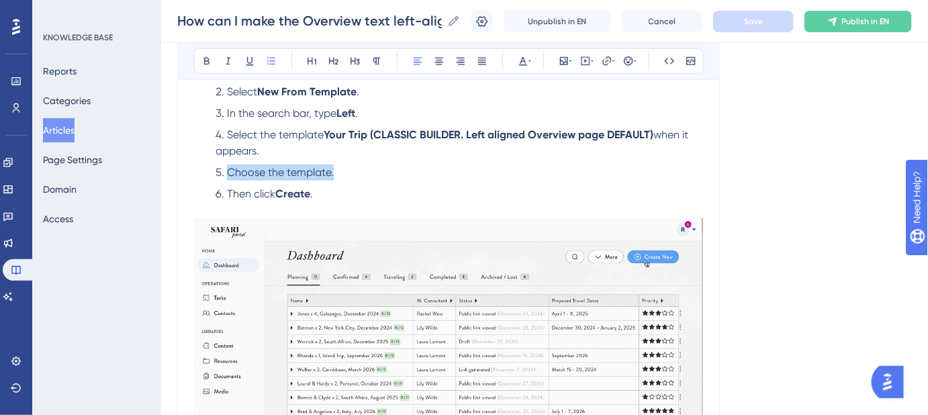
click at [220, 173] on li "Choose the template." at bounding box center [456, 173] width 493 height 16
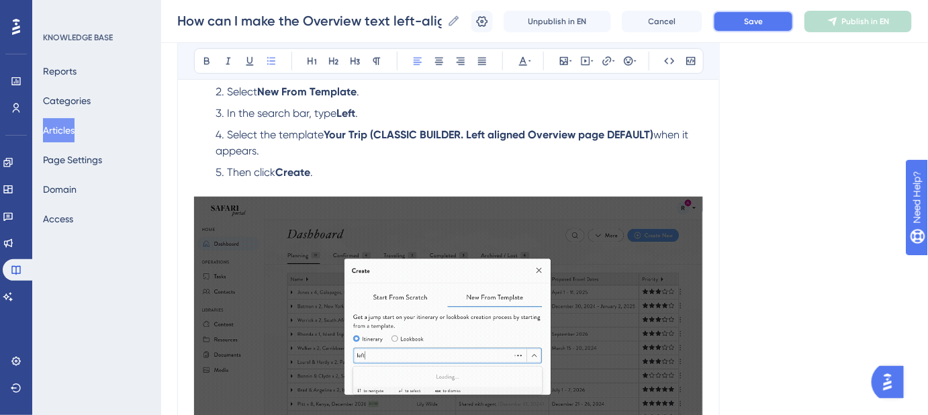
click at [738, 24] on button "Save" at bounding box center [753, 21] width 81 height 21
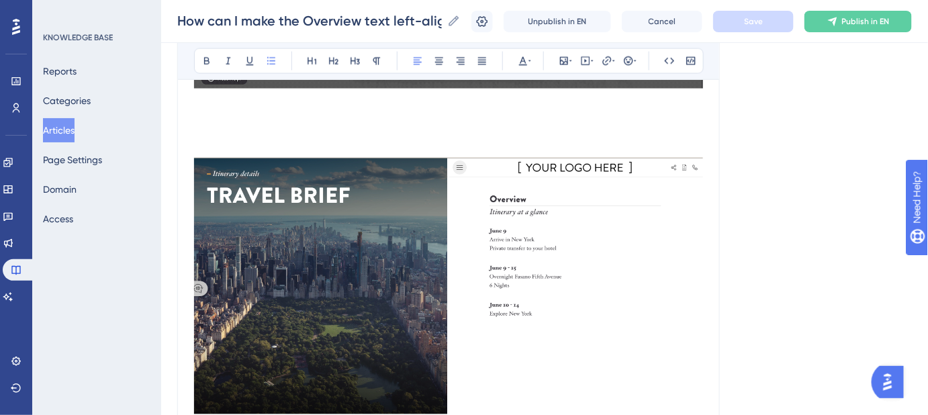
scroll to position [725, 0]
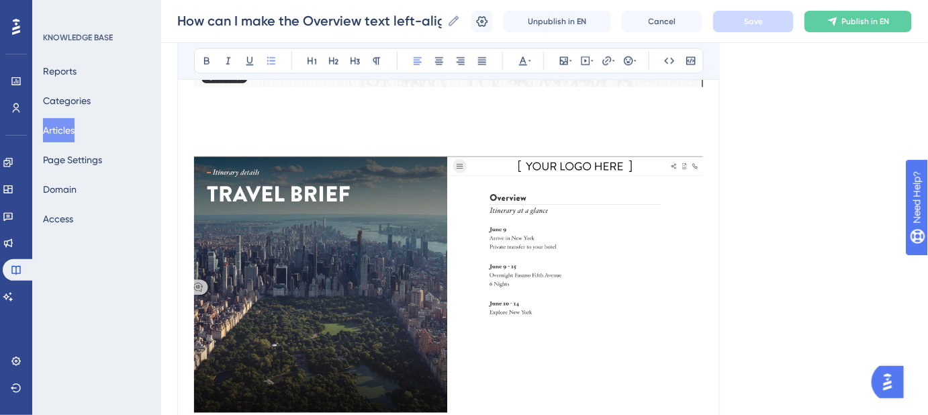
click at [439, 193] on img at bounding box center [448, 285] width 509 height 257
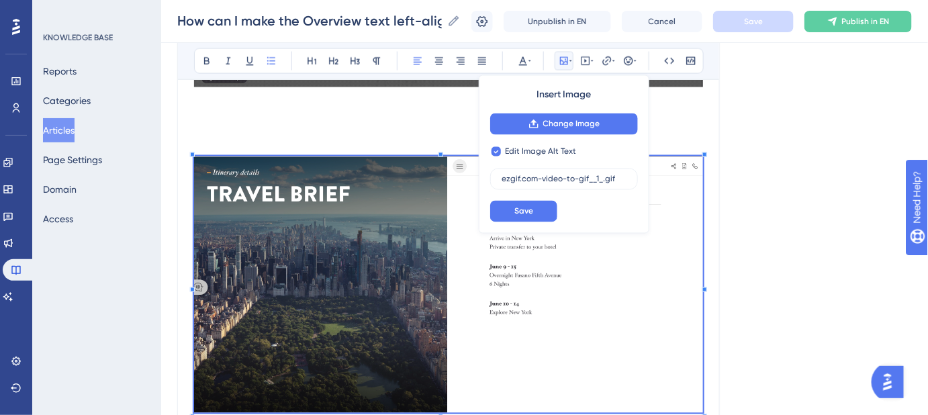
scroll to position [621, 0]
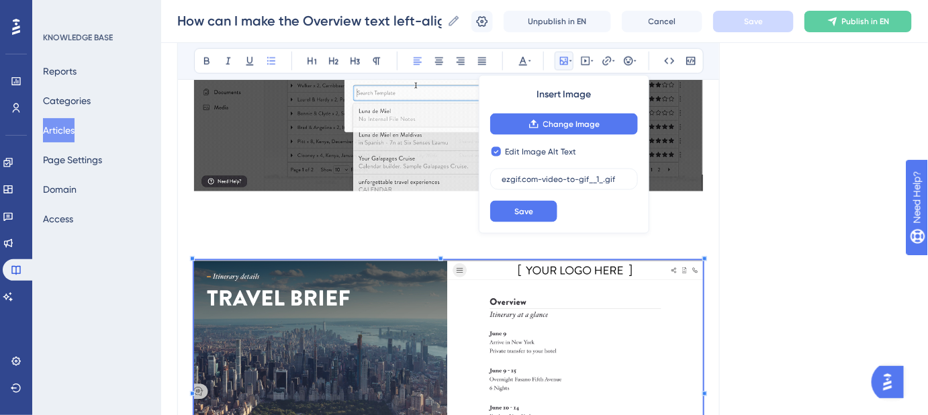
checkbox input "false"
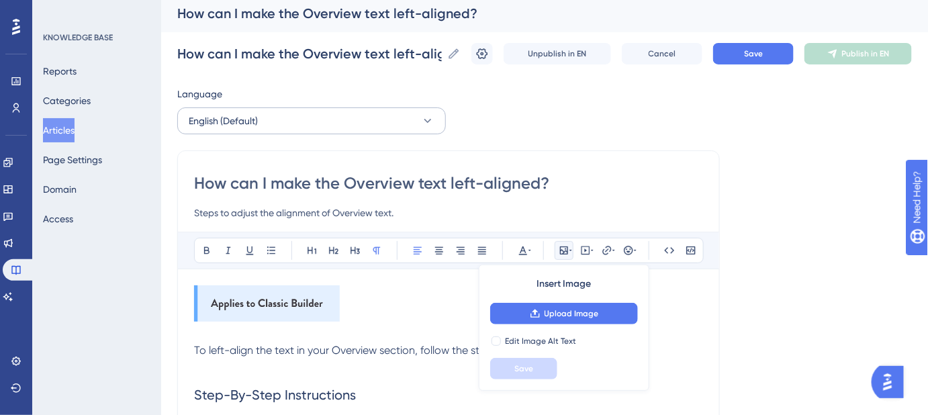
scroll to position [0, 0]
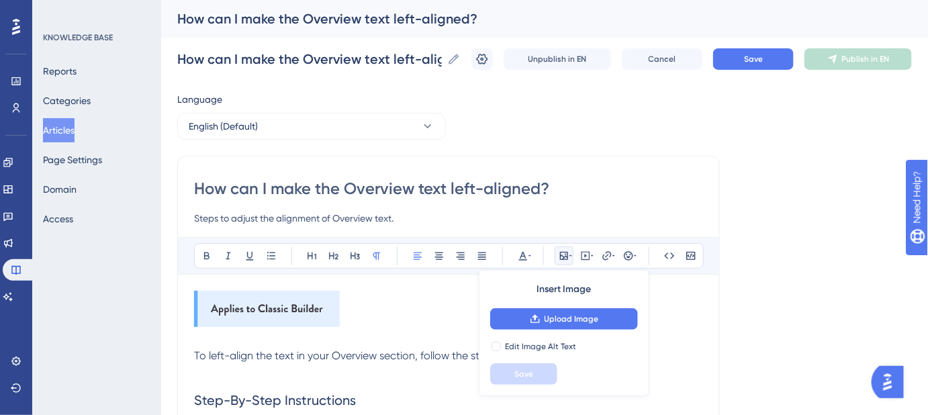
drag, startPoint x: 452, startPoint y: 189, endPoint x: 542, endPoint y: 195, distance: 90.2
click at [542, 195] on input "How can I make the Overview text left-aligned?" at bounding box center [448, 188] width 509 height 21
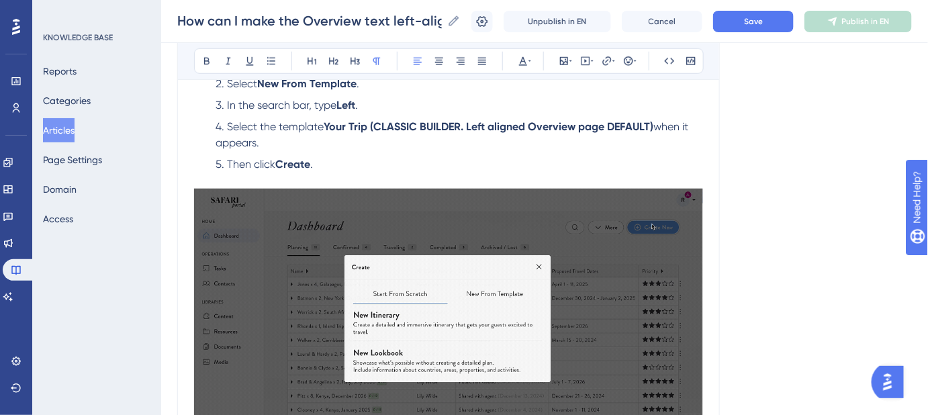
scroll to position [556, 0]
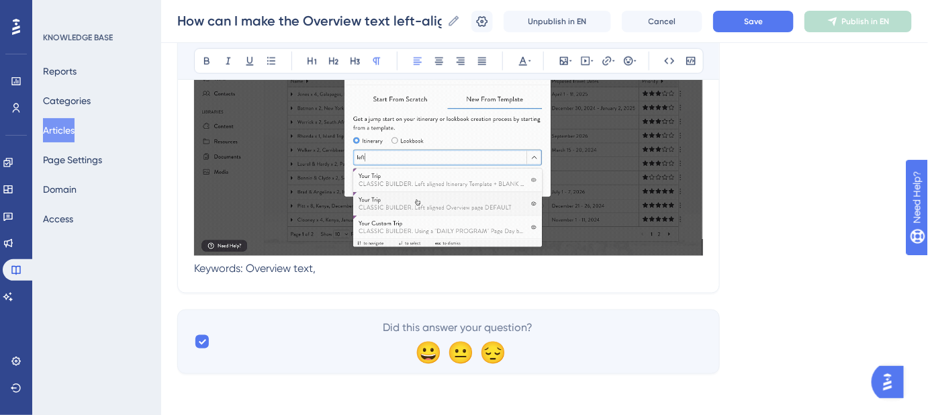
click at [376, 271] on p "Keywords: Overview text," at bounding box center [448, 269] width 509 height 16
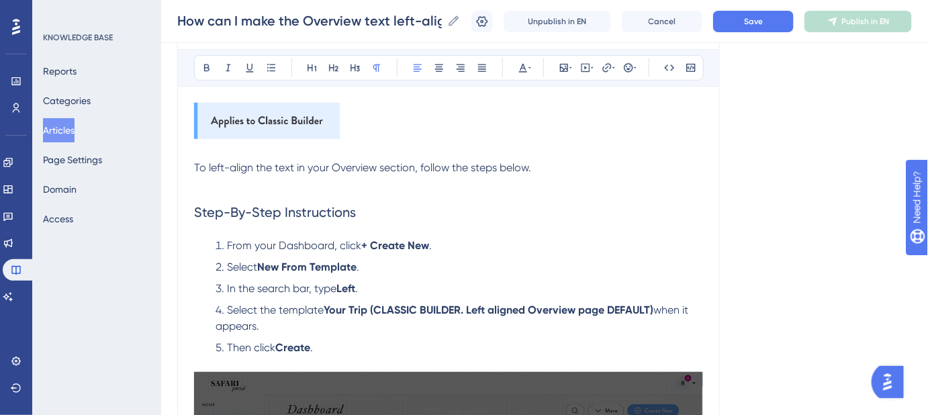
scroll to position [129, 0]
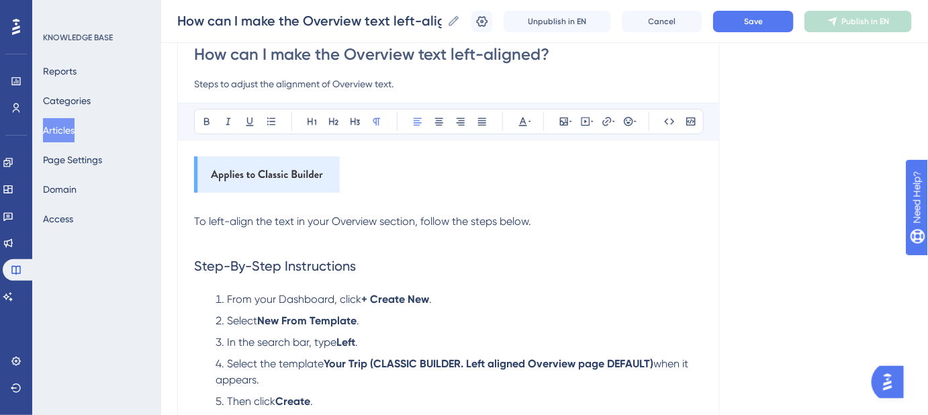
drag, startPoint x: 345, startPoint y: 53, endPoint x: 541, endPoint y: 66, distance: 196.6
click at [541, 66] on div "How can I make the Overview text left-aligned? Steps to adjust the alignment of…" at bounding box center [448, 68] width 509 height 48
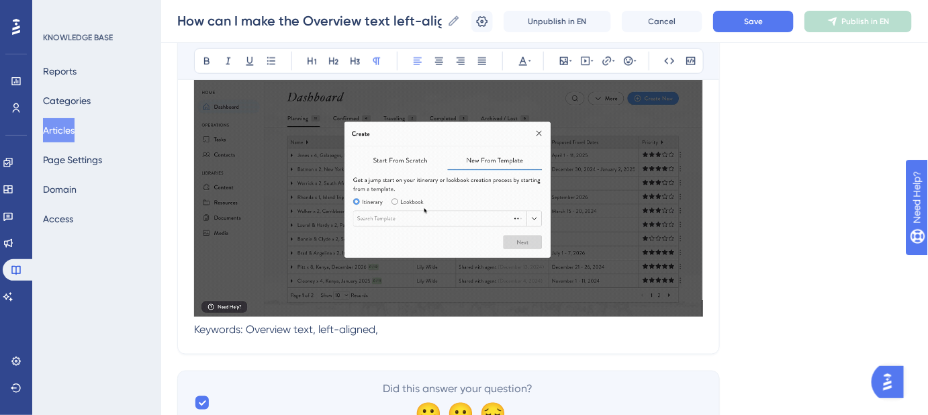
scroll to position [556, 0]
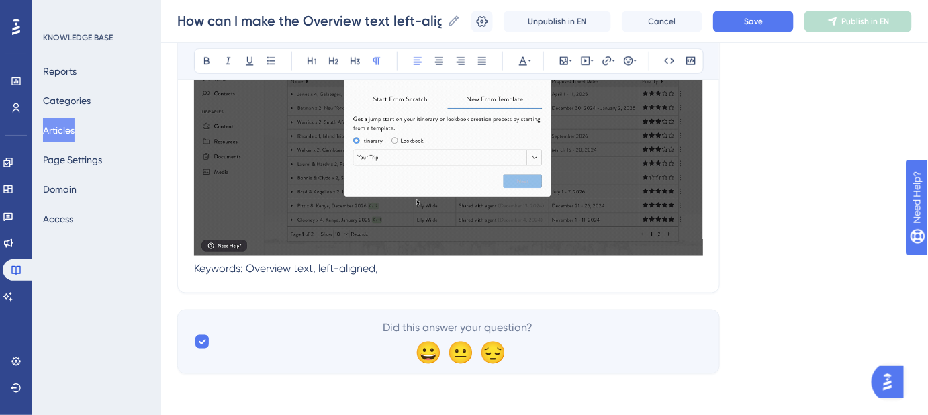
click at [398, 268] on p "Keywords: Overview text, left-aligned," at bounding box center [448, 269] width 509 height 16
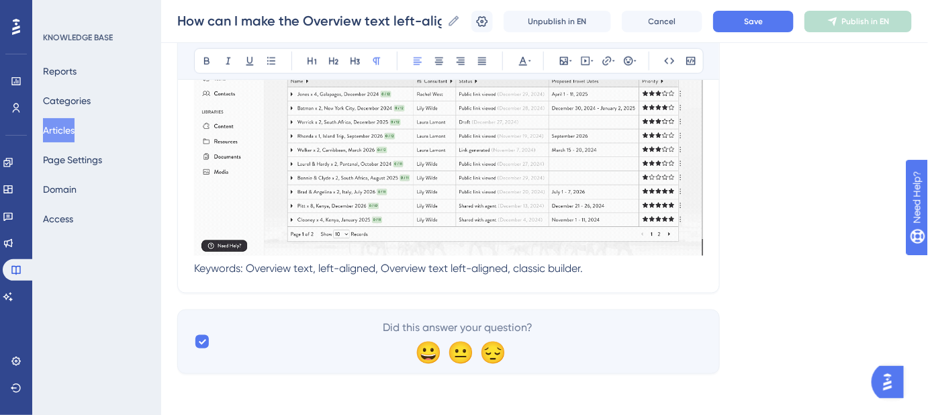
click at [388, 269] on span "Keywords: Overview text, left-aligned, Overview text left-aligned, classic buil…" at bounding box center [388, 268] width 389 height 13
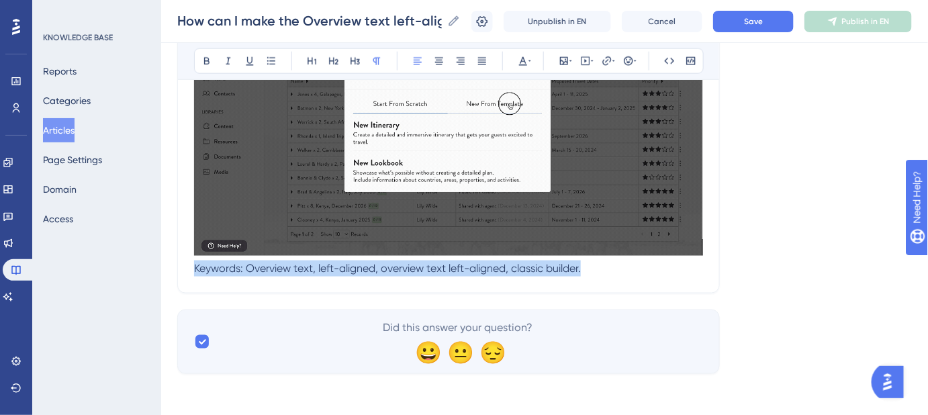
drag, startPoint x: 514, startPoint y: 271, endPoint x: 183, endPoint y: 277, distance: 331.2
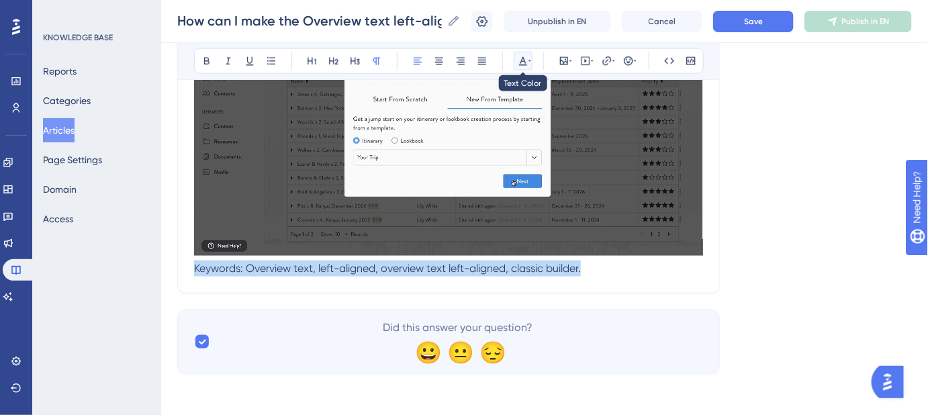
click at [527, 62] on icon at bounding box center [523, 61] width 11 height 11
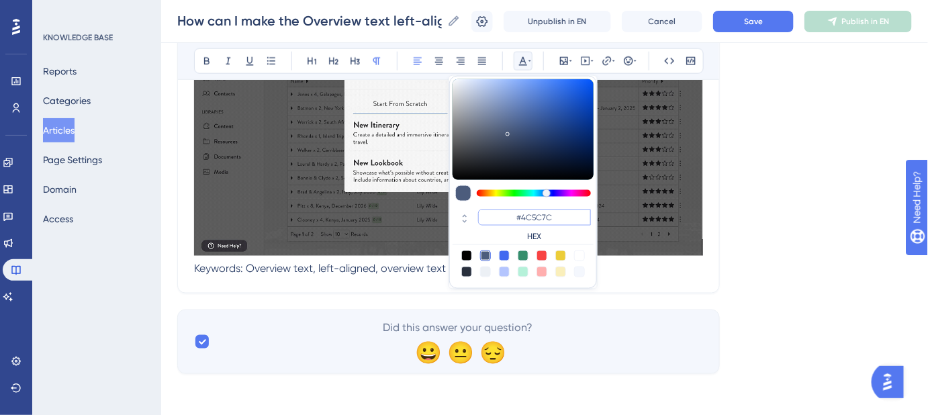
drag, startPoint x: 557, startPoint y: 214, endPoint x: 522, endPoint y: 218, distance: 35.2
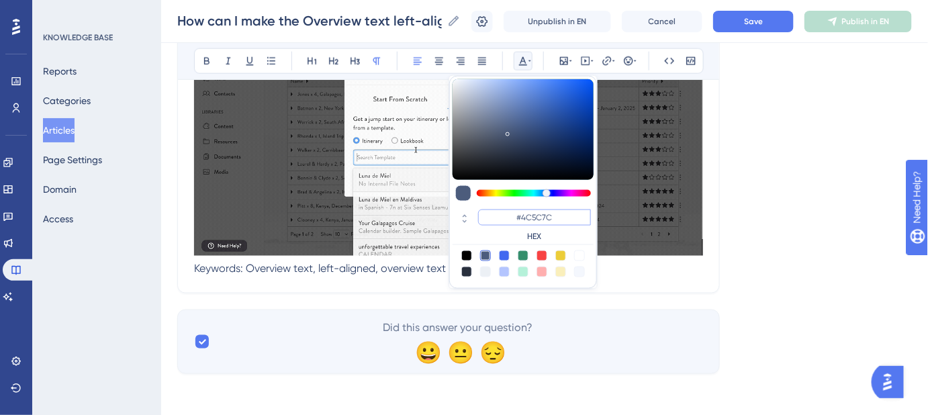
click at [522, 218] on input "#4C5C7C" at bounding box center [534, 218] width 113 height 16
type input "#FFFFFF"
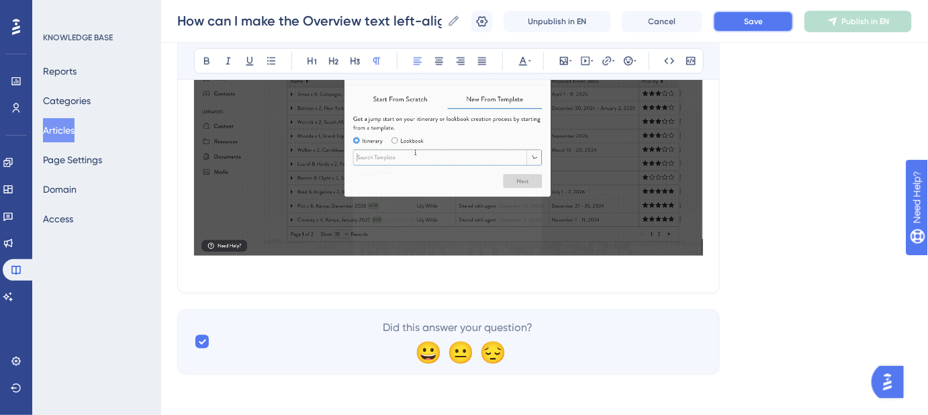
click at [736, 26] on button "Save" at bounding box center [753, 21] width 81 height 21
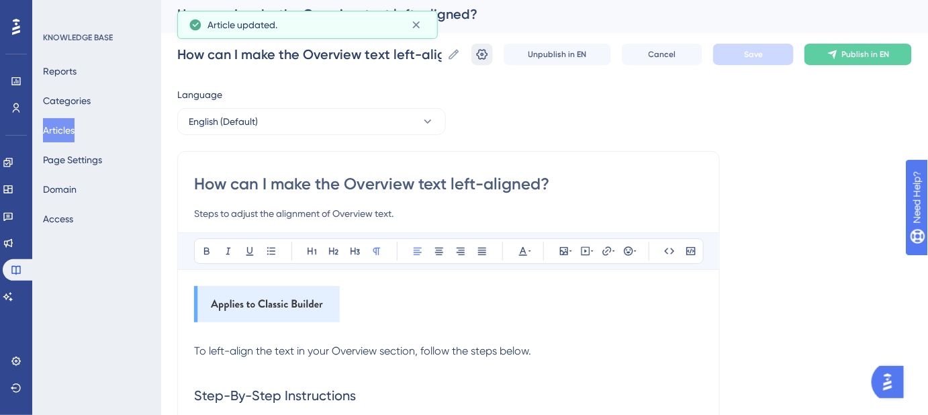
scroll to position [0, 0]
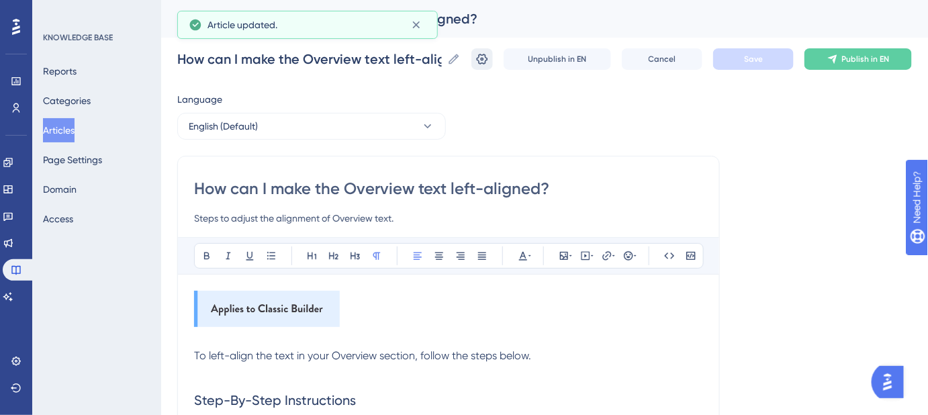
click at [489, 64] on icon at bounding box center [482, 58] width 13 height 13
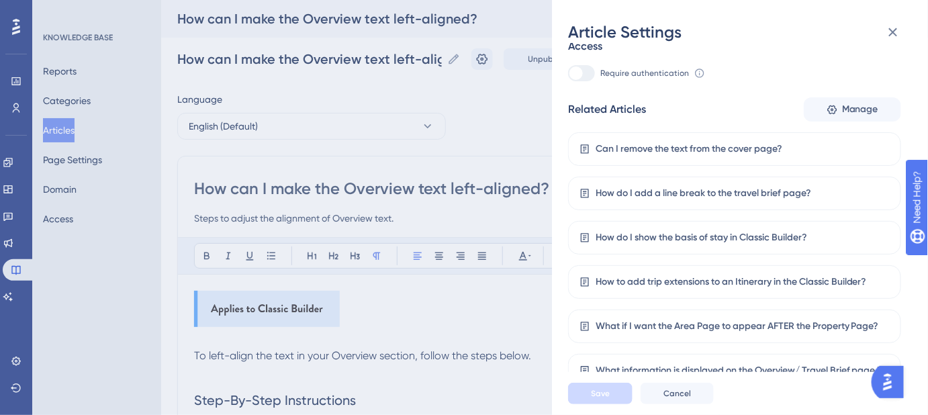
scroll to position [329, 0]
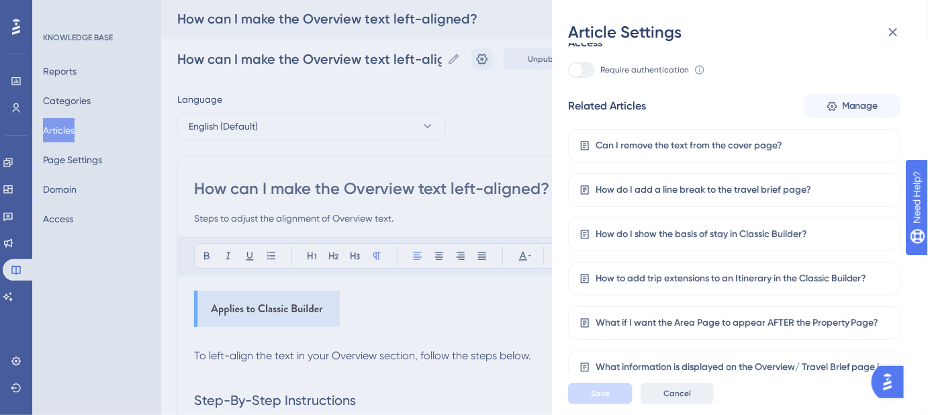
click at [683, 404] on button "Cancel" at bounding box center [677, 393] width 73 height 21
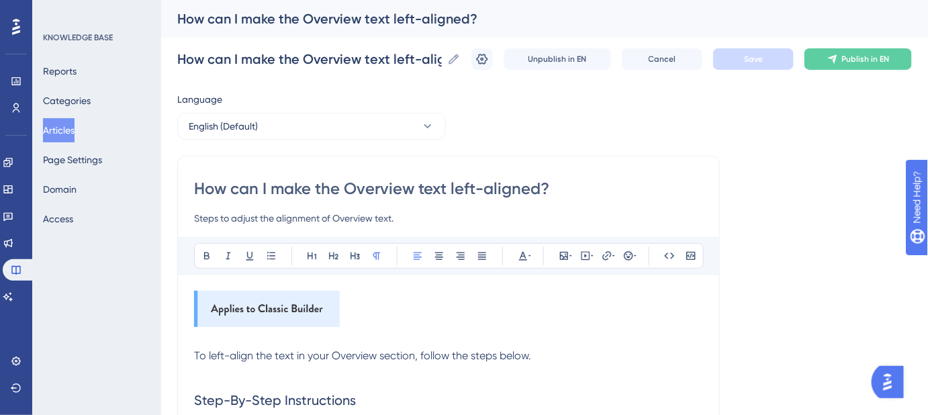
scroll to position [60, 0]
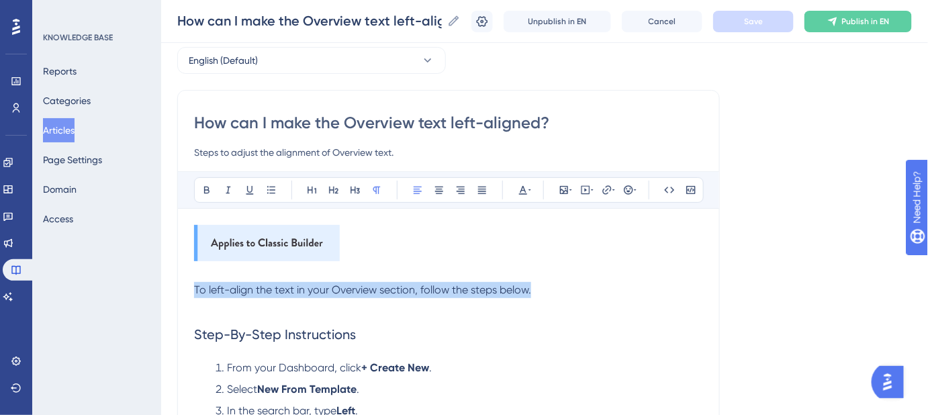
drag, startPoint x: 551, startPoint y: 292, endPoint x: 186, endPoint y: 290, distance: 365.4
copy span "To left-align the text in your Overview section, follow the steps below."
click at [635, 314] on h2 "Step-By-Step Instructions" at bounding box center [448, 334] width 509 height 40
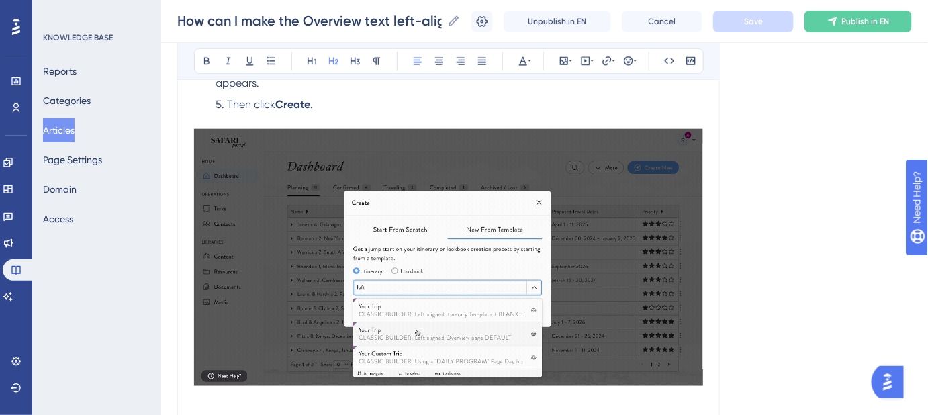
scroll to position [427, 0]
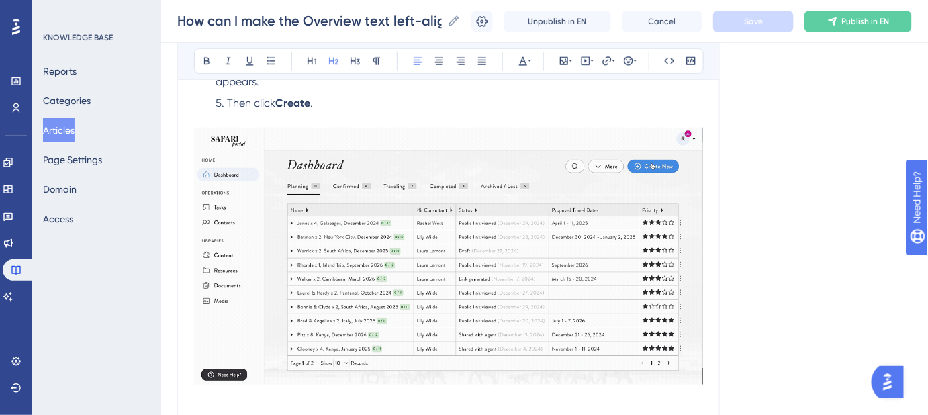
click at [549, 165] on img at bounding box center [448, 256] width 509 height 257
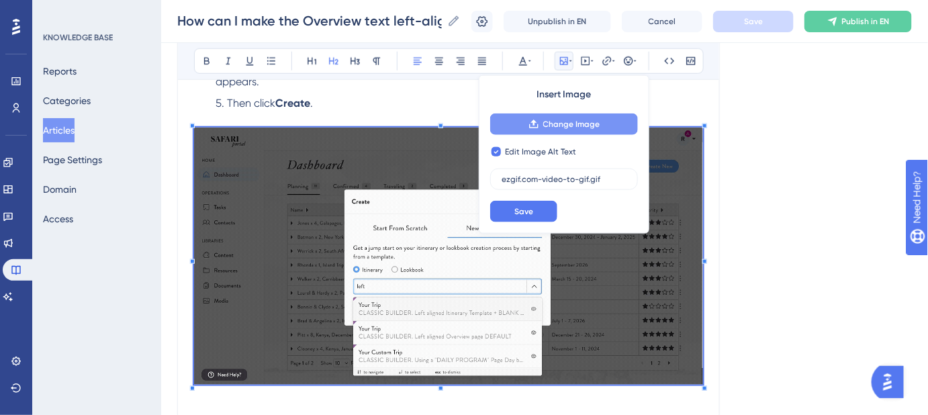
click at [586, 123] on span "Change Image" at bounding box center [571, 124] width 57 height 11
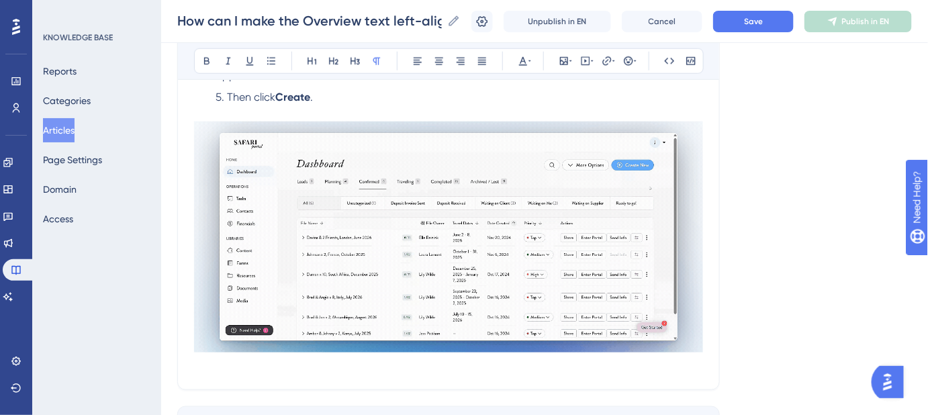
scroll to position [494, 0]
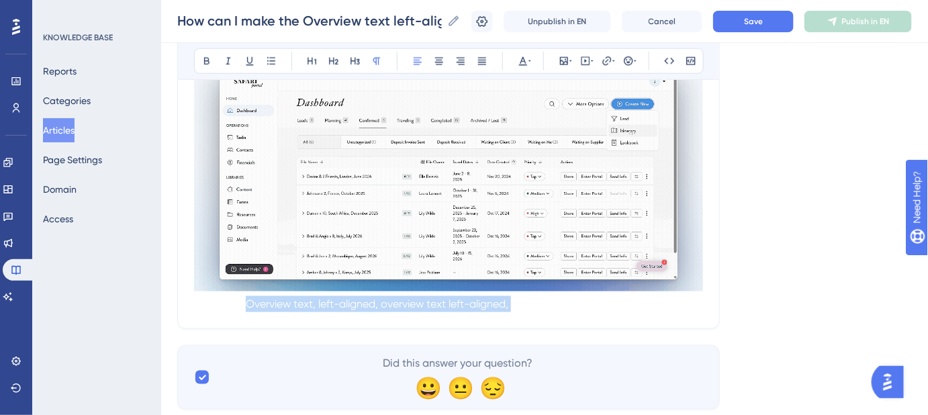
drag, startPoint x: 244, startPoint y: 302, endPoint x: 535, endPoint y: 302, distance: 290.8
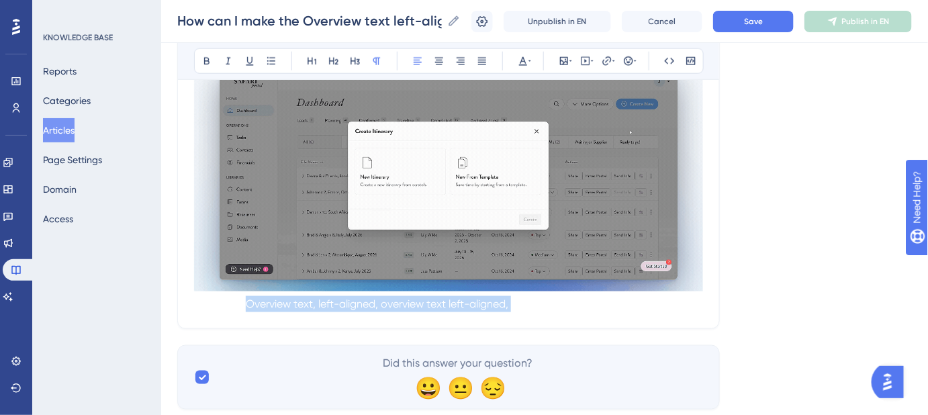
click at [533, 302] on span "Keywords: Overview text, left-aligned, overview text left-aligned, classic buil…" at bounding box center [387, 304] width 387 height 13
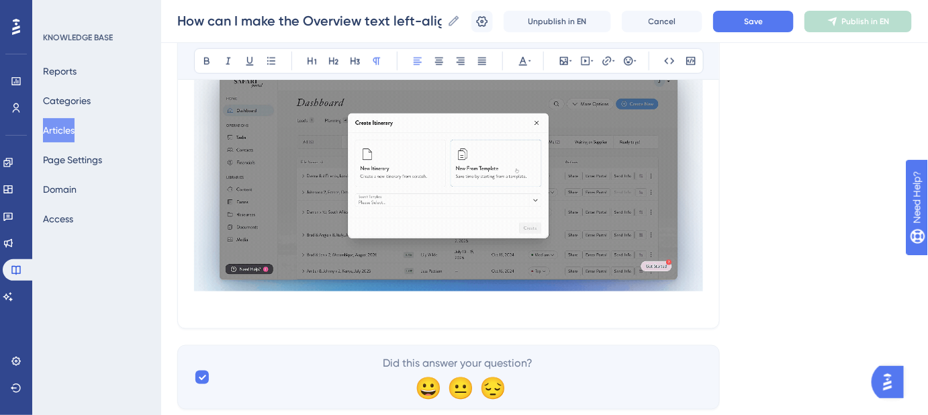
drag, startPoint x: 177, startPoint y: 300, endPoint x: 229, endPoint y: 300, distance: 51.7
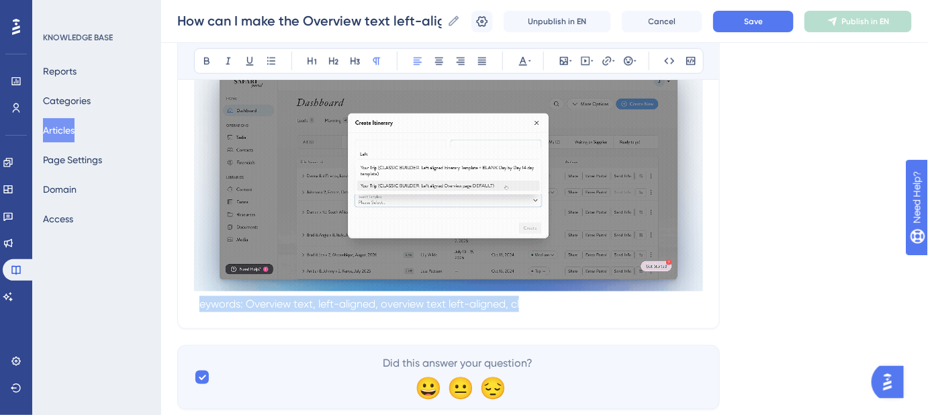
drag, startPoint x: 202, startPoint y: 299, endPoint x: 527, endPoint y: 319, distance: 325.7
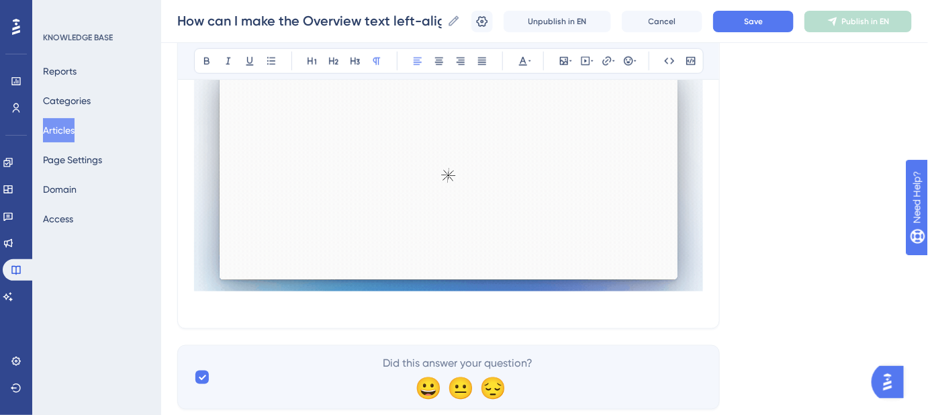
click at [566, 309] on p "Keywords: Overview text, left-aligned, overview text left-aligned, classic buil…" at bounding box center [448, 304] width 509 height 16
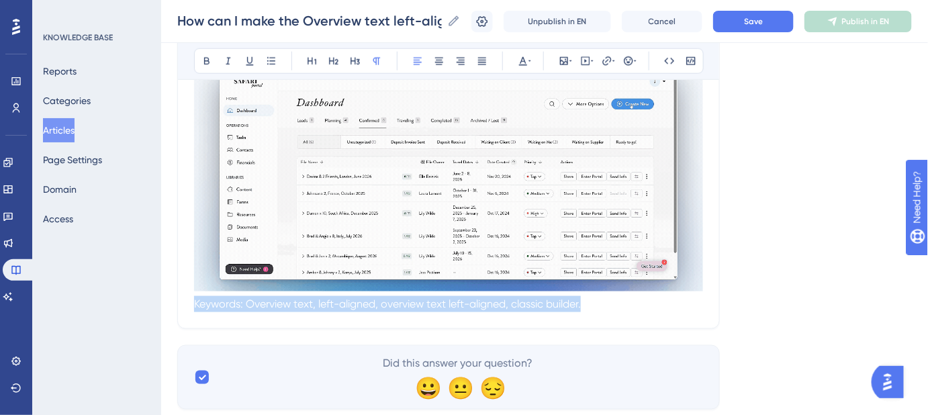
drag, startPoint x: 600, startPoint y: 304, endPoint x: 158, endPoint y: 306, distance: 442.0
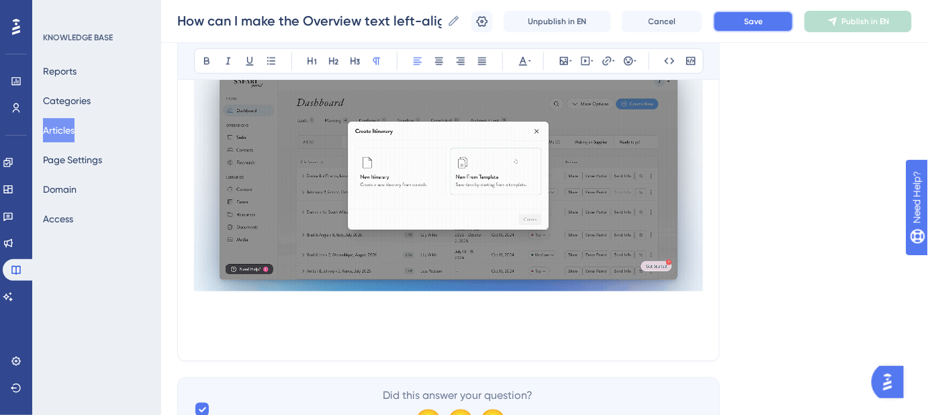
click at [748, 30] on button "Save" at bounding box center [753, 21] width 81 height 21
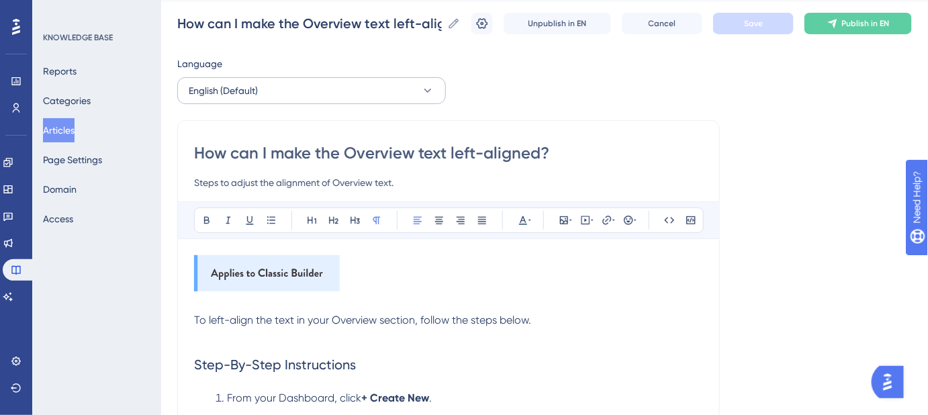
scroll to position [5, 0]
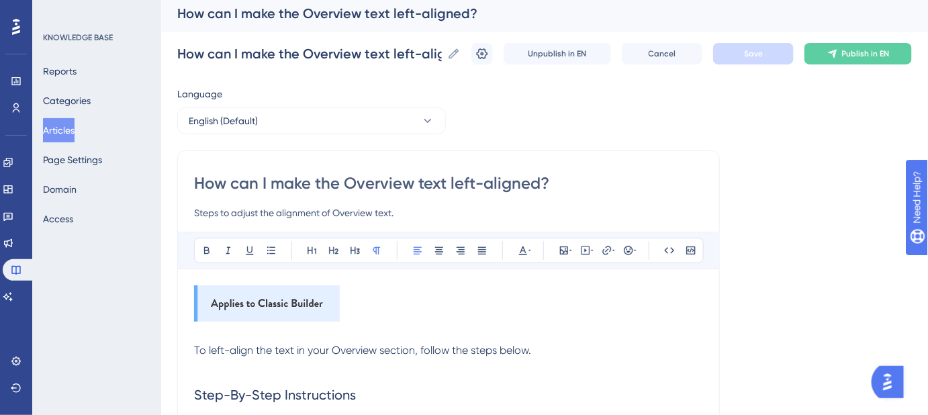
click at [392, 175] on input "How can I make the Overview text left-aligned?" at bounding box center [448, 183] width 509 height 21
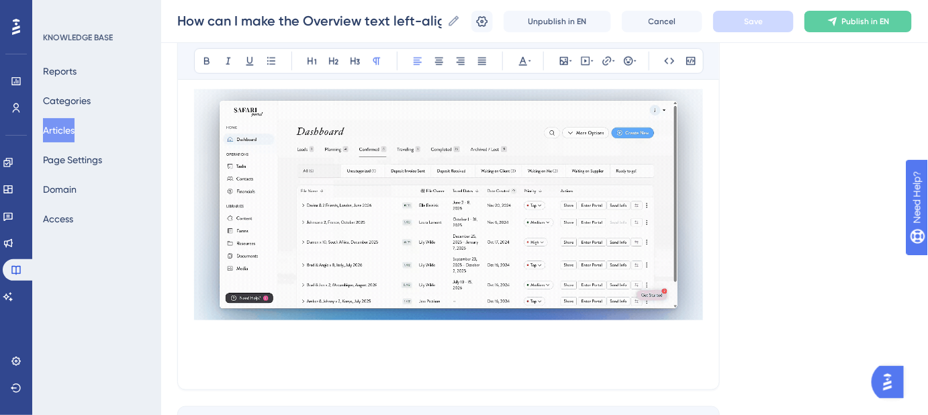
scroll to position [562, 0]
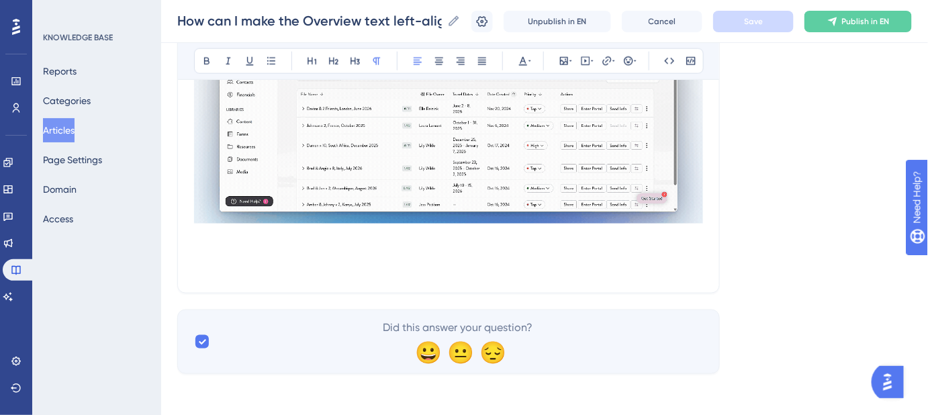
click at [271, 262] on span "Keywords: Overview text, left-aligned, overview text left-aligned, classic buil…" at bounding box center [387, 268] width 387 height 13
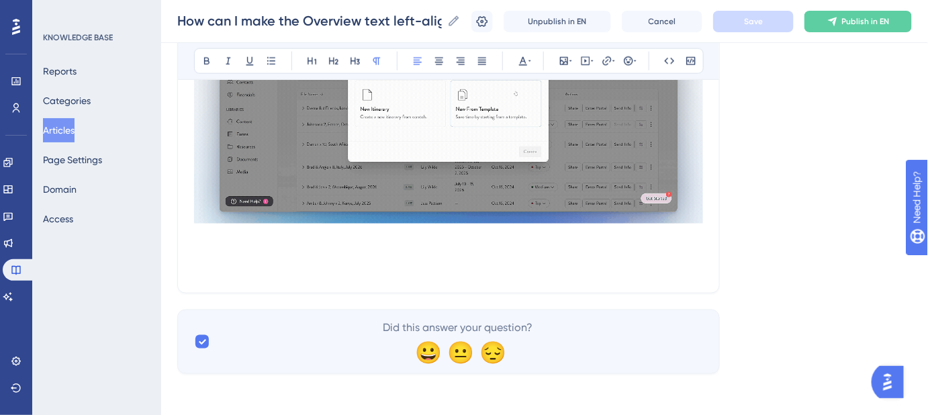
click at [253, 252] on p at bounding box center [448, 252] width 509 height 16
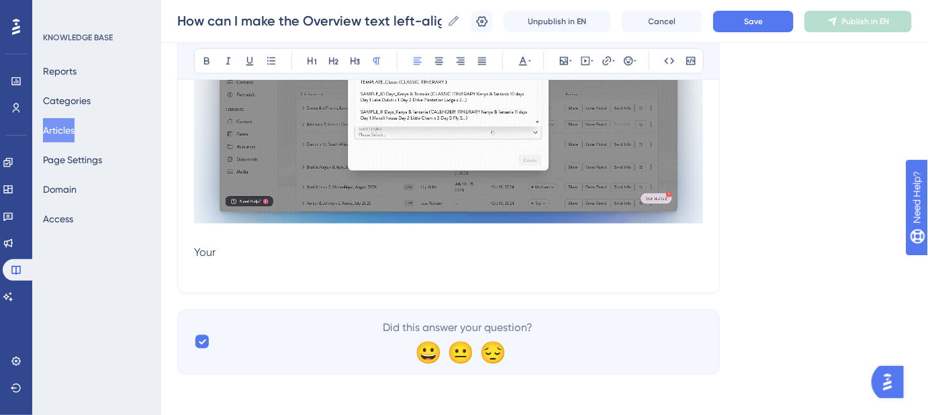
click at [196, 246] on span "Your" at bounding box center [204, 252] width 21 height 13
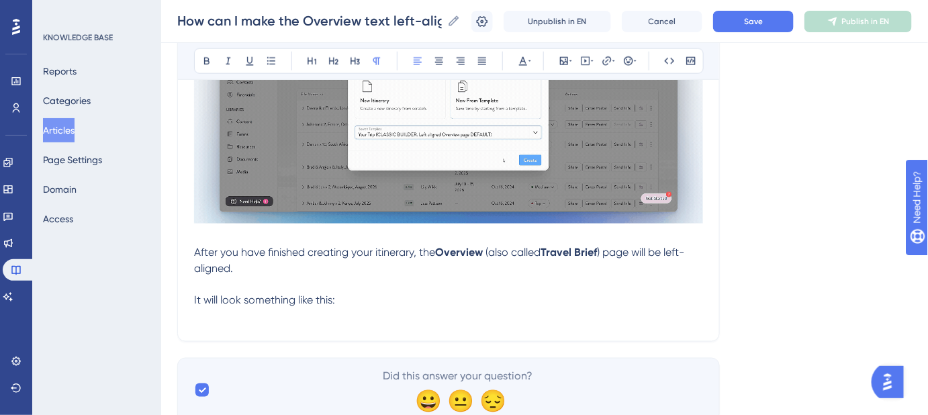
click at [380, 254] on span "After you have finished creating your itinerary, the" at bounding box center [314, 252] width 241 height 13
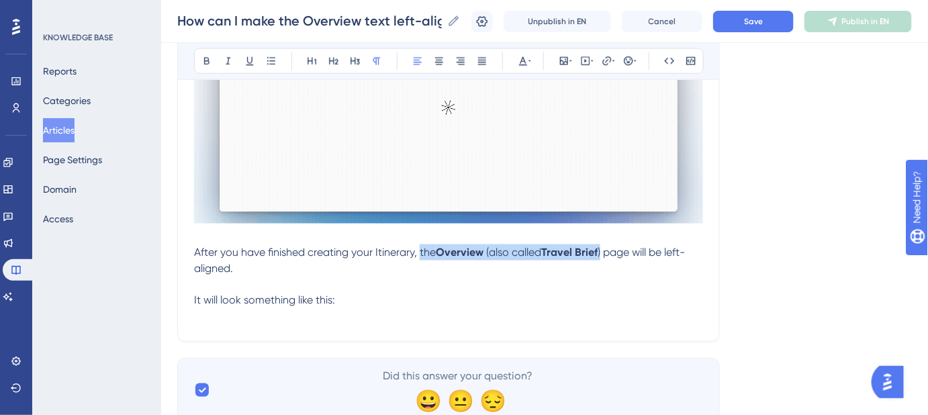
drag, startPoint x: 609, startPoint y: 249, endPoint x: 419, endPoint y: 248, distance: 189.4
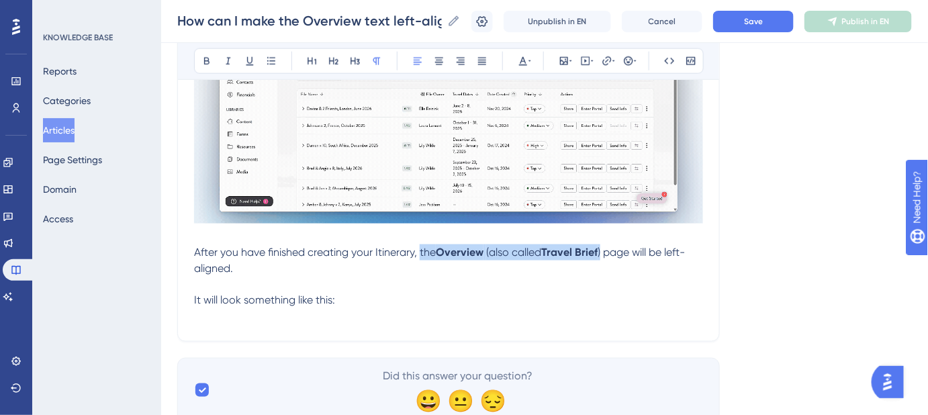
click at [419, 248] on p "After you have finished creating your Itinerary, the Overview (also called Trav…" at bounding box center [448, 260] width 509 height 32
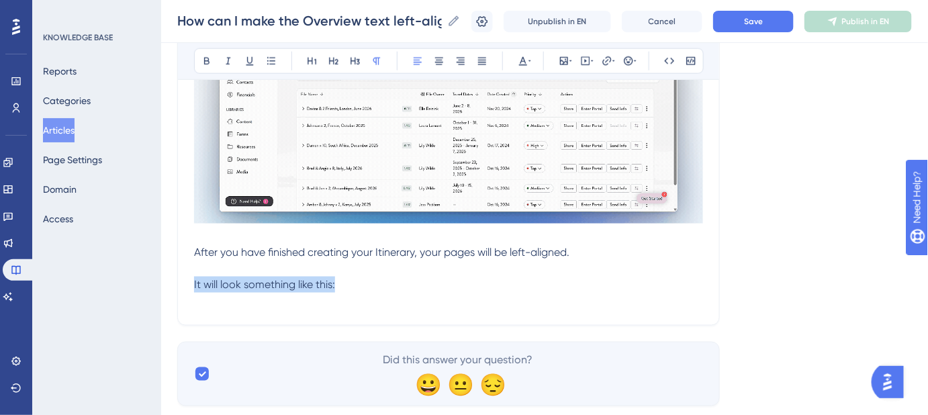
drag, startPoint x: 350, startPoint y: 288, endPoint x: 185, endPoint y: 287, distance: 164.6
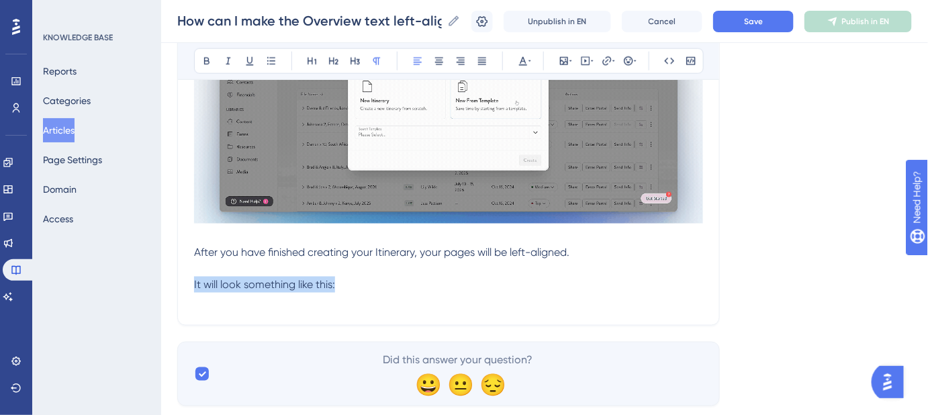
click at [196, 279] on span "It will look something like this:" at bounding box center [264, 284] width 141 height 13
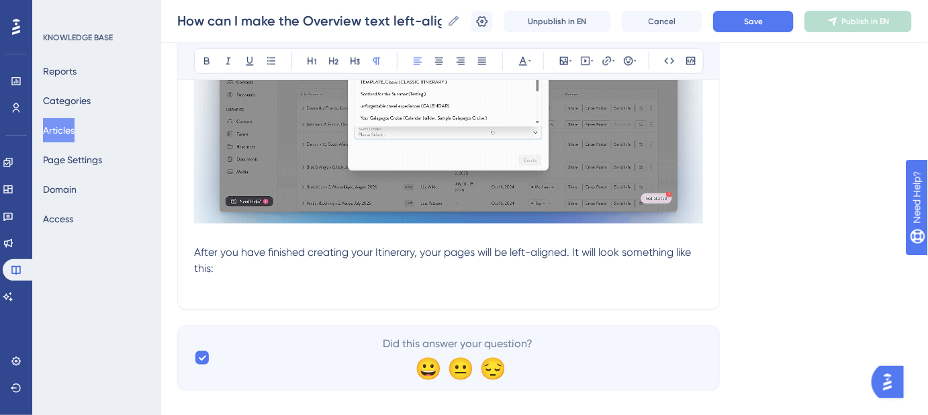
click at [218, 265] on p "After you have finished creating your Itinerary, your pages will be left-aligne…" at bounding box center [448, 260] width 509 height 32
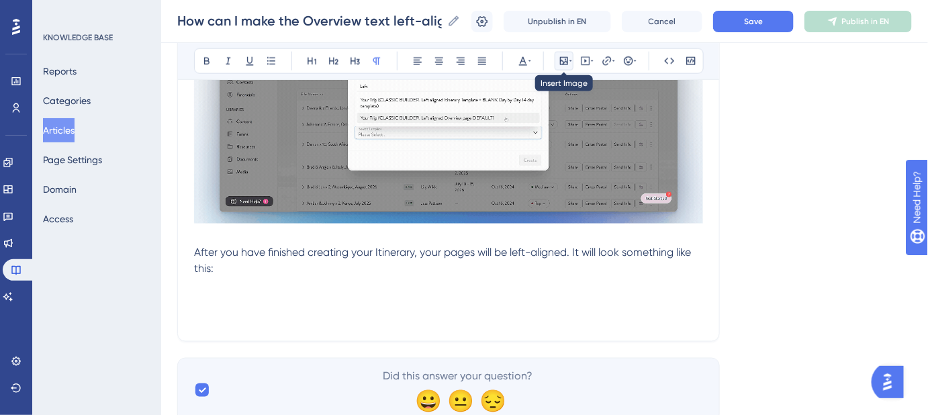
click at [568, 62] on icon at bounding box center [564, 61] width 11 height 11
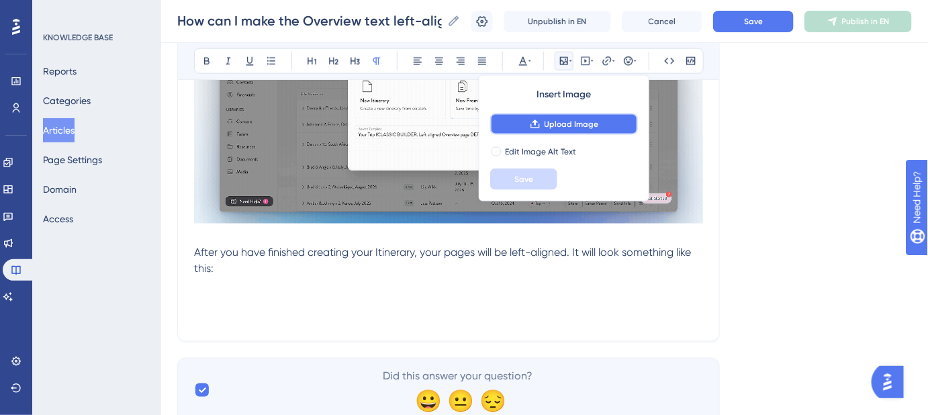
click at [572, 119] on span "Upload Image" at bounding box center [572, 124] width 54 height 11
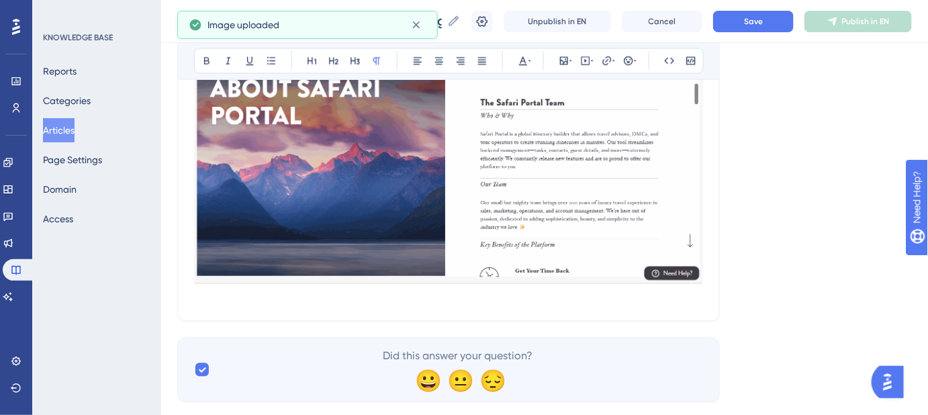
scroll to position [745, 0]
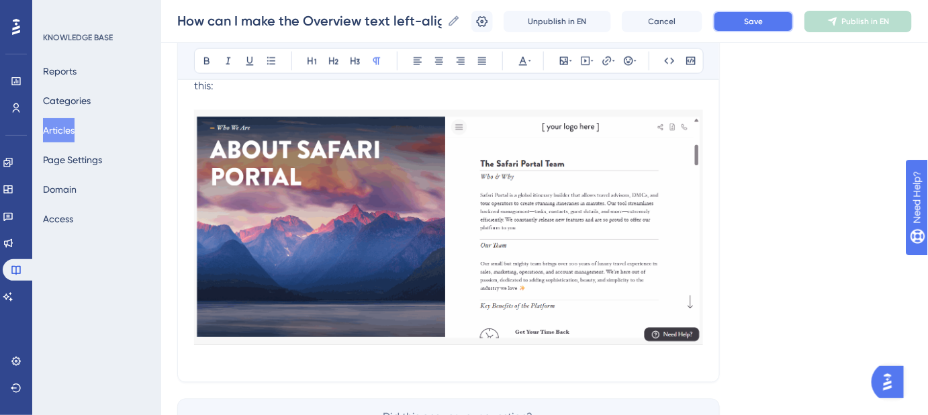
click at [758, 19] on span "Save" at bounding box center [753, 21] width 19 height 11
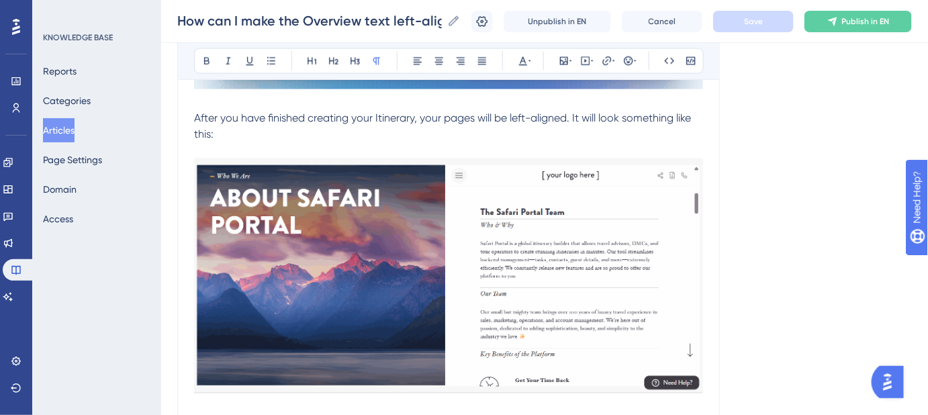
scroll to position [623, 0]
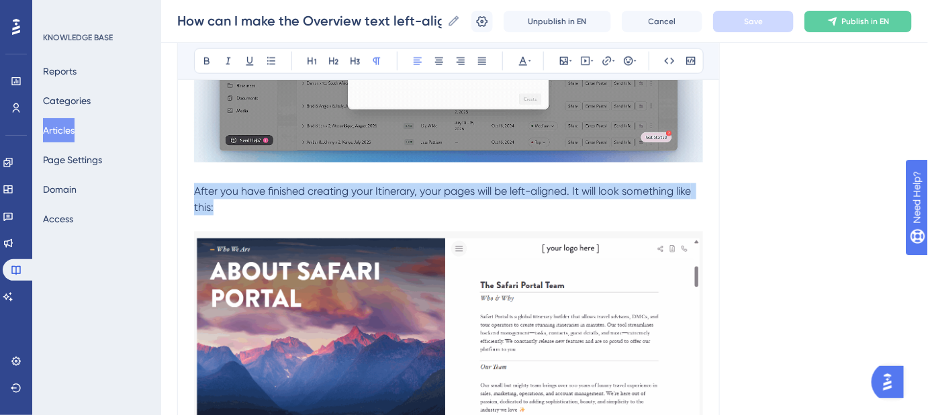
drag, startPoint x: 230, startPoint y: 202, endPoint x: 189, endPoint y: 195, distance: 40.8
click at [189, 195] on div "How can I make the Overview text left-aligned? Steps to adjust the alignment of…" at bounding box center [448, 15] width 543 height 977
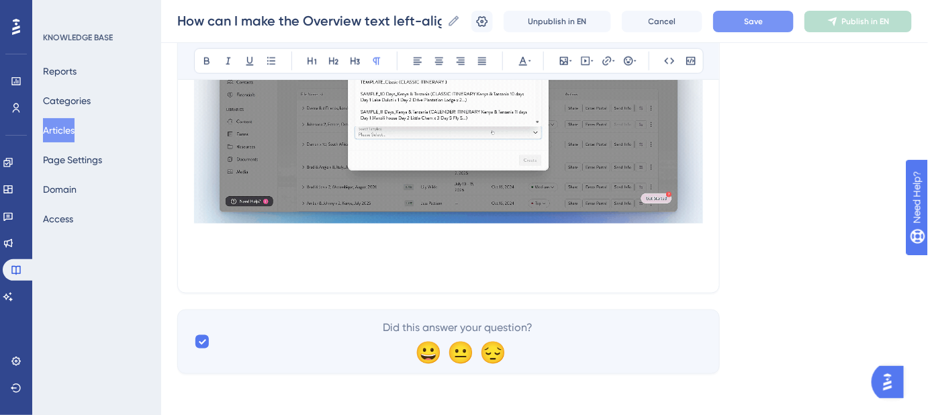
scroll to position [546, 0]
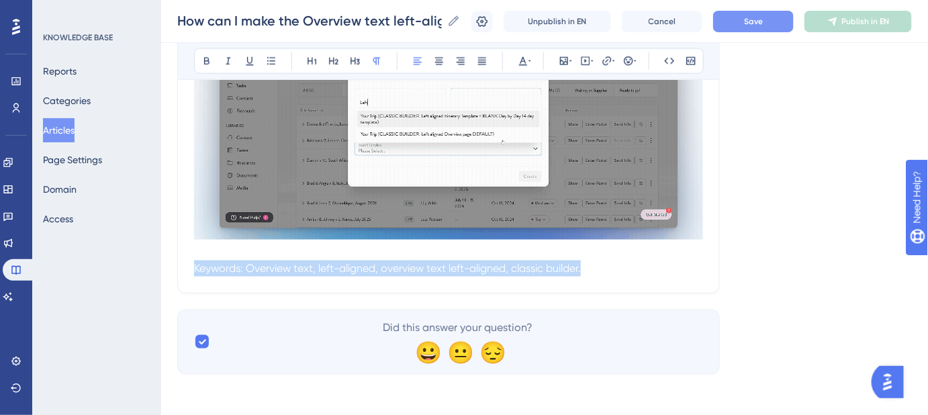
drag, startPoint x: 623, startPoint y: 275, endPoint x: 355, endPoint y: 268, distance: 267.4
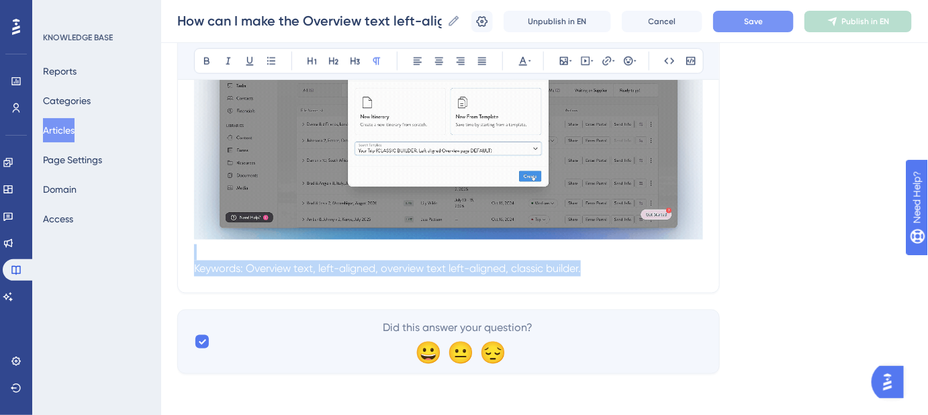
drag, startPoint x: 198, startPoint y: 257, endPoint x: 801, endPoint y: 234, distance: 603.6
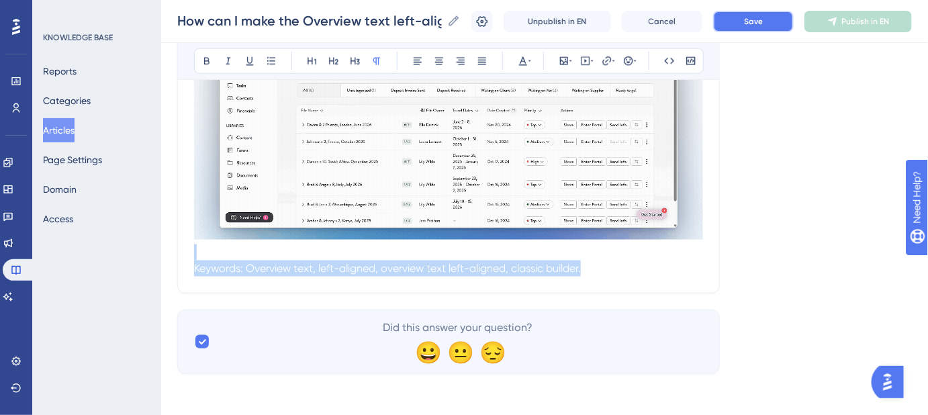
click at [766, 26] on button "Save" at bounding box center [753, 21] width 81 height 21
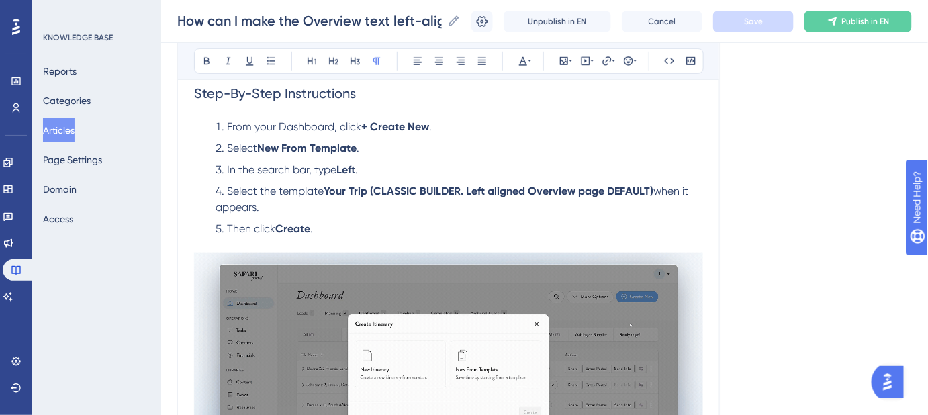
scroll to position [118, 0]
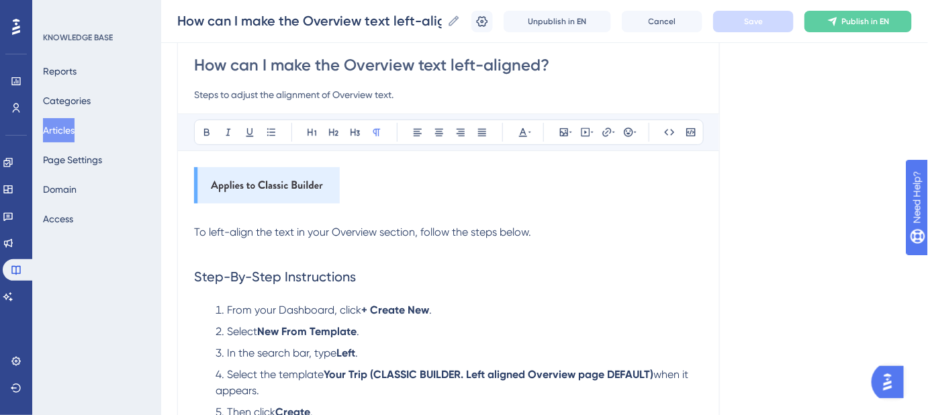
click at [560, 59] on input "How can I make the Overview text left-aligned?" at bounding box center [448, 64] width 509 height 21
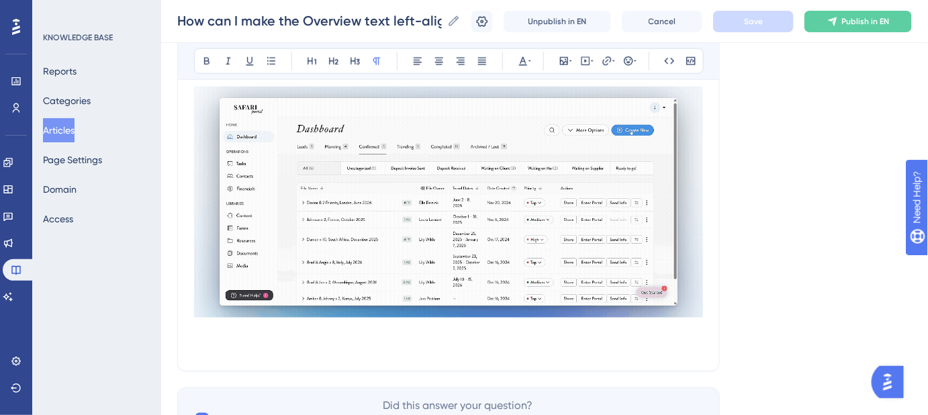
scroll to position [546, 0]
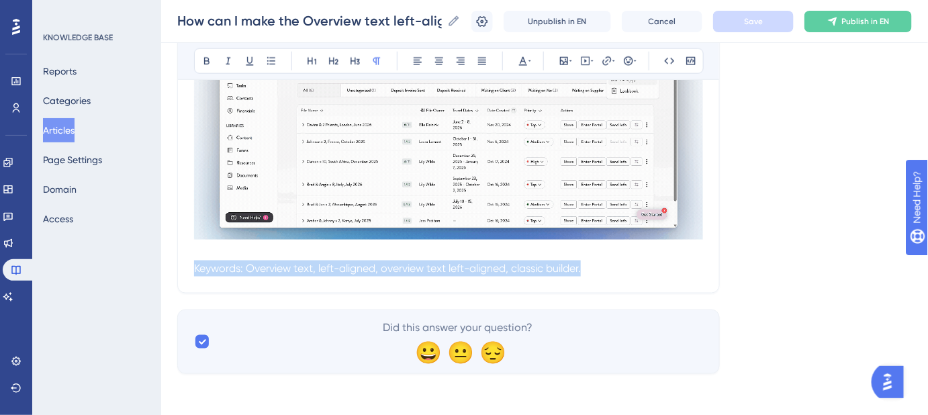
drag, startPoint x: 697, startPoint y: 270, endPoint x: 355, endPoint y: 270, distance: 341.2
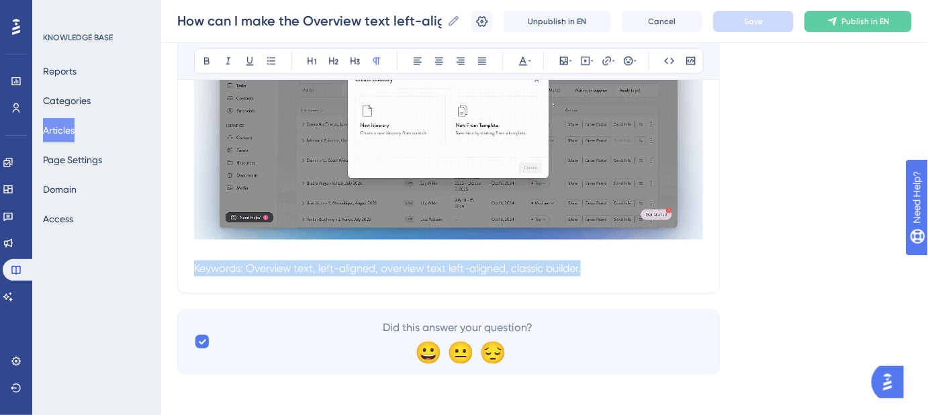
drag, startPoint x: 535, startPoint y: 269, endPoint x: 195, endPoint y: 269, distance: 339.2
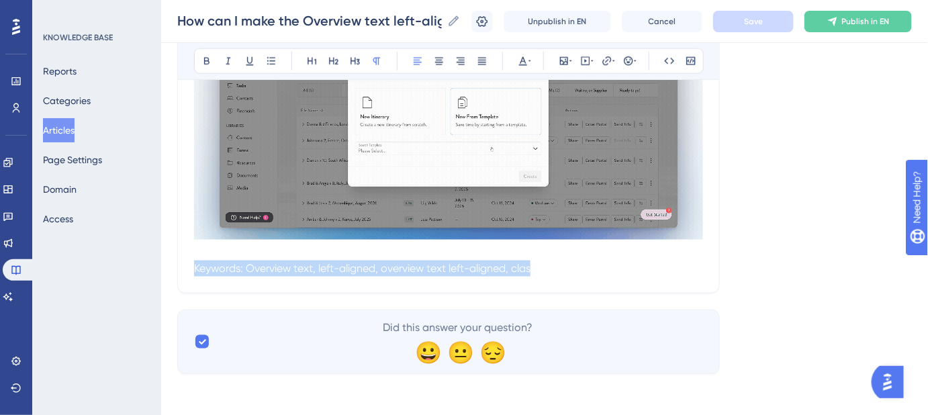
click at [195, 269] on span "Keywords: Overview text, left-aligned, overview text left-aligned, classic buil…" at bounding box center [387, 268] width 387 height 13
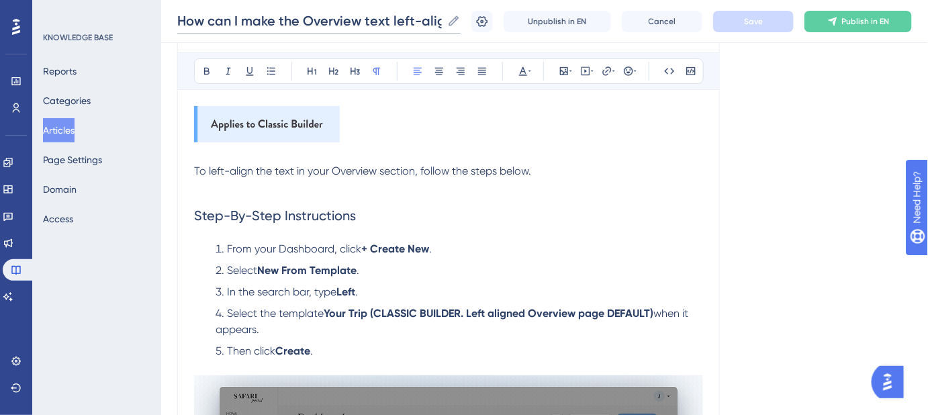
scroll to position [0, 21]
drag, startPoint x: 180, startPoint y: 20, endPoint x: 451, endPoint y: 41, distance: 272.2
click at [451, 41] on div "How can I make the Overview text left-aligned? How can I make the Overview text…" at bounding box center [544, 21] width 767 height 43
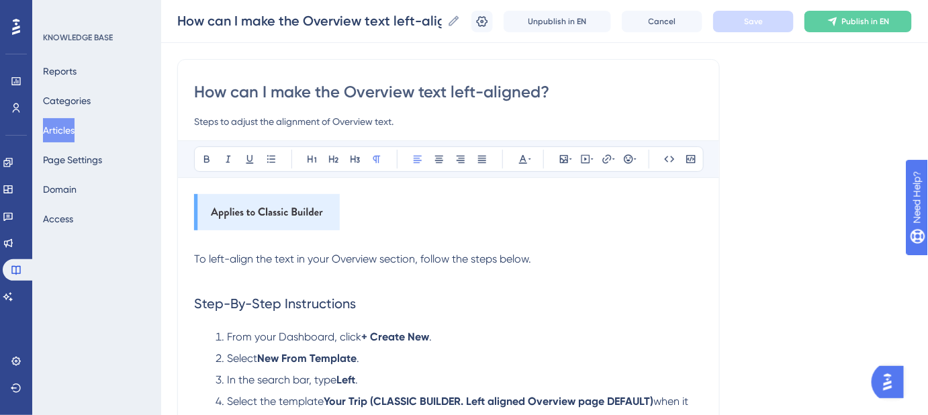
scroll to position [118, 0]
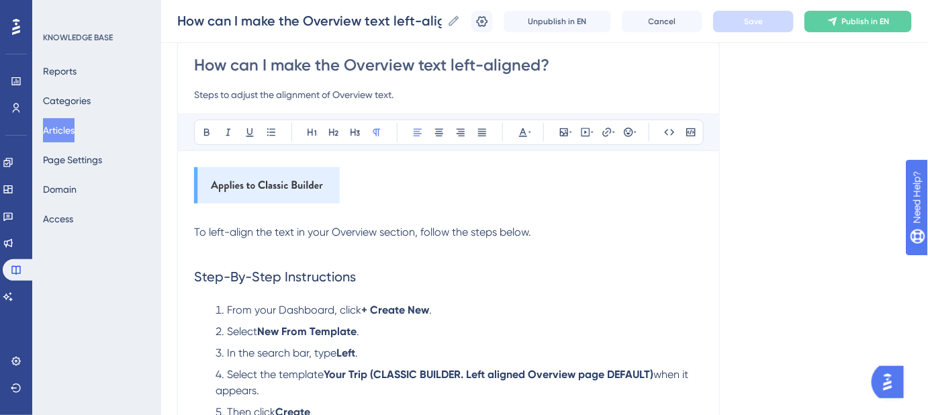
click at [335, 228] on span "To left-align the text in your Overview section, follow the steps below." at bounding box center [362, 232] width 337 height 13
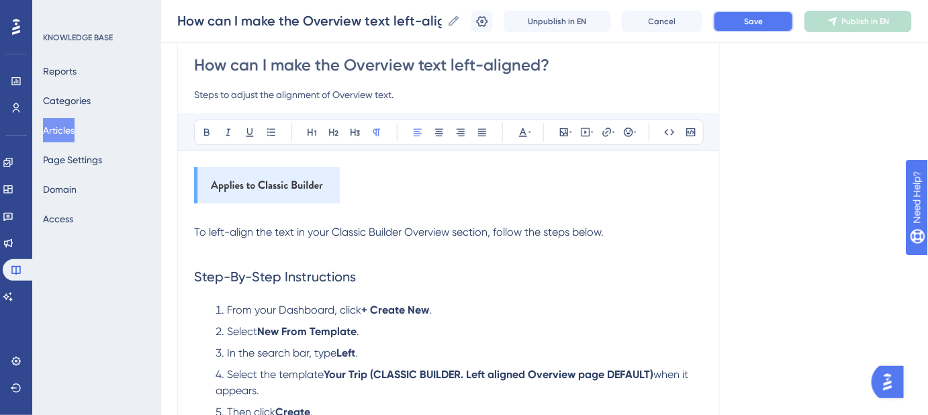
click at [763, 26] on span "Save" at bounding box center [753, 21] width 19 height 11
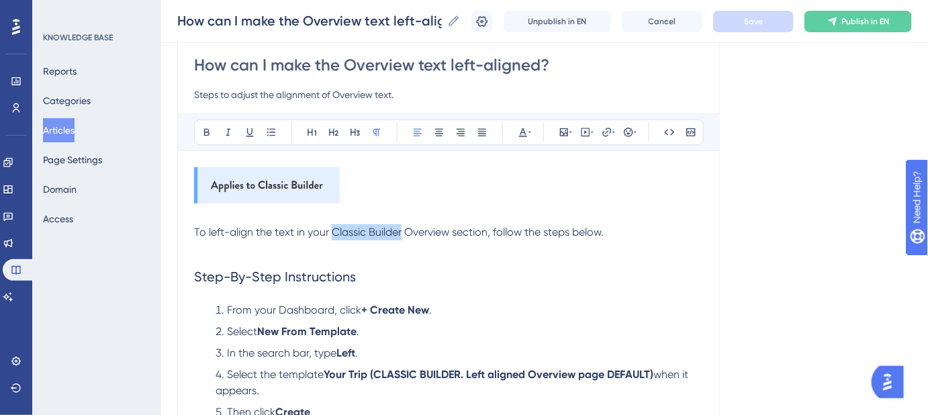
drag, startPoint x: 402, startPoint y: 232, endPoint x: 335, endPoint y: 231, distance: 67.2
click at [335, 231] on span "To left-align the text in your Classic Builder Overview section, follow the ste…" at bounding box center [399, 232] width 410 height 13
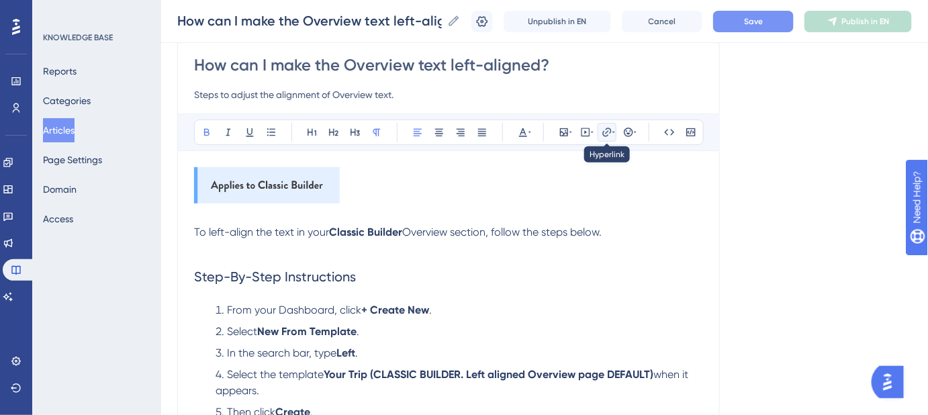
click at [609, 128] on icon at bounding box center [607, 132] width 11 height 11
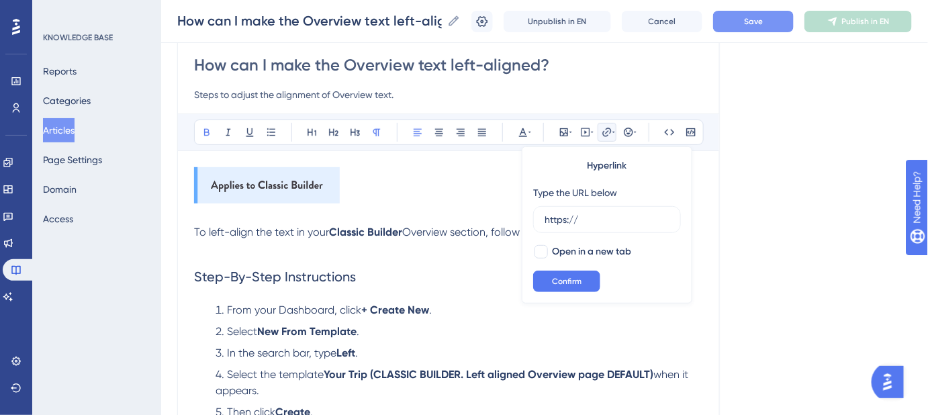
drag, startPoint x: 611, startPoint y: 223, endPoint x: 531, endPoint y: 222, distance: 79.9
click at [532, 222] on div "Hyperlink Type the URL below https:// Open in a new tab Confirm" at bounding box center [607, 224] width 171 height 157
type input "[URL][DOMAIN_NAME]"
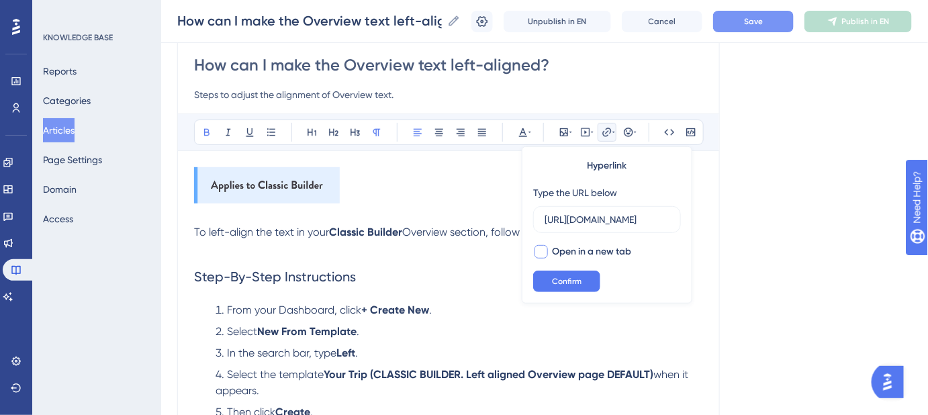
click at [537, 252] on div at bounding box center [541, 251] width 13 height 13
checkbox input "true"
click at [557, 286] on button "Confirm" at bounding box center [566, 281] width 67 height 21
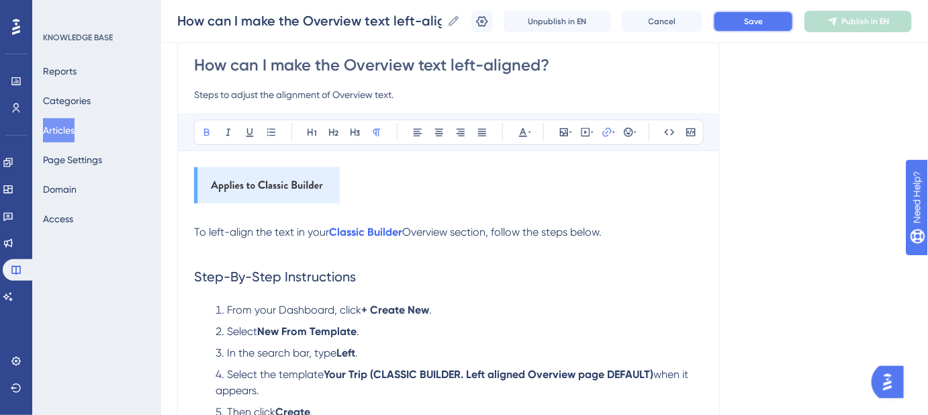
click at [763, 21] on span "Save" at bounding box center [753, 21] width 19 height 11
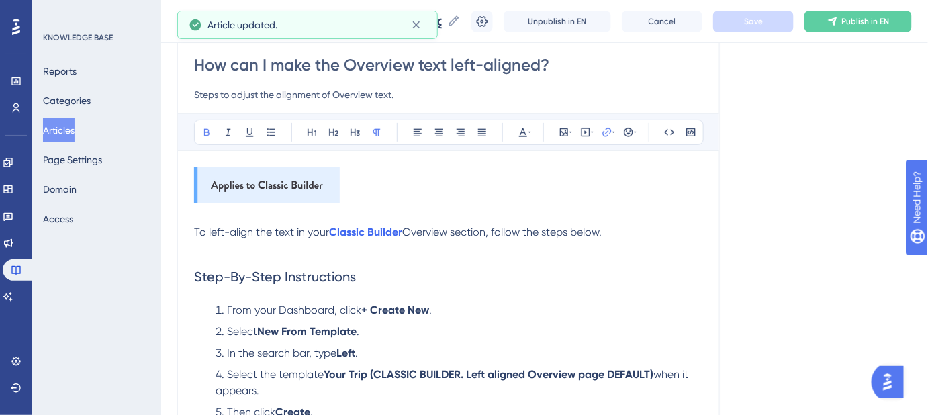
click at [621, 231] on p "To left-align the text in your Classic Builder Overview section, follow the ste…" at bounding box center [448, 232] width 509 height 16
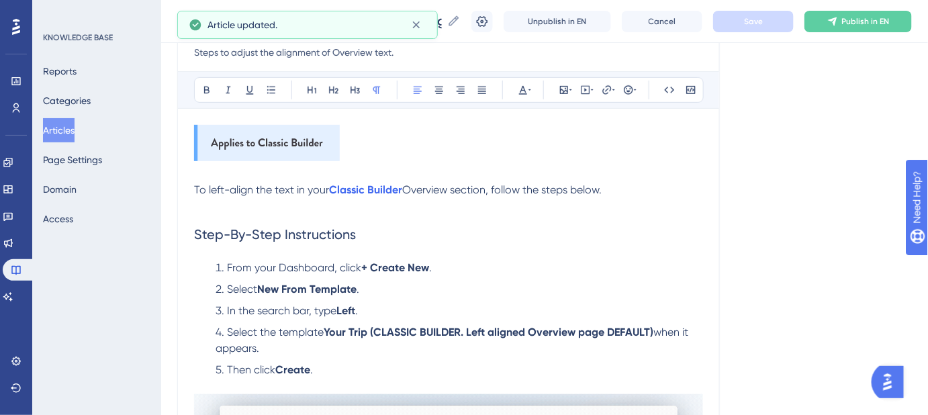
scroll to position [179, 0]
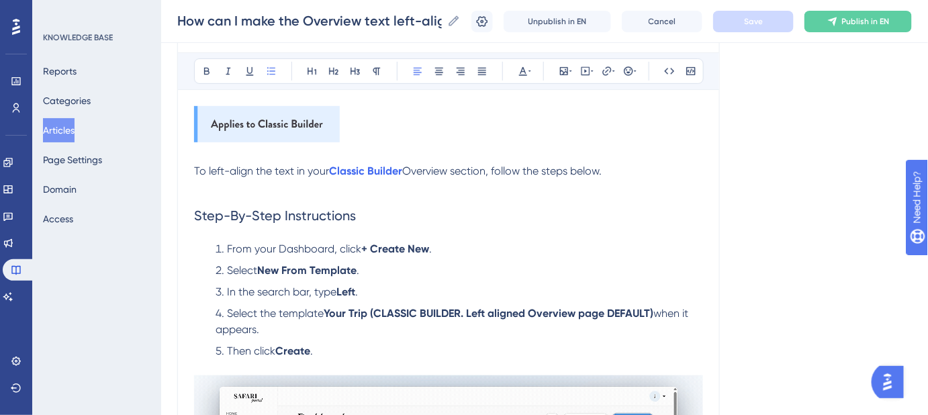
click at [324, 311] on span "Select the template" at bounding box center [275, 313] width 97 height 13
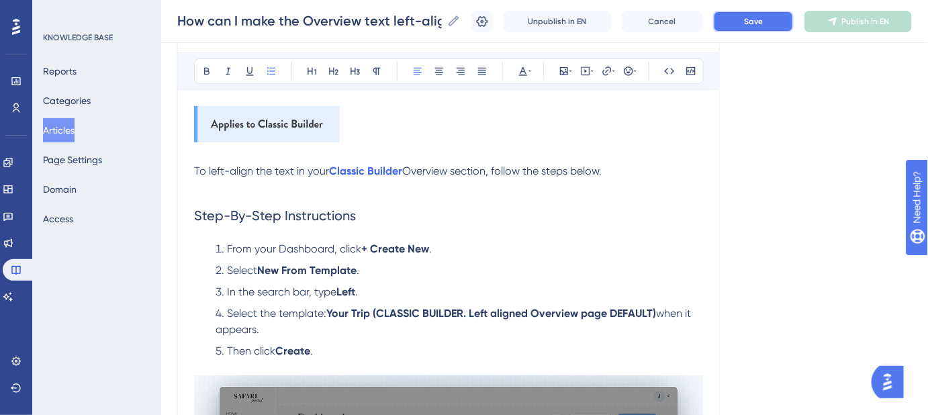
click at [740, 27] on button "Save" at bounding box center [753, 21] width 81 height 21
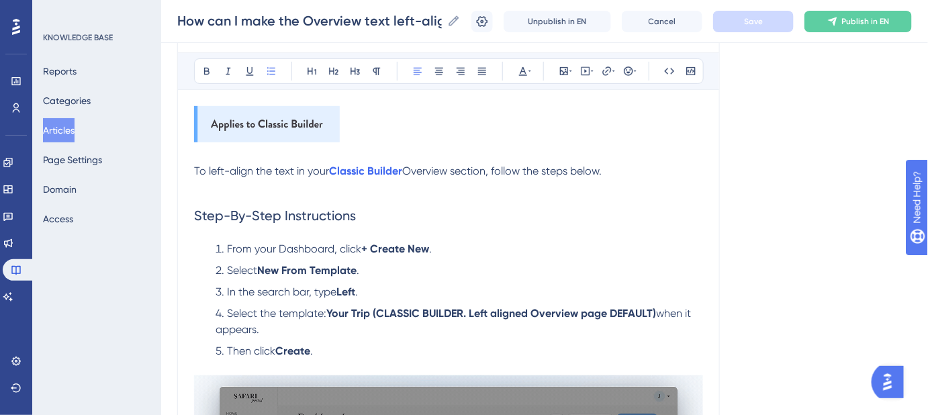
drag, startPoint x: 265, startPoint y: 328, endPoint x: 660, endPoint y: 310, distance: 395.4
click at [660, 310] on li "Select the template: Your Trip (CLASSIC BUILDER. Left aligned Overview page DEF…" at bounding box center [456, 322] width 493 height 32
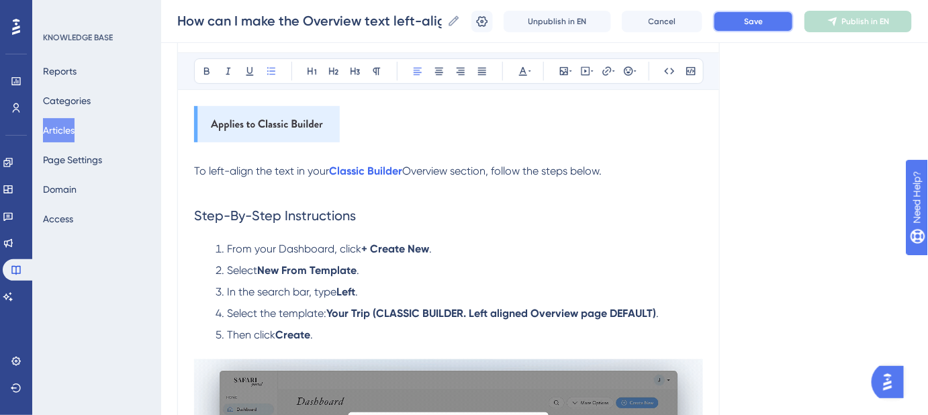
click at [770, 27] on button "Save" at bounding box center [753, 21] width 81 height 21
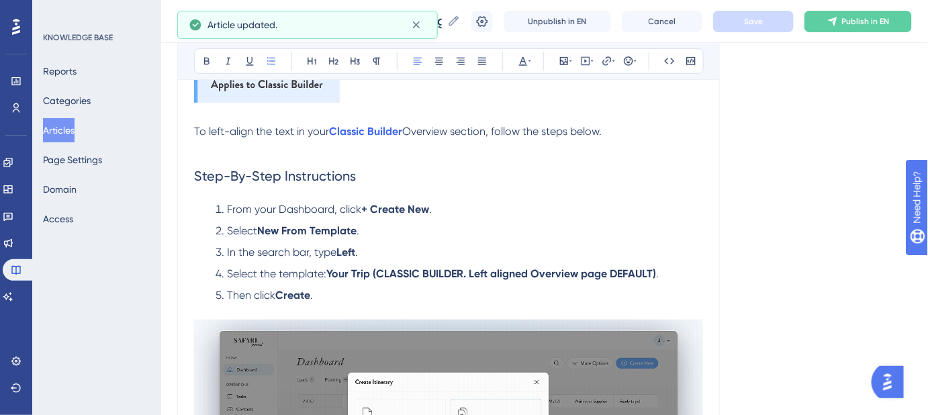
scroll to position [240, 0]
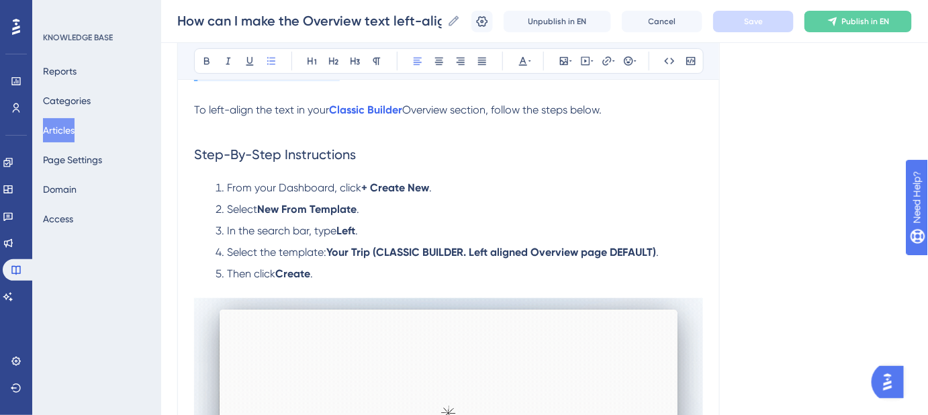
click at [227, 253] on span "Select the template:" at bounding box center [276, 252] width 99 height 13
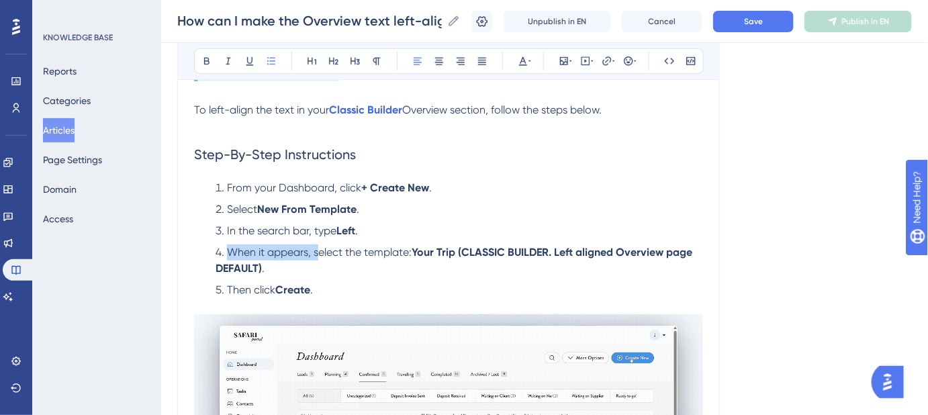
drag, startPoint x: 318, startPoint y: 252, endPoint x: 229, endPoint y: 252, distance: 89.3
click at [229, 252] on span "When it appears, select the template:" at bounding box center [319, 252] width 185 height 13
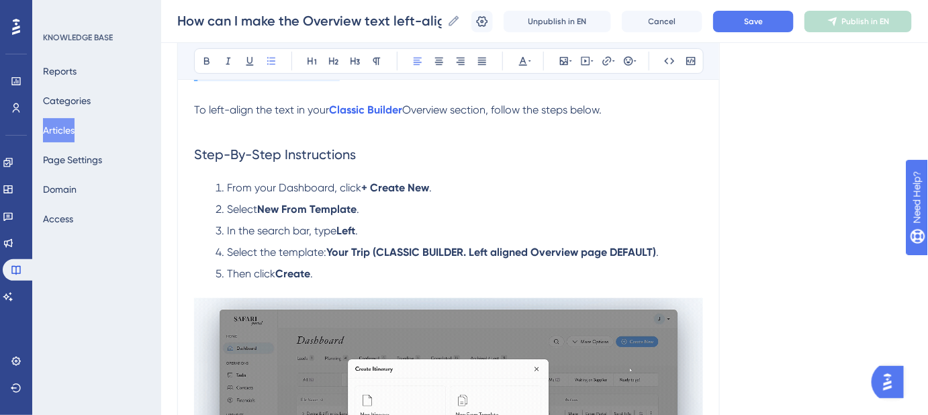
click at [664, 251] on li "Select the template: Your Trip (CLASSIC BUILDER. Left aligned Overview page DEF…" at bounding box center [456, 252] width 493 height 16
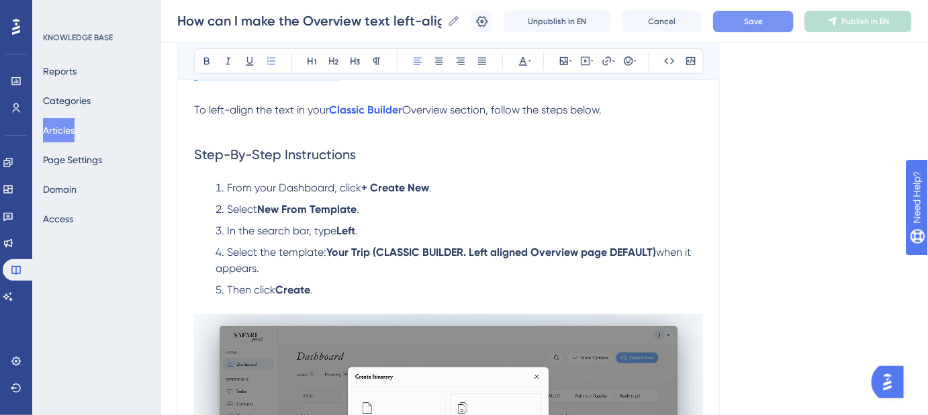
click at [756, 23] on span "Save" at bounding box center [753, 21] width 19 height 11
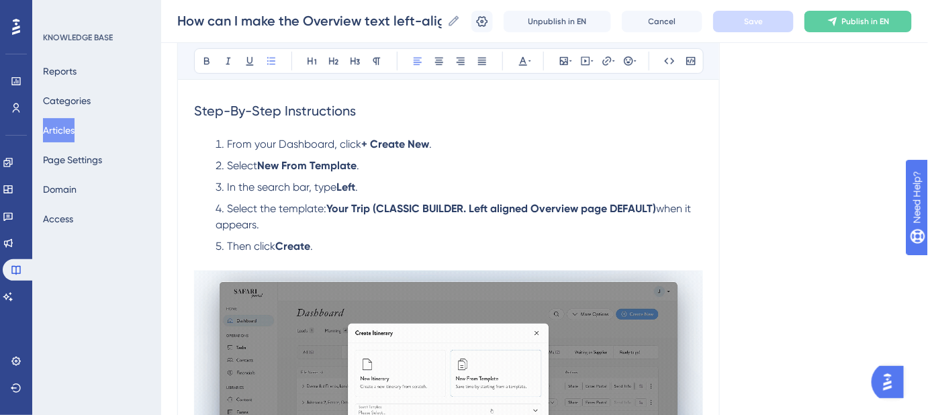
scroll to position [305, 0]
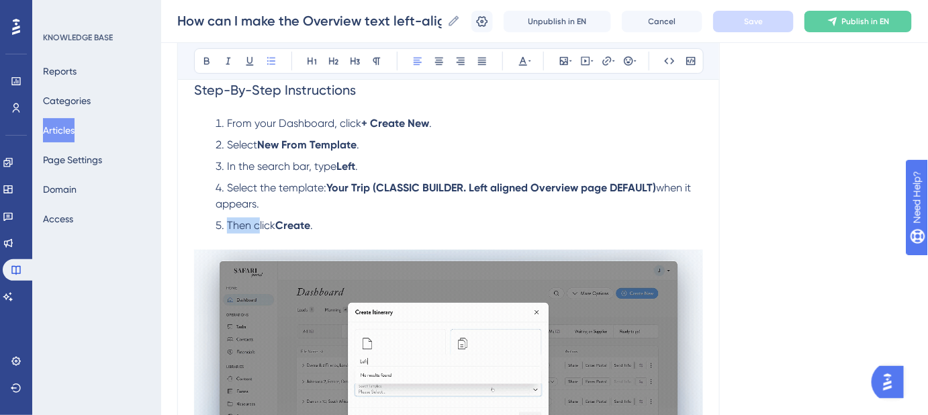
drag, startPoint x: 256, startPoint y: 223, endPoint x: 227, endPoint y: 226, distance: 29.0
click at [227, 226] on span "Then click" at bounding box center [251, 225] width 48 height 13
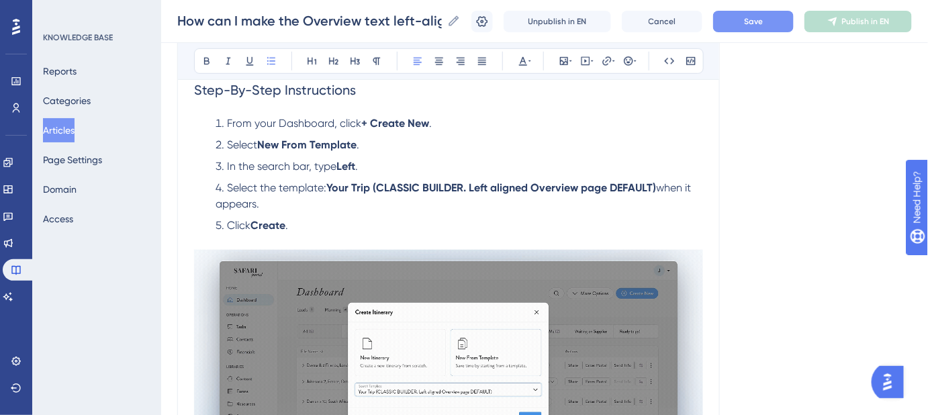
click at [732, 26] on button "Save" at bounding box center [753, 21] width 81 height 21
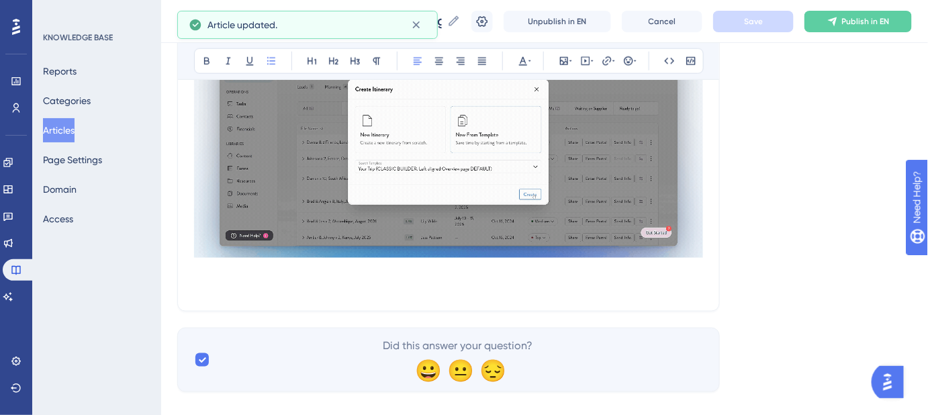
scroll to position [546, 0]
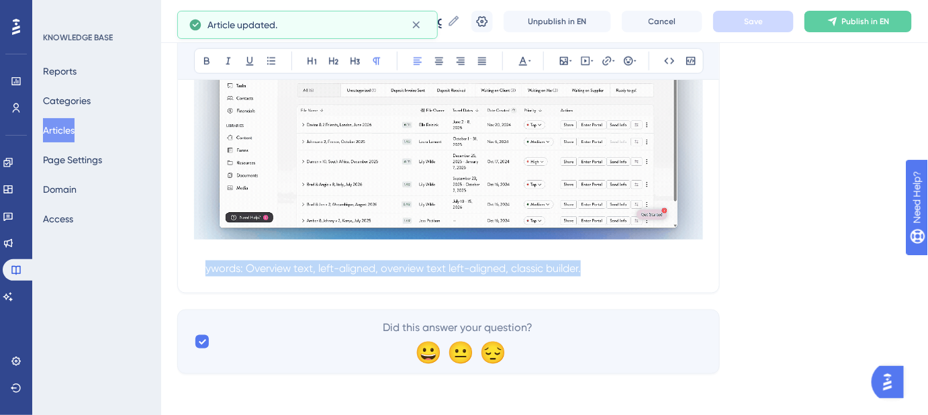
drag, startPoint x: 623, startPoint y: 261, endPoint x: 200, endPoint y: 259, distance: 422.5
click at [200, 261] on p "Keywords: Overview text, left-aligned, overview text left-aligned, classic buil…" at bounding box center [448, 269] width 509 height 16
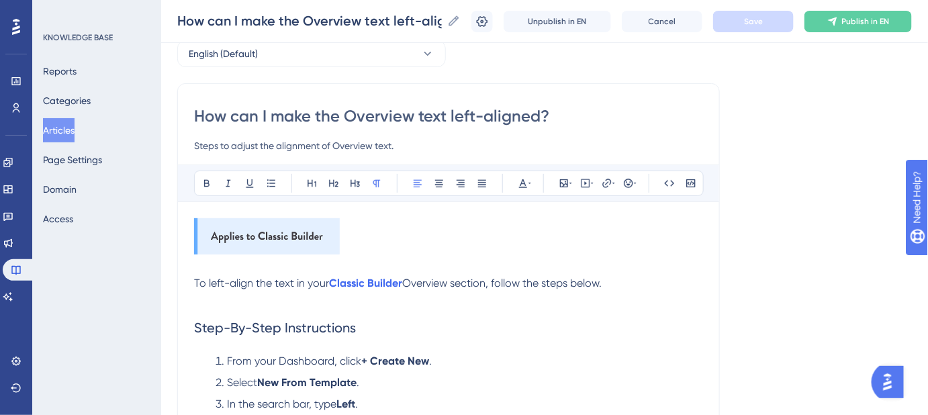
scroll to position [57, 0]
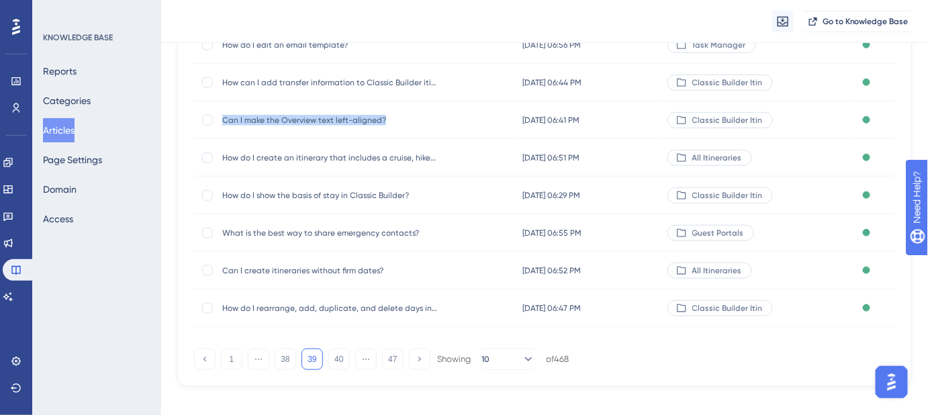
scroll to position [268, 0]
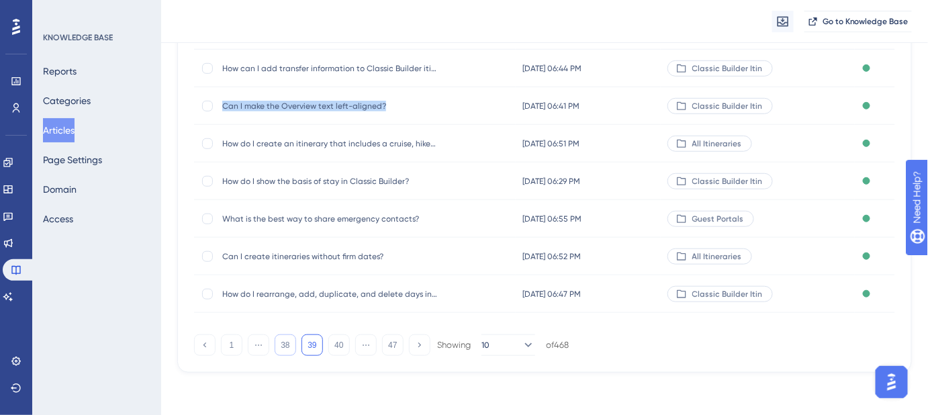
click at [286, 342] on button "38" at bounding box center [285, 345] width 21 height 21
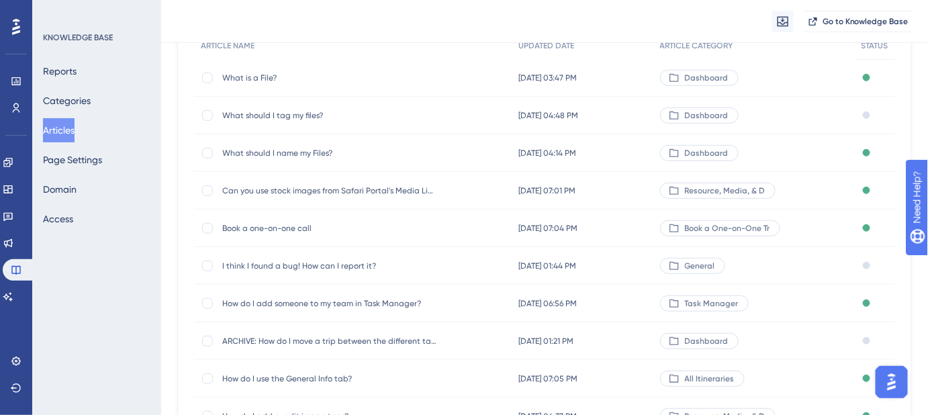
scroll to position [85, 0]
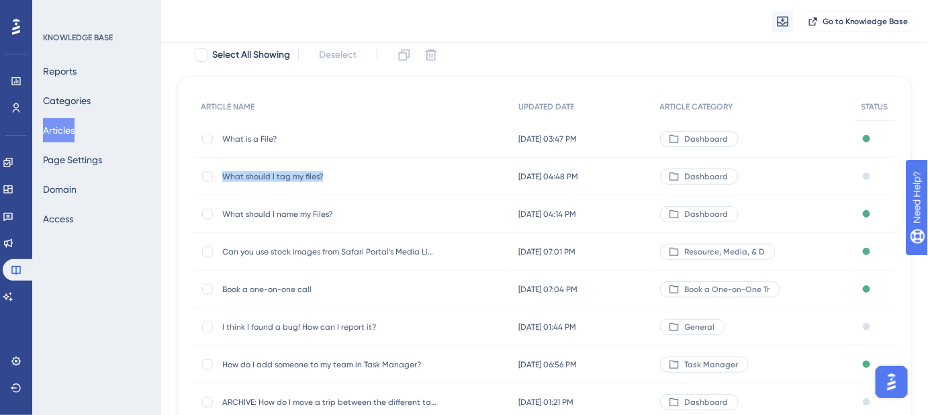
drag, startPoint x: 327, startPoint y: 170, endPoint x: 218, endPoint y: 175, distance: 108.9
click at [218, 175] on div "What should I tag my files? What should I tag my files?" at bounding box center [353, 177] width 318 height 38
copy div "What should I tag my files?"
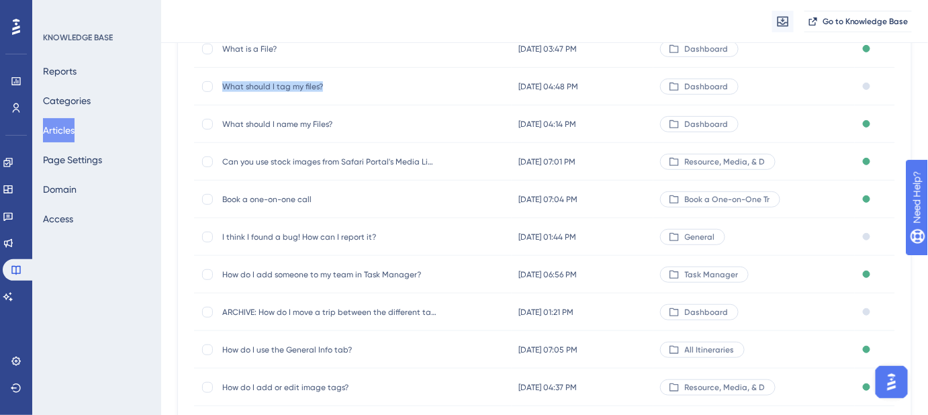
scroll to position [268, 0]
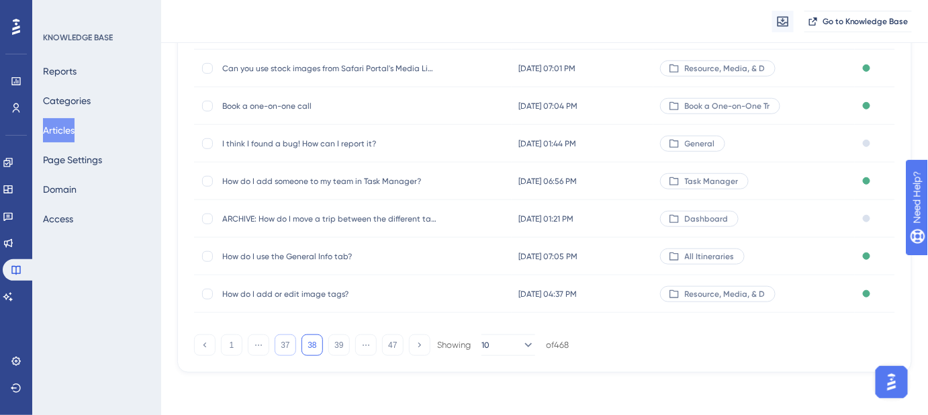
click at [285, 342] on button "37" at bounding box center [285, 345] width 21 height 21
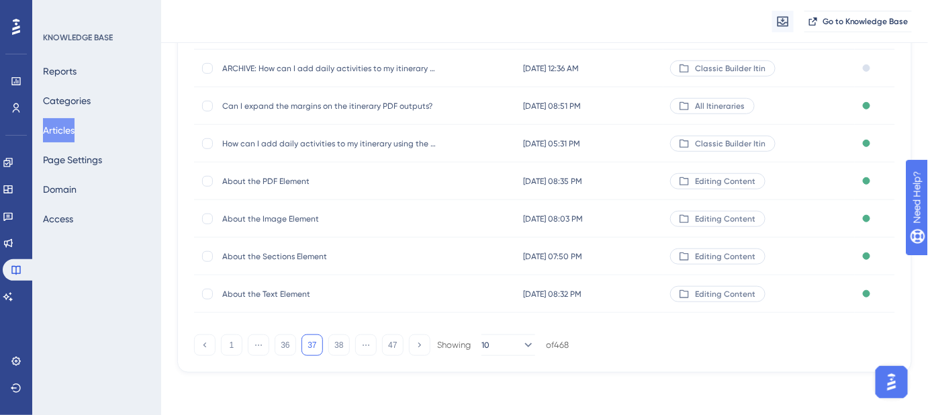
scroll to position [207, 0]
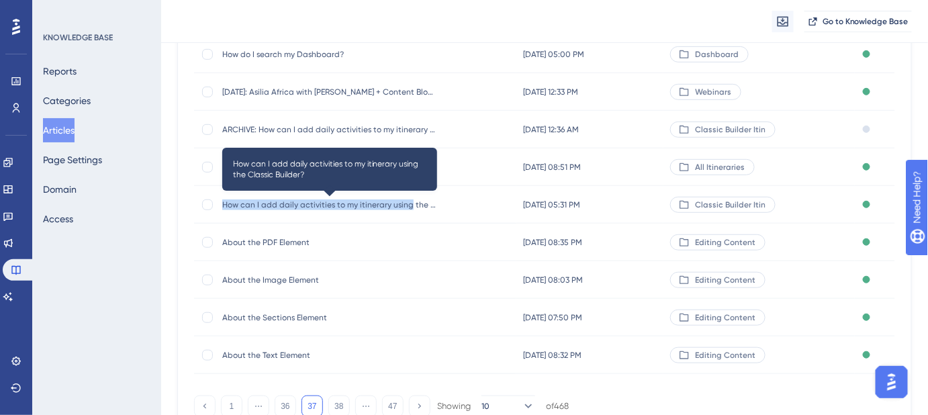
drag, startPoint x: 222, startPoint y: 206, endPoint x: 408, endPoint y: 208, distance: 186.1
click at [408, 208] on span "How can I add daily activities to my itinerary using the Classic Builder?" at bounding box center [329, 204] width 215 height 11
copy span "How can I add daily activities to my itinerary using"
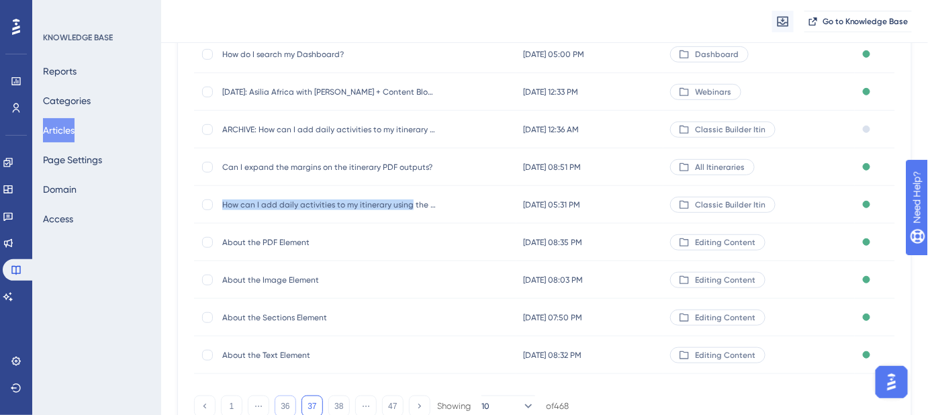
click at [286, 403] on button "36" at bounding box center [285, 406] width 21 height 21
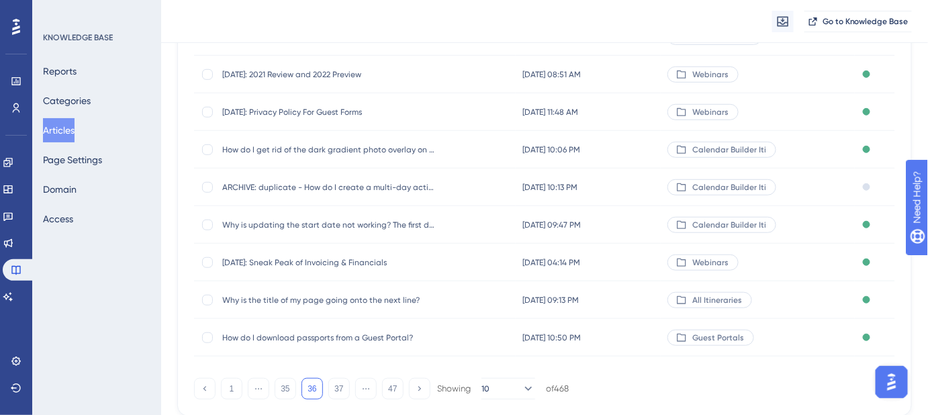
scroll to position [268, 0]
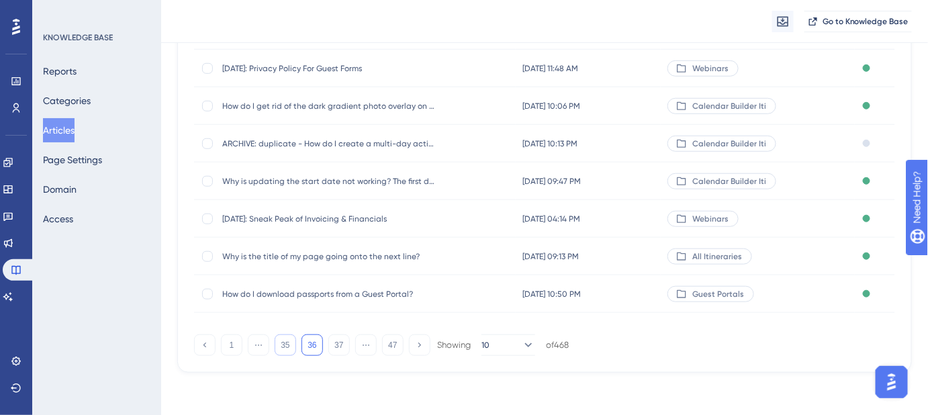
click at [285, 345] on button "35" at bounding box center [285, 345] width 21 height 21
click at [283, 347] on button "34" at bounding box center [285, 345] width 21 height 21
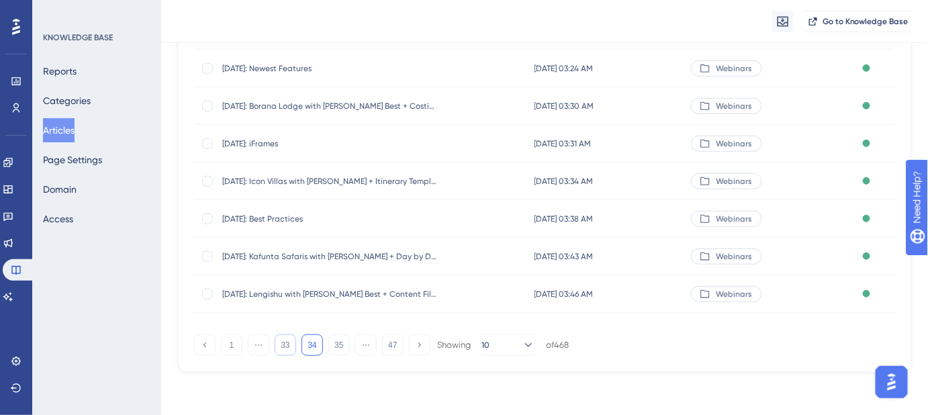
click at [285, 347] on button "33" at bounding box center [285, 345] width 21 height 21
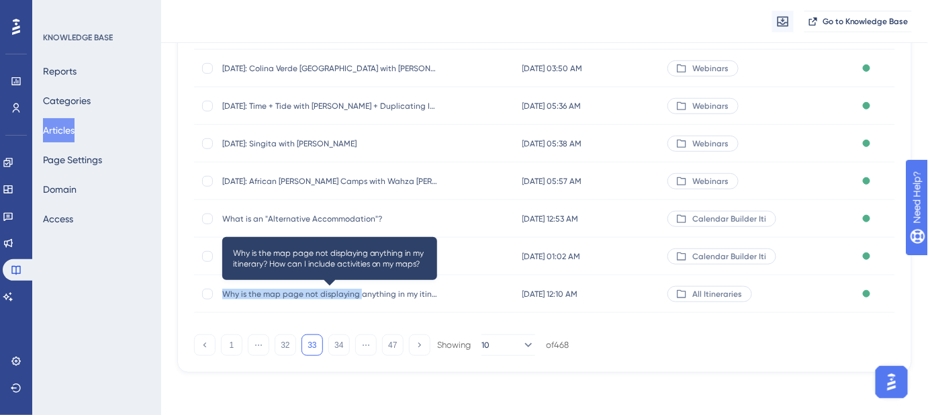
drag, startPoint x: 225, startPoint y: 294, endPoint x: 357, endPoint y: 298, distance: 131.7
click at [357, 298] on span "Why is the map page not displaying anything in my itinerary? How can I include …" at bounding box center [329, 294] width 215 height 11
copy span "Why is the map page not displaying"
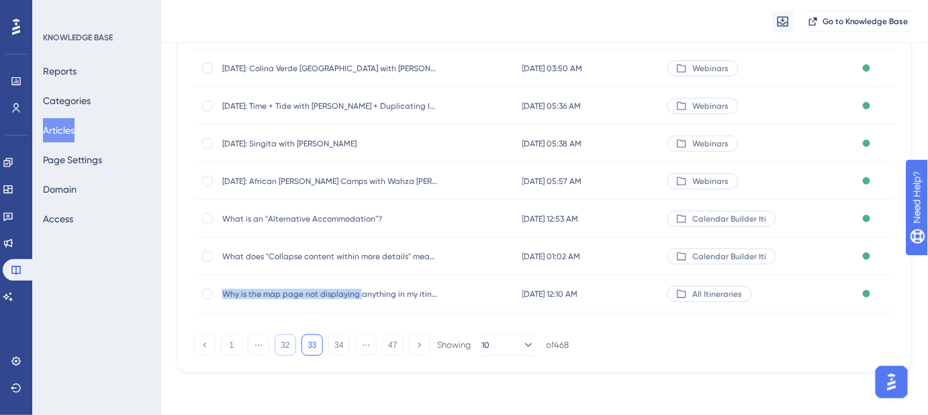
click at [285, 346] on button "32" at bounding box center [285, 345] width 21 height 21
drag, startPoint x: 222, startPoint y: 296, endPoint x: 357, endPoint y: 302, distance: 134.5
click at [357, 302] on div "How do I use tags to create different versions of Content Pages? How do I use t…" at bounding box center [329, 294] width 215 height 38
copy span "How do I use tags to create different"
click at [288, 345] on button "31" at bounding box center [285, 345] width 21 height 21
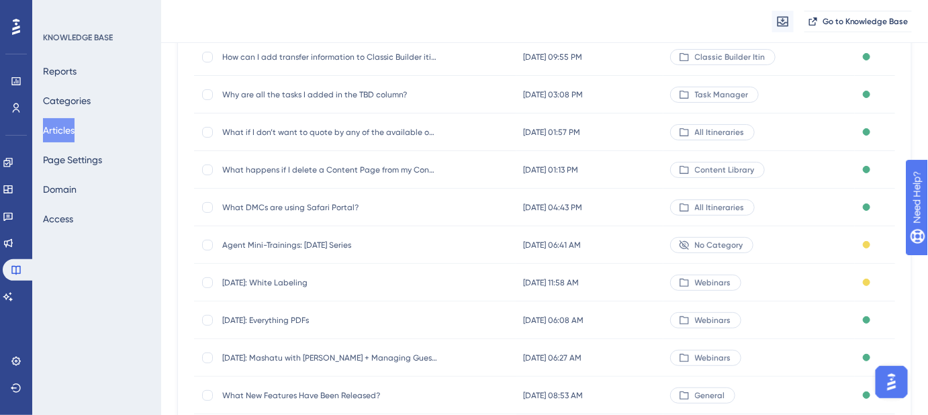
scroll to position [146, 0]
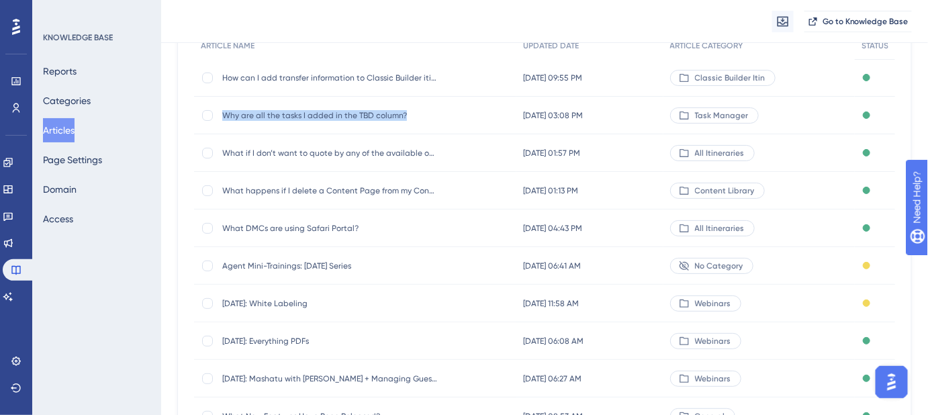
drag, startPoint x: 408, startPoint y: 116, endPoint x: 220, endPoint y: 113, distance: 188.1
click at [220, 113] on div "Why are all the tasks I added in the TBD column? Why are all the tasks I added …" at bounding box center [355, 116] width 322 height 38
copy span "Why are all the tasks I added in the TBD column?"
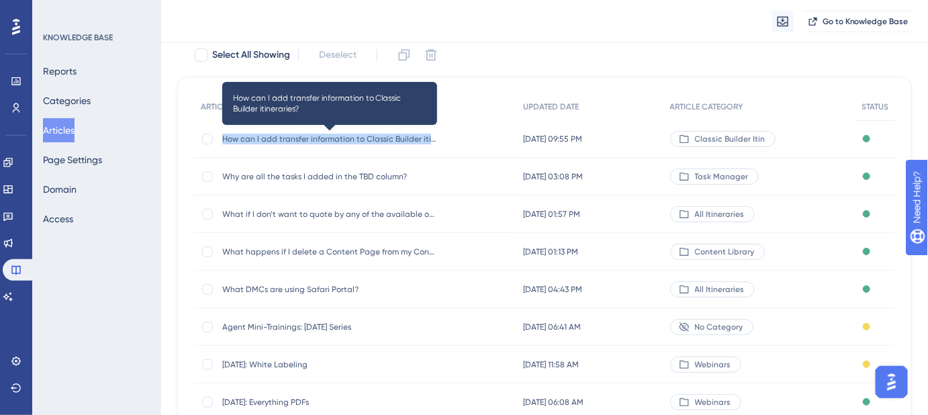
drag, startPoint x: 431, startPoint y: 136, endPoint x: 222, endPoint y: 136, distance: 208.2
click at [222, 136] on span "How can I add transfer information to Classic Builder itineraries?" at bounding box center [329, 139] width 215 height 11
copy span "How can I add transfer information to Classic Builder itin"
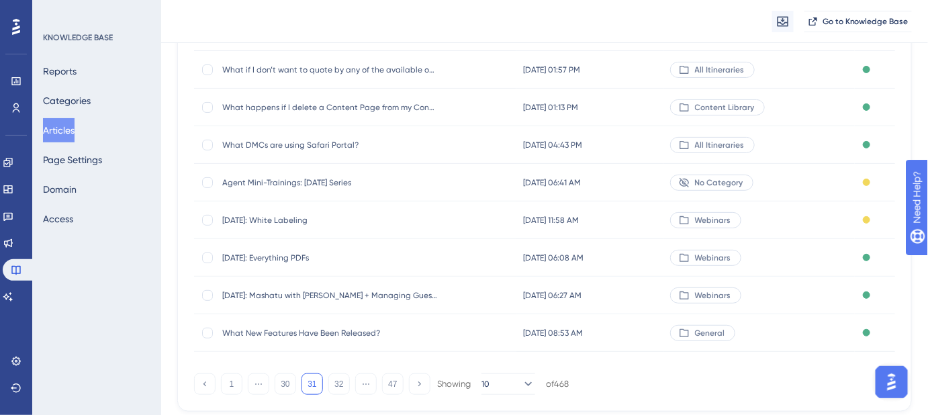
scroll to position [268, 0]
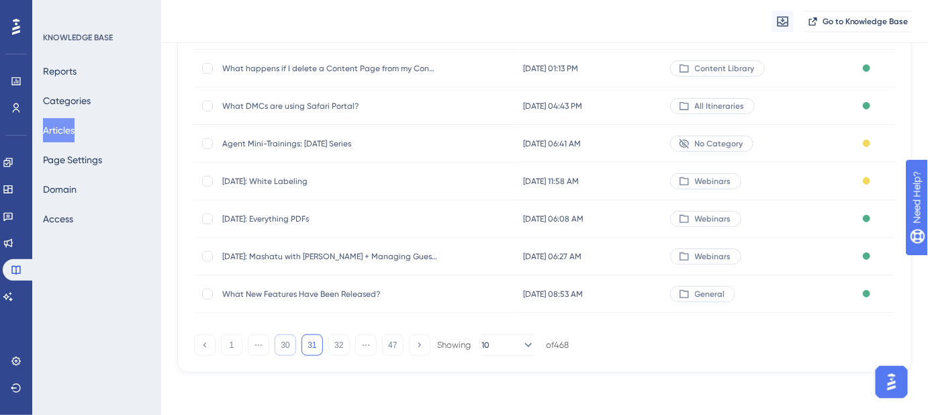
click at [290, 347] on button "30" at bounding box center [285, 345] width 21 height 21
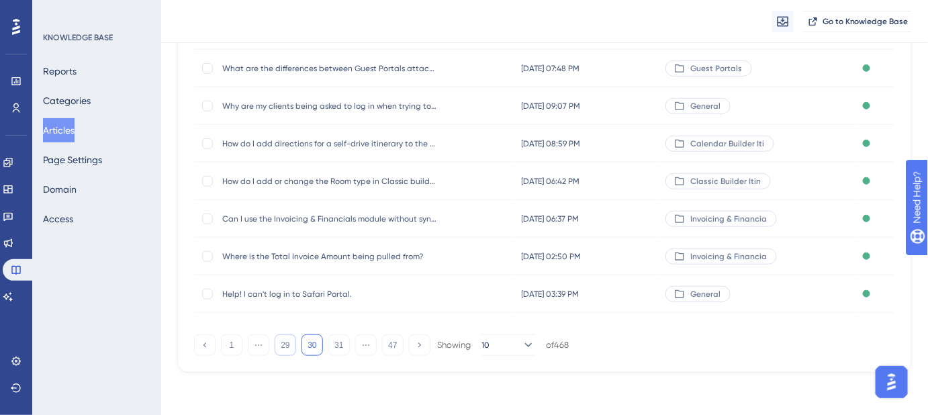
click at [283, 345] on button "29" at bounding box center [285, 345] width 21 height 21
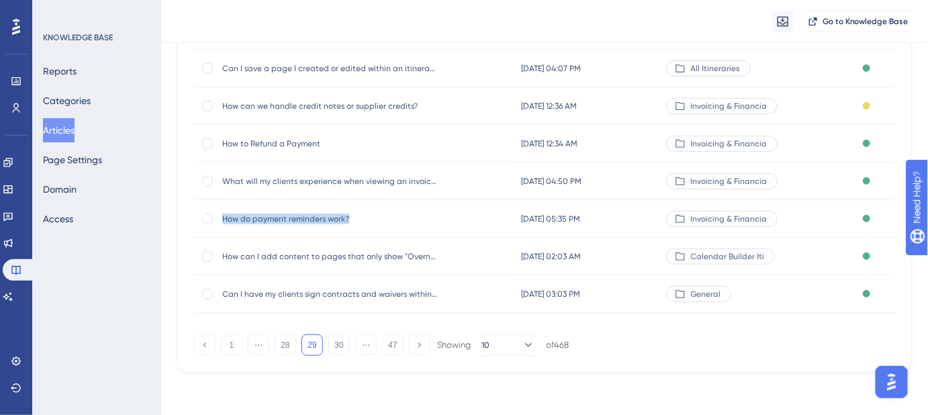
drag, startPoint x: 358, startPoint y: 218, endPoint x: 220, endPoint y: 221, distance: 137.7
click at [220, 221] on div "How do payment reminders work? How do payment reminders work?" at bounding box center [354, 219] width 320 height 38
copy span "How do payment reminders work?"
drag, startPoint x: 324, startPoint y: 142, endPoint x: 222, endPoint y: 147, distance: 102.2
click at [222, 147] on span "How to Refund a Payment" at bounding box center [329, 143] width 215 height 11
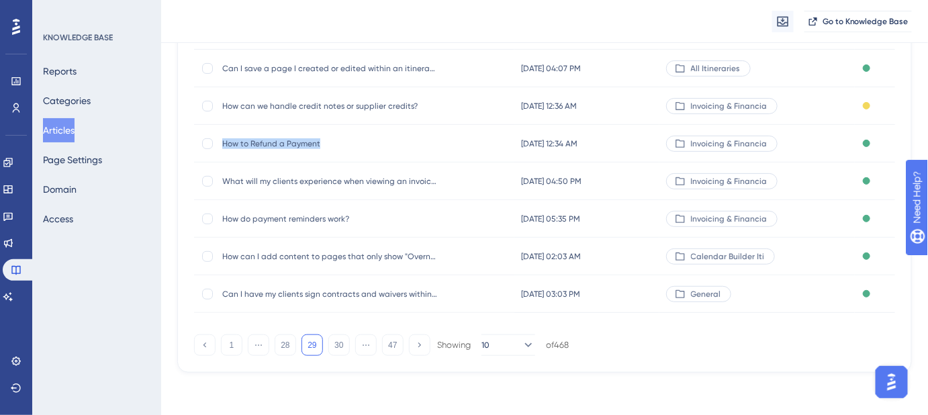
copy span "How to Refund a Payment"
click at [286, 344] on button "28" at bounding box center [285, 345] width 21 height 21
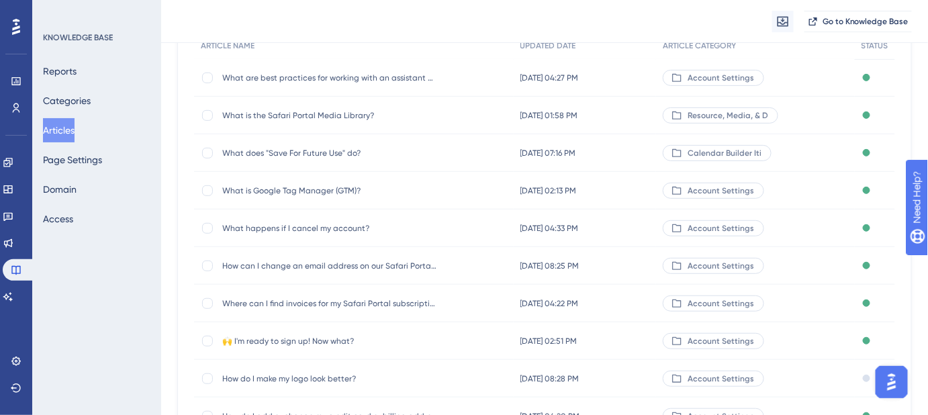
scroll to position [85, 0]
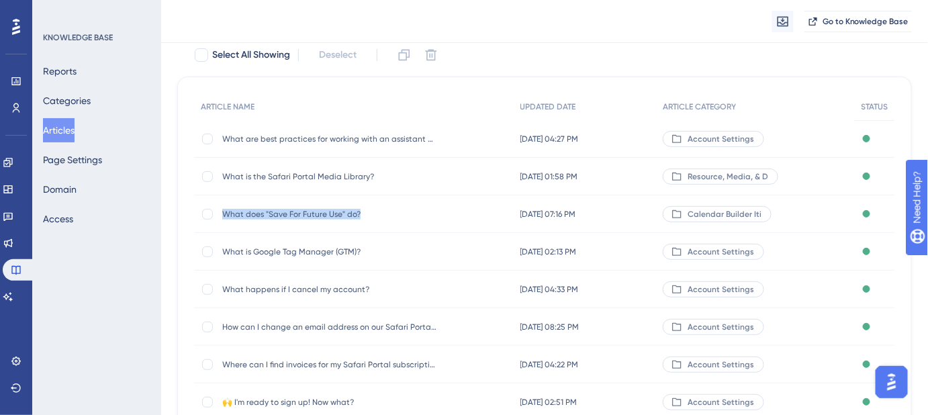
drag, startPoint x: 379, startPoint y: 210, endPoint x: 225, endPoint y: 214, distance: 153.9
click at [225, 214] on span "What does "Save For Future Use" do?" at bounding box center [329, 214] width 215 height 11
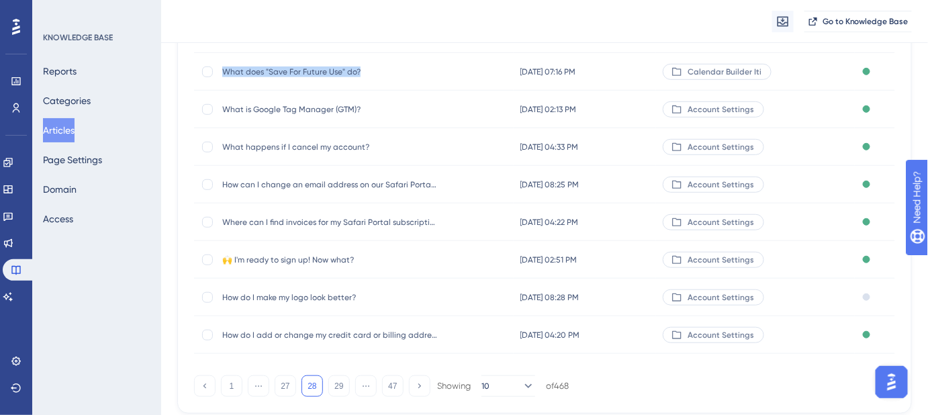
scroll to position [268, 0]
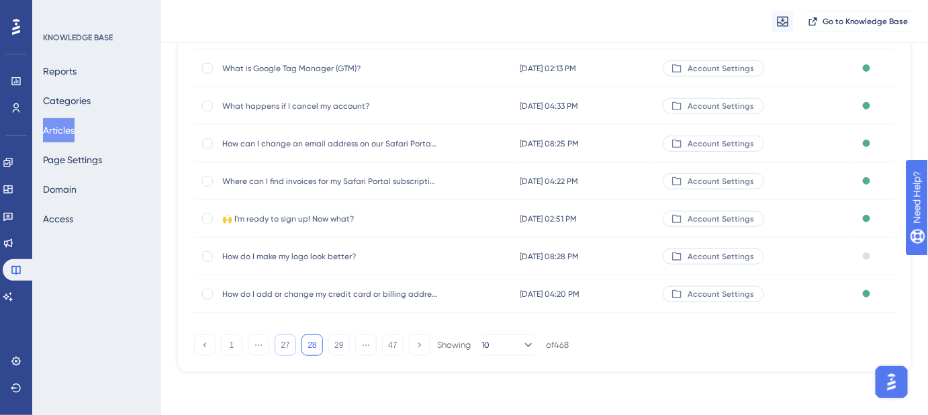
click at [283, 354] on button "27" at bounding box center [285, 345] width 21 height 21
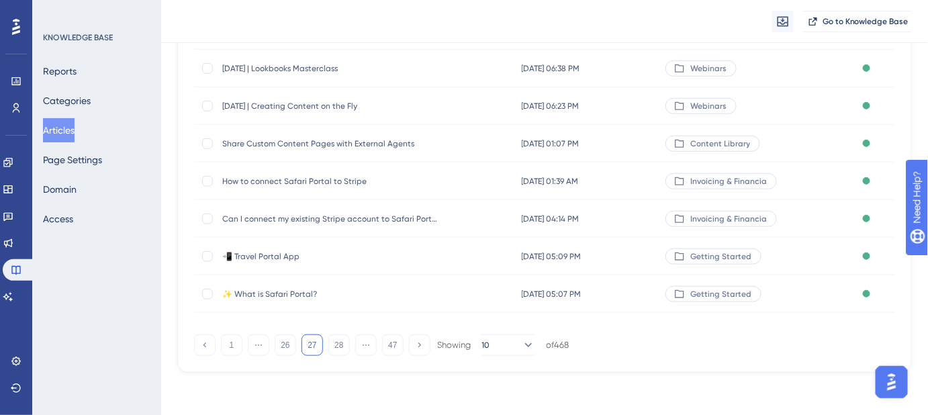
scroll to position [207, 0]
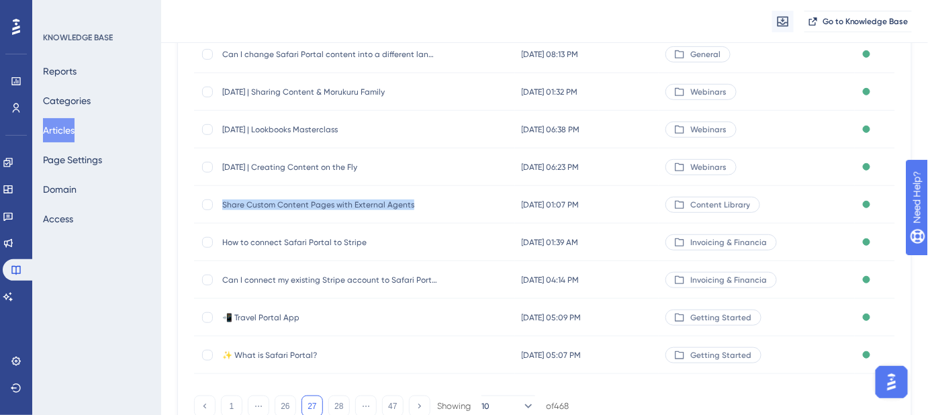
drag, startPoint x: 418, startPoint y: 202, endPoint x: 220, endPoint y: 218, distance: 198.1
click at [220, 218] on div "Share Custom Content Pages with External Agents Share Custom Content Pages with…" at bounding box center [354, 205] width 321 height 38
copy span "Share Custom Content Pages with External Agents"
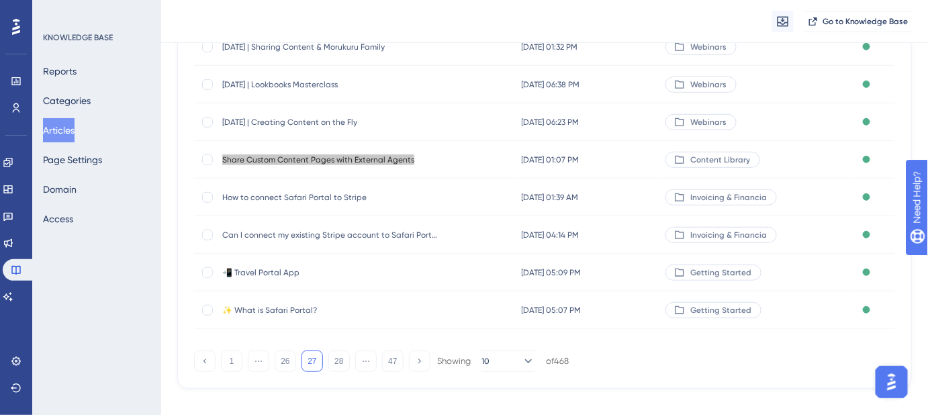
scroll to position [268, 0]
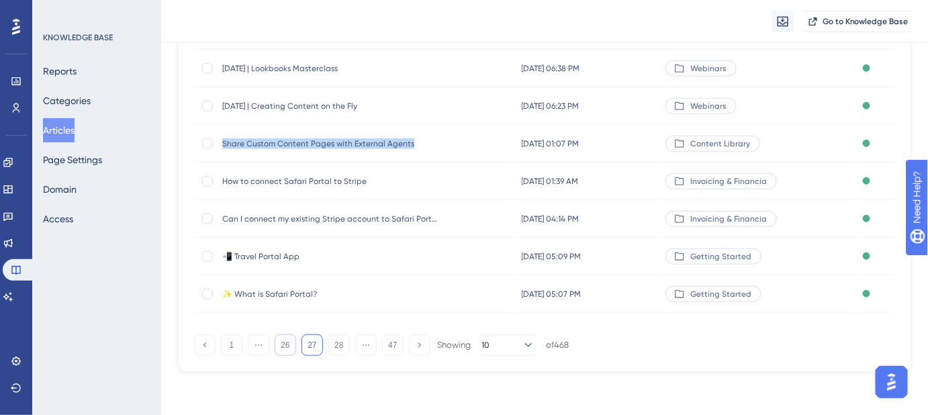
click at [289, 345] on button "26" at bounding box center [285, 345] width 21 height 21
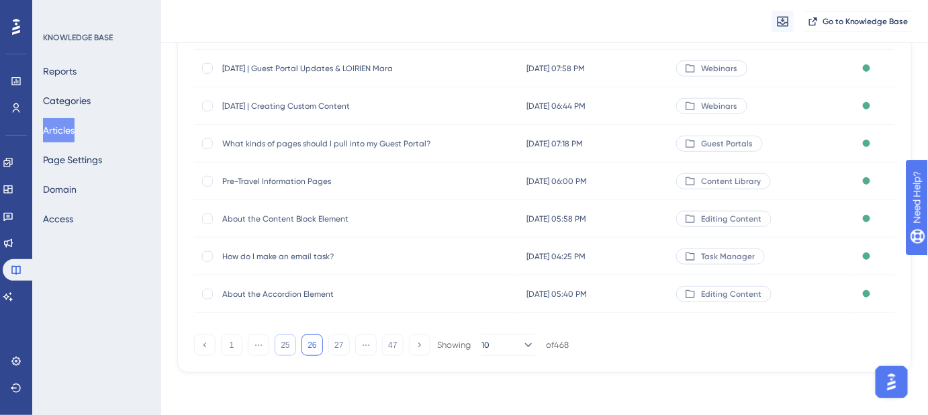
click at [284, 340] on button "25" at bounding box center [285, 345] width 21 height 21
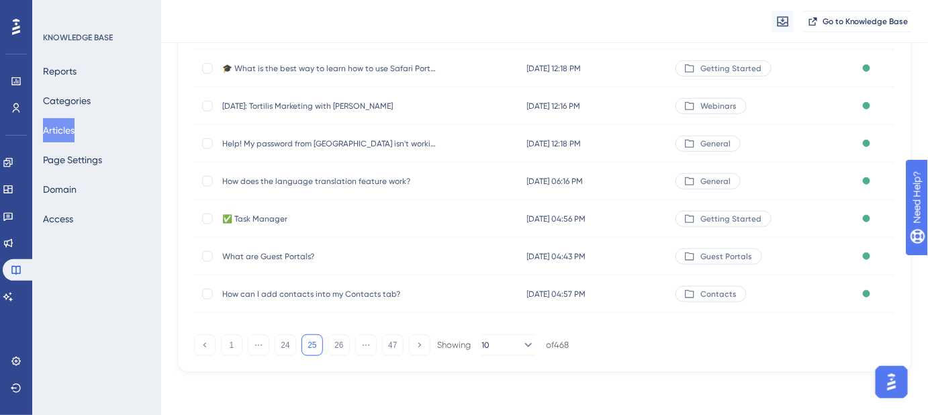
click at [312, 341] on button "25" at bounding box center [312, 345] width 21 height 21
drag, startPoint x: 400, startPoint y: 295, endPoint x: 220, endPoint y: 296, distance: 180.0
click at [220, 296] on div "How can I add contacts into my Contacts tab? How can I add contacts into my Con…" at bounding box center [357, 294] width 326 height 38
copy span "How can I add contacts into my Contacts tab?"
click at [285, 343] on button "24" at bounding box center [285, 345] width 21 height 21
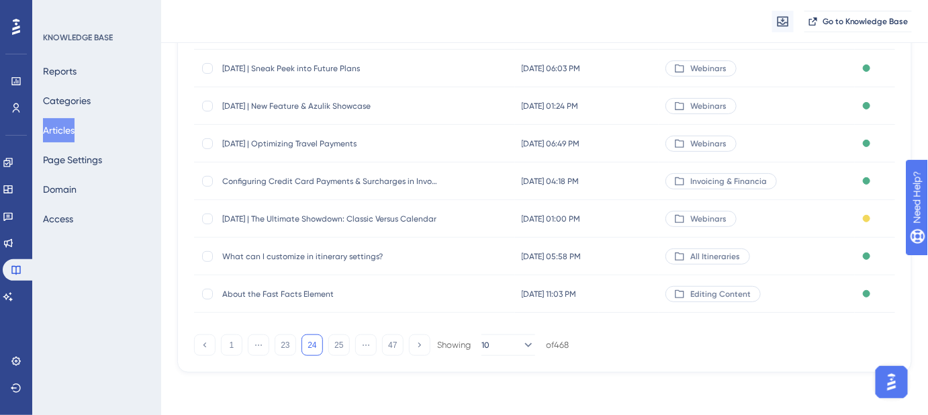
scroll to position [207, 0]
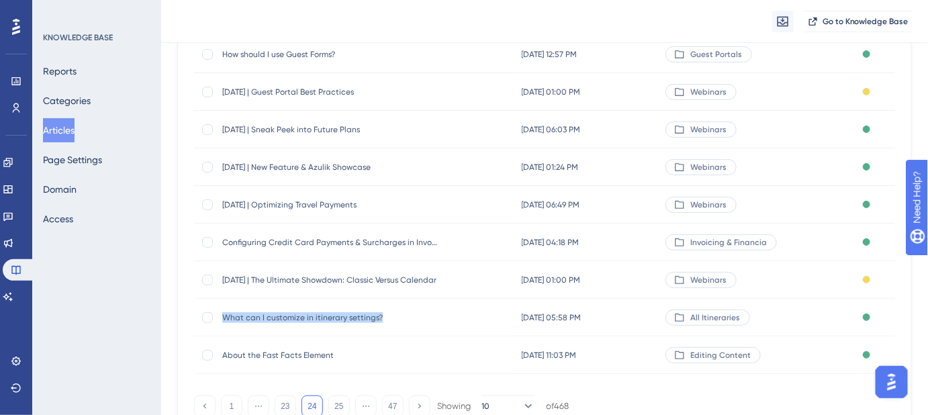
drag, startPoint x: 391, startPoint y: 314, endPoint x: 224, endPoint y: 318, distance: 166.6
click at [224, 318] on span "What can I customize in itinerary settings?" at bounding box center [329, 317] width 215 height 11
click at [285, 404] on button "23" at bounding box center [285, 406] width 21 height 21
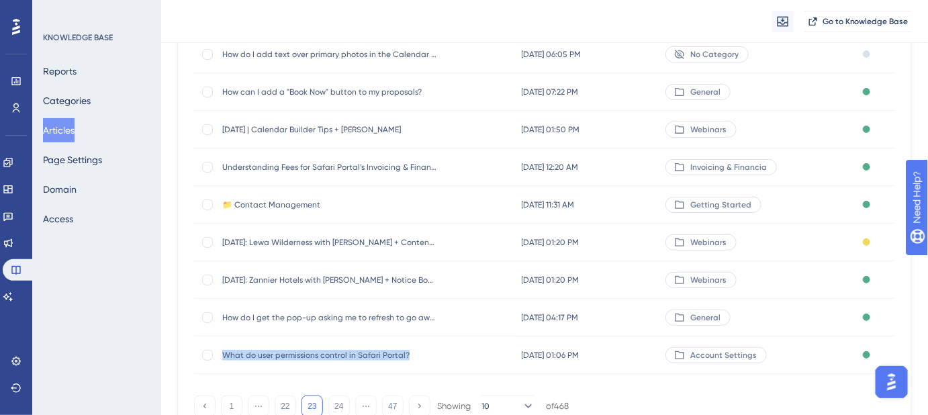
drag, startPoint x: 424, startPoint y: 354, endPoint x: 220, endPoint y: 362, distance: 204.4
click at [220, 362] on div "What do user permissions control in Safari Portal? What do user permissions con…" at bounding box center [354, 356] width 321 height 38
click at [279, 402] on button "22" at bounding box center [285, 406] width 21 height 21
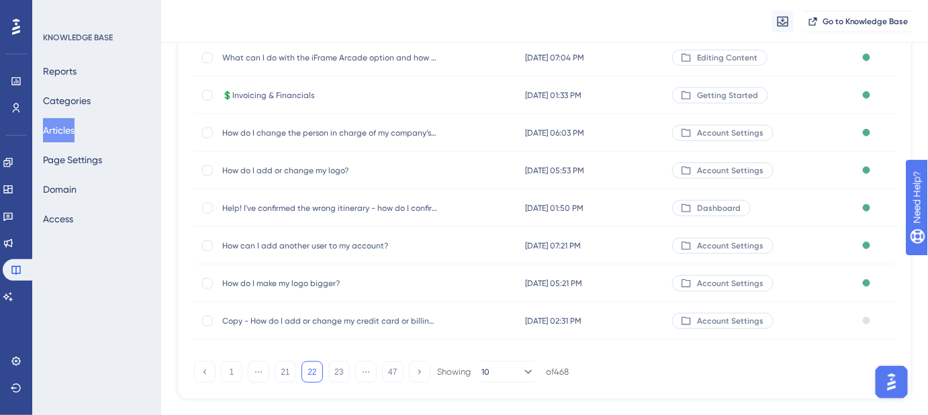
scroll to position [268, 0]
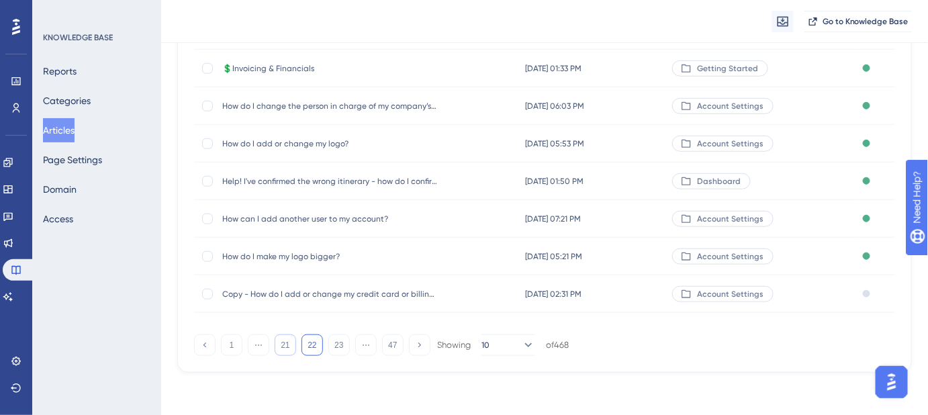
click at [282, 347] on button "21" at bounding box center [285, 345] width 21 height 21
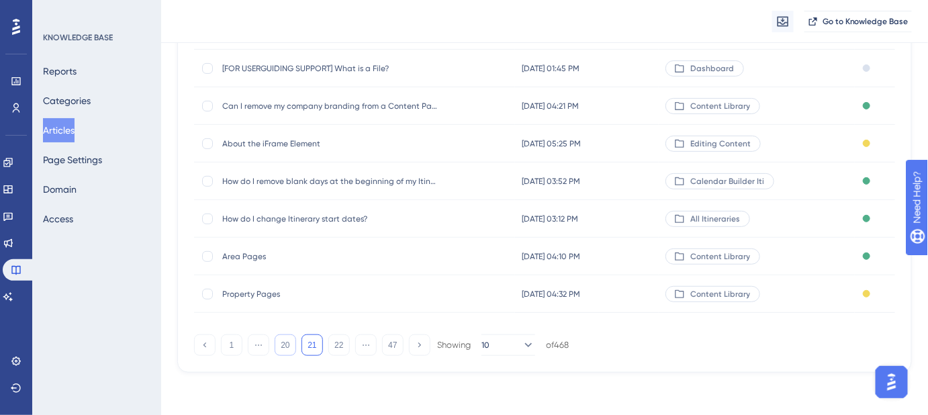
click at [282, 347] on button "20" at bounding box center [285, 345] width 21 height 21
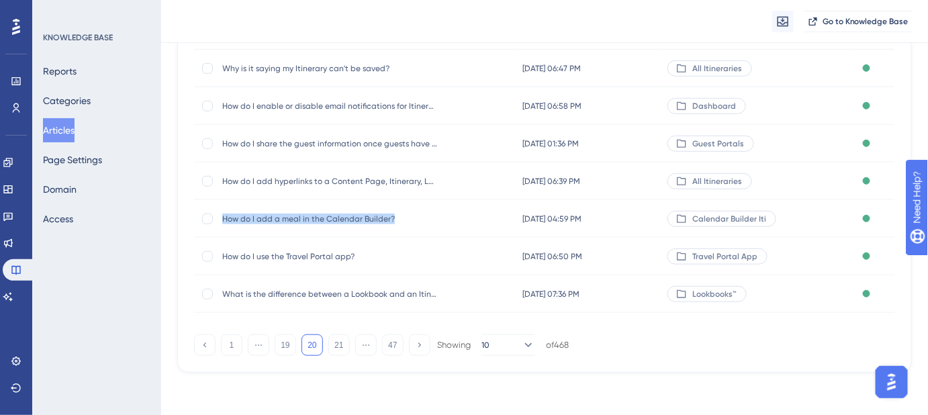
drag, startPoint x: 385, startPoint y: 220, endPoint x: 220, endPoint y: 232, distance: 165.0
click at [220, 232] on div "How do I add a meal in the Calendar Builder? How do I add a meal in the Calenda…" at bounding box center [355, 219] width 322 height 38
click at [339, 349] on button "21" at bounding box center [338, 345] width 21 height 21
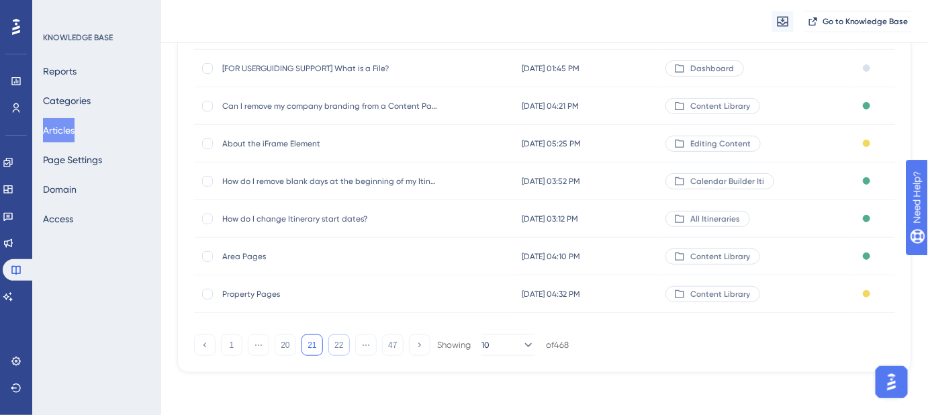
click at [339, 347] on button "22" at bounding box center [338, 345] width 21 height 21
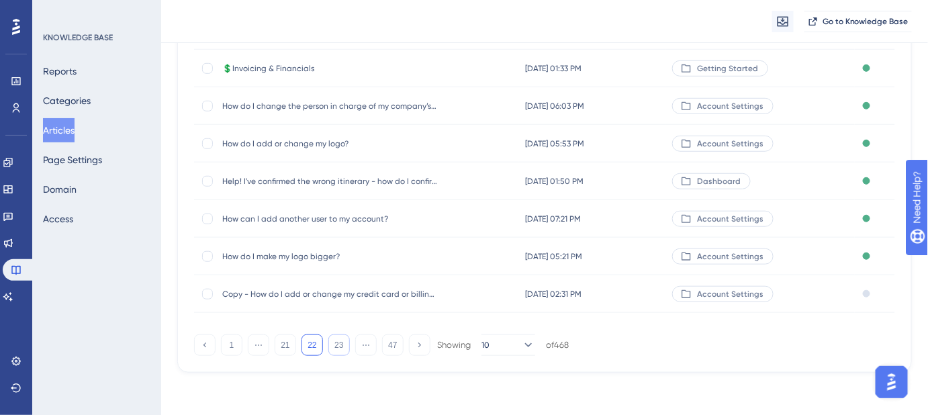
click at [339, 347] on button "23" at bounding box center [338, 345] width 21 height 21
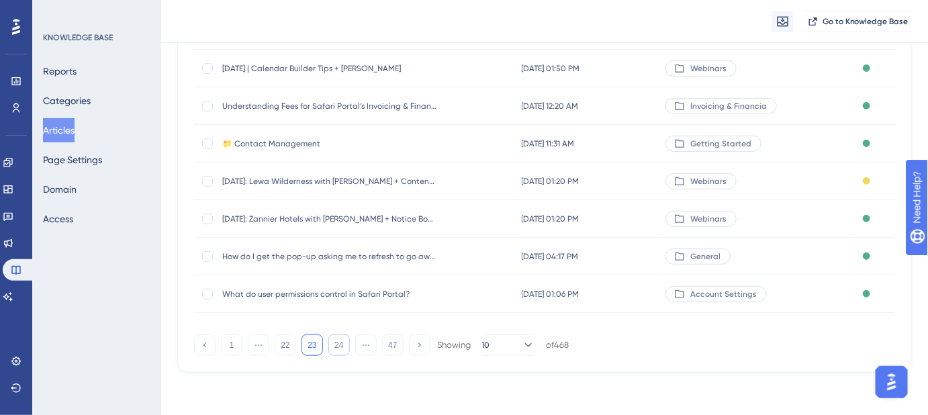
click at [339, 347] on button "24" at bounding box center [338, 345] width 21 height 21
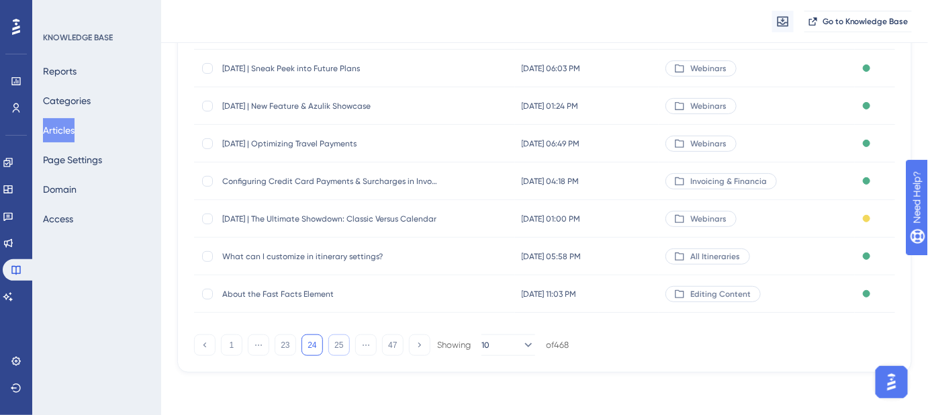
click at [339, 347] on button "25" at bounding box center [338, 345] width 21 height 21
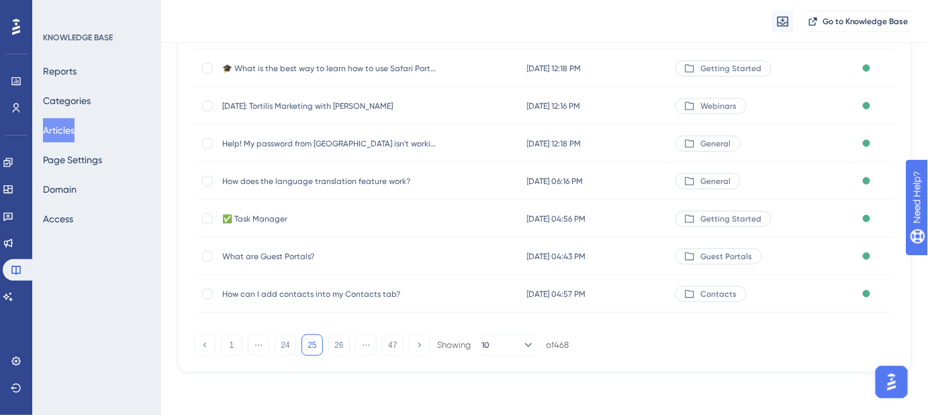
click at [308, 345] on button "25" at bounding box center [312, 345] width 21 height 21
click at [294, 345] on button "24" at bounding box center [285, 345] width 21 height 21
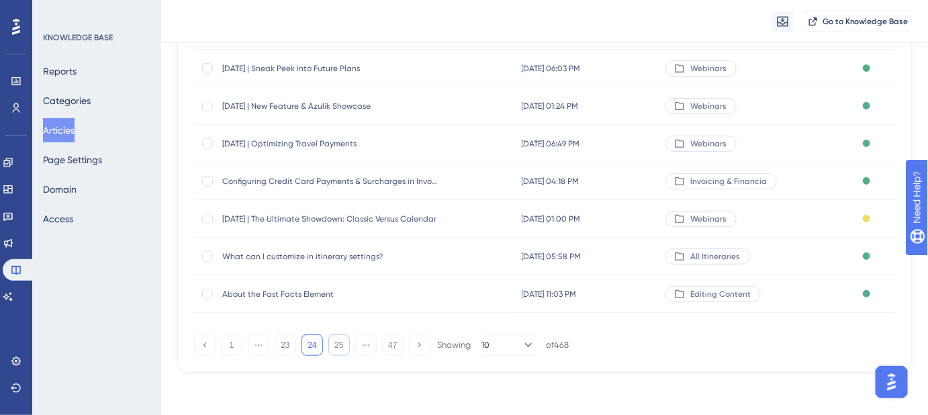
click at [332, 342] on button "25" at bounding box center [338, 345] width 21 height 21
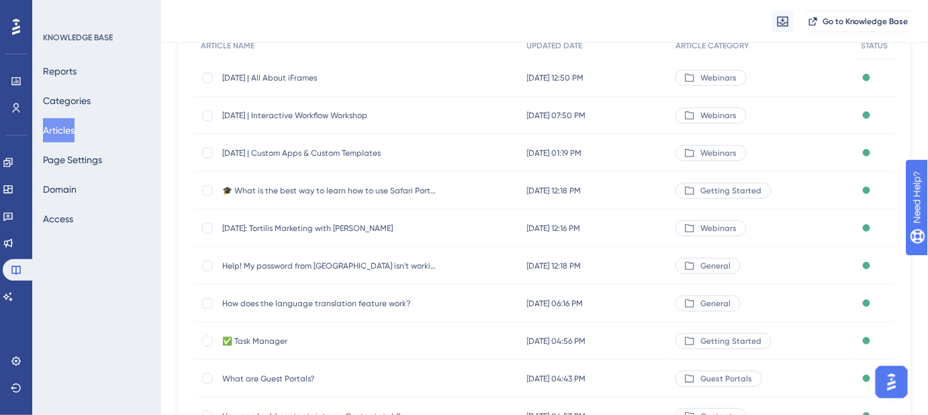
scroll to position [207, 0]
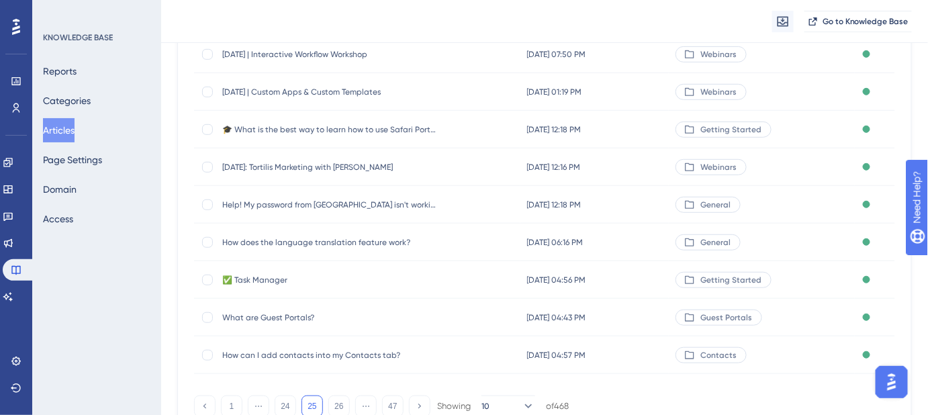
click at [224, 244] on span "How does the language translation feature work?" at bounding box center [329, 242] width 215 height 11
drag, startPoint x: 313, startPoint y: 316, endPoint x: 225, endPoint y: 316, distance: 88.0
click at [225, 316] on span "What are Guest Portals?" at bounding box center [329, 317] width 215 height 11
click at [337, 402] on button "26" at bounding box center [338, 406] width 21 height 21
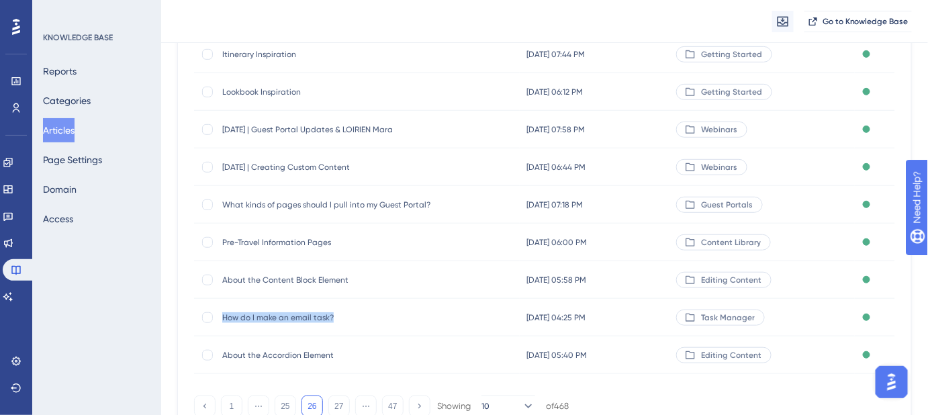
drag, startPoint x: 340, startPoint y: 314, endPoint x: 221, endPoint y: 318, distance: 119.0
click at [221, 318] on div "How do I make an email task? How do I make an email task?" at bounding box center [357, 318] width 326 height 38
drag, startPoint x: 308, startPoint y: 353, endPoint x: 220, endPoint y: 355, distance: 87.3
click at [220, 355] on div "About the Accordion Element About the Accordion Element" at bounding box center [357, 356] width 326 height 38
click at [336, 402] on button "27" at bounding box center [338, 406] width 21 height 21
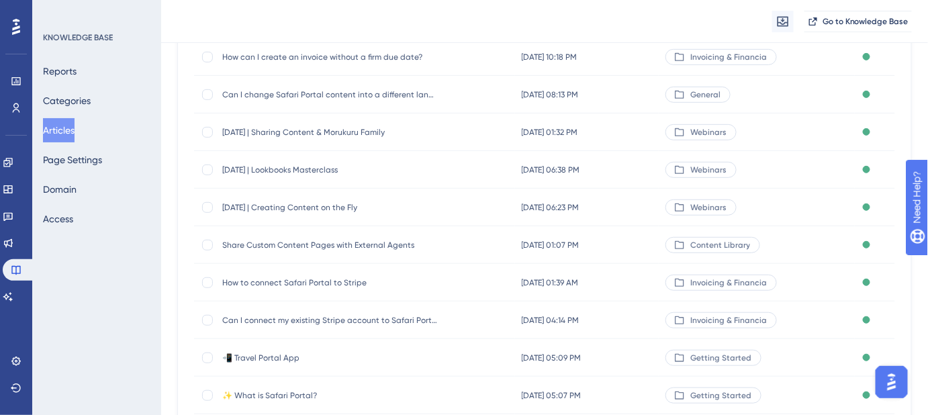
scroll to position [146, 0]
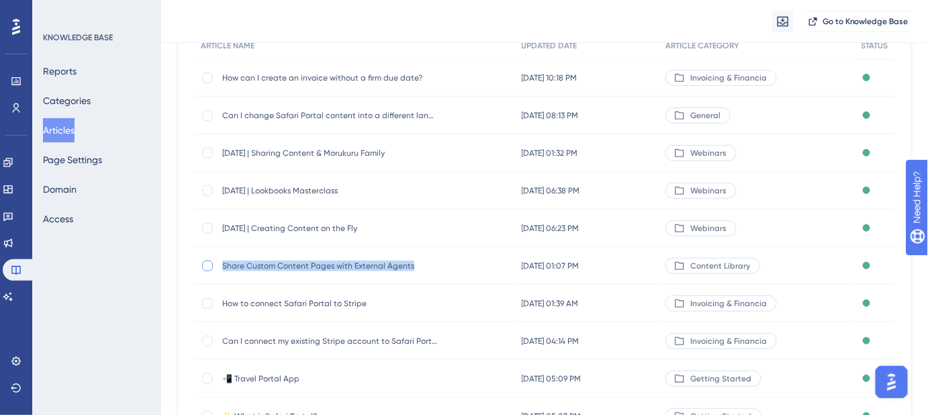
drag, startPoint x: 357, startPoint y: 268, endPoint x: 209, endPoint y: 267, distance: 147.8
click at [209, 267] on div "Share Custom Content Pages with External Agents Share Custom Content Pages with…" at bounding box center [354, 266] width 321 height 38
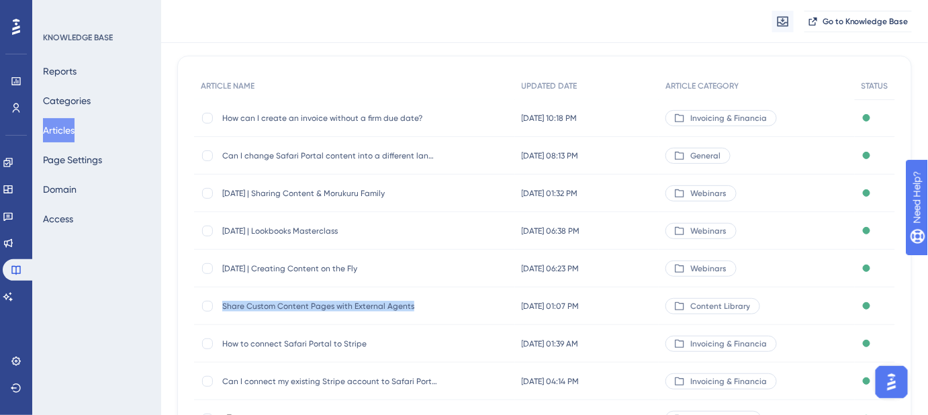
scroll to position [85, 0]
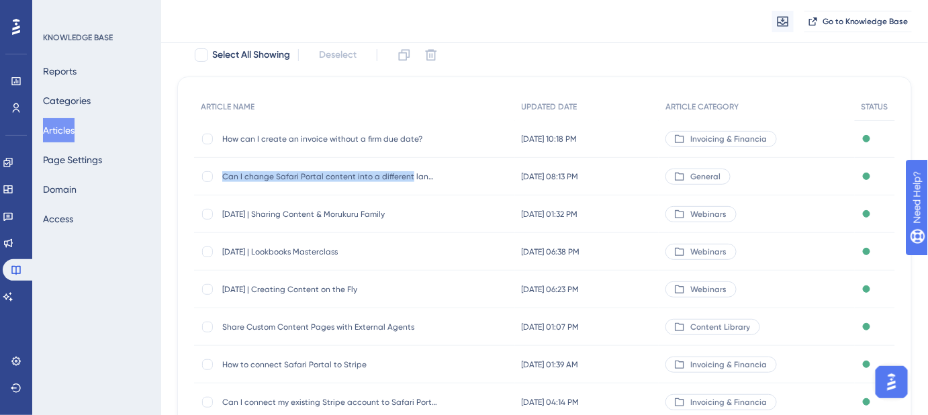
drag, startPoint x: 222, startPoint y: 179, endPoint x: 406, endPoint y: 187, distance: 184.9
click at [406, 187] on div "Can I change Safari Portal content into a different language? Can I change Safa…" at bounding box center [329, 177] width 215 height 38
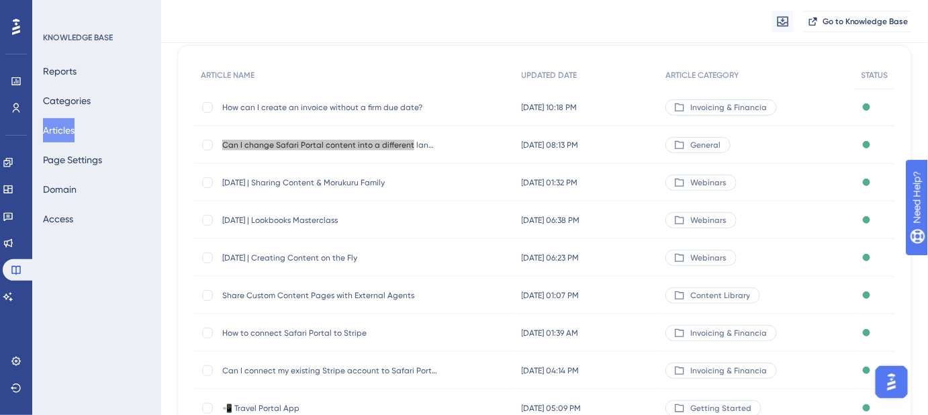
scroll to position [268, 0]
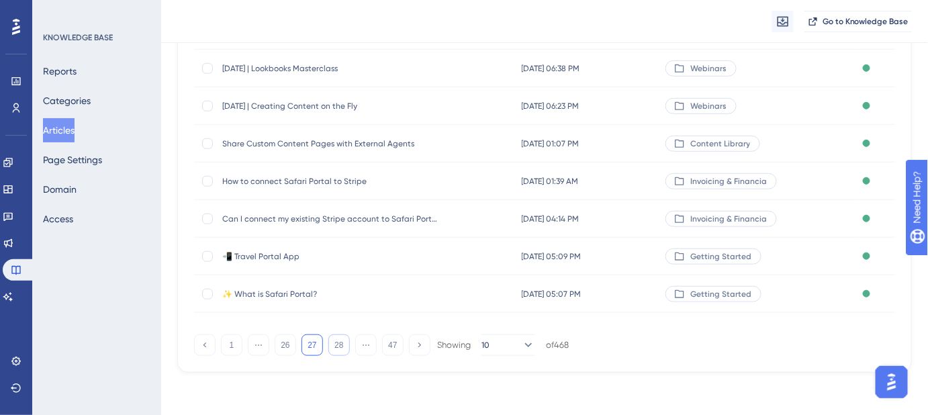
click at [336, 349] on button "28" at bounding box center [338, 345] width 21 height 21
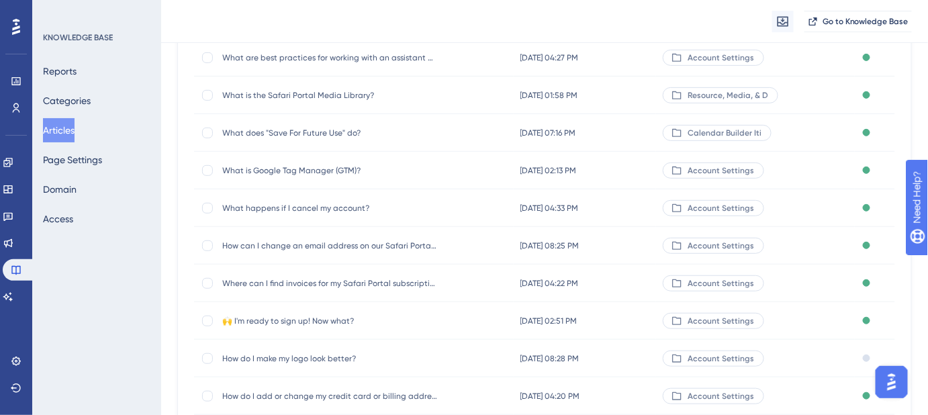
scroll to position [146, 0]
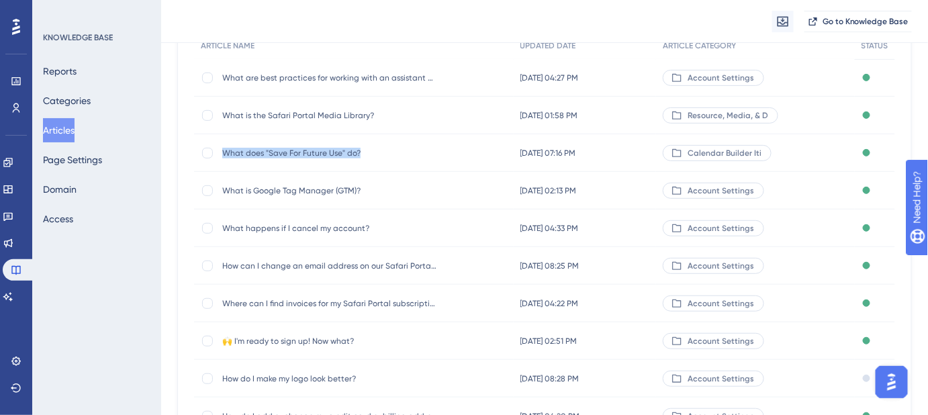
drag, startPoint x: 368, startPoint y: 151, endPoint x: 220, endPoint y: 163, distance: 148.2
click at [220, 163] on div "What does "Save For Future Use" do? What does "Save For Future Use" do?" at bounding box center [354, 153] width 320 height 38
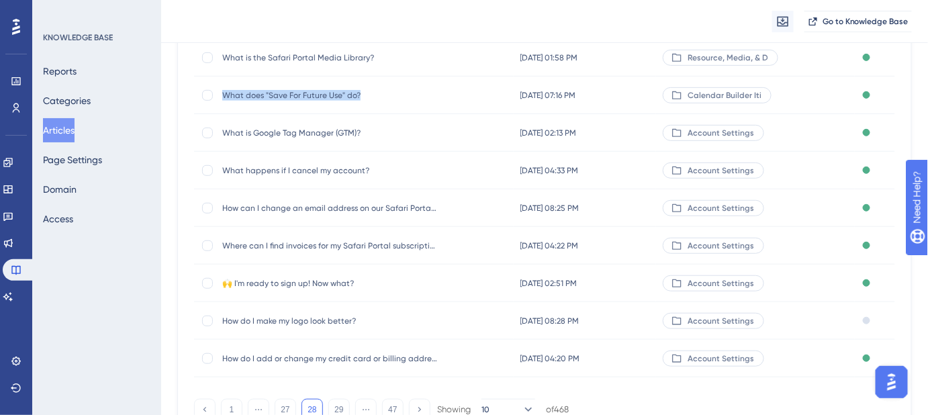
scroll to position [268, 0]
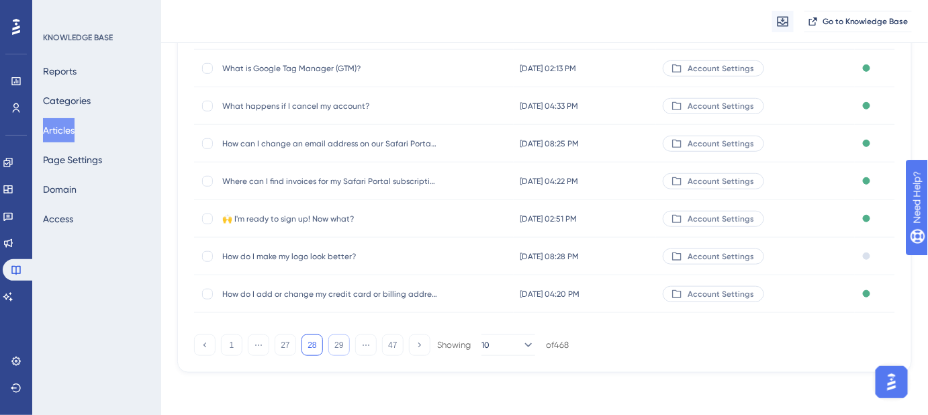
click at [343, 345] on button "29" at bounding box center [338, 345] width 21 height 21
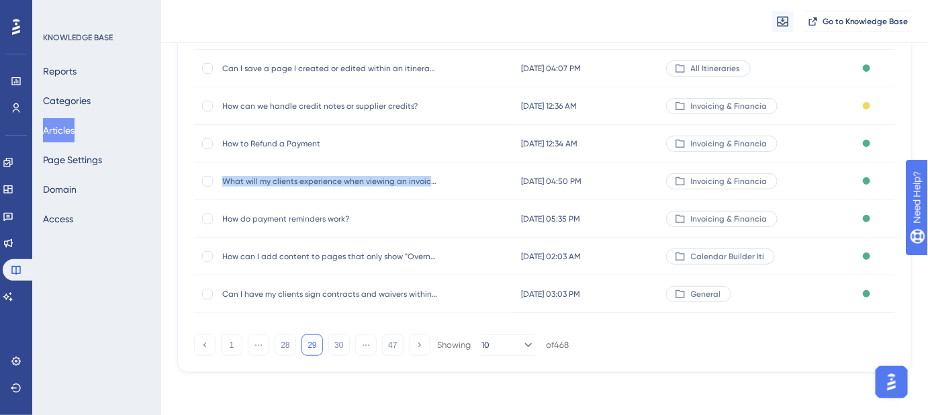
drag, startPoint x: 448, startPoint y: 183, endPoint x: 224, endPoint y: 179, distance: 224.4
click at [224, 179] on div "What will my clients experience when viewing an invoice? What will my clients e…" at bounding box center [354, 182] width 320 height 38
click at [648, 375] on div "Performance Users Engagement Widgets Feedback Product Updates Knowledge Base AI…" at bounding box center [544, 63] width 767 height 662
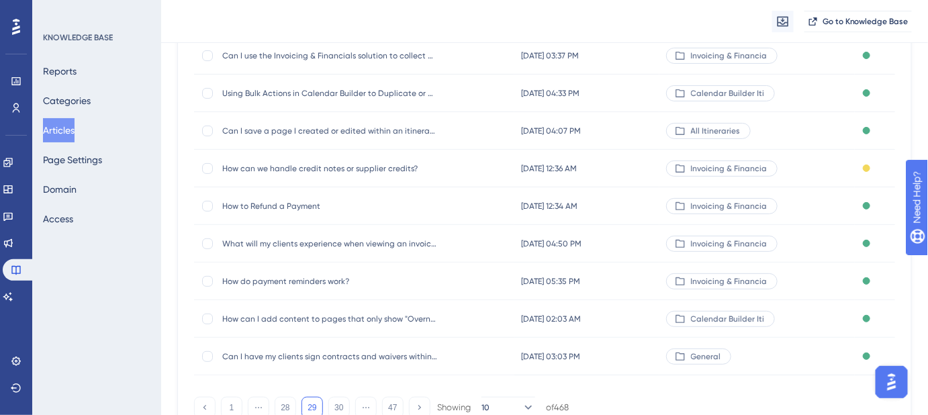
scroll to position [146, 0]
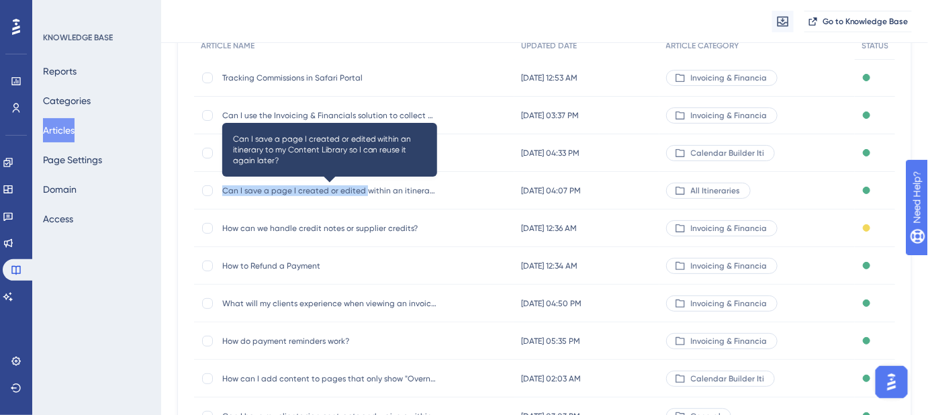
drag, startPoint x: 227, startPoint y: 190, endPoint x: 365, endPoint y: 191, distance: 137.7
click at [365, 191] on span "Can I save a page I created or edited within an itinerary to my Content Library…" at bounding box center [329, 190] width 215 height 11
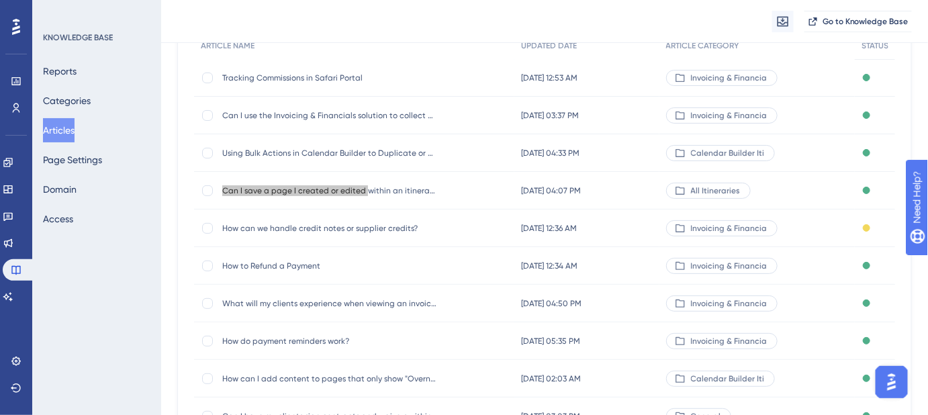
scroll to position [85, 0]
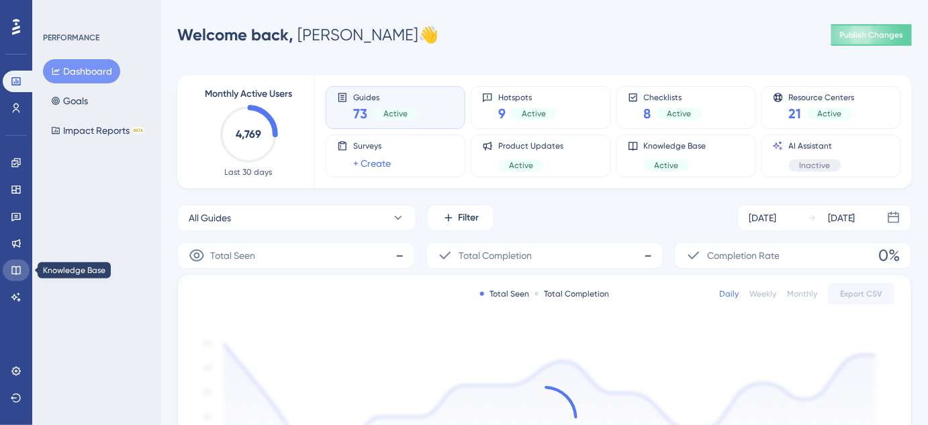
click at [17, 271] on icon at bounding box center [16, 270] width 11 height 11
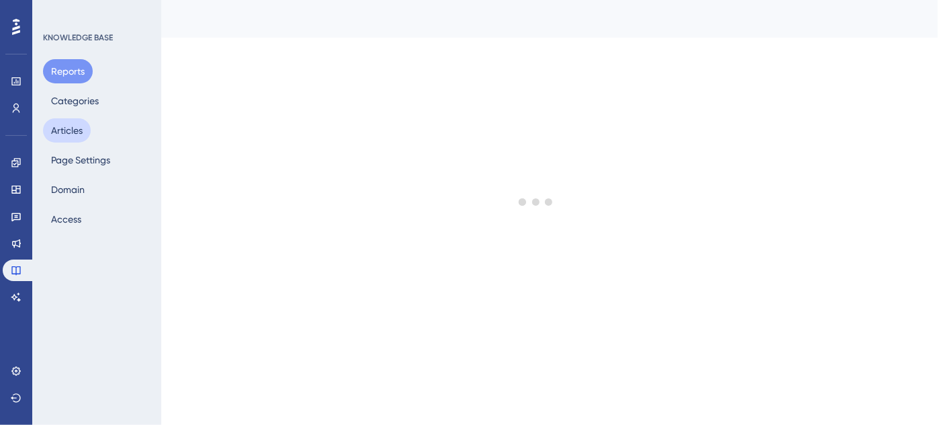
click at [85, 130] on button "Articles" at bounding box center [67, 130] width 48 height 24
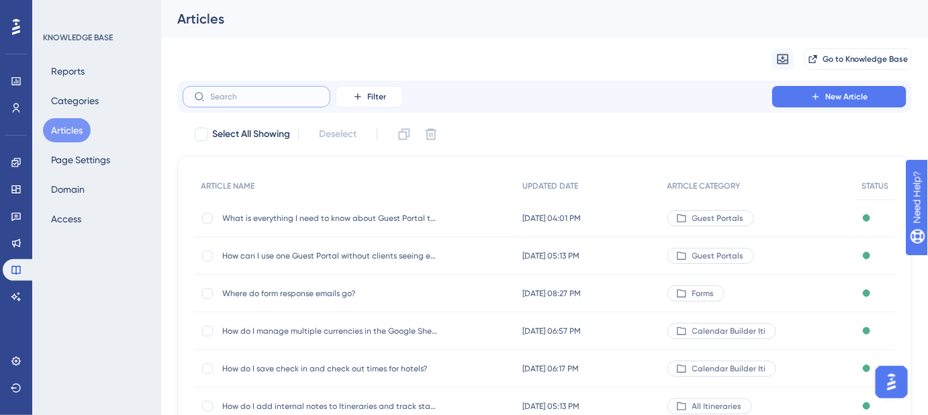
click at [281, 95] on input "text" at bounding box center [264, 96] width 109 height 9
paste input "What should I tag my files?"
type input "What should I tag my files?"
checkbox input "true"
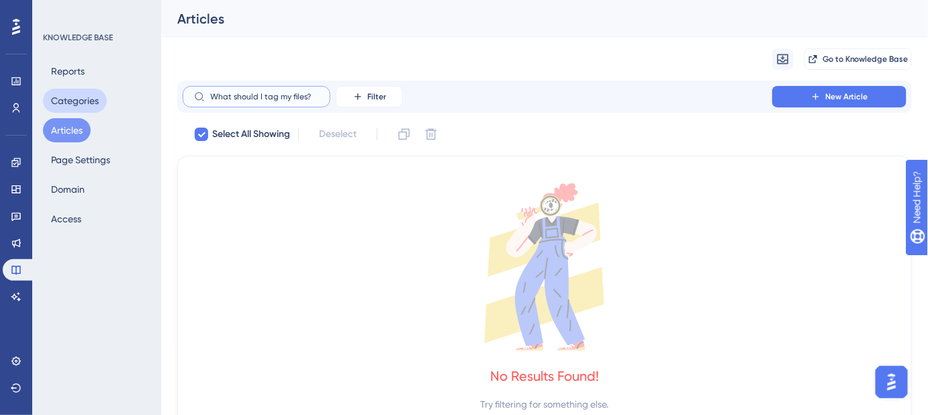
drag, startPoint x: 262, startPoint y: 96, endPoint x: 99, endPoint y: 95, distance: 162.6
click at [161, 96] on div "Performance Users Engagement Widgets Feedback Product Updates Knowledge Base AI…" at bounding box center [544, 225] width 767 height 451
type input "tag my files?"
checkbox input "false"
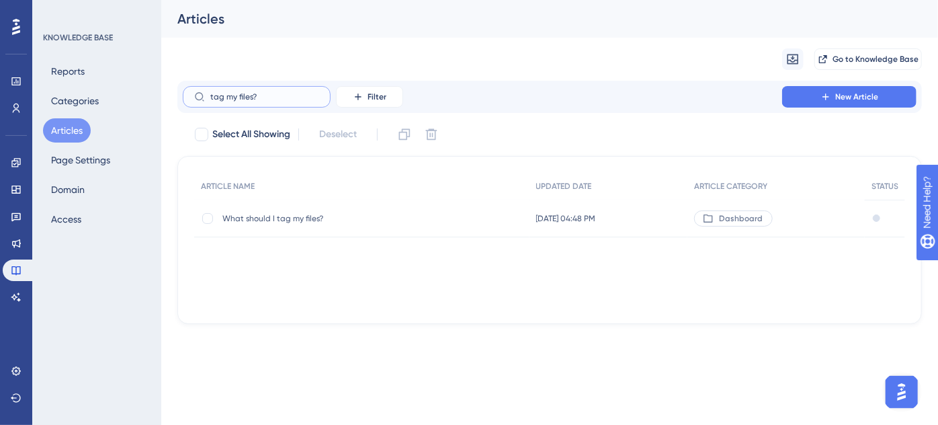
type input "tag my files?"
click at [263, 218] on span "What should I tag my files?" at bounding box center [329, 218] width 215 height 11
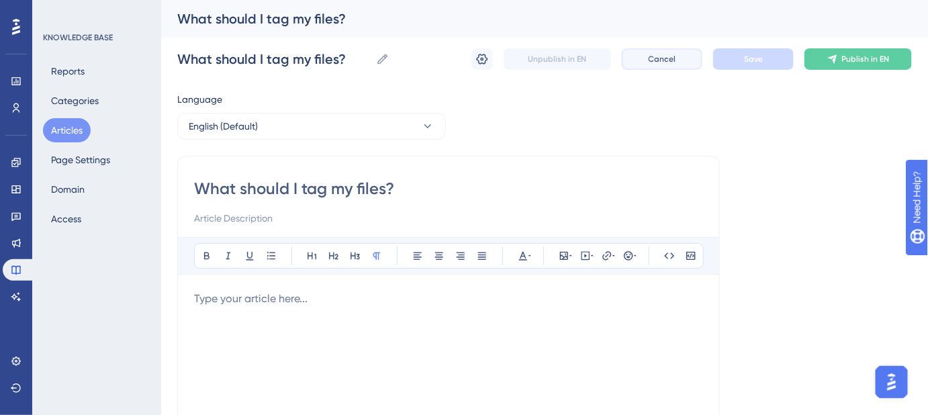
click at [665, 61] on span "Cancel" at bounding box center [663, 59] width 28 height 11
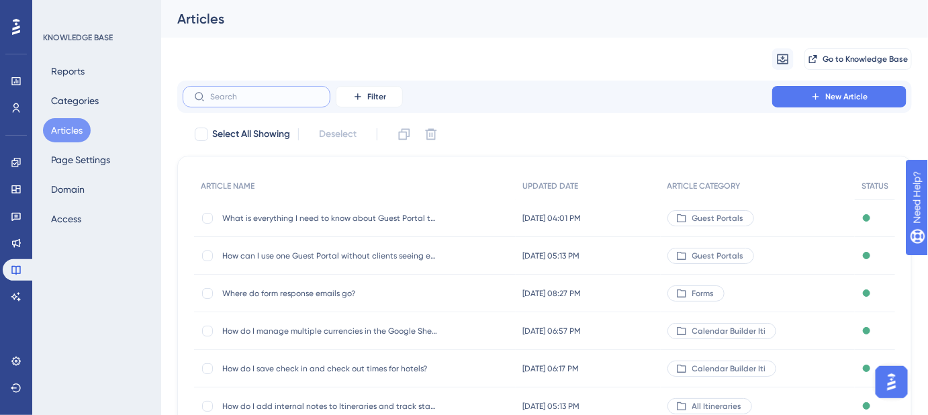
click at [238, 99] on input "text" at bounding box center [264, 96] width 109 height 9
paste input "What are Guest Portals?"
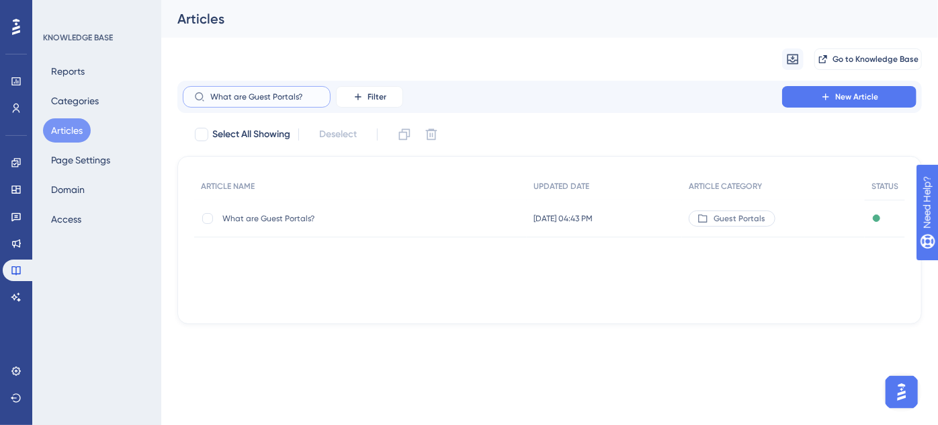
type input "What are Guest Portals?"
click at [298, 218] on span "What are Guest Portals?" at bounding box center [329, 218] width 215 height 11
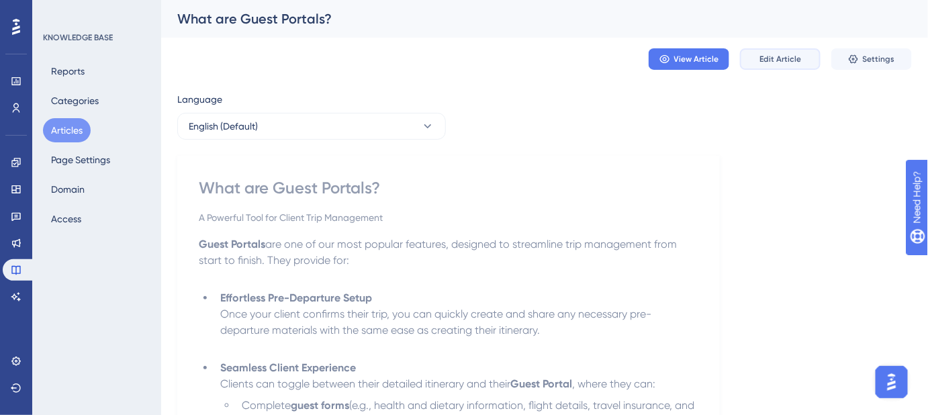
click at [773, 61] on span "Edit Article" at bounding box center [781, 59] width 42 height 11
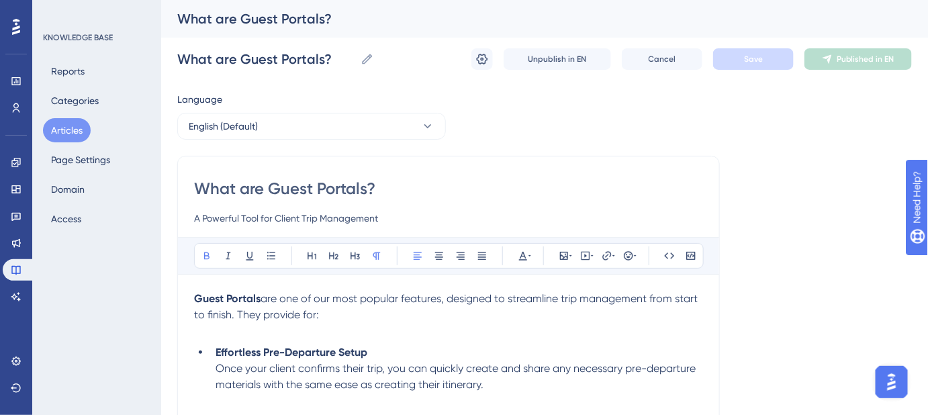
click at [77, 124] on button "Articles" at bounding box center [67, 130] width 48 height 24
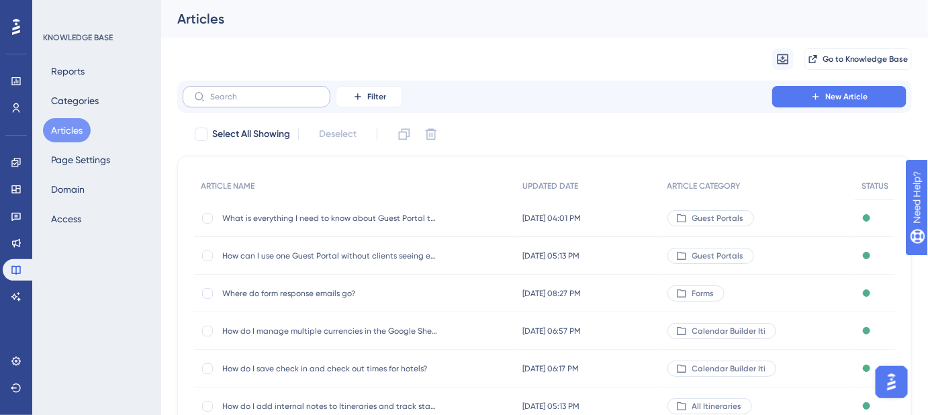
click at [273, 89] on label at bounding box center [257, 96] width 148 height 21
click at [273, 92] on input "text" at bounding box center [264, 96] width 109 height 9
paste input "What does "Save For Future Use" do?"
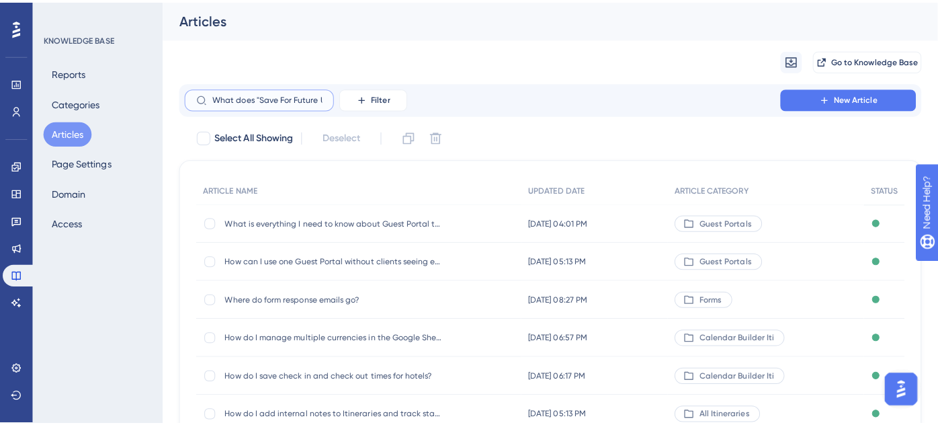
scroll to position [0, 27]
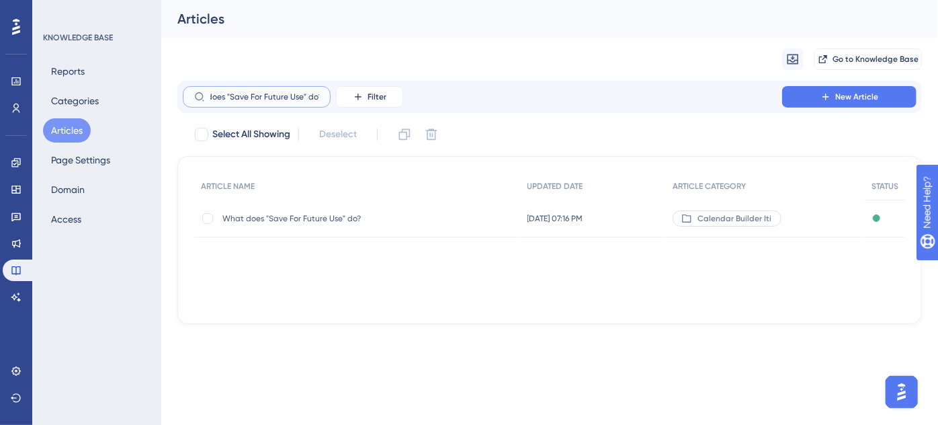
type input "What does "Save For Future Use" do?"
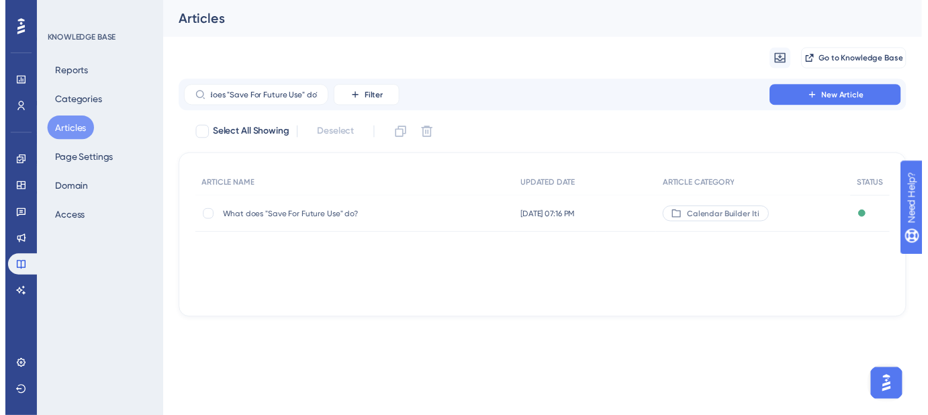
scroll to position [0, 0]
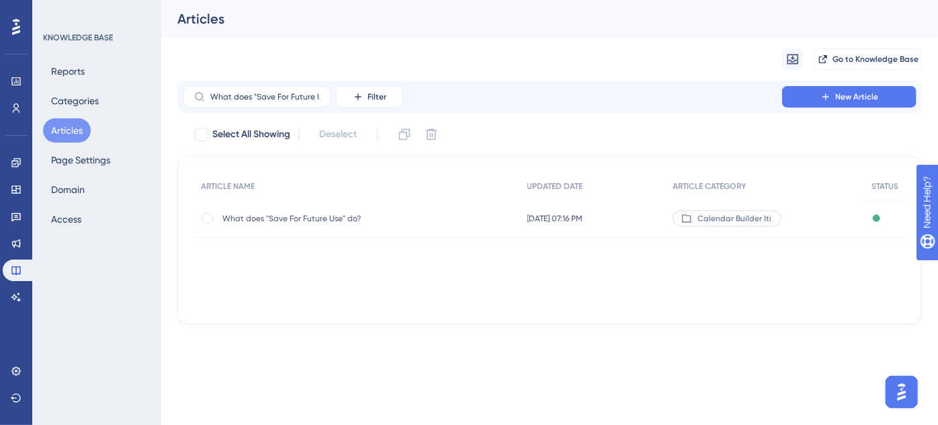
click at [275, 218] on span "What does "Save For Future Use" do?" at bounding box center [329, 218] width 215 height 11
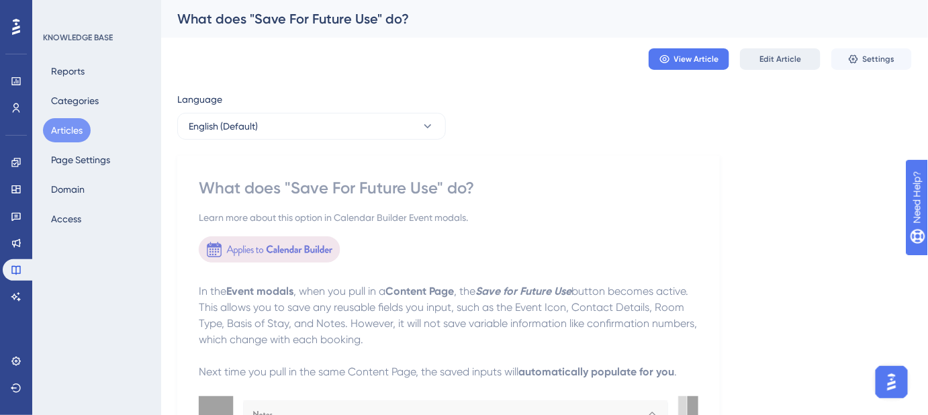
click at [775, 65] on button "Edit Article" at bounding box center [780, 58] width 81 height 21
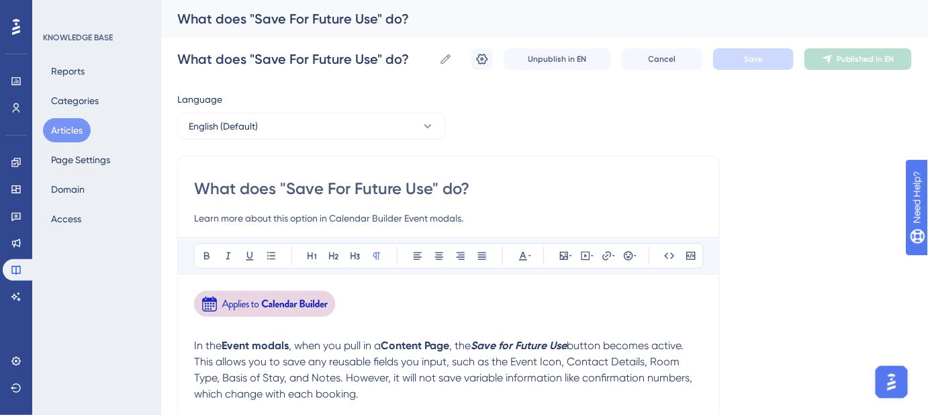
scroll to position [25, 0]
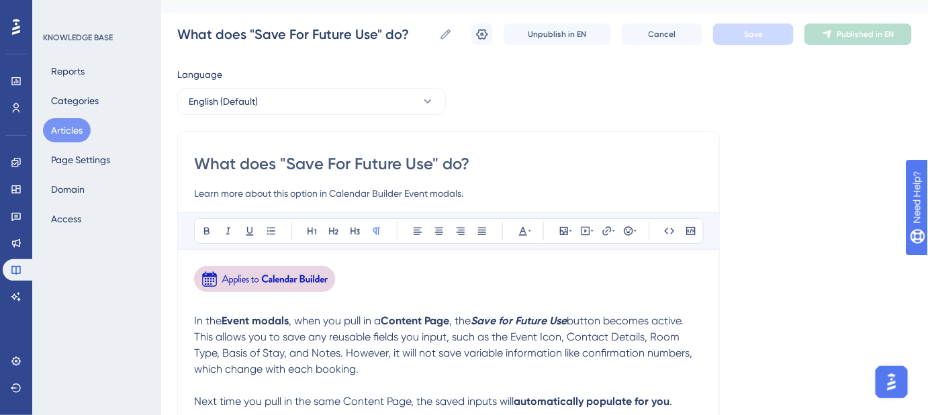
click at [287, 281] on img at bounding box center [265, 279] width 143 height 26
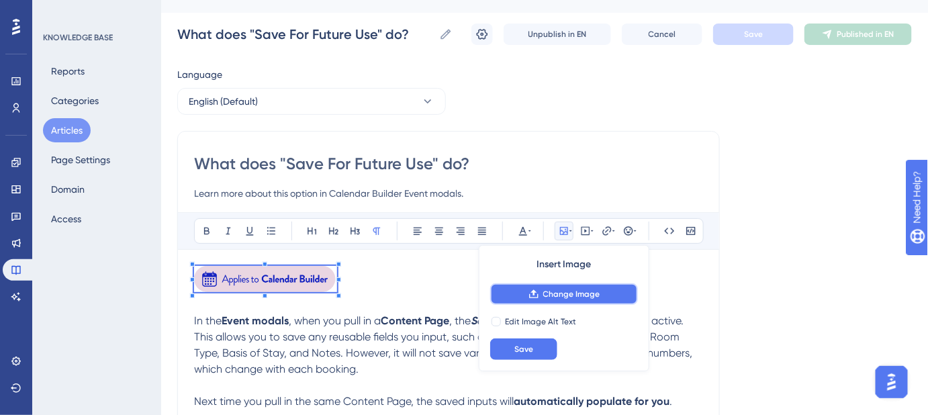
click at [580, 297] on span "Change Image" at bounding box center [571, 294] width 57 height 11
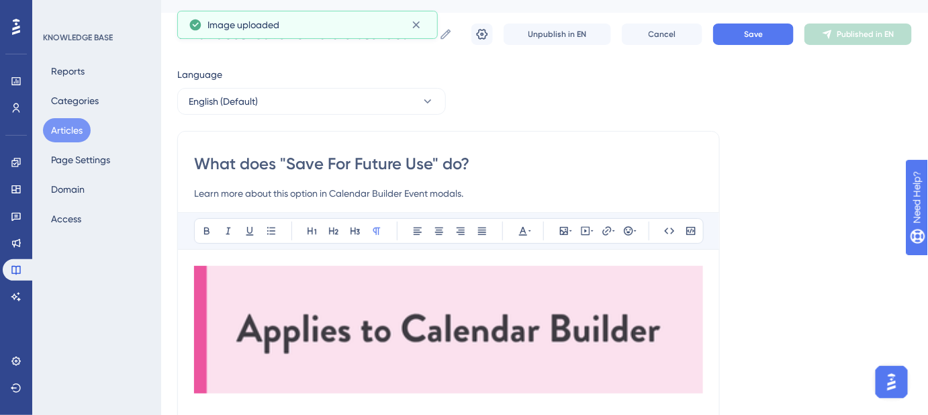
drag, startPoint x: 470, startPoint y: 316, endPoint x: 484, endPoint y: 320, distance: 14.7
click at [470, 316] on img at bounding box center [448, 330] width 509 height 128
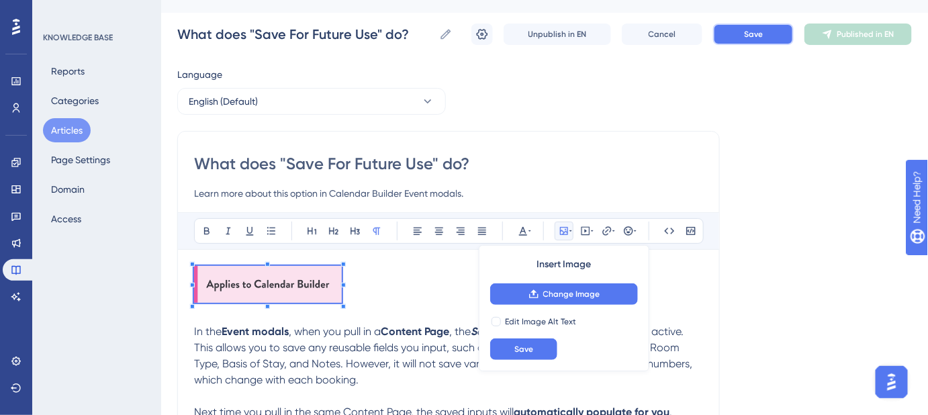
click at [756, 41] on button "Save" at bounding box center [753, 34] width 81 height 21
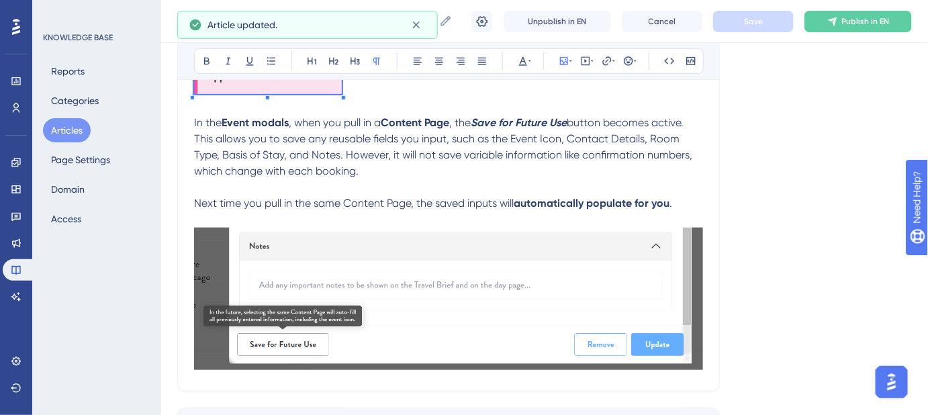
scroll to position [208, 0]
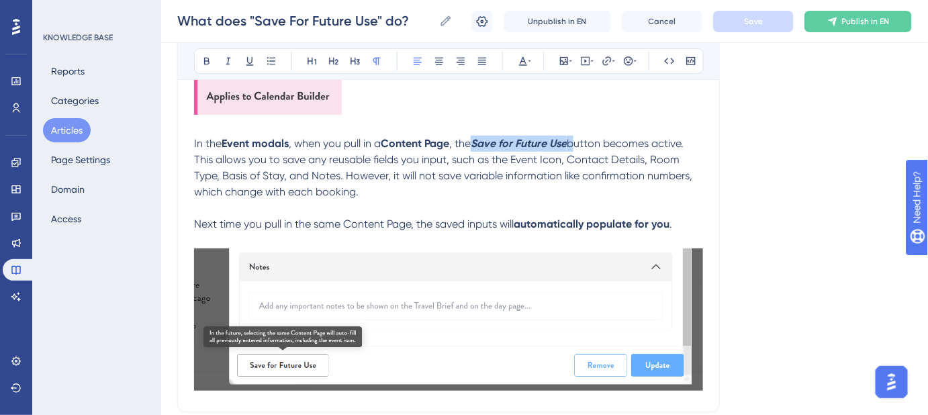
drag, startPoint x: 578, startPoint y: 139, endPoint x: 480, endPoint y: 141, distance: 98.1
click at [480, 141] on p "In the Event modals , when you pull in a Content Page , the Save for Future Use…" at bounding box center [448, 168] width 509 height 64
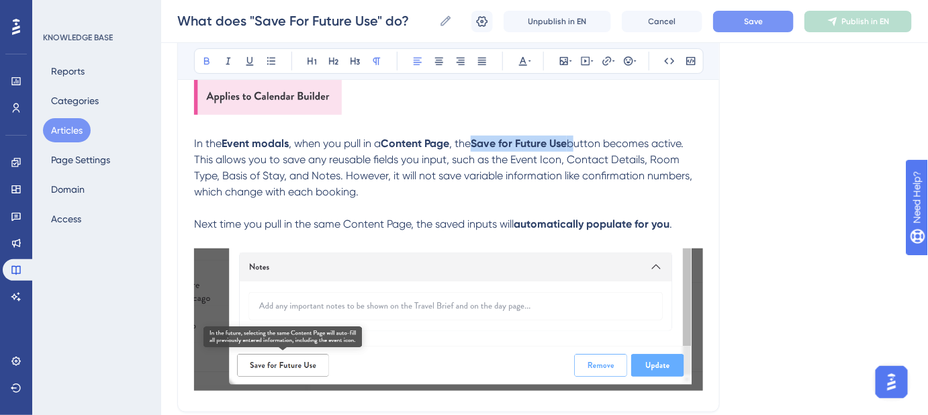
click at [764, 23] on button "Save" at bounding box center [753, 21] width 81 height 21
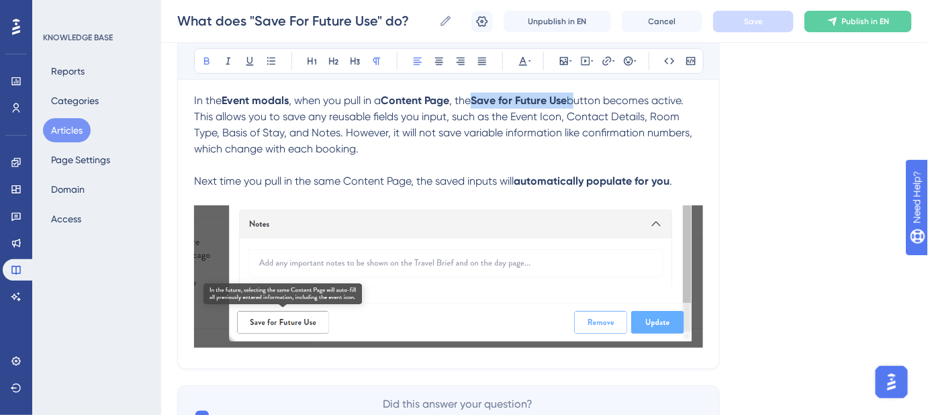
scroll to position [82, 0]
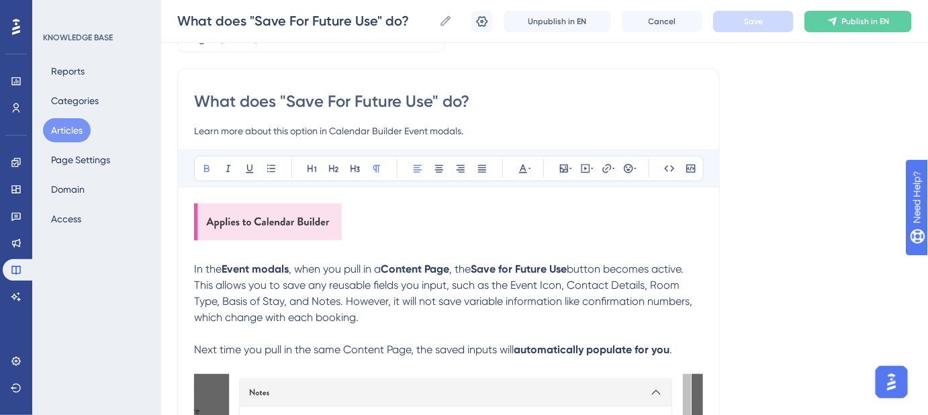
click at [770, 228] on div "Language English (Default) What does "Save For Future Use" do? Learn more about…" at bounding box center [544, 311] width 735 height 615
click at [485, 26] on icon at bounding box center [482, 20] width 11 height 11
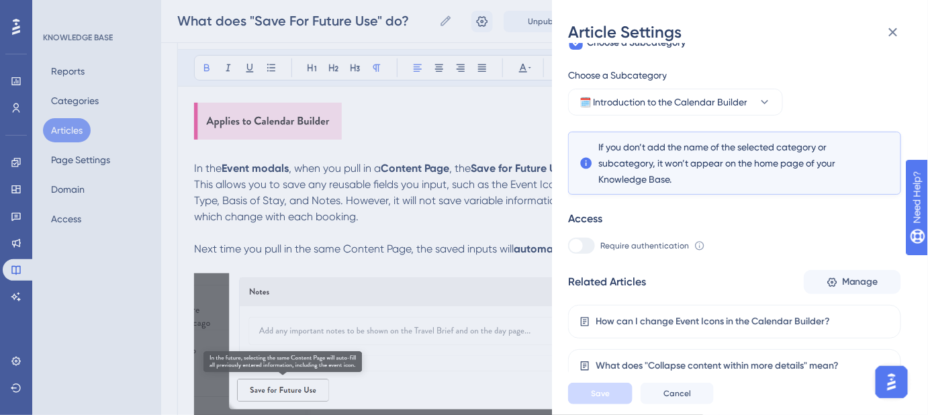
scroll to position [265, 0]
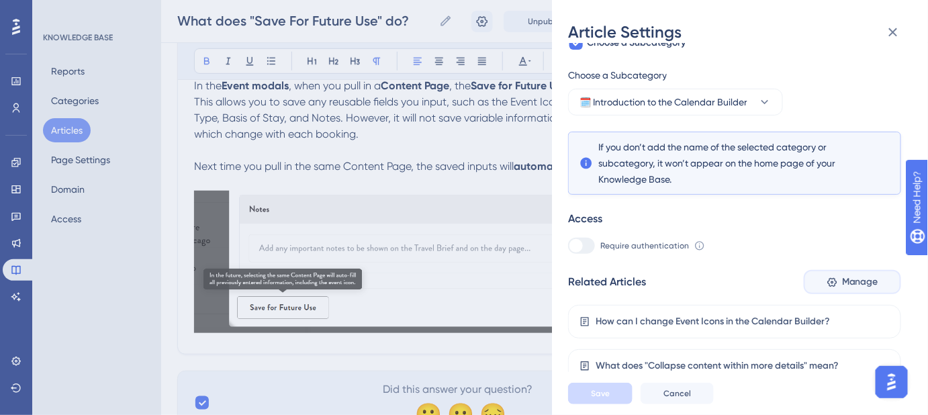
click at [862, 290] on button "Manage" at bounding box center [852, 282] width 97 height 24
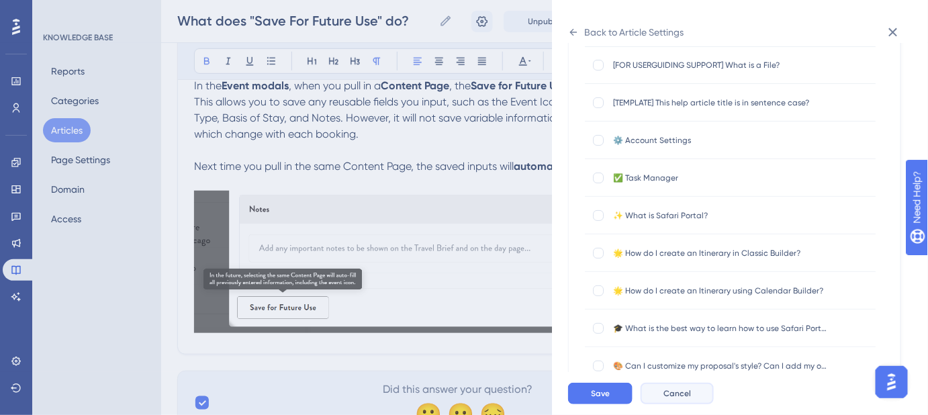
click at [682, 399] on span "Cancel" at bounding box center [678, 393] width 28 height 11
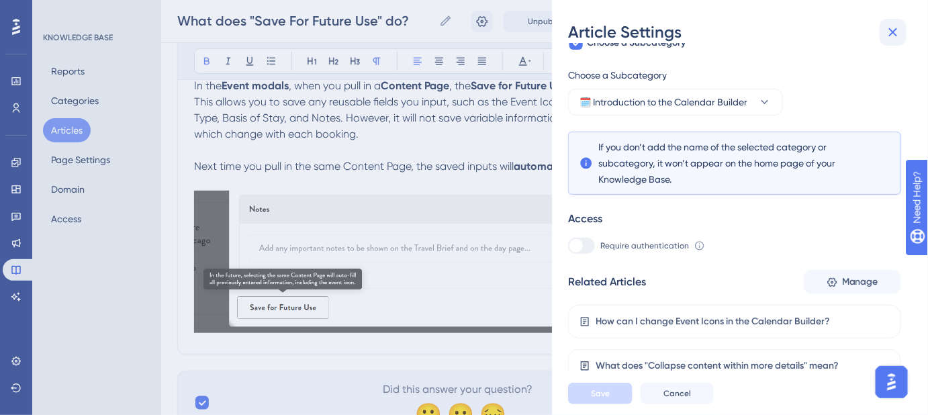
click at [893, 29] on icon at bounding box center [893, 32] width 16 height 16
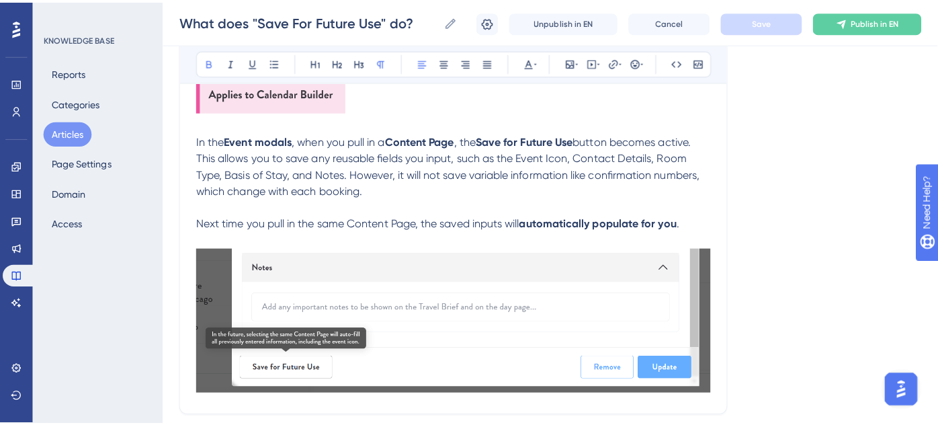
scroll to position [0, 0]
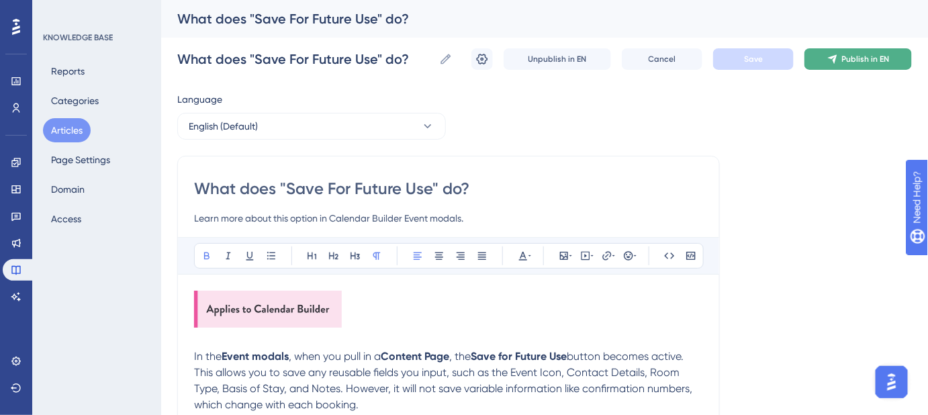
click at [836, 62] on icon at bounding box center [833, 59] width 11 height 11
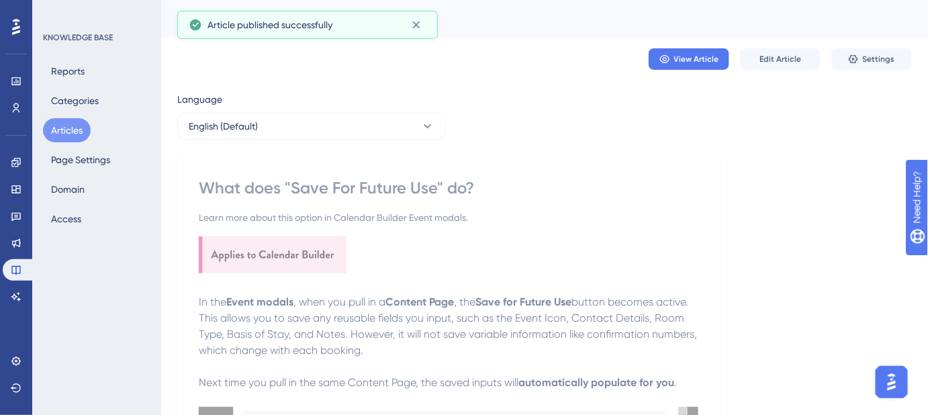
click at [62, 128] on button "Articles" at bounding box center [67, 130] width 48 height 24
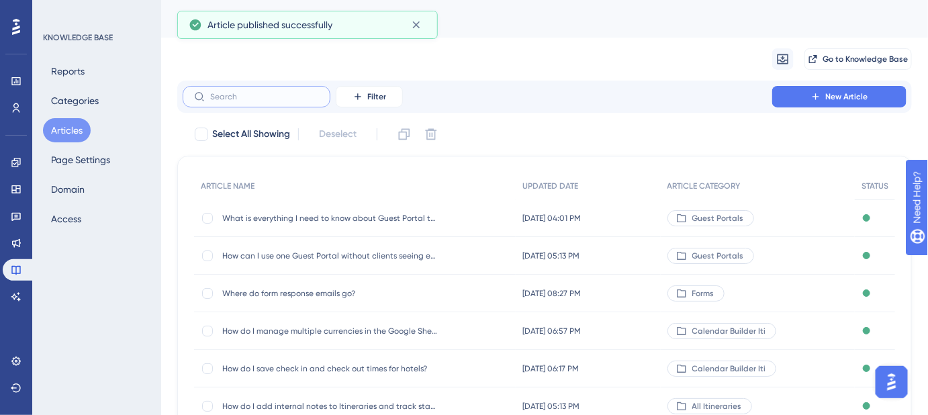
click at [232, 100] on input "text" at bounding box center [264, 96] width 109 height 9
paste input "Can I save a page I created or edited within an itinerary to my Content Library…"
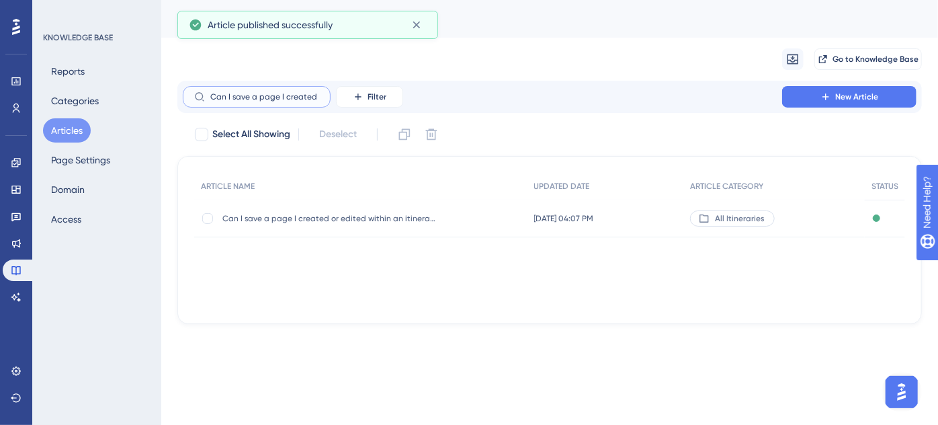
scroll to position [0, 285]
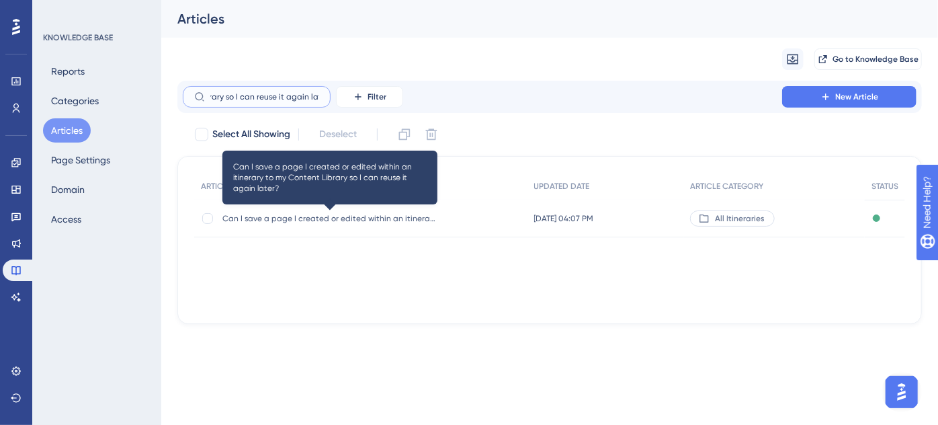
type input "Can I save a page I created or edited within an itinerary to my Content Library…"
click at [351, 222] on span "Can I save a page I created or edited within an itinerary to my Content Library…" at bounding box center [329, 218] width 215 height 11
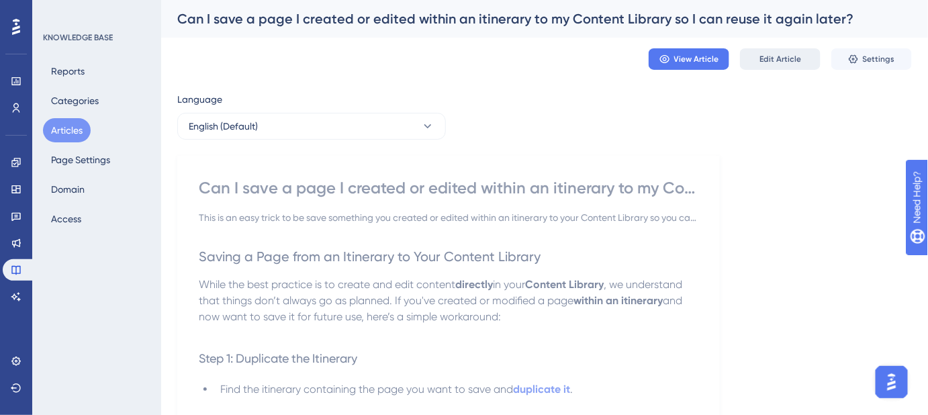
click at [785, 56] on span "Edit Article" at bounding box center [781, 59] width 42 height 11
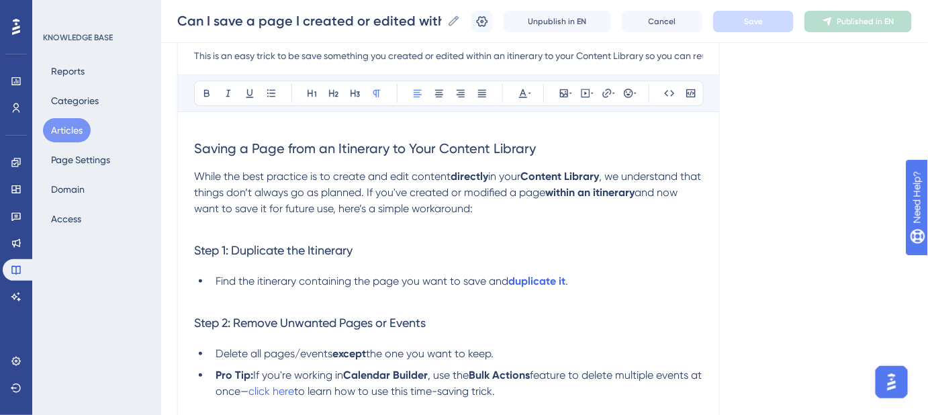
scroll to position [97, 0]
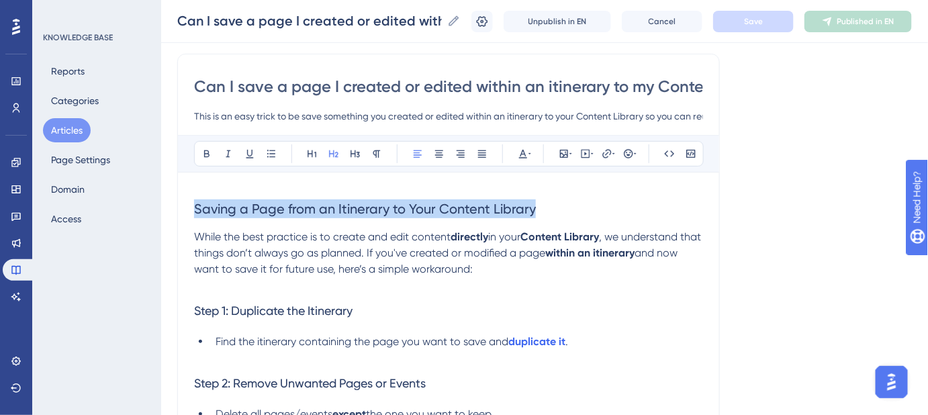
drag, startPoint x: 563, startPoint y: 203, endPoint x: 184, endPoint y: 202, distance: 378.8
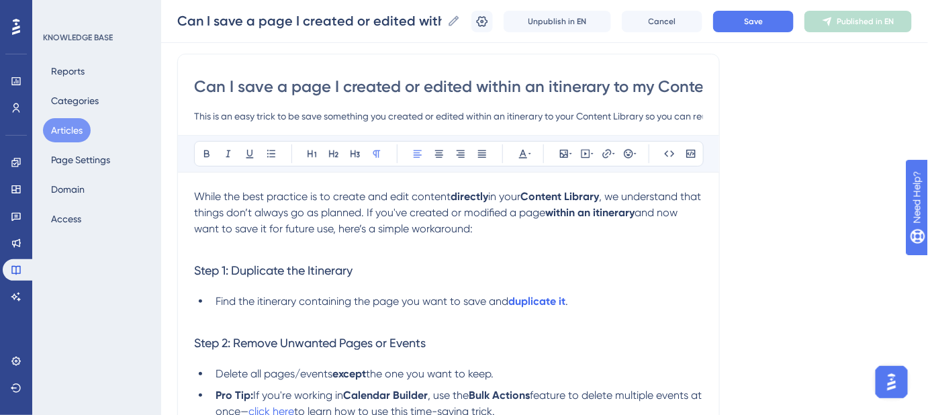
click at [555, 82] on input "Can I save a page I created or edited within an itinerary to my Content Library…" at bounding box center [448, 86] width 509 height 21
click at [549, 85] on input "Can I save a page I created or edited within an itinerary to my Content Library…" at bounding box center [448, 86] width 509 height 21
type input "Can I save a page I created or edited within an Itinerary to my Content Library…"
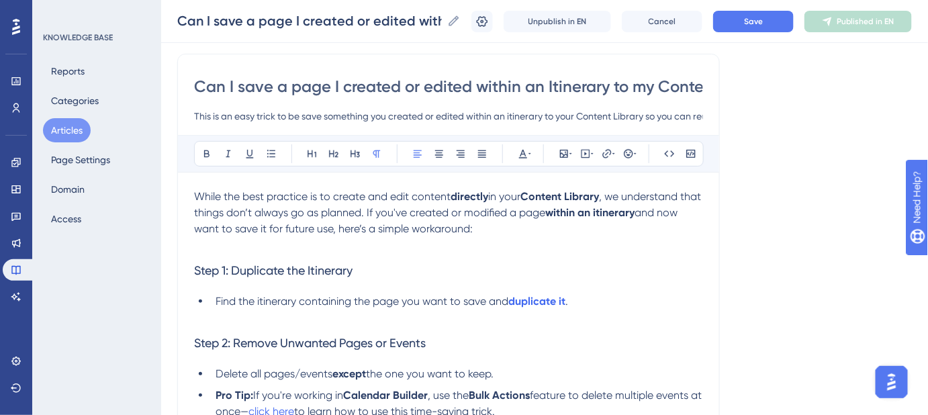
click at [587, 118] on input "This is an easy trick to be save something you created or edited within an itin…" at bounding box center [448, 116] width 509 height 16
click at [756, 19] on span "Save" at bounding box center [753, 21] width 19 height 11
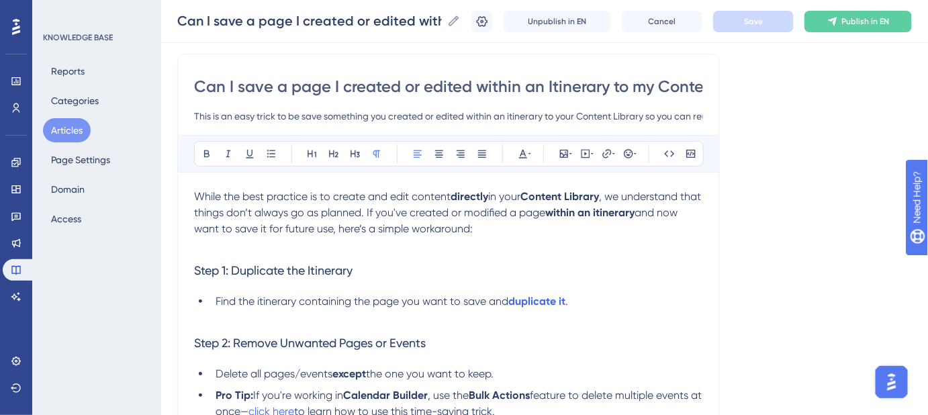
click at [512, 118] on input "This is an easy trick to be save something you created or edited within an itin…" at bounding box center [448, 116] width 509 height 16
paste input "Easily save items you’ve created or edited in an itinerary to your Content Libr…"
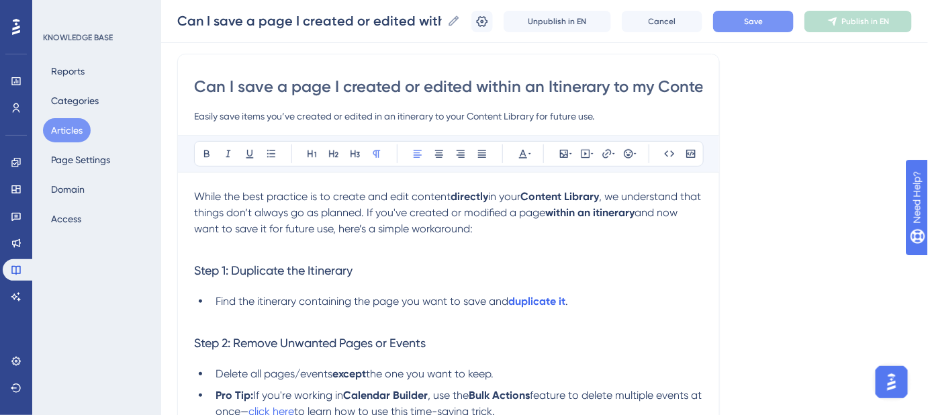
click at [402, 116] on input "Easily save items you’ve created or edited in an itinerary to your Content Libr…" at bounding box center [448, 116] width 509 height 16
type input "Easily save items you’ve created or edited in an Itinerary to your Content Libr…"
click at [749, 23] on button "Save" at bounding box center [753, 21] width 81 height 21
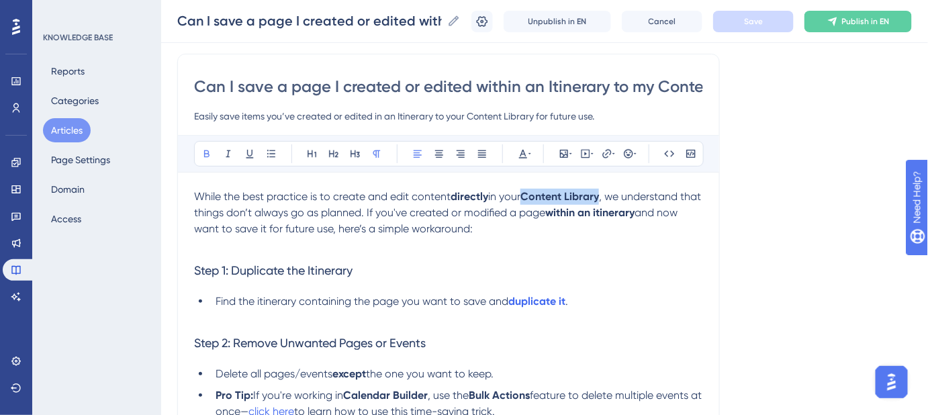
drag, startPoint x: 607, startPoint y: 194, endPoint x: 529, endPoint y: 193, distance: 77.9
click at [529, 193] on p "While the best practice is to create and edit content directly in your Content …" at bounding box center [448, 221] width 509 height 64
click at [610, 155] on icon at bounding box center [607, 153] width 11 height 11
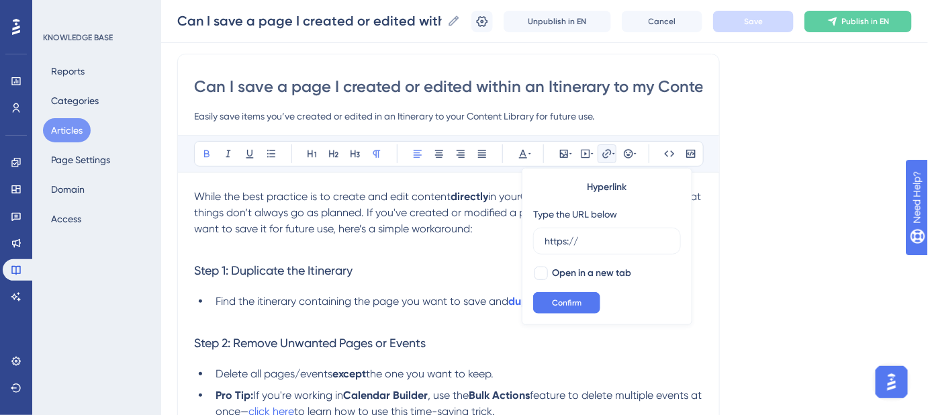
drag, startPoint x: 605, startPoint y: 238, endPoint x: 531, endPoint y: 240, distance: 73.2
click at [531, 240] on div "Hyperlink Type the URL below https:// Open in a new tab Confirm" at bounding box center [607, 246] width 171 height 157
type input "[URL][DOMAIN_NAME]"
click at [541, 273] on div at bounding box center [541, 273] width 13 height 13
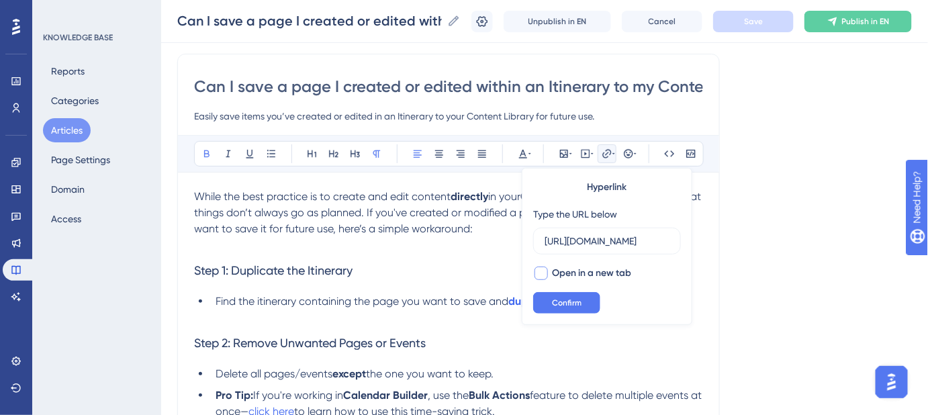
checkbox input "true"
click at [552, 308] on span "Confirm" at bounding box center [567, 303] width 30 height 11
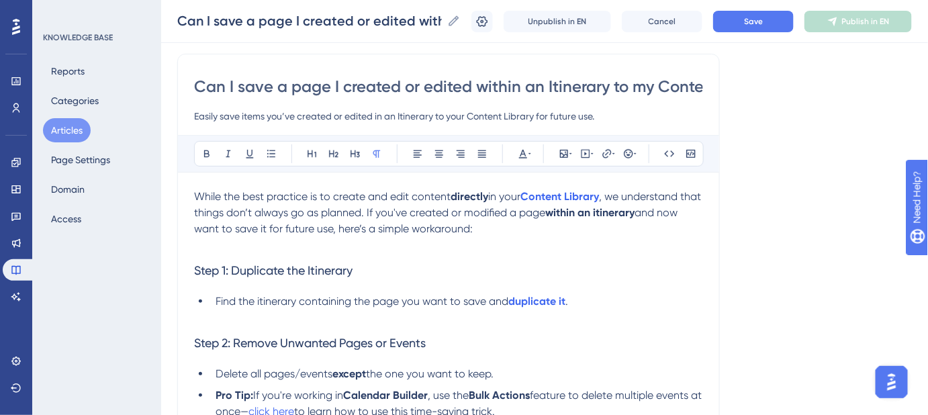
click at [669, 250] on p "While the best practice is to create and edit content directly in your Content …" at bounding box center [448, 221] width 509 height 64
click at [775, 26] on button "Save" at bounding box center [753, 21] width 81 height 21
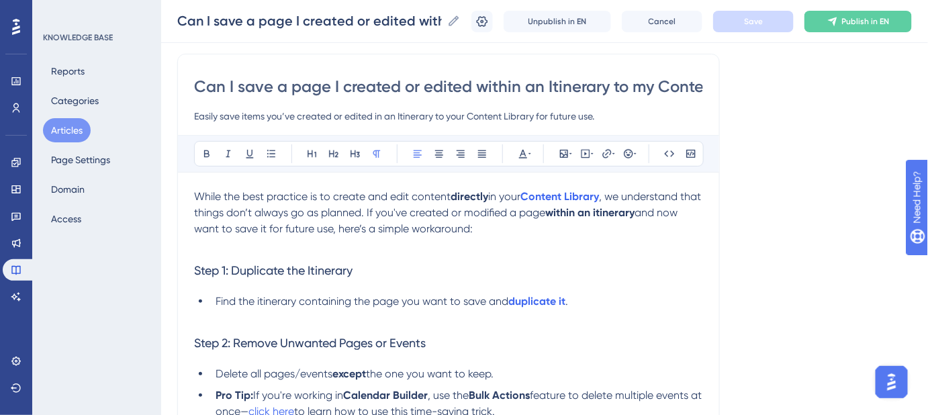
drag, startPoint x: 499, startPoint y: 227, endPoint x: 192, endPoint y: 196, distance: 308.5
click at [192, 196] on div "Can I save a page I created or edited within an Itinerary to my Content Library…" at bounding box center [448, 420] width 543 height 732
copy p "While the best practice is to create and edit content directly in your Content …"
click at [519, 228] on p "While the best practice is to create and edit content directly in your Content …" at bounding box center [448, 221] width 509 height 64
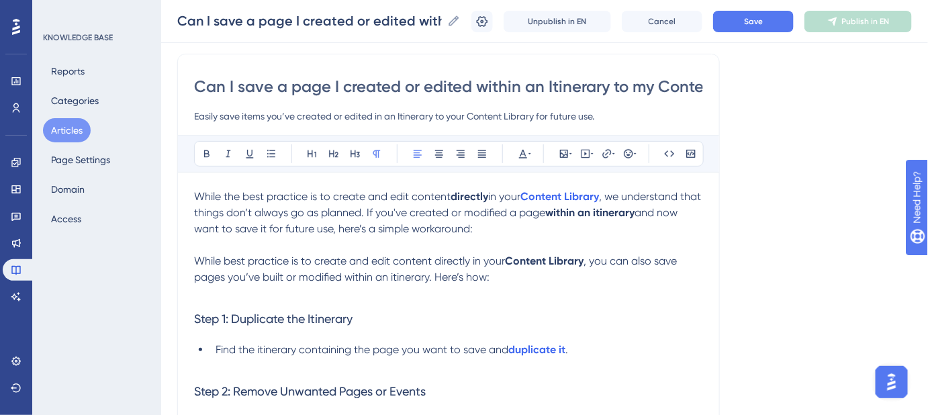
drag, startPoint x: 609, startPoint y: 196, endPoint x: 525, endPoint y: 197, distance: 84.0
click at [525, 197] on p "While the best practice is to create and edit content directly in your Content …" at bounding box center [448, 213] width 509 height 48
copy p "Content Library ,"
drag, startPoint x: 566, startPoint y: 263, endPoint x: 509, endPoint y: 263, distance: 56.4
click at [509, 263] on p "While best practice is to create and edit content directly in your Content Libr…" at bounding box center [448, 277] width 509 height 48
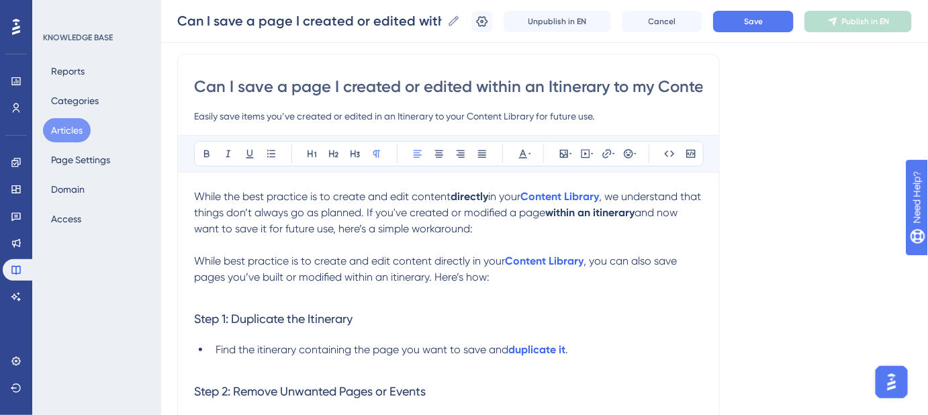
click at [504, 261] on span "While best practice is to create and edit content directly in your" at bounding box center [349, 261] width 311 height 13
click at [396, 277] on span ", you can also save pages you’ve built or modified within an itinerary. Here’s …" at bounding box center [437, 269] width 486 height 29
drag, startPoint x: 505, startPoint y: 230, endPoint x: 191, endPoint y: 199, distance: 315.9
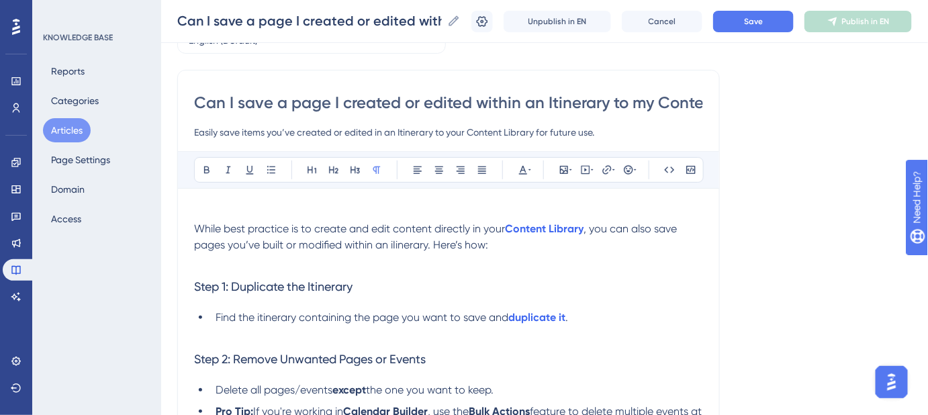
scroll to position [64, 0]
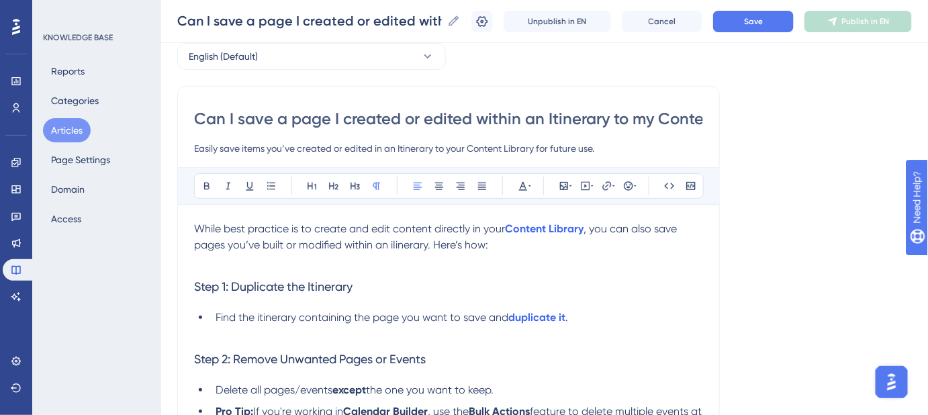
click at [397, 247] on span ", you can also save pages you’ve built or modified within an iIinerary. Here’s …" at bounding box center [437, 236] width 486 height 29
click at [763, 17] on span "Save" at bounding box center [753, 21] width 19 height 11
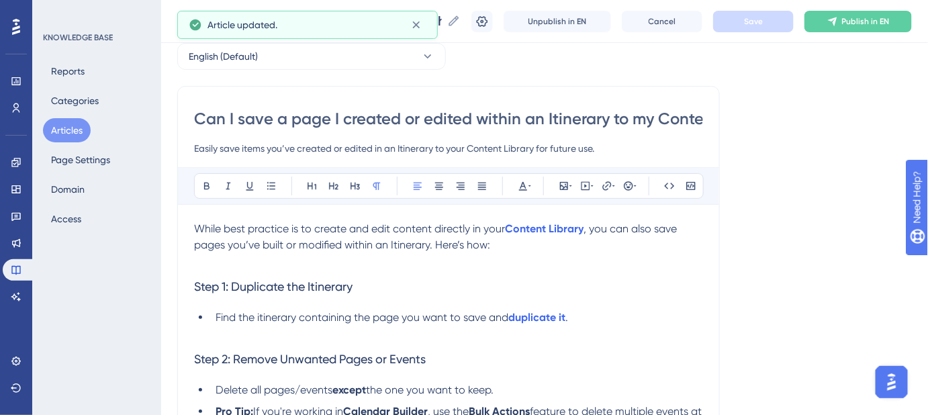
click at [502, 245] on p "While best practice is to create and edit content directly in your Content Libr…" at bounding box center [448, 245] width 509 height 48
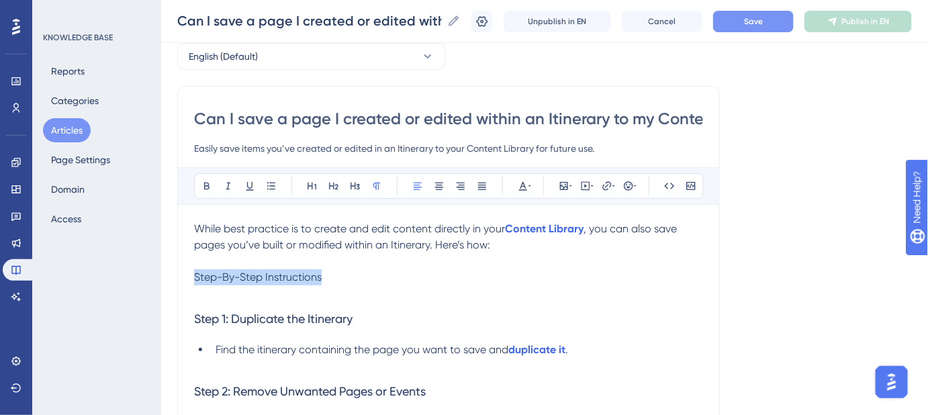
drag, startPoint x: 339, startPoint y: 269, endPoint x: 186, endPoint y: 268, distance: 152.5
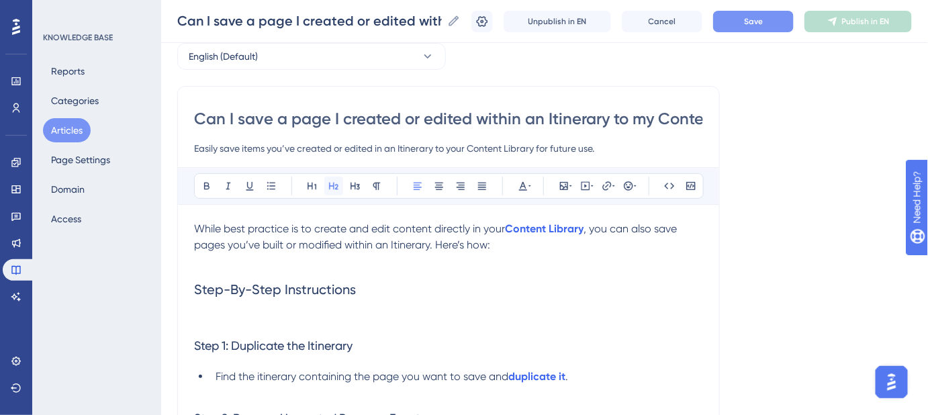
click at [333, 189] on icon at bounding box center [333, 186] width 11 height 11
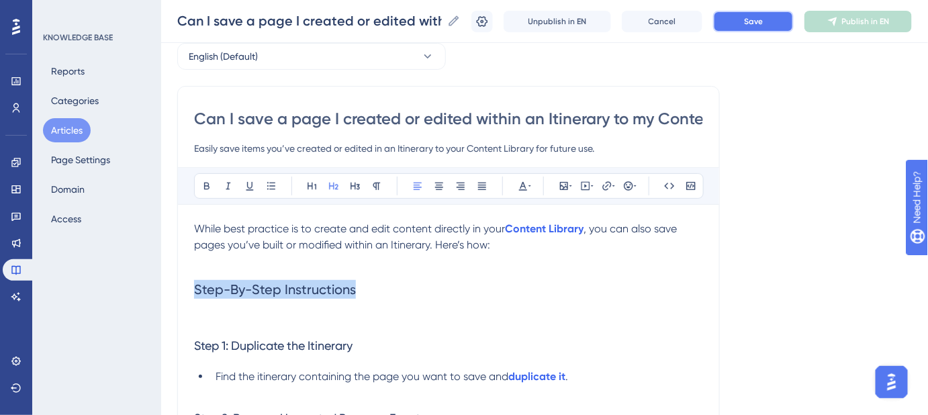
click at [763, 21] on span "Save" at bounding box center [753, 21] width 19 height 11
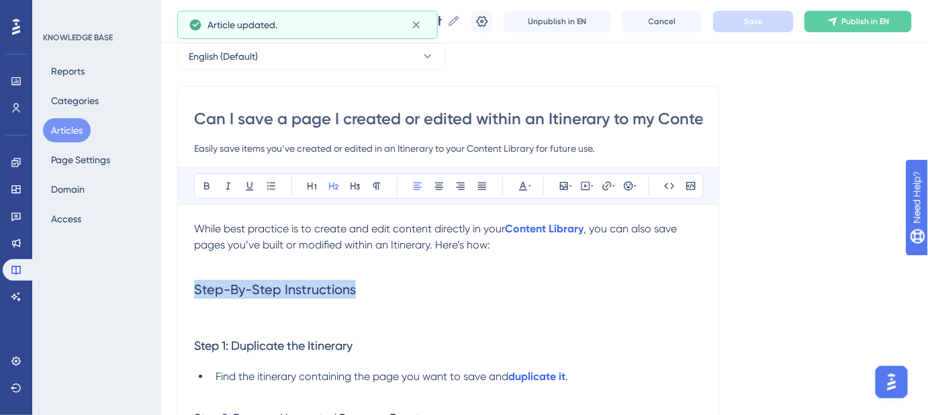
click at [376, 283] on h2 "Step-By-Step Instructions" at bounding box center [448, 298] width 509 height 59
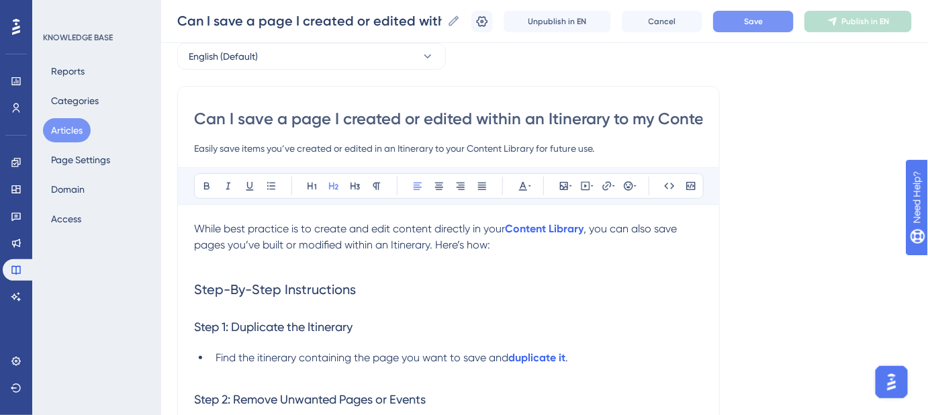
click at [292, 312] on h3 "Step 1: Duplicate the Itinerary" at bounding box center [448, 327] width 509 height 35
click at [361, 295] on h2 "Step-By-Step Instructions" at bounding box center [448, 289] width 509 height 40
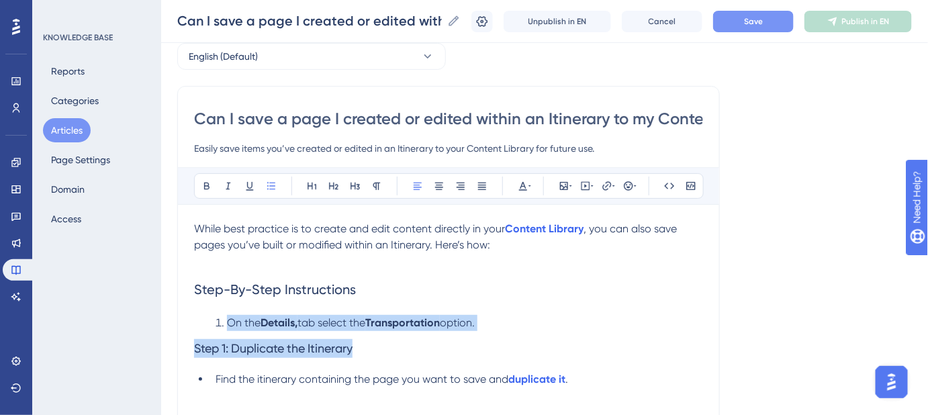
drag, startPoint x: 214, startPoint y: 377, endPoint x: 221, endPoint y: 324, distance: 52.8
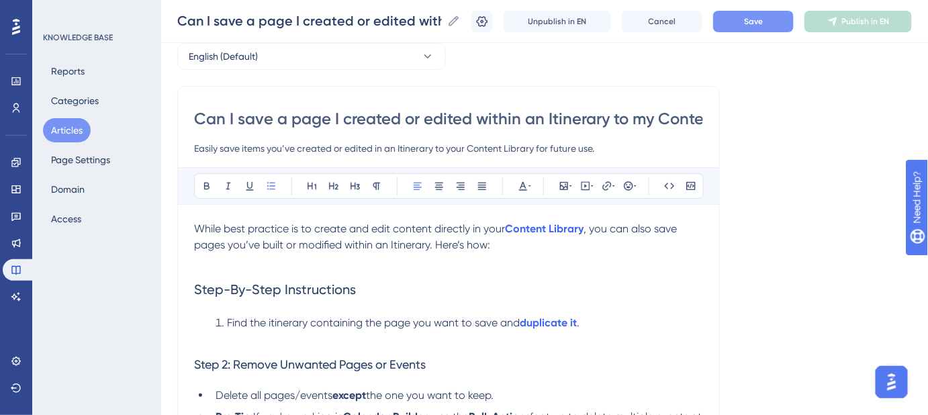
scroll to position [125, 0]
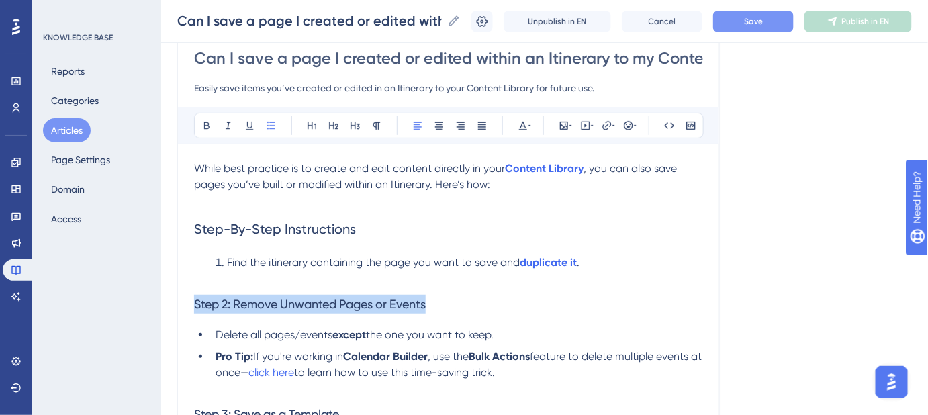
drag, startPoint x: 216, startPoint y: 336, endPoint x: 196, endPoint y: 309, distance: 33.2
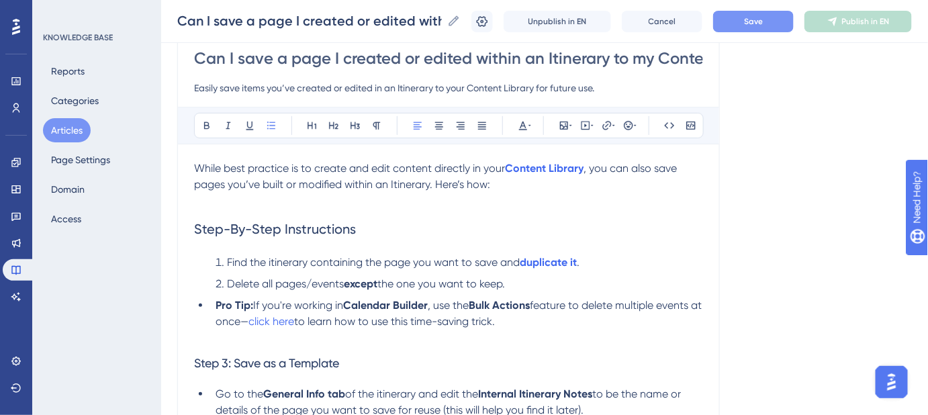
drag, startPoint x: 572, startPoint y: 325, endPoint x: 195, endPoint y: 304, distance: 376.8
click at [195, 304] on ul "Pro Tip: If you're working in Calendar Builder , use the Bulk Actions feature t…" at bounding box center [448, 322] width 509 height 48
copy li "Pro Tip: If you're working in Calendar Builder , use the Bulk Actions feature t…"
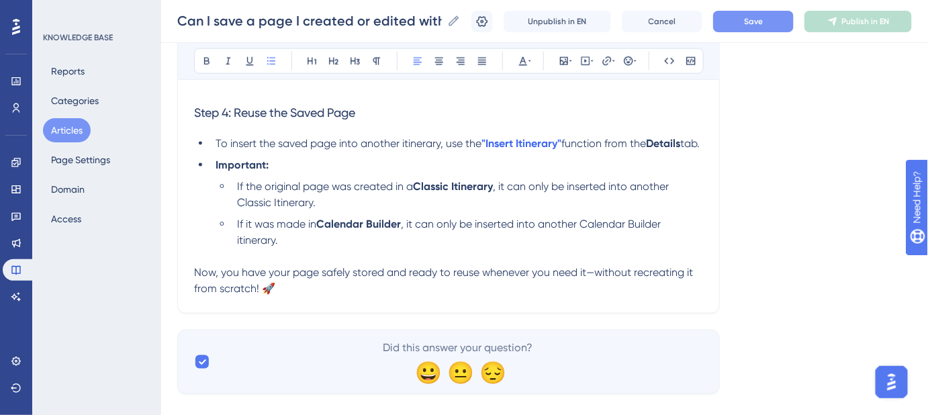
scroll to position [544, 0]
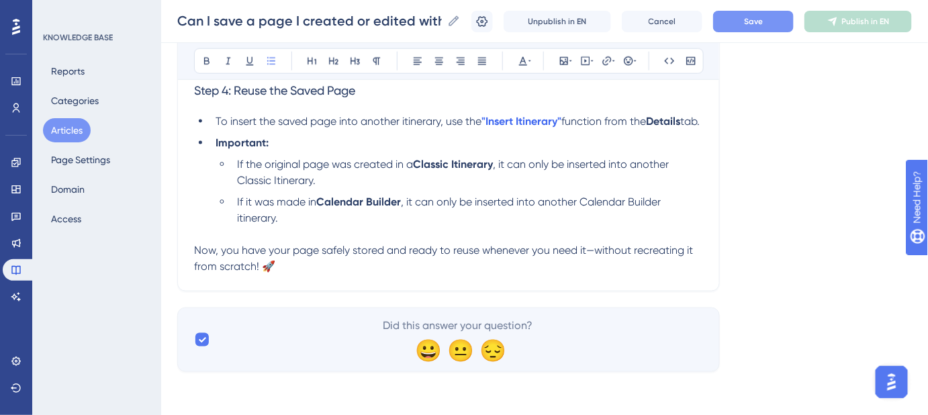
click at [214, 239] on li "If the original page was created in a Classic Itinerary , it can only be insert…" at bounding box center [456, 200] width 493 height 86
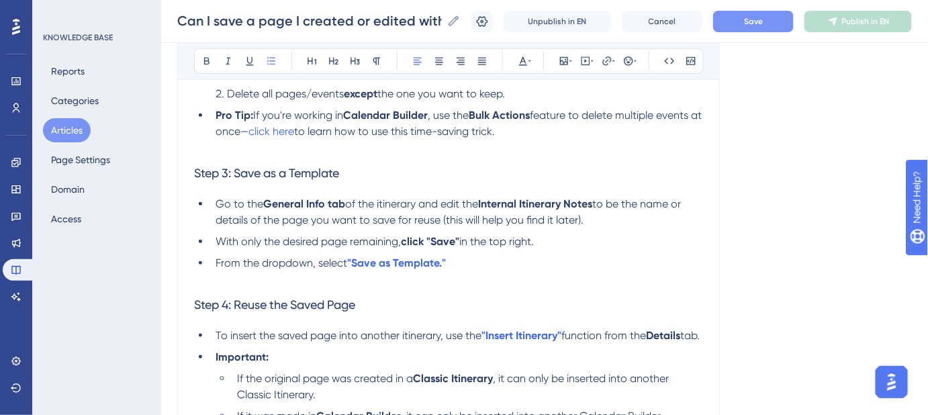
scroll to position [177, 0]
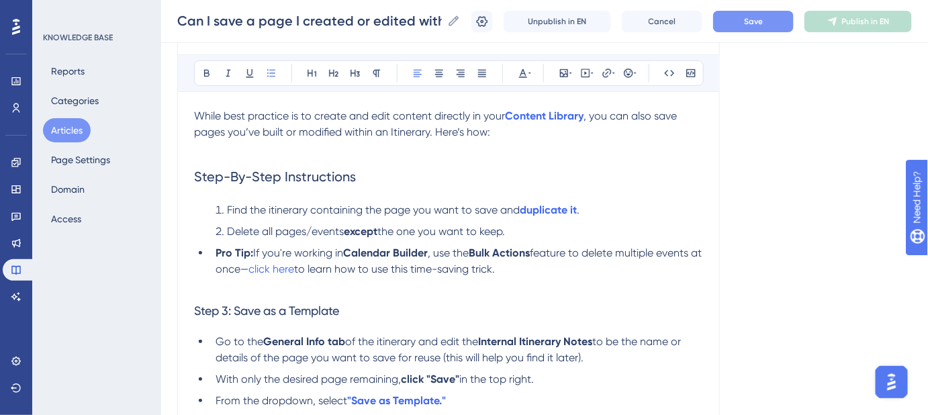
drag, startPoint x: 525, startPoint y: 266, endPoint x: 187, endPoint y: 251, distance: 337.5
click at [187, 251] on div "Can I save a page I created or edited within an Itinerary to my Content Library…" at bounding box center [448, 327] width 543 height 708
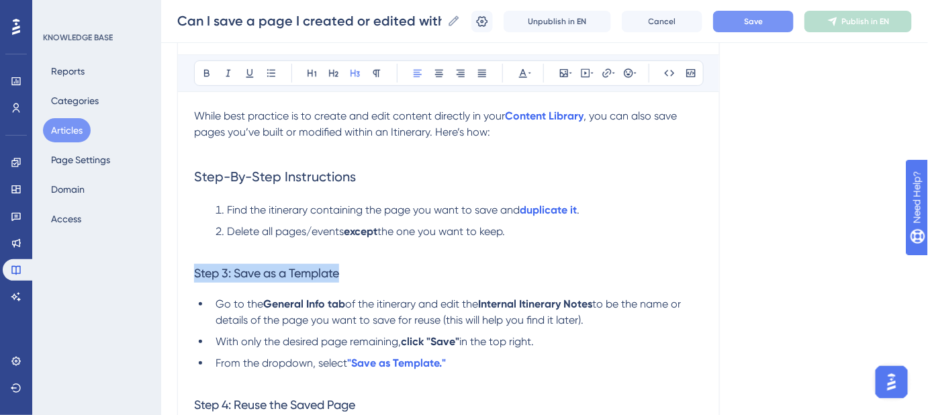
drag, startPoint x: 348, startPoint y: 275, endPoint x: 184, endPoint y: 273, distance: 163.9
click at [184, 273] on div "Can I save a page I created or edited within an Itinerary to my Content Library…" at bounding box center [448, 308] width 543 height 670
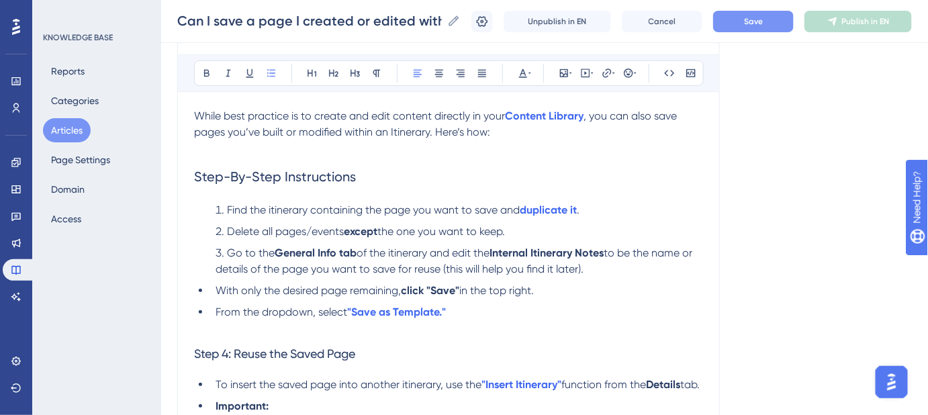
click at [212, 284] on li "With only the desired page remaining, click "Save" in the top right." at bounding box center [456, 291] width 493 height 16
click at [217, 306] on span "From the dropdown, select" at bounding box center [282, 312] width 132 height 13
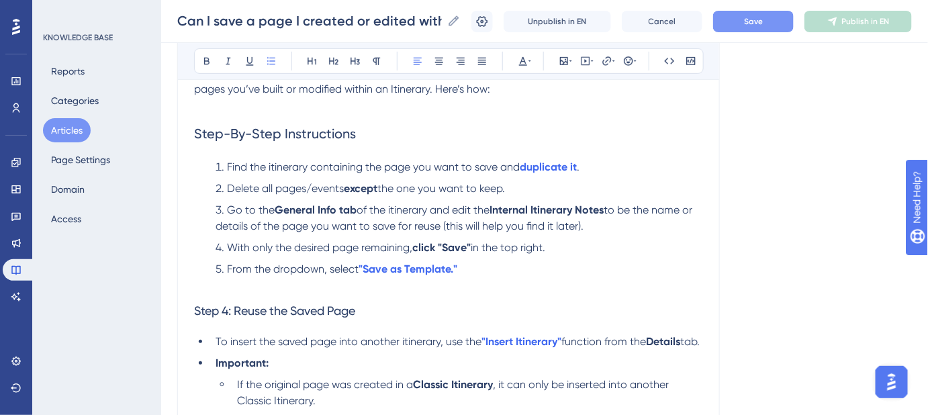
scroll to position [238, 0]
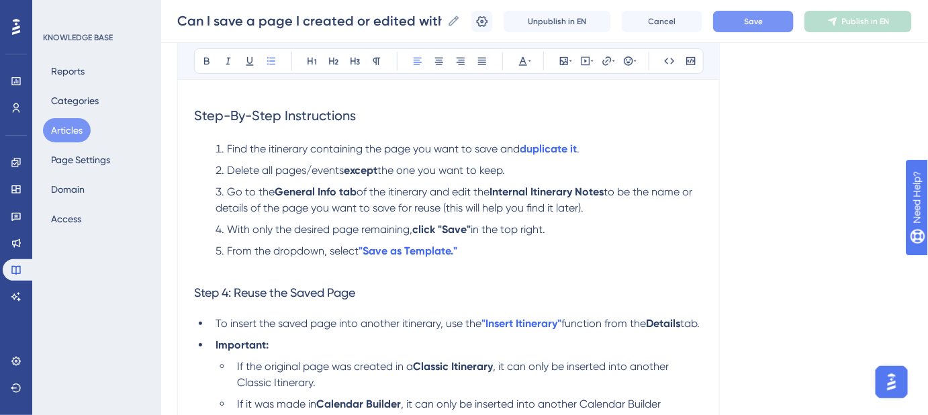
click at [271, 147] on span "Find the itinerary containing the page you want to save and" at bounding box center [373, 148] width 293 height 13
click at [763, 24] on span "Save" at bounding box center [753, 21] width 19 height 11
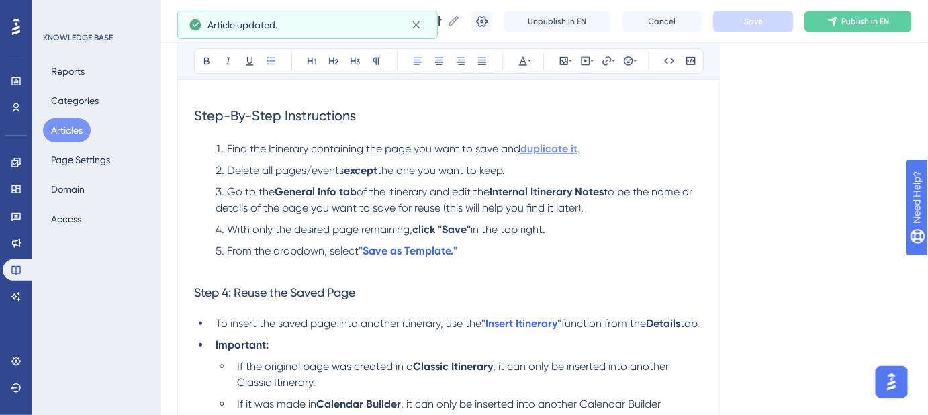
click at [560, 144] on strong "duplicate it" at bounding box center [549, 148] width 57 height 13
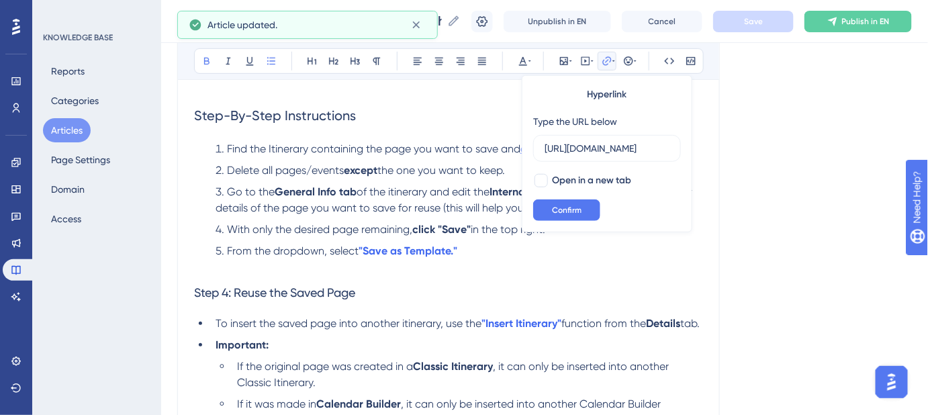
scroll to position [0, 340]
click at [543, 176] on div at bounding box center [541, 180] width 13 height 13
checkbox input "true"
click at [558, 208] on span "Confirm" at bounding box center [567, 210] width 30 height 11
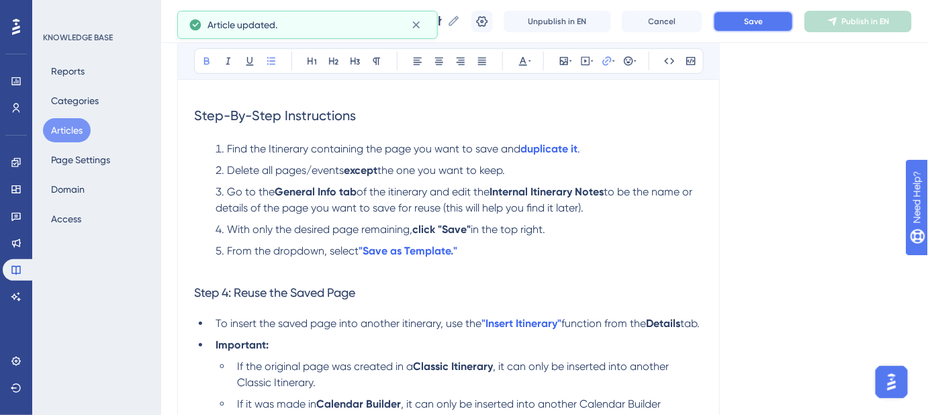
click at [752, 26] on button "Save" at bounding box center [753, 21] width 81 height 21
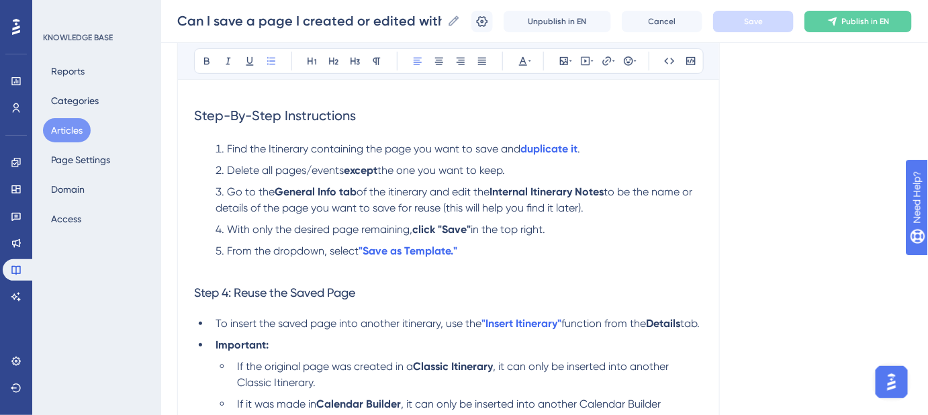
click at [396, 195] on span "of the itinerary and edit the" at bounding box center [423, 191] width 133 height 13
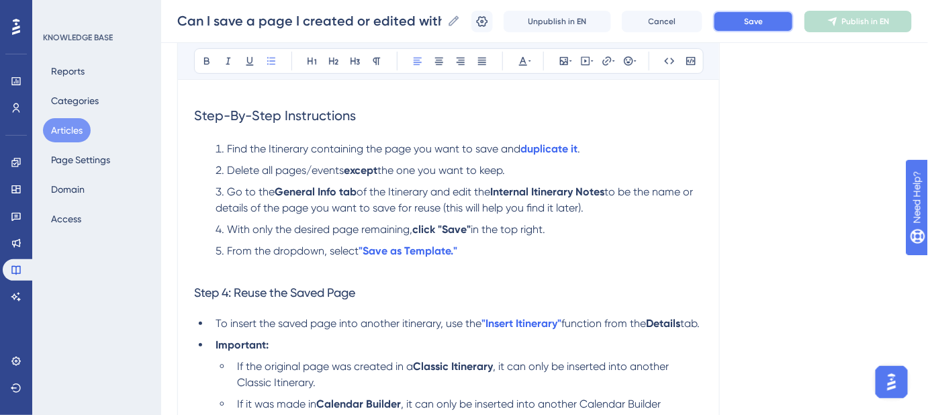
click at [754, 23] on span "Save" at bounding box center [753, 21] width 19 height 11
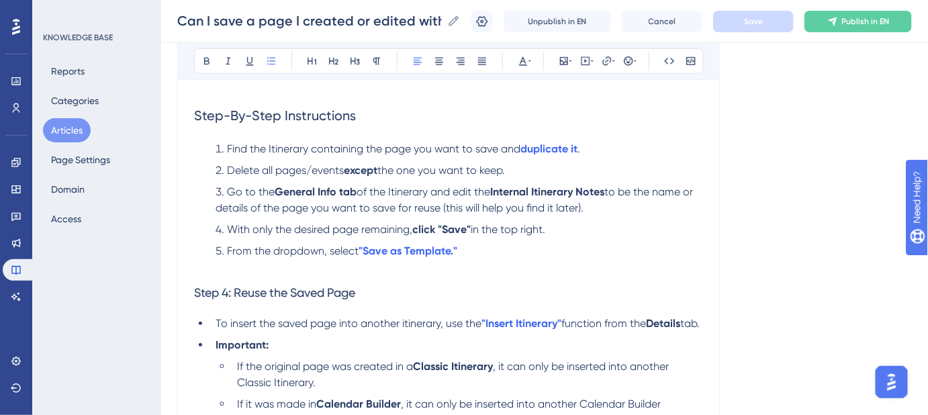
click at [425, 230] on strong "click "Save"" at bounding box center [441, 229] width 58 height 13
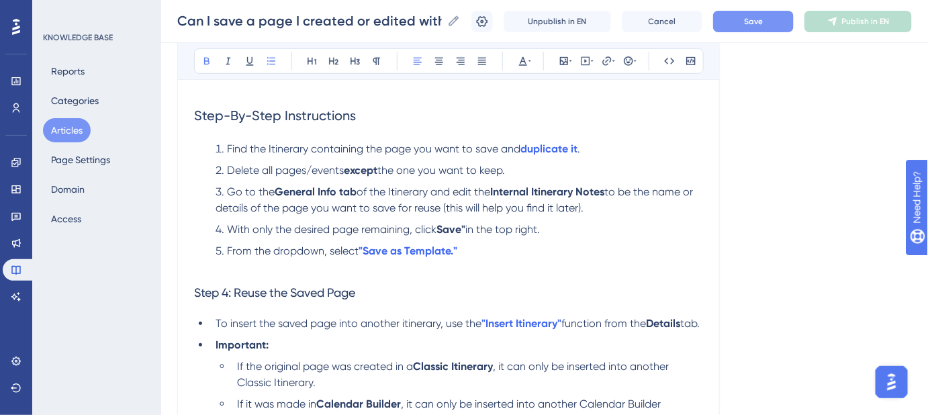
click at [469, 227] on span "in the top right." at bounding box center [502, 229] width 75 height 13
click at [738, 25] on button "Save" at bounding box center [753, 21] width 81 height 21
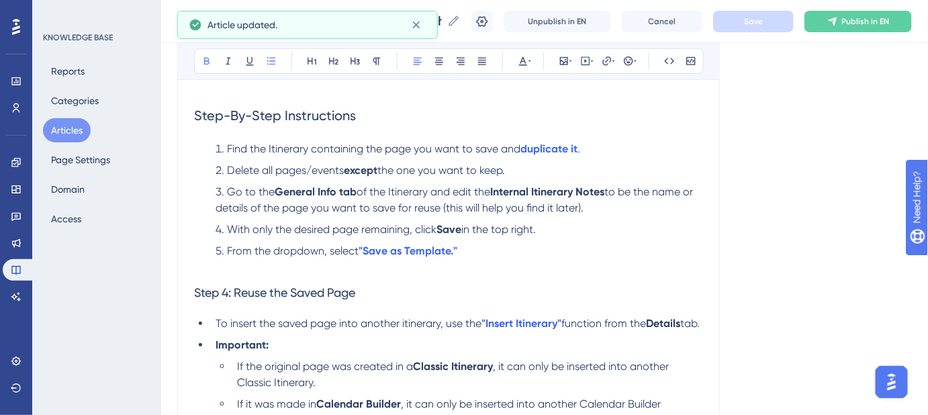
click at [465, 249] on li "From the dropdown, select "Save as Template."" at bounding box center [456, 259] width 493 height 32
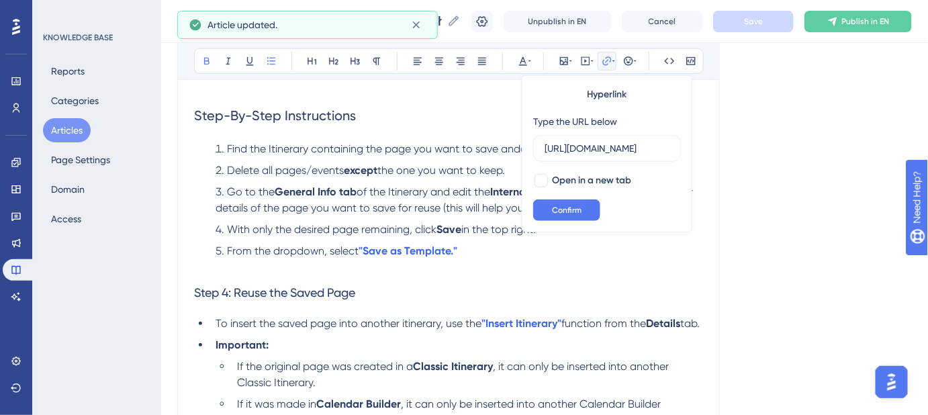
scroll to position [0, 257]
click at [465, 249] on li "From the dropdown, select "Save as Template."" at bounding box center [456, 259] width 493 height 32
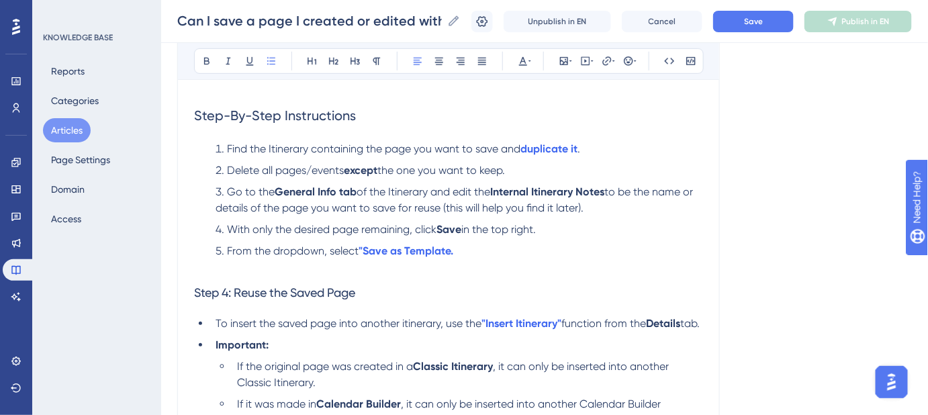
click at [356, 249] on span "From the dropdown, select" at bounding box center [293, 250] width 132 height 13
click at [458, 253] on li "From the dropdown, select Save as Template." at bounding box center [456, 259] width 493 height 32
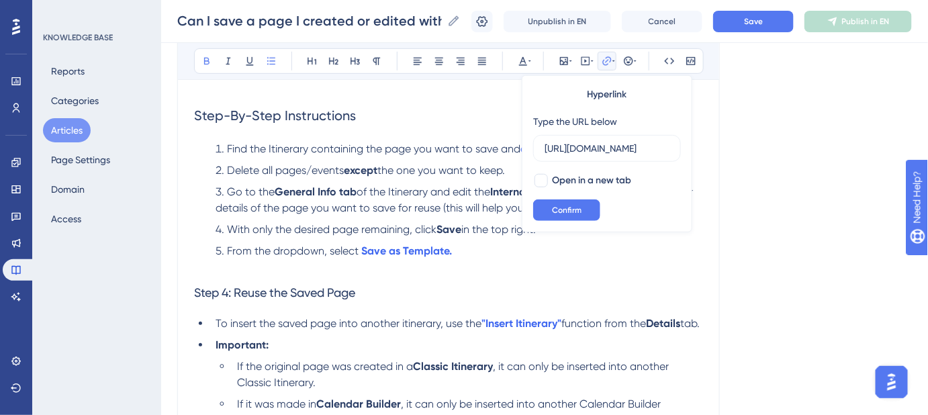
scroll to position [0, 257]
click at [458, 253] on li "From the dropdown, select Save as Template." at bounding box center [456, 259] width 493 height 32
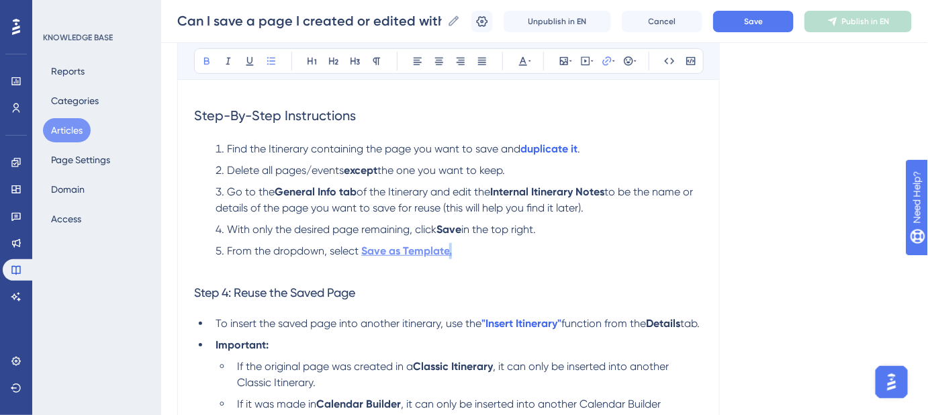
drag, startPoint x: 458, startPoint y: 252, endPoint x: 449, endPoint y: 252, distance: 8.7
click at [449, 252] on li "From the dropdown, select Save as Template." at bounding box center [456, 259] width 493 height 32
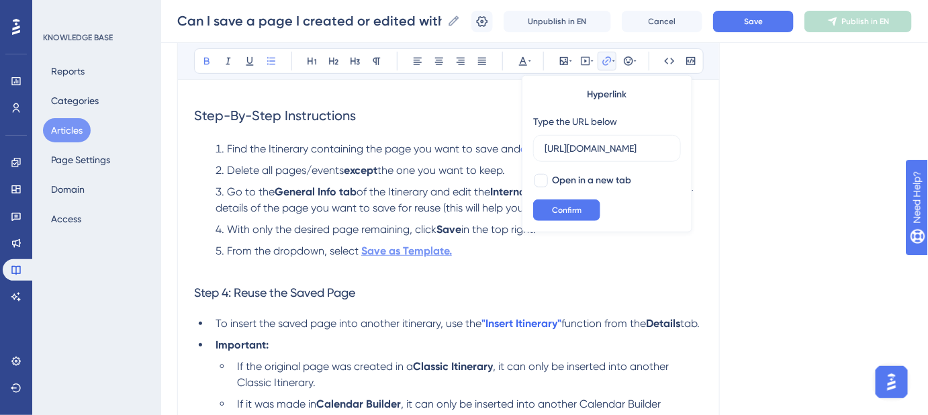
scroll to position [0, 257]
click at [468, 257] on li "From the dropdown, select Save as Template." at bounding box center [456, 259] width 493 height 32
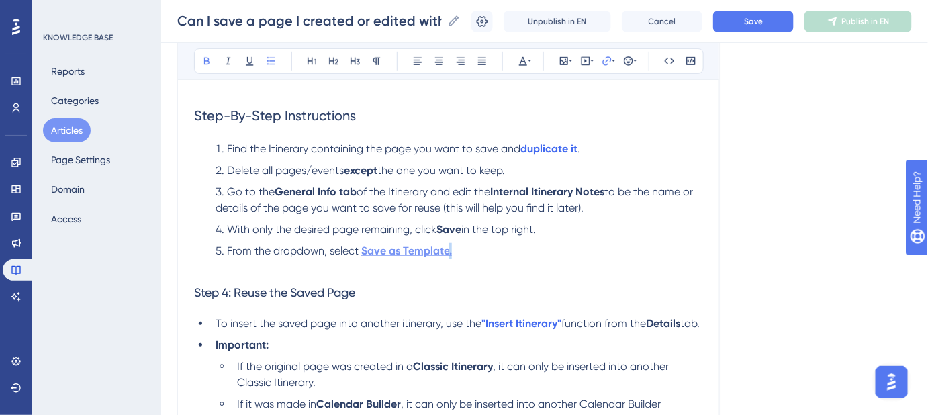
drag, startPoint x: 463, startPoint y: 254, endPoint x: 448, endPoint y: 253, distance: 14.8
click at [448, 253] on li "From the dropdown, select Save as Template." at bounding box center [456, 259] width 493 height 32
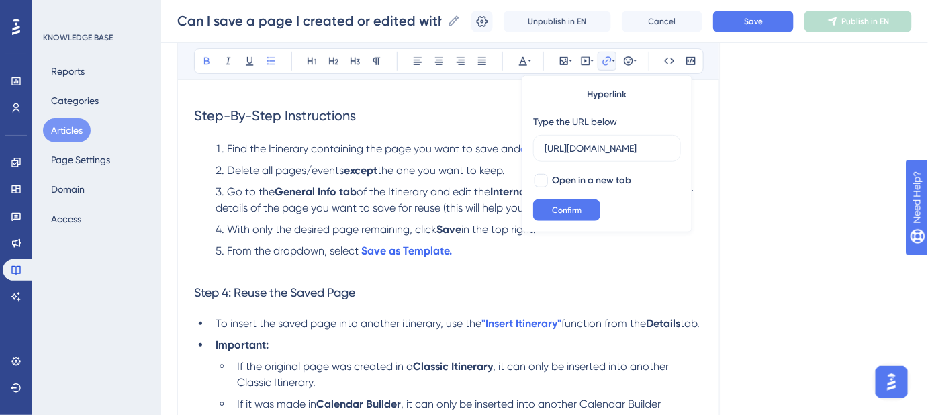
click at [469, 252] on li "From the dropdown, select Save as Template." at bounding box center [456, 259] width 493 height 32
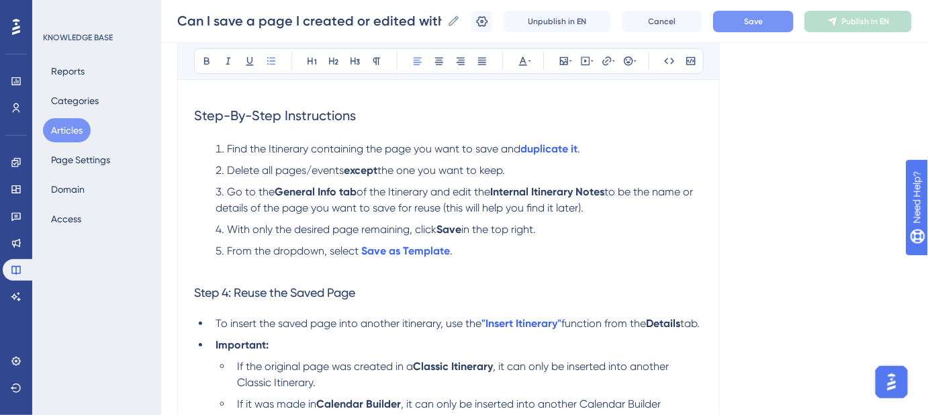
click at [748, 24] on button "Save" at bounding box center [753, 21] width 81 height 21
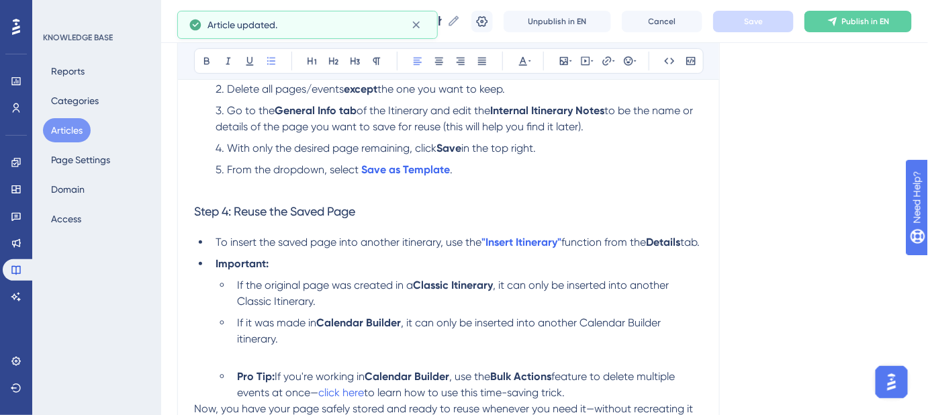
scroll to position [300, 0]
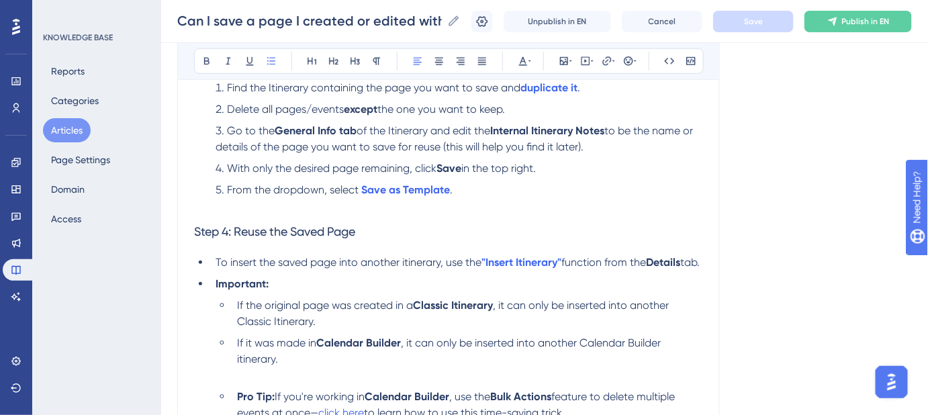
click at [232, 230] on span "Step 4: Reuse the Saved Page" at bounding box center [274, 231] width 161 height 14
drag, startPoint x: 236, startPoint y: 230, endPoint x: 194, endPoint y: 232, distance: 42.4
click at [194, 232] on span "Step 4: Reuse the Saved Page" at bounding box center [274, 231] width 161 height 14
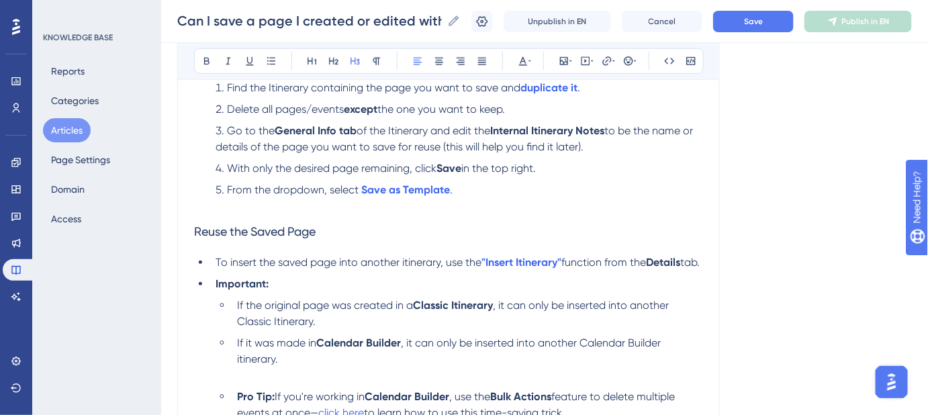
scroll to position [177, 0]
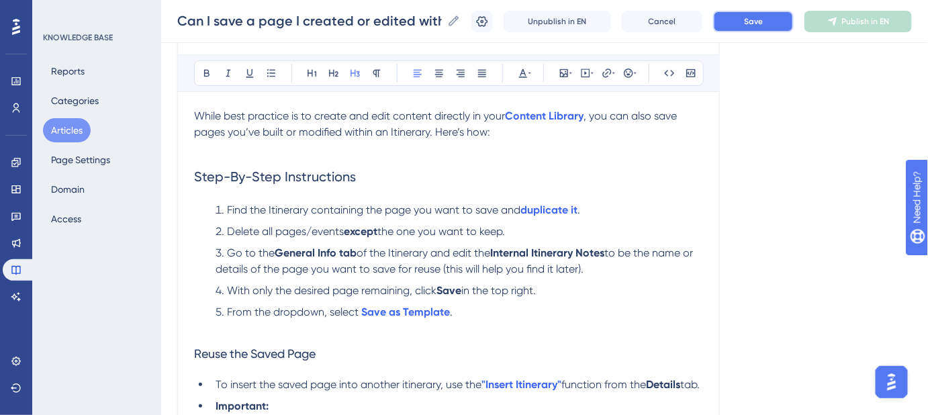
click at [750, 20] on button "Save" at bounding box center [753, 21] width 81 height 21
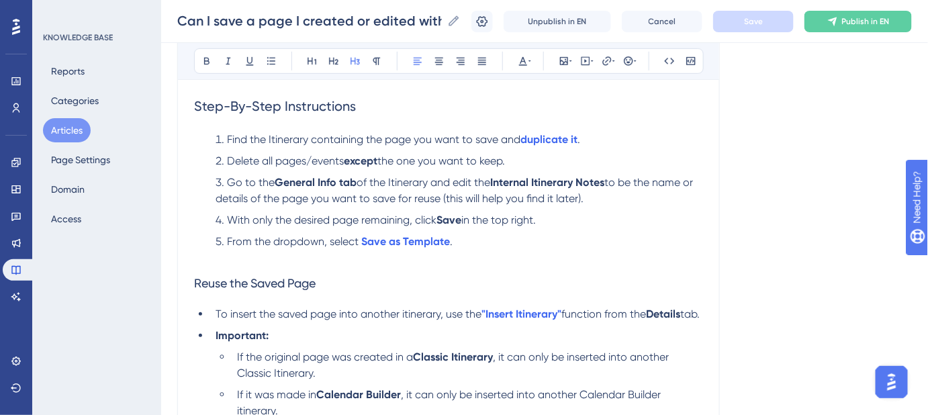
scroll to position [300, 0]
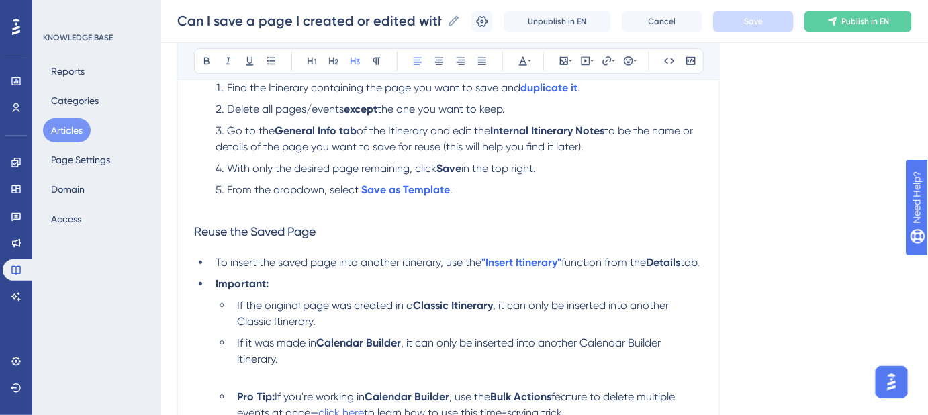
click at [333, 230] on h3 "Reuse the Saved Page" at bounding box center [448, 231] width 509 height 35
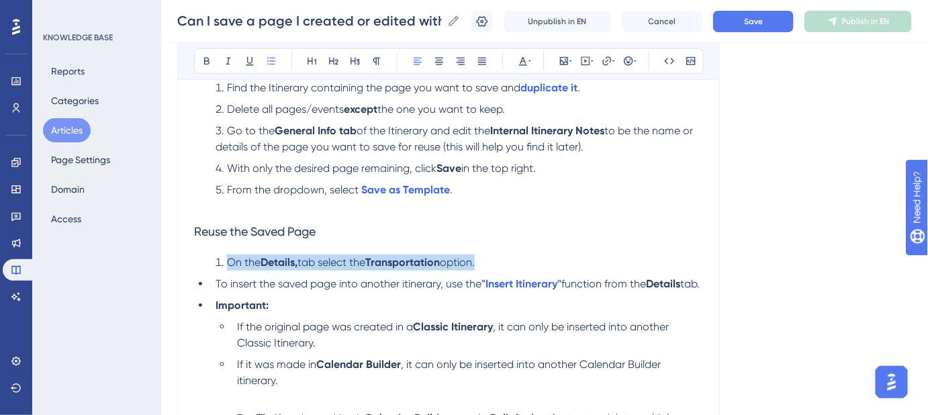
drag, startPoint x: 213, startPoint y: 283, endPoint x: 228, endPoint y: 265, distance: 22.9
click at [228, 265] on div "While best practice is to create and edit content directly in your Content Libr…" at bounding box center [448, 230] width 509 height 489
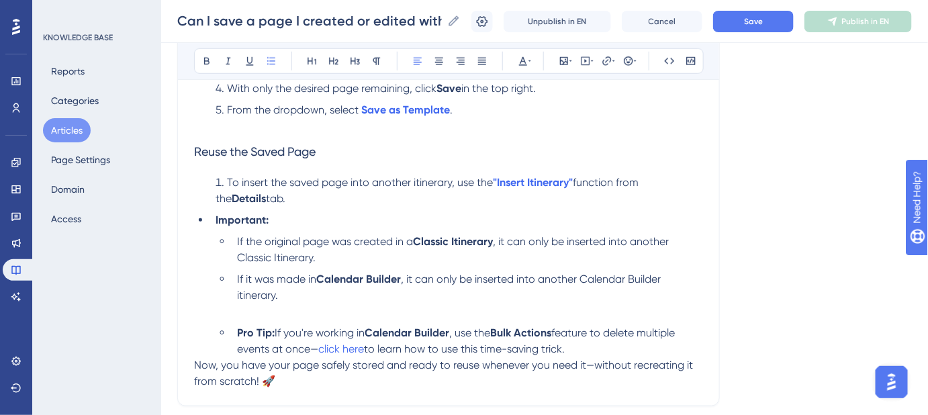
scroll to position [361, 0]
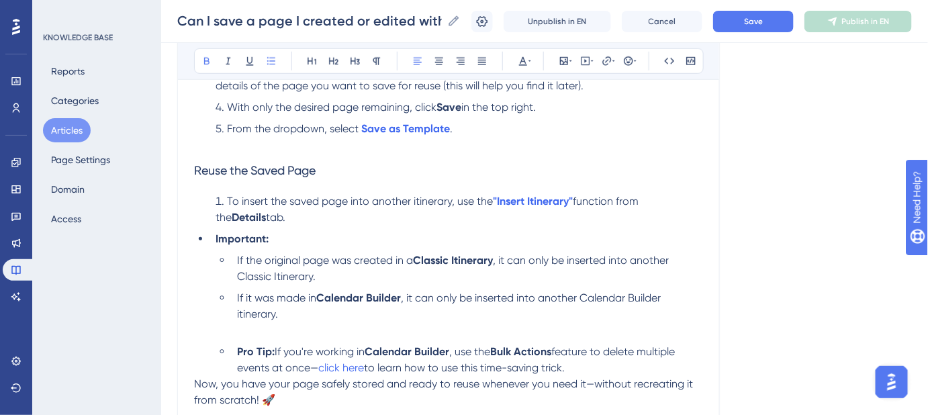
click at [213, 238] on li "Important:" at bounding box center [456, 239] width 493 height 16
drag, startPoint x: 265, startPoint y: 238, endPoint x: 208, endPoint y: 214, distance: 61.1
click at [194, 234] on ul "Important: If the original page was created in a Classic Itinerary , it can onl…" at bounding box center [448, 303] width 509 height 145
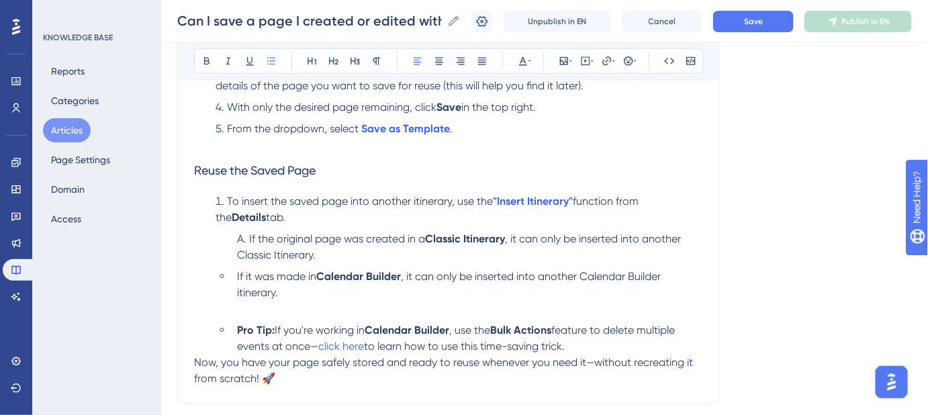
click at [236, 279] on li "If it was made in Calendar Builder , it can only be inserted into another Calen…" at bounding box center [468, 293] width 472 height 48
click at [208, 317] on div "While best practice is to create and edit content directly in your Content Libr…" at bounding box center [448, 156] width 509 height 462
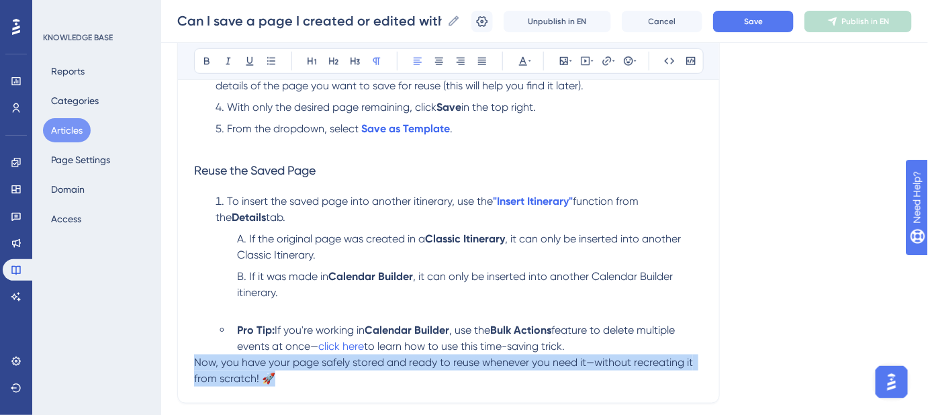
drag, startPoint x: 286, startPoint y: 372, endPoint x: 187, endPoint y: 368, distance: 99.5
click at [187, 368] on div "Can I save a page I created or edited within an Itinerary to my Content Library…" at bounding box center [448, 97] width 543 height 614
copy span "Now, you have your page safely stored and ready to reuse whenever you need it—w…"
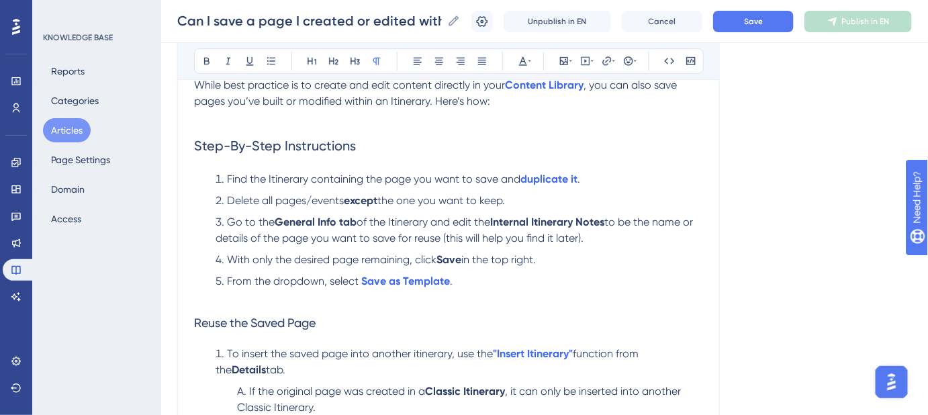
scroll to position [55, 0]
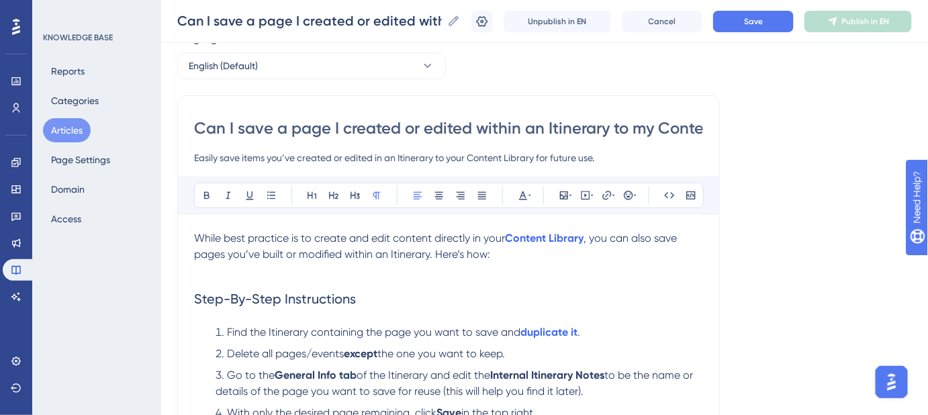
click at [503, 257] on p "While best practice is to create and edit content directly in your Content Libr…" at bounding box center [448, 246] width 509 height 32
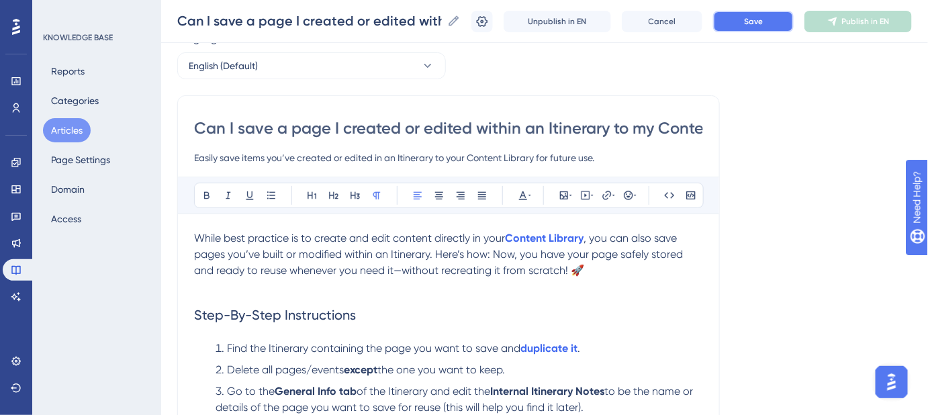
click at [736, 24] on button "Save" at bounding box center [753, 21] width 81 height 21
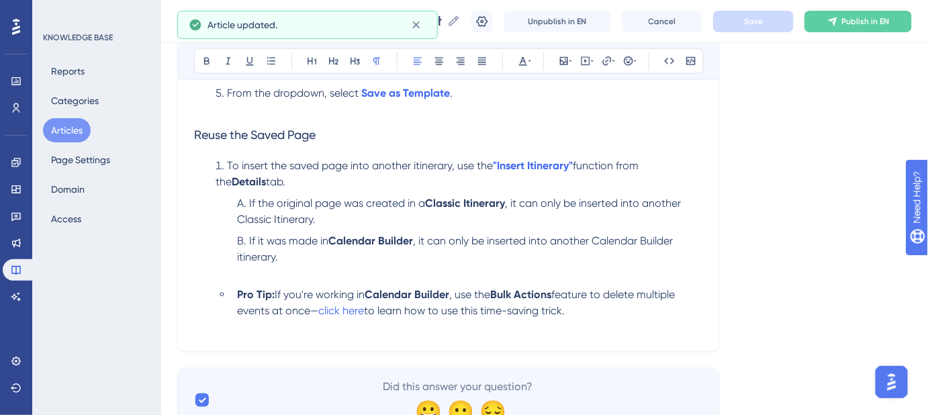
scroll to position [422, 0]
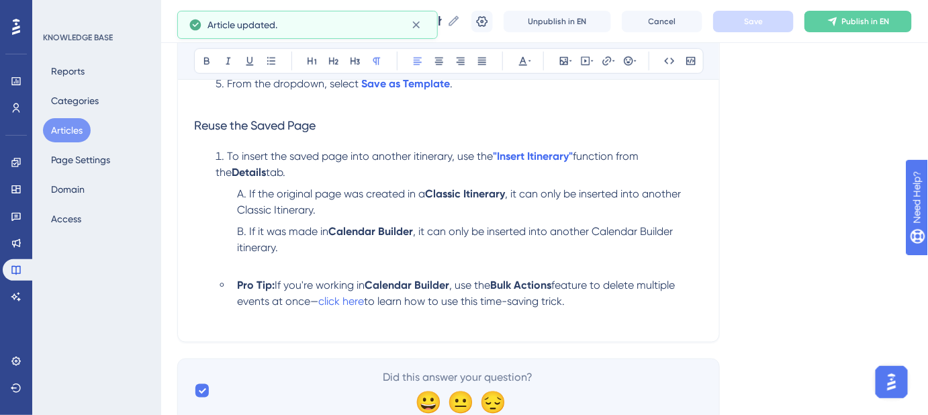
click at [232, 267] on li "If it was made in Calendar Builder , it can only be inserted into another Calen…" at bounding box center [468, 248] width 472 height 48
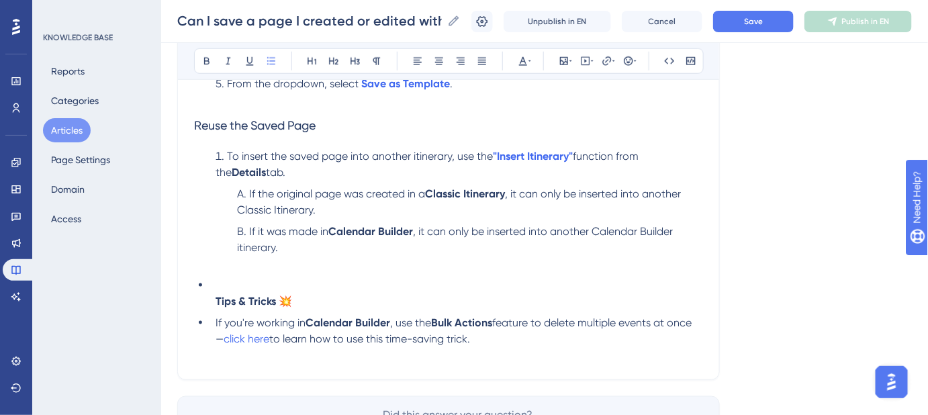
click at [236, 282] on li "Tips & Tricks 💥" at bounding box center [456, 293] width 493 height 32
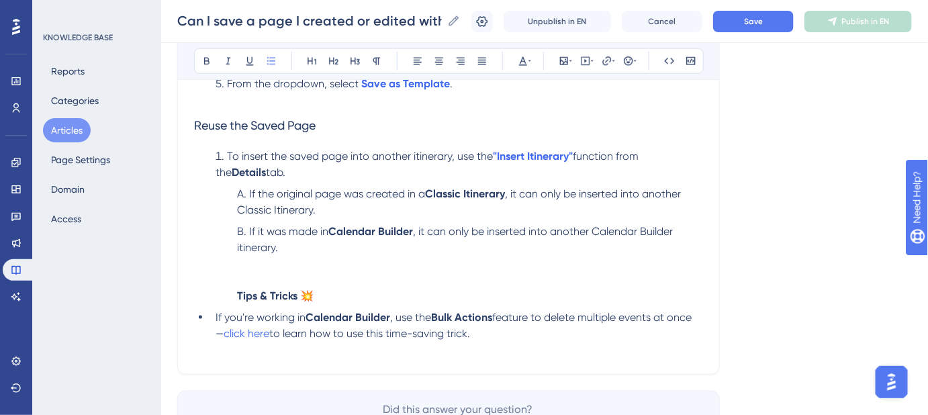
click at [226, 294] on ol "If the original page was created in a Classic Itinerary , it can only be insert…" at bounding box center [460, 245] width 488 height 118
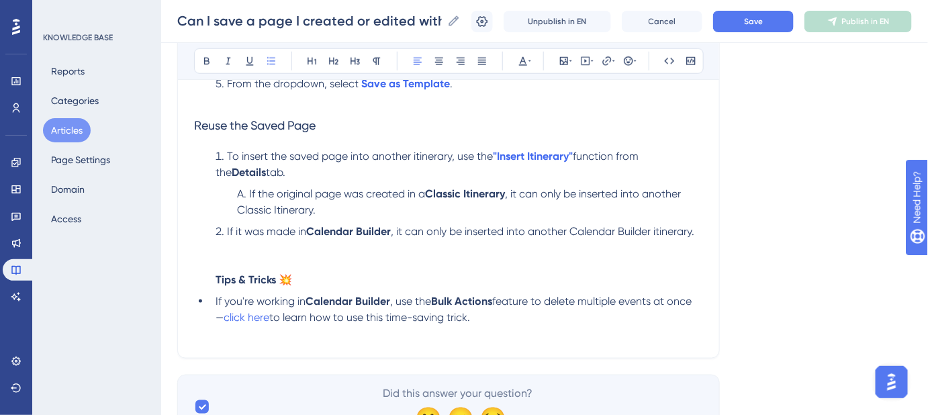
drag, startPoint x: 488, startPoint y: 318, endPoint x: 199, endPoint y: 275, distance: 292.0
click at [199, 275] on div "While best practice is to create and edit content directly in your Content Libr…" at bounding box center [448, 103] width 509 height 478
copy div "Tips & Tricks 💥 If you're working in Calendar Builder , use the Bulk Actions fe…"
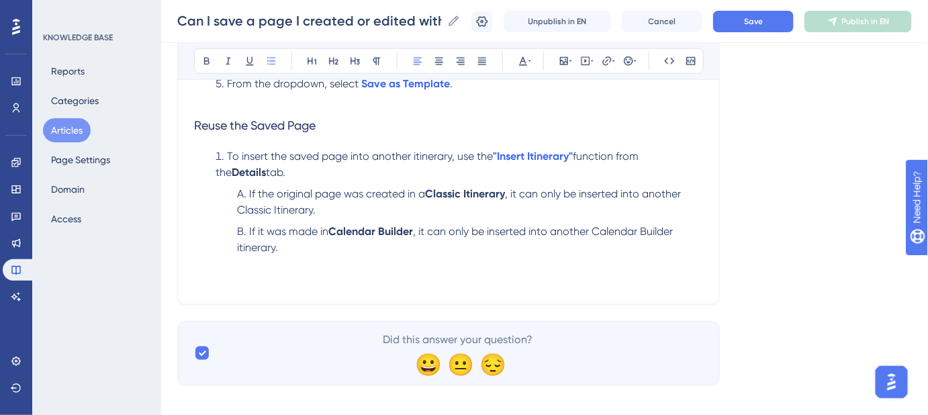
click at [213, 282] on p at bounding box center [448, 280] width 509 height 16
drag, startPoint x: 269, startPoint y: 284, endPoint x: 194, endPoint y: 285, distance: 75.2
click at [194, 285] on p "Tips & Tricks" at bounding box center [448, 280] width 509 height 16
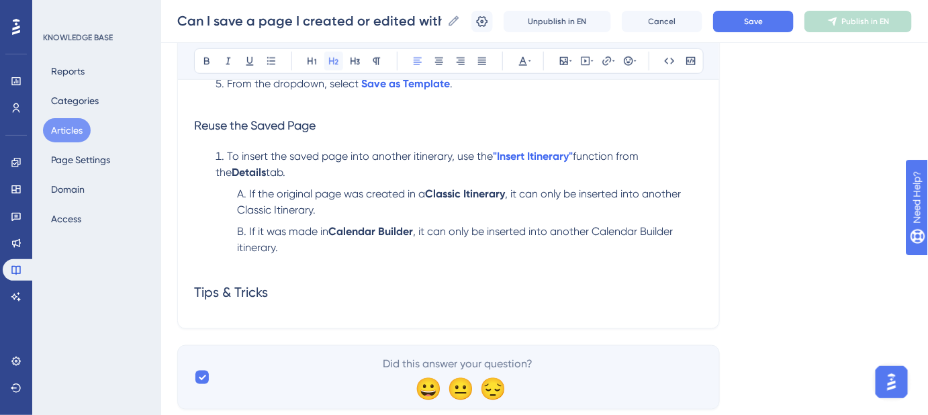
click at [330, 57] on icon at bounding box center [333, 61] width 11 height 11
click at [293, 296] on h2 "Tips & Tricks" at bounding box center [448, 292] width 509 height 40
click at [313, 298] on h2 "Tips & Tricks" at bounding box center [448, 292] width 509 height 40
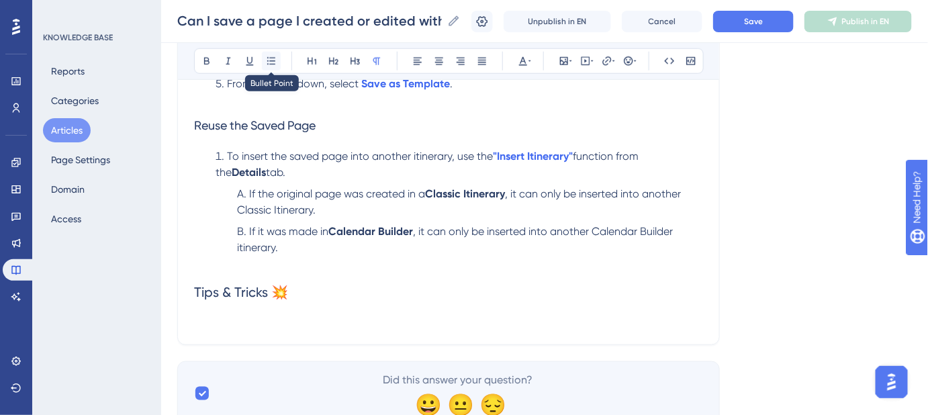
click at [274, 58] on icon at bounding box center [271, 61] width 11 height 11
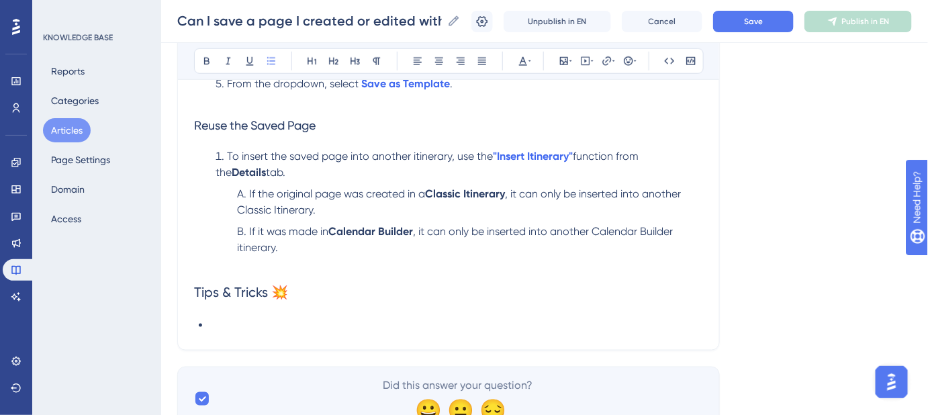
click at [252, 318] on li at bounding box center [456, 326] width 493 height 16
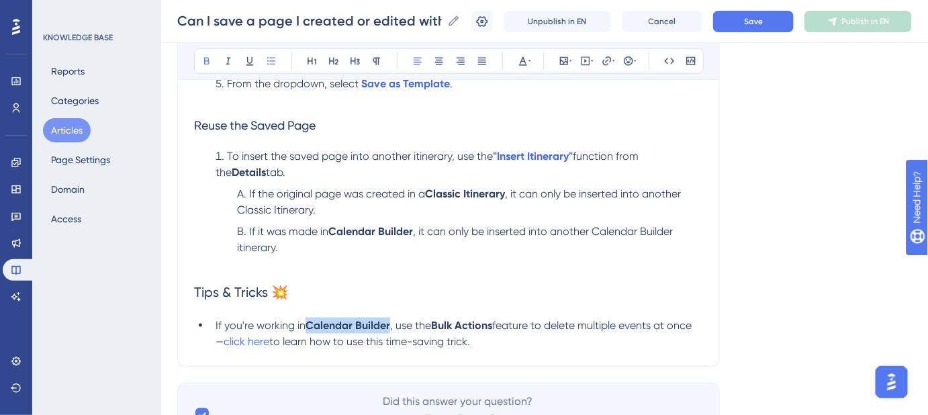
drag, startPoint x: 391, startPoint y: 327, endPoint x: 310, endPoint y: 327, distance: 81.3
click at [310, 327] on strong "Calendar Builder" at bounding box center [348, 325] width 85 height 13
click at [609, 62] on icon at bounding box center [607, 61] width 11 height 11
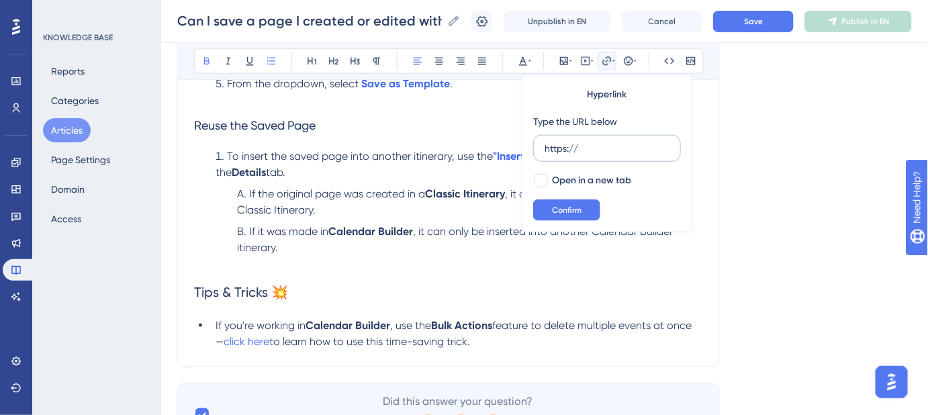
drag, startPoint x: 576, startPoint y: 149, endPoint x: 535, endPoint y: 148, distance: 41.0
click at [536, 148] on label "https://" at bounding box center [607, 148] width 148 height 27
click at [545, 148] on input "https://" at bounding box center [607, 148] width 125 height 15
type input "https://safariportal.help.userguiding.com/en/articles/5592--how-do-i-create-an-…"
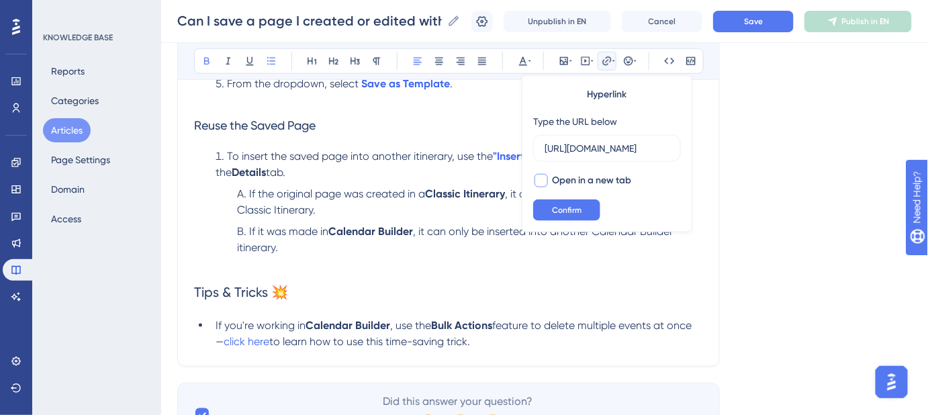
scroll to position [0, 0]
click at [541, 179] on div at bounding box center [541, 180] width 13 height 13
checkbox input "true"
click at [560, 206] on span "Confirm" at bounding box center [567, 210] width 30 height 11
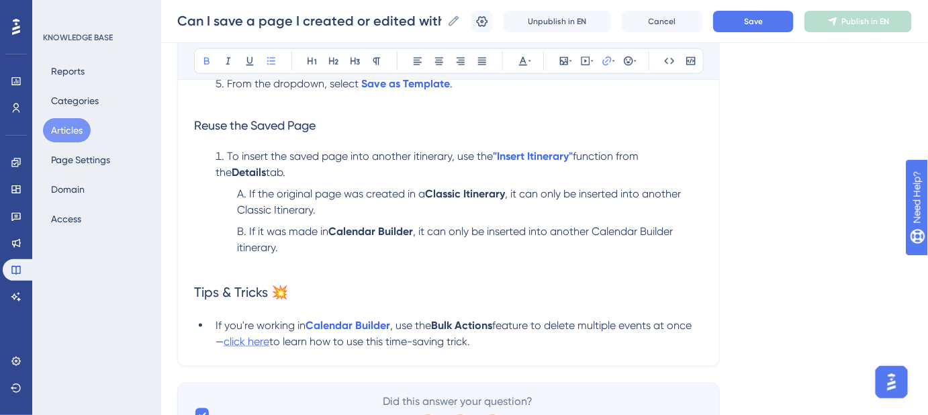
click at [250, 343] on span "click here" at bounding box center [247, 341] width 46 height 13
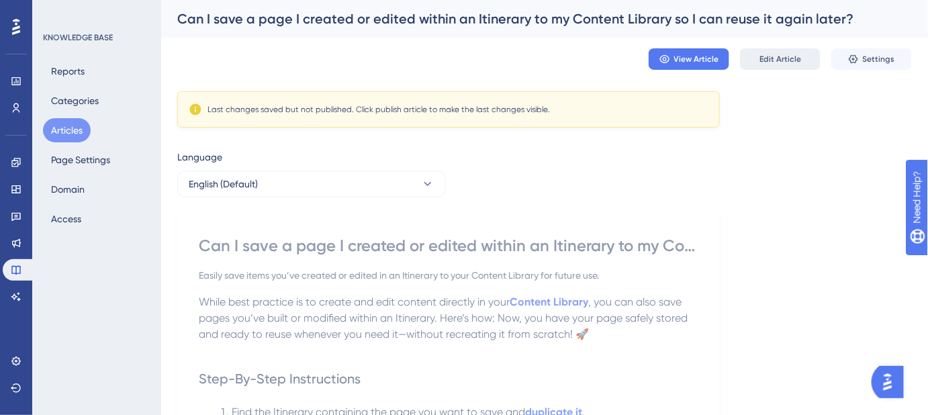
click at [778, 60] on span "Edit Article" at bounding box center [781, 59] width 42 height 11
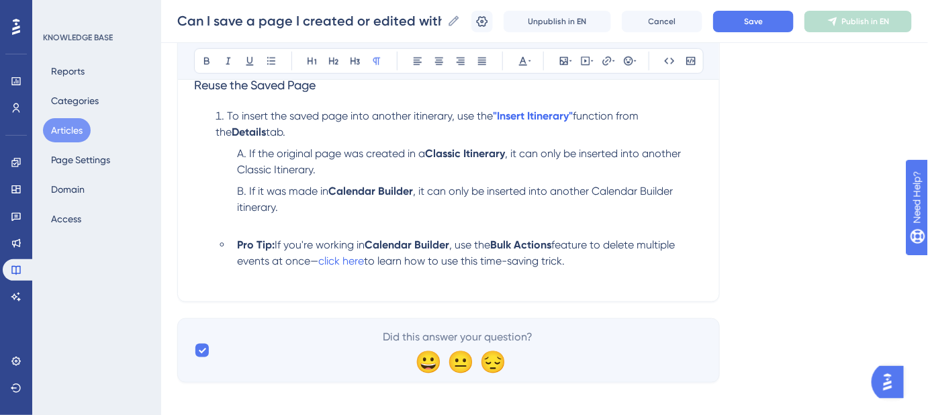
scroll to position [472, 0]
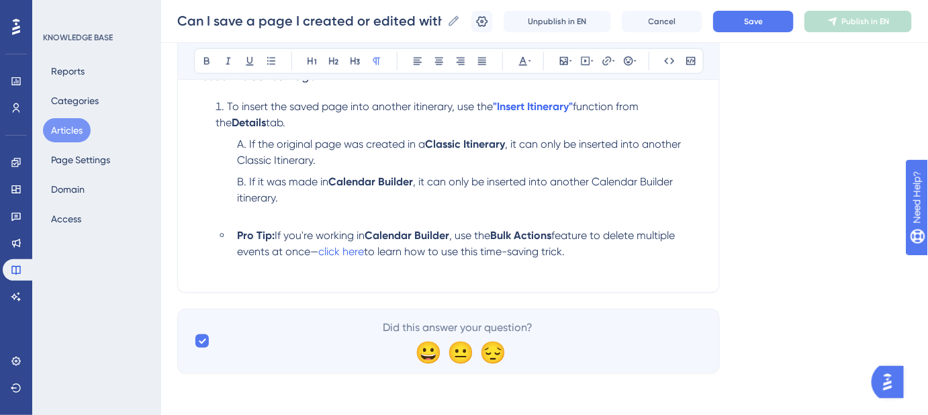
click at [202, 273] on p at bounding box center [448, 268] width 509 height 16
drag, startPoint x: 573, startPoint y: 253, endPoint x: 213, endPoint y: 227, distance: 361.0
click at [213, 228] on li "Pro Tip: If you're working in Calendar Builder , use the Bulk Actions feature t…" at bounding box center [456, 244] width 493 height 32
copy li "Pro Tip: If you're working in Calendar Builder , use the Bulk Actions feature t…"
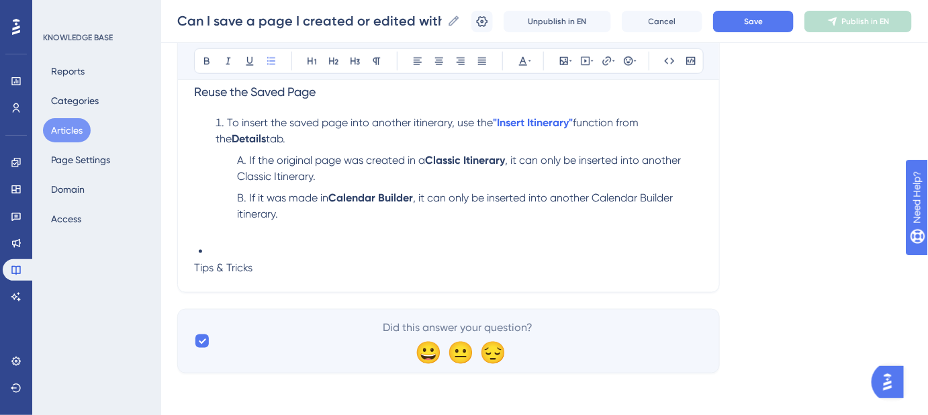
scroll to position [434, 0]
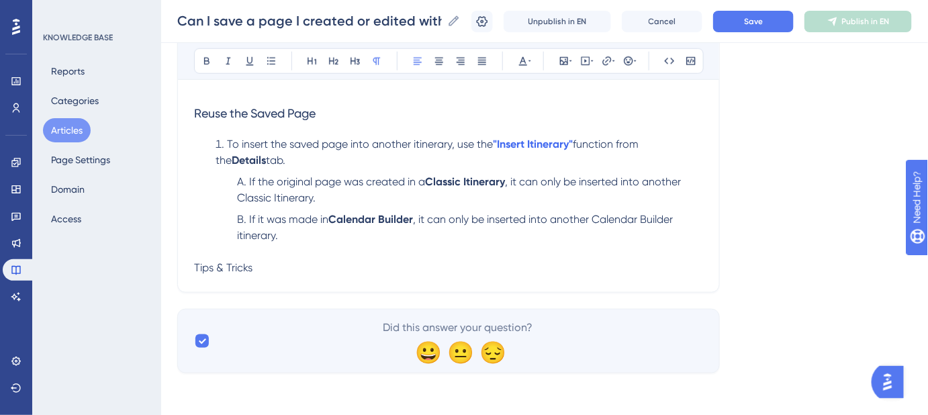
click at [283, 265] on p "Tips & Tricks" at bounding box center [448, 268] width 509 height 16
click at [204, 269] on span "Tips & Tricks 💥" at bounding box center [231, 267] width 75 height 13
drag, startPoint x: 195, startPoint y: 269, endPoint x: 251, endPoint y: 269, distance: 56.4
click at [251, 269] on span "Tips & Tricks 💥" at bounding box center [231, 267] width 75 height 13
click at [328, 60] on icon at bounding box center [333, 61] width 11 height 11
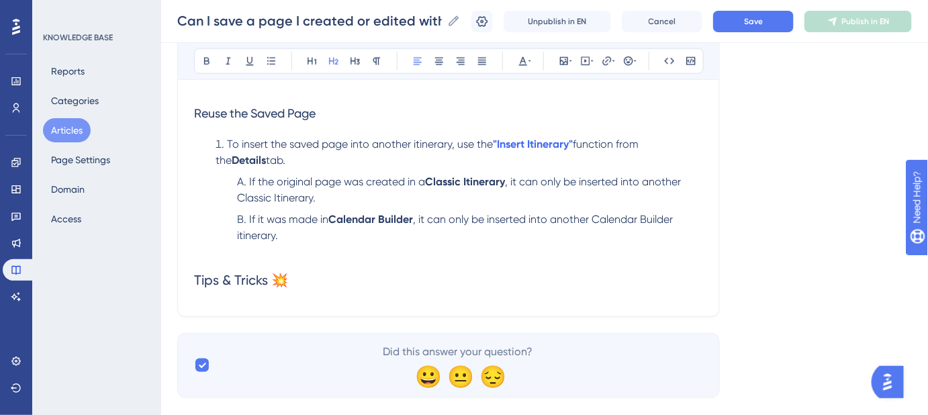
click at [292, 287] on h2 "Tips & Tricks 💥" at bounding box center [448, 280] width 509 height 40
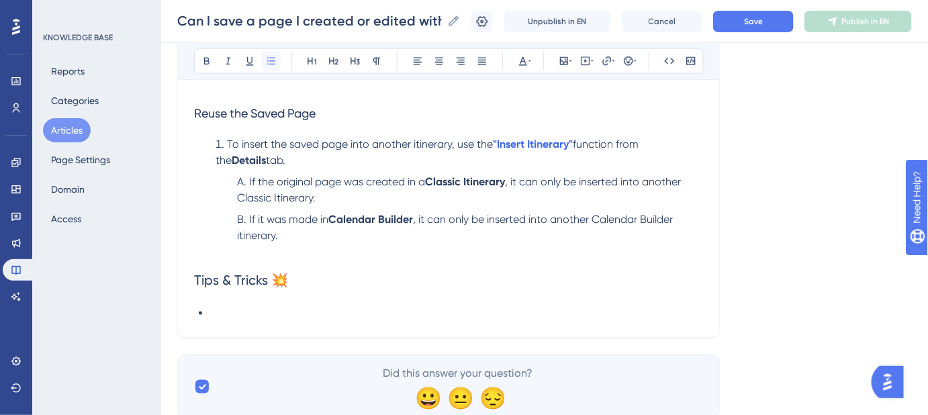
click at [275, 62] on icon at bounding box center [271, 61] width 11 height 11
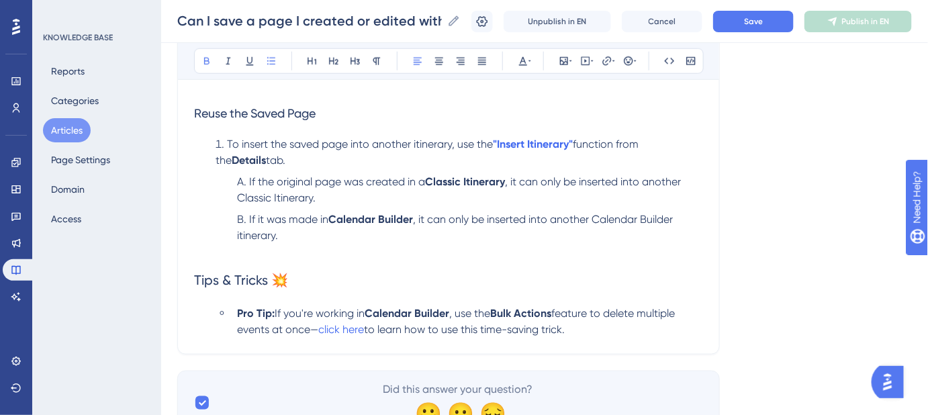
click at [234, 313] on li "Pro Tip: If you're working in Calendar Builder , use the Bulk Actions feature t…" at bounding box center [468, 322] width 472 height 32
click at [439, 279] on h2 "Tips & Tricks 💥" at bounding box center [448, 280] width 509 height 40
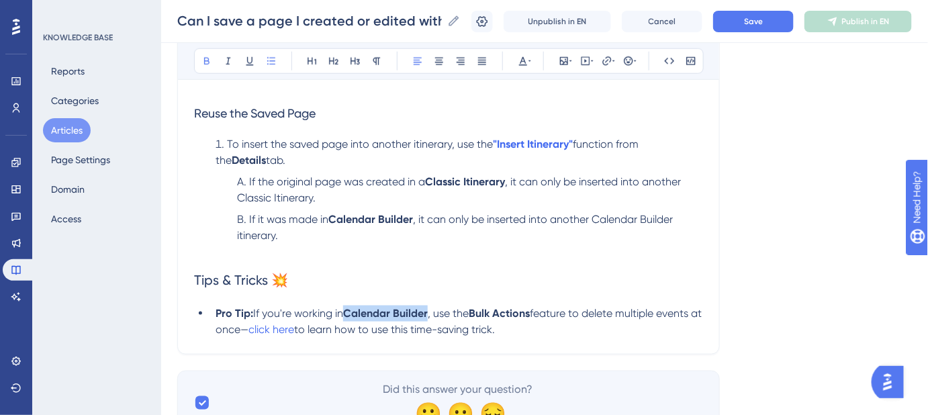
drag, startPoint x: 430, startPoint y: 312, endPoint x: 348, endPoint y: 314, distance: 82.0
click at [348, 314] on strong "Calendar Builder" at bounding box center [385, 313] width 85 height 13
click at [609, 58] on icon at bounding box center [607, 61] width 11 height 11
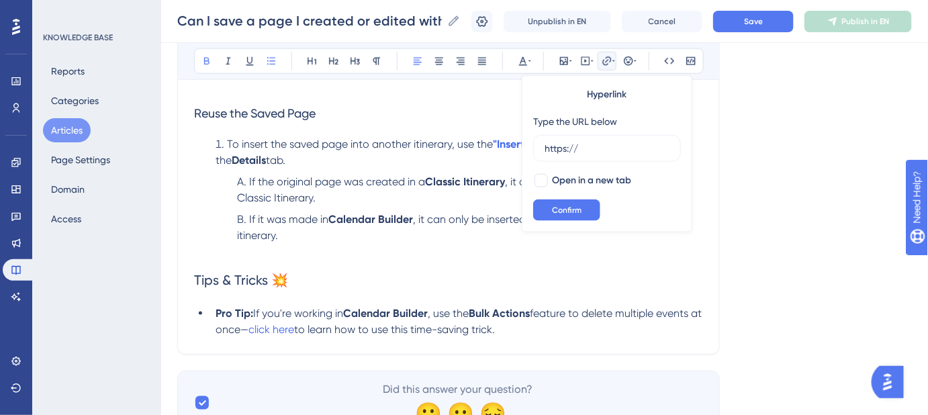
drag, startPoint x: 594, startPoint y: 148, endPoint x: 531, endPoint y: 144, distance: 62.6
click at [531, 146] on div "Hyperlink Type the URL below https:// Open in a new tab Confirm" at bounding box center [607, 153] width 171 height 157
type input "[URL][DOMAIN_NAME]"
click at [540, 177] on div at bounding box center [541, 180] width 13 height 13
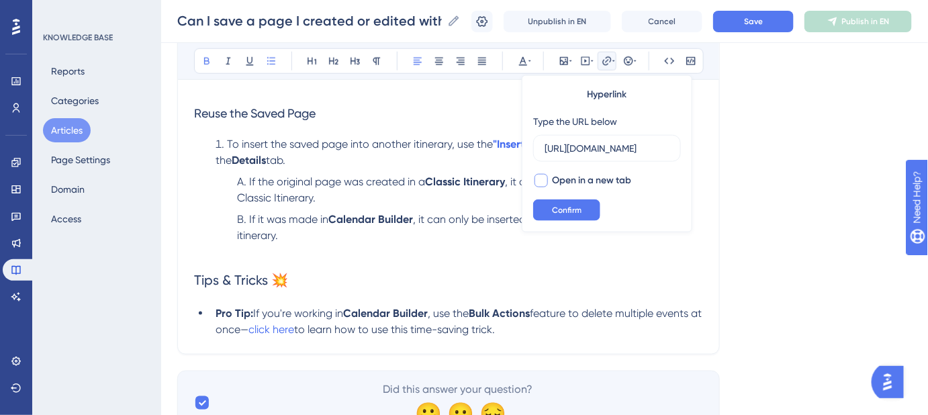
checkbox input "true"
click at [549, 211] on button "Confirm" at bounding box center [566, 209] width 67 height 21
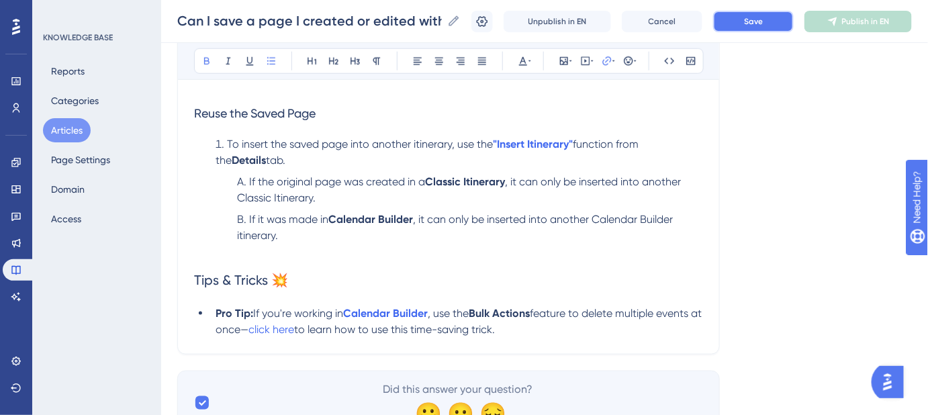
click at [762, 20] on span "Save" at bounding box center [753, 21] width 19 height 11
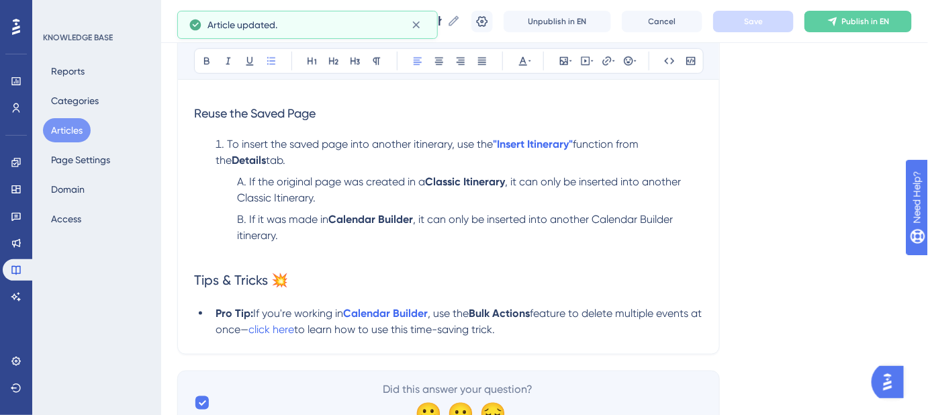
click at [525, 328] on li "Pro Tip: If you're working in Calendar Builder , use the Bulk Actions feature t…" at bounding box center [456, 322] width 493 height 32
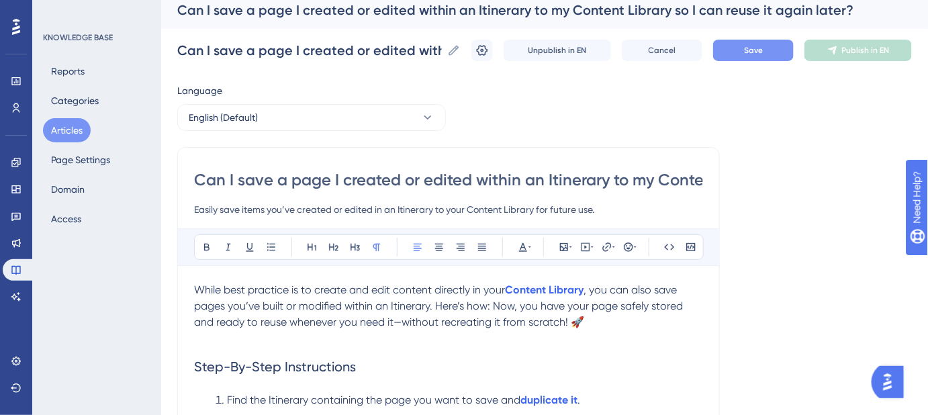
scroll to position [7, 0]
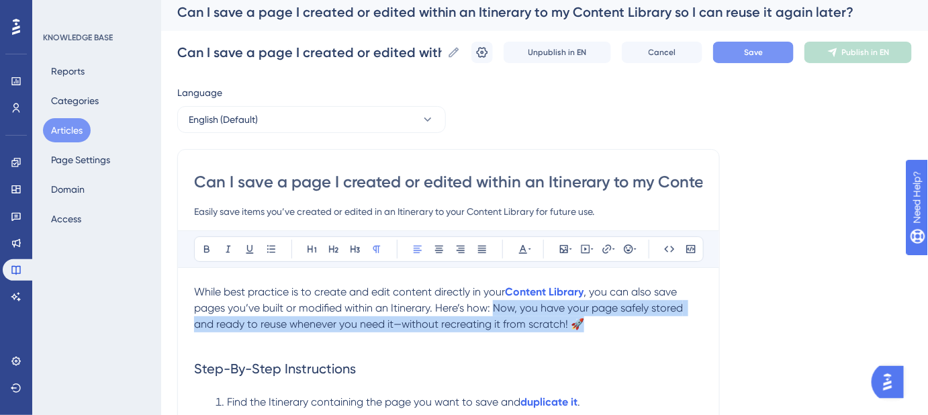
drag, startPoint x: 592, startPoint y: 325, endPoint x: 495, endPoint y: 306, distance: 99.3
click at [495, 306] on p "While best practice is to create and edit content directly in your Content Libr…" at bounding box center [448, 308] width 509 height 48
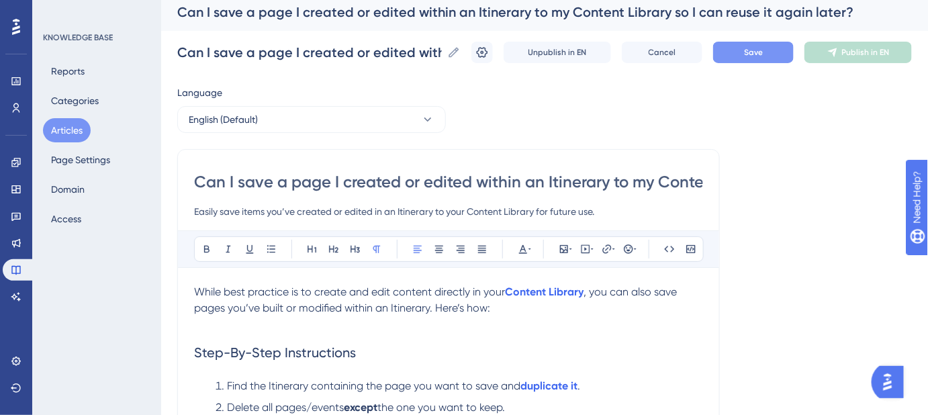
click at [744, 54] on button "Save" at bounding box center [753, 52] width 81 height 21
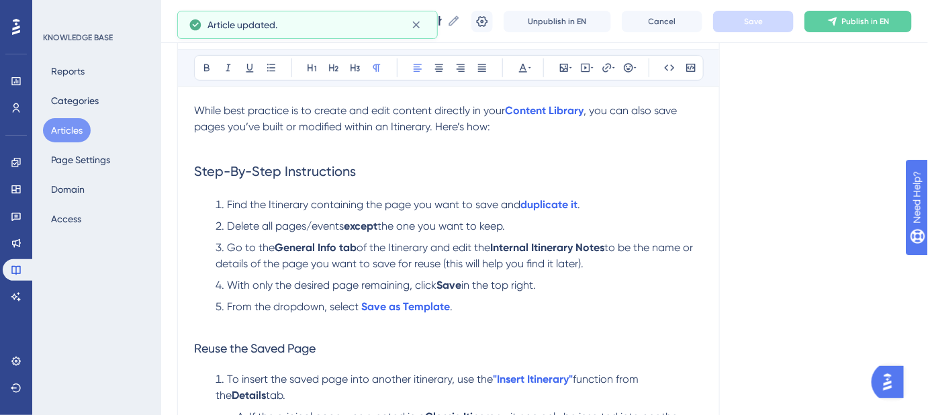
scroll to position [251, 0]
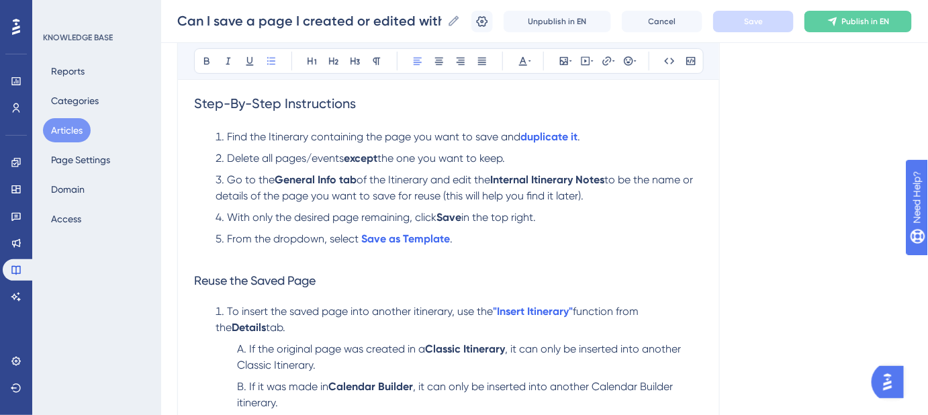
click at [414, 310] on span "To insert the saved page into another itinerary, use the" at bounding box center [360, 311] width 266 height 13
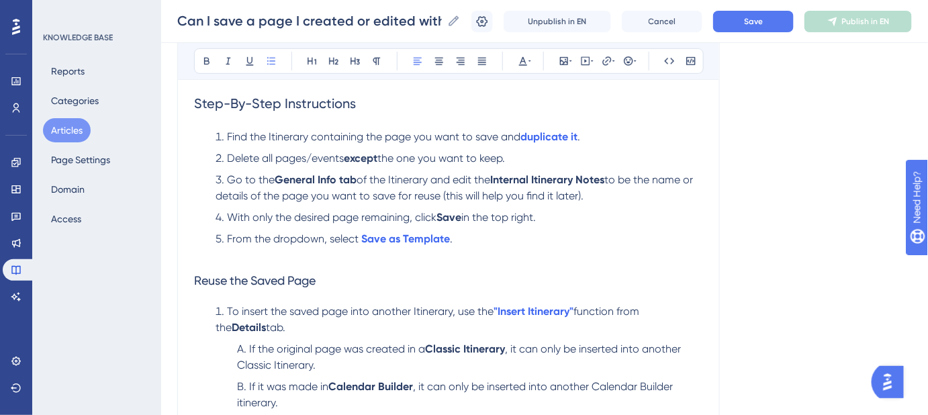
click at [580, 308] on span "function from the" at bounding box center [429, 319] width 427 height 29
click at [492, 311] on span "To insert the saved page into another Itinerary, use the" at bounding box center [360, 311] width 267 height 13
click at [758, 23] on span "Save" at bounding box center [753, 21] width 19 height 11
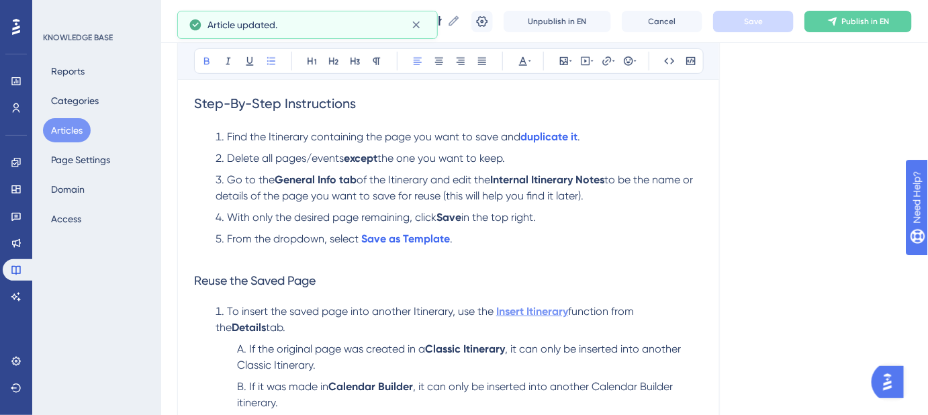
click at [551, 311] on strong "Insert Itinerary" at bounding box center [532, 311] width 72 height 13
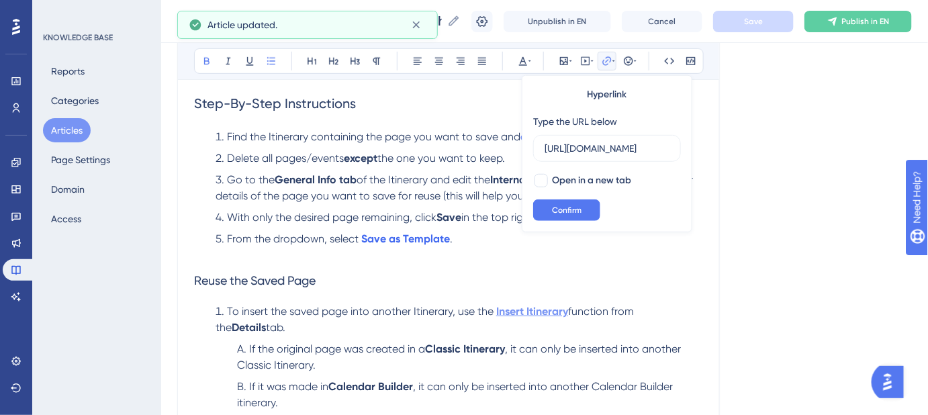
scroll to position [0, 257]
click at [546, 179] on div at bounding box center [541, 180] width 13 height 13
checkbox input "true"
click at [564, 209] on span "Confirm" at bounding box center [567, 210] width 30 height 11
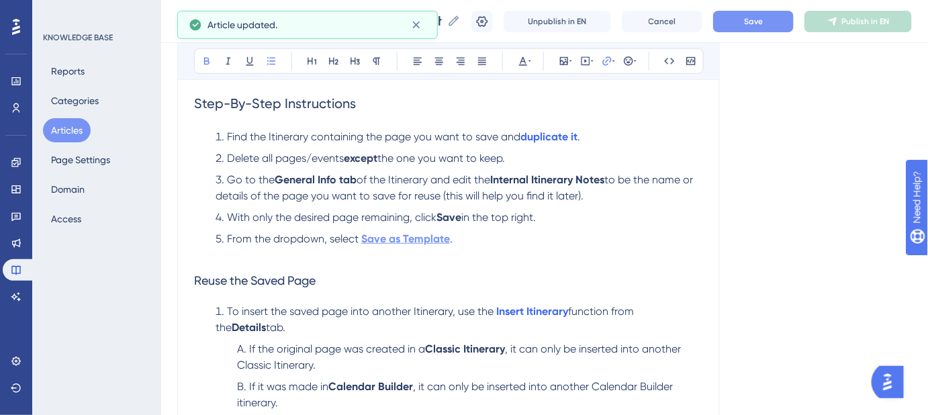
click at [439, 241] on strong "Save as Template" at bounding box center [405, 238] width 89 height 13
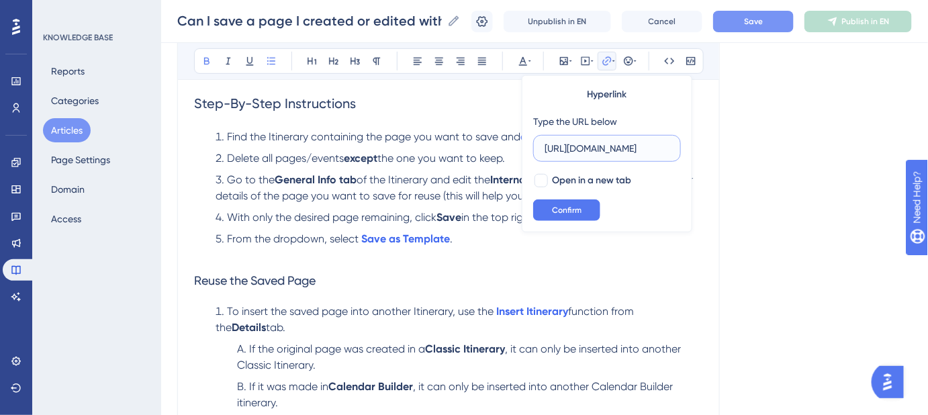
scroll to position [0, 257]
click at [541, 179] on div at bounding box center [541, 180] width 13 height 13
checkbox input "true"
click at [549, 209] on button "Confirm" at bounding box center [566, 209] width 67 height 21
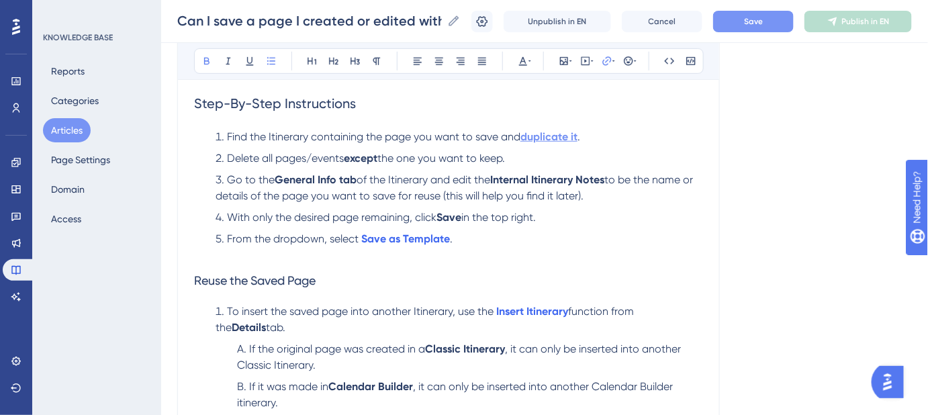
click at [539, 138] on strong "duplicate it" at bounding box center [549, 136] width 57 height 13
click at [551, 136] on strong "duplicate it" at bounding box center [549, 136] width 57 height 13
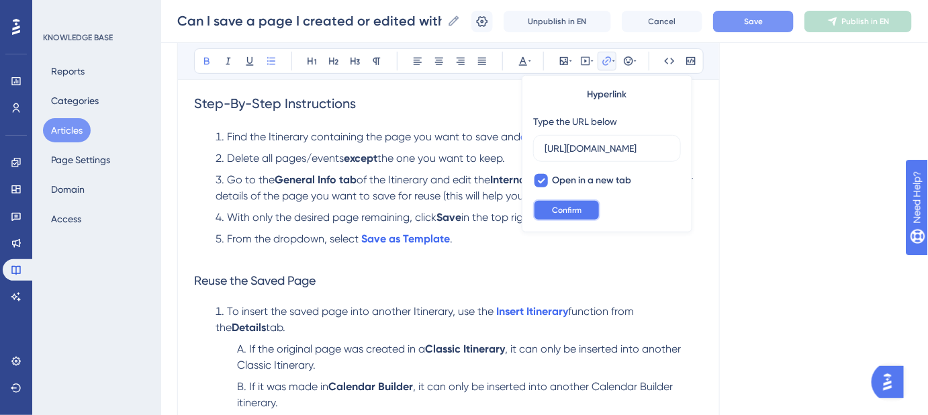
click at [585, 202] on button "Confirm" at bounding box center [566, 209] width 67 height 21
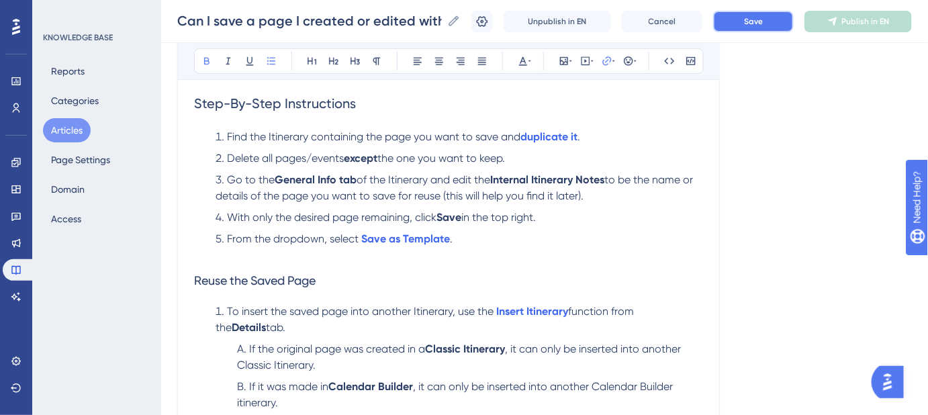
click at [763, 16] on span "Save" at bounding box center [753, 21] width 19 height 11
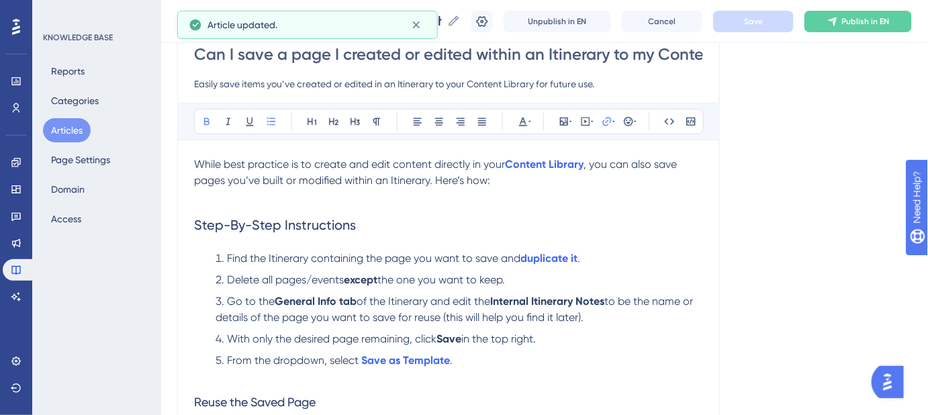
scroll to position [129, 0]
click at [572, 164] on strong "Content Library" at bounding box center [544, 164] width 79 height 13
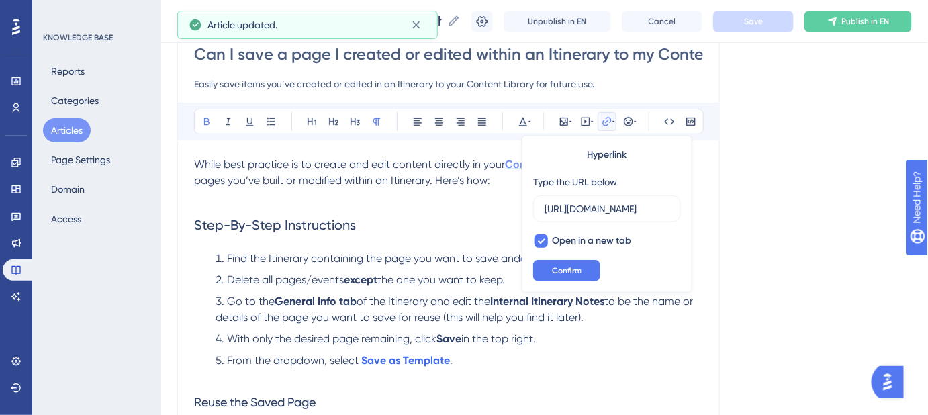
scroll to position [0, 258]
click at [586, 266] on button "Confirm" at bounding box center [566, 270] width 67 height 21
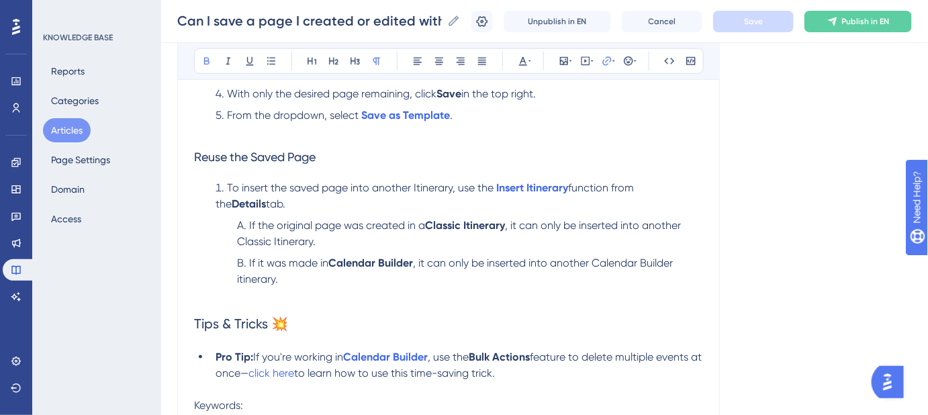
scroll to position [434, 0]
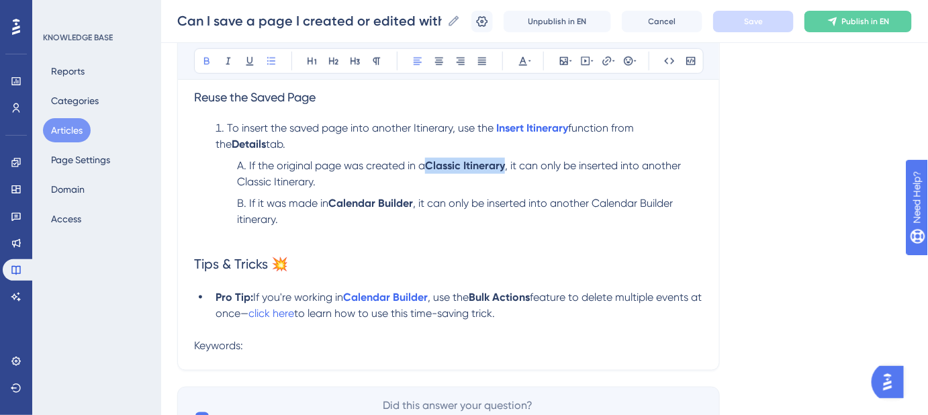
drag, startPoint x: 508, startPoint y: 163, endPoint x: 429, endPoint y: 166, distance: 79.3
click at [429, 166] on strong "Classic Itinerary" at bounding box center [465, 165] width 80 height 13
click at [602, 54] on button at bounding box center [607, 61] width 19 height 19
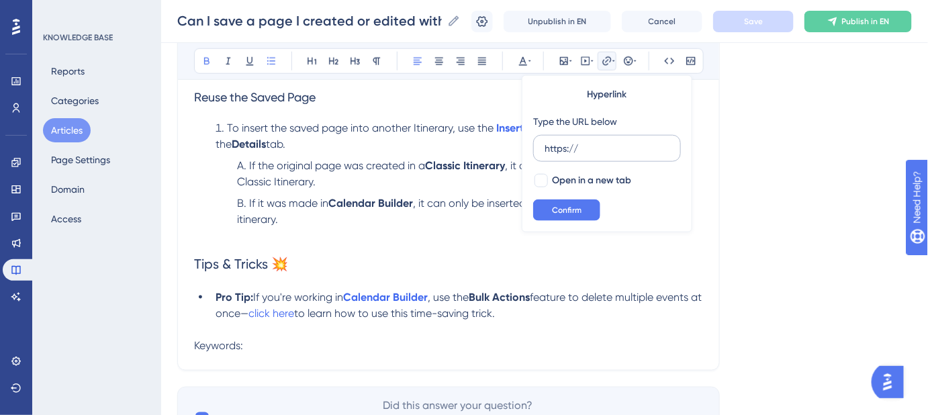
drag, startPoint x: 592, startPoint y: 145, endPoint x: 544, endPoint y: 153, distance: 49.0
click at [545, 153] on input "https://" at bounding box center [607, 148] width 125 height 15
type input "[URL][DOMAIN_NAME]"
click at [543, 179] on div at bounding box center [541, 180] width 13 height 13
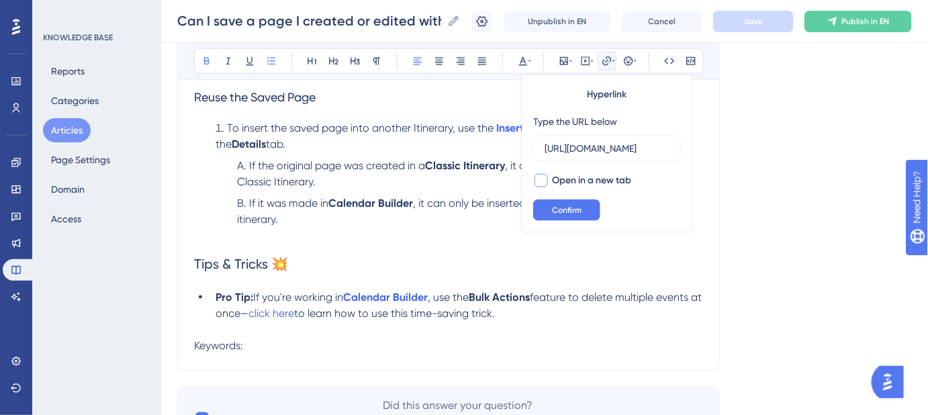
checkbox input "true"
click at [568, 216] on button "Confirm" at bounding box center [566, 209] width 67 height 21
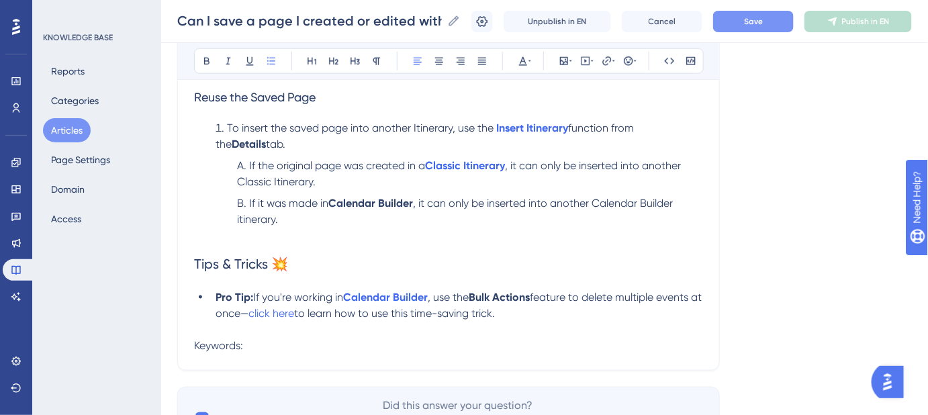
click at [545, 190] on ol "If the original page was created in a Classic Itinerary , it can only be insert…" at bounding box center [460, 201] width 488 height 86
click at [748, 23] on button "Save" at bounding box center [753, 21] width 81 height 21
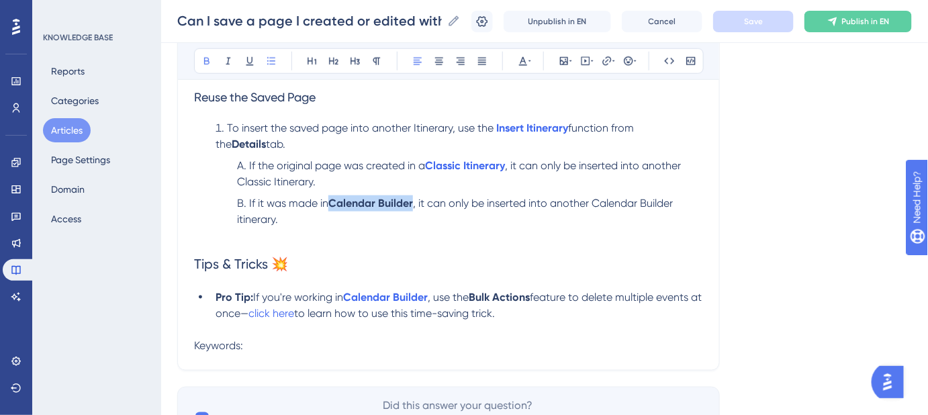
drag, startPoint x: 414, startPoint y: 203, endPoint x: 334, endPoint y: 203, distance: 80.6
click at [334, 203] on strong "Calendar Builder" at bounding box center [370, 203] width 85 height 13
click at [605, 62] on icon at bounding box center [607, 61] width 11 height 11
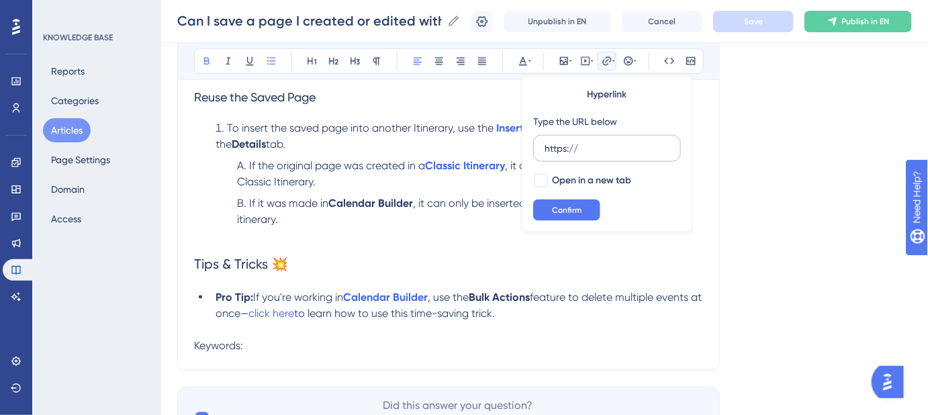
drag, startPoint x: 586, startPoint y: 148, endPoint x: 537, endPoint y: 150, distance: 49.1
click at [537, 151] on label "https://" at bounding box center [607, 148] width 148 height 27
click at [545, 151] on input "https://" at bounding box center [607, 148] width 125 height 15
type input "[URL][DOMAIN_NAME]"
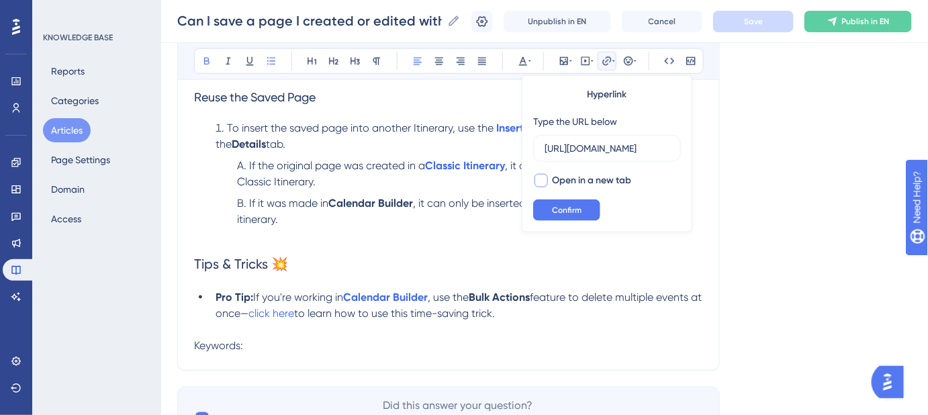
click at [547, 177] on div at bounding box center [541, 180] width 13 height 13
checkbox input "true"
click at [553, 205] on span "Confirm" at bounding box center [567, 210] width 30 height 11
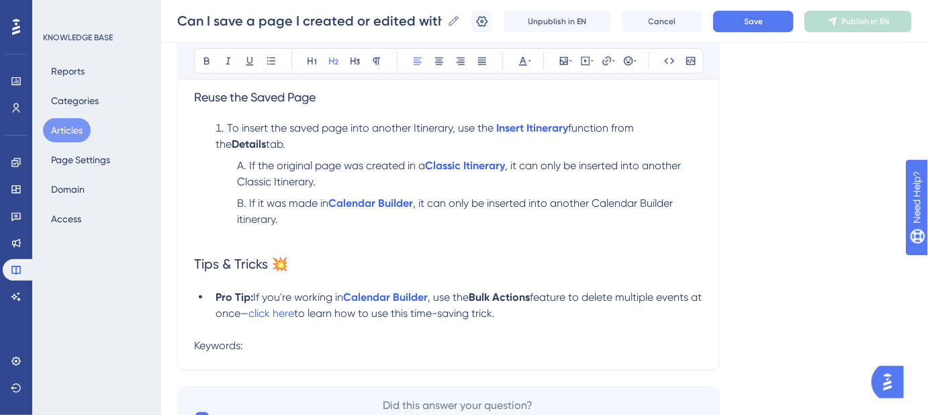
click at [530, 247] on h2 "Tips & Tricks 💥" at bounding box center [448, 264] width 509 height 40
click at [744, 27] on button "Save" at bounding box center [753, 21] width 81 height 21
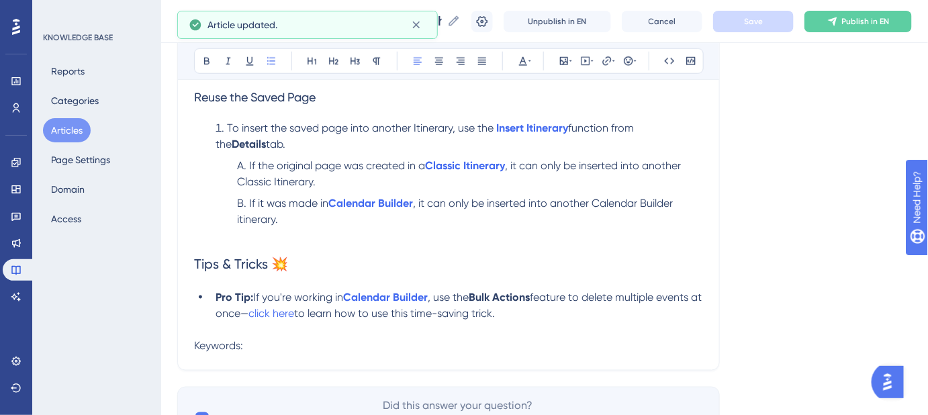
click at [240, 220] on span ", it can only be inserted into another Calendar Builder itinerary." at bounding box center [456, 211] width 439 height 29
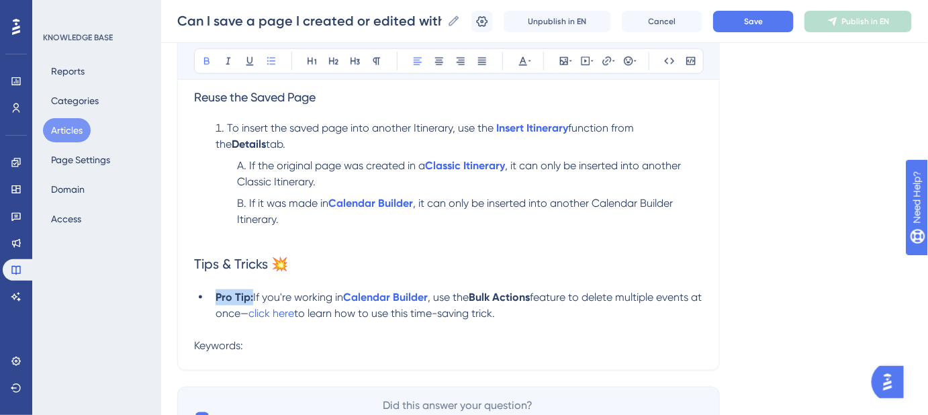
drag, startPoint x: 253, startPoint y: 296, endPoint x: 218, endPoint y: 298, distance: 35.7
click at [218, 298] on li "Pro Tip: If you're working in Calendar Builder , use the Bulk Actions feature t…" at bounding box center [456, 306] width 493 height 32
click at [376, 298] on strong "Calendar Builder" at bounding box center [348, 297] width 85 height 13
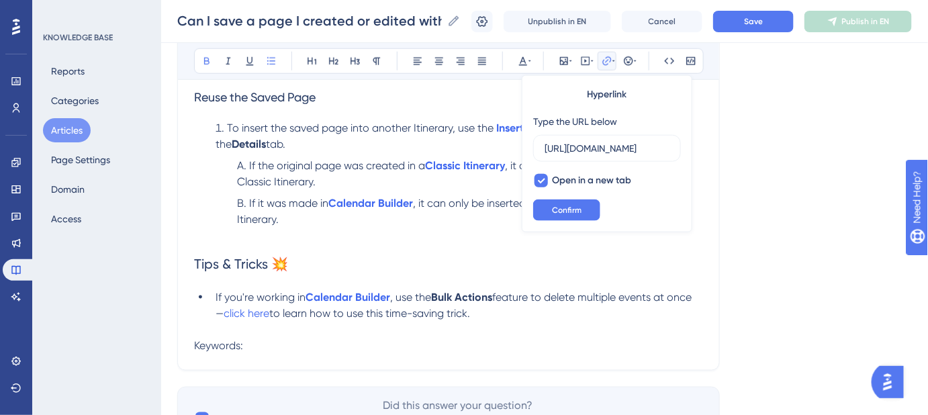
scroll to position [0, 341]
click at [603, 150] on input "https://safariportal.help.userguiding.com/en/articles/5592--how-do-i-create-an-…" at bounding box center [607, 148] width 125 height 15
click at [567, 206] on span "Confirm" at bounding box center [567, 210] width 30 height 11
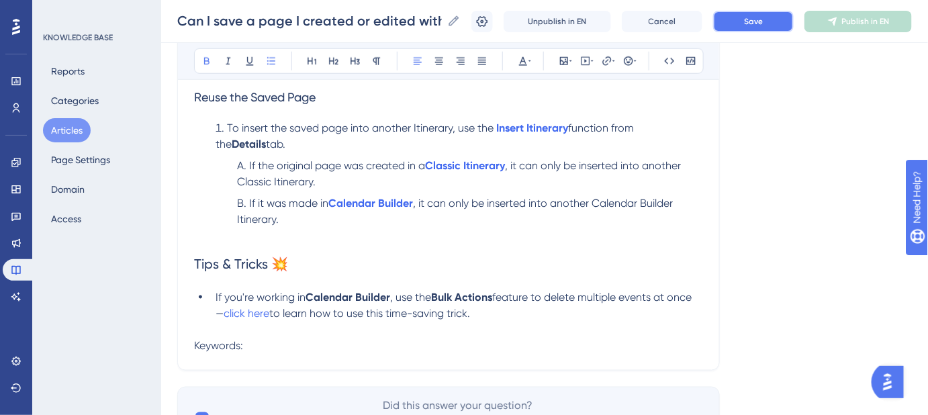
click at [756, 26] on span "Save" at bounding box center [753, 21] width 19 height 11
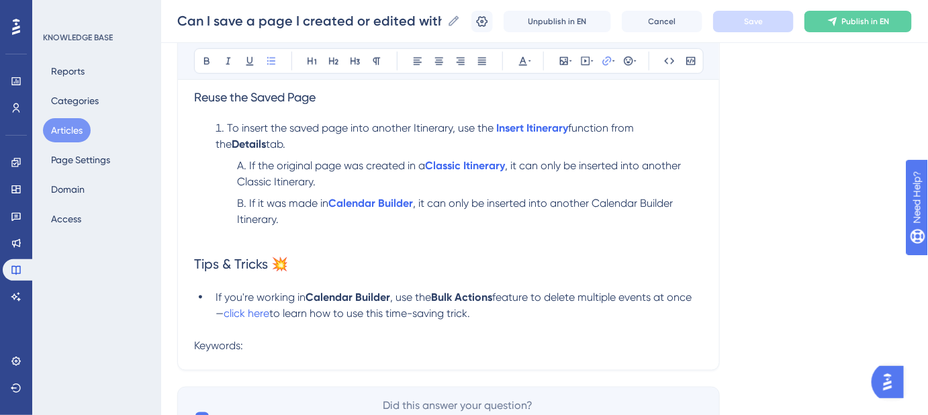
scroll to position [495, 0]
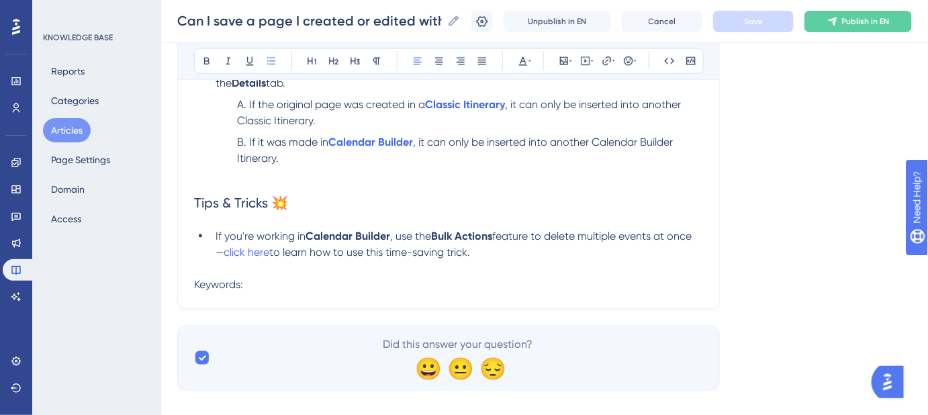
drag, startPoint x: 483, startPoint y: 252, endPoint x: 190, endPoint y: 252, distance: 292.9
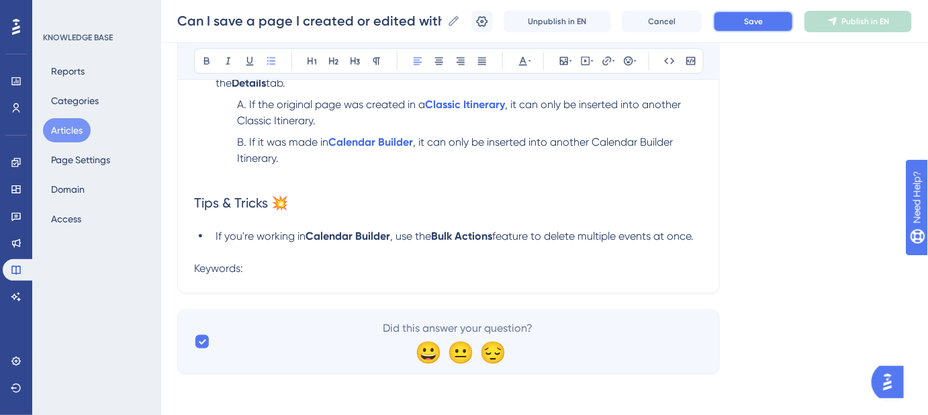
click at [760, 27] on button "Save" at bounding box center [753, 21] width 81 height 21
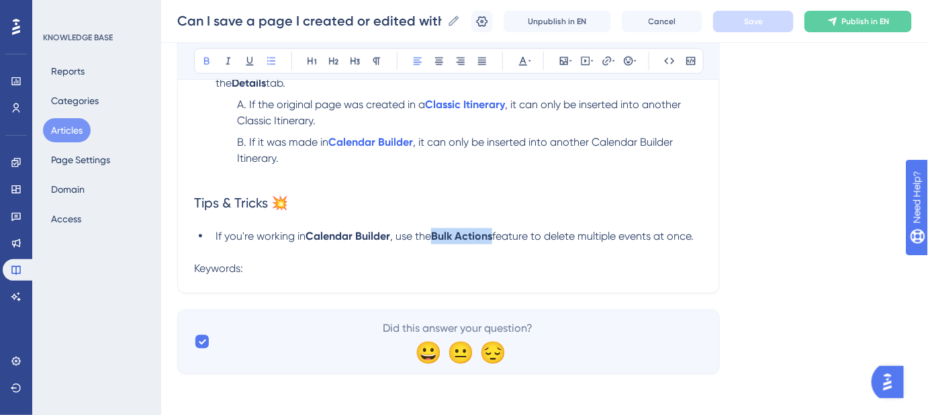
drag, startPoint x: 496, startPoint y: 233, endPoint x: 439, endPoint y: 236, distance: 57.2
click at [439, 236] on strong "Bulk Actions" at bounding box center [461, 236] width 61 height 13
click at [609, 68] on button at bounding box center [607, 61] width 19 height 19
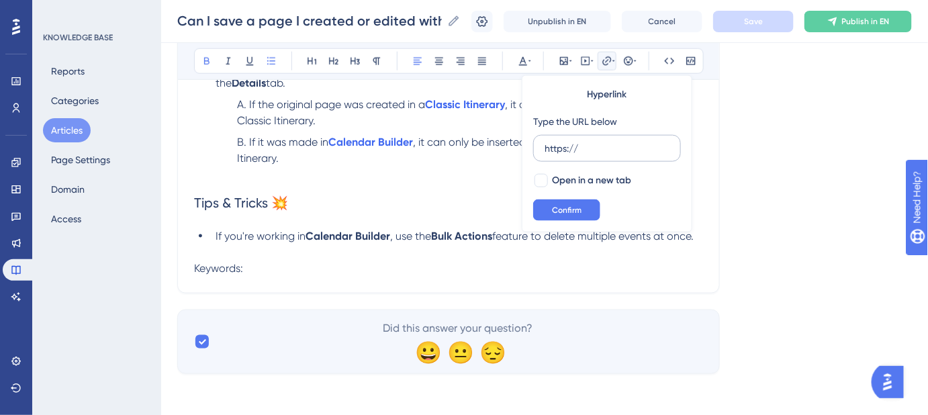
drag, startPoint x: 607, startPoint y: 147, endPoint x: 536, endPoint y: 151, distance: 70.6
click at [538, 152] on label "https://" at bounding box center [607, 148] width 148 height 27
click at [545, 152] on input "https://" at bounding box center [607, 148] width 125 height 15
type input "https://safariportal.help.userguiding.com/en/articles/7628-using-bulk-actions-i…"
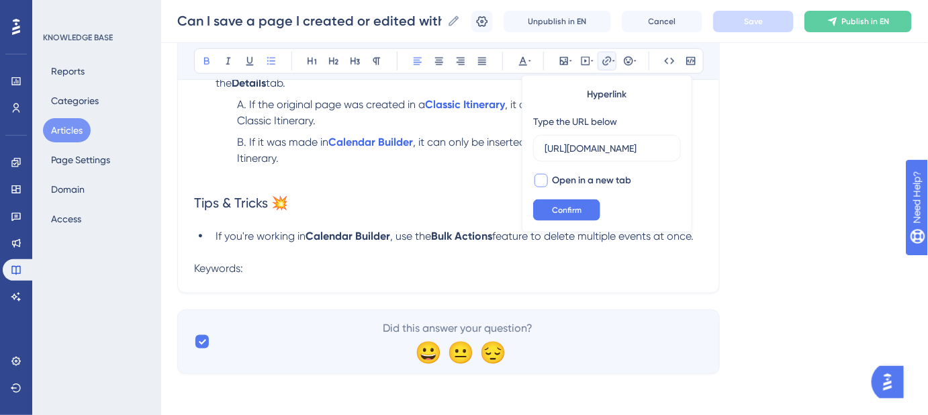
click at [540, 183] on div at bounding box center [541, 180] width 13 height 13
checkbox input "true"
click at [556, 210] on span "Confirm" at bounding box center [567, 210] width 30 height 11
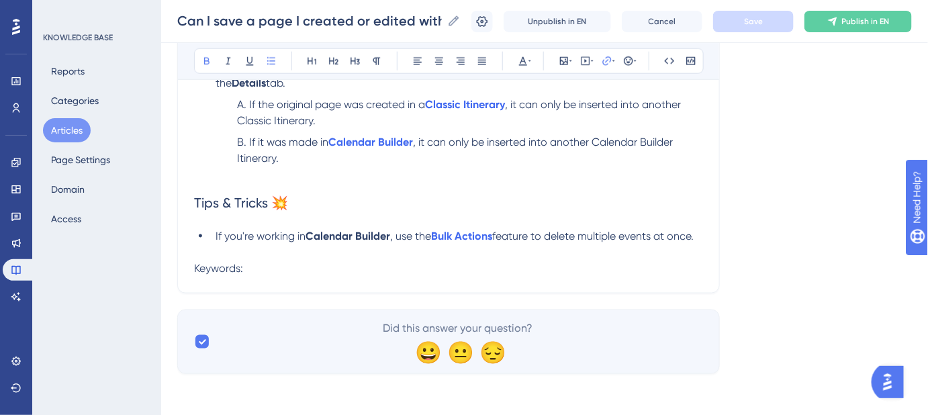
click at [638, 212] on h2 "Tips & Tricks 💥" at bounding box center [448, 203] width 509 height 40
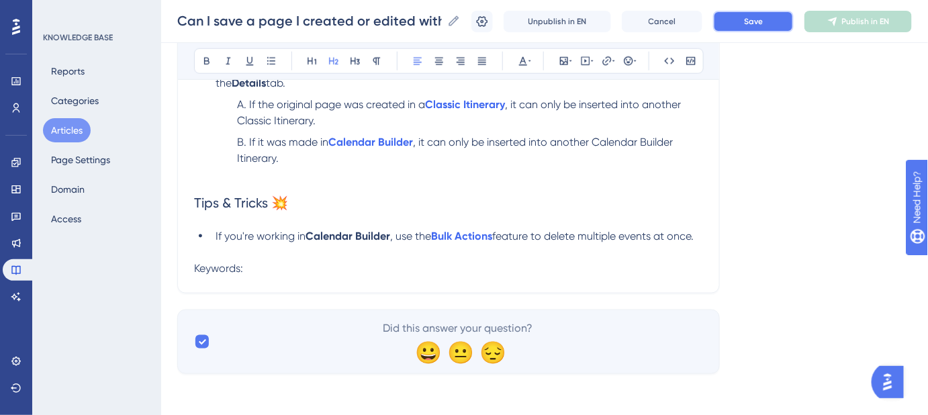
click at [759, 26] on span "Save" at bounding box center [753, 21] width 19 height 11
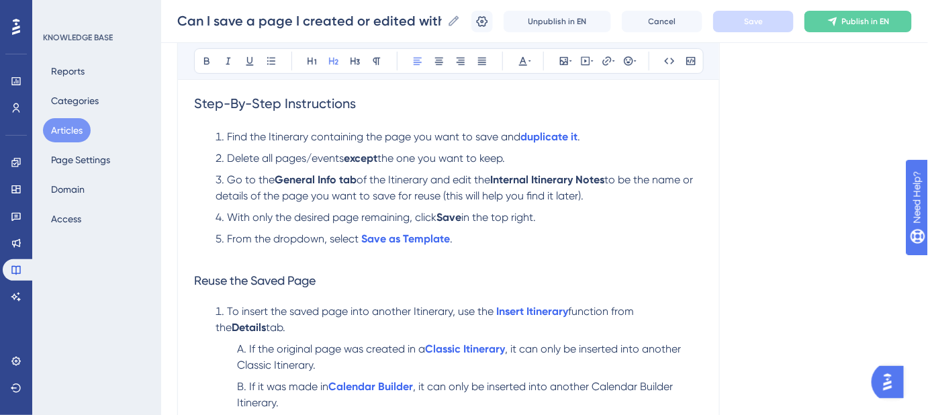
scroll to position [373, 0]
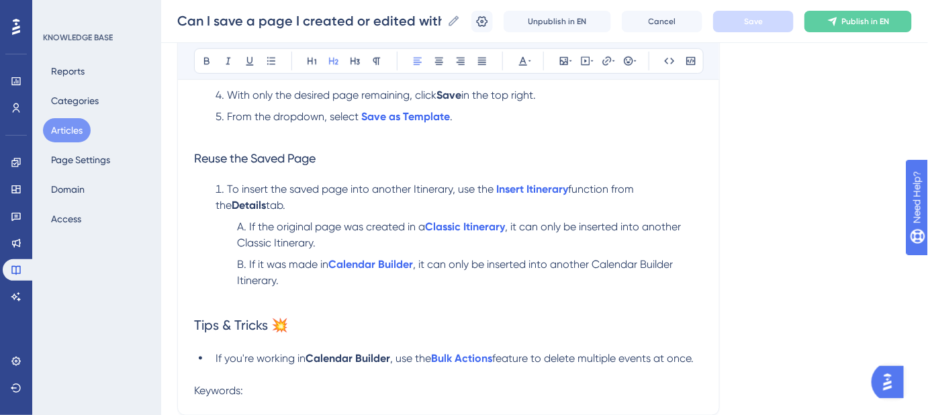
click at [514, 226] on span ", it can only be inserted into another Classic Itinerary." at bounding box center [460, 234] width 447 height 29
click at [425, 224] on span "If the original page was created in a" at bounding box center [337, 226] width 176 height 13
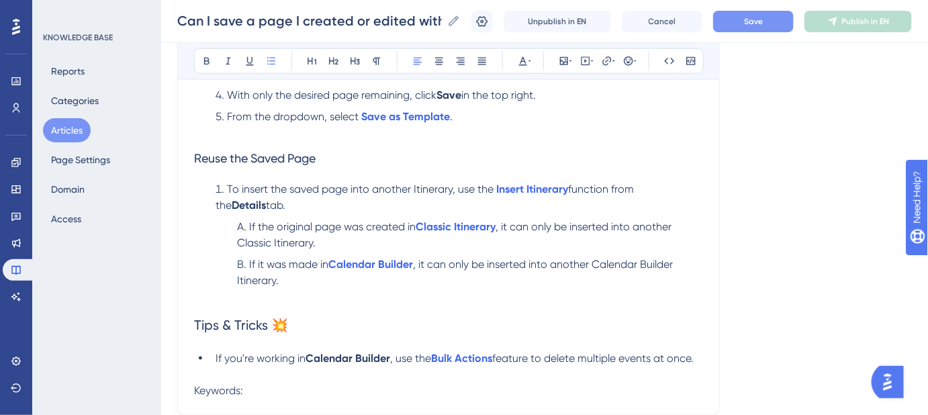
click at [501, 223] on span ", it can only be inserted into another Classic Itinerary." at bounding box center [455, 234] width 437 height 29
click at [420, 224] on strong "Classic" at bounding box center [412, 226] width 36 height 13
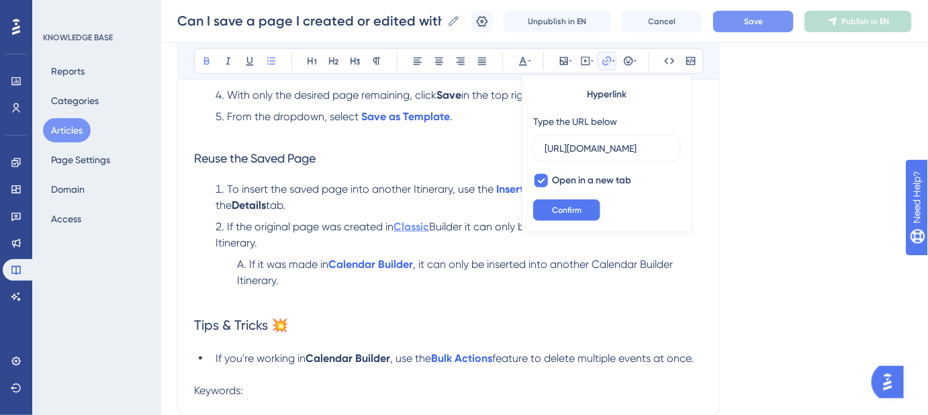
scroll to position [0, 352]
click at [571, 152] on input "https://safariportal.help.userguiding.com/en/articles/5604--how-do-i-create-an-…" at bounding box center [607, 148] width 125 height 15
click at [566, 202] on button "Confirm" at bounding box center [566, 209] width 67 height 21
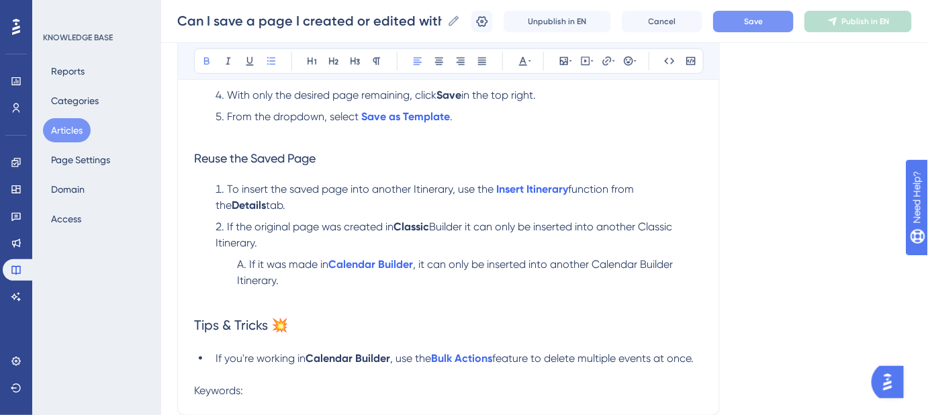
click at [451, 229] on span "Builder it can only be inserted into another Classic Itinerary." at bounding box center [445, 234] width 459 height 29
click at [483, 230] on span "it can only be inserted into another Classic Itinerary." at bounding box center [446, 234] width 461 height 29
drag, startPoint x: 470, startPoint y: 225, endPoint x: 398, endPoint y: 224, distance: 72.5
click at [398, 224] on strong "Classic Builder" at bounding box center [430, 226] width 73 height 13
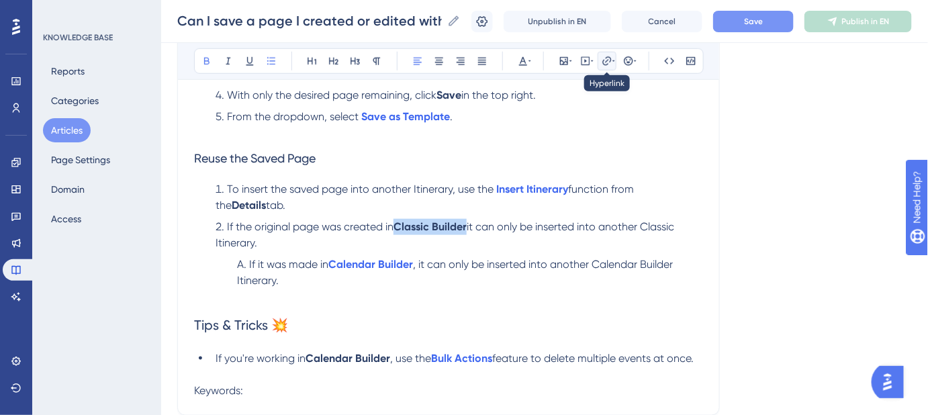
click at [605, 67] on button at bounding box center [607, 61] width 19 height 19
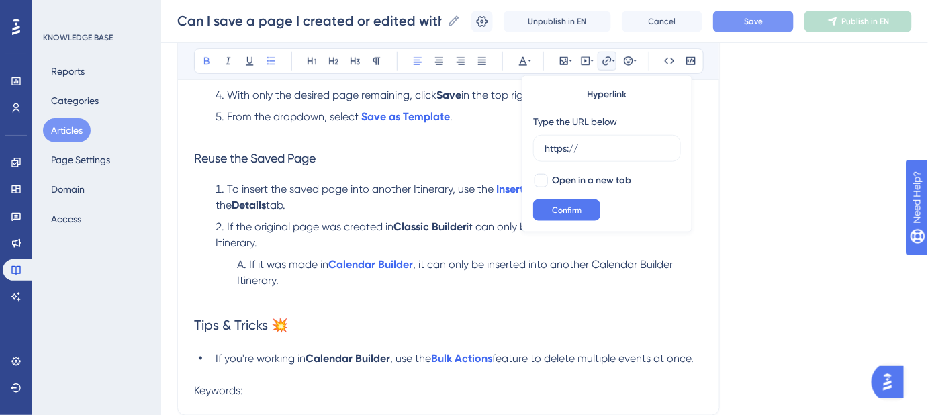
drag, startPoint x: 592, startPoint y: 152, endPoint x: 532, endPoint y: 153, distance: 60.5
click at [533, 155] on label "https://" at bounding box center [607, 148] width 148 height 27
click at [545, 155] on input "https://" at bounding box center [607, 148] width 125 height 15
type input "https://safariportal.help.userguiding.com/en/articles/5604--how-do-i-create-an-…"
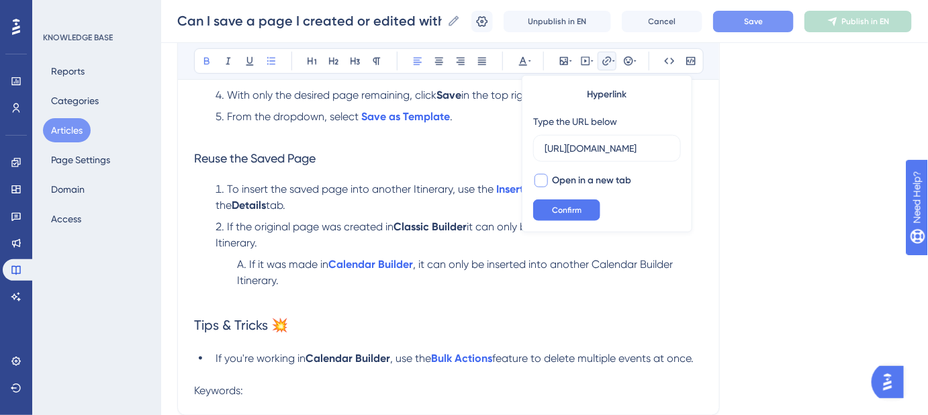
click at [539, 178] on div at bounding box center [541, 180] width 13 height 13
checkbox input "true"
click at [558, 206] on span "Confirm" at bounding box center [567, 210] width 30 height 11
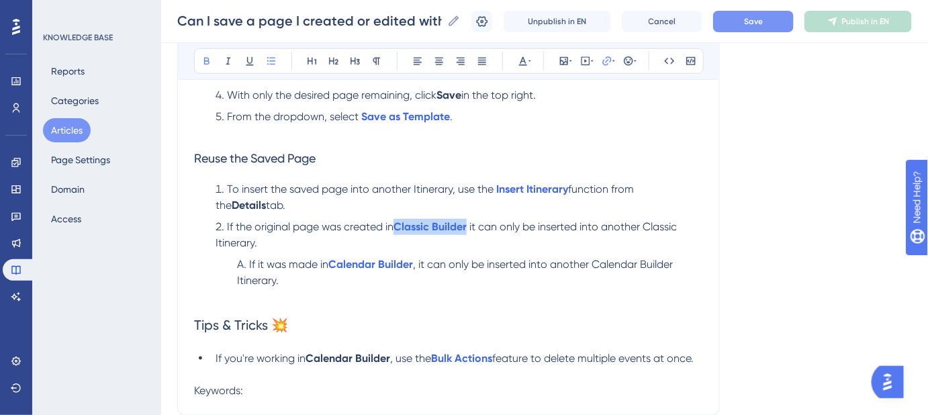
click at [756, 29] on button "Save" at bounding box center [753, 21] width 81 height 21
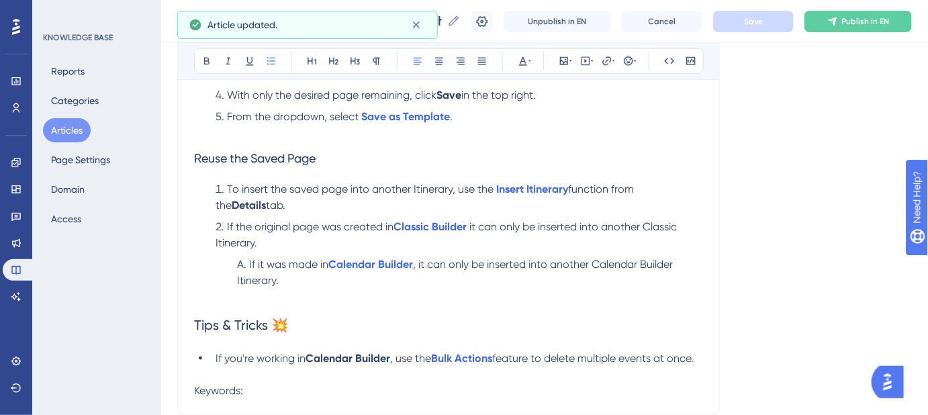
click at [658, 259] on span ", it can only be inserted into another Calendar Builder Itinerary." at bounding box center [456, 272] width 439 height 29
click at [226, 224] on li "If the original page was created in Classic Builder it can only be inserted int…" at bounding box center [456, 235] width 493 height 32
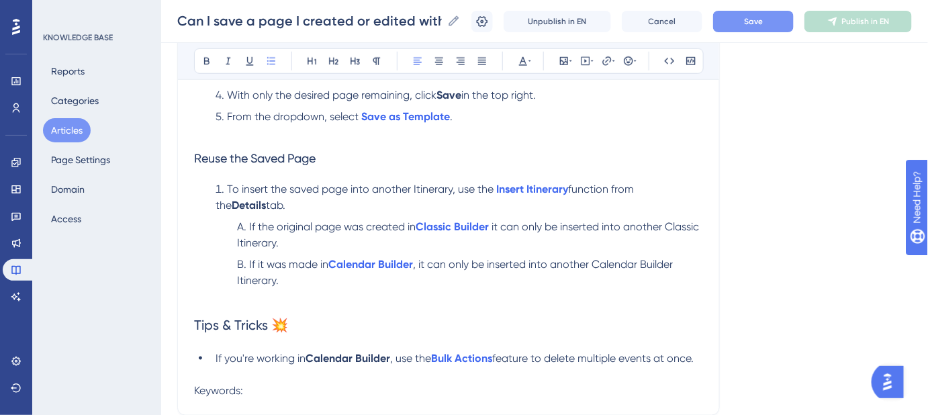
click at [752, 28] on button "Save" at bounding box center [753, 21] width 81 height 21
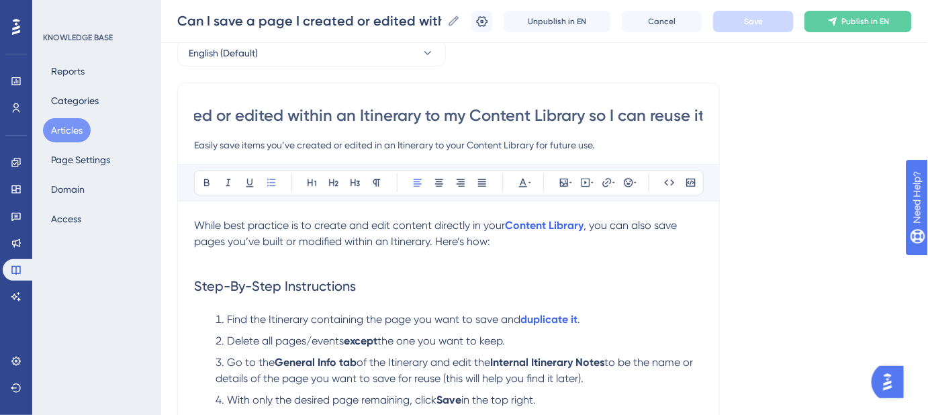
scroll to position [0, 286]
drag, startPoint x: 197, startPoint y: 116, endPoint x: 793, endPoint y: 129, distance: 595.3
click at [793, 129] on div "Language English (Default) Can I save a page I created or edited within an Itin…" at bounding box center [544, 409] width 735 height 783
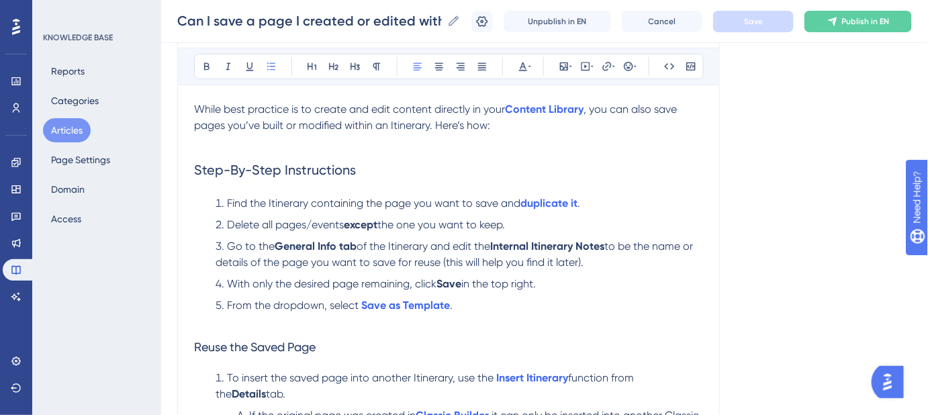
scroll to position [373, 0]
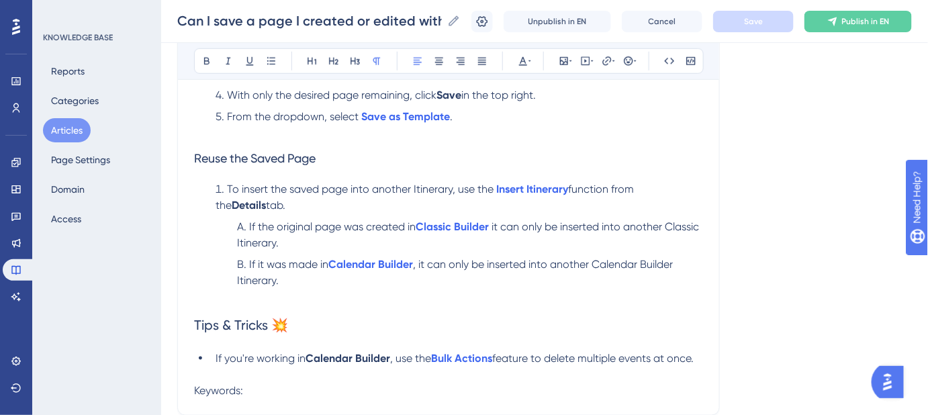
click at [285, 386] on p "Keywords:" at bounding box center [448, 391] width 509 height 16
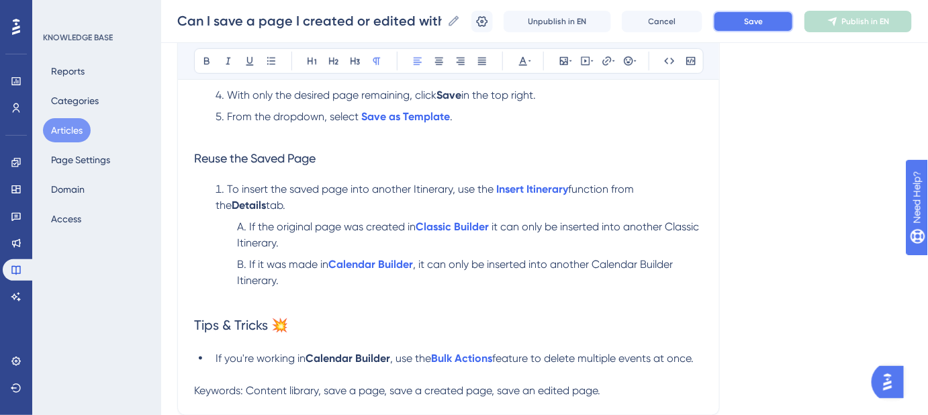
click at [751, 30] on button "Save" at bounding box center [753, 21] width 81 height 21
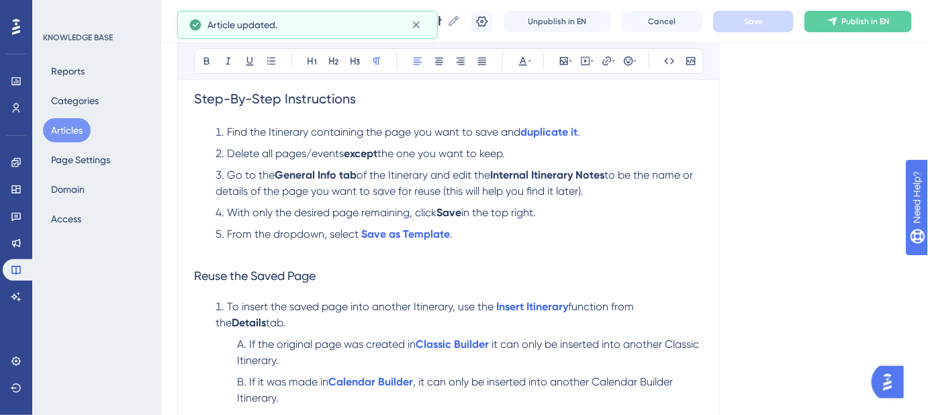
scroll to position [129, 0]
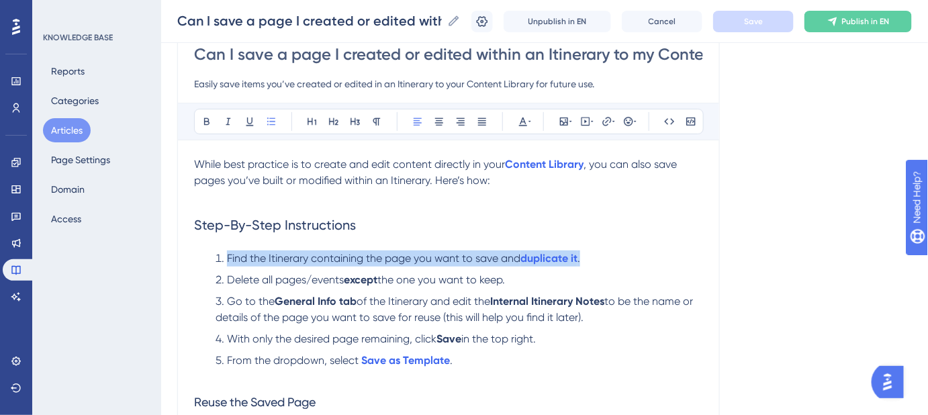
drag, startPoint x: 591, startPoint y: 257, endPoint x: 231, endPoint y: 259, distance: 360.0
click at [228, 259] on li "Find the Itinerary containing the page you want to save and duplicate it ." at bounding box center [456, 259] width 493 height 16
click at [233, 259] on span "Find the Itinerary containing the page you want to save and" at bounding box center [374, 258] width 294 height 13
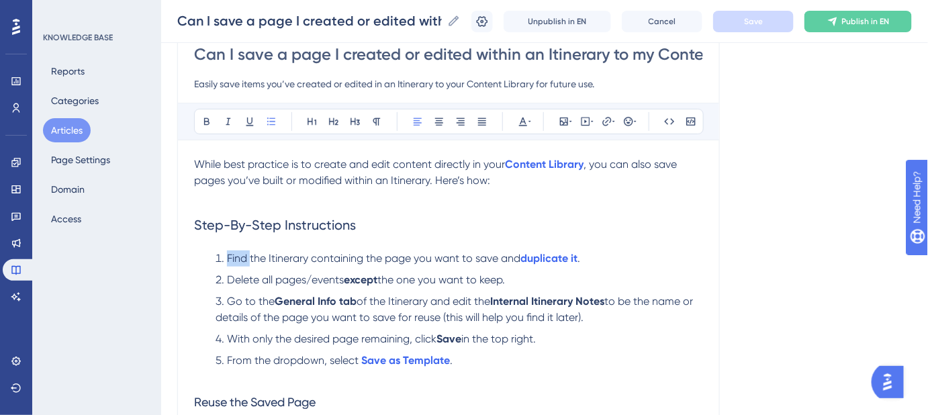
click at [233, 259] on span "Find the Itinerary containing the page you want to save and" at bounding box center [374, 258] width 294 height 13
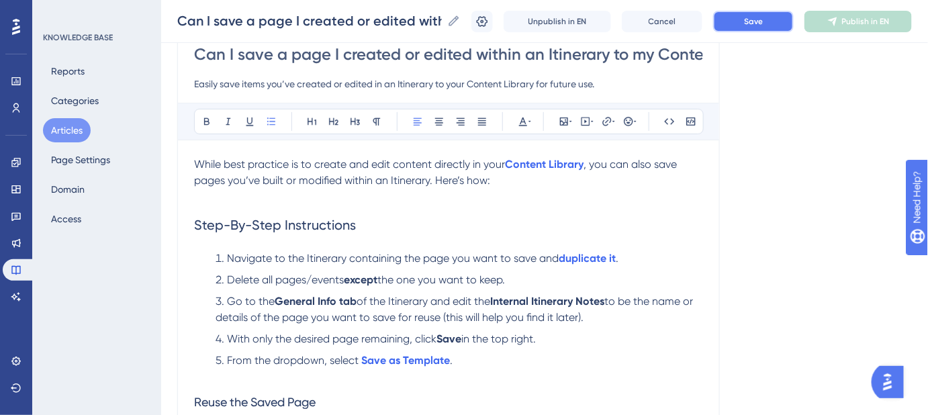
click at [745, 14] on button "Save" at bounding box center [753, 21] width 81 height 21
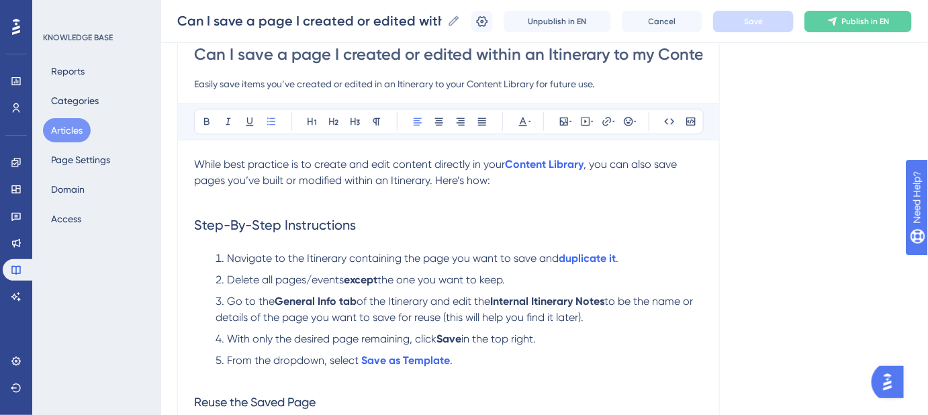
drag, startPoint x: 602, startPoint y: 314, endPoint x: 222, endPoint y: 295, distance: 380.7
click at [222, 295] on li "Go to the General Info tab of the Itinerary and edit the Internal Itinerary Not…" at bounding box center [456, 310] width 493 height 32
copy li "Go to the General Info tab of the Itinerary and edit the Internal Itinerary Not…"
click at [616, 322] on li "Go to the General Info tab of the Itinerary and edit the Internal Itinerary Not…" at bounding box center [456, 310] width 493 height 32
drag, startPoint x: 609, startPoint y: 317, endPoint x: 228, endPoint y: 308, distance: 381.0
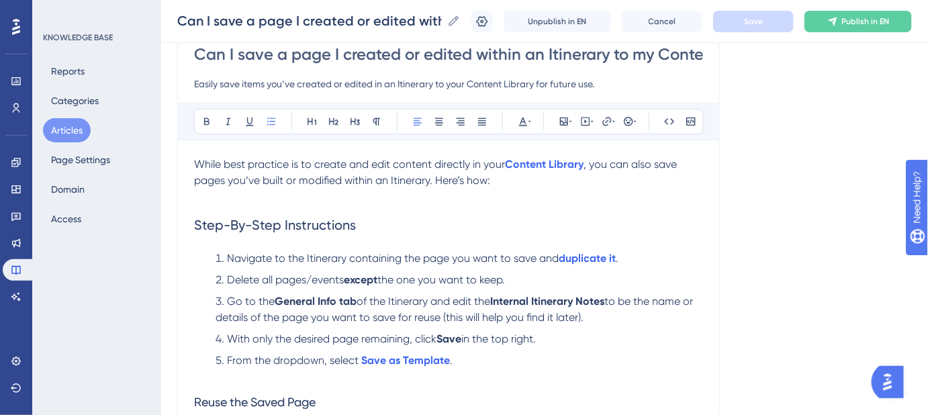
click at [228, 308] on li "Go to the General Info tab of the Itinerary and edit the Internal Itinerary Not…" at bounding box center [456, 310] width 493 height 32
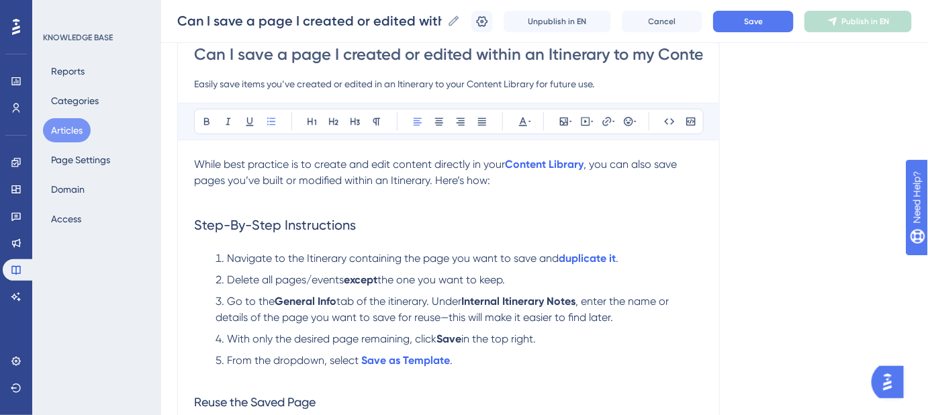
click at [451, 316] on span ", enter the name or details of the page you want to save for reuse—this will ma…" at bounding box center [444, 309] width 456 height 29
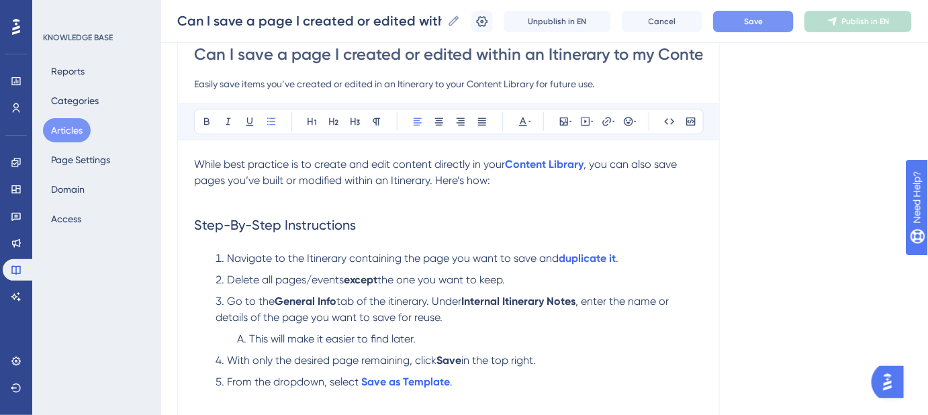
click at [752, 23] on button "Save" at bounding box center [753, 21] width 81 height 21
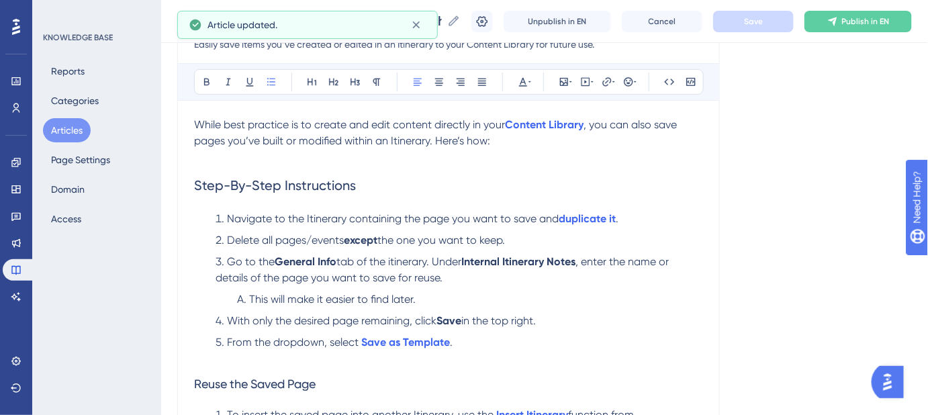
scroll to position [189, 0]
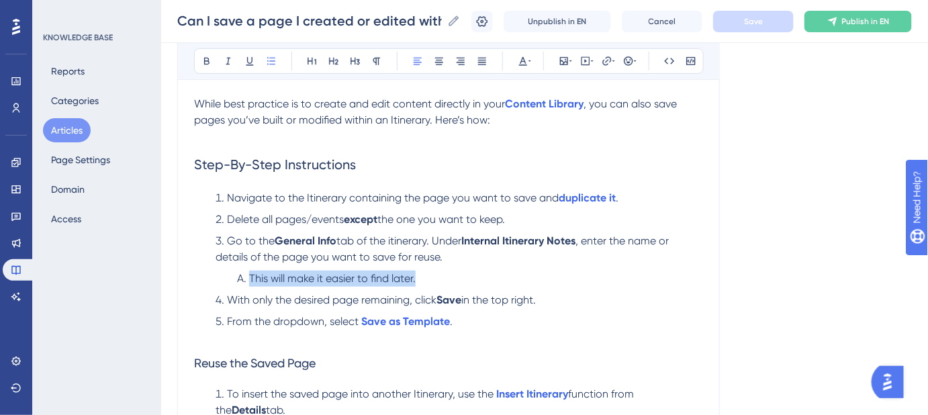
drag, startPoint x: 430, startPoint y: 279, endPoint x: 234, endPoint y: 280, distance: 195.5
click at [234, 280] on li "This will make it easier to find later." at bounding box center [468, 279] width 472 height 16
click at [592, 273] on li "This will make it easier to find later." at bounding box center [468, 279] width 472 height 16
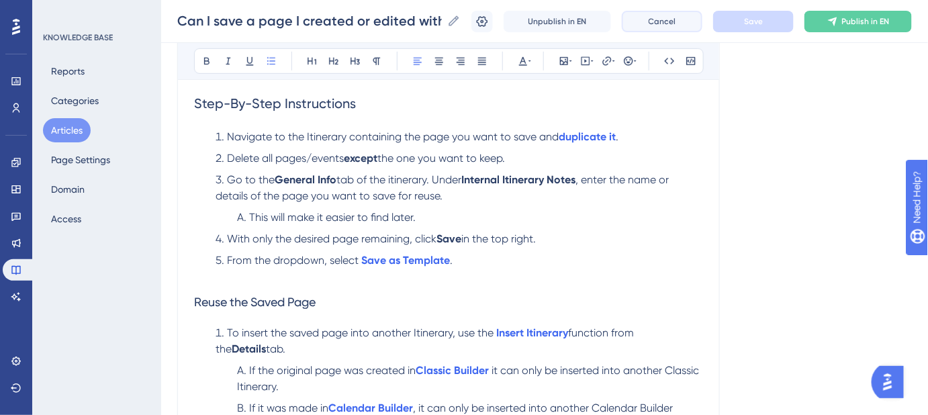
click at [686, 26] on button "Cancel" at bounding box center [662, 21] width 81 height 21
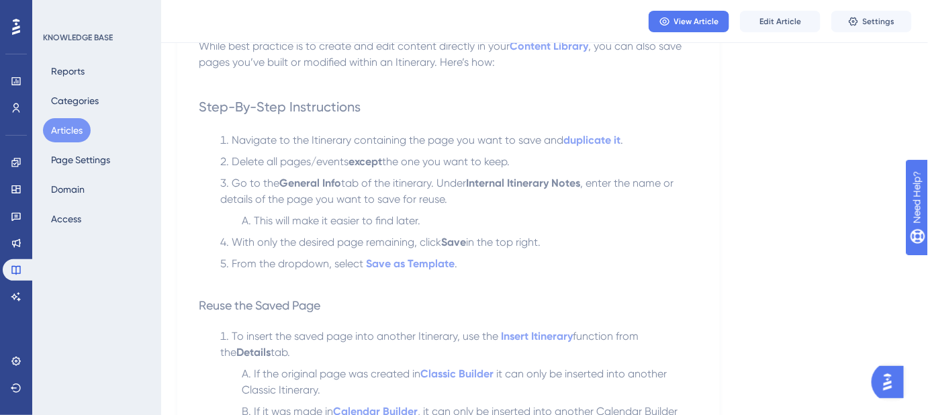
click at [79, 125] on button "Articles" at bounding box center [67, 130] width 48 height 24
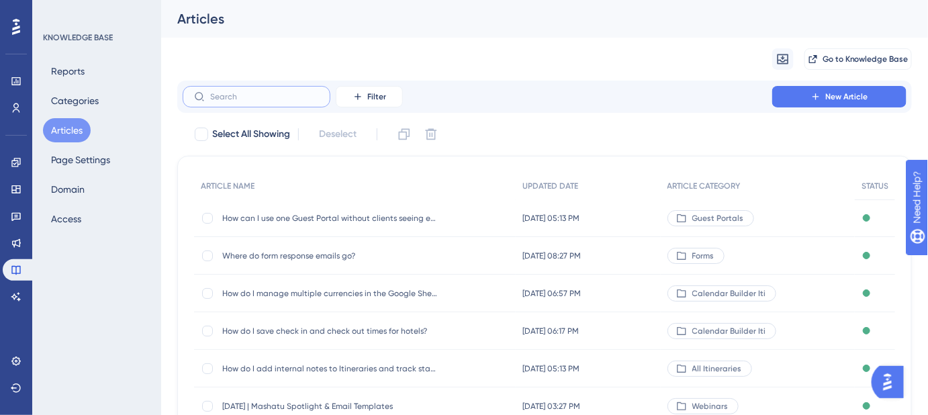
click at [279, 95] on input "text" at bounding box center [264, 96] width 109 height 9
paste input "Can I remove the text from the cover page?"
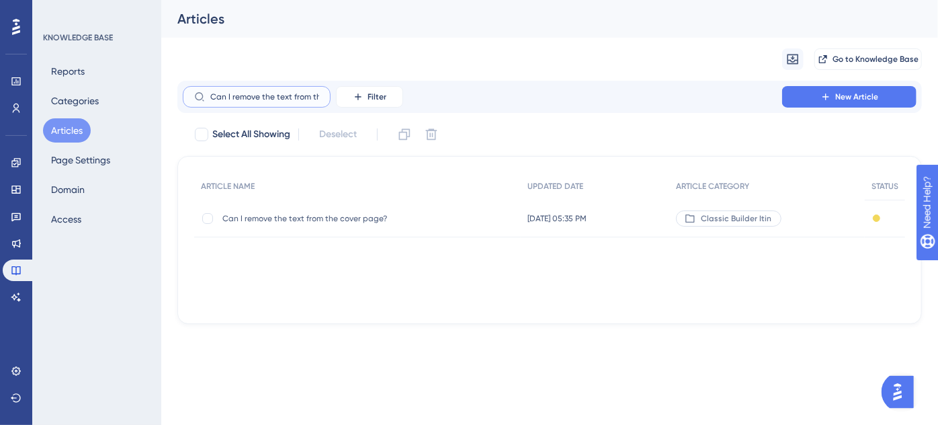
scroll to position [0, 52]
type input "Can I remove the text from the cover page?"
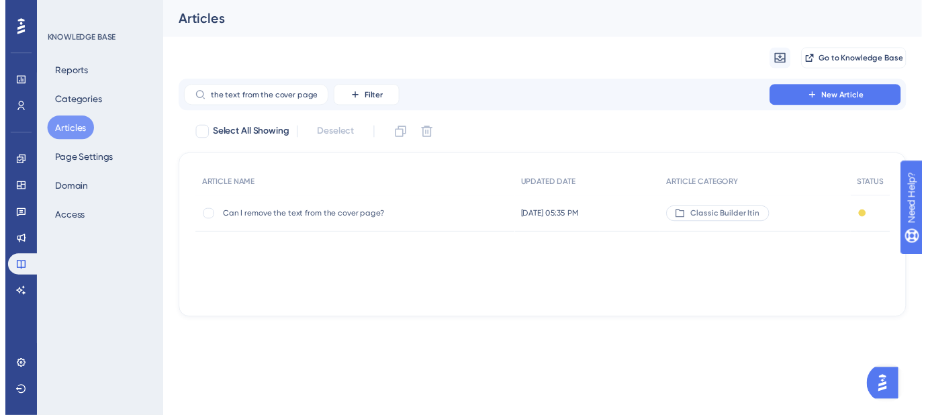
scroll to position [0, 0]
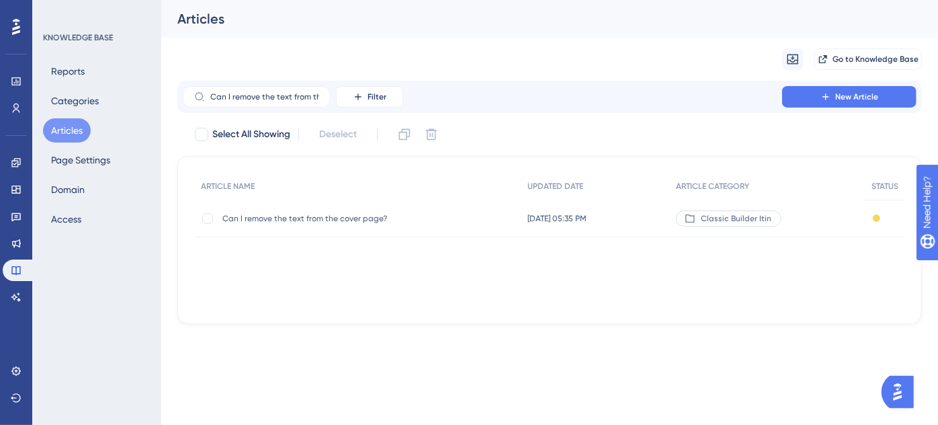
click at [311, 220] on span "Can I remove the text from the cover page?" at bounding box center [329, 218] width 215 height 11
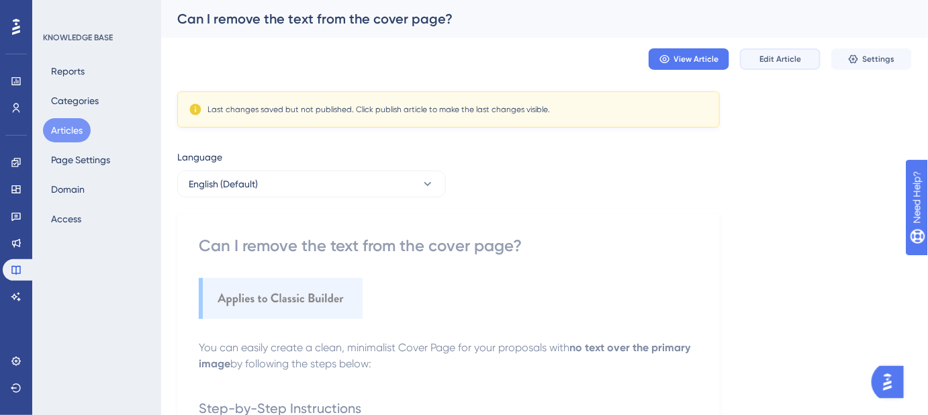
click at [777, 63] on span "Edit Article" at bounding box center [781, 59] width 42 height 11
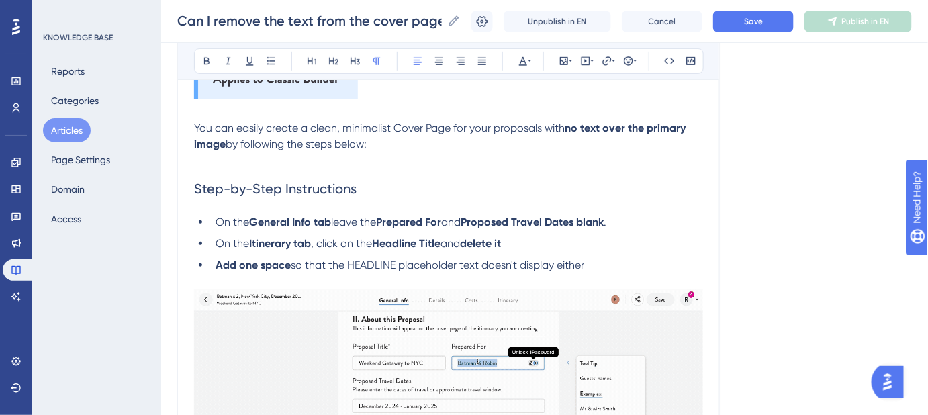
scroll to position [279, 0]
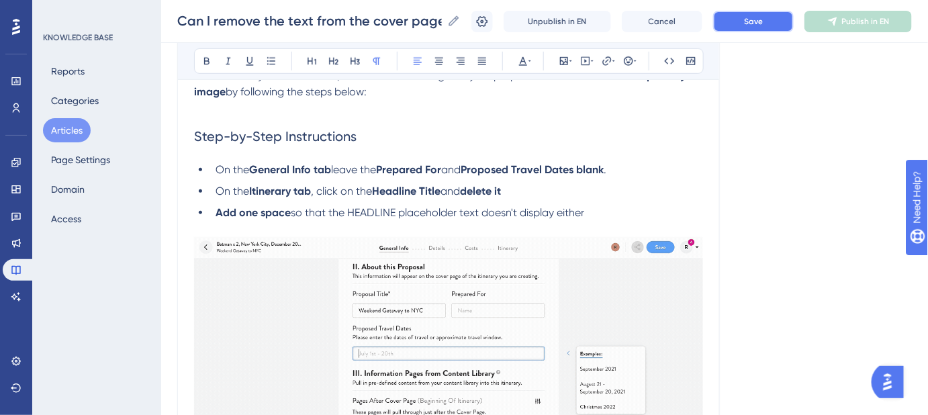
click at [763, 30] on button "Save" at bounding box center [753, 21] width 81 height 21
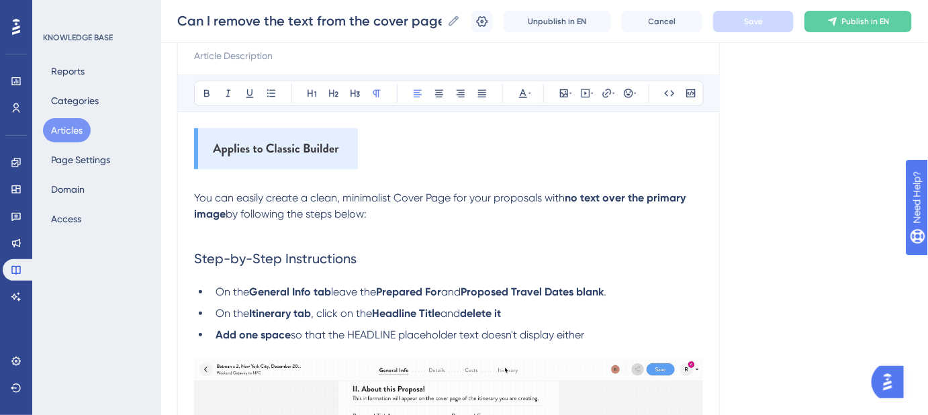
scroll to position [96, 0]
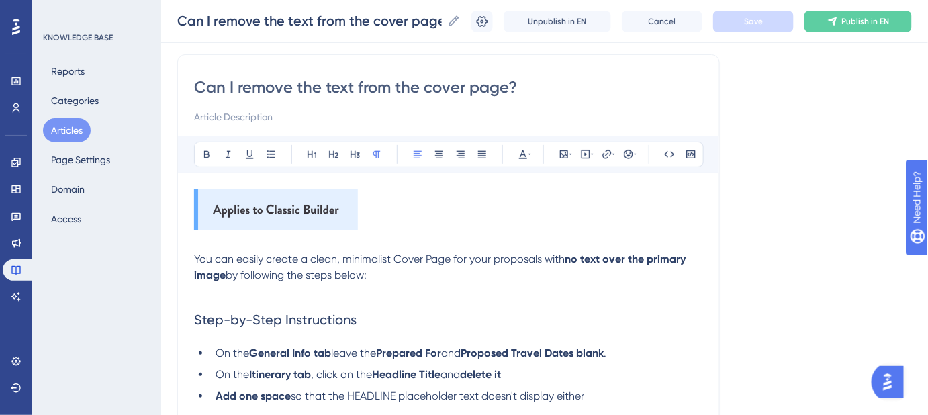
click at [492, 90] on input "Can I remove the text from the cover page?" at bounding box center [448, 87] width 509 height 21
click at [272, 121] on input at bounding box center [448, 117] width 509 height 16
paste input "Manage what text appears on your cover page."
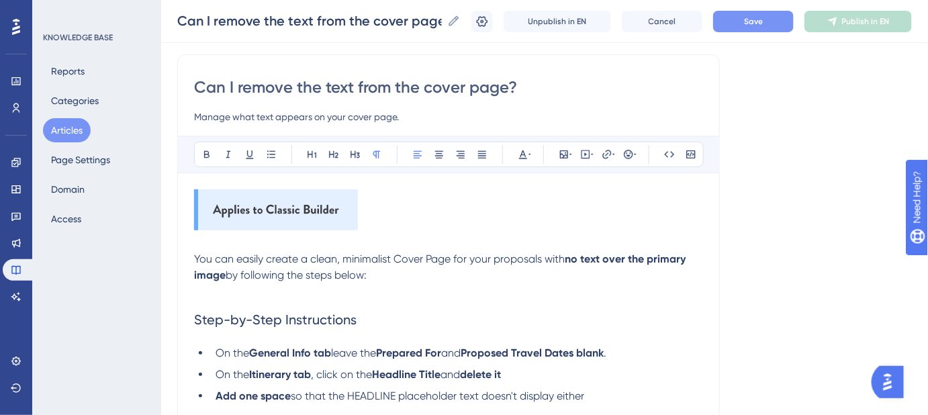
type input "Manage what text appears on your cover page."
click at [744, 21] on button "Save" at bounding box center [753, 21] width 81 height 21
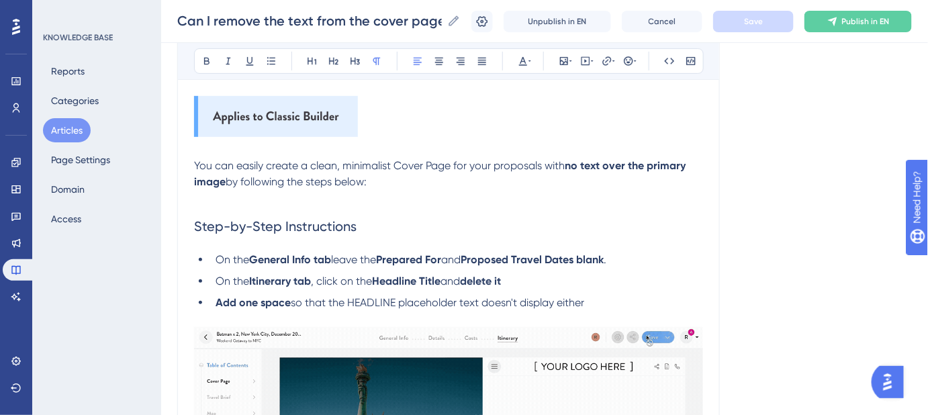
scroll to position [218, 0]
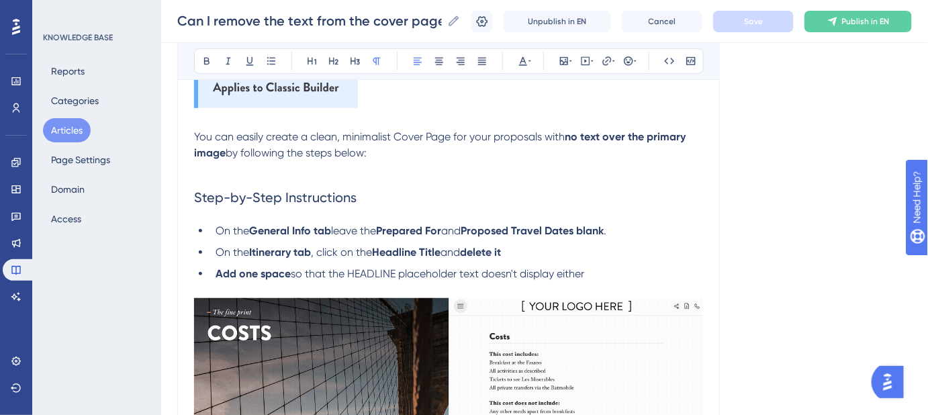
drag, startPoint x: 334, startPoint y: 159, endPoint x: 227, endPoint y: 156, distance: 106.8
click at [227, 156] on p "You can easily create a clean, minimalist Cover Page for your proposals with no…" at bounding box center [448, 145] width 509 height 32
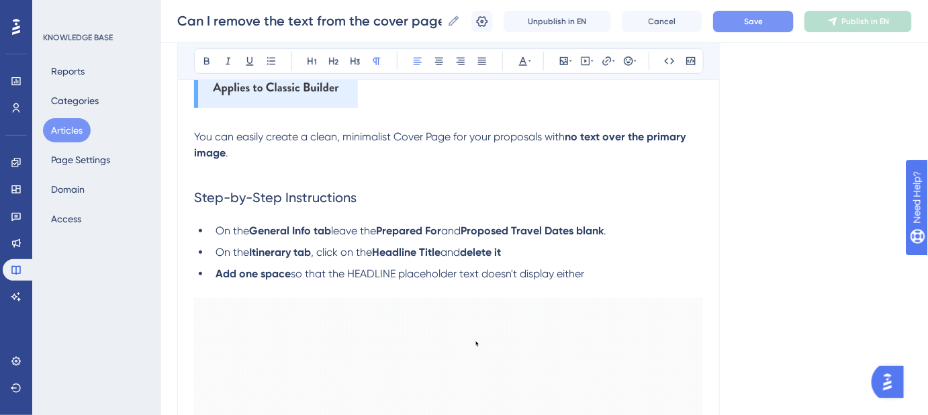
click at [749, 30] on button "Save" at bounding box center [753, 21] width 81 height 21
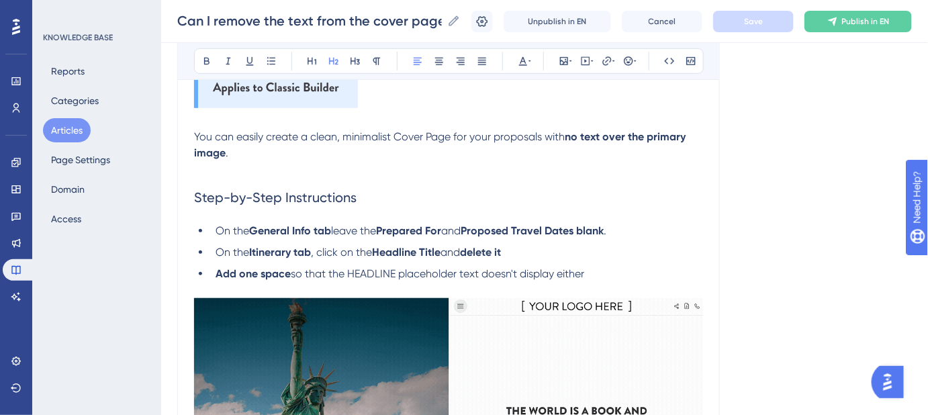
click at [216, 215] on h2 "Step-by-Step Instructions" at bounding box center [448, 197] width 509 height 40
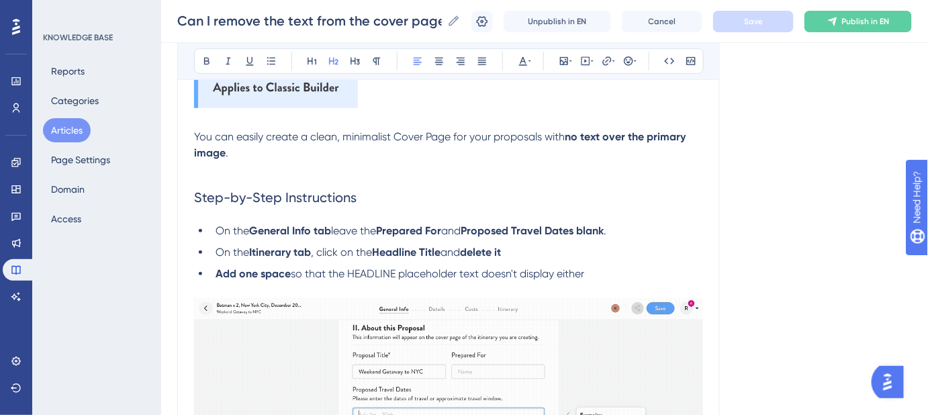
click at [365, 198] on h2 "Step-by-Step Instructions" at bounding box center [448, 197] width 509 height 40
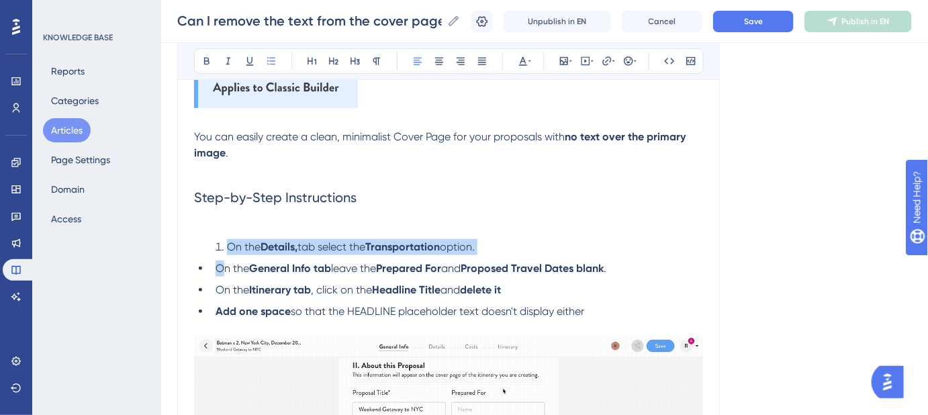
drag, startPoint x: 220, startPoint y: 264, endPoint x: 227, endPoint y: 247, distance: 18.7
click at [227, 247] on div "You can easily create a clean, minimalist Cover Page for your proposals with no…" at bounding box center [448, 413] width 509 height 693
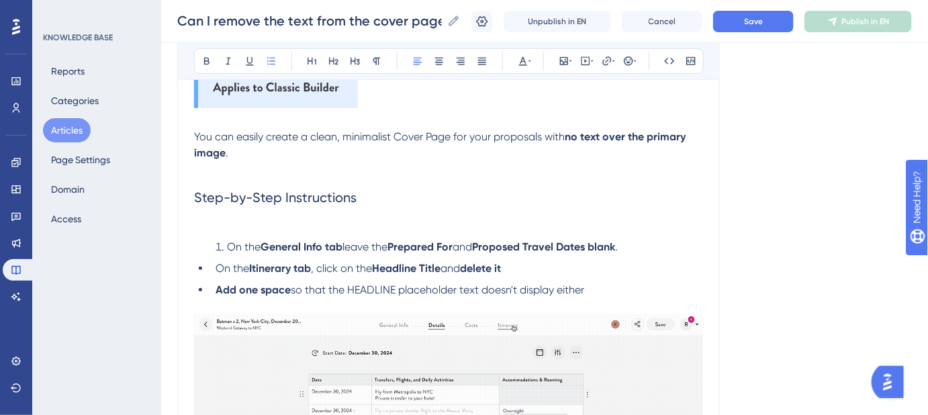
drag, startPoint x: 208, startPoint y: 265, endPoint x: 191, endPoint y: 261, distance: 16.6
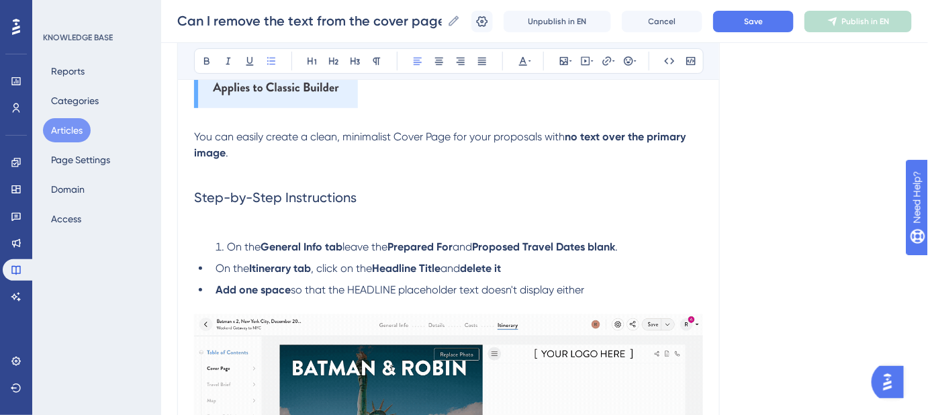
click at [191, 261] on div "Can I remove the text from the cover page? Manage what text appears on your cov…" at bounding box center [448, 343] width 543 height 823
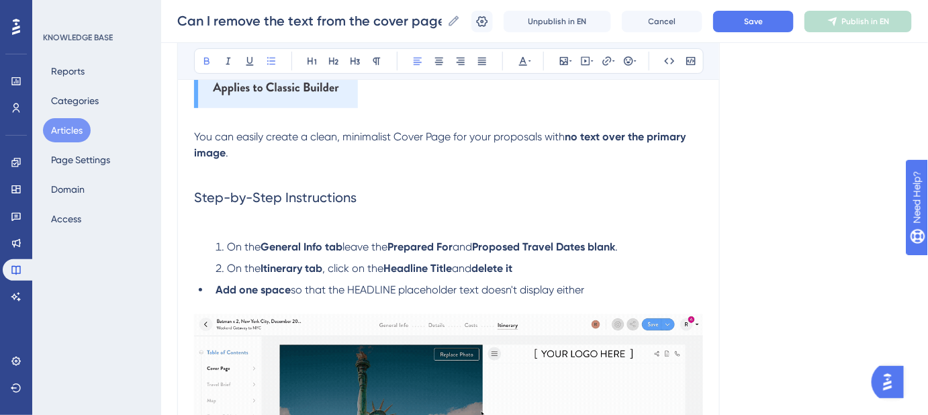
click at [216, 286] on strong "Add one space" at bounding box center [253, 289] width 75 height 13
click at [365, 202] on h2 "Step-by-Step Instructions" at bounding box center [448, 197] width 509 height 40
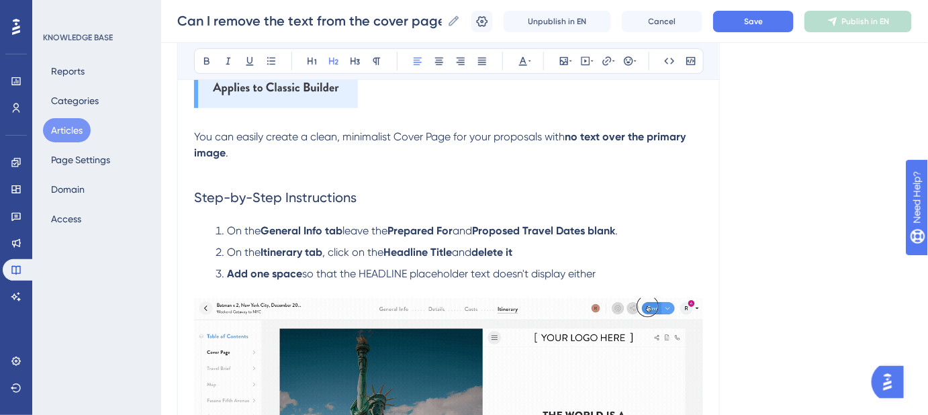
click at [623, 271] on li "Add one space so that the HEADLINE placeholder text doesn't display either" at bounding box center [456, 274] width 493 height 16
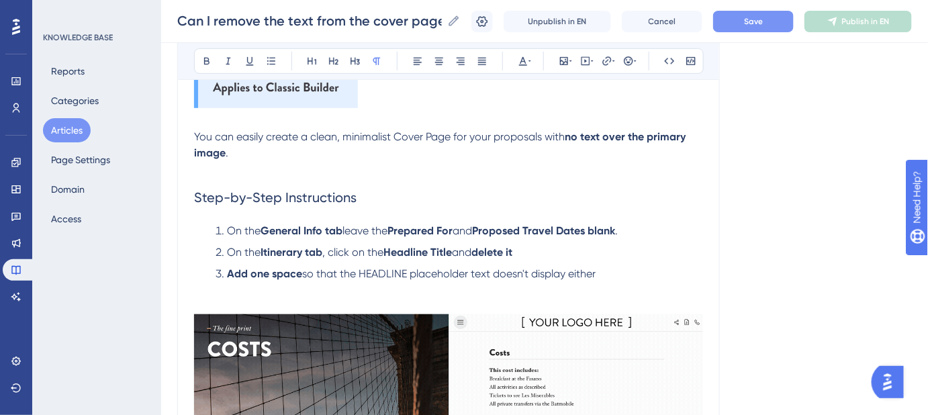
click at [735, 24] on button "Save" at bounding box center [753, 21] width 81 height 21
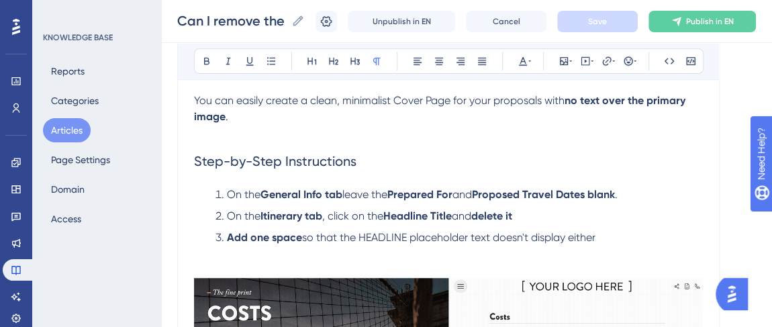
scroll to position [279, 0]
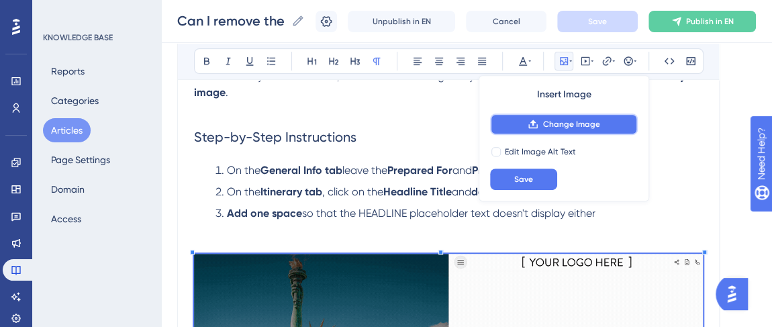
click at [535, 126] on icon at bounding box center [533, 124] width 11 height 11
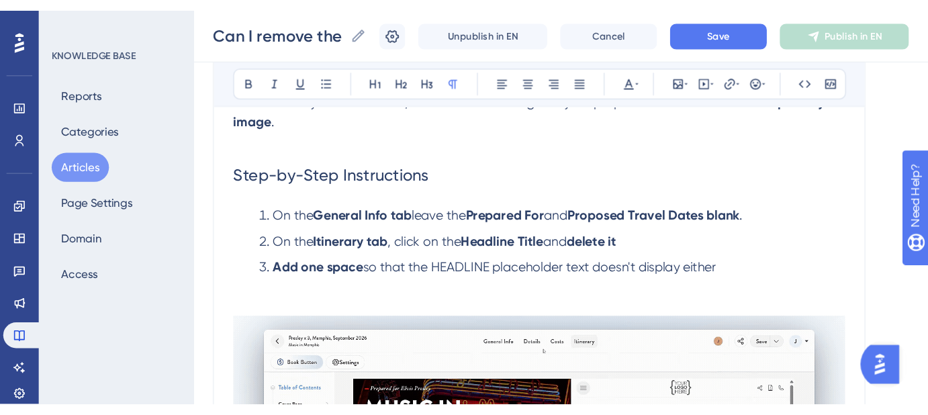
scroll to position [279, 0]
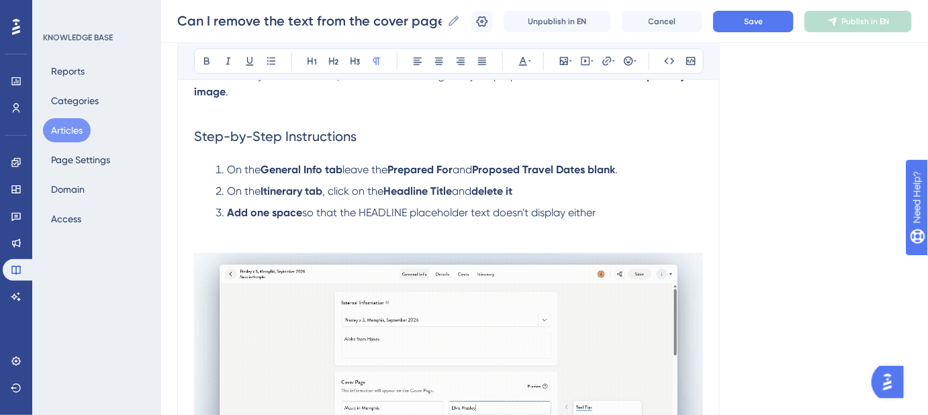
click at [643, 206] on li "Add one space so that the HEADLINE placeholder text doesn't display either" at bounding box center [456, 213] width 493 height 16
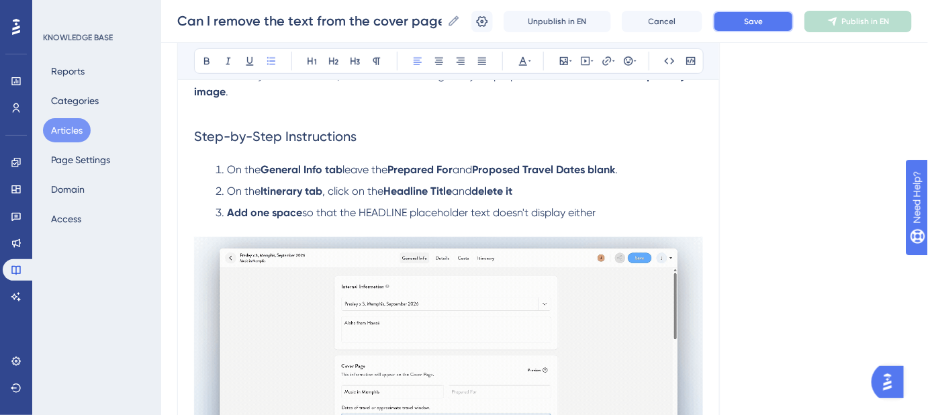
click at [763, 19] on span "Save" at bounding box center [753, 21] width 19 height 11
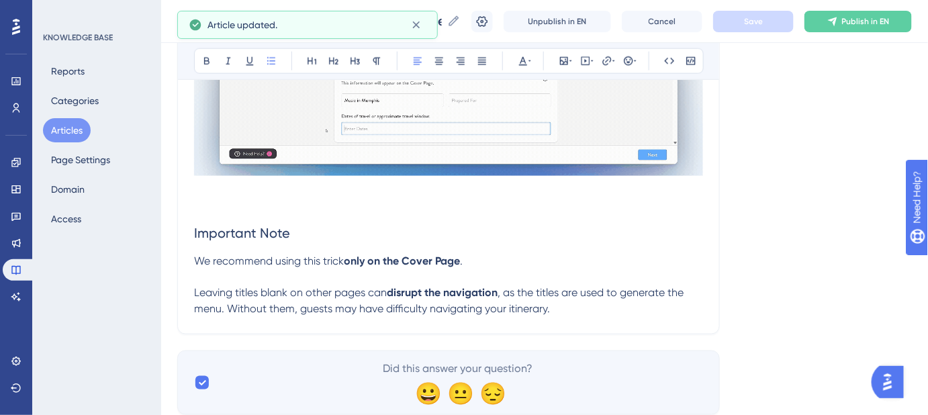
scroll to position [584, 0]
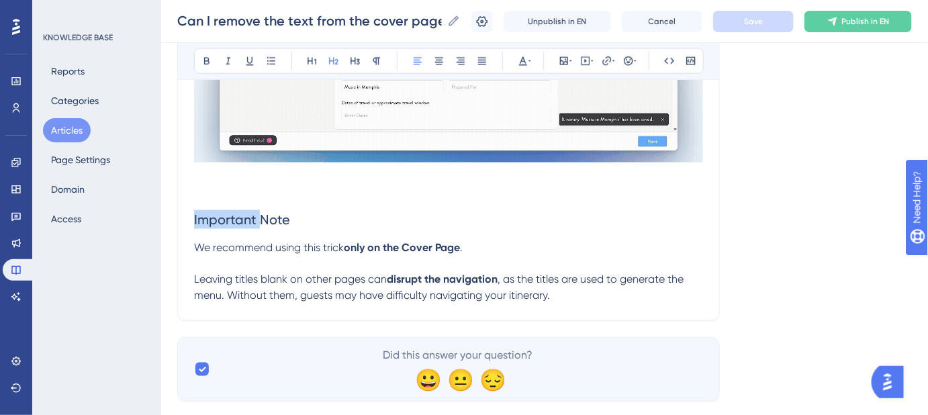
drag, startPoint x: 259, startPoint y: 220, endPoint x: 184, endPoint y: 219, distance: 75.2
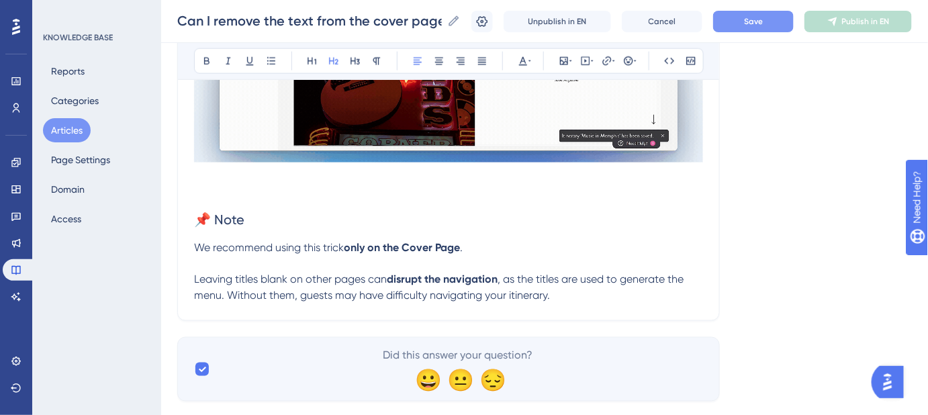
click at [261, 220] on h2 "📌 Note" at bounding box center [448, 219] width 509 height 40
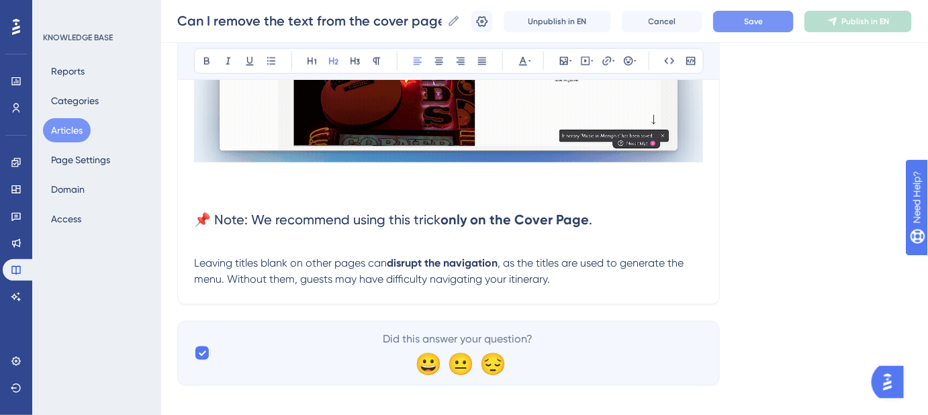
drag, startPoint x: 548, startPoint y: 219, endPoint x: 337, endPoint y: 85, distance: 250.3
click at [215, 219] on h2 "📌 Note: We recommend using this trick only on the Cover Page ." at bounding box center [448, 219] width 509 height 40
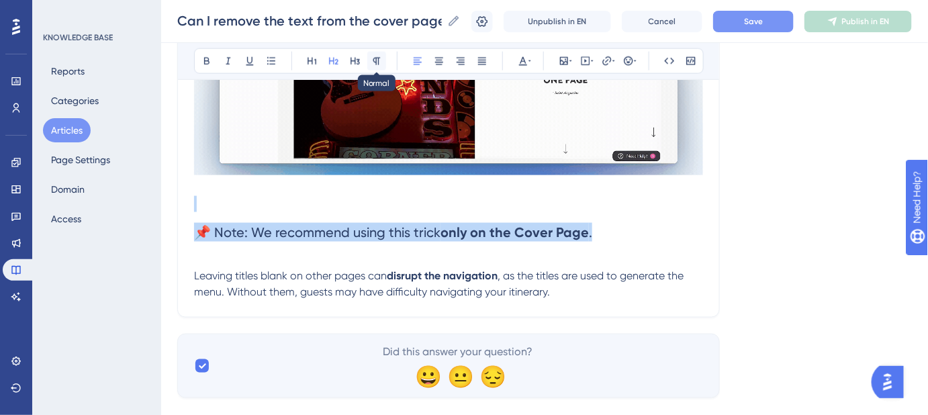
click at [376, 56] on icon at bounding box center [376, 61] width 11 height 11
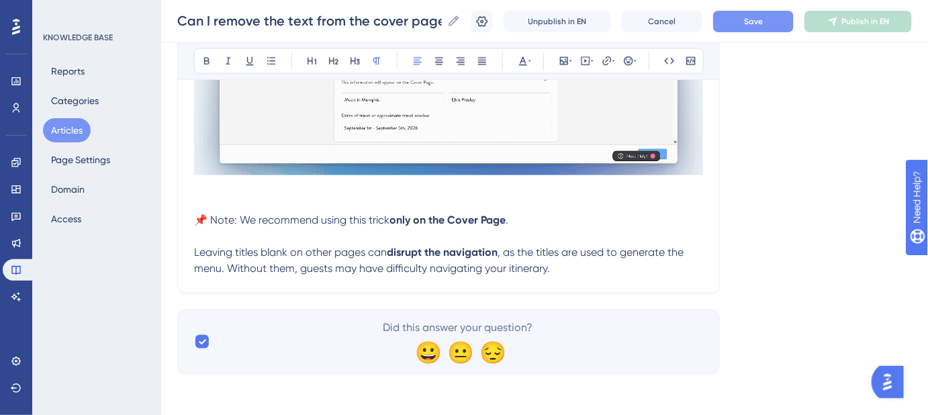
click at [397, 269] on span ", as the titles are used to generate the menu. Without them, guests may have di…" at bounding box center [440, 260] width 492 height 29
click at [195, 251] on span "Leaving titles blank on other pages can" at bounding box center [290, 252] width 193 height 13
drag, startPoint x: 235, startPoint y: 219, endPoint x: 205, endPoint y: 220, distance: 30.3
click at [205, 220] on span "📌 Note: We recommend using this trick" at bounding box center [291, 220] width 195 height 13
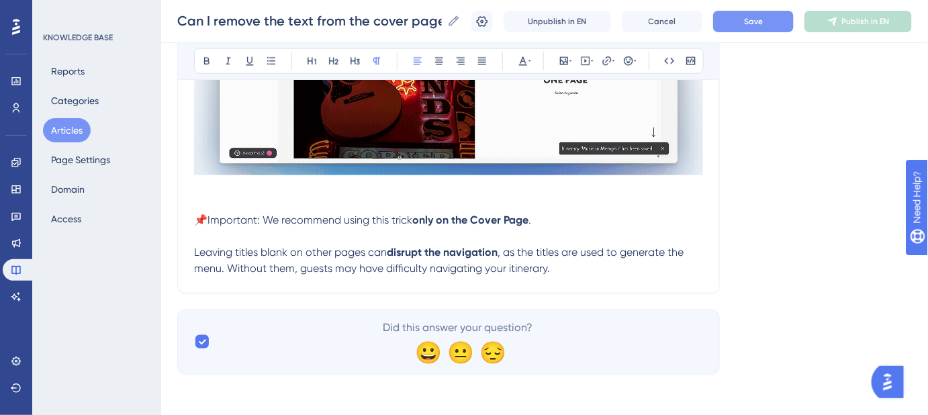
click at [205, 221] on span "📌Important: We recommend using this trick" at bounding box center [303, 220] width 218 height 13
click at [265, 218] on span "⚠️Important: We recommend using this trick" at bounding box center [303, 220] width 218 height 13
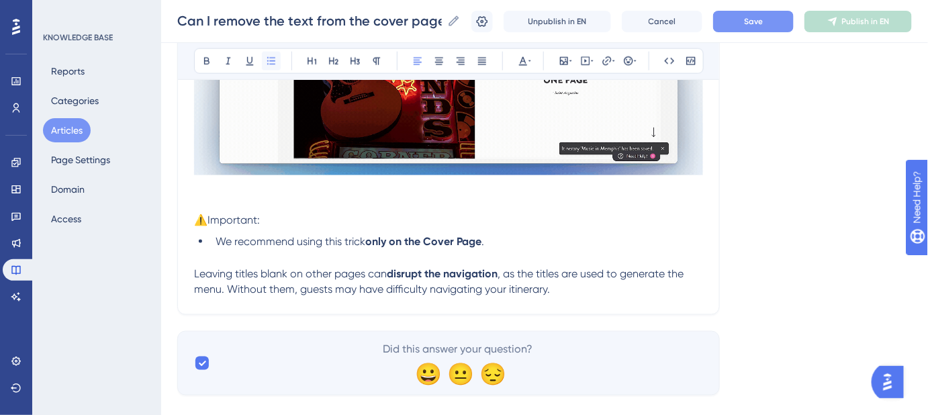
click at [277, 62] on button at bounding box center [271, 61] width 19 height 19
click at [195, 271] on span "Leaving titles blank on other pages can" at bounding box center [290, 273] width 193 height 13
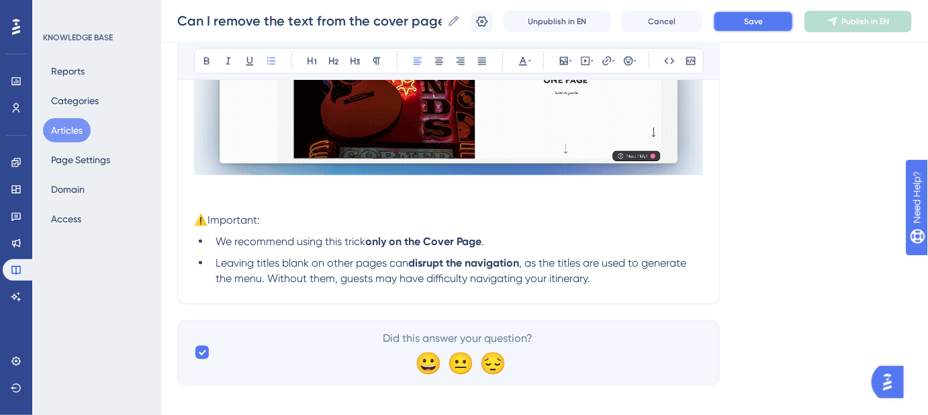
click at [756, 26] on span "Save" at bounding box center [753, 21] width 19 height 11
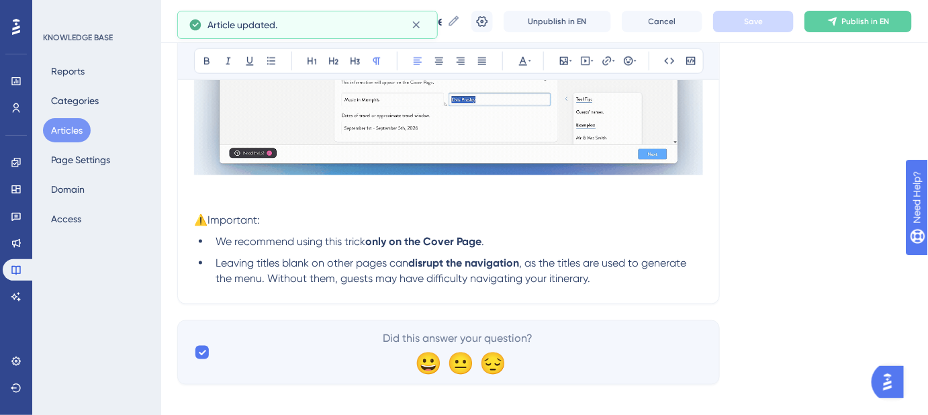
drag, startPoint x: 267, startPoint y: 219, endPoint x: 207, endPoint y: 220, distance: 59.8
click at [207, 220] on p "⚠️Important:" at bounding box center [448, 220] width 509 height 16
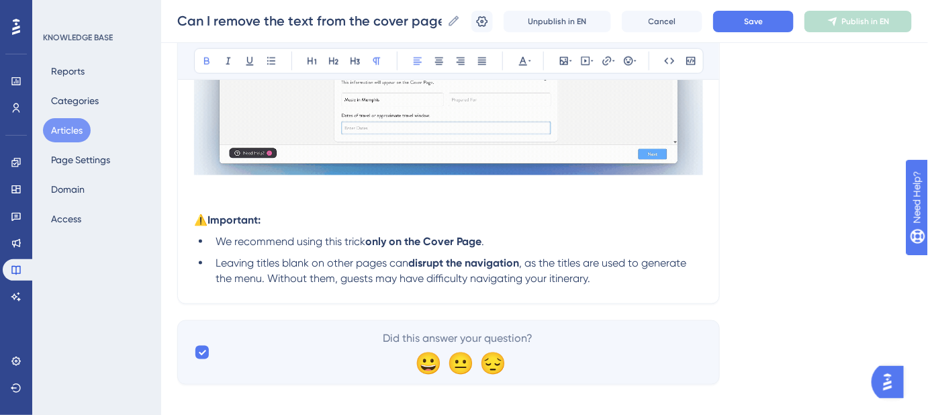
click at [646, 222] on p "⚠️ Important:" at bounding box center [448, 220] width 509 height 16
click at [778, 21] on button "Save" at bounding box center [753, 21] width 81 height 21
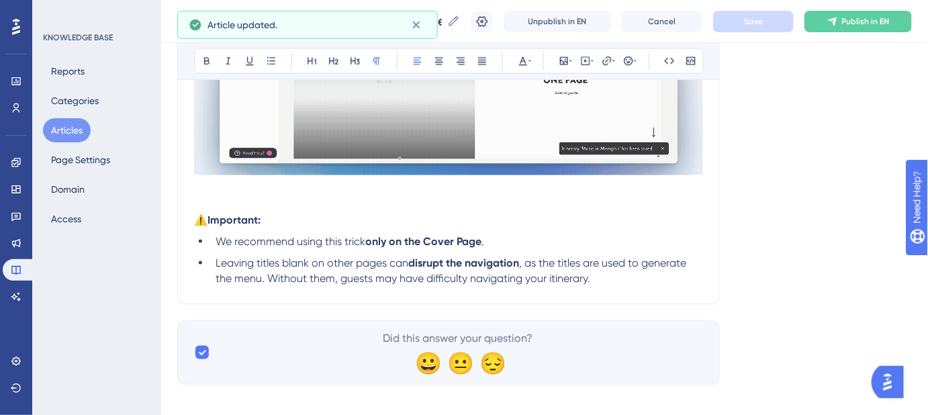
click at [208, 218] on span "⚠️" at bounding box center [200, 220] width 13 height 13
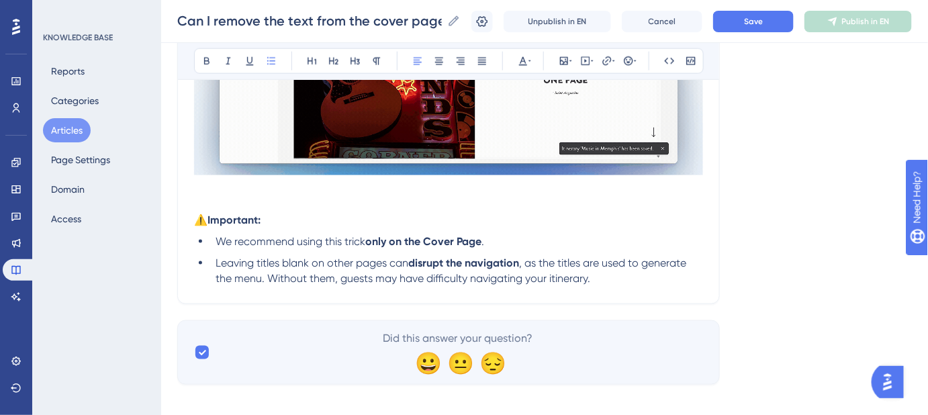
click at [586, 237] on li "We recommend using this trick only on the Cover Page ." at bounding box center [456, 242] width 493 height 16
click at [767, 26] on button "Save" at bounding box center [753, 21] width 81 height 21
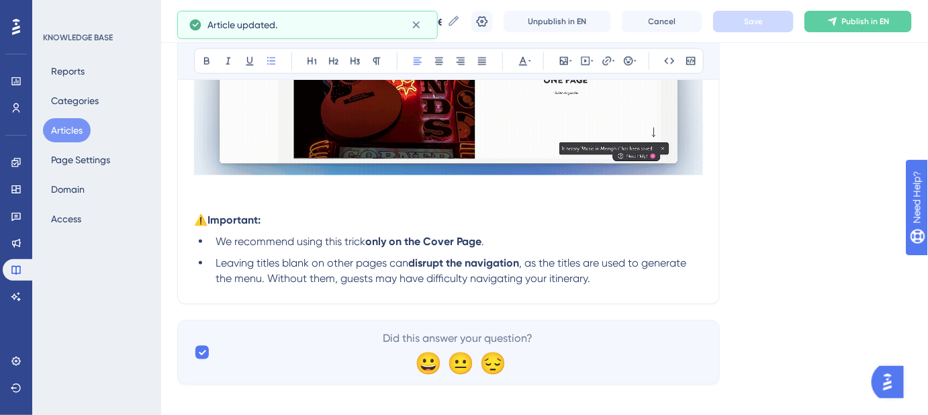
click at [596, 281] on li "Leaving titles blank on other pages can disrupt the navigation , as the titles …" at bounding box center [456, 271] width 493 height 32
click at [552, 279] on span ", as the titles are used to generate the menu. Without them, guests may have di…" at bounding box center [453, 271] width 474 height 29
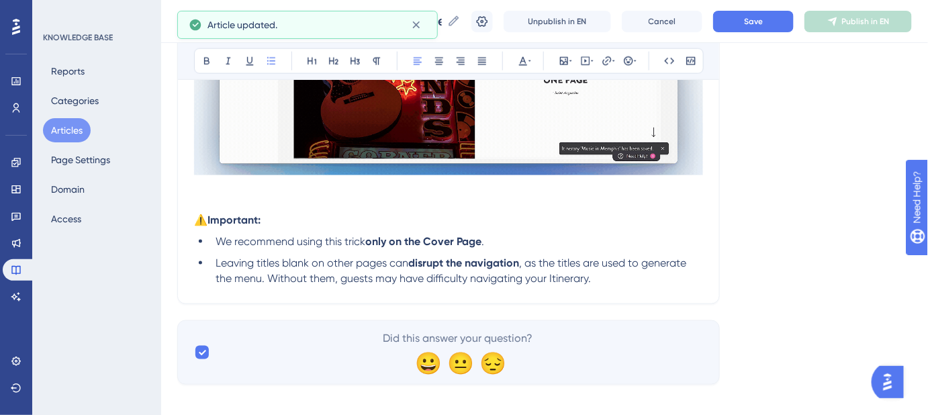
click at [762, 6] on div "Can I remove the text from the cover page? Can I remove the text from the cover…" at bounding box center [544, 21] width 767 height 43
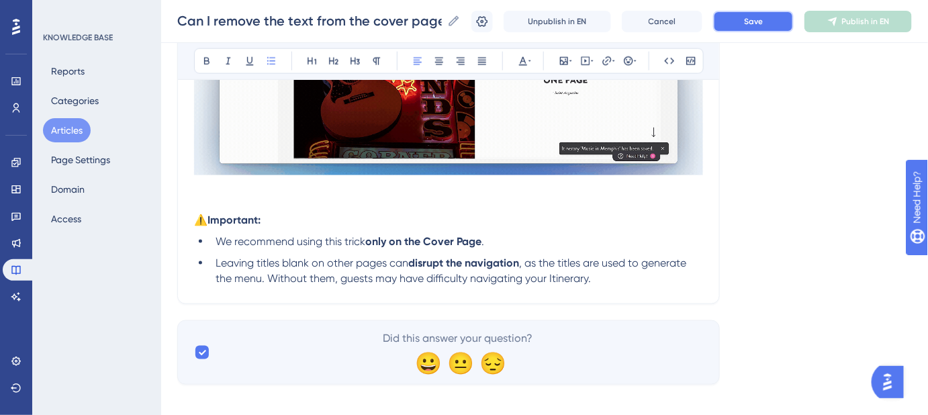
click at [756, 20] on span "Save" at bounding box center [753, 21] width 19 height 11
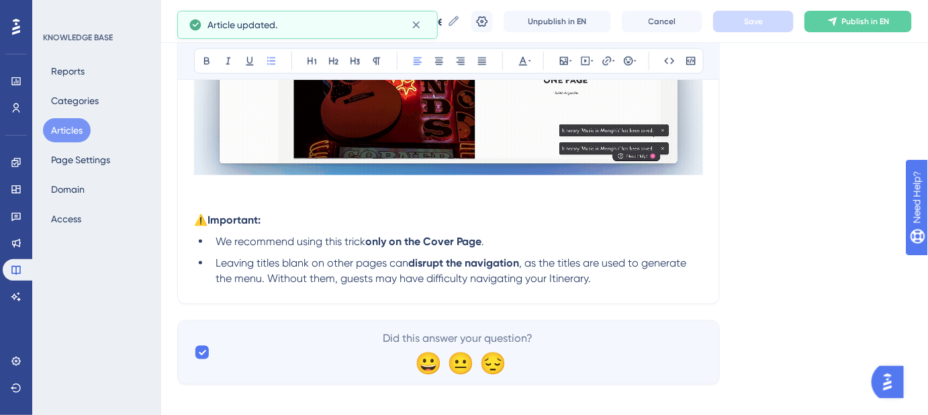
click at [593, 285] on li "Leaving titles blank on other pages can disrupt the navigation , as the titles …" at bounding box center [456, 271] width 493 height 32
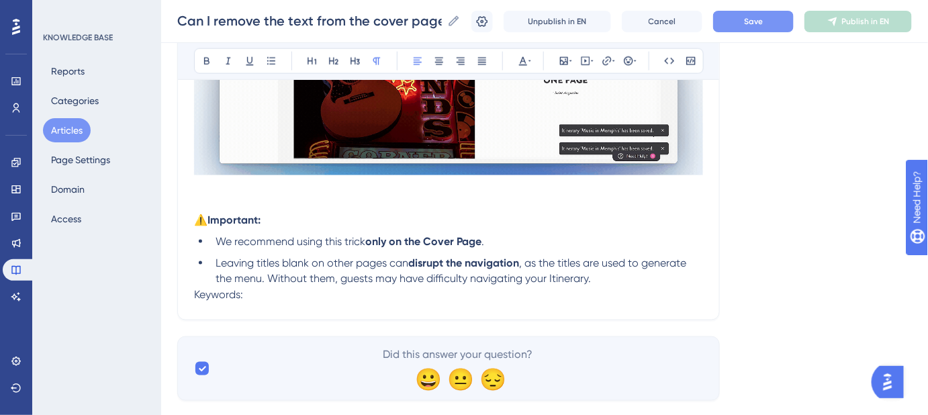
click at [197, 292] on span "Keywords:" at bounding box center [218, 295] width 49 height 13
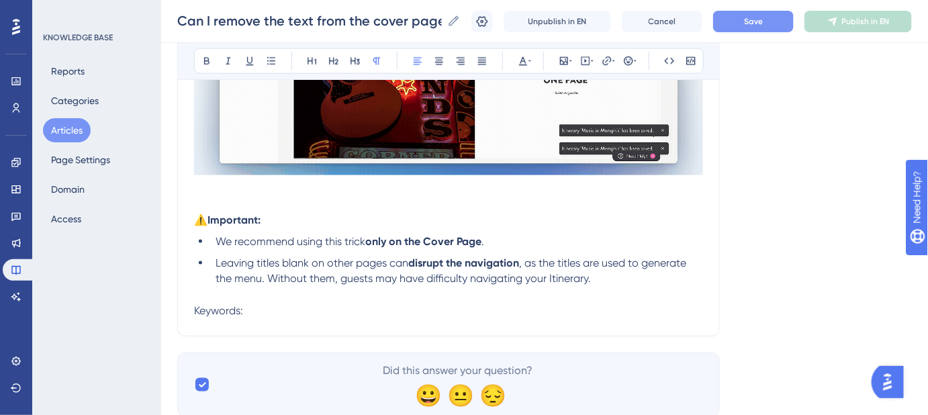
click at [271, 304] on p "Keywords:" at bounding box center [448, 312] width 509 height 16
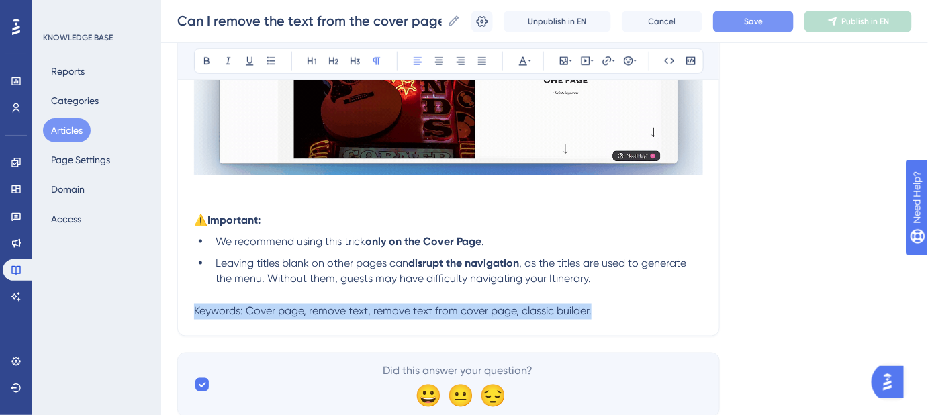
drag, startPoint x: 615, startPoint y: 307, endPoint x: 172, endPoint y: 332, distance: 444.0
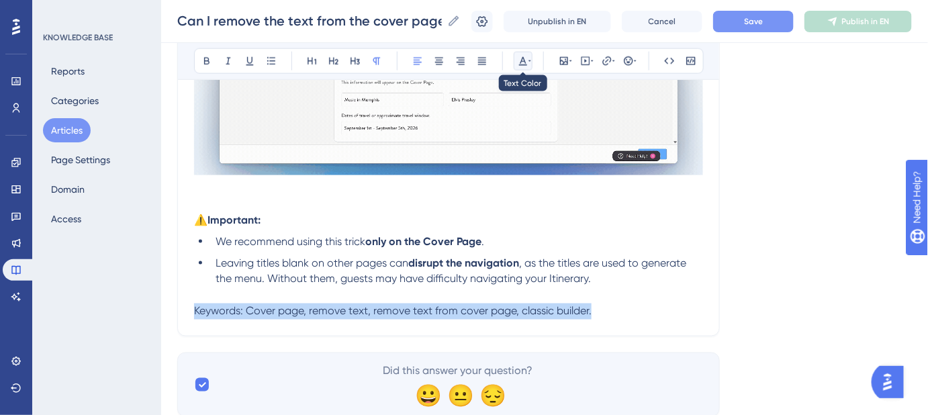
click at [525, 60] on icon at bounding box center [523, 61] width 11 height 11
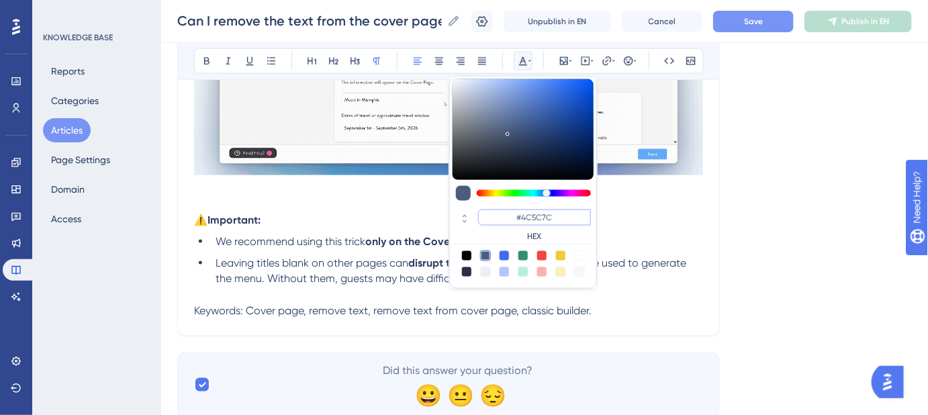
drag, startPoint x: 555, startPoint y: 216, endPoint x: 521, endPoint y: 216, distance: 34.9
click at [521, 216] on input "#4C5C7C" at bounding box center [534, 218] width 113 height 16
type input "#FFFFFF"
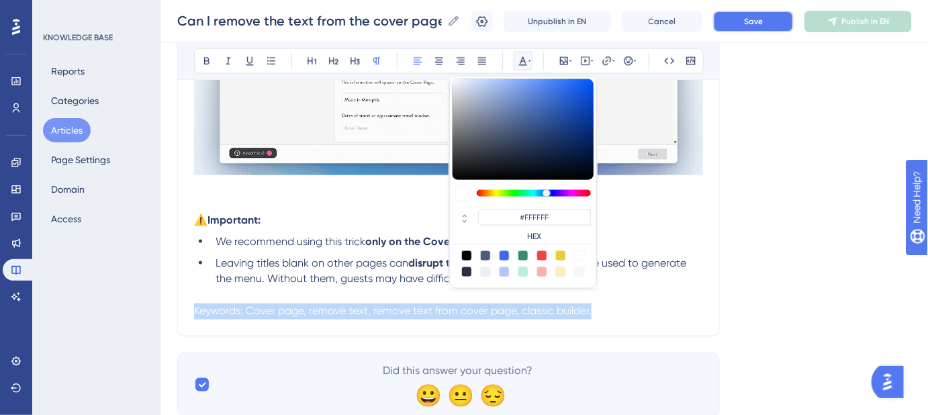
click at [754, 19] on span "Save" at bounding box center [753, 21] width 19 height 11
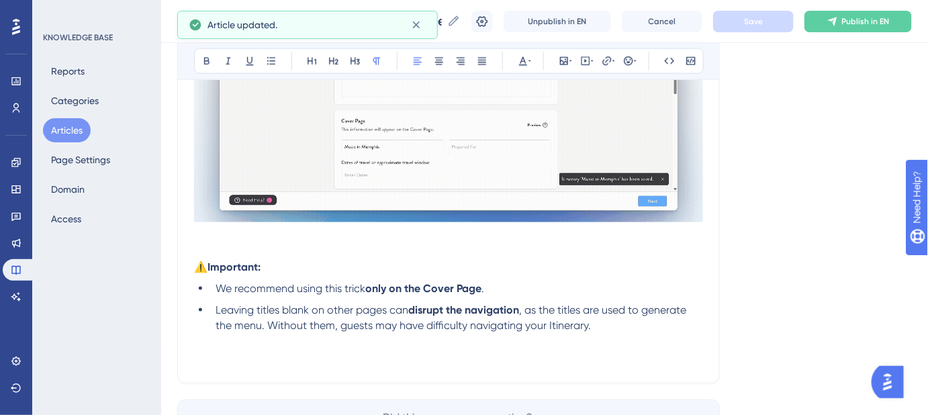
scroll to position [510, 0]
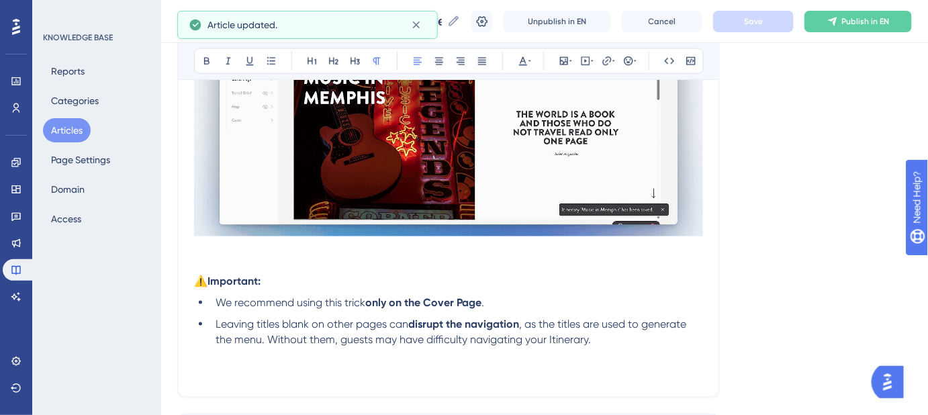
click at [199, 245] on p at bounding box center [448, 249] width 509 height 16
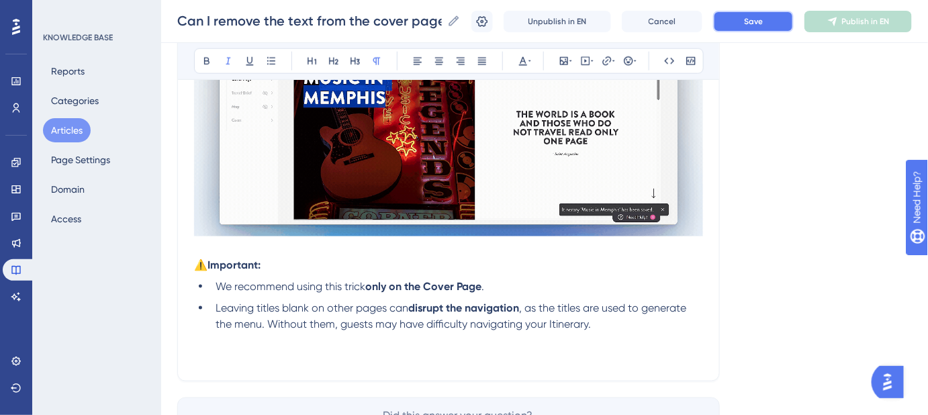
click at [746, 25] on button "Save" at bounding box center [753, 21] width 81 height 21
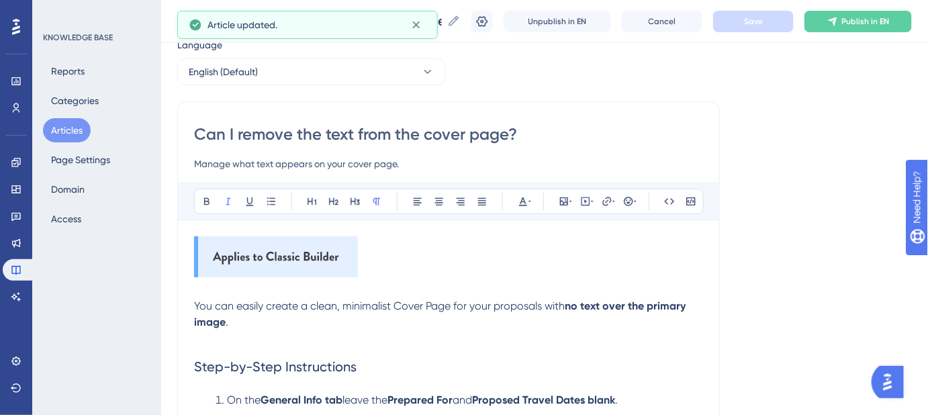
scroll to position [0, 0]
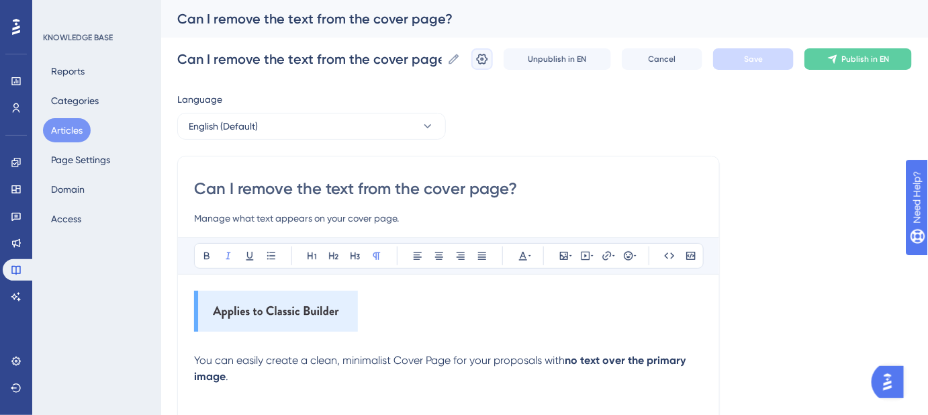
click at [489, 58] on icon at bounding box center [482, 58] width 13 height 13
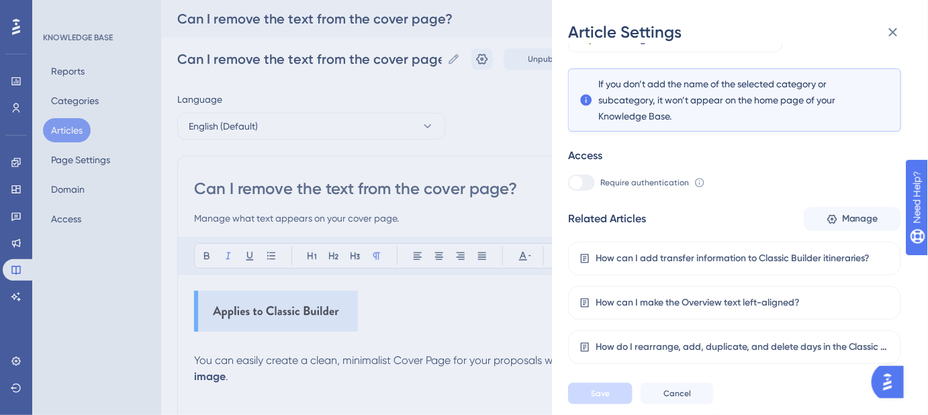
scroll to position [241, 0]
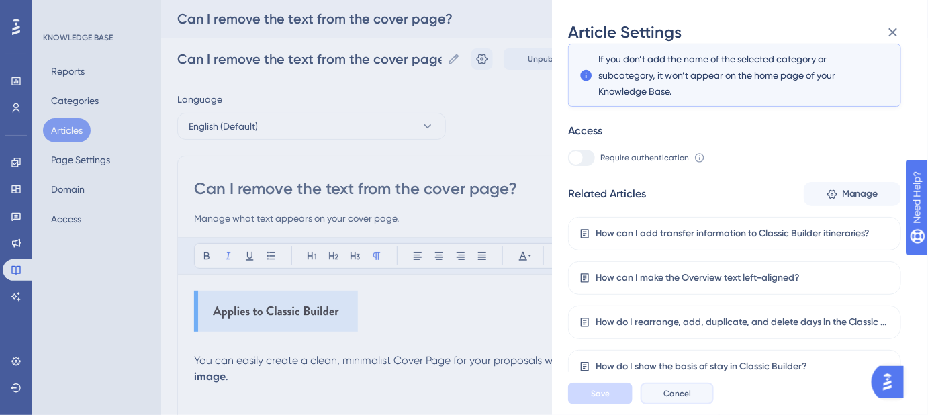
click at [689, 400] on button "Cancel" at bounding box center [677, 393] width 73 height 21
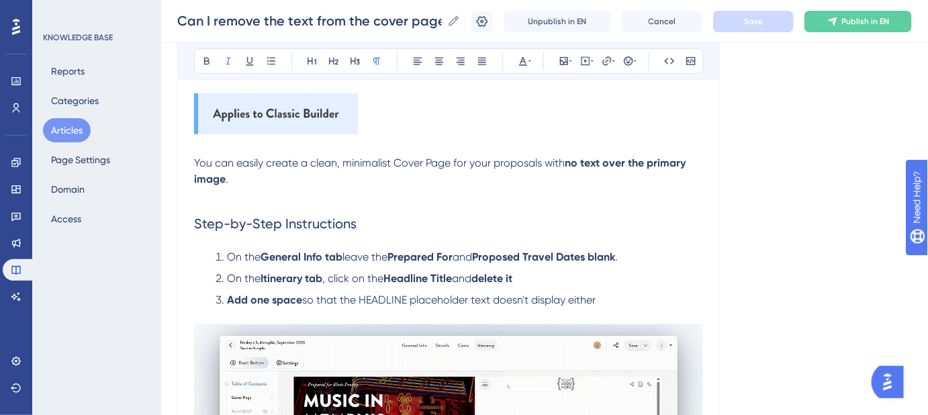
scroll to position [60, 0]
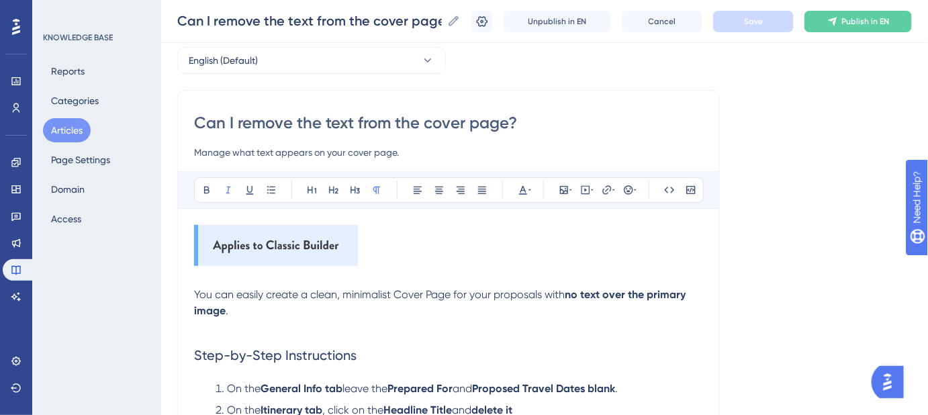
click at [408, 152] on input "Manage what text appears on your cover page." at bounding box center [448, 152] width 509 height 16
click at [347, 151] on input "Manage what text appears on your cover page." at bounding box center [448, 152] width 509 height 16
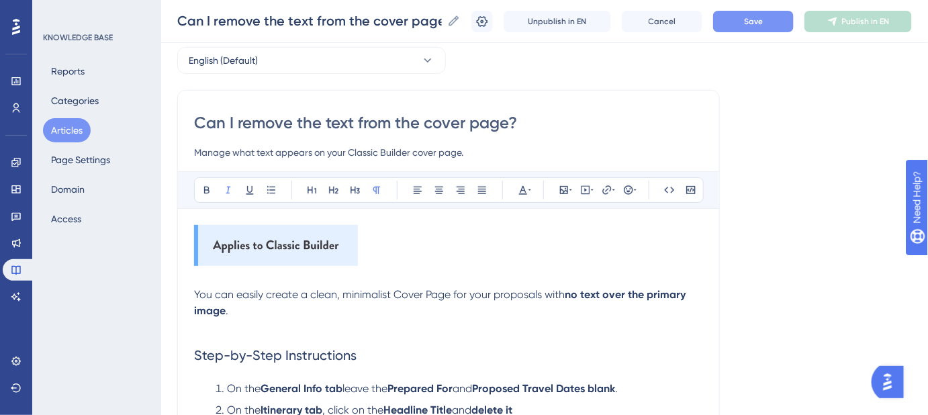
type input "Manage what text appears on your Classic Builder cover page."
click at [742, 21] on button "Save" at bounding box center [753, 21] width 81 height 21
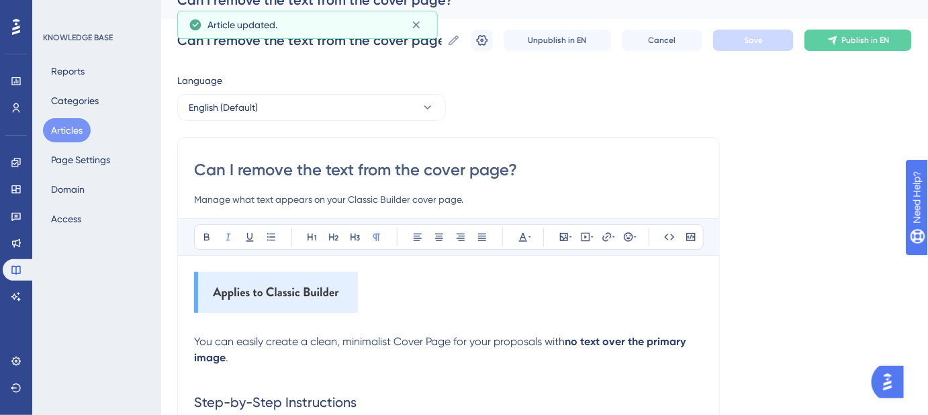
scroll to position [0, 0]
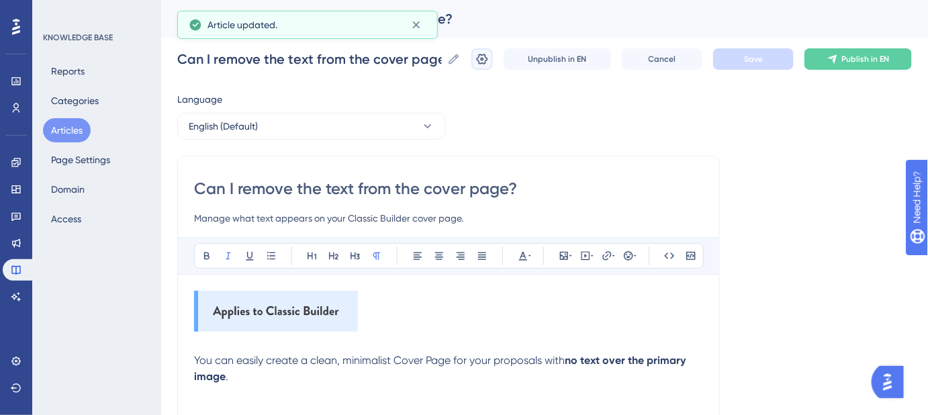
click at [485, 64] on icon at bounding box center [482, 58] width 13 height 13
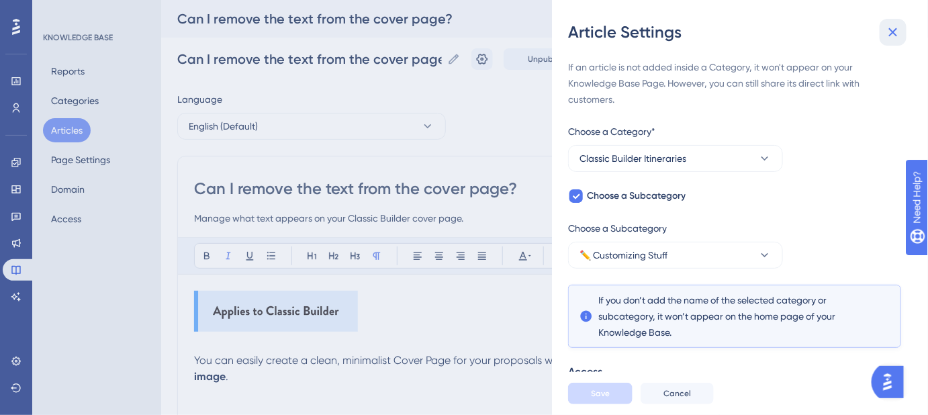
click at [887, 36] on icon at bounding box center [893, 32] width 16 height 16
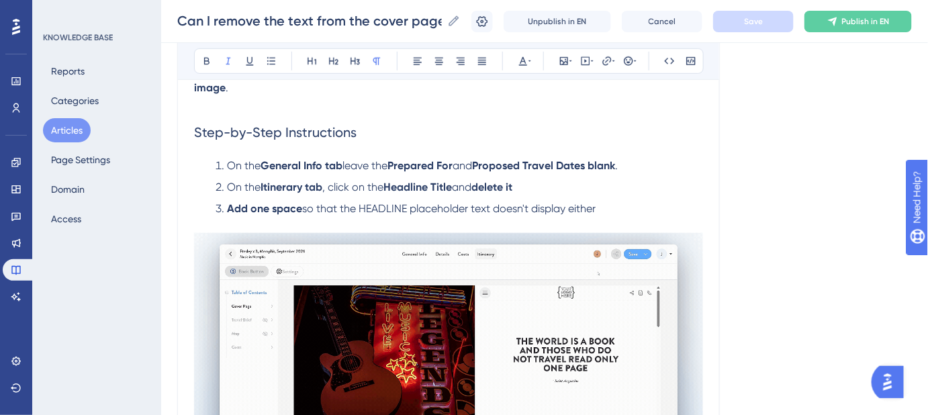
scroll to position [305, 0]
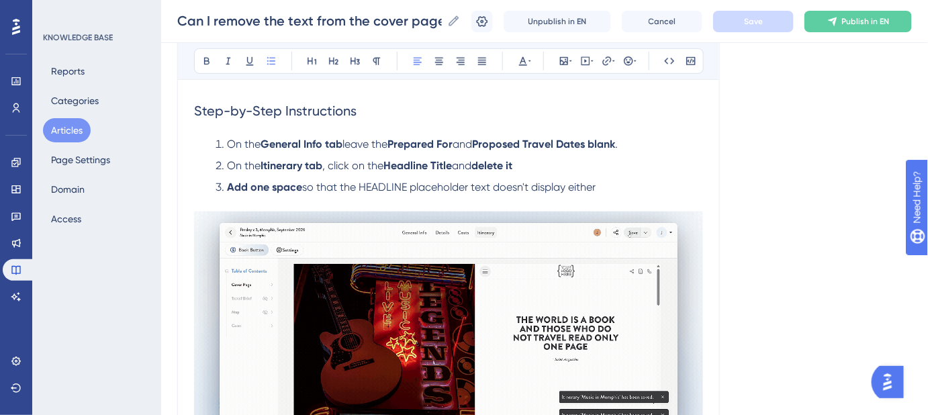
click at [610, 186] on li "Add one space so that the HEADLINE placeholder text doesn't display either" at bounding box center [456, 187] width 493 height 16
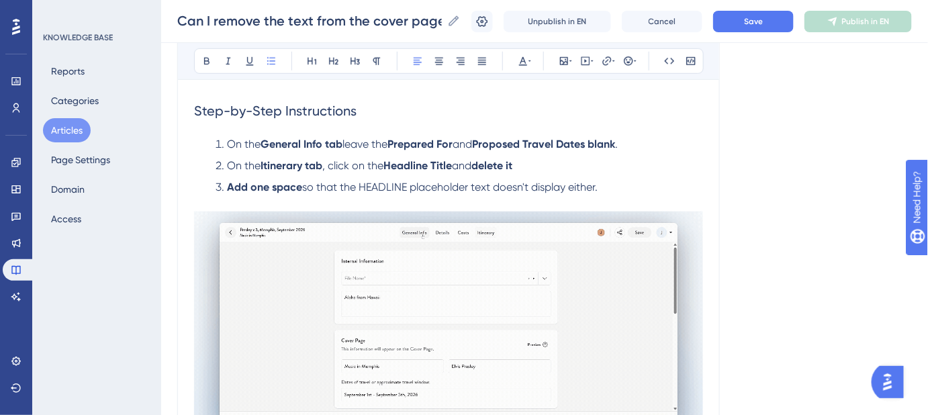
click at [561, 171] on li "On the Itinerary tab , click on the Headline Title and delete it" at bounding box center [456, 166] width 493 height 16
drag, startPoint x: 548, startPoint y: 169, endPoint x: 525, endPoint y: 168, distance: 23.5
click at [525, 168] on li "On the Itinerary tab , click on the Headline Title and delete it." at bounding box center [456, 166] width 493 height 16
click at [662, 136] on li "On the General Info tab leave the Prepared For and Proposed Travel Dates blank ." at bounding box center [456, 144] width 493 height 16
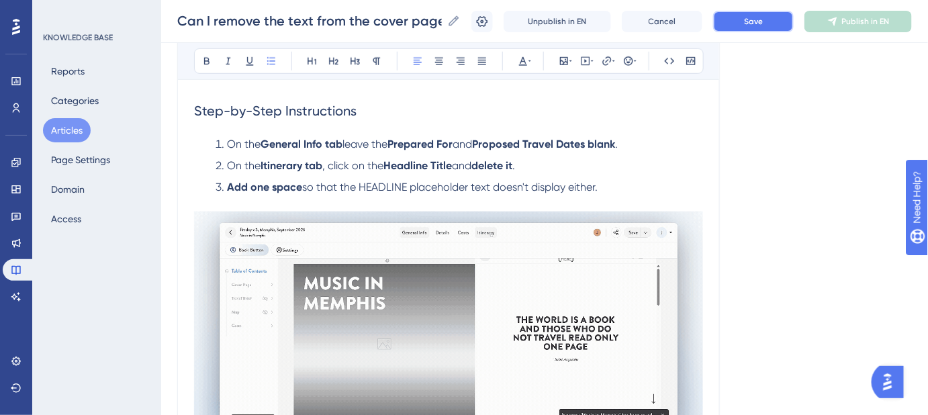
click at [763, 25] on span "Save" at bounding box center [753, 21] width 19 height 11
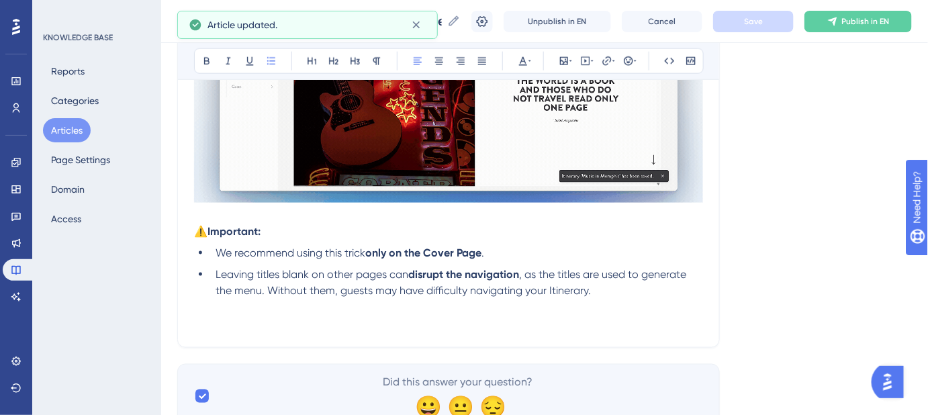
scroll to position [598, 0]
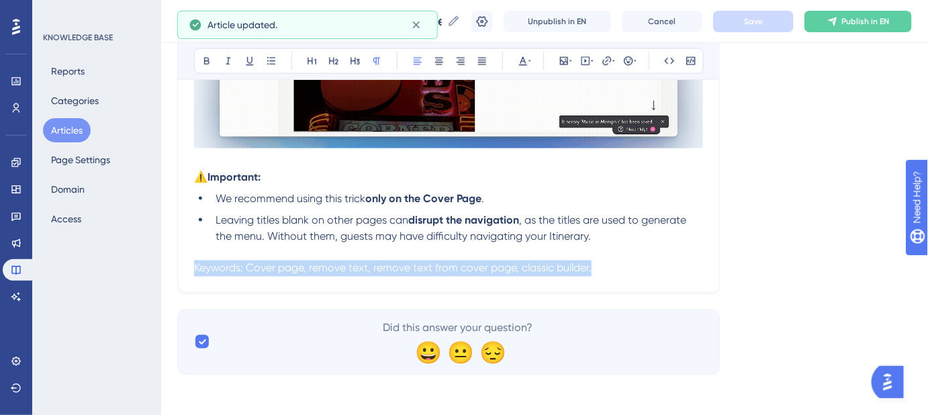
drag, startPoint x: 658, startPoint y: 274, endPoint x: 147, endPoint y: 273, distance: 511.2
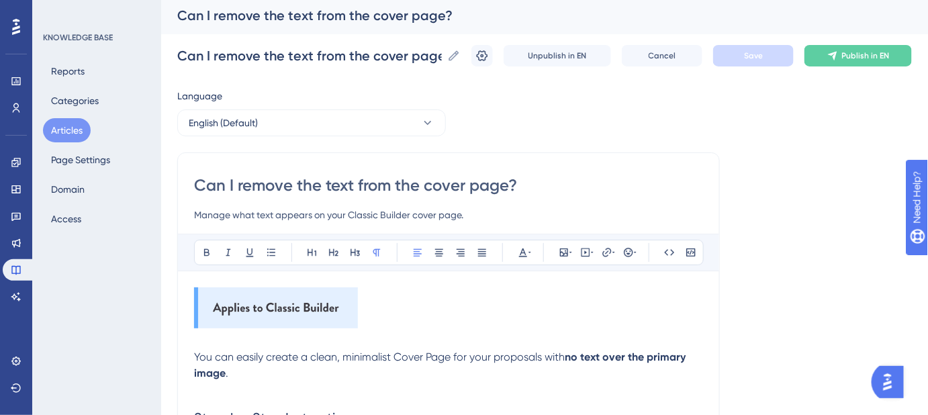
scroll to position [0, 0]
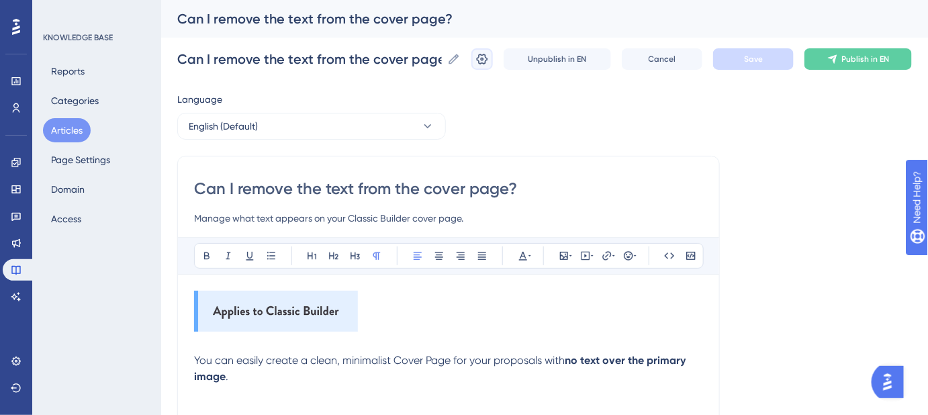
click at [493, 56] on button at bounding box center [482, 58] width 21 height 21
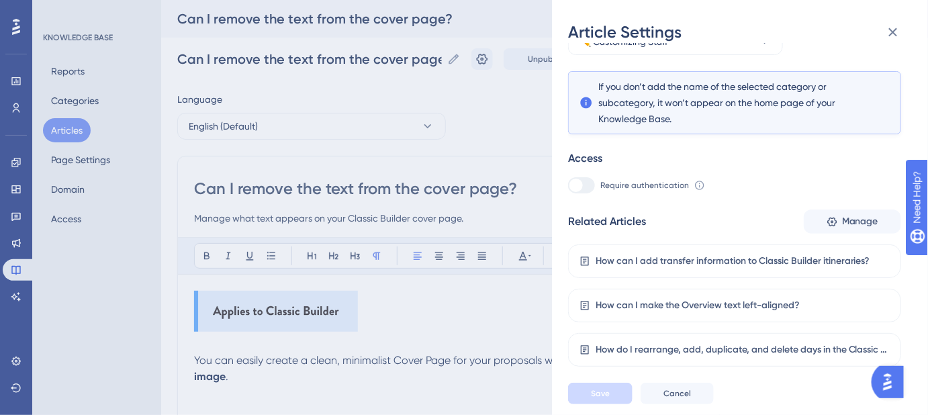
scroll to position [241, 0]
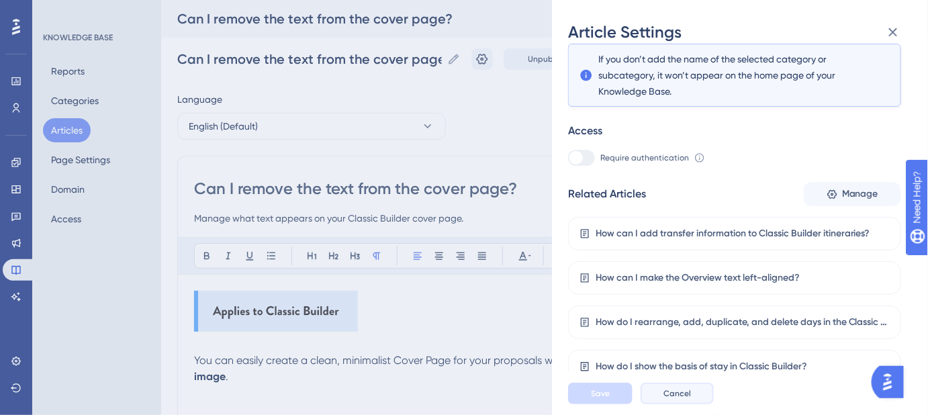
click at [680, 399] on span "Cancel" at bounding box center [678, 393] width 28 height 11
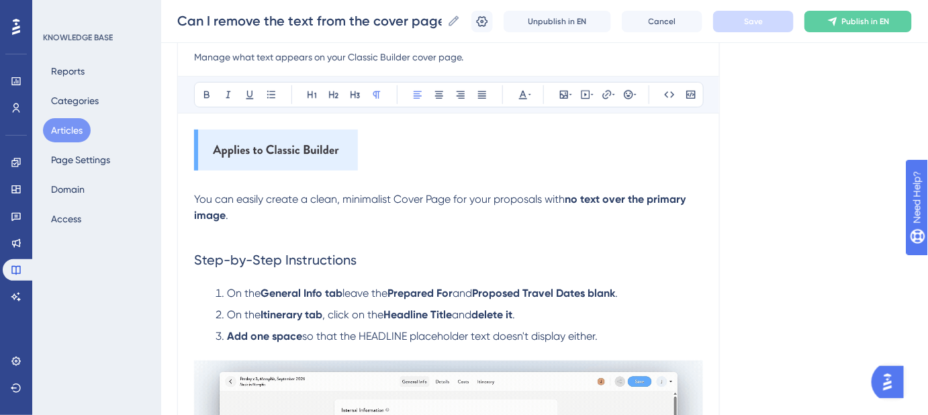
scroll to position [183, 0]
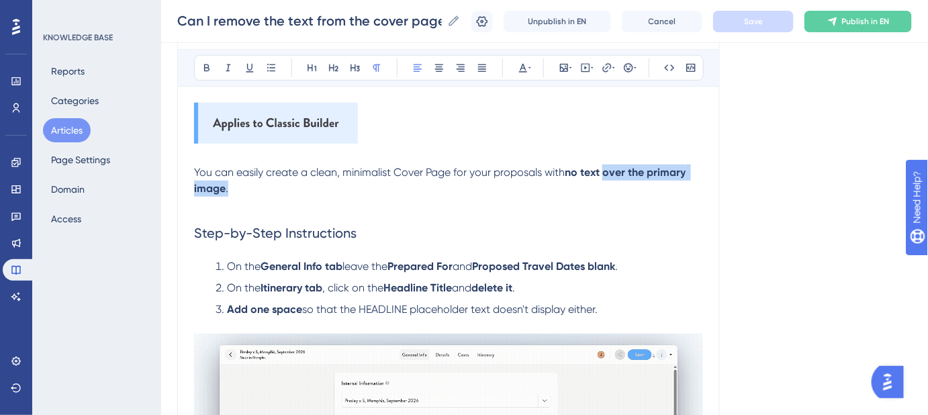
drag, startPoint x: 606, startPoint y: 170, endPoint x: 648, endPoint y: 183, distance: 44.4
click at [648, 183] on p "You can easily create a clean, minimalist Cover Page for your proposals with no…" at bounding box center [448, 181] width 509 height 32
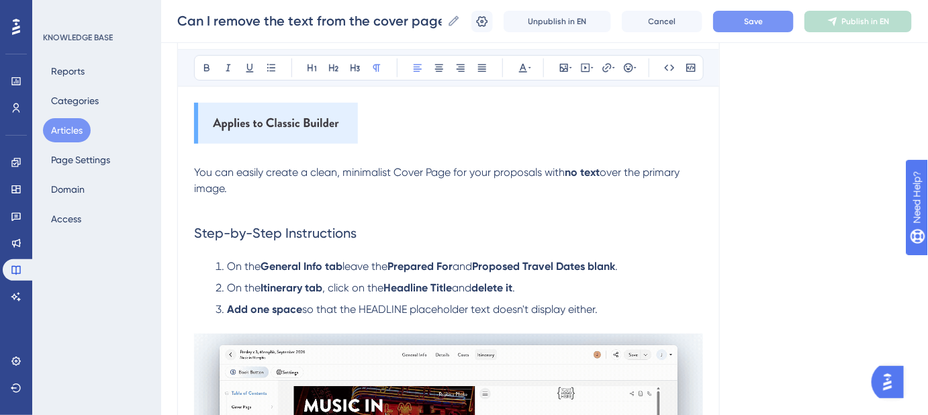
click at [819, 185] on div "Language English (Default) Can I remove the text from the cover page? Manage wh…" at bounding box center [544, 346] width 735 height 887
click at [763, 26] on span "Save" at bounding box center [753, 21] width 19 height 11
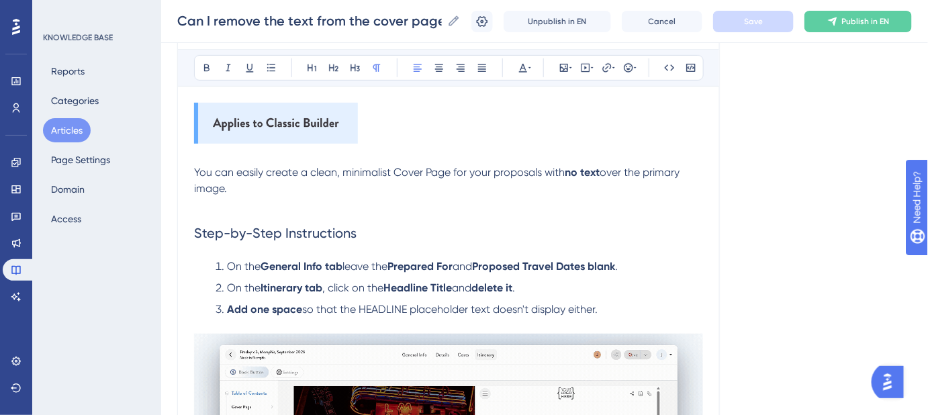
click at [494, 169] on span "You can easily create a clean, minimalist Cover Page for your proposals with" at bounding box center [379, 172] width 371 height 13
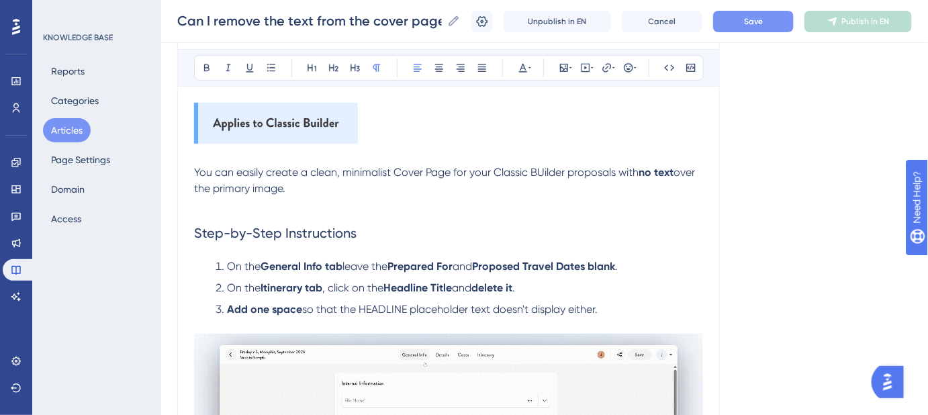
drag, startPoint x: 557, startPoint y: 171, endPoint x: 543, endPoint y: 171, distance: 14.1
click at [543, 171] on span "You can easily create a clean, minimalist Cover Page for your Classic BUilder p…" at bounding box center [416, 172] width 445 height 13
click at [726, 171] on div "Language English (Default) Can I remove the text from the cover page? Manage wh…" at bounding box center [544, 346] width 735 height 887
click at [763, 22] on span "Save" at bounding box center [753, 21] width 19 height 11
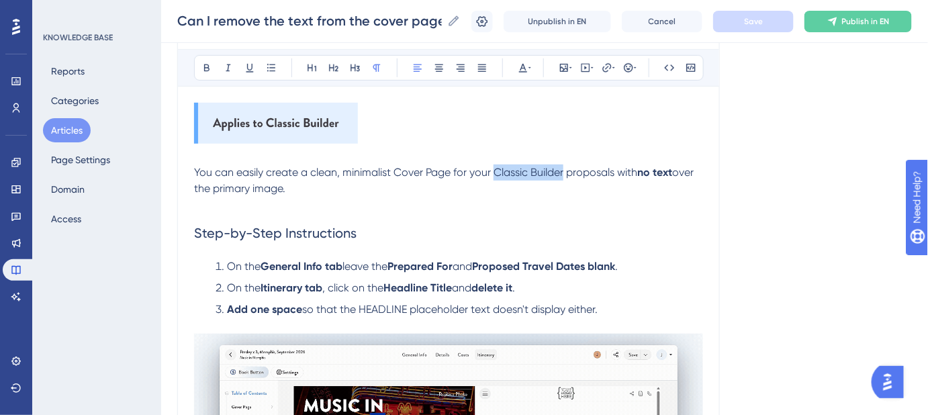
drag, startPoint x: 564, startPoint y: 170, endPoint x: 496, endPoint y: 169, distance: 67.2
click at [496, 169] on span "You can easily create a clean, minimalist Cover Page for your Classic Builder p…" at bounding box center [415, 172] width 443 height 13
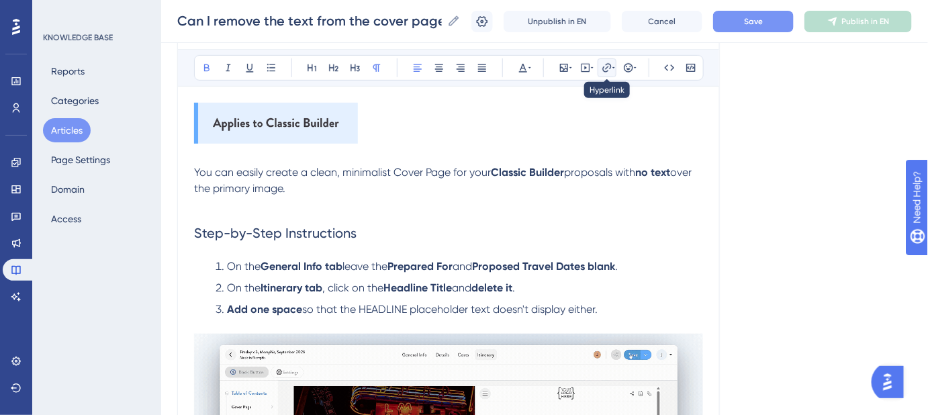
click at [607, 73] on button at bounding box center [607, 67] width 19 height 19
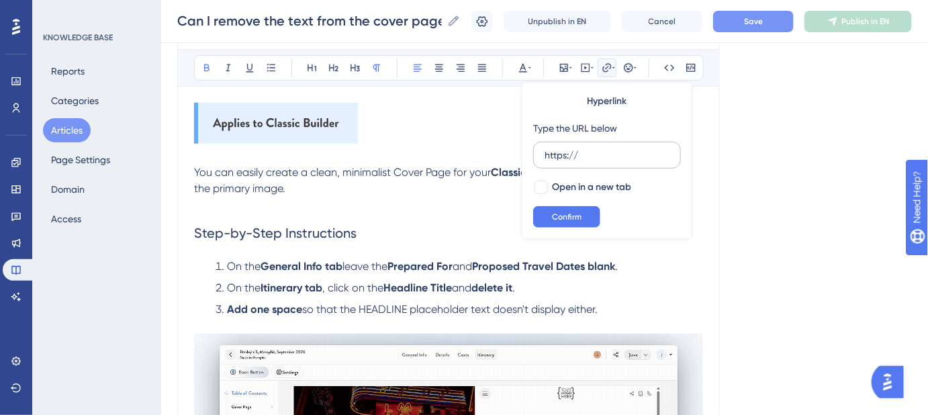
drag, startPoint x: 598, startPoint y: 155, endPoint x: 538, endPoint y: 153, distance: 59.8
click at [539, 153] on label "https://" at bounding box center [607, 155] width 148 height 27
click at [545, 153] on input "https://" at bounding box center [607, 155] width 125 height 15
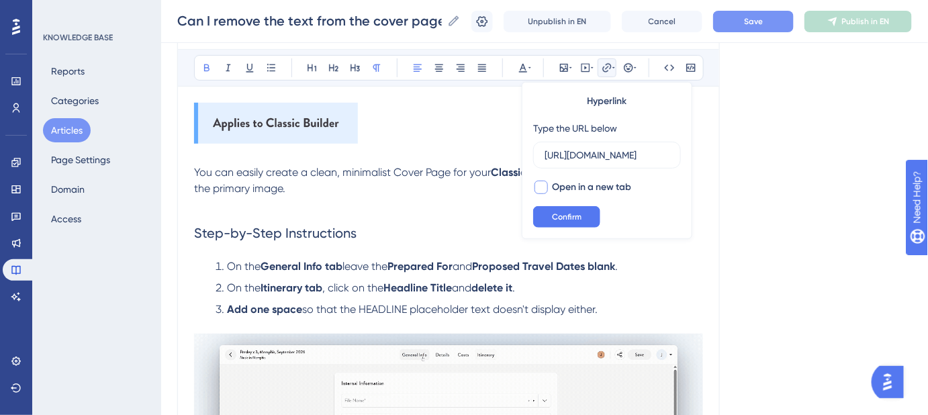
scroll to position [0, 298]
type input "https://help.safariportal.app/en/articles/5604--how-do-i-create-an-itinerary-in…"
click at [546, 184] on div at bounding box center [541, 187] width 13 height 13
checkbox input "true"
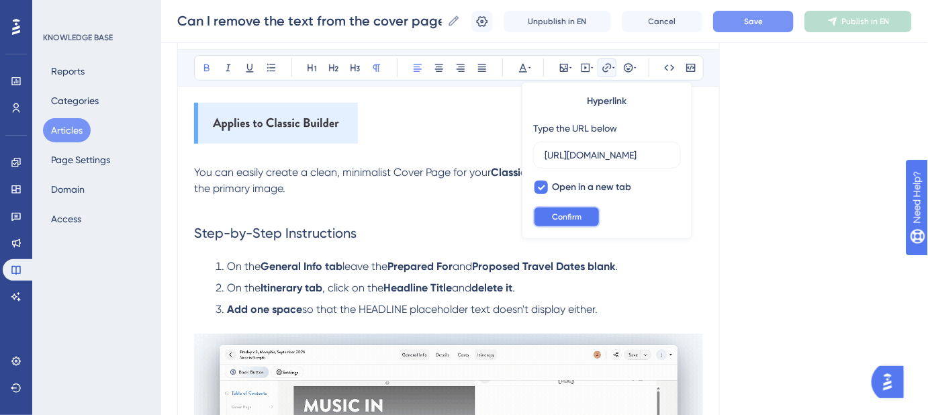
click at [558, 213] on span "Confirm" at bounding box center [567, 217] width 30 height 11
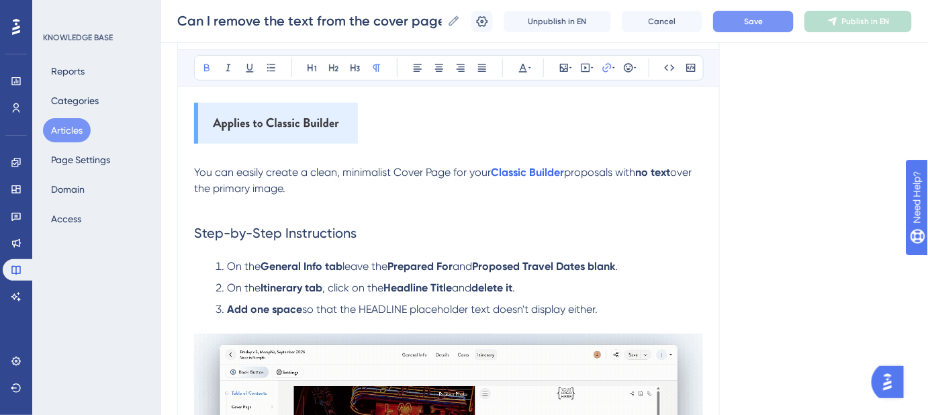
click at [762, 218] on div "Language English (Default) Can I remove the text from the cover page? Manage wh…" at bounding box center [544, 346] width 735 height 887
click at [761, 23] on span "Save" at bounding box center [753, 21] width 19 height 11
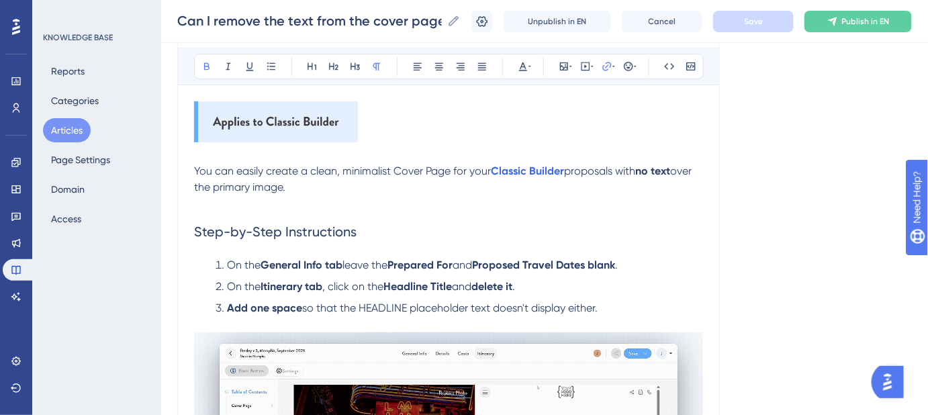
scroll to position [110, 0]
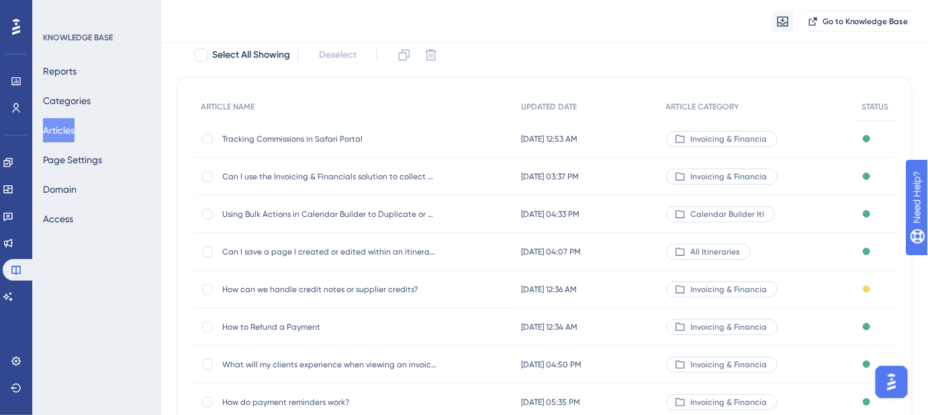
click at [493, 44] on div "Select All Showing Deselect" at bounding box center [552, 54] width 719 height 21
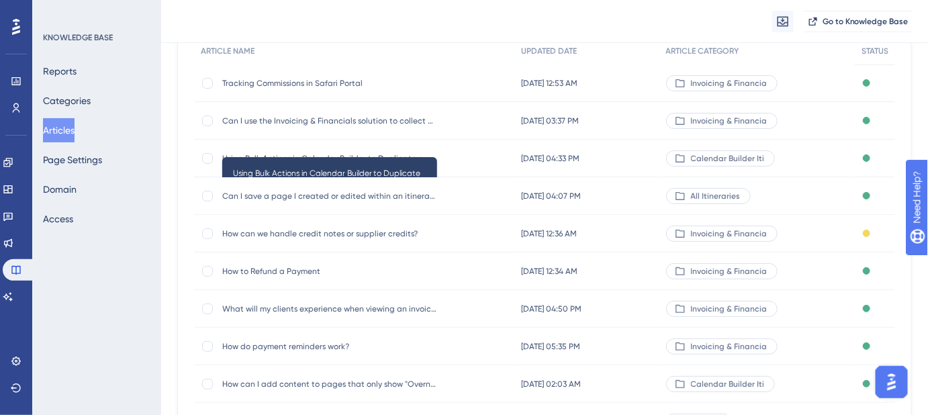
scroll to position [268, 0]
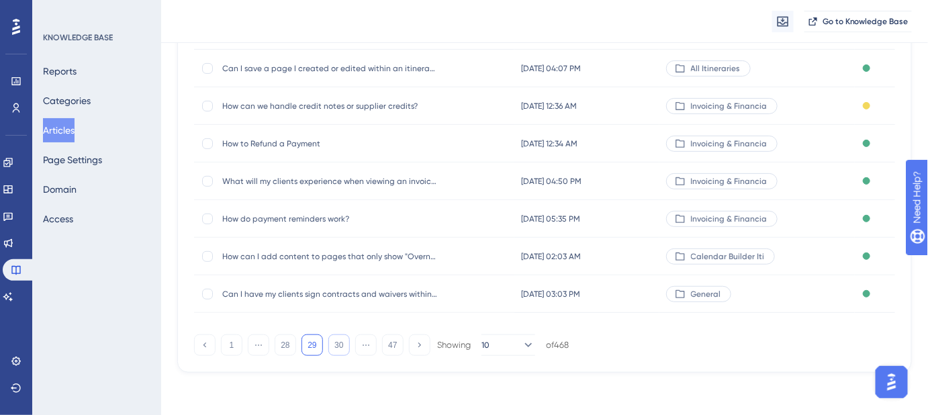
click at [333, 340] on button "30" at bounding box center [338, 345] width 21 height 21
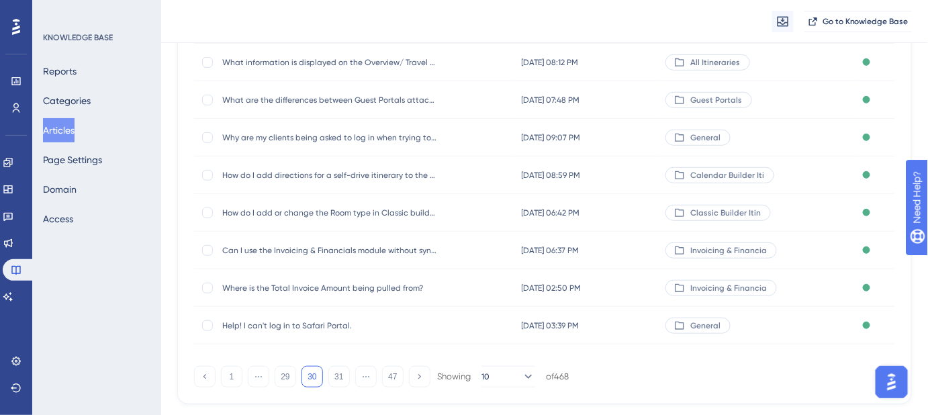
scroll to position [207, 0]
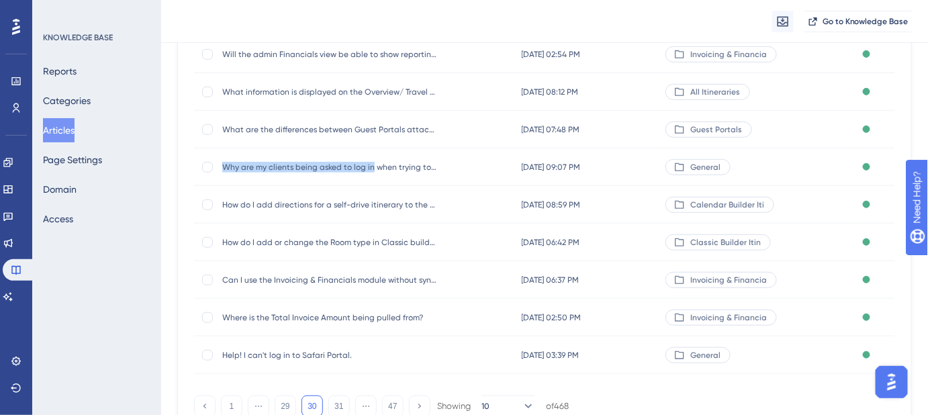
drag, startPoint x: 222, startPoint y: 169, endPoint x: 370, endPoint y: 176, distance: 148.6
click at [370, 176] on div "Why are my clients being asked to log in when trying to view a proposal? Why ar…" at bounding box center [329, 167] width 215 height 38
copy span "Why are my clients being asked to log in"
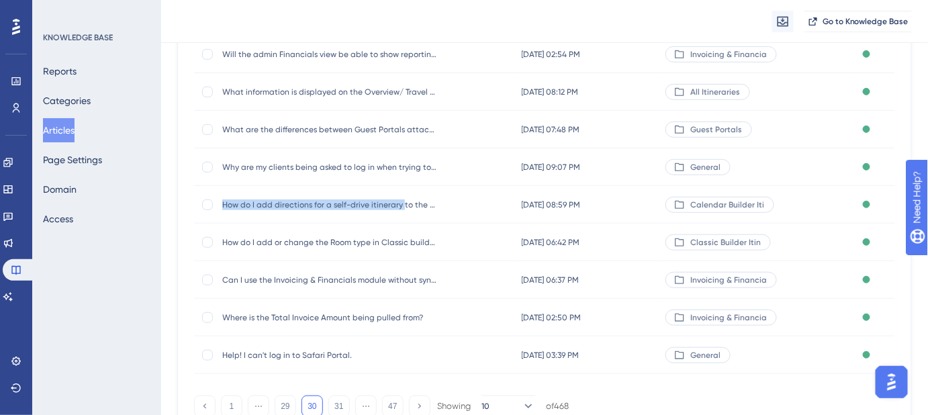
drag, startPoint x: 220, startPoint y: 204, endPoint x: 400, endPoint y: 211, distance: 179.5
click at [400, 211] on div "How do I add directions for a self-drive itinerary to the Calendar Builder with…" at bounding box center [354, 205] width 321 height 38
copy span "How do I add directions for a self-drive itinerary"
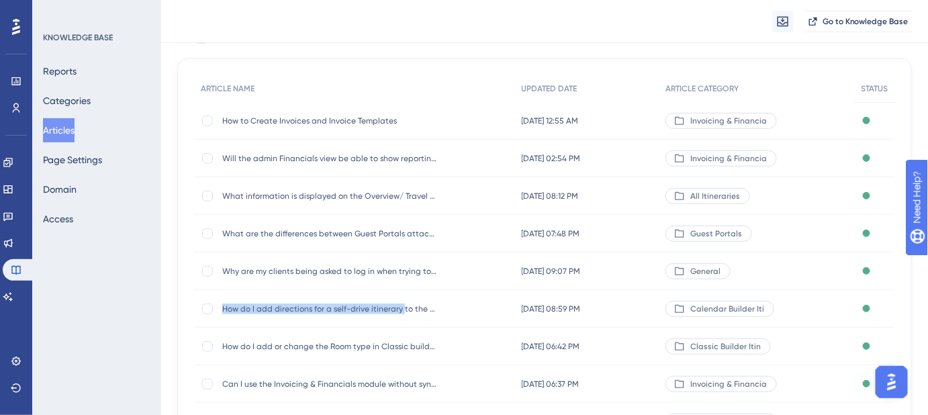
scroll to position [0, 0]
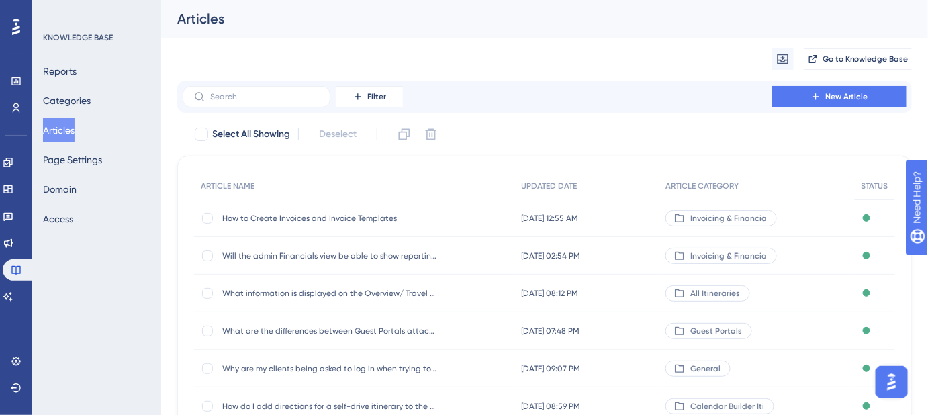
click at [535, 42] on div "Migrate from Go to Knowledge Base" at bounding box center [544, 59] width 735 height 43
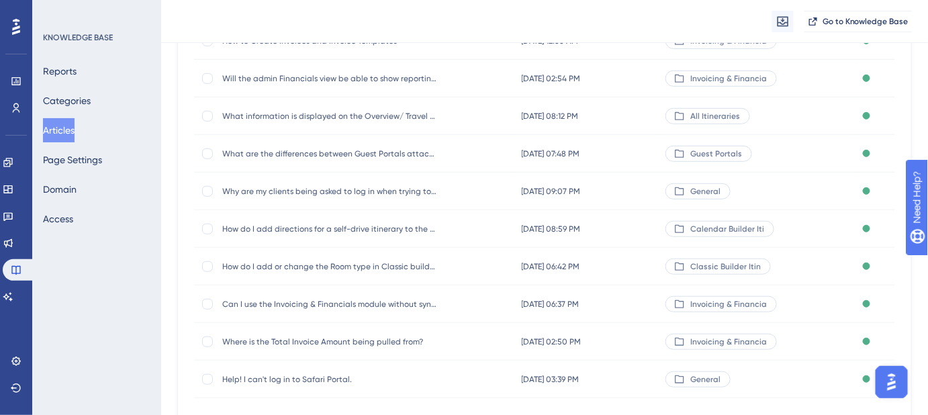
scroll to position [244, 0]
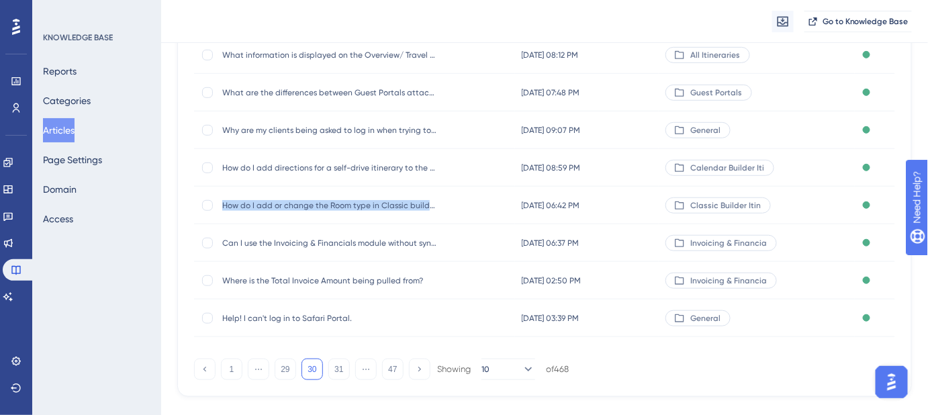
drag, startPoint x: 220, startPoint y: 205, endPoint x: 439, endPoint y: 209, distance: 219.0
click at [439, 209] on div "How do I add or change the Room type in Classic builder? How do I add or change…" at bounding box center [354, 206] width 321 height 38
copy span "How do I add or change the Room type in Classic builder?"
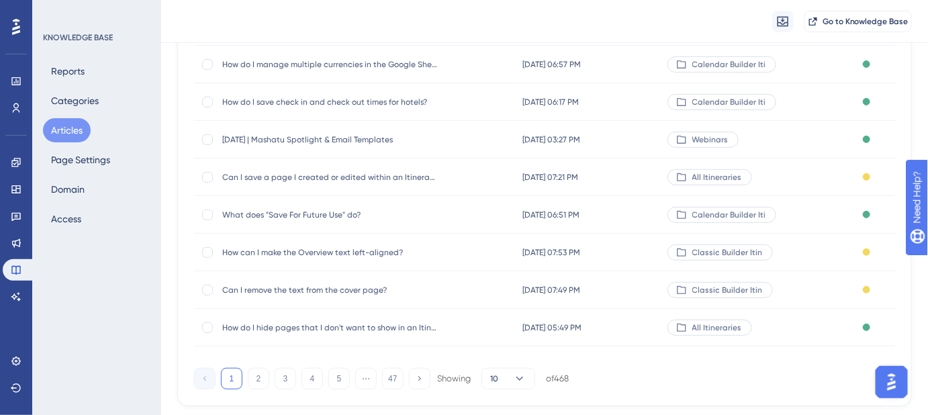
scroll to position [268, 0]
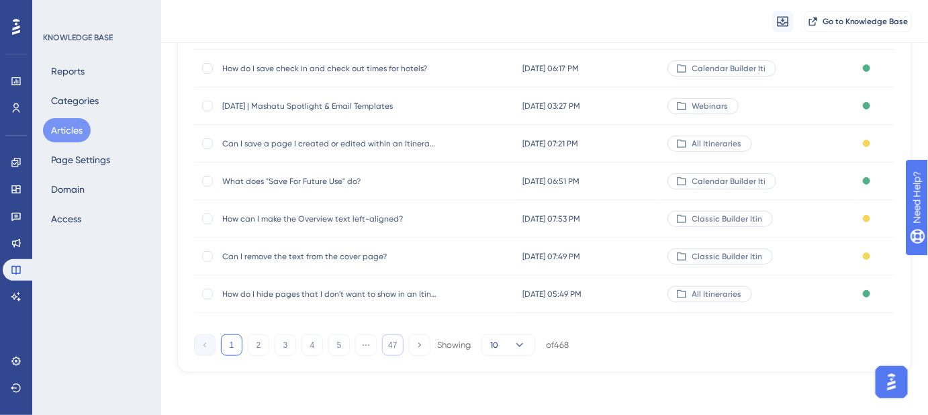
click at [395, 348] on button "47" at bounding box center [392, 345] width 21 height 21
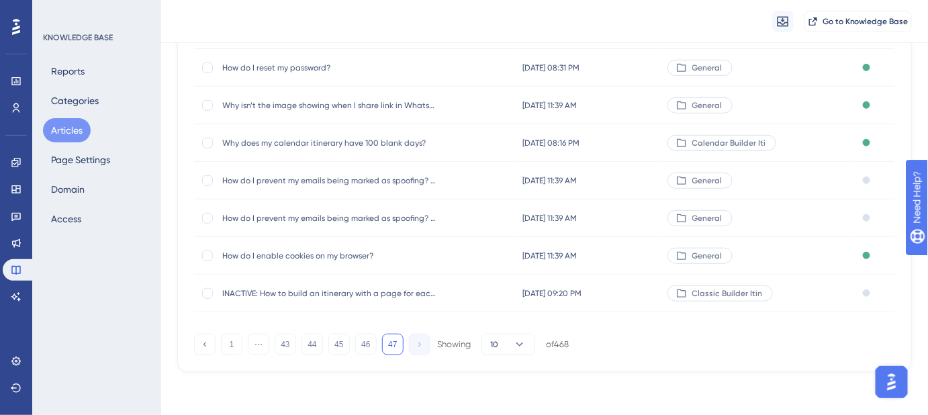
scroll to position [193, 0]
click at [281, 348] on button "43" at bounding box center [285, 345] width 21 height 21
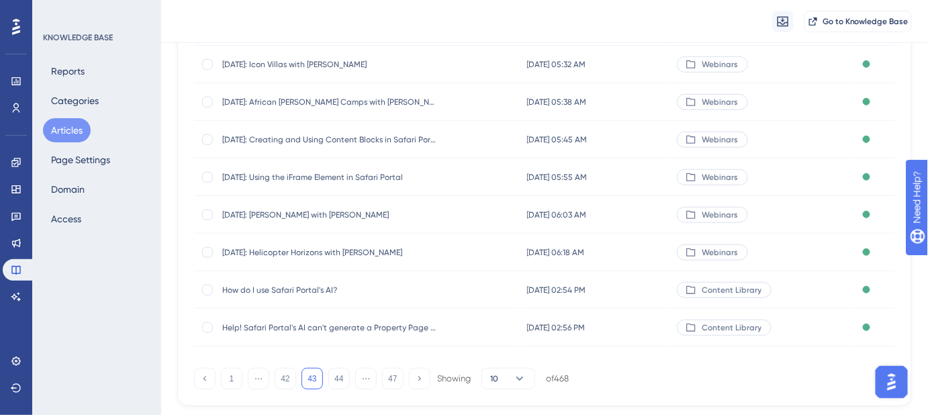
scroll to position [268, 0]
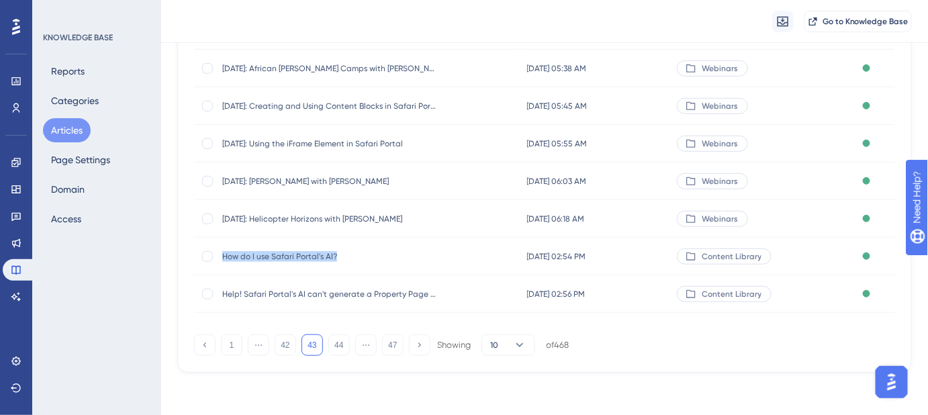
drag, startPoint x: 353, startPoint y: 261, endPoint x: 222, endPoint y: 269, distance: 131.3
click at [222, 269] on div "How do I use Safari Portal's AI? How do I use Safari Portal's AI?" at bounding box center [329, 257] width 215 height 38
copy span "How do I use Safari Portal's AI?"
click at [689, 338] on div "1 ⋯ 42 43 44 ⋯ 47 Showing 10 of 468" at bounding box center [544, 342] width 701 height 27
click at [339, 343] on button "44" at bounding box center [338, 345] width 21 height 21
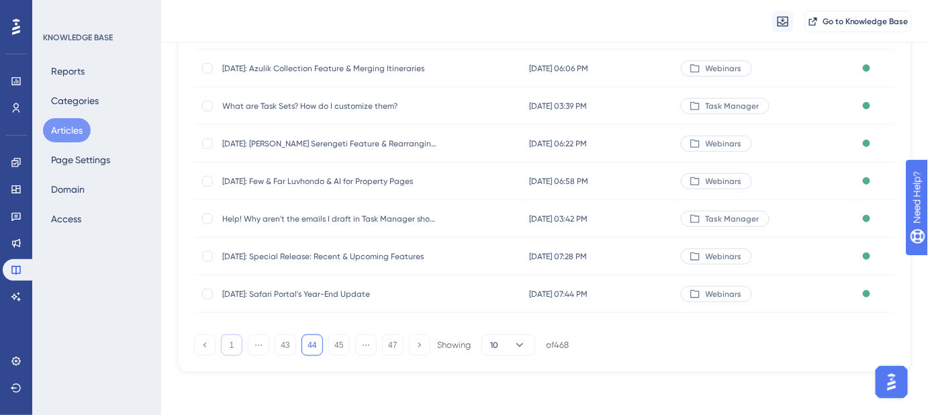
click at [232, 348] on button "1" at bounding box center [231, 345] width 21 height 21
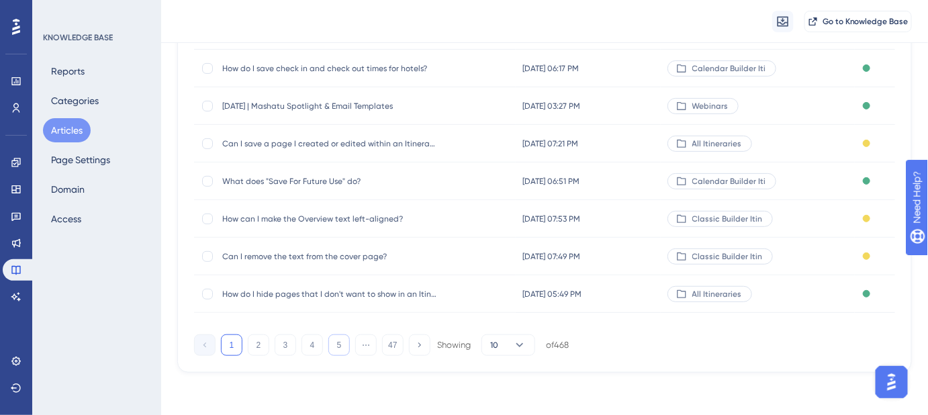
click at [344, 342] on button "5" at bounding box center [338, 345] width 21 height 21
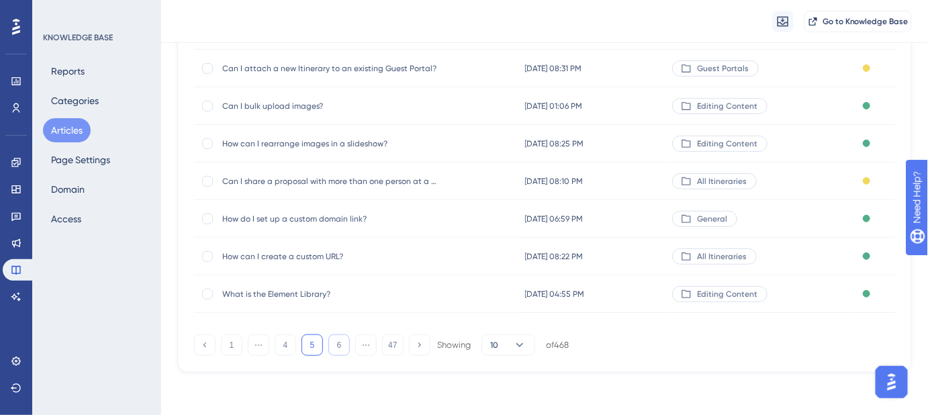
click at [345, 342] on button "6" at bounding box center [338, 345] width 21 height 21
click at [345, 342] on button "7" at bounding box center [338, 345] width 21 height 21
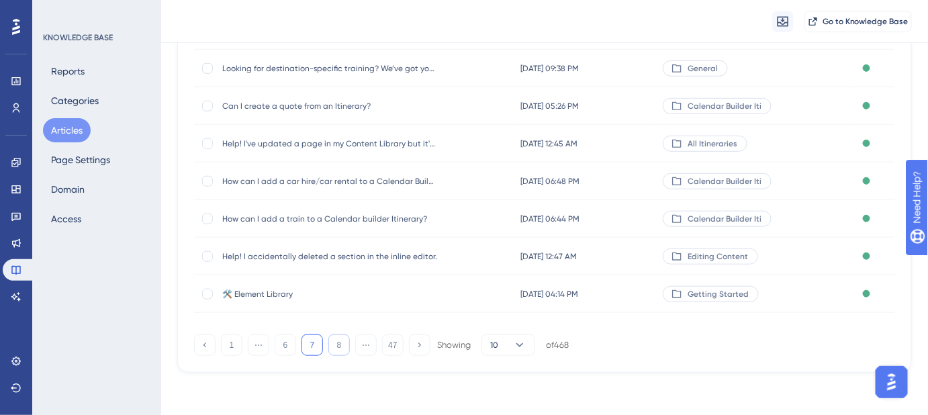
click at [345, 342] on button "8" at bounding box center [338, 345] width 21 height 21
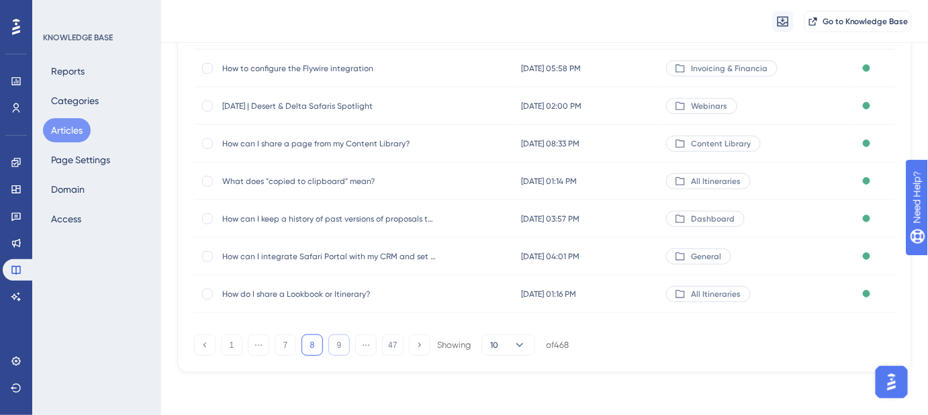
click at [345, 342] on button "9" at bounding box center [338, 345] width 21 height 21
click at [345, 342] on button "10" at bounding box center [338, 345] width 21 height 21
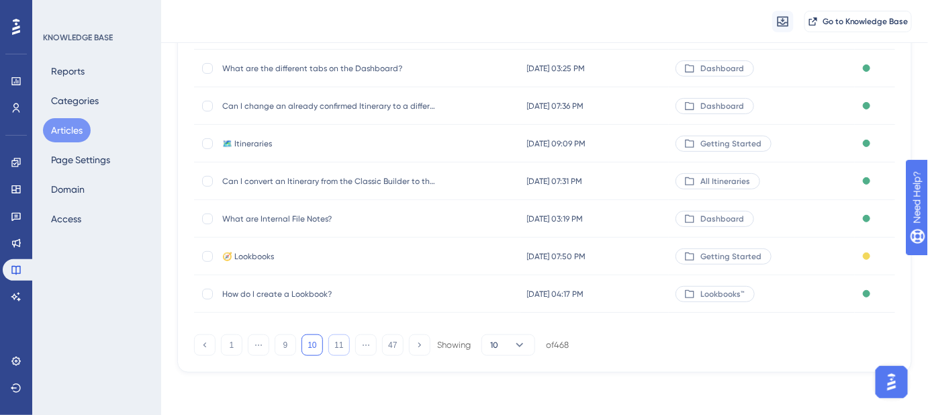
click at [345, 342] on button "11" at bounding box center [338, 345] width 21 height 21
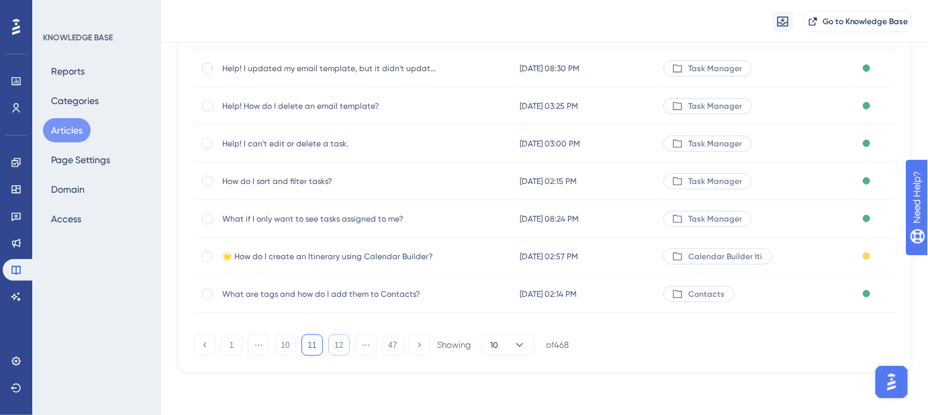
click at [345, 342] on button "12" at bounding box center [338, 345] width 21 height 21
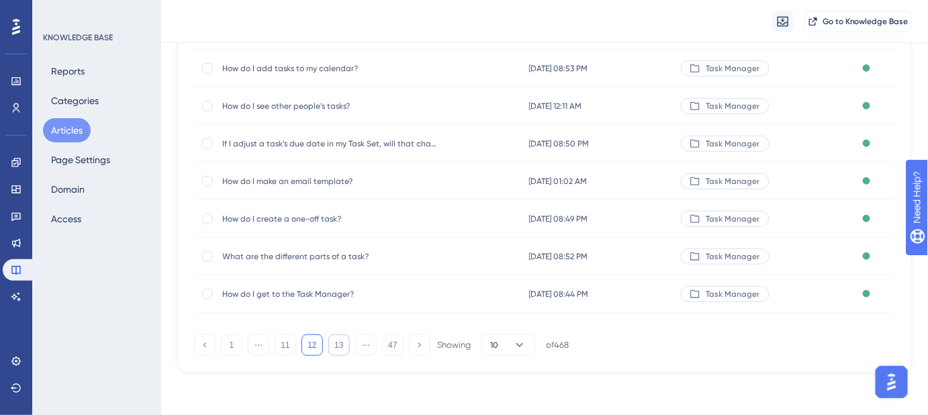
click at [345, 342] on button "13" at bounding box center [338, 345] width 21 height 21
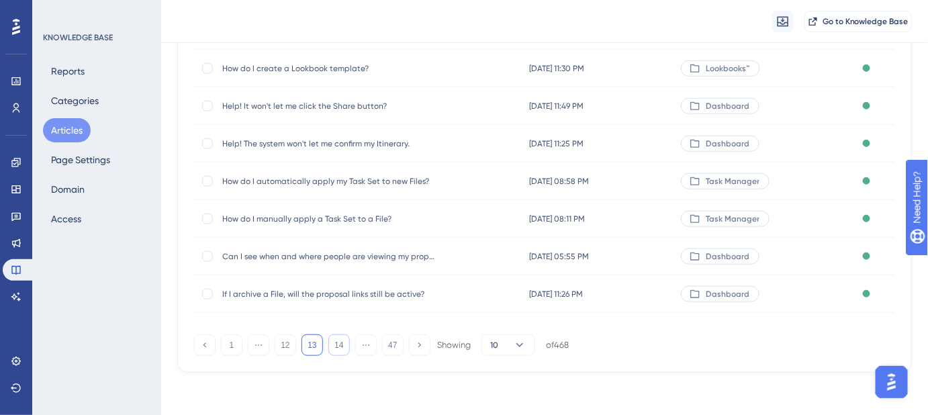
click at [345, 342] on button "14" at bounding box center [338, 345] width 21 height 21
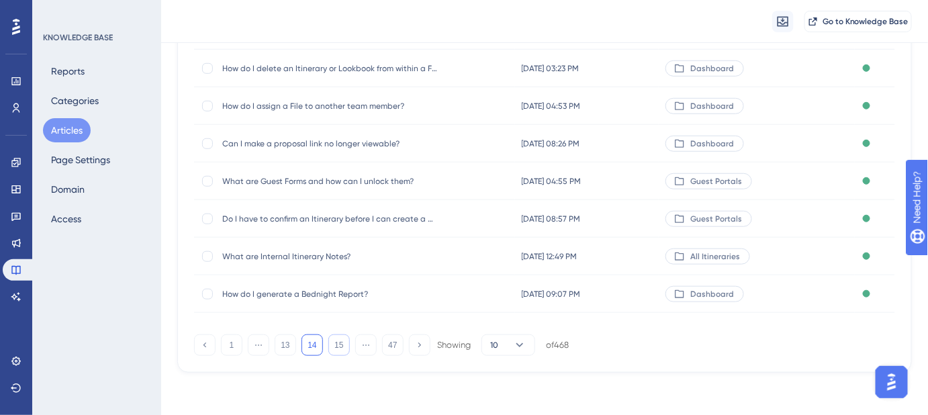
click at [345, 342] on button "15" at bounding box center [338, 345] width 21 height 21
click at [345, 342] on button "16" at bounding box center [338, 345] width 21 height 21
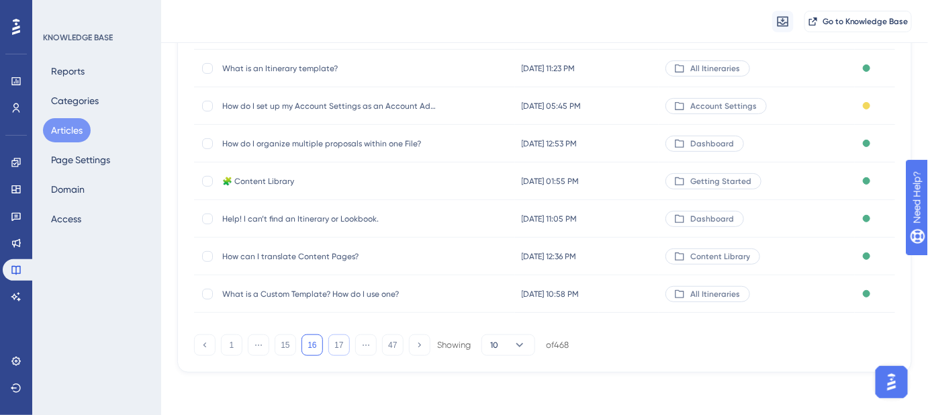
click at [345, 342] on button "17" at bounding box center [338, 345] width 21 height 21
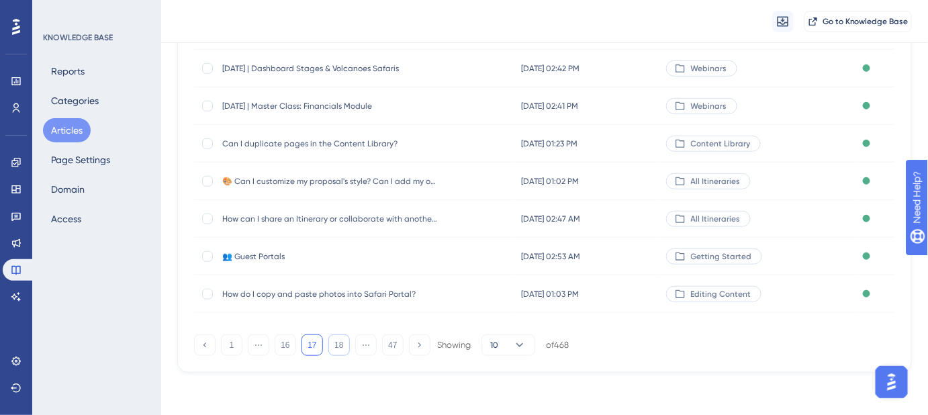
click at [345, 342] on button "18" at bounding box center [338, 345] width 21 height 21
click at [345, 342] on button "19" at bounding box center [338, 345] width 21 height 21
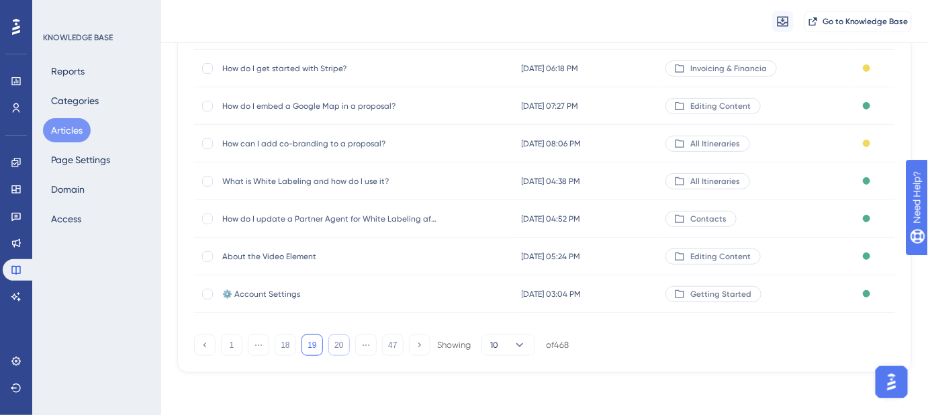
click at [345, 342] on button "20" at bounding box center [338, 345] width 21 height 21
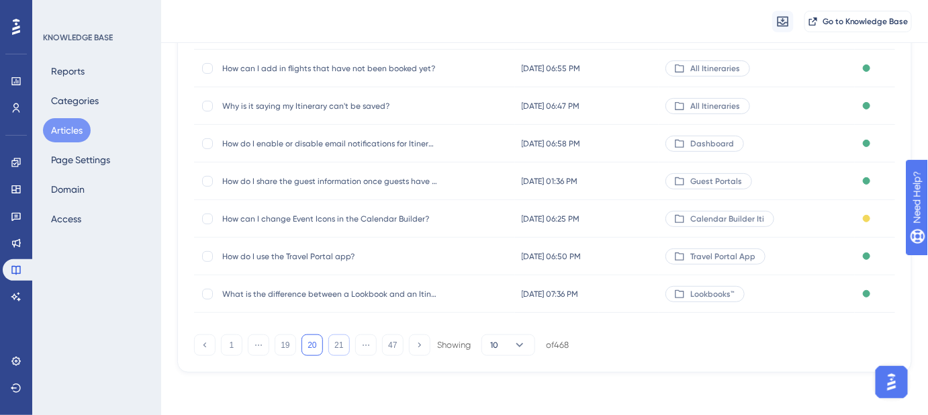
click at [345, 342] on button "21" at bounding box center [338, 345] width 21 height 21
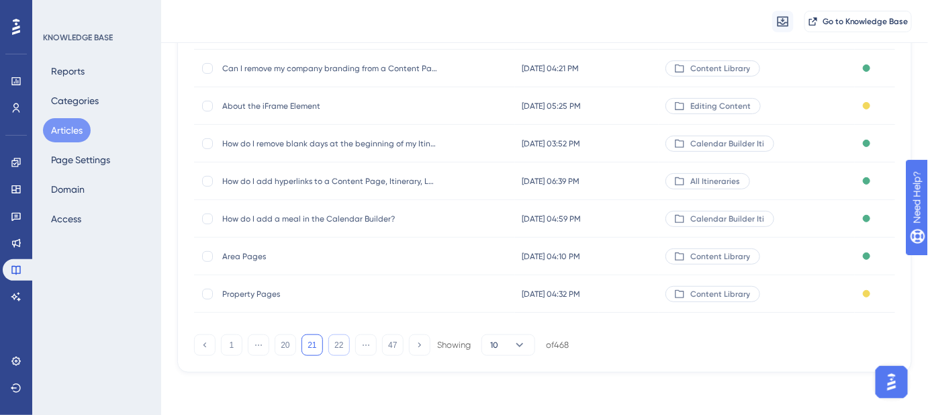
click at [345, 342] on button "22" at bounding box center [338, 345] width 21 height 21
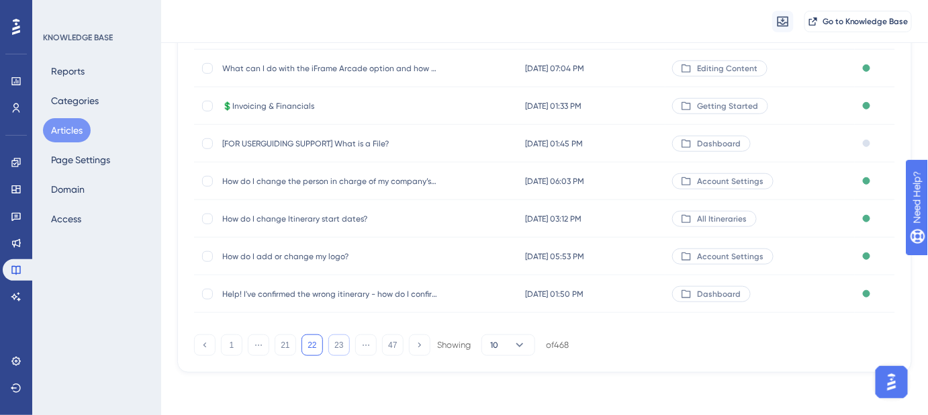
click at [345, 342] on button "23" at bounding box center [338, 345] width 21 height 21
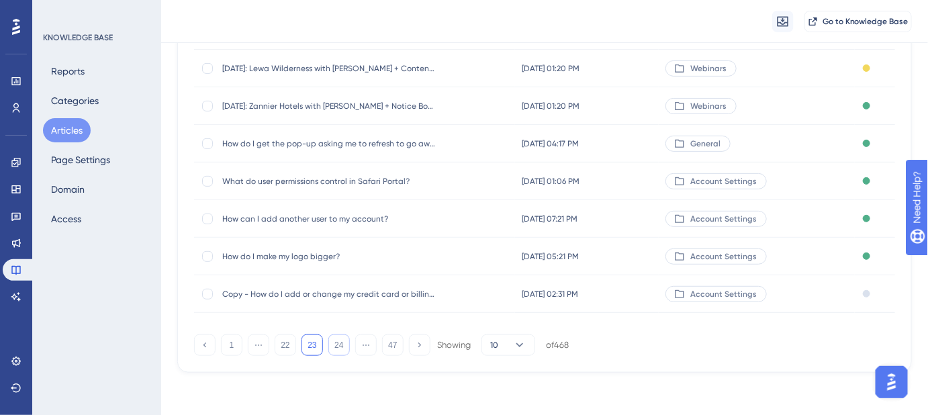
click at [334, 342] on button "24" at bounding box center [338, 345] width 21 height 21
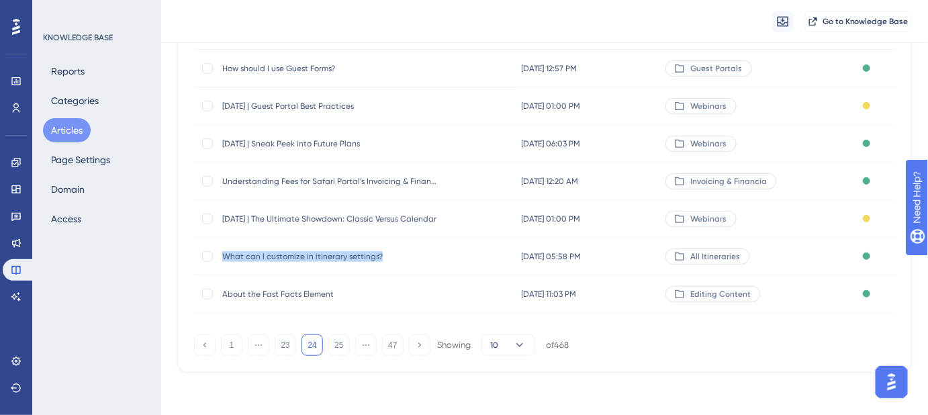
drag, startPoint x: 385, startPoint y: 257, endPoint x: 222, endPoint y: 264, distance: 162.7
click at [222, 264] on div "What can I customize in itinerary settings? What can I customize in itinerary s…" at bounding box center [329, 257] width 215 height 38
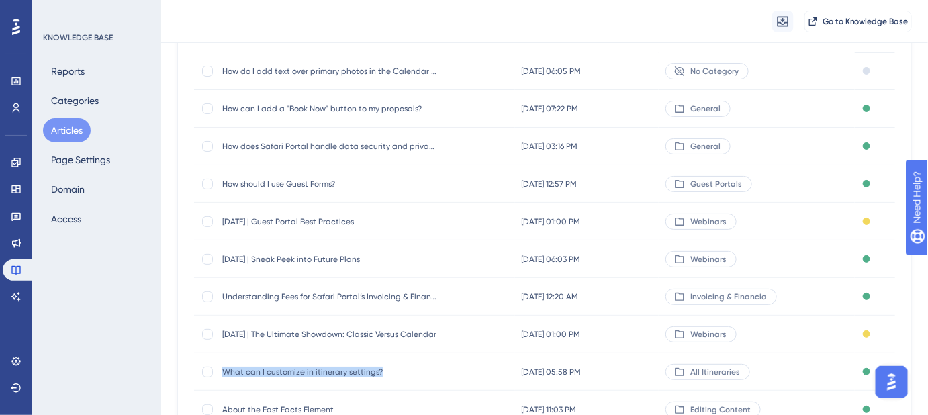
scroll to position [146, 0]
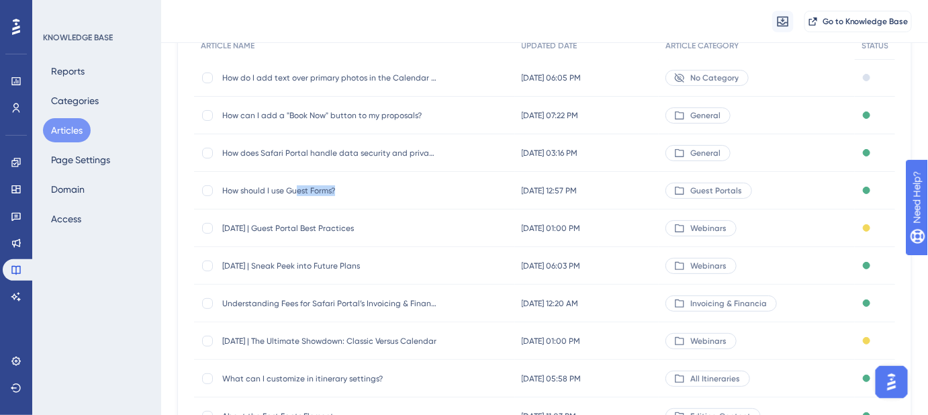
drag, startPoint x: 345, startPoint y: 189, endPoint x: 296, endPoint y: 195, distance: 49.3
click at [296, 195] on span "How should I use Guest Forms?" at bounding box center [329, 190] width 215 height 11
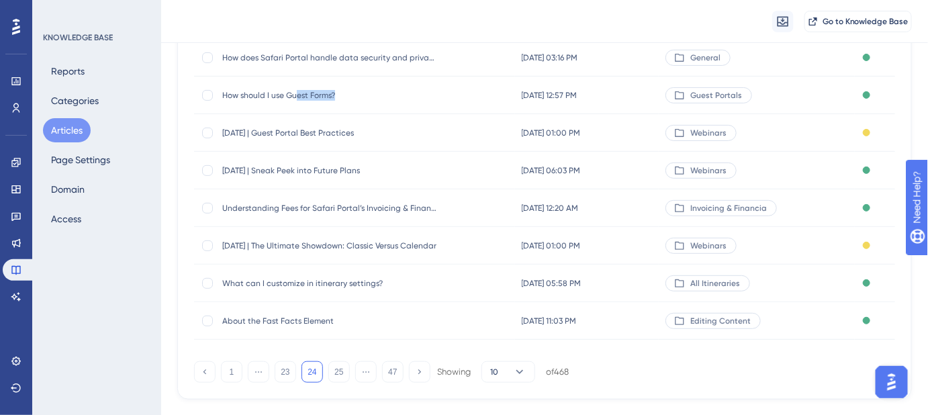
scroll to position [268, 0]
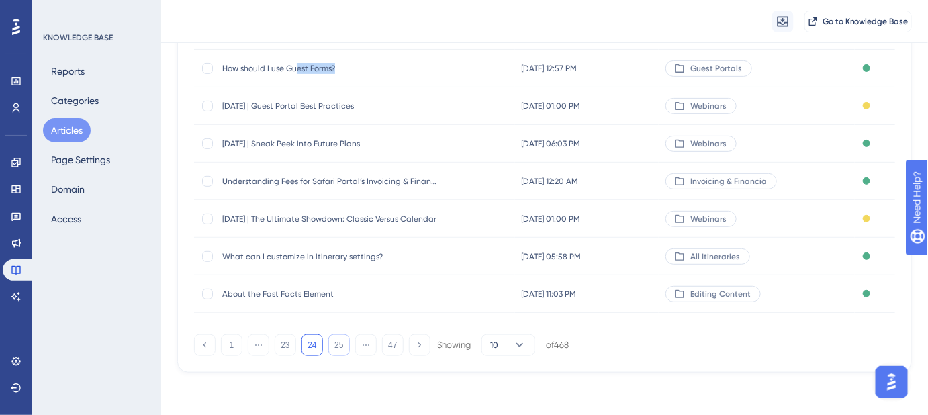
click at [335, 343] on button "25" at bounding box center [338, 345] width 21 height 21
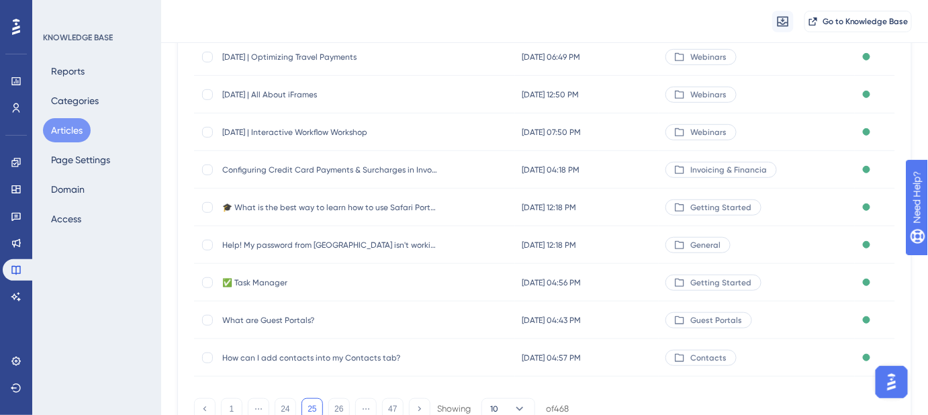
scroll to position [207, 0]
click at [335, 404] on button "26" at bounding box center [338, 406] width 21 height 21
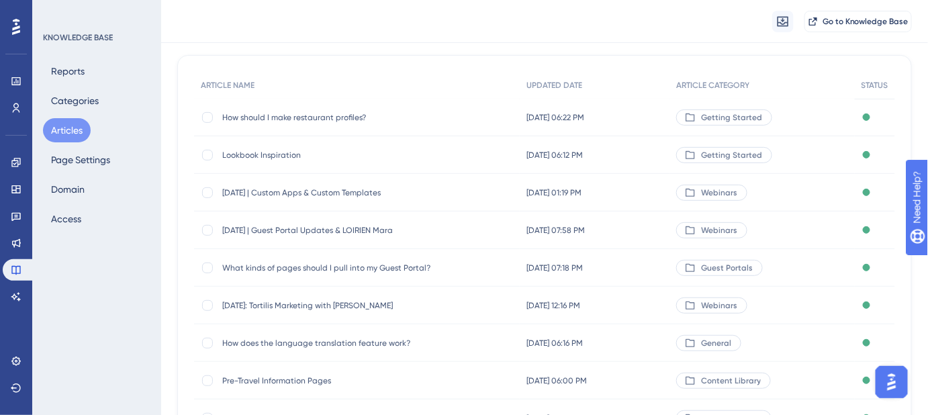
scroll to position [85, 0]
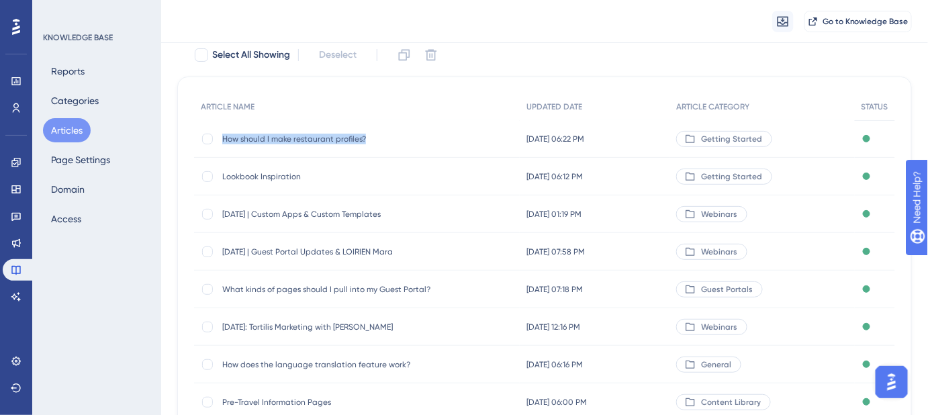
drag, startPoint x: 331, startPoint y: 136, endPoint x: 222, endPoint y: 139, distance: 108.9
click at [222, 139] on span "How should I make restaurant profiles?" at bounding box center [329, 139] width 215 height 11
copy span "How should I make restaurant profiles?"
click at [688, 60] on div "Select All Showing Deselect" at bounding box center [552, 54] width 719 height 21
click at [543, 42] on div "Migrate from Go to Knowledge Base" at bounding box center [544, 21] width 767 height 43
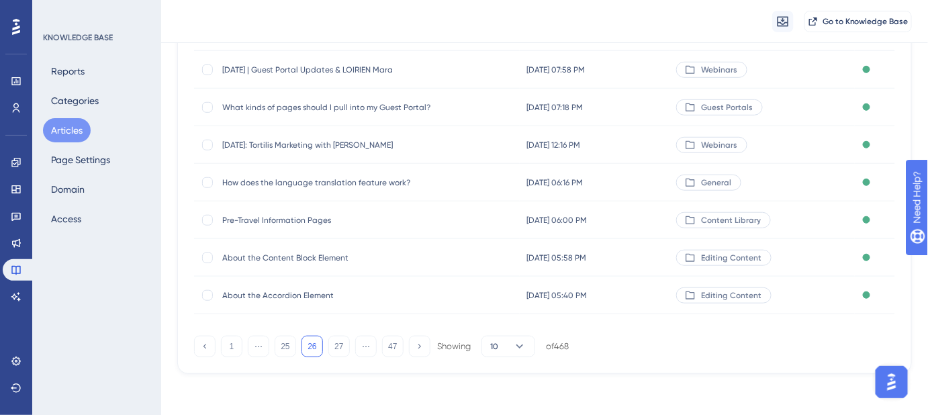
scroll to position [268, 0]
drag, startPoint x: 329, startPoint y: 218, endPoint x: 220, endPoint y: 218, distance: 108.8
click at [220, 218] on div "Pre-Travel Information Pages Pre-Travel Information Pages" at bounding box center [357, 219] width 326 height 38
click at [343, 341] on button "27" at bounding box center [338, 345] width 21 height 21
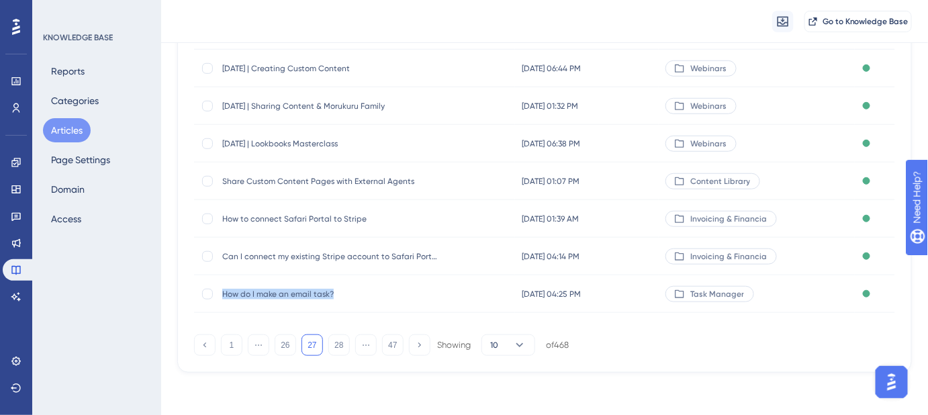
drag, startPoint x: 318, startPoint y: 296, endPoint x: 220, endPoint y: 294, distance: 98.1
click at [220, 294] on div "How do I make an email task? How do I make an email task?" at bounding box center [354, 294] width 321 height 38
copy span "How do I make an email task?"
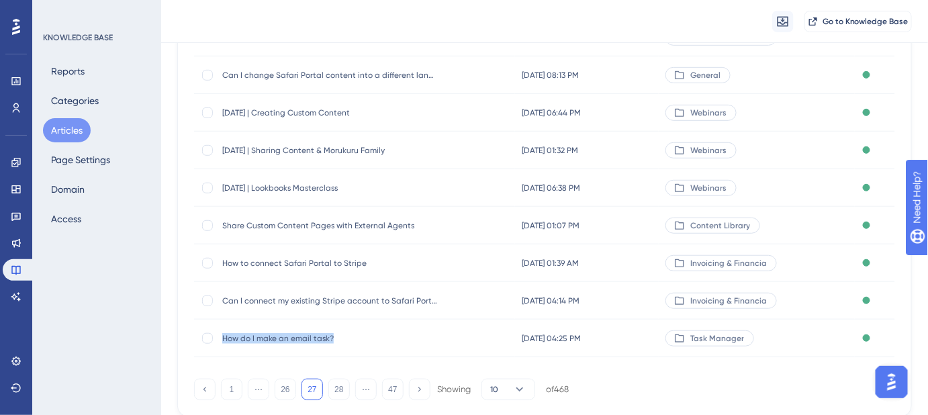
scroll to position [244, 0]
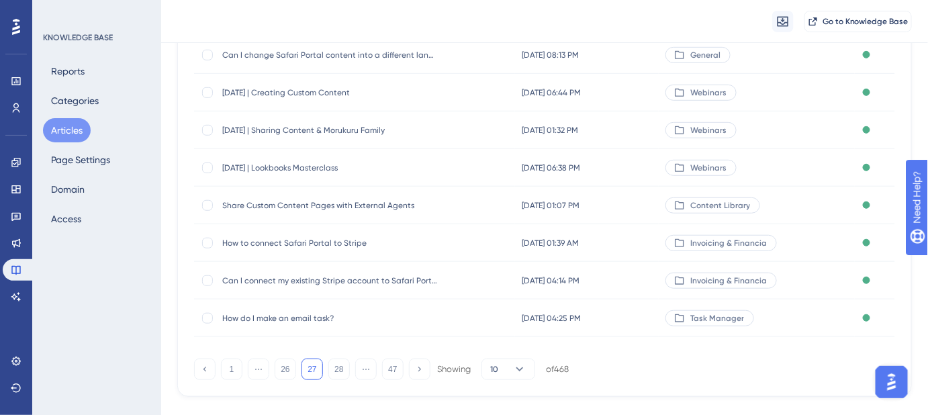
click at [349, 377] on div "1 ⋯ 26 27 28 ⋯ 47 Showing 10 of 468" at bounding box center [381, 369] width 375 height 21
click at [341, 375] on button "28" at bounding box center [338, 369] width 21 height 21
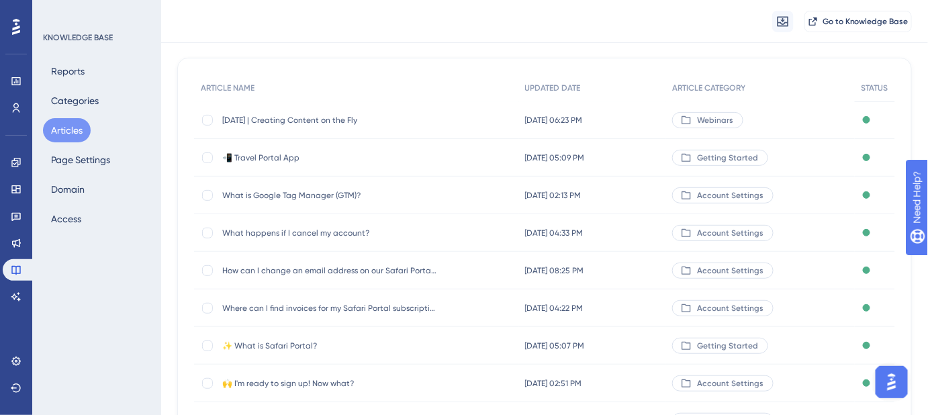
scroll to position [122, 0]
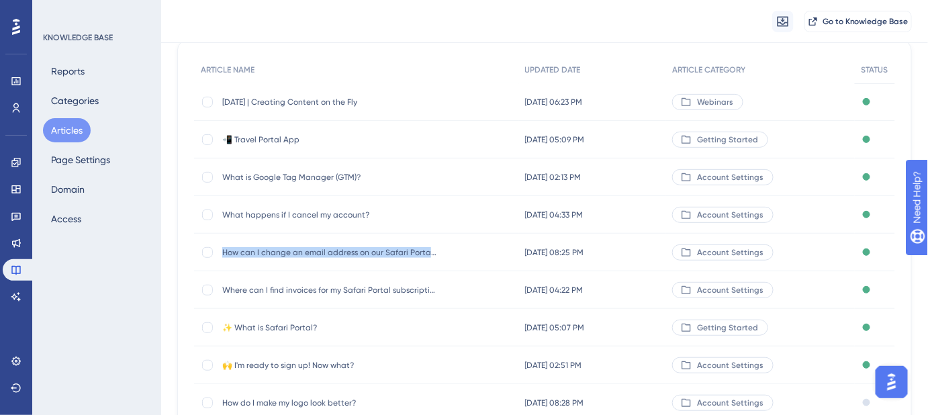
drag, startPoint x: 224, startPoint y: 254, endPoint x: 428, endPoint y: 265, distance: 204.5
click at [428, 265] on div "How can I change an email address on our Safari Portal account? How can I chang…" at bounding box center [329, 253] width 215 height 38
copy span "How can I change an email address on our Safari Portal"
click at [465, 30] on div "Migrate from Go to Knowledge Base" at bounding box center [544, 21] width 767 height 43
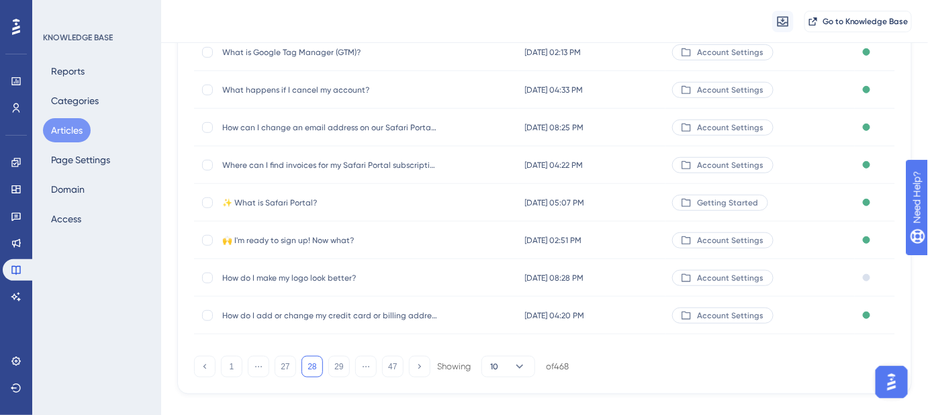
scroll to position [268, 0]
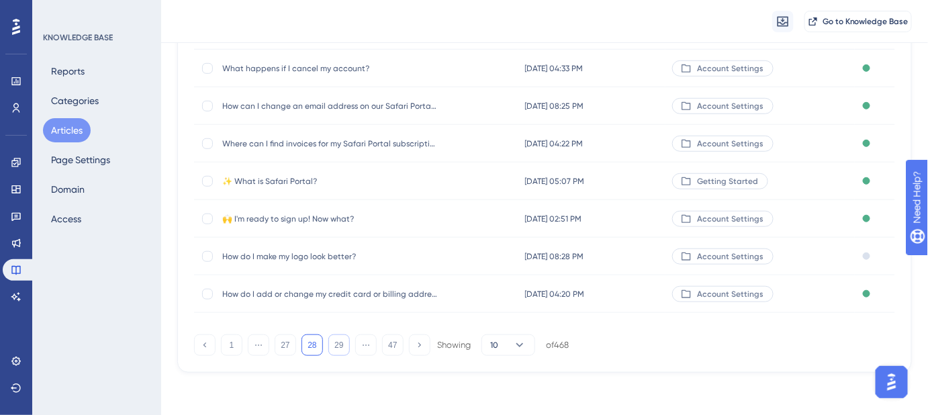
click at [340, 342] on button "29" at bounding box center [338, 345] width 21 height 21
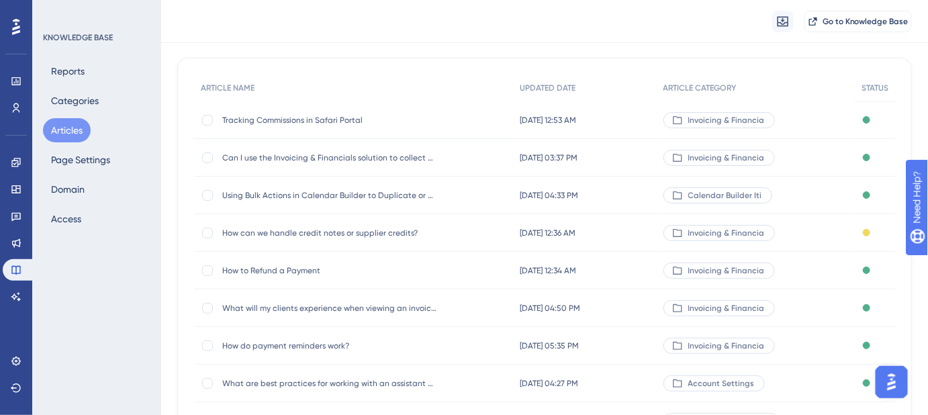
scroll to position [85, 0]
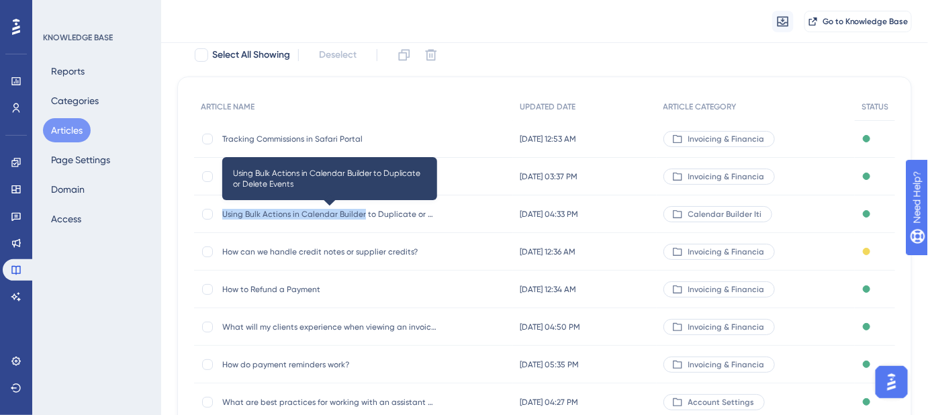
drag, startPoint x: 222, startPoint y: 212, endPoint x: 361, endPoint y: 217, distance: 139.8
click at [361, 217] on span "Using Bulk Actions in Calendar Builder to Duplicate or Delete Events" at bounding box center [329, 214] width 215 height 11
copy span "Using Bulk Actions in Calendar Builder"
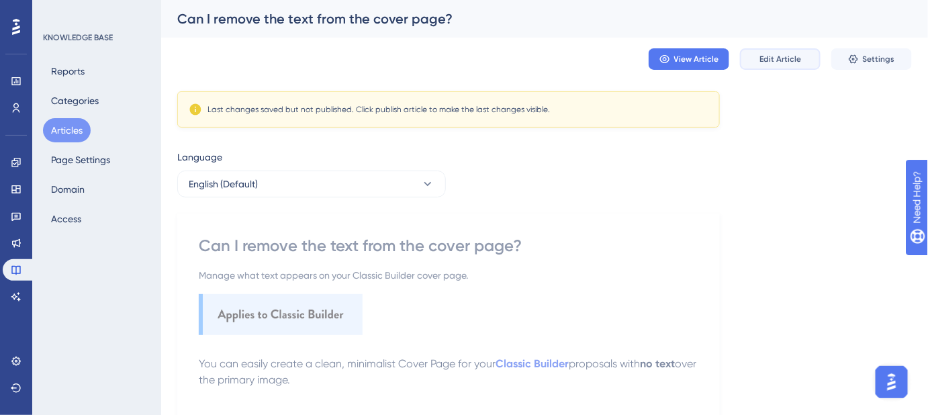
click at [787, 64] on button "Edit Article" at bounding box center [780, 58] width 81 height 21
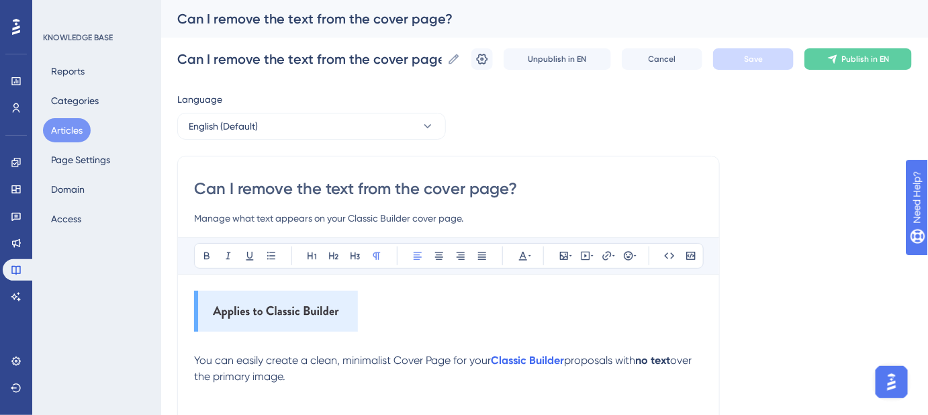
scroll to position [204, 0]
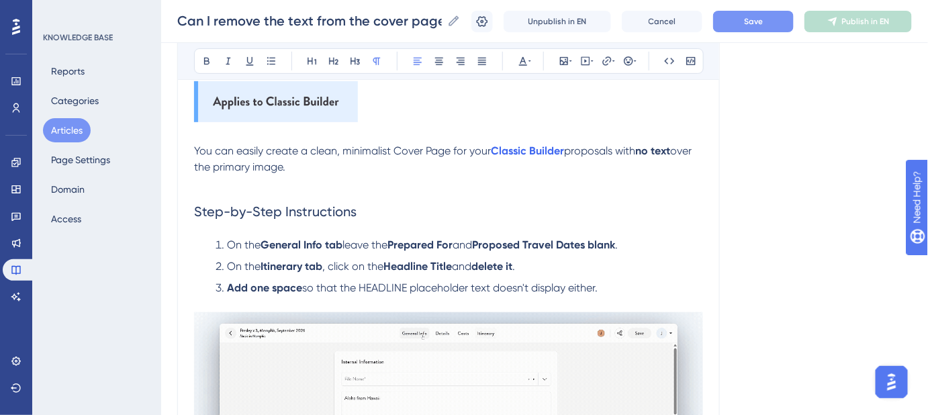
click at [746, 25] on button "Save" at bounding box center [753, 21] width 81 height 21
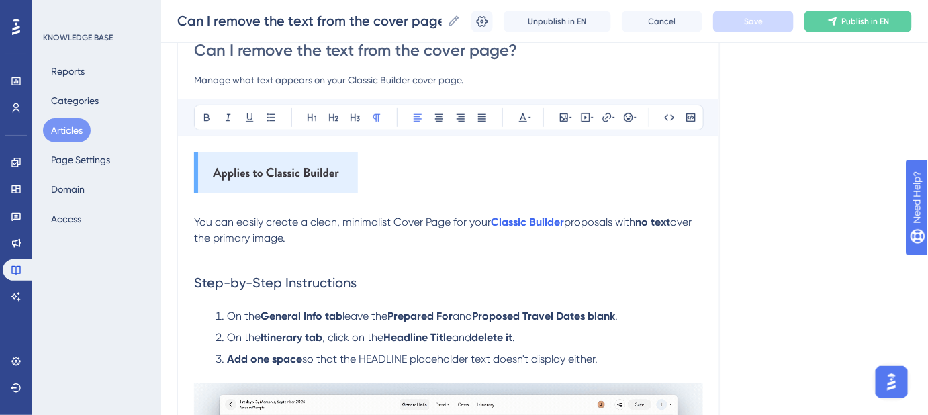
scroll to position [110, 0]
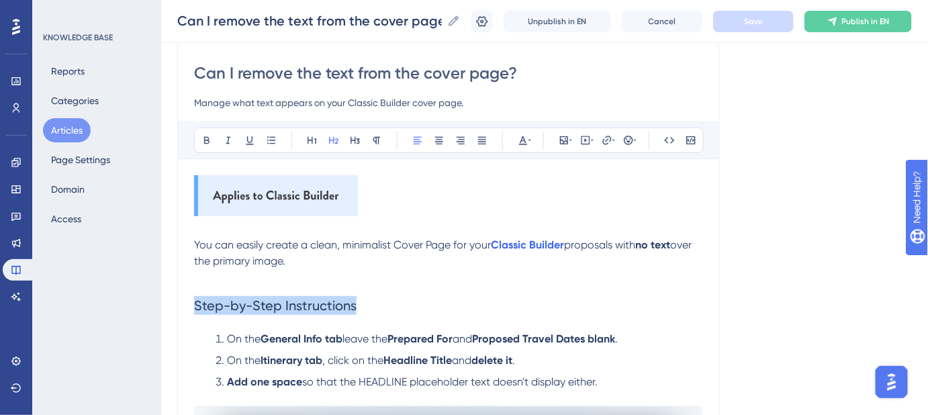
drag, startPoint x: 360, startPoint y: 302, endPoint x: 195, endPoint y: 301, distance: 165.2
click at [195, 301] on h2 "Step-by-Step Instructions" at bounding box center [448, 305] width 509 height 40
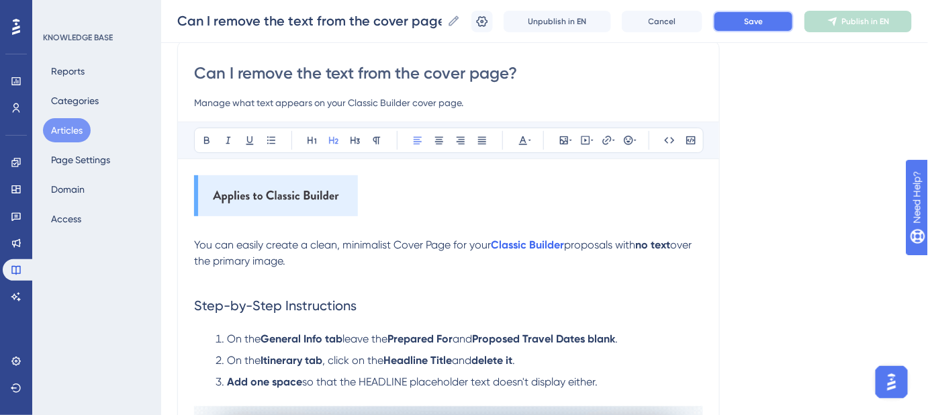
click at [758, 30] on button "Save" at bounding box center [753, 21] width 81 height 21
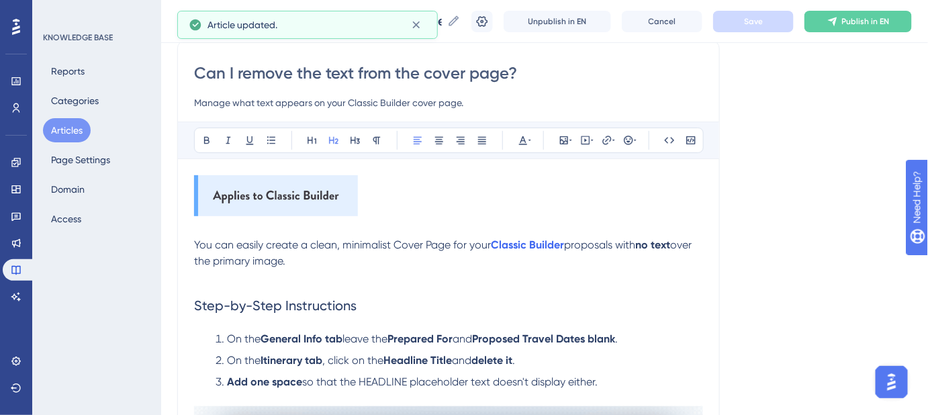
click at [793, 233] on div "Language English (Default) Can I remove the text from the cover page? Manage wh…" at bounding box center [544, 419] width 735 height 887
click at [341, 206] on img at bounding box center [276, 195] width 164 height 41
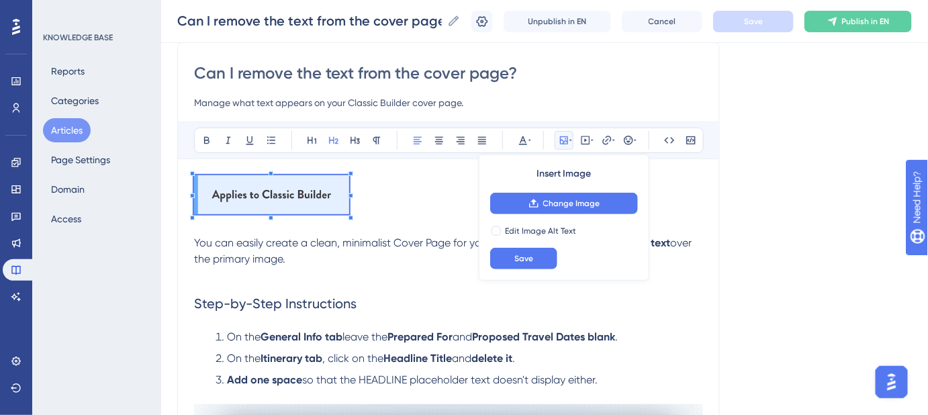
click at [347, 214] on span at bounding box center [271, 197] width 155 height 44
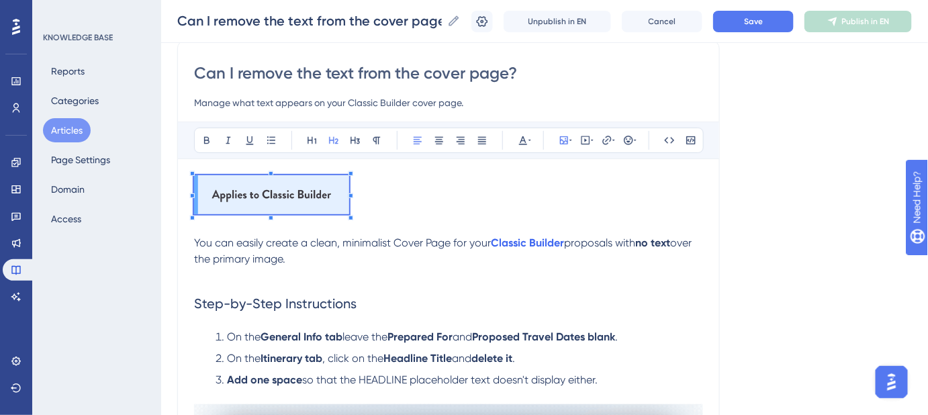
click at [743, 204] on div "Language English (Default) Can I remove the text from the cover page? Manage wh…" at bounding box center [544, 418] width 735 height 885
click at [600, 212] on p at bounding box center [448, 197] width 509 height 44
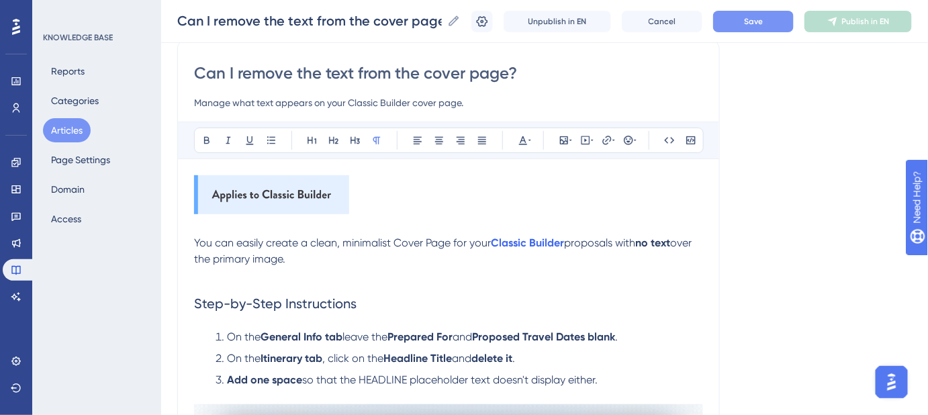
click at [743, 26] on button "Save" at bounding box center [753, 21] width 81 height 21
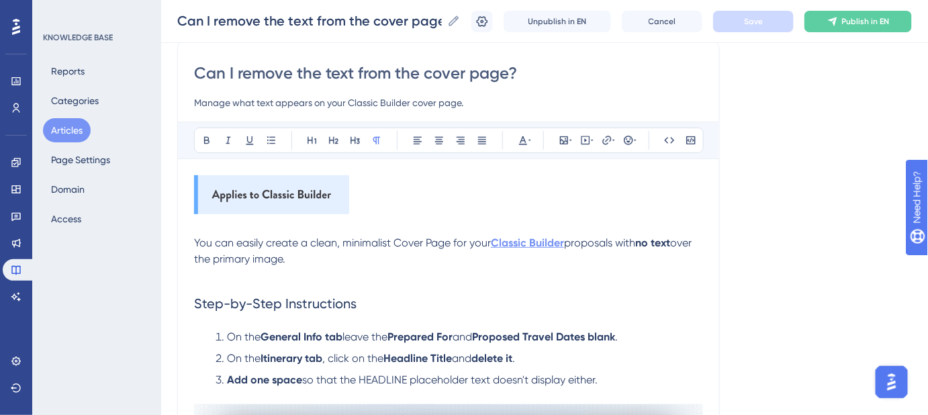
click at [553, 238] on strong "Classic Builder" at bounding box center [527, 242] width 73 height 13
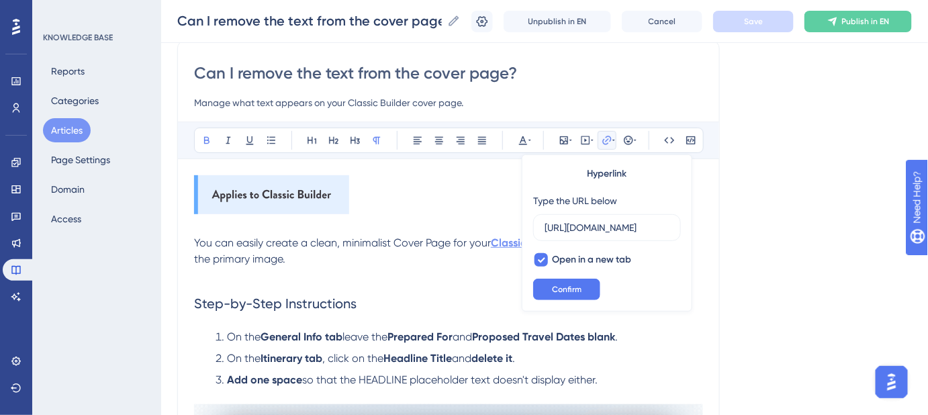
scroll to position [0, 298]
click at [587, 287] on button "Confirm" at bounding box center [566, 289] width 67 height 21
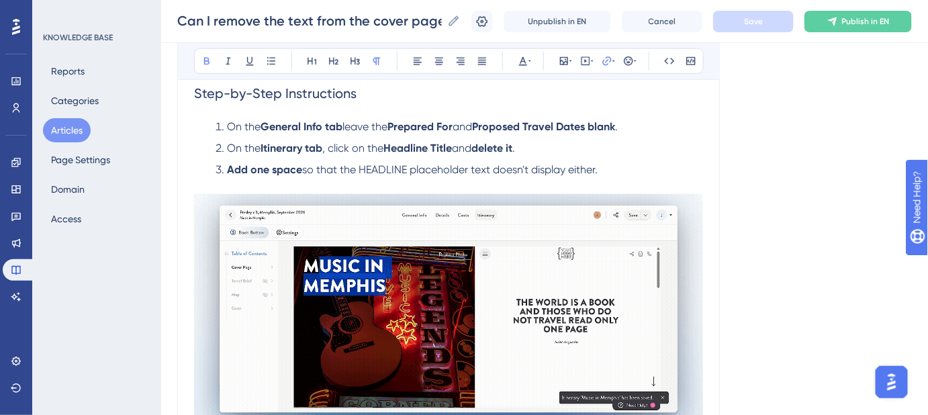
scroll to position [292, 0]
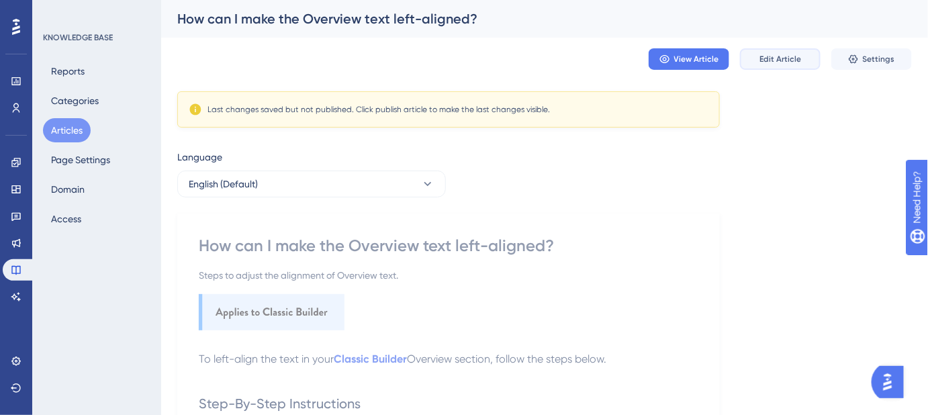
click at [797, 57] on span "Edit Article" at bounding box center [781, 59] width 42 height 11
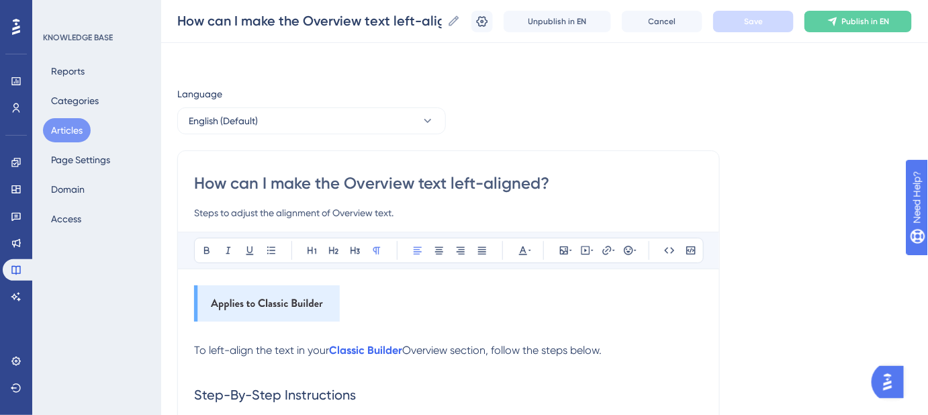
scroll to position [156, 0]
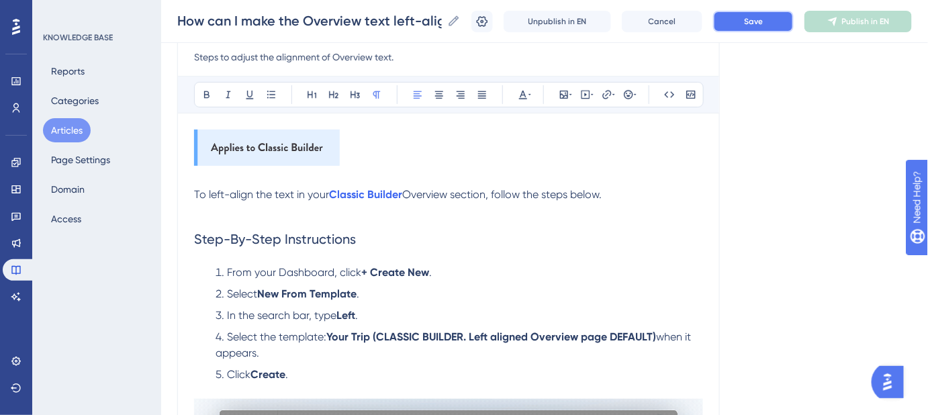
click at [756, 21] on span "Save" at bounding box center [753, 21] width 19 height 11
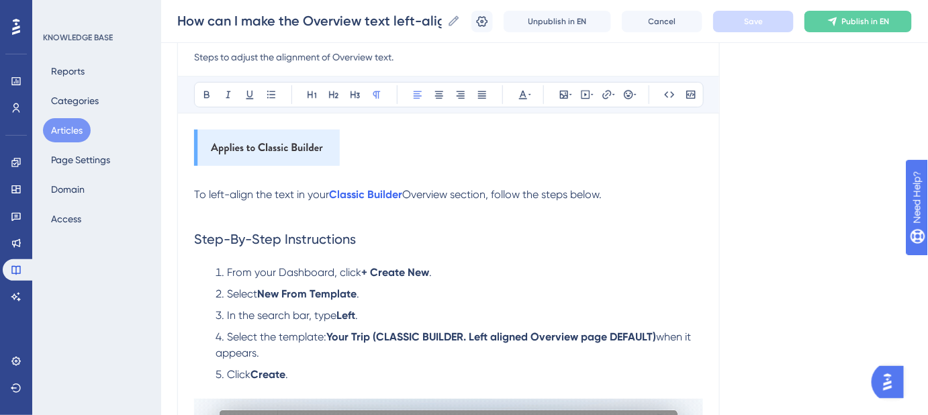
scroll to position [95, 0]
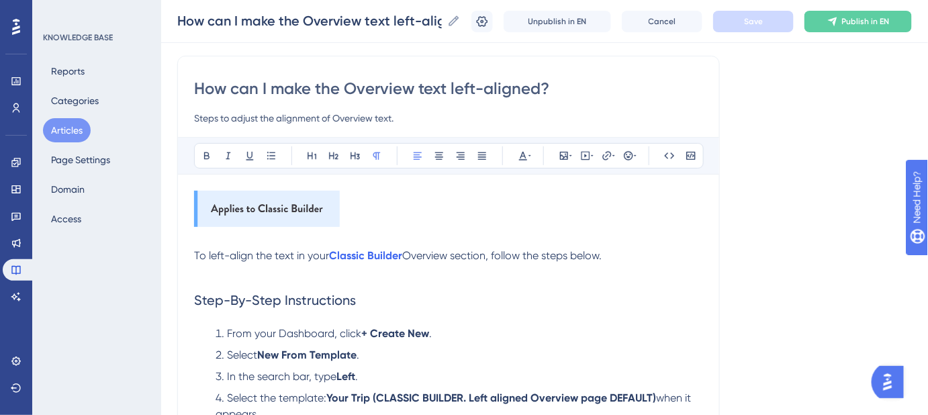
click at [394, 118] on input "Steps to adjust the alignment of Overview text." at bounding box center [448, 118] width 509 height 16
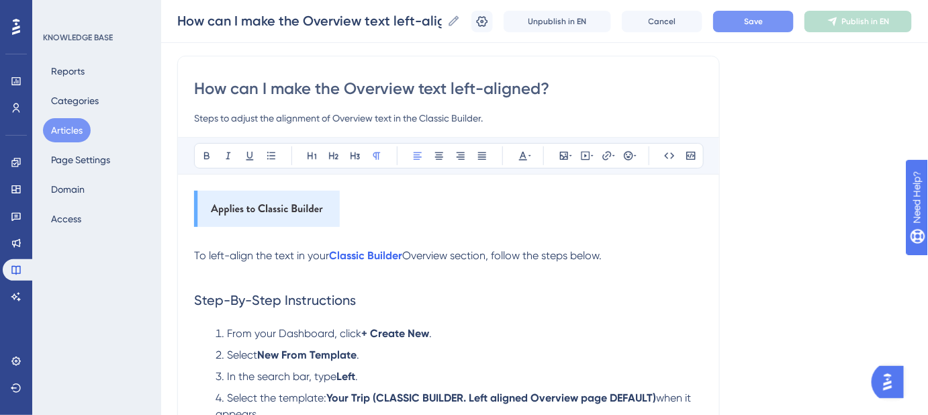
type input "Steps to adjust the alignment of Overview text in the Classic Builder."
click at [737, 28] on button "Save" at bounding box center [753, 21] width 81 height 21
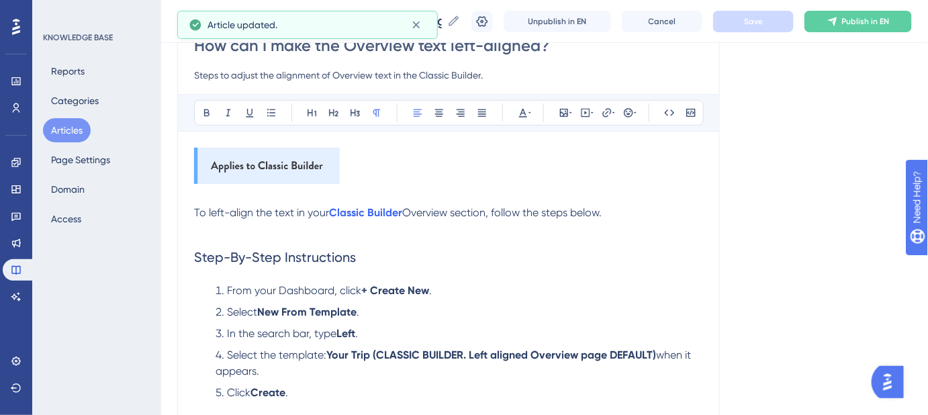
scroll to position [156, 0]
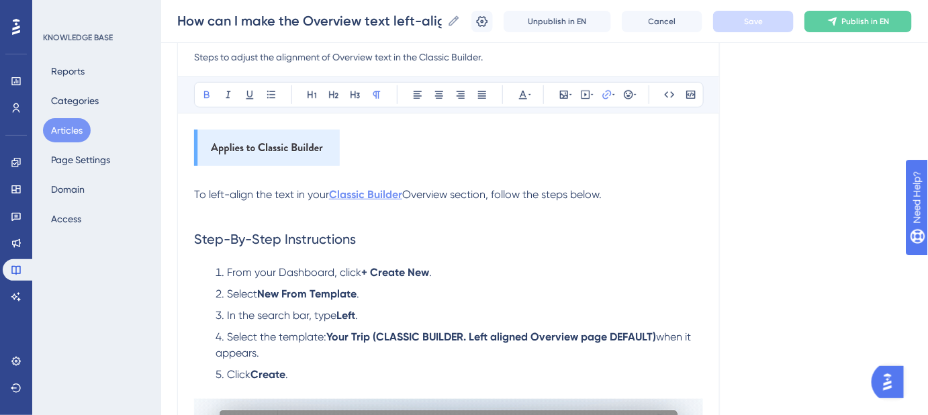
click at [365, 188] on strong "Classic Builder" at bounding box center [365, 194] width 73 height 13
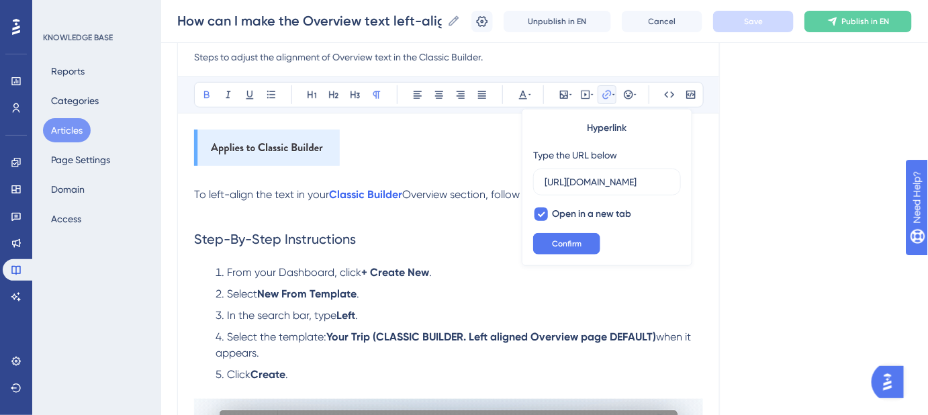
scroll to position [0, 352]
click at [589, 242] on button "Confirm" at bounding box center [566, 243] width 67 height 21
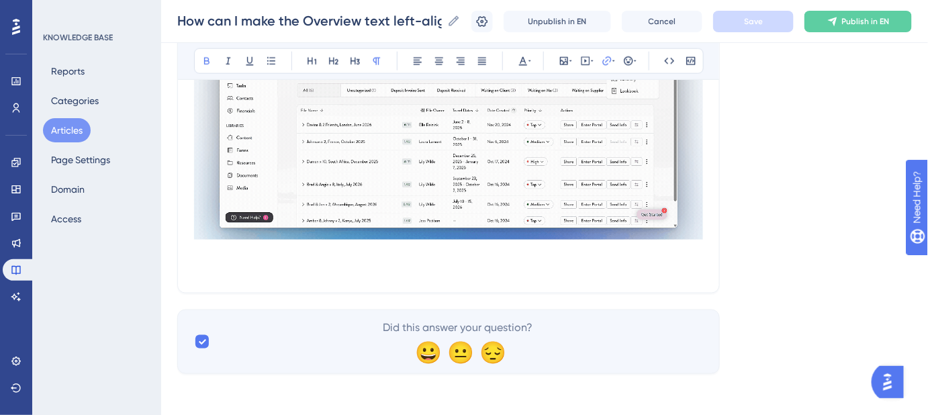
scroll to position [179, 0]
